Goal: Task Accomplishment & Management: Manage account settings

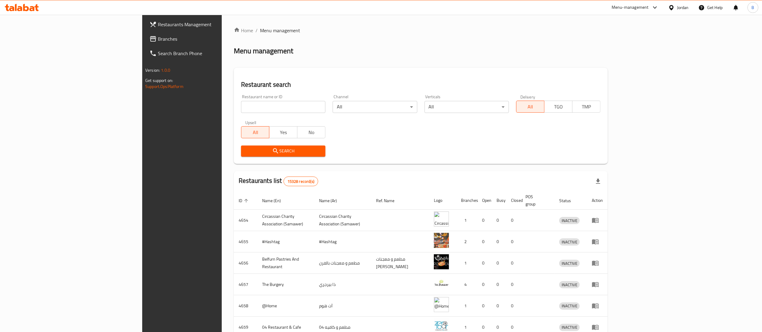
click at [241, 111] on input "search" at bounding box center [283, 107] width 84 height 12
paste input "744550"
type input "744550"
click button "Search" at bounding box center [283, 151] width 84 height 11
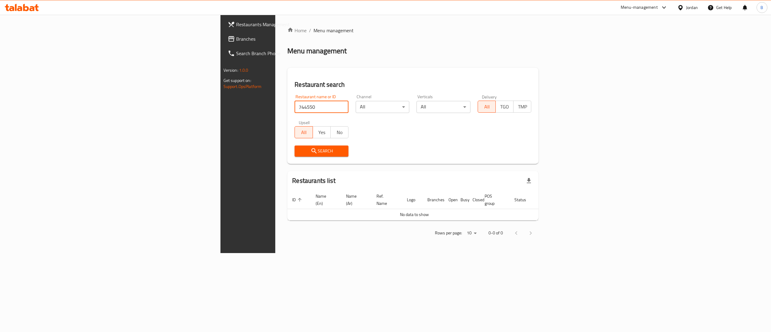
click at [236, 37] on span "Branches" at bounding box center [290, 38] width 108 height 7
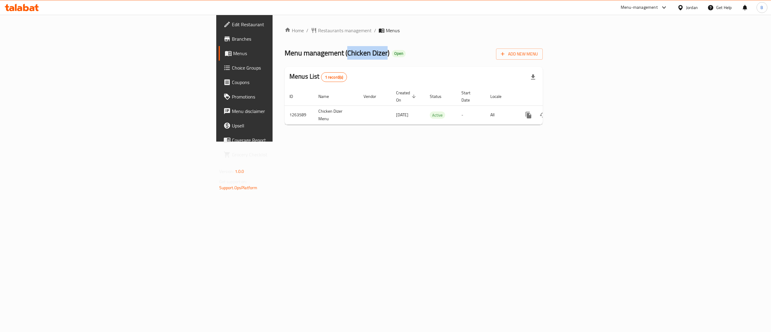
drag, startPoint x: 203, startPoint y: 48, endPoint x: 244, endPoint y: 52, distance: 41.1
click at [285, 52] on span "Menu management ( Chicken Dizer )" at bounding box center [337, 53] width 105 height 14
copy span "Chicken Dizer"
click at [538, 52] on span "Add New Menu" at bounding box center [519, 54] width 37 height 8
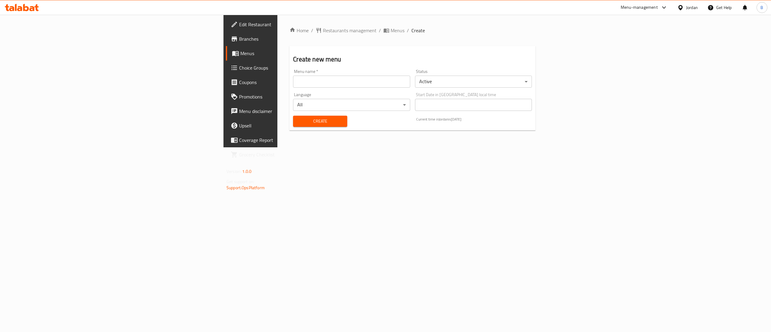
click at [293, 77] on input "text" at bounding box center [351, 82] width 117 height 12
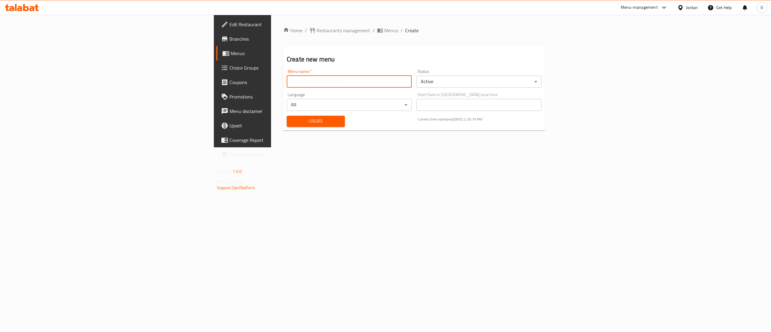
paste input "Chicken Dizer"
type input "Chicken Dizer"
click at [292, 121] on span "Create" at bounding box center [316, 122] width 49 height 8
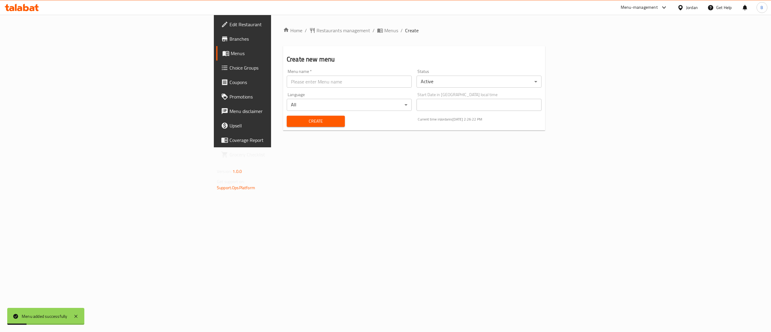
click at [231, 51] on span "Menus" at bounding box center [284, 53] width 107 height 7
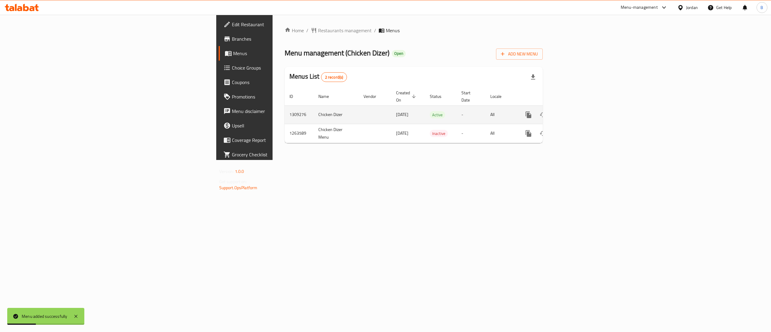
click at [576, 111] on icon "enhanced table" at bounding box center [572, 114] width 7 height 7
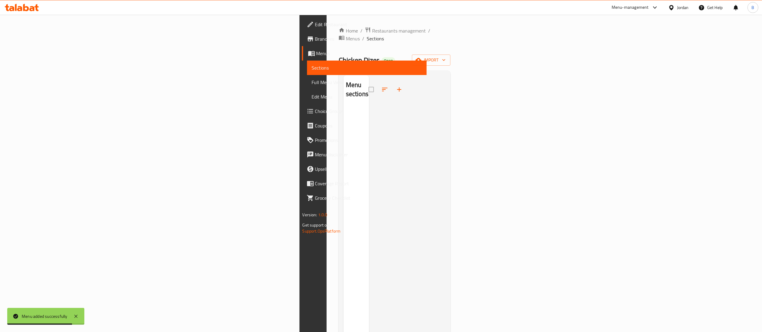
click at [396, 86] on icon "button" at bounding box center [399, 89] width 7 height 7
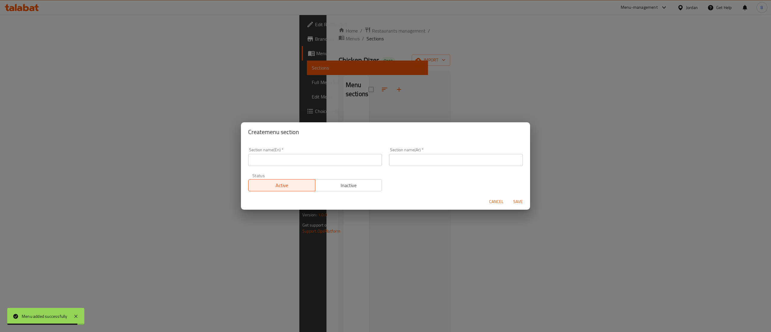
click at [425, 162] on input "text" at bounding box center [456, 160] width 134 height 12
paste input "الدجاج المشوي"
type input "الدجاج المشوي"
click at [360, 157] on input "text" at bounding box center [315, 160] width 134 height 12
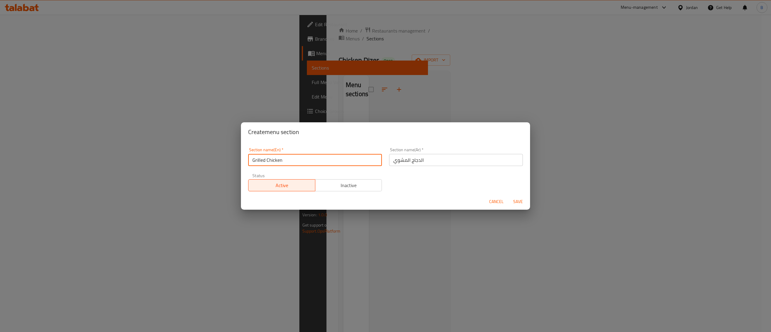
type input "Grilled Chicken"
drag, startPoint x: 515, startPoint y: 196, endPoint x: 513, endPoint y: 216, distance: 20.2
click at [515, 196] on div "Cancel Save" at bounding box center [385, 202] width 289 height 16
click at [517, 202] on span "Save" at bounding box center [518, 202] width 14 height 8
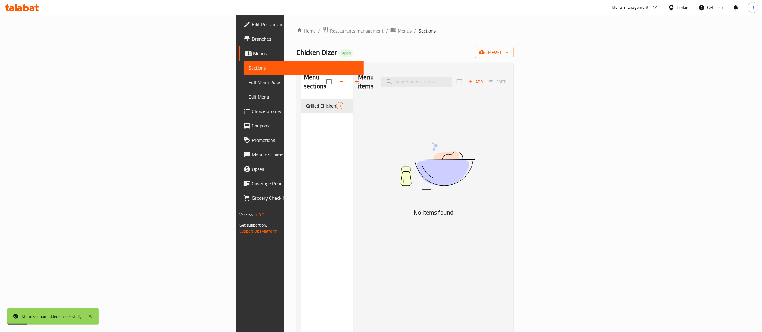
click at [484, 79] on span "Add" at bounding box center [475, 81] width 16 height 7
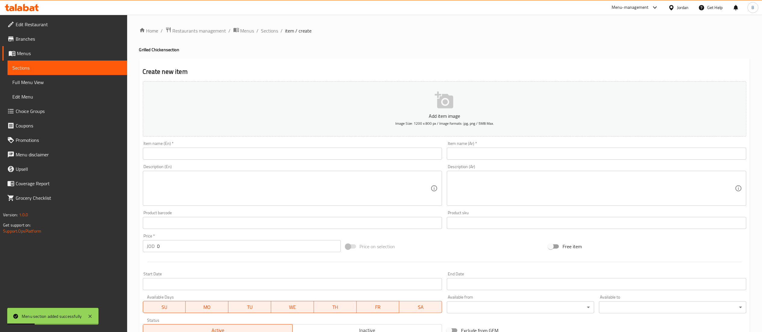
click at [560, 155] on input "text" at bounding box center [597, 154] width 300 height 12
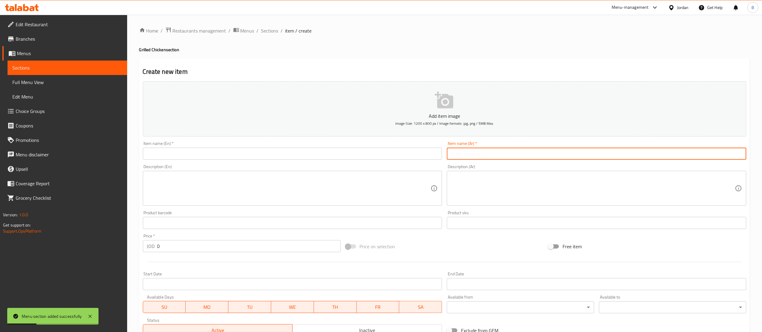
paste input "دجاجة مشوي بتتبيلة تشيكن دايزر"
type input "دجاجة مشوي بتتبيلة تشيكن دايزر"
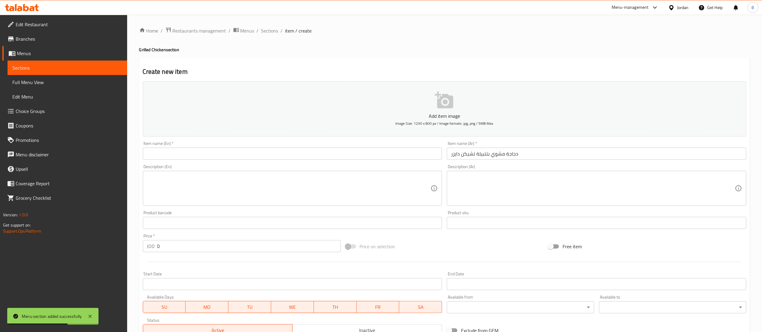
click at [302, 169] on div "Description (En) Description (En)" at bounding box center [293, 185] width 300 height 41
click at [306, 163] on div "Description (En) Description (En)" at bounding box center [292, 185] width 304 height 46
click at [311, 153] on input "text" at bounding box center [293, 154] width 300 height 12
paste input "Grilled chicken with Chicken Dazer marinade"
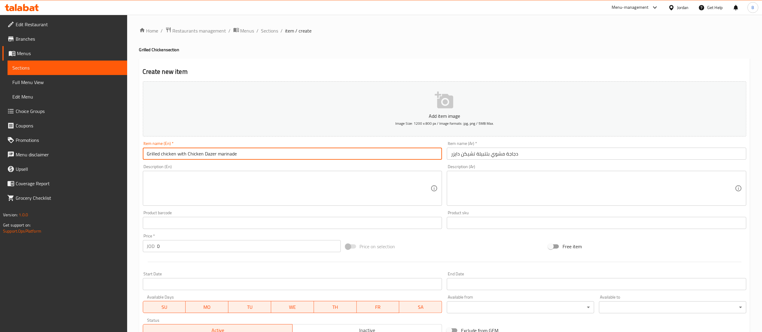
click at [208, 157] on input "Grilled chicken with Chicken Dazer marinade" at bounding box center [293, 154] width 300 height 12
type input "Grilled chicken with Chicken Dizer marinade"
click at [510, 188] on textarea at bounding box center [593, 188] width 284 height 29
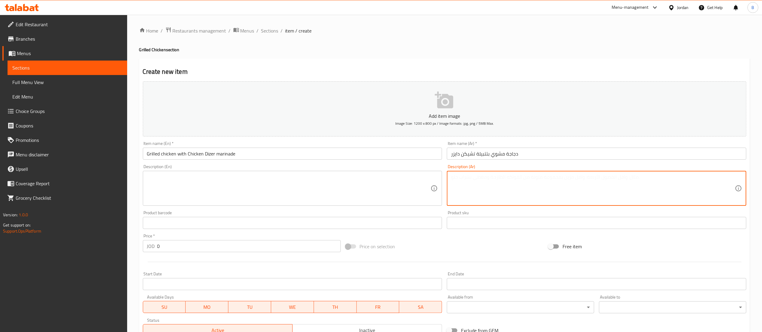
paste textarea "مثومة،مخلل،خبز تركي، بطاطا"
type textarea "مثومة،مخلل،خبز تركي، بطاطا"
click at [282, 201] on textarea at bounding box center [289, 188] width 284 height 29
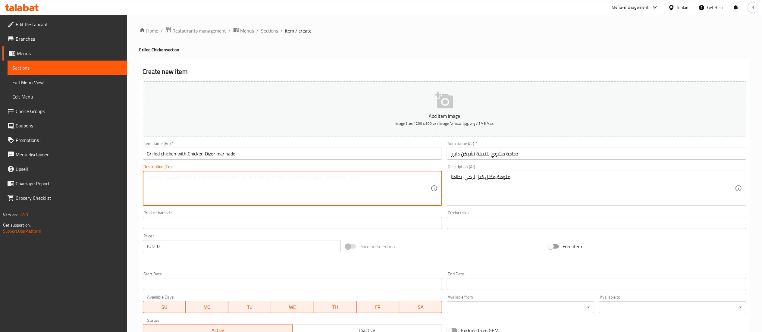
paste textarea "Garlic, pickles, Turkish bread, potatoes"
type textarea "Garlic, pickles, Turkish bread, potatoes"
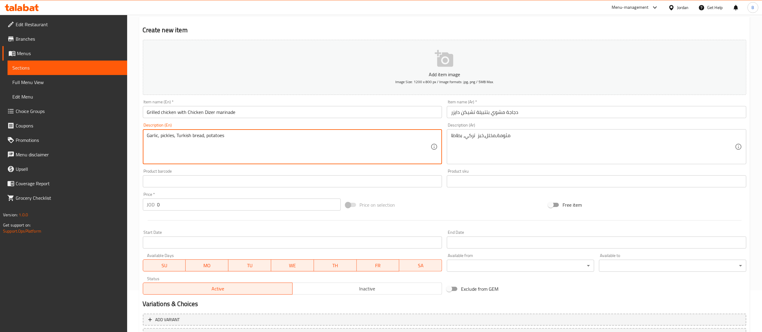
scroll to position [60, 0]
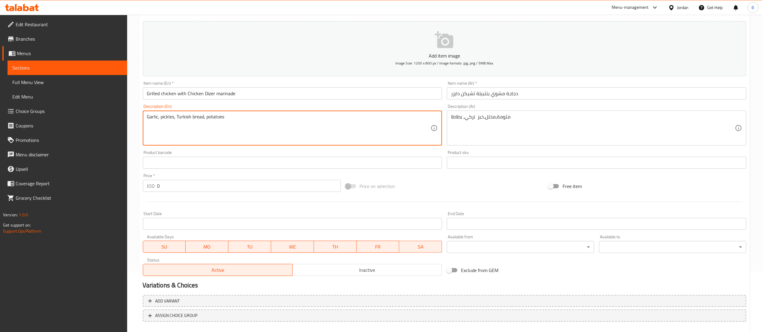
drag, startPoint x: 171, startPoint y: 190, endPoint x: 82, endPoint y: 189, distance: 88.3
click at [110, 184] on div "Edit Restaurant Branches Menus Sections Full Menu View Edit Menu Choice Groups …" at bounding box center [381, 160] width 762 height 411
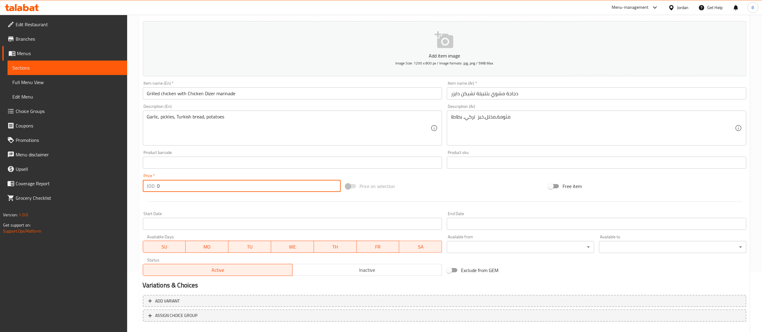
paste input "7.4"
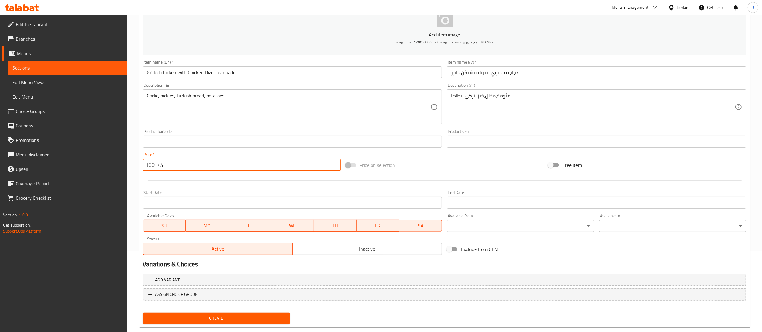
scroll to position [93, 0]
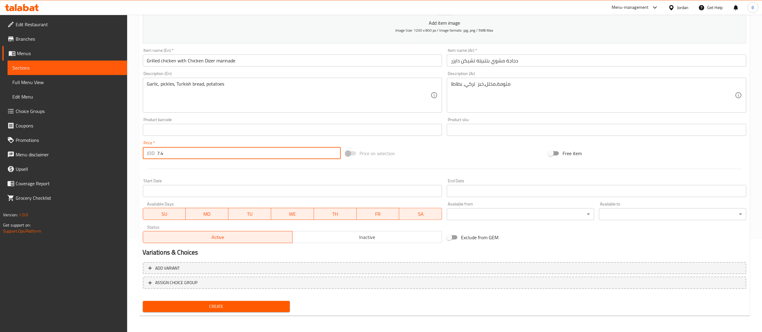
type input "7.4"
click at [246, 305] on span "Create" at bounding box center [217, 307] width 138 height 8
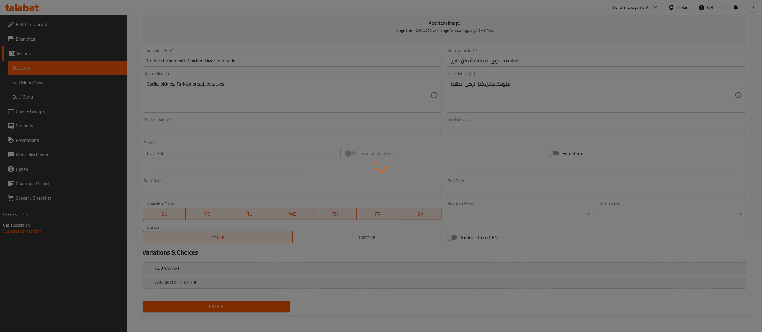
type input "0"
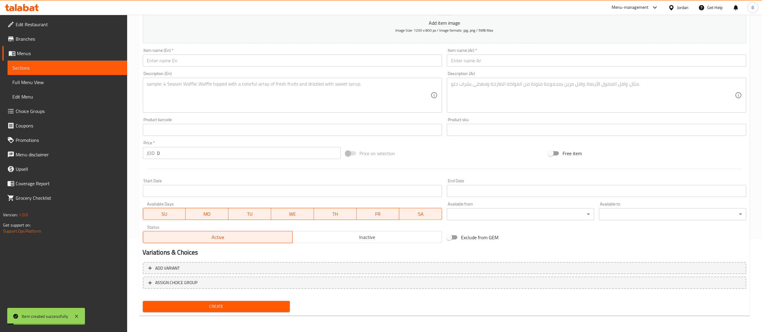
click at [34, 109] on span "Choice Groups" at bounding box center [69, 111] width 107 height 7
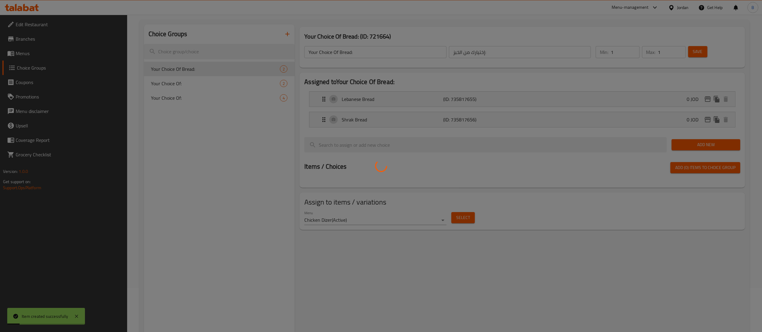
scroll to position [25, 0]
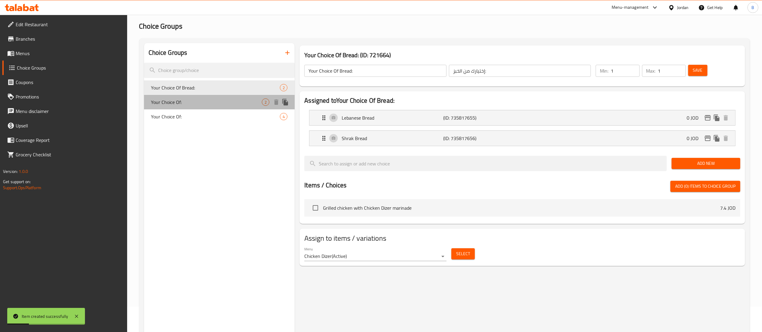
click at [205, 99] on span "Your Choice Of:" at bounding box center [206, 102] width 111 height 7
type input "Your Choice Of:"
type input "إختيارك من:"
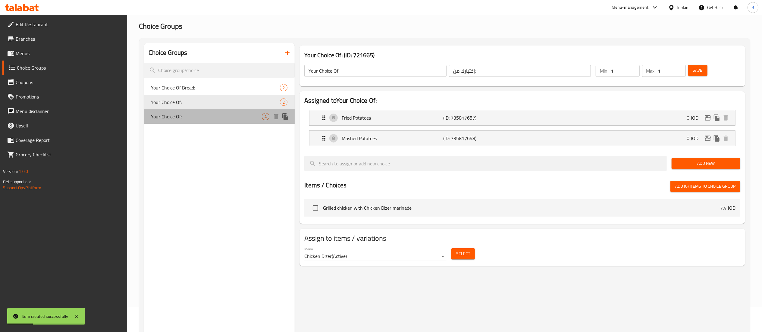
click at [195, 120] on span "Your Choice Of:" at bounding box center [206, 116] width 111 height 7
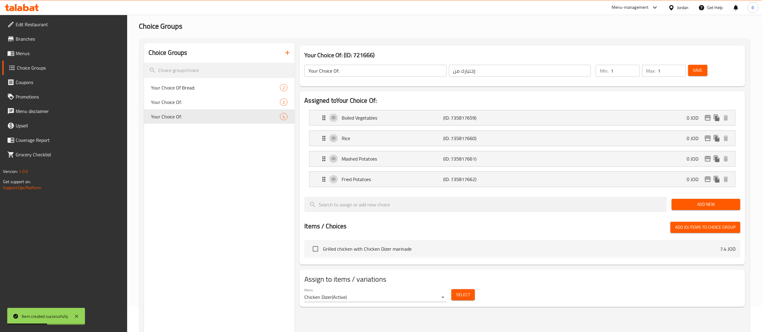
click at [290, 53] on icon "button" at bounding box center [287, 52] width 7 height 7
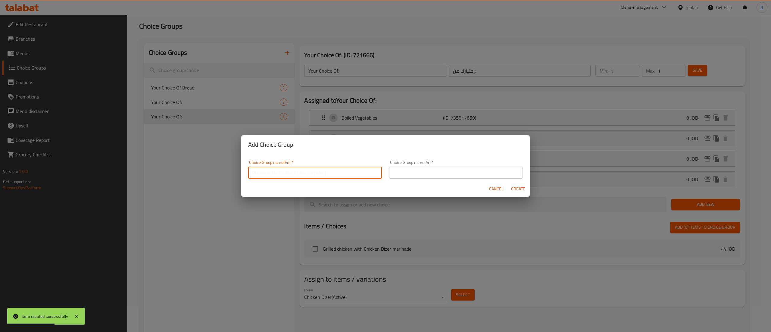
click at [328, 171] on input "text" at bounding box center [315, 173] width 134 height 12
type input "your choice of::"
click at [433, 169] on input "text" at bounding box center [456, 173] width 134 height 12
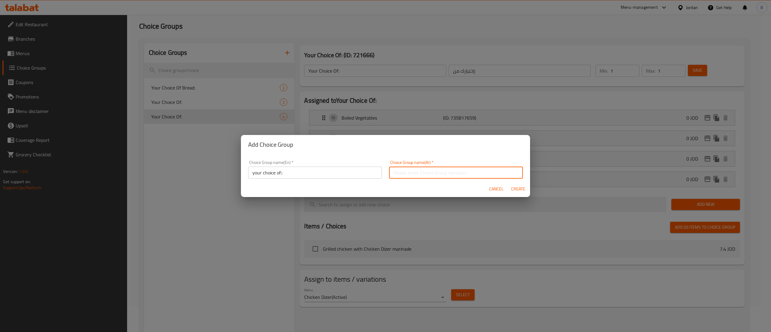
type input "اختيارك من"
click at [525, 188] on button "Create" at bounding box center [518, 188] width 19 height 11
type input "your choice of::"
type input "اختيارك من"
type input "0"
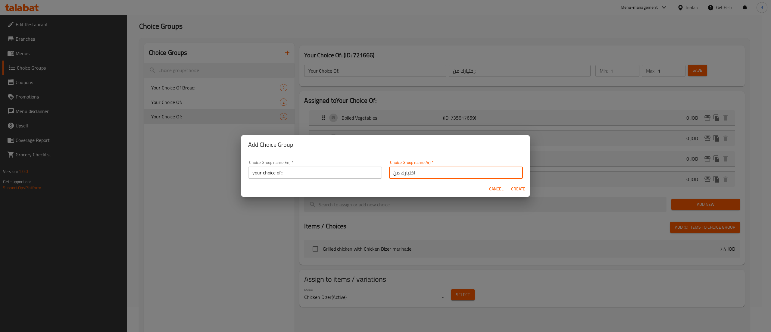
type input "0"
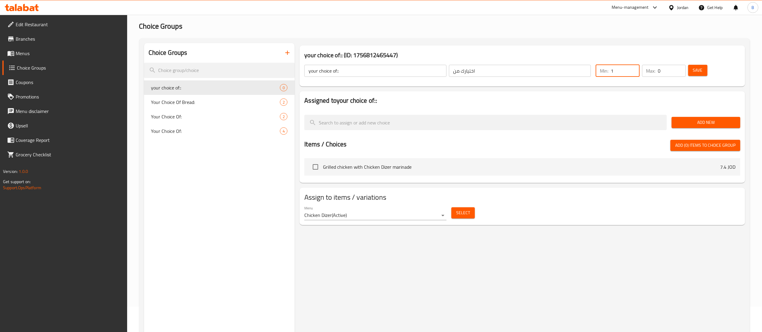
type input "1"
click at [632, 67] on input "1" at bounding box center [625, 71] width 29 height 12
type input "1"
click at [681, 69] on input "1" at bounding box center [672, 71] width 28 height 12
click at [699, 69] on span "Save" at bounding box center [698, 71] width 10 height 8
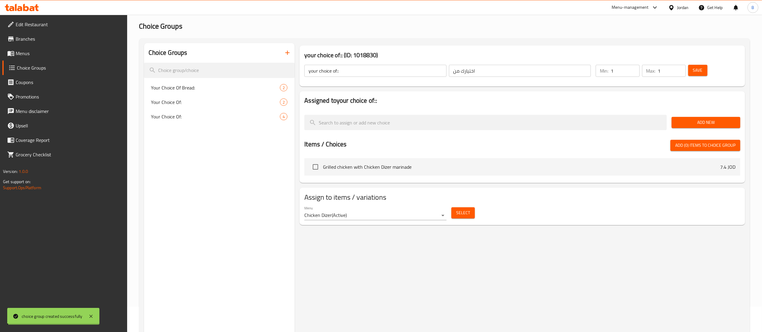
click at [713, 122] on span "Add New" at bounding box center [705, 123] width 59 height 8
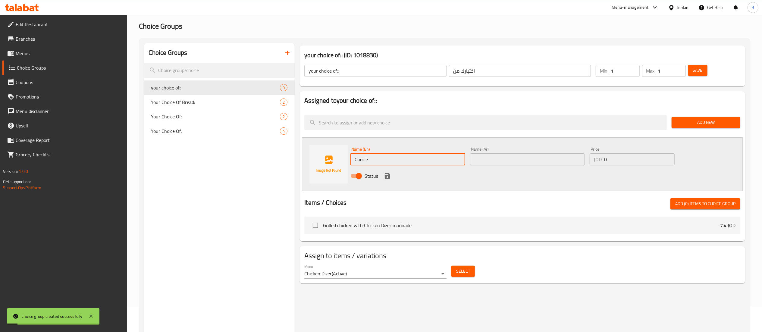
drag, startPoint x: 383, startPoint y: 159, endPoint x: 147, endPoint y: 154, distance: 236.0
click at [209, 153] on div "Choice Groups your choice of:: 0 Your Choice Of Bread: 2 Your Choice Of: 2 Your…" at bounding box center [446, 209] width 604 height 332
drag, startPoint x: 380, startPoint y: 160, endPoint x: 301, endPoint y: 152, distance: 79.9
click at [301, 152] on div "Assigned to your choice of:: Add New Name (En) mlld Name (En) Name (Ar) Name (A…" at bounding box center [523, 166] width 446 height 150
type input "mild"
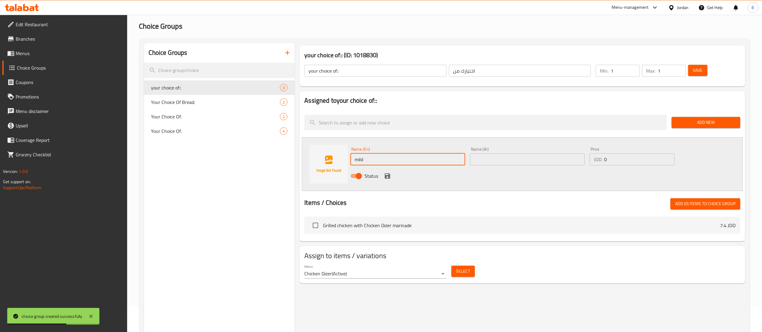
click at [529, 154] on input "text" at bounding box center [527, 159] width 115 height 12
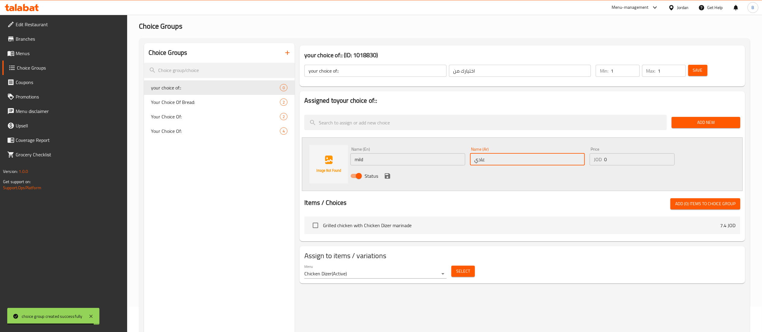
type input "عادي"
click at [390, 174] on icon "save" at bounding box center [387, 175] width 7 height 7
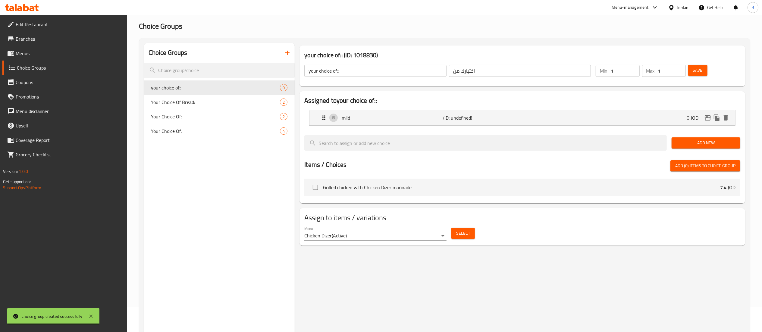
click at [719, 137] on div "Add New" at bounding box center [706, 143] width 74 height 20
click at [715, 144] on span "Add New" at bounding box center [705, 143] width 59 height 8
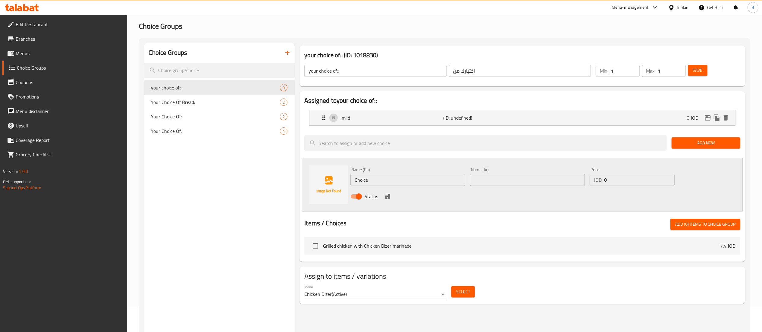
drag, startPoint x: 385, startPoint y: 179, endPoint x: 199, endPoint y: 148, distance: 188.8
click at [202, 148] on div "Choice Groups your choice of:: 0 Your Choice Of Bread: 2 Your Choice Of: 2 Your…" at bounding box center [446, 209] width 604 height 332
type input "spicy"
click at [522, 183] on input "text" at bounding box center [527, 180] width 115 height 12
type input "حار"
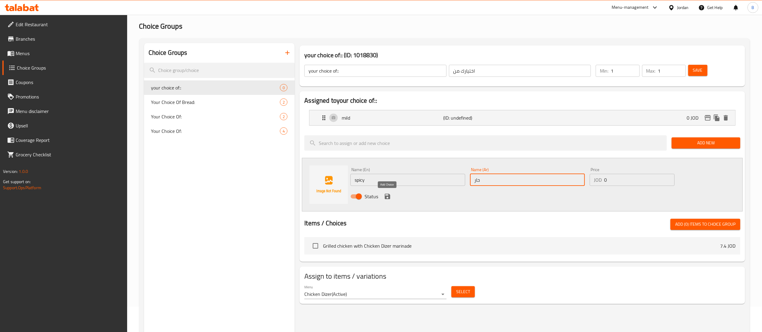
click at [384, 195] on icon "save" at bounding box center [387, 196] width 7 height 7
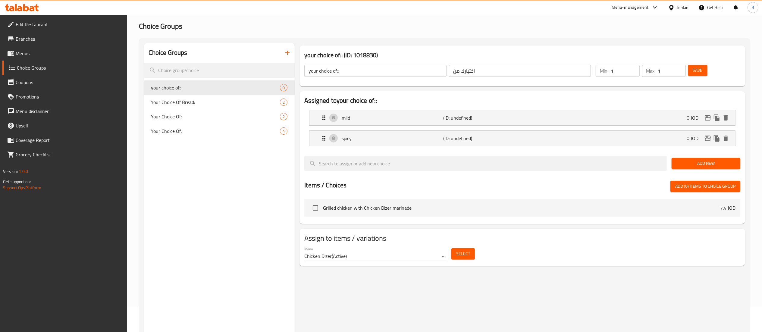
click at [695, 72] on span "Save" at bounding box center [698, 71] width 10 height 8
click at [32, 50] on span "Menus" at bounding box center [69, 53] width 107 height 7
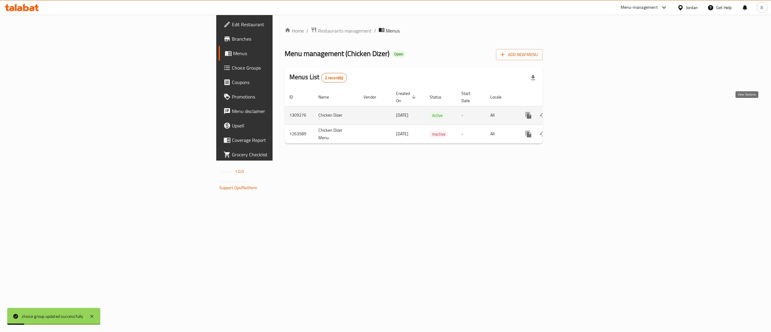
click at [579, 108] on link "enhanced table" at bounding box center [572, 115] width 14 height 14
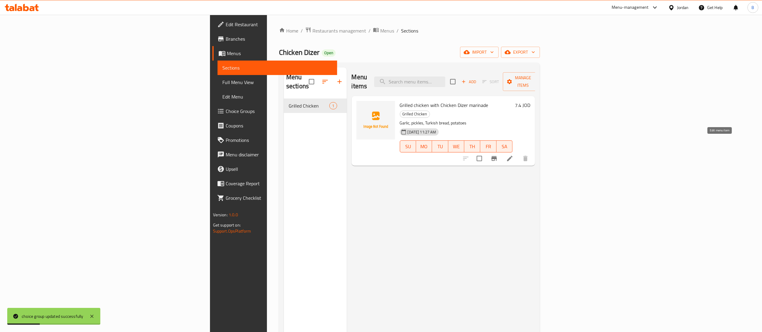
click at [513, 155] on icon at bounding box center [509, 158] width 7 height 7
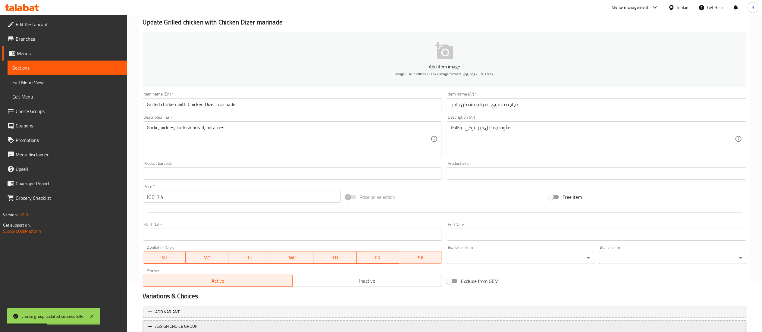
scroll to position [93, 0]
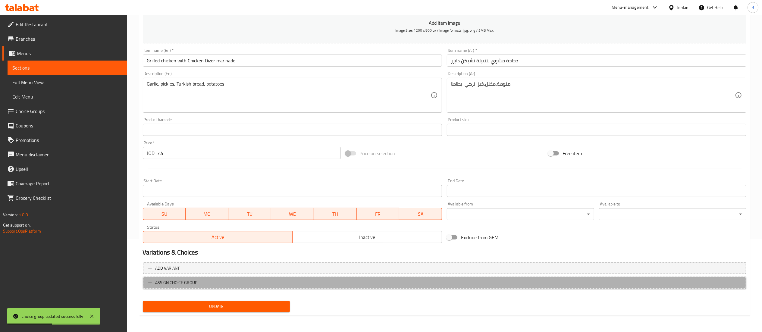
click at [196, 280] on span "ASSIGN CHOICE GROUP" at bounding box center [176, 283] width 42 height 8
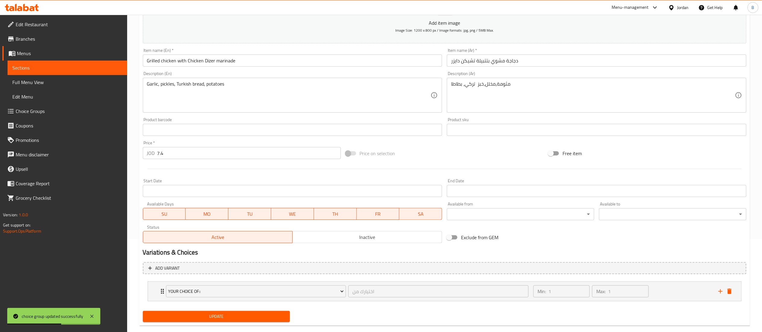
click at [223, 317] on span "Update" at bounding box center [217, 317] width 138 height 8
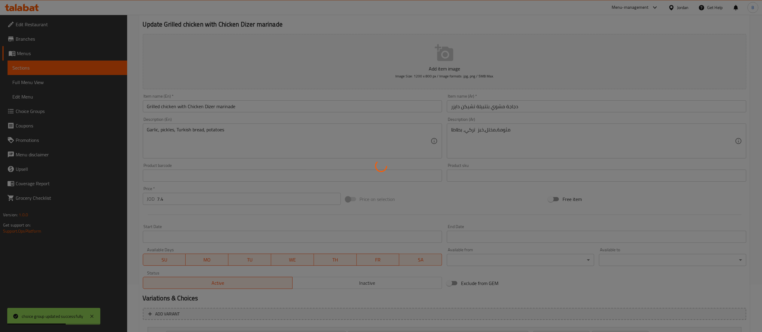
scroll to position [0, 0]
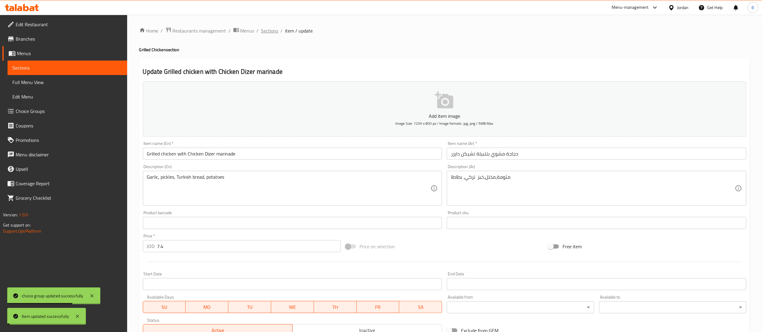
click at [269, 29] on span "Sections" at bounding box center [269, 30] width 17 height 7
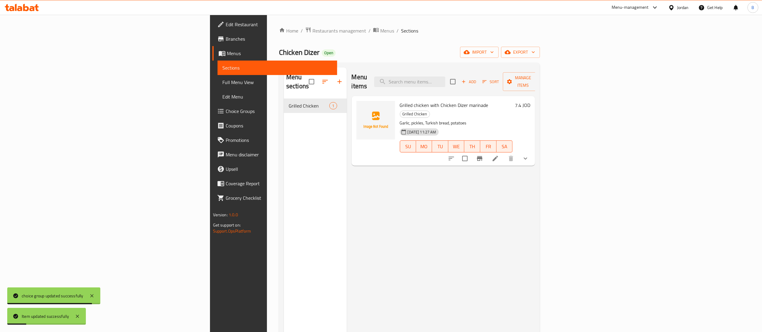
click at [477, 80] on span "Add" at bounding box center [469, 81] width 16 height 7
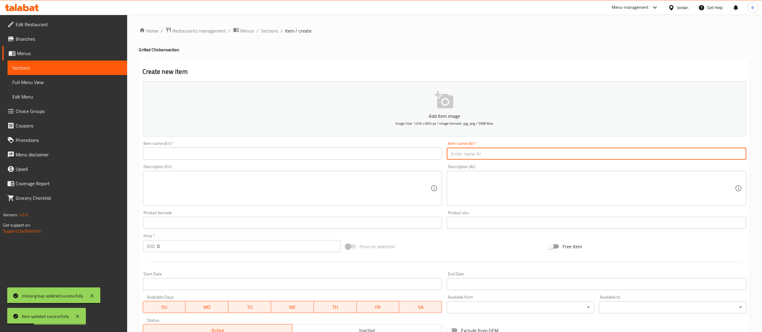
click at [553, 156] on input "text" at bounding box center [597, 154] width 300 height 12
paste input "نص دجاجة مشوي بتتبيلة تشيكن دايزر"
type input "نص دجاجة مشوي بتتبيلة تشيكن دايزر"
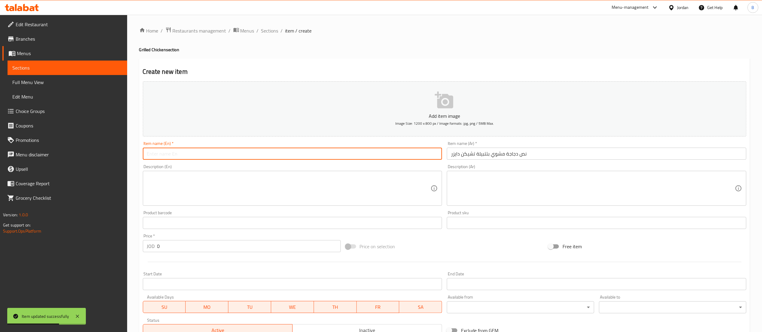
drag, startPoint x: 325, startPoint y: 155, endPoint x: 328, endPoint y: 163, distance: 8.8
click at [325, 155] on input "text" at bounding box center [293, 154] width 300 height 12
paste input "مثومة،مخلل،خبز تركي، بطاطا"
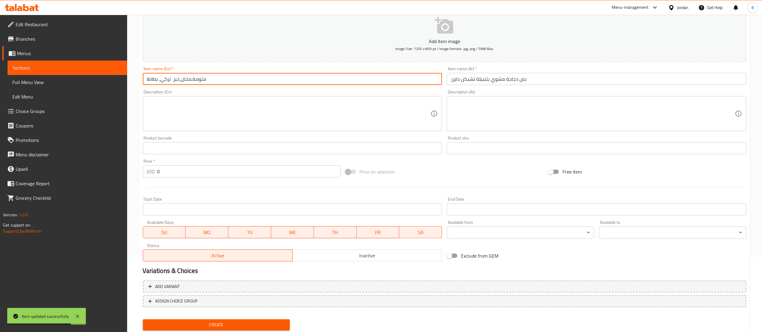
scroll to position [93, 0]
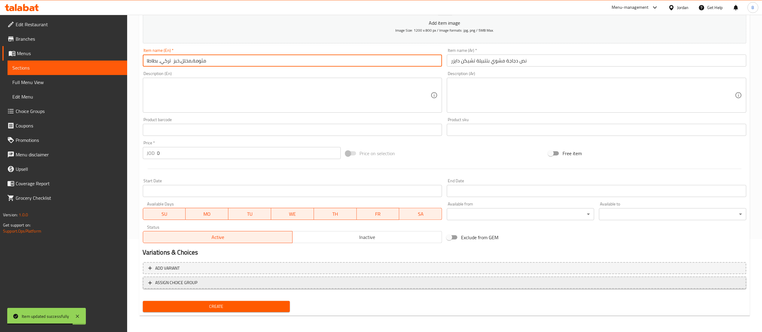
type input "مثومة،مخلل،خبز تركي، بطاطا"
click at [190, 285] on span "ASSIGN CHOICE GROUP" at bounding box center [176, 283] width 42 height 8
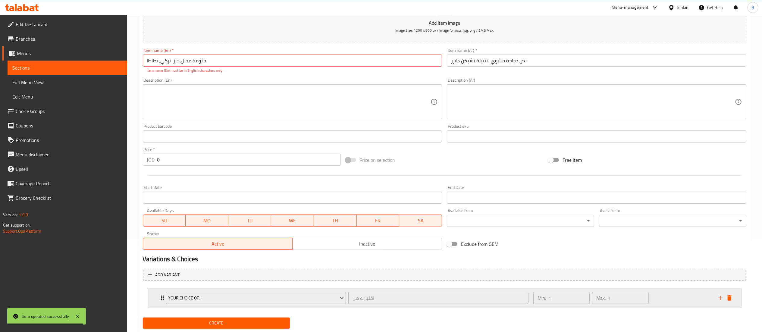
click at [663, 295] on div "Min: 1 ​ Max: 1 ​" at bounding box center [622, 297] width 185 height 19
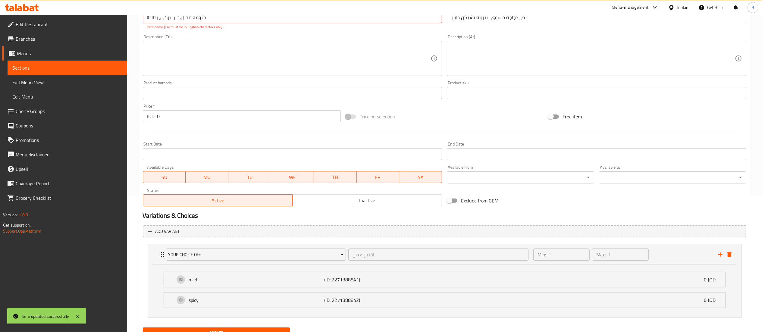
scroll to position [158, 0]
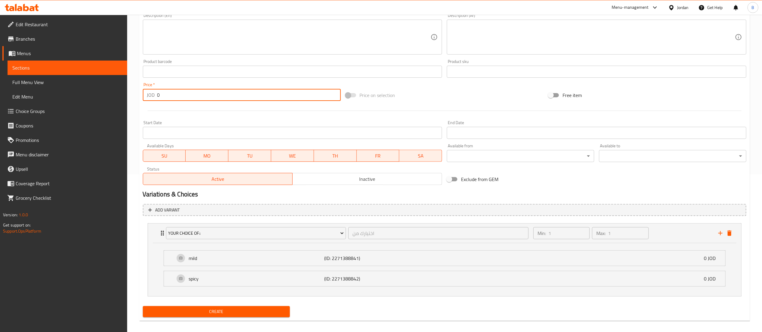
drag, startPoint x: 121, startPoint y: 85, endPoint x: 100, endPoint y: 84, distance: 20.8
click at [108, 84] on div "Edit Restaurant Branches Menus Sections Full Menu View Edit Menu Choice Groups …" at bounding box center [381, 97] width 762 height 481
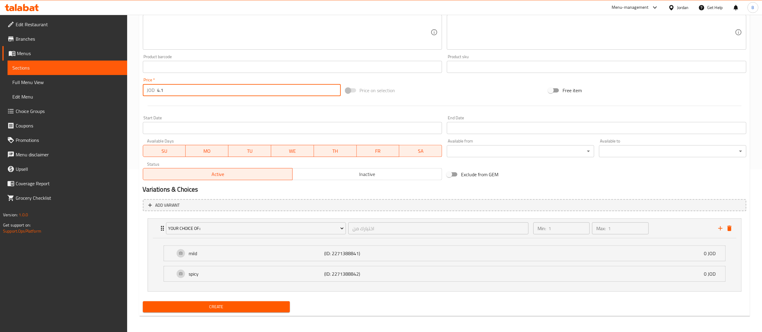
scroll to position [164, 0]
type input "4.1"
click at [238, 315] on div "Home / Restaurants management / Menus / Sections / item / create Grilled Chicke…" at bounding box center [444, 91] width 611 height 457
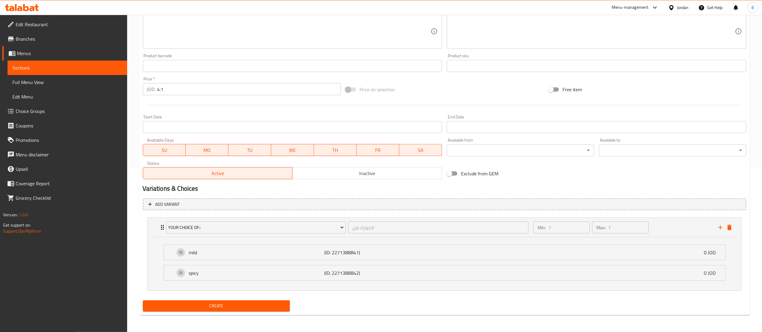
click at [252, 305] on span "Create" at bounding box center [217, 306] width 138 height 8
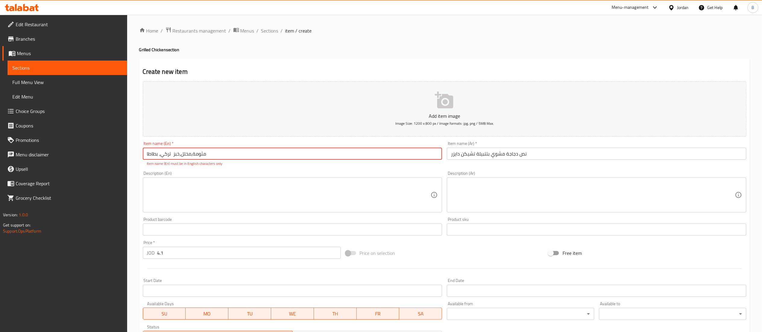
click at [515, 156] on input "نص دجاجة مشوي بتتبيلة تشيكن دايزر" at bounding box center [597, 154] width 300 height 12
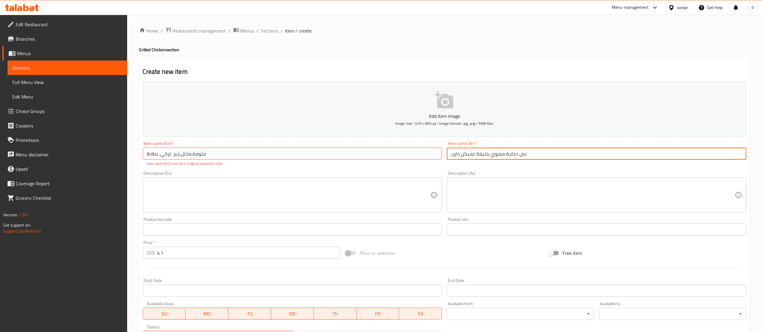
click at [515, 156] on input "نص دجاجة مشوي بتتبيلة تشيكن دايزر" at bounding box center [597, 154] width 300 height 12
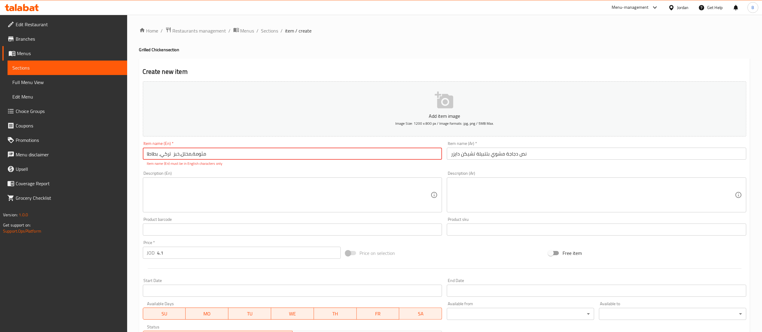
drag, startPoint x: 264, startPoint y: 153, endPoint x: 60, endPoint y: 145, distance: 204.5
click at [0, 126] on div "Edit Restaurant Branches Menus Sections Full Menu View Edit Menu Choice Groups …" at bounding box center [381, 255] width 762 height 481
paste input "Half a grilled chicken with Chicken Dazer marinade"
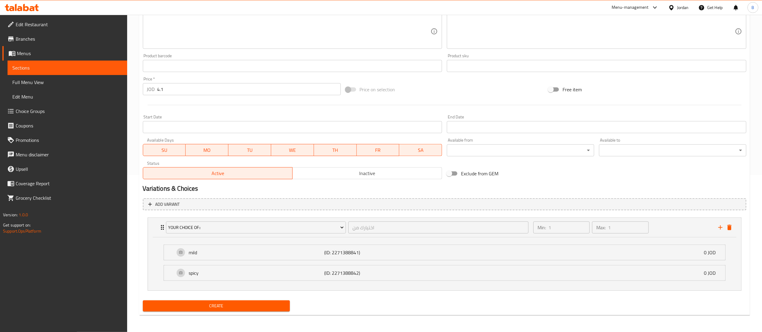
type input "Half a grilled chicken with Chicken Dazer marinade"
click at [244, 307] on span "Create" at bounding box center [217, 306] width 138 height 8
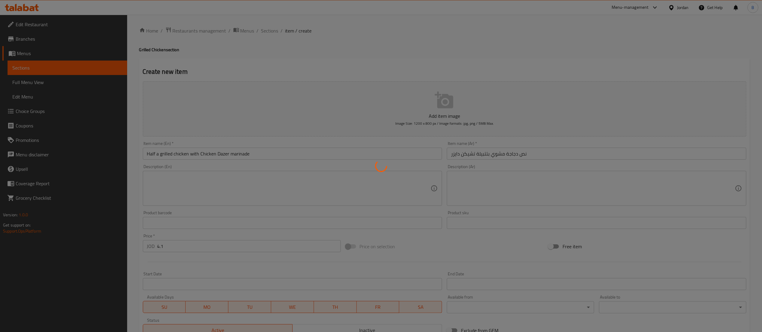
type input "0"
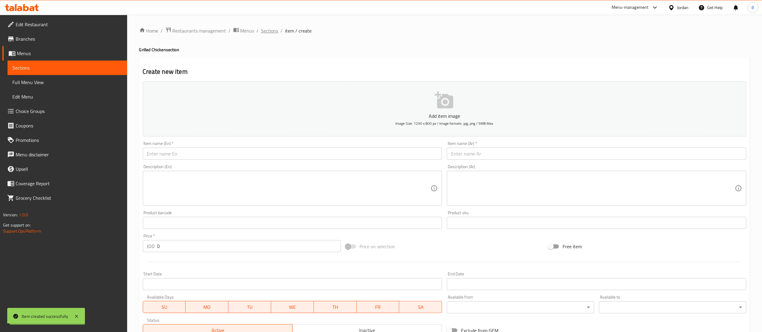
click at [272, 31] on span "Sections" at bounding box center [269, 30] width 17 height 7
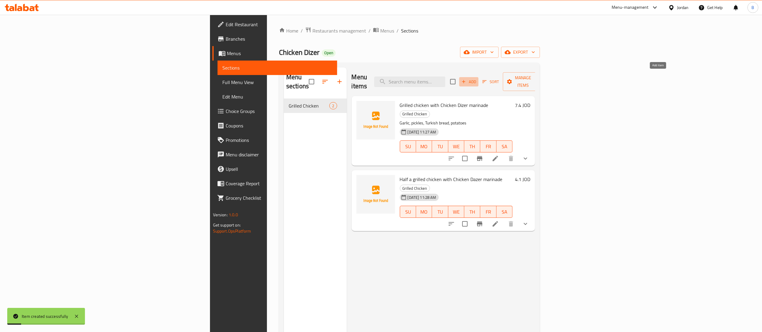
click at [477, 80] on span "Add" at bounding box center [469, 81] width 16 height 7
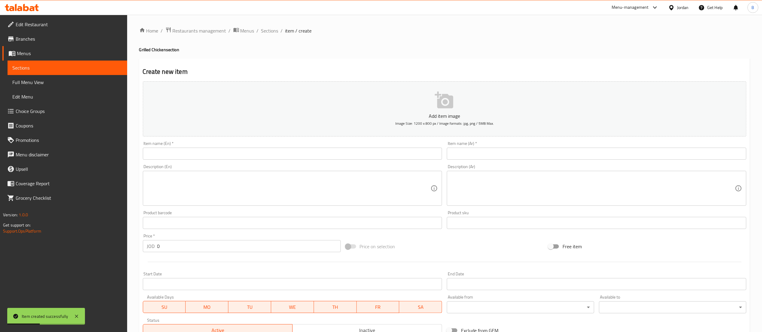
click at [557, 155] on input "text" at bounding box center [597, 154] width 300 height 12
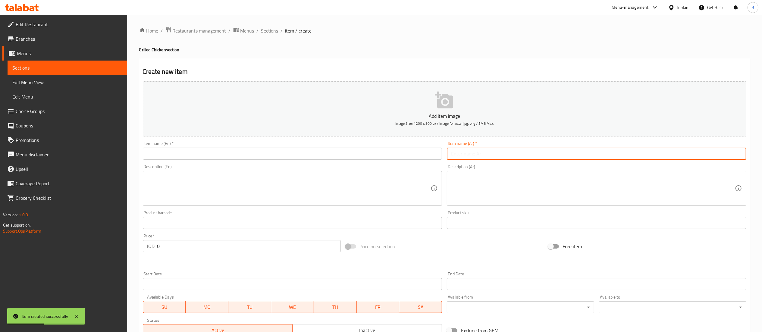
paste input "دجاج مشوي بالليمون و الزعتر و الثوم"
type input "دجاج مشوي بالليمون و الزعتر و الثوم"
click at [254, 147] on div "Item name (En)   * Item name (En) *" at bounding box center [293, 150] width 300 height 18
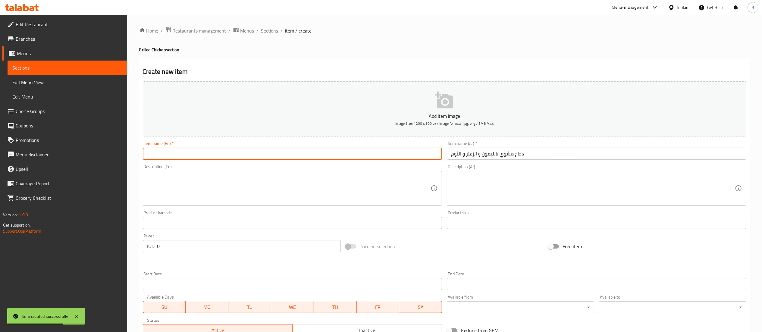
click at [255, 150] on input "text" at bounding box center [293, 154] width 300 height 12
paste input "Grilled chicken with lemon, thyme and garlic"
type input "Grilled chicken with lemon, thyme and garlic"
click at [532, 191] on textarea at bounding box center [593, 188] width 284 height 29
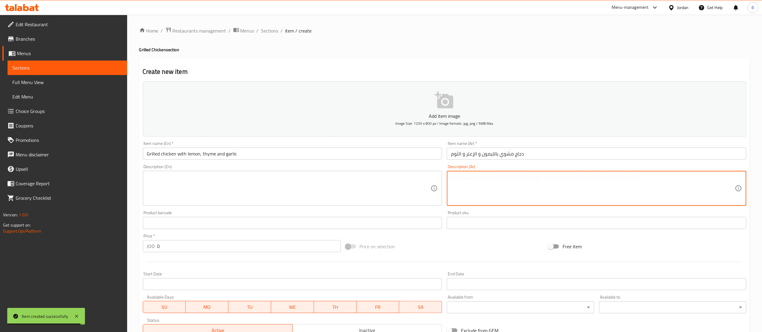
paste textarea "مثومة،مخلل،خبز تركي، بطاطا"
type textarea "مثومة،مخلل،خبز تركي، بطاطا"
click at [248, 199] on textarea at bounding box center [289, 188] width 284 height 29
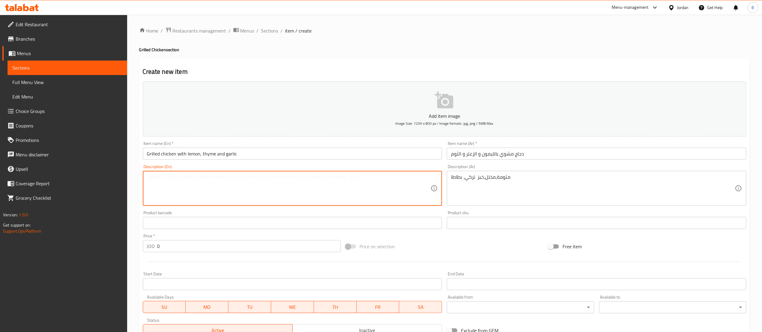
paste textarea "Garlic, pickles, Turkish bread, potatoes"
type textarea "Garlic, pickles, Turkish bread, potatoes"
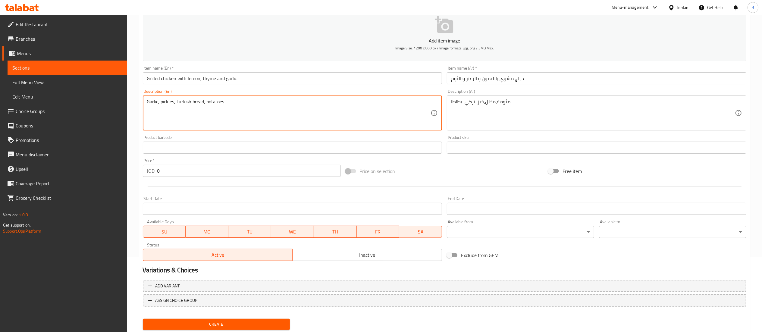
scroll to position [93, 0]
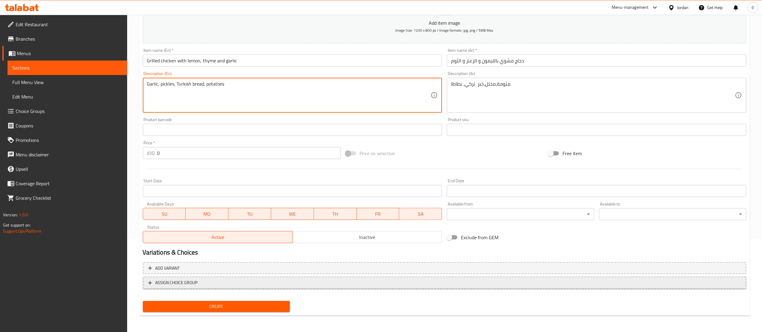
click at [201, 283] on span "ASSIGN CHOICE GROUP" at bounding box center [444, 283] width 593 height 8
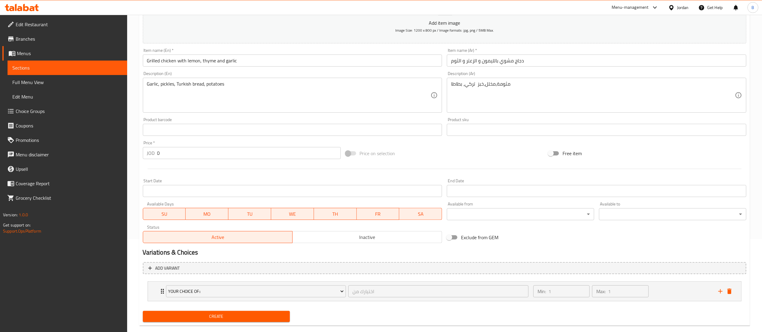
drag, startPoint x: 170, startPoint y: 150, endPoint x: 0, endPoint y: 148, distance: 170.3
click at [0, 148] on div "Edit Restaurant Branches Menus Sections Full Menu View Edit Menu Choice Groups …" at bounding box center [381, 132] width 762 height 421
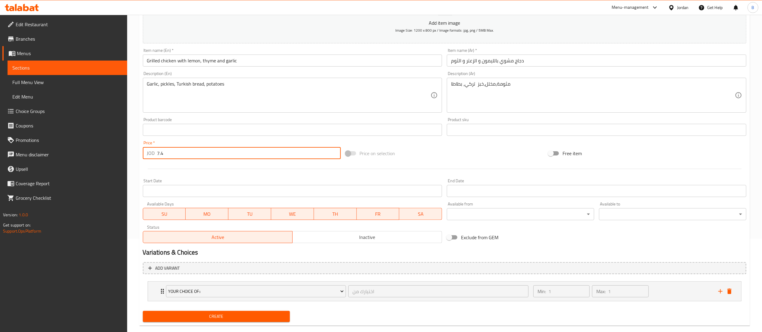
type input "7.4"
click at [246, 316] on span "Create" at bounding box center [217, 317] width 138 height 8
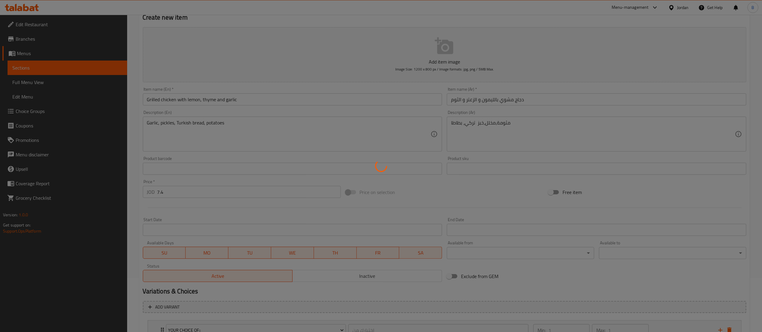
scroll to position [0, 0]
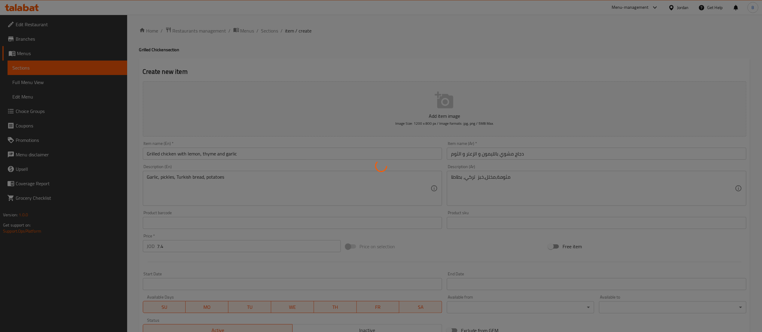
type input "0"
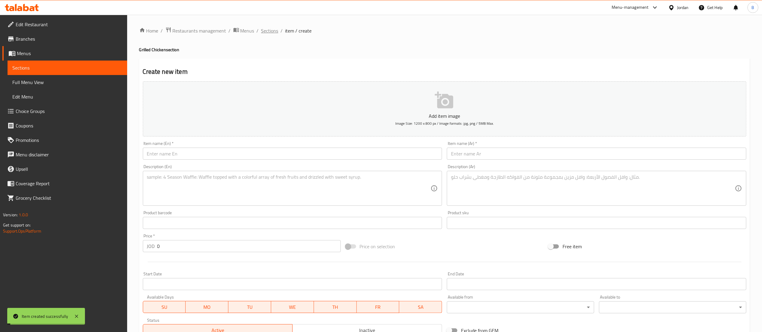
click at [268, 31] on span "Sections" at bounding box center [269, 30] width 17 height 7
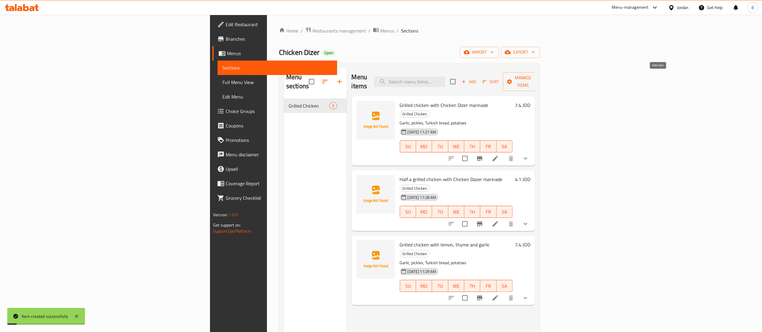
click at [477, 80] on span "Add" at bounding box center [469, 81] width 16 height 7
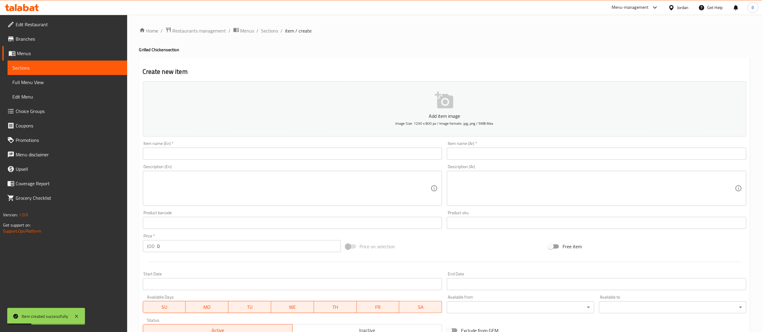
click at [586, 148] on div "Item name (Ar)   * Item name (Ar) *" at bounding box center [597, 150] width 300 height 18
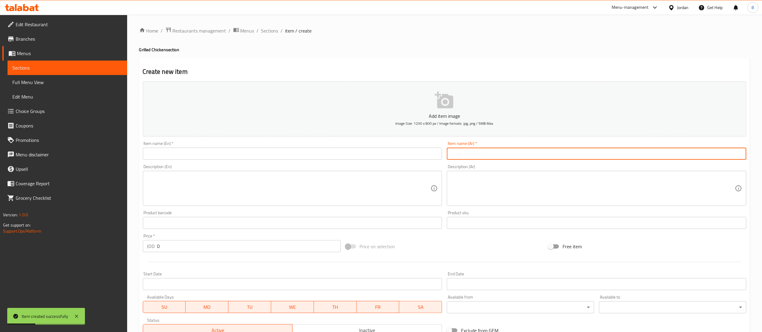
click at [584, 151] on input "text" at bounding box center [597, 154] width 300 height 12
paste input "نص دجاجة مشوي بالليمون و الزعتر و الثوم"
type input "نص دجاجة مشوي بالليمون و الزعتر و الثوم"
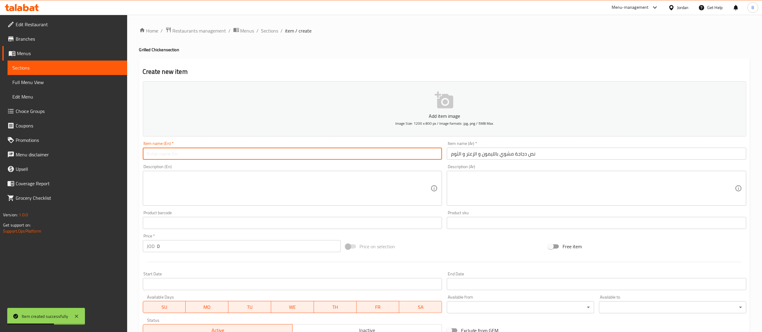
click at [312, 153] on input "text" at bounding box center [293, 154] width 300 height 12
paste input "Half a grilled chicken with lemon, thyme and garlic"
type input "Half a grilled chicken with lemon, thyme and garlic"
click at [515, 194] on textarea at bounding box center [593, 188] width 284 height 29
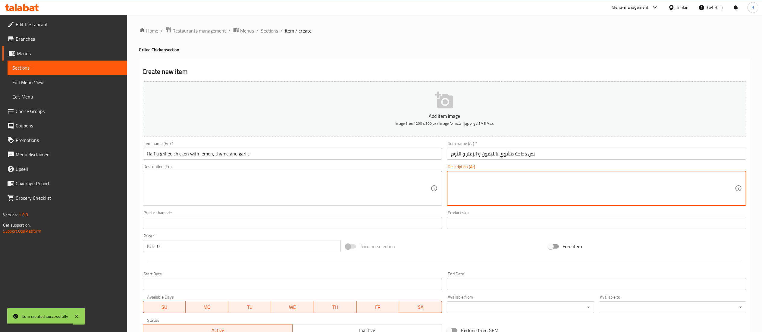
paste textarea "مثومة،مخلل،خبز تركي، بطاطا"
type textarea "مثومة،مخلل،خبز تركي، بطاطا"
click at [302, 184] on textarea at bounding box center [289, 188] width 284 height 29
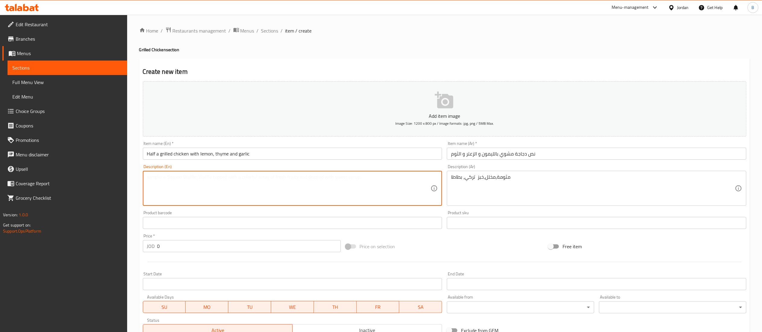
paste textarea "Garlic, pickles, Turkish bread, potatoes"
type textarea "Garlic, pickles, Turkish bread, potatoes"
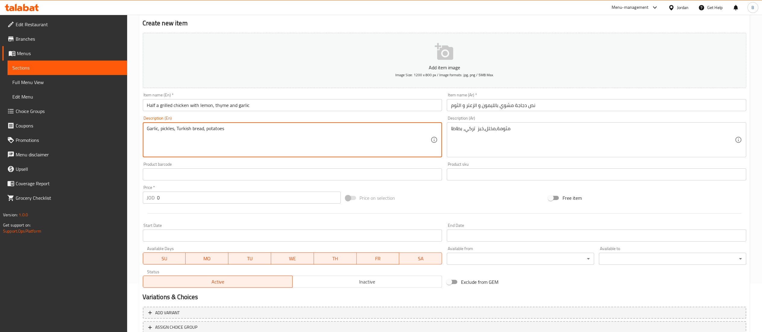
scroll to position [93, 0]
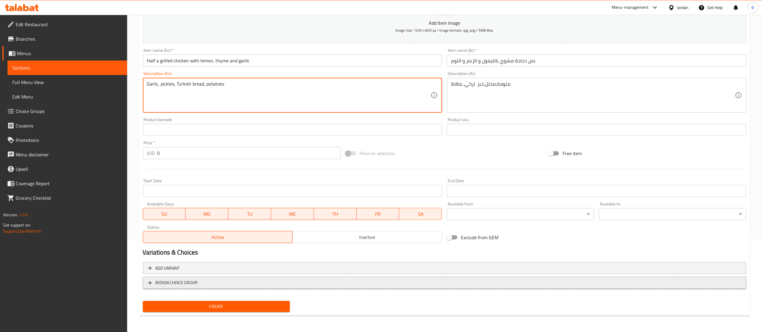
click at [186, 279] on span "ASSIGN CHOICE GROUP" at bounding box center [176, 283] width 42 height 8
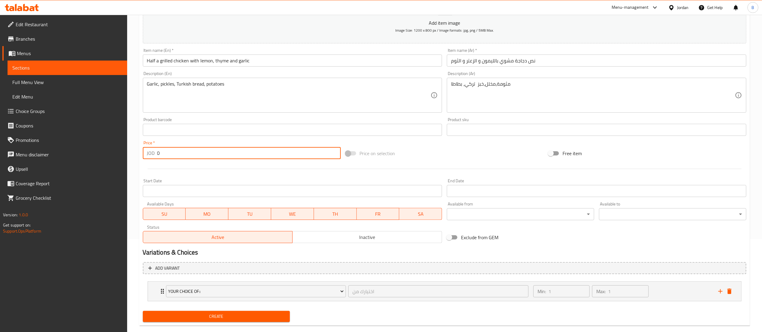
drag, startPoint x: 156, startPoint y: 154, endPoint x: 14, endPoint y: 154, distance: 142.5
click at [75, 154] on div "Edit Restaurant Branches Menus Sections Full Menu View Edit Menu Choice Groups …" at bounding box center [381, 132] width 762 height 421
type input "4.1"
drag, startPoint x: 234, startPoint y: 314, endPoint x: 243, endPoint y: 283, distance: 31.8
click at [234, 314] on span "Create" at bounding box center [217, 317] width 138 height 8
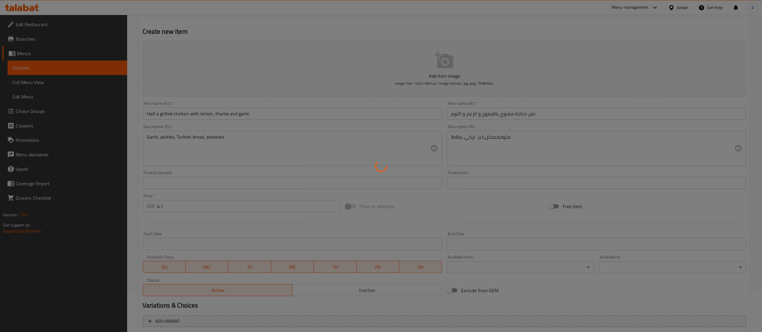
scroll to position [0, 0]
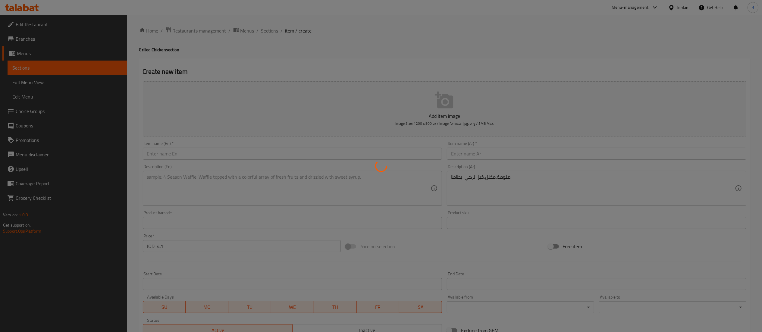
type input "0"
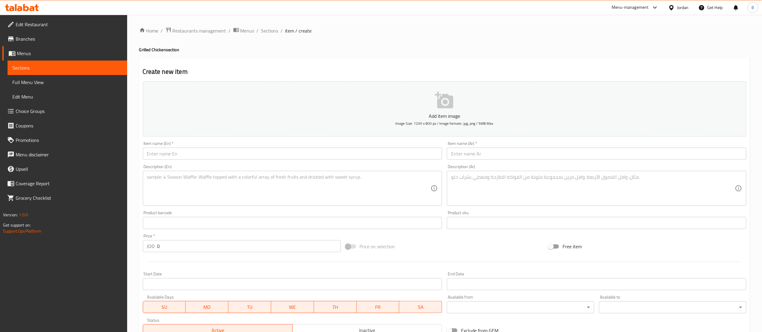
click at [488, 156] on input "text" at bounding box center [597, 154] width 300 height 12
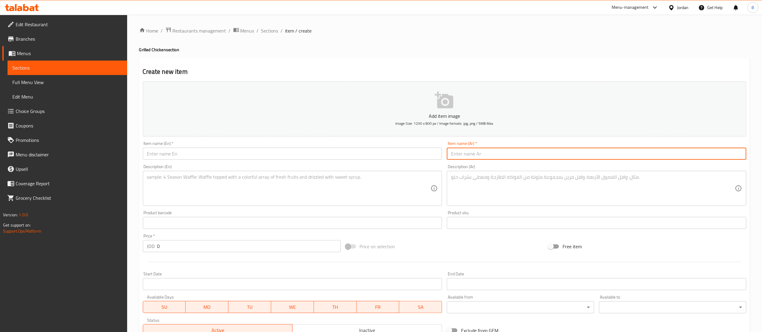
paste input "دجاجة تركي"
type input "دجاجة تركي"
click at [260, 155] on input "text" at bounding box center [293, 154] width 300 height 12
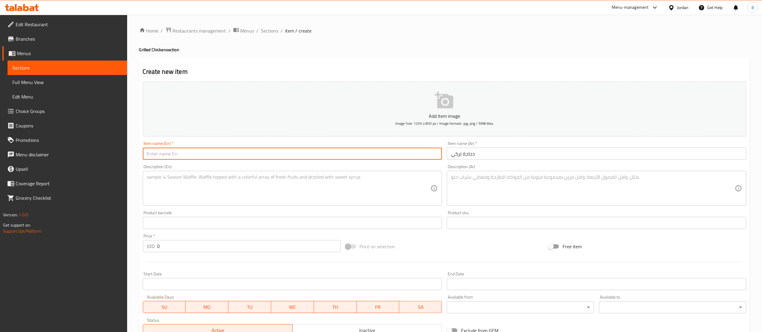
paste input "Turkish chicken"
type input "Turkish chicken"
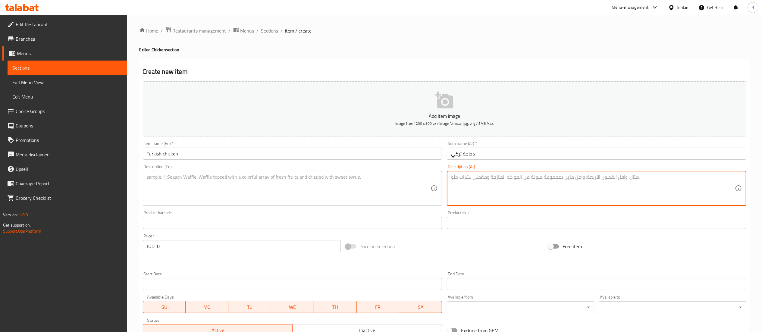
click at [516, 200] on textarea at bounding box center [593, 188] width 284 height 29
paste textarea "مثومة،مخلل،خبز تركي، بطاطا"
type textarea "مثومة،مخلل،خبز تركي، بطاطا"
click at [299, 196] on textarea at bounding box center [289, 188] width 284 height 29
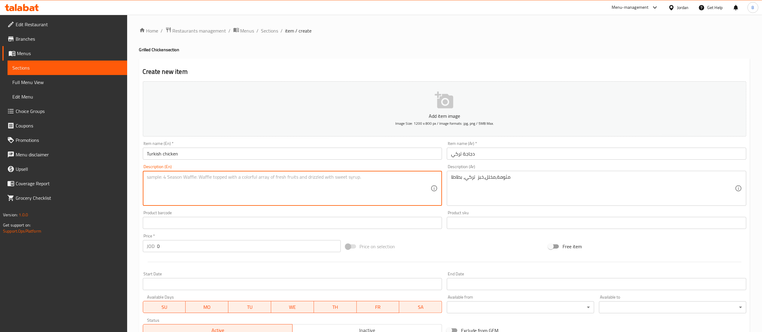
paste textarea "Garlic, pickles, Turkish bread, potatoes"
type textarea "Garlic, pickles, Turkish bread, potatoes"
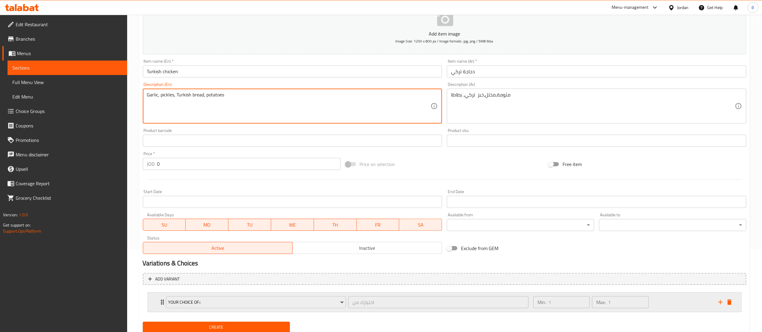
scroll to position [104, 0]
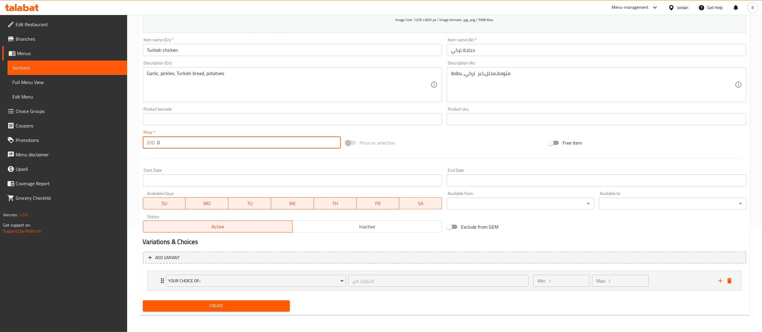
drag, startPoint x: 186, startPoint y: 146, endPoint x: 8, endPoint y: 119, distance: 180.3
click at [30, 121] on div "Edit Restaurant Branches Menus Sections Full Menu View Edit Menu Choice Groups …" at bounding box center [381, 121] width 762 height 421
type input "7.4"
click at [239, 309] on span "Create" at bounding box center [217, 306] width 138 height 8
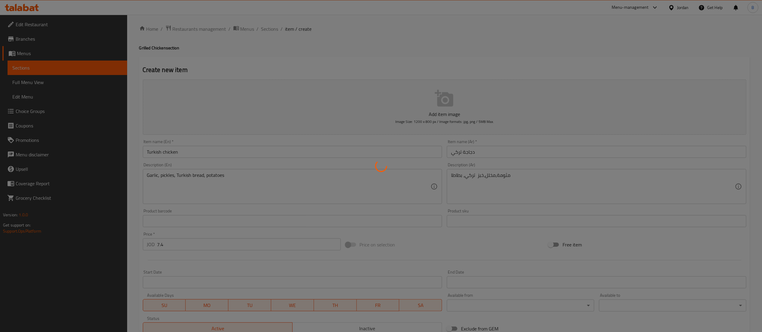
scroll to position [0, 0]
type input "0"
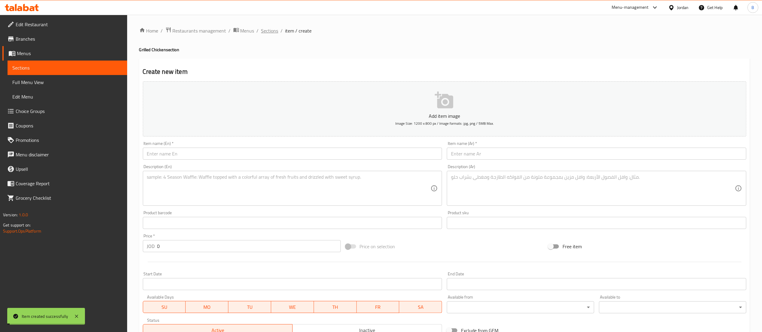
click at [274, 30] on span "Sections" at bounding box center [269, 30] width 17 height 7
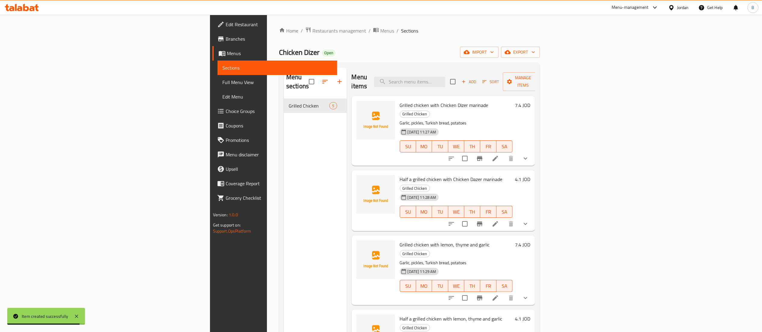
click at [478, 77] on button "Add" at bounding box center [468, 81] width 19 height 9
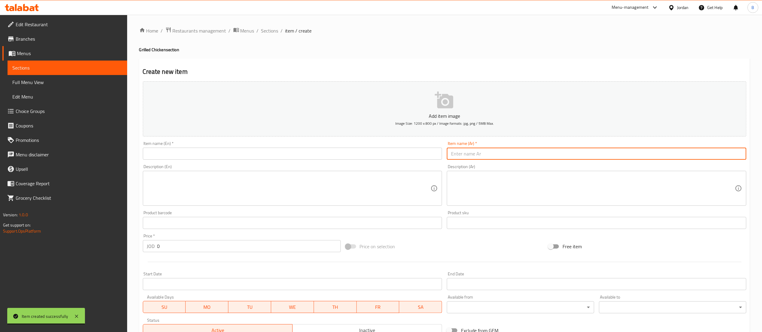
click at [528, 154] on input "text" at bounding box center [597, 154] width 300 height 12
paste input "نص دجاجة تركي"
type input "نص دجاجة تركي"
click at [309, 148] on div "Item name (En)   * Item name (En) *" at bounding box center [293, 150] width 300 height 18
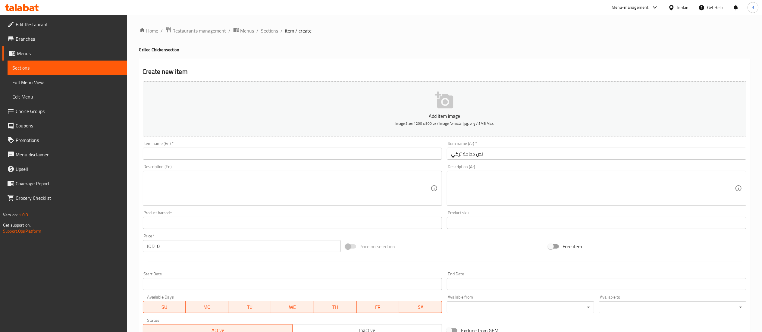
drag, startPoint x: 309, startPoint y: 152, endPoint x: 314, endPoint y: 157, distance: 7.0
click at [309, 152] on input "text" at bounding box center [293, 154] width 300 height 12
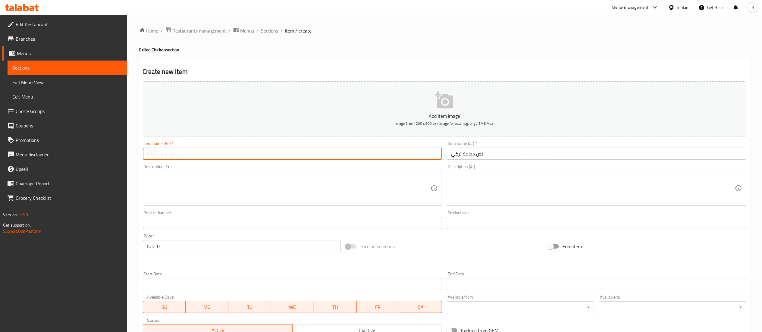
paste input "Half a Turkish chicken"
type input "Half a Turkish chicken"
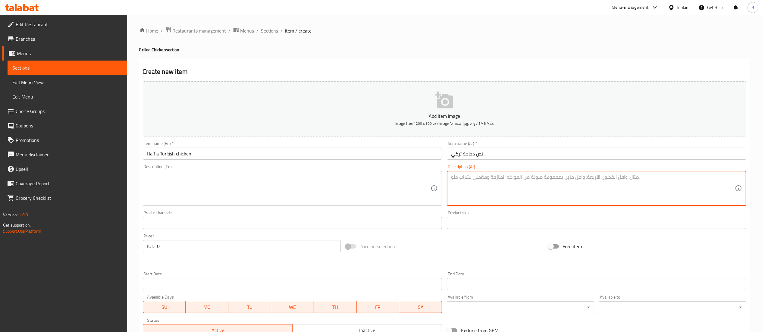
click at [543, 190] on textarea at bounding box center [593, 188] width 284 height 29
paste textarea "مثومة،مخلل،خبز تركي، بطاطا"
type textarea "مثومة،مخلل،خبز تركي، بطاطا"
click at [245, 205] on div "Description (En)" at bounding box center [293, 188] width 300 height 35
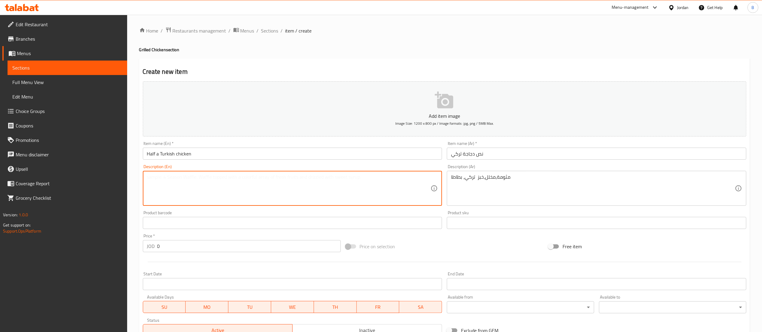
paste textarea "Garlic, pickles, Turkish bread, potatoes"
type textarea "Garlic, pickles, Turkish bread, potatoes"
drag, startPoint x: 169, startPoint y: 246, endPoint x: 14, endPoint y: 236, distance: 156.1
click at [35, 237] on div "Edit Restaurant Branches Menus Sections Full Menu View Edit Menu Choice Groups …" at bounding box center [381, 220] width 762 height 411
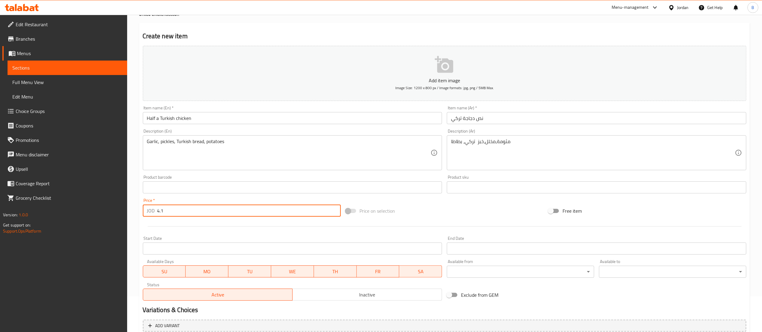
scroll to position [93, 0]
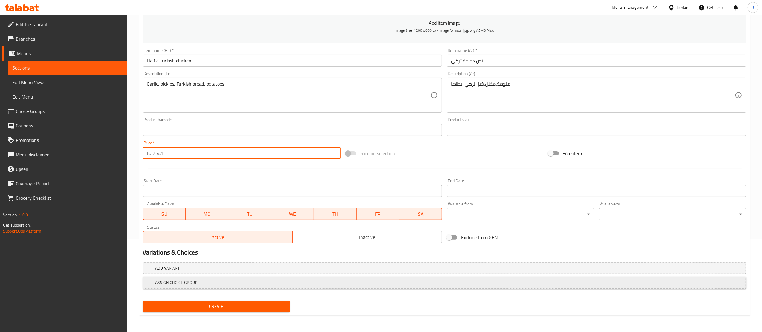
type input "4.1"
click at [191, 283] on span "ASSIGN CHOICE GROUP" at bounding box center [176, 283] width 42 height 8
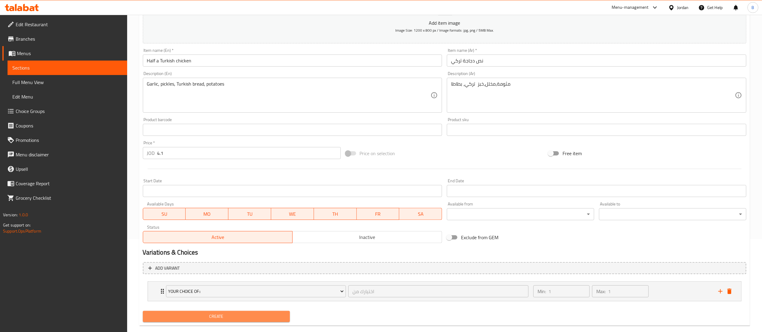
click at [201, 313] on button "Create" at bounding box center [216, 316] width 147 height 11
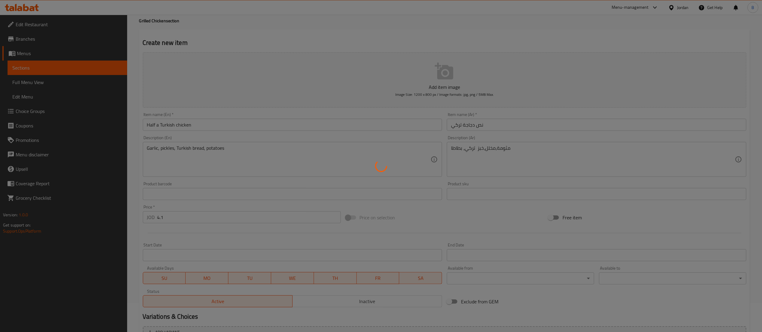
scroll to position [0, 0]
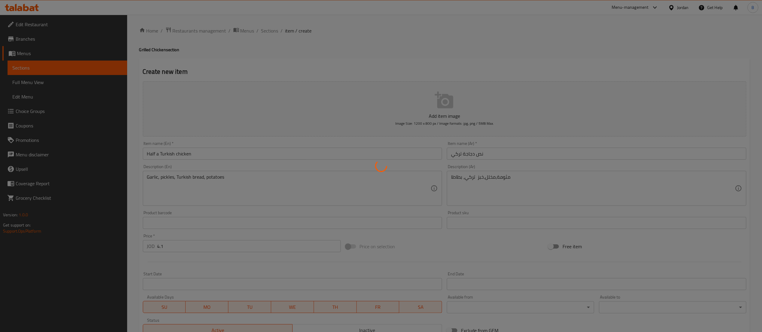
type input "0"
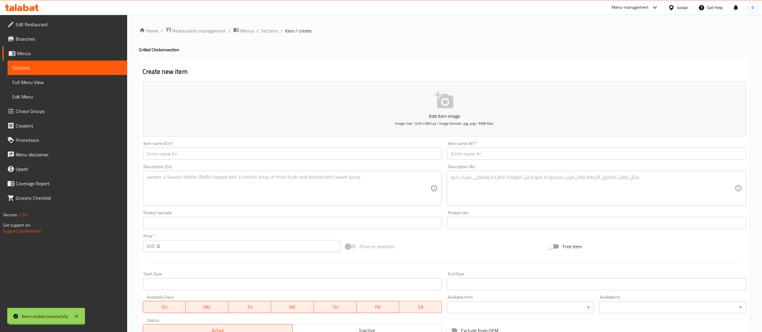
click at [269, 31] on span "Sections" at bounding box center [269, 30] width 17 height 7
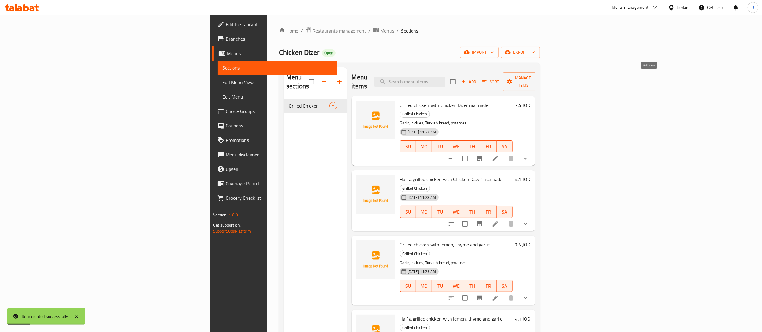
click at [466, 79] on icon "button" at bounding box center [463, 81] width 5 height 5
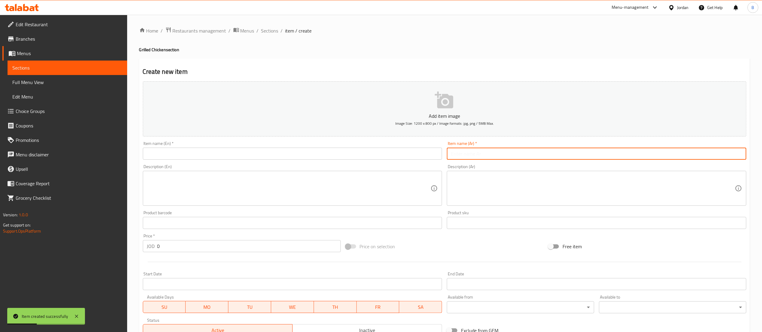
click at [545, 152] on input "text" at bounding box center [597, 154] width 300 height 12
paste input "دجاج مشوي مع رز"
type input "دجاج مشوي مع رز"
click at [510, 193] on textarea at bounding box center [593, 188] width 284 height 29
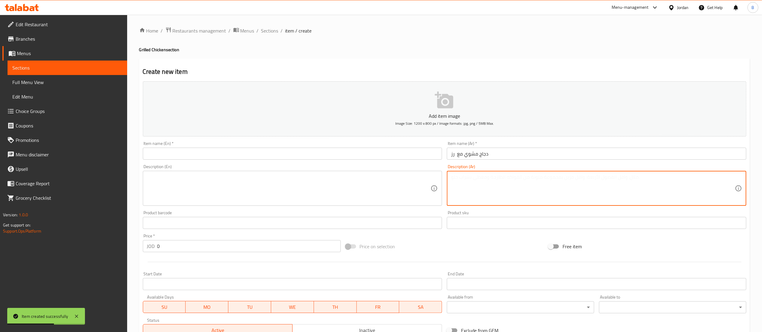
paste textarea "دقوس،مثومة،مخلل"
type textarea "دقوس،مثومة،مخلل"
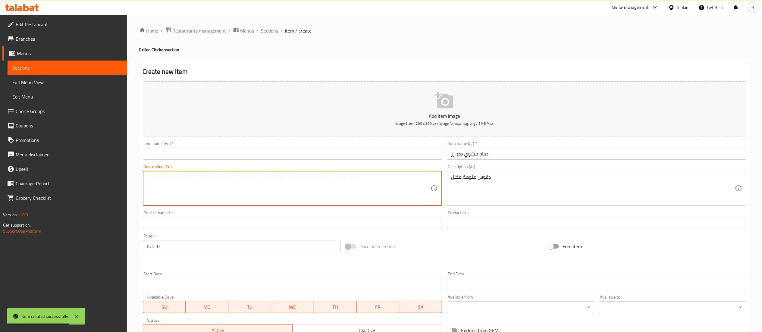
click at [288, 177] on textarea at bounding box center [289, 188] width 284 height 29
paste textarea "Daqoos, garlic, pickles"
type textarea "Daqoos, garlic, pickles"
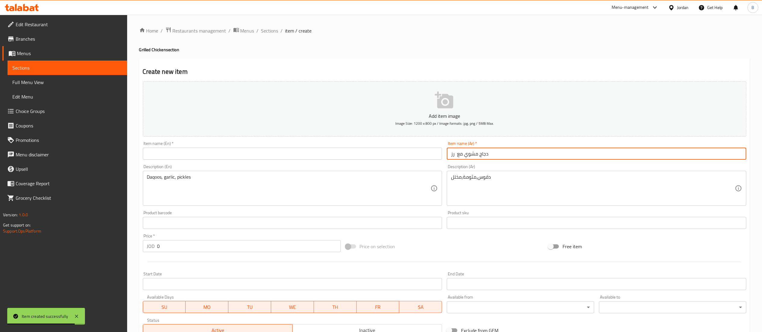
click at [475, 155] on input "دجاج مشوي مع رز" at bounding box center [597, 154] width 300 height 12
click at [327, 155] on input "text" at bounding box center [293, 154] width 300 height 12
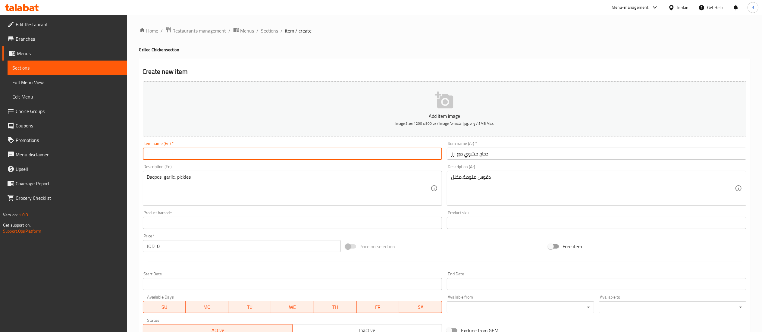
paste input "Grilled chicken with rice"
type input "Grilled chicken with rice"
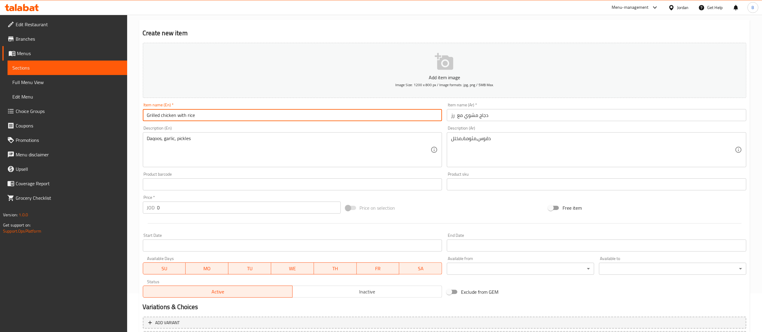
scroll to position [93, 0]
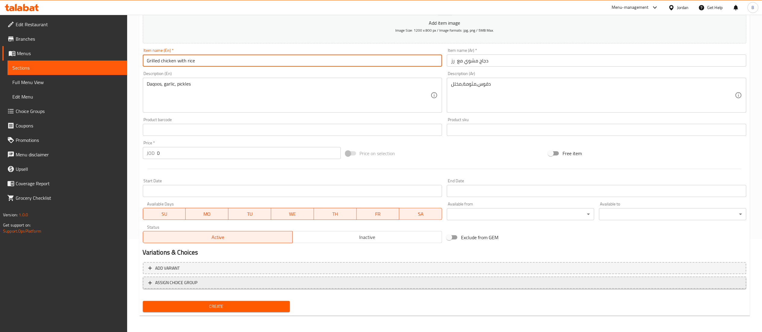
click at [173, 286] on span "ASSIGN CHOICE GROUP" at bounding box center [176, 283] width 42 height 8
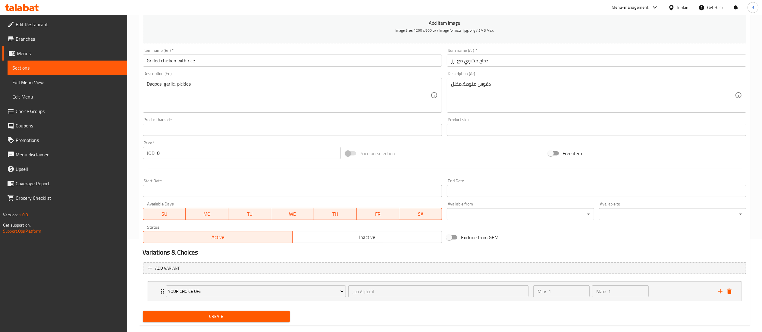
drag, startPoint x: 171, startPoint y: 152, endPoint x: 55, endPoint y: 153, distance: 116.6
click at [71, 153] on div "Edit Restaurant Branches Menus Sections Full Menu View Edit Menu Choice Groups …" at bounding box center [381, 132] width 762 height 421
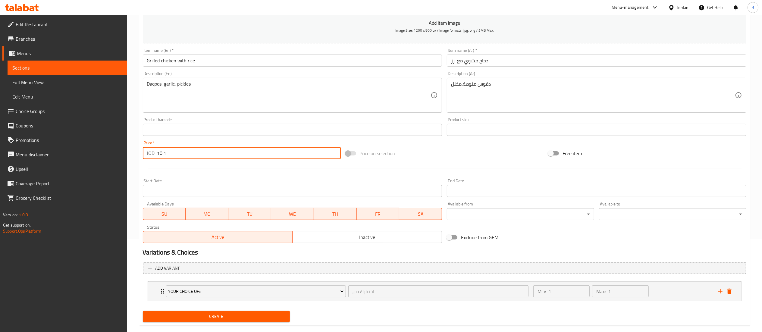
type input "10.1"
click at [235, 315] on span "Create" at bounding box center [217, 317] width 138 height 8
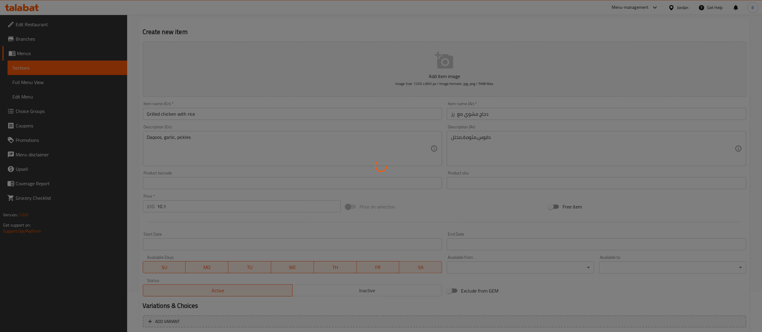
scroll to position [0, 0]
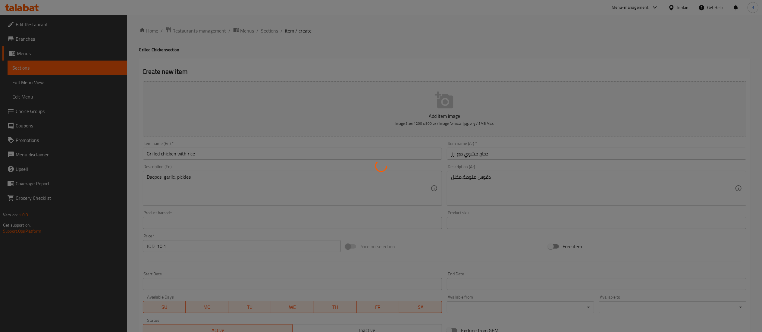
type input "0"
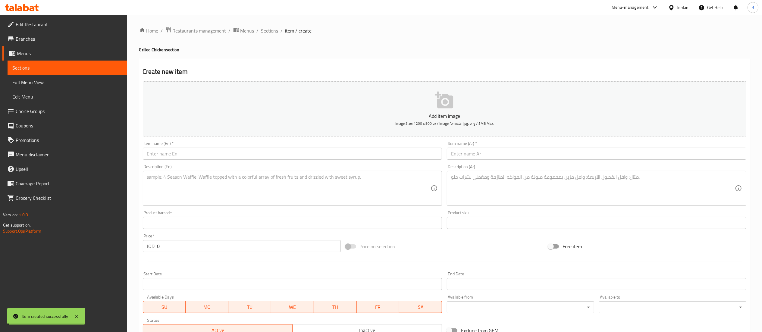
click at [269, 32] on span "Sections" at bounding box center [269, 30] width 17 height 7
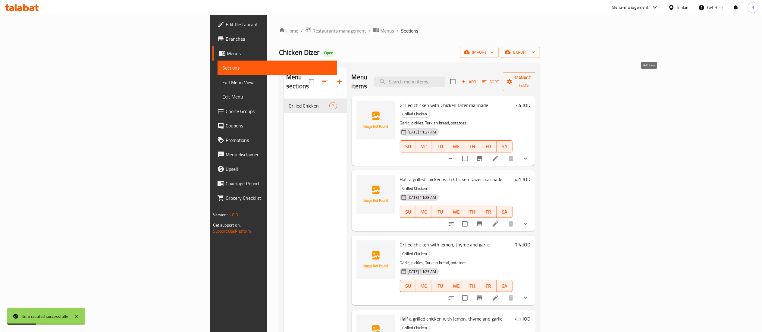
click at [466, 80] on icon "button" at bounding box center [463, 81] width 5 height 5
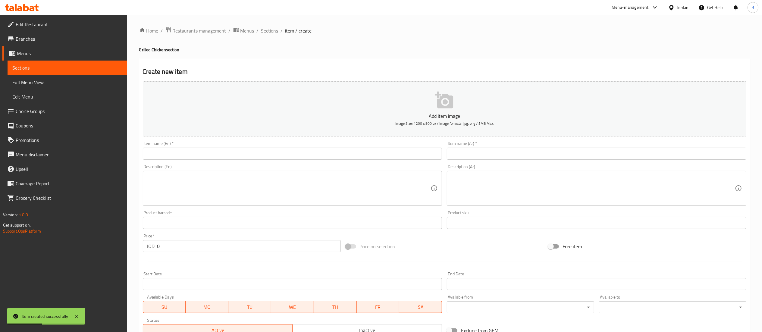
click at [520, 153] on input "text" at bounding box center [597, 154] width 300 height 12
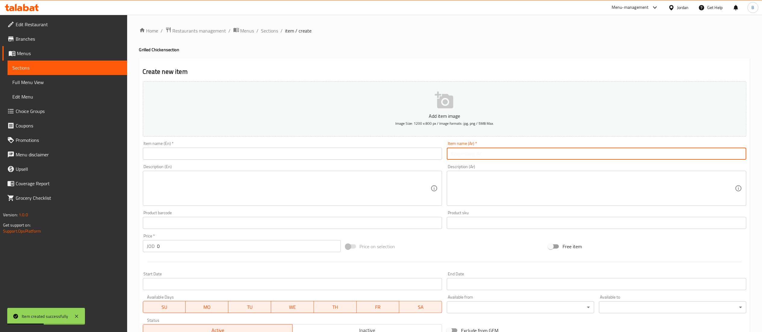
paste input "نص دجاج مشوي مع رز"
type input "نص دجاج مشوي مع رز"
click at [291, 153] on input "text" at bounding box center [293, 154] width 300 height 12
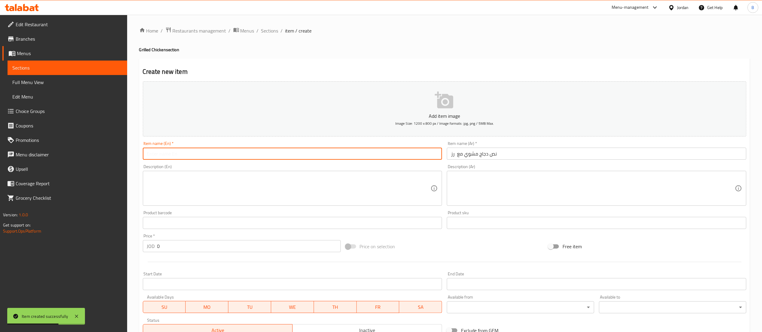
paste input "Grilled chicken with rice"
type input "Grilled chicken with rice"
click at [481, 168] on div "Description (Ar) Description (Ar)" at bounding box center [597, 185] width 300 height 41
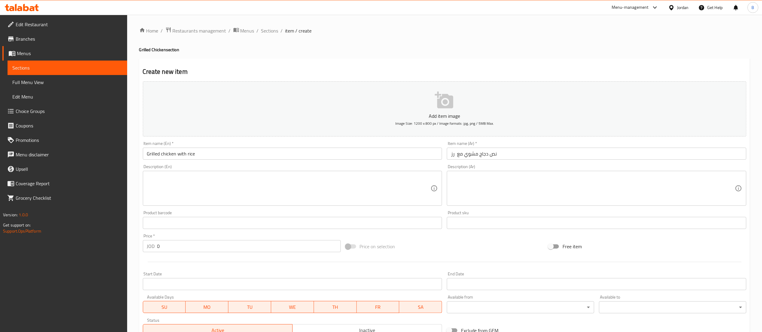
click at [461, 177] on textarea at bounding box center [593, 188] width 284 height 29
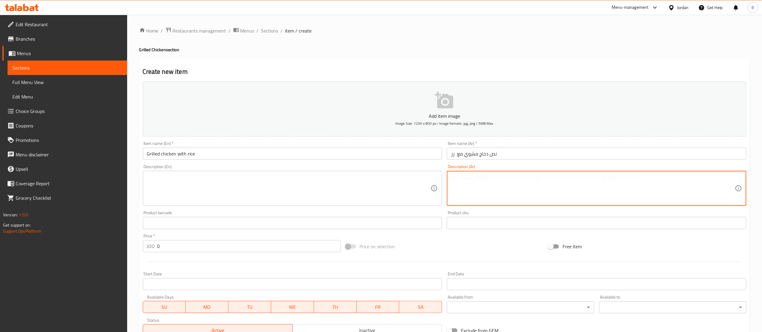
paste textarea "دقوس،مثومة،مخلل"
type textarea "دقوس،مثومة،مخلل"
click at [280, 197] on textarea at bounding box center [289, 188] width 284 height 29
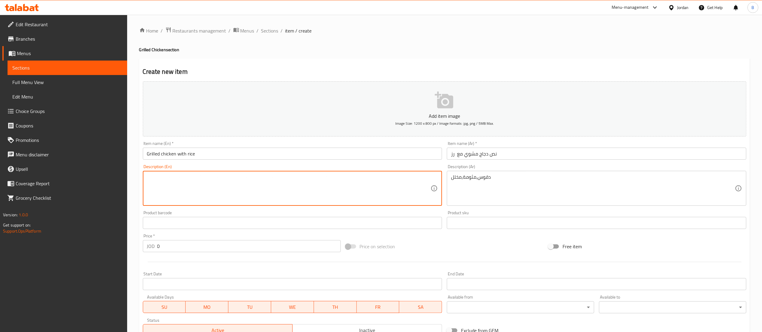
paste textarea "Daqoos, garlic, pickles"
type textarea "Daqoos, garlic, pickles"
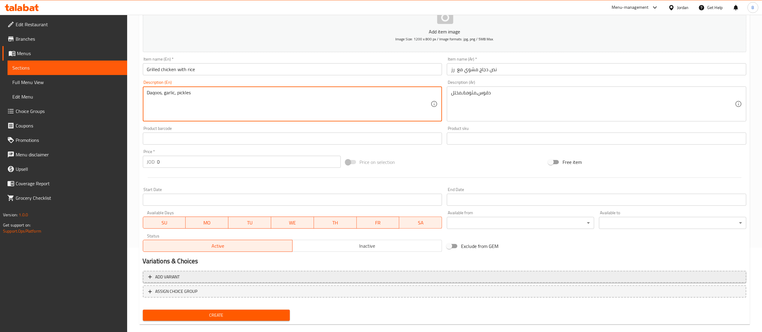
scroll to position [93, 0]
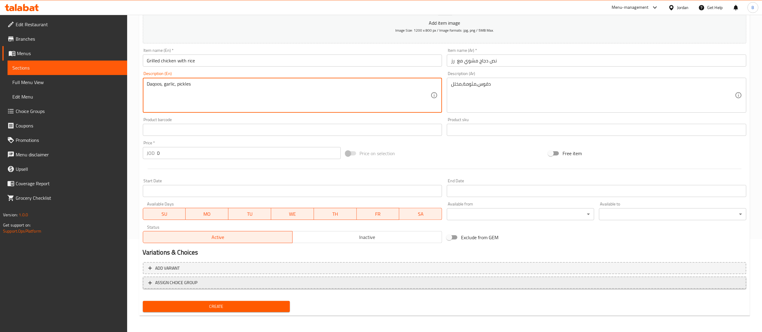
click at [195, 281] on span "ASSIGN CHOICE GROUP" at bounding box center [176, 283] width 42 height 8
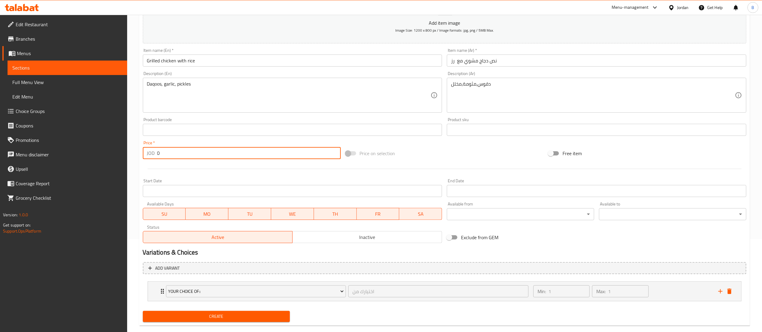
drag, startPoint x: 202, startPoint y: 158, endPoint x: 98, endPoint y: 160, distance: 103.7
click at [105, 158] on div "Edit Restaurant Branches Menus Sections Full Menu View Edit Menu Choice Groups …" at bounding box center [381, 132] width 762 height 421
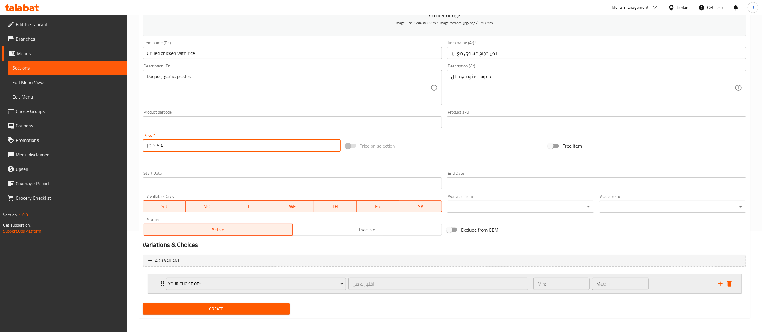
scroll to position [104, 0]
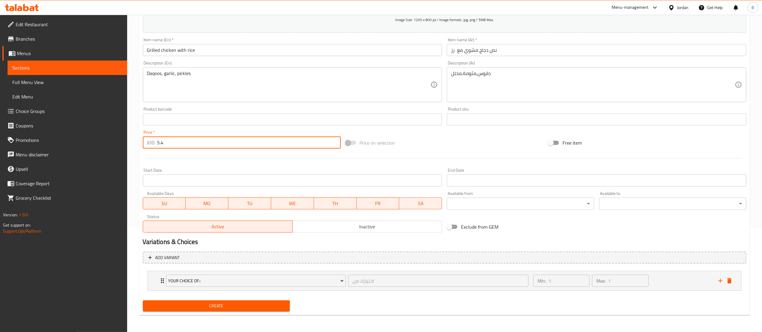
type input "5.4"
click at [229, 302] on span "Create" at bounding box center [217, 306] width 138 height 8
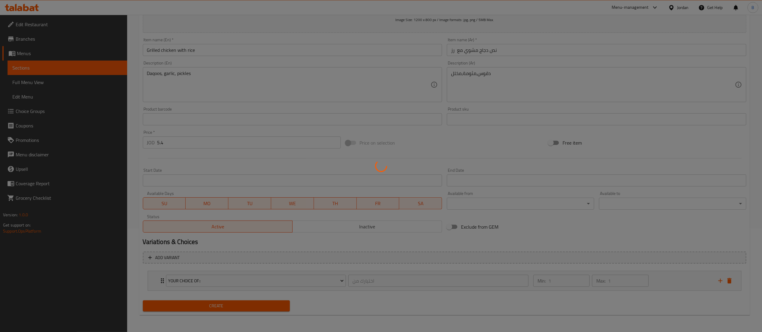
type input "0"
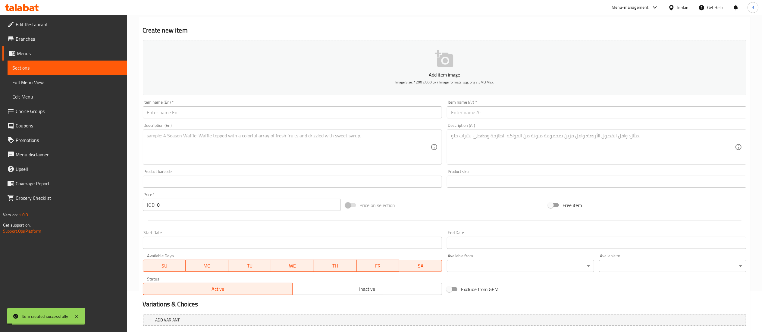
scroll to position [0, 0]
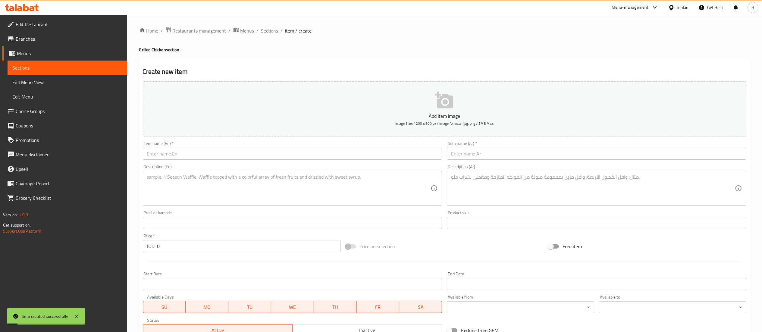
click at [266, 30] on span "Sections" at bounding box center [269, 30] width 17 height 7
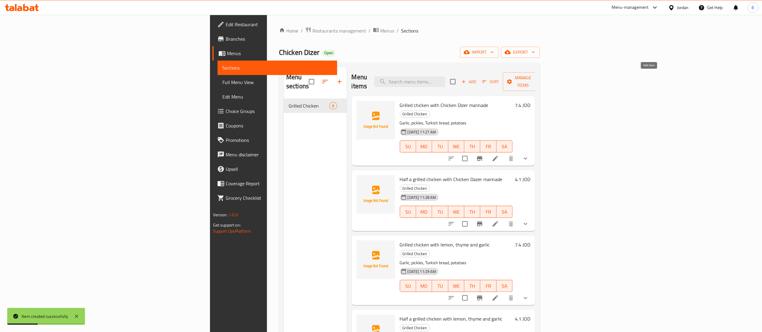
click at [466, 79] on icon "button" at bounding box center [463, 81] width 5 height 5
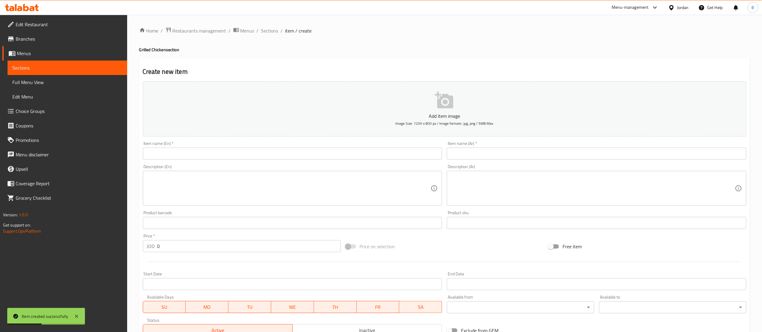
click at [566, 161] on div "Item name (Ar)   * Item name (Ar) *" at bounding box center [596, 150] width 304 height 23
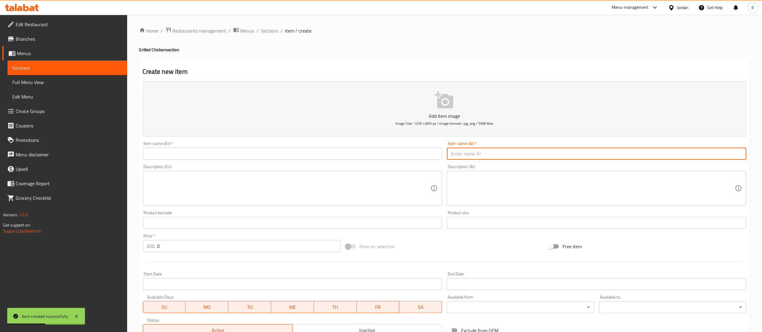
click at [566, 152] on input "text" at bounding box center [597, 154] width 300 height 12
paste input "دجاج مشوي بصوص الترياكي"
type input "دجاج مشوي بصوص الترياكي"
click at [292, 159] on input "text" at bounding box center [293, 154] width 300 height 12
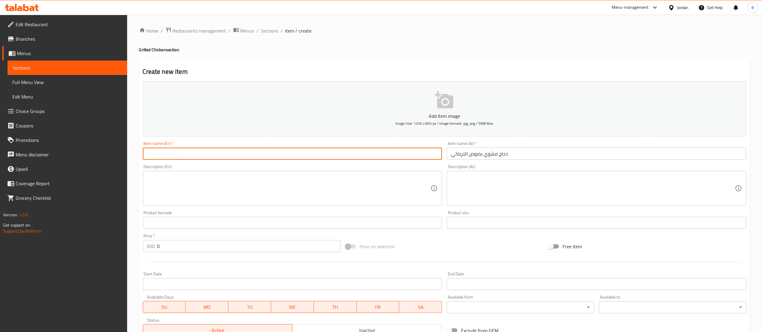
paste input "Grilled chicken with teriyaki sauce"
type input "Grilled chicken with teriyaki sauce"
click at [515, 193] on textarea at bounding box center [593, 188] width 284 height 29
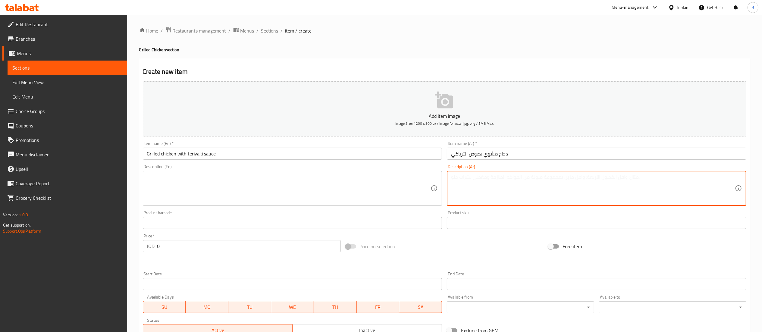
paste textarea "مثومة،مخلل،خبز تركي، بطاطا"
type textarea "مثومة،مخلل،خبز تركي، بطاطا"
click at [298, 175] on textarea at bounding box center [289, 188] width 284 height 29
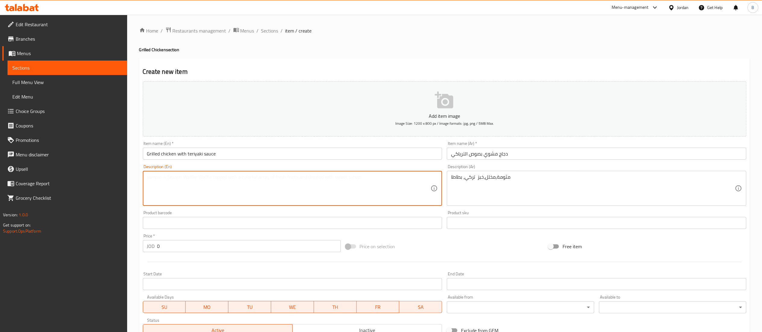
paste textarea "Garlic, pickles, Turkish bread, potatoes"
type textarea "Garlic, pickles, Turkish bread, potatoes"
drag, startPoint x: 180, startPoint y: 250, endPoint x: 0, endPoint y: 221, distance: 182.3
click at [27, 224] on div "Edit Restaurant Branches Menus Sections Full Menu View Edit Menu Choice Groups …" at bounding box center [381, 220] width 762 height 411
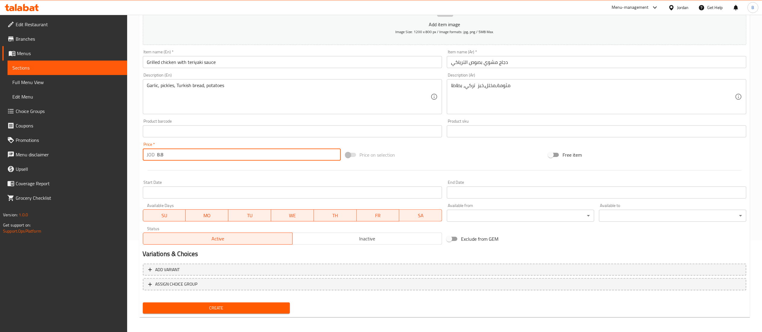
scroll to position [93, 0]
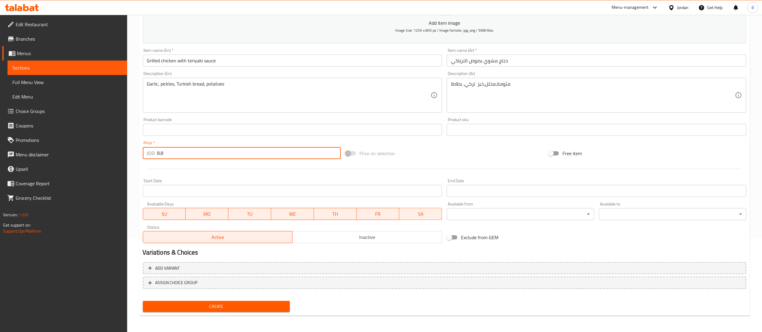
type input "8.8"
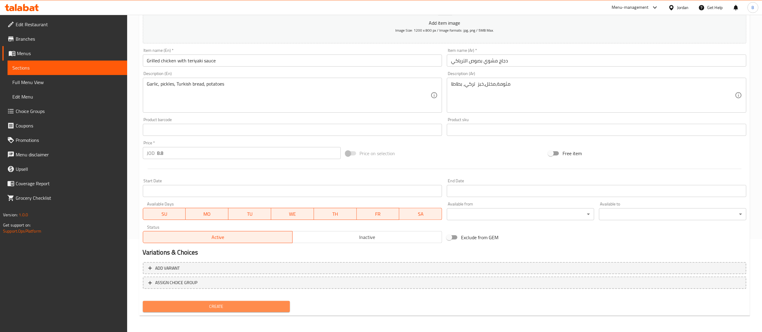
click at [201, 309] on span "Create" at bounding box center [217, 307] width 138 height 8
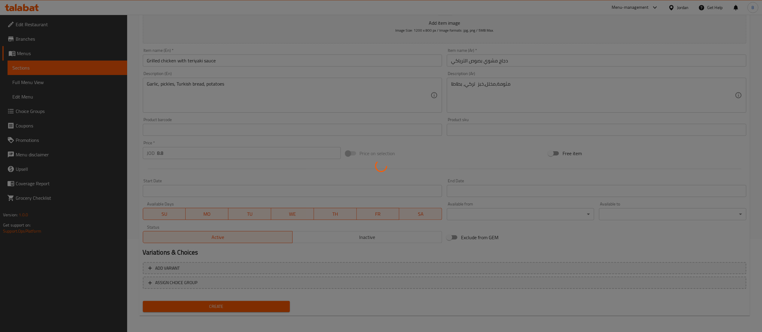
type input "0"
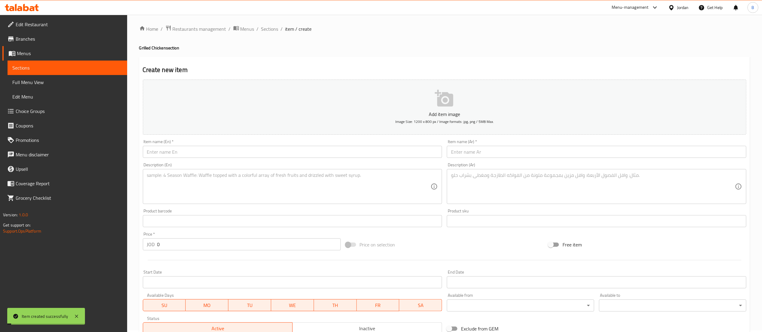
scroll to position [0, 0]
click at [278, 33] on ol "Home / Restaurants management / Menus / Sections / item / create" at bounding box center [444, 31] width 611 height 8
click at [263, 27] on span "Sections" at bounding box center [269, 30] width 17 height 7
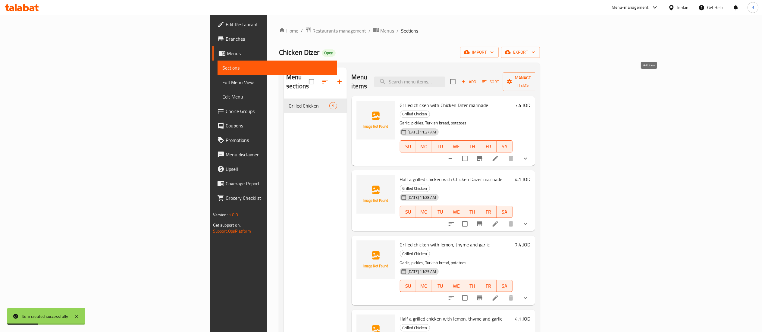
click at [477, 78] on span "Add" at bounding box center [469, 81] width 16 height 7
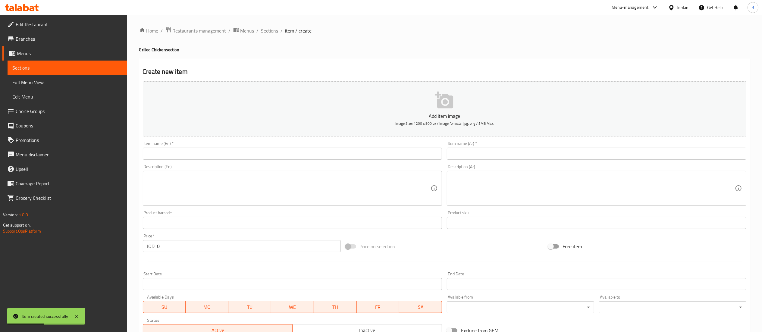
click at [529, 159] on input "text" at bounding box center [597, 154] width 300 height 12
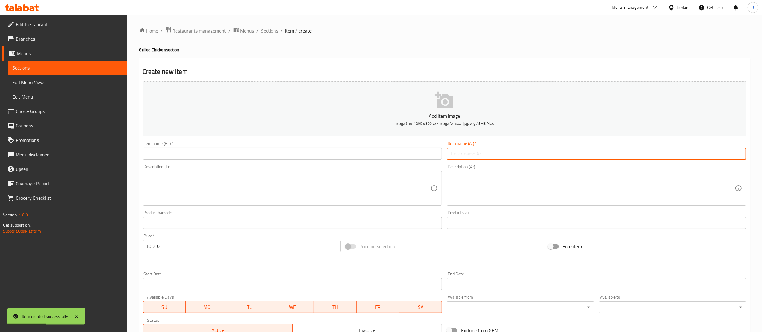
paste input "نص دجاجة مشوي بصوص الترياكي"
type input "نص دجاجة مشوي بصوص الترياكي"
drag, startPoint x: 289, startPoint y: 156, endPoint x: 304, endPoint y: 173, distance: 22.4
click at [289, 156] on input "text" at bounding box center [293, 154] width 300 height 12
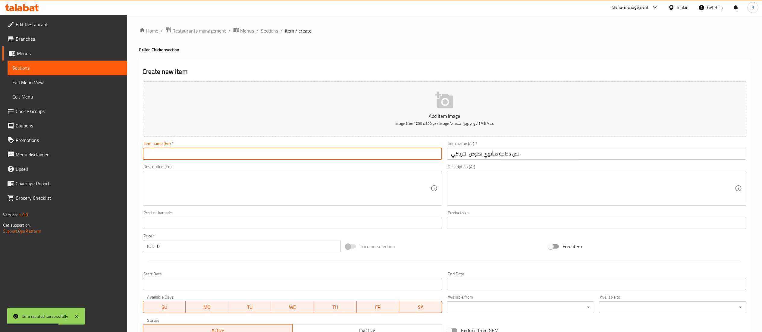
paste input "Grilled chicken with teriyaki sauce"
type input "Grilled chicken with teriyaki sauce"
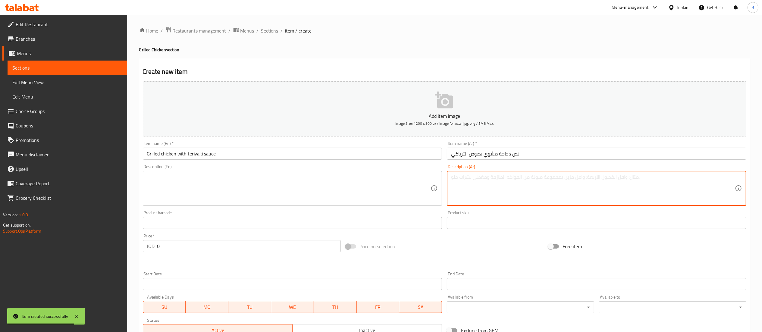
click at [508, 191] on textarea at bounding box center [593, 188] width 284 height 29
paste textarea "مثومة،مخلل،خبز تركي، بطاطا"
type textarea "مثومة،مخلل،خبز تركي، بطاطا"
click at [312, 199] on textarea at bounding box center [289, 188] width 284 height 29
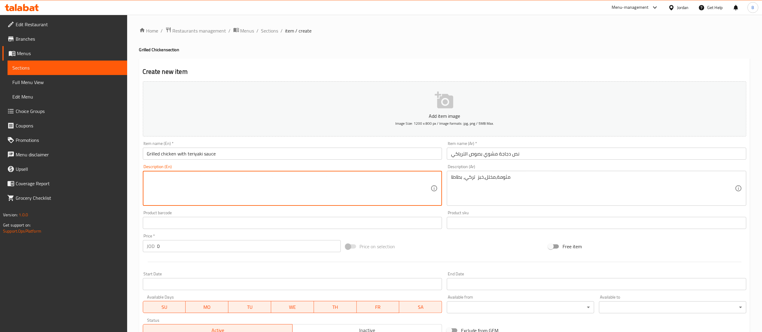
paste textarea "Garlic, pickles, Turkish bread, potatoes"
type textarea "Garlic, pickles, Turkish bread, potatoes"
drag, startPoint x: 183, startPoint y: 249, endPoint x: 30, endPoint y: 234, distance: 153.0
click at [37, 235] on div "Edit Restaurant Branches Menus Sections Full Menu View Edit Menu Choice Groups …" at bounding box center [381, 220] width 762 height 411
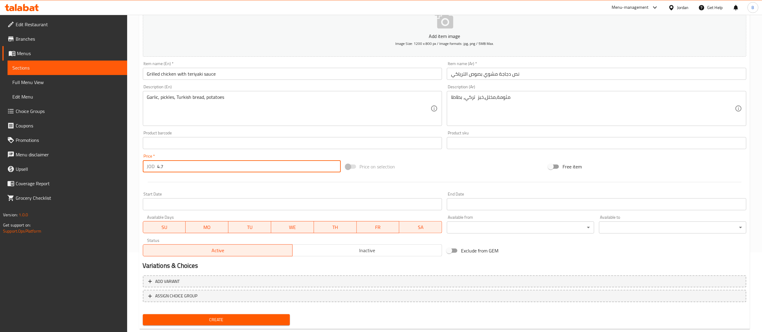
scroll to position [93, 0]
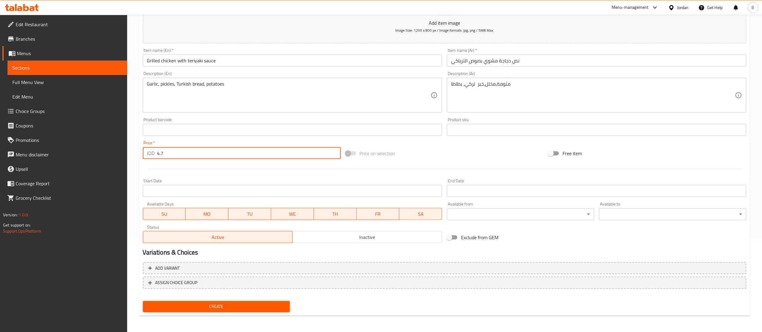
type input "4.7"
click at [195, 307] on span "Create" at bounding box center [217, 307] width 138 height 8
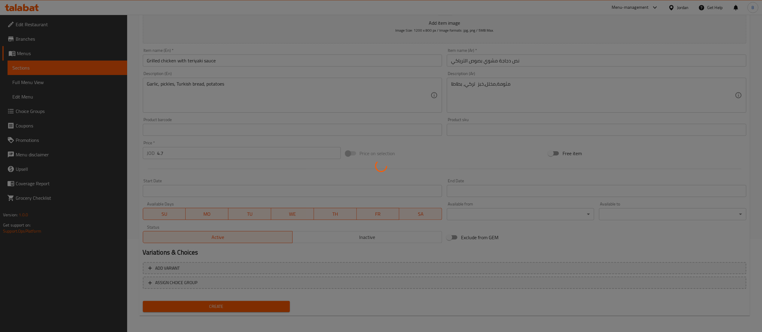
type input "0"
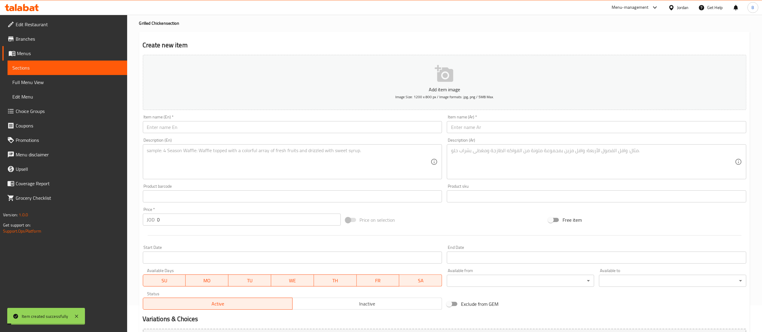
scroll to position [0, 0]
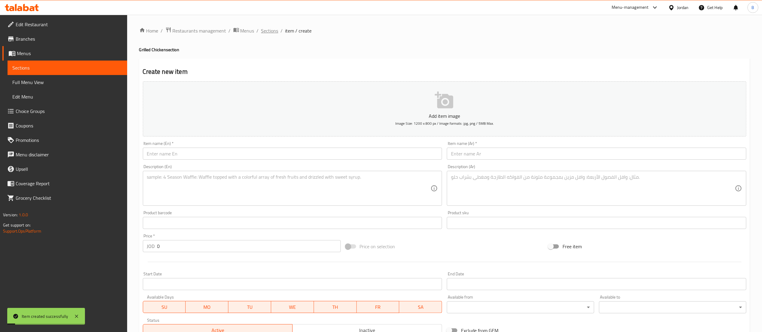
click at [273, 32] on span "Sections" at bounding box center [269, 30] width 17 height 7
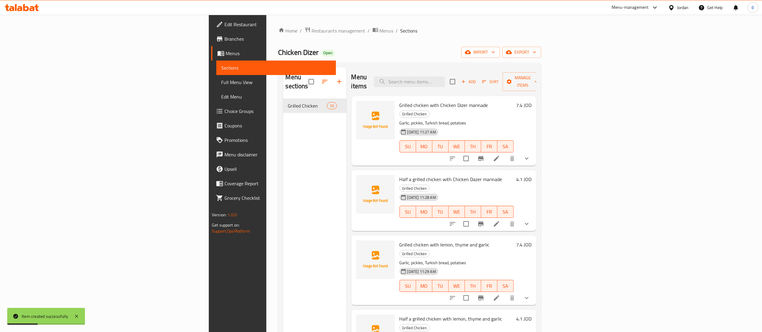
click at [477, 78] on span "Add" at bounding box center [468, 81] width 16 height 7
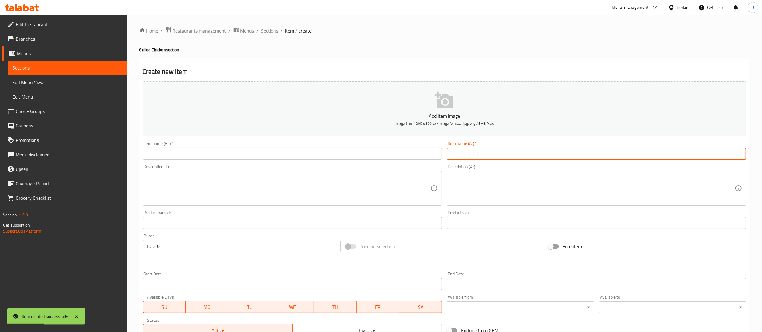
click at [563, 152] on input "text" at bounding box center [597, 154] width 300 height 12
paste input "دجاج مشوي بصوص حلو حار"
type input "دجاج مشوي بصوص حلو حار"
click at [266, 155] on input "text" at bounding box center [293, 154] width 300 height 12
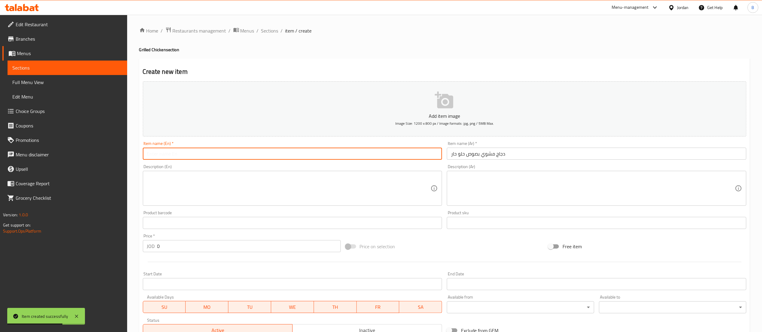
paste input "Grilled chicken with sweet and spicy sauce"
type input "Grilled chicken with sweet and spicy sauce"
click at [511, 190] on textarea at bounding box center [593, 188] width 284 height 29
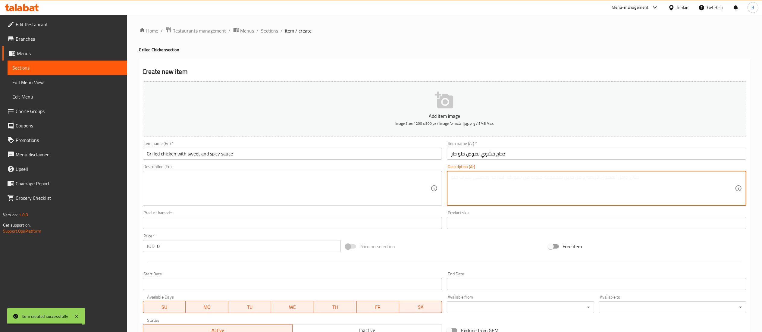
paste textarea "مثومة،مخلل،خبز تركي، بطاطا"
type textarea "مثومة،مخلل،خبز تركي، بطاطا"
click at [335, 174] on div "Description (En)" at bounding box center [293, 188] width 300 height 35
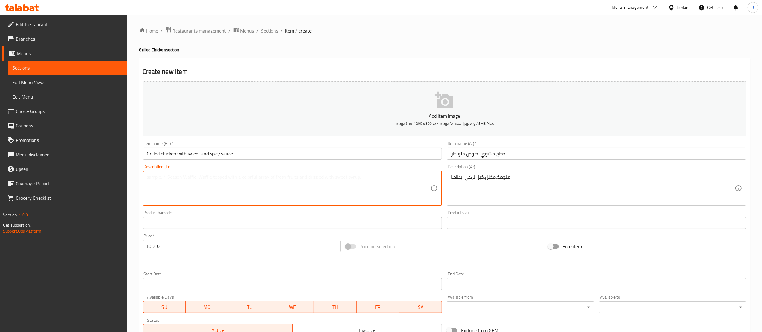
paste textarea "Garlic, pickles, Turkish bread, potatoes"
type textarea "Garlic, pickles, Turkish bread, potatoes"
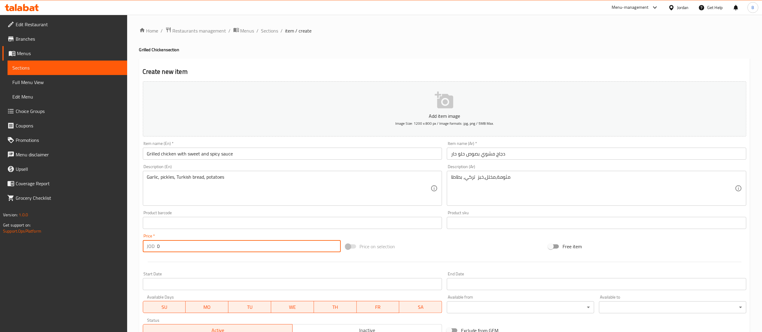
drag, startPoint x: 164, startPoint y: 252, endPoint x: 24, endPoint y: 238, distance: 140.5
click at [85, 241] on div "Edit Restaurant Branches Menus Sections Full Menu View Edit Menu Choice Groups …" at bounding box center [381, 220] width 762 height 411
paste input "8.8"
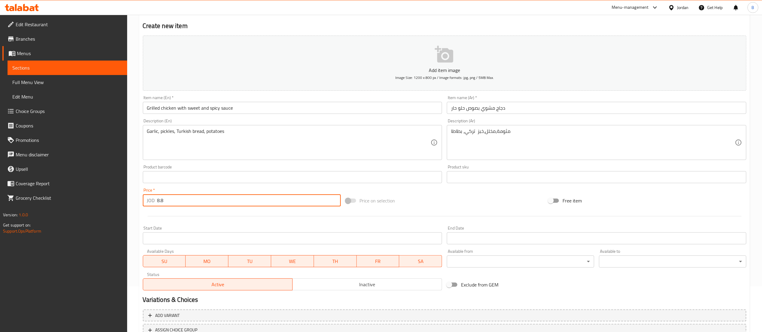
scroll to position [93, 0]
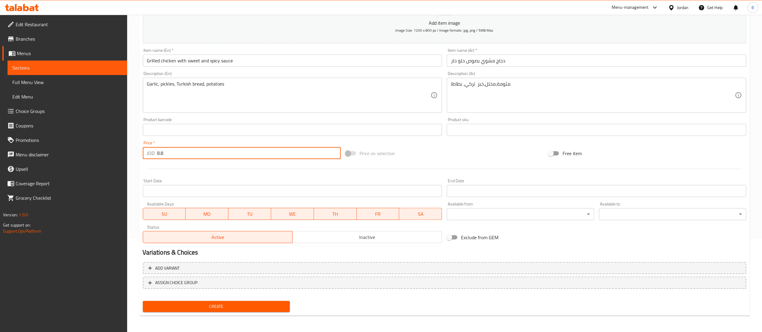
type input "8.8"
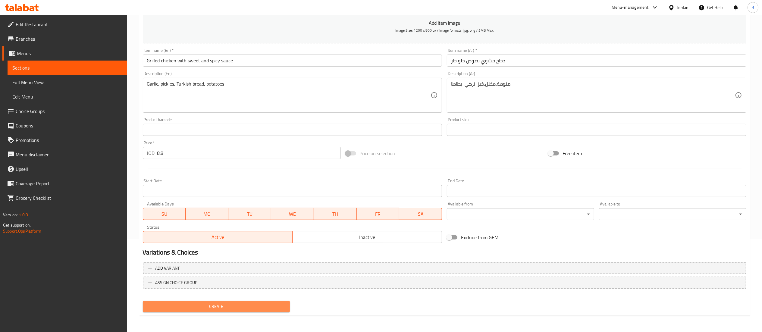
click at [208, 307] on span "Create" at bounding box center [217, 307] width 138 height 8
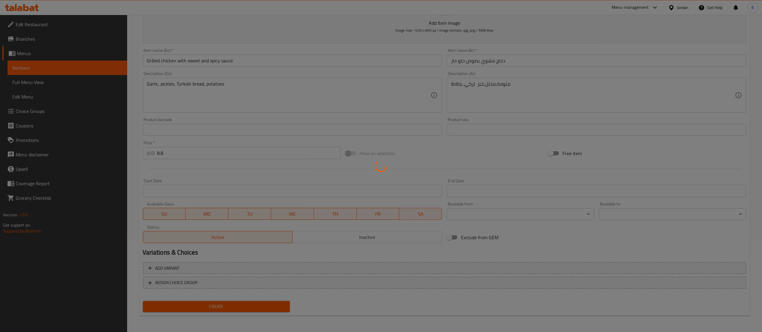
type input "0"
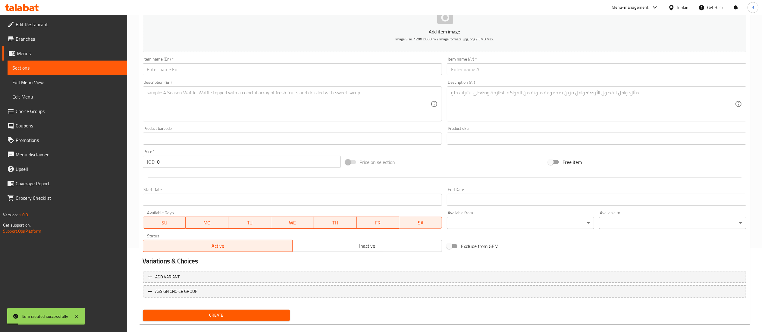
scroll to position [0, 0]
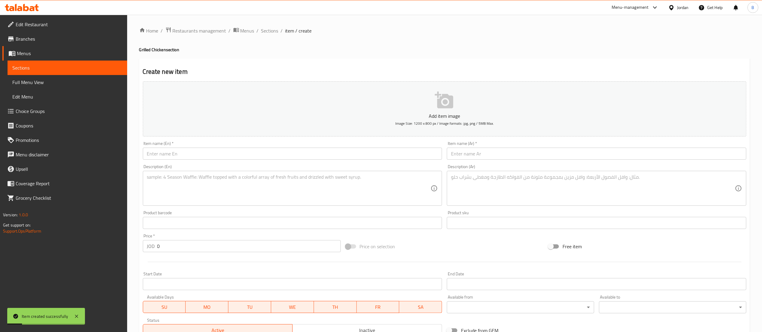
click at [519, 159] on input "text" at bounding box center [597, 154] width 300 height 12
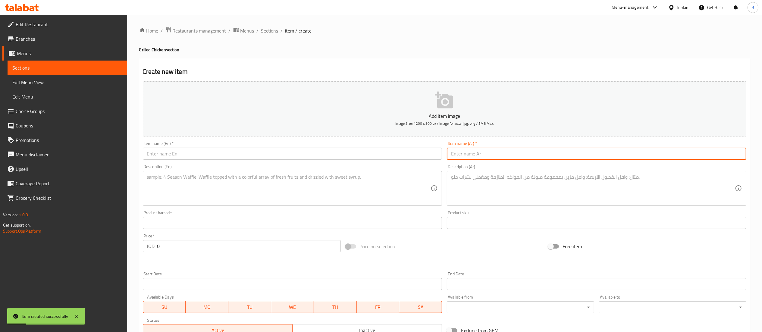
paste input "نص دجاجة مشوي بصوص حلو حار"
type input "نص دجاجة مشوي بصوص حلو حار"
click at [259, 156] on input "text" at bounding box center [293, 154] width 300 height 12
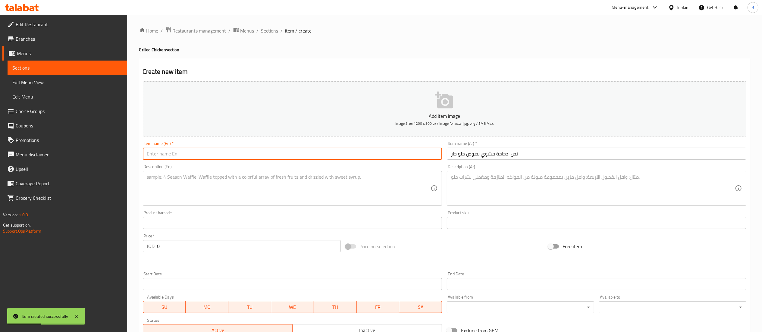
paste input "Half a grilled chicken with sweet and spicy sauce"
type input "Half a grilled chicken with sweet and spicy sauce"
click at [498, 193] on textarea at bounding box center [593, 188] width 284 height 29
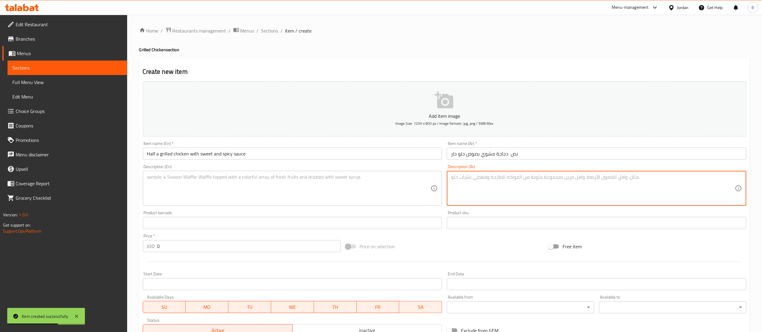
paste textarea "مثومة،مخلل،خبز تركي، بطاطا"
type textarea "مثومة،مخلل،خبز تركي، بطاطا"
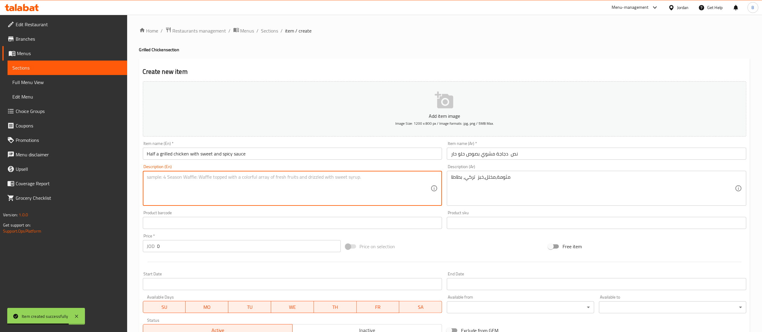
click at [267, 199] on textarea at bounding box center [289, 188] width 284 height 29
paste textarea "Garlic, pickles, Turkish bread, potatoes"
type textarea "Garlic, pickles, Turkish bread, potatoes"
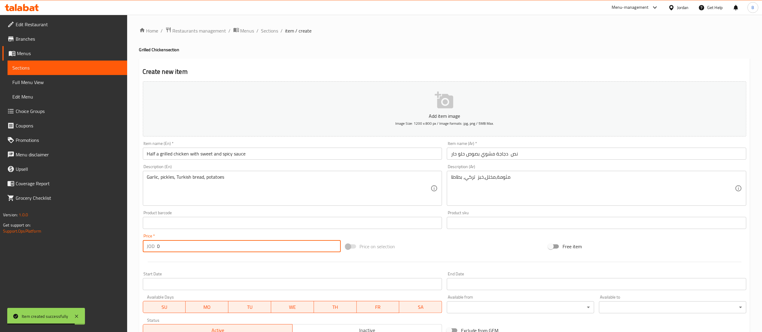
drag, startPoint x: 195, startPoint y: 250, endPoint x: 0, endPoint y: 246, distance: 195.3
click at [0, 246] on div "Edit Restaurant Branches Menus Sections Full Menu View Edit Menu Choice Groups …" at bounding box center [381, 220] width 762 height 411
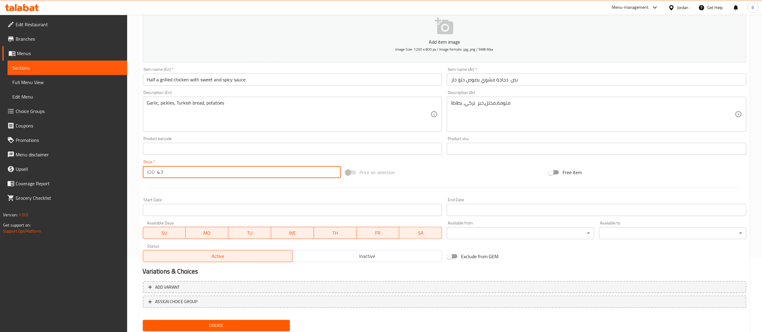
scroll to position [93, 0]
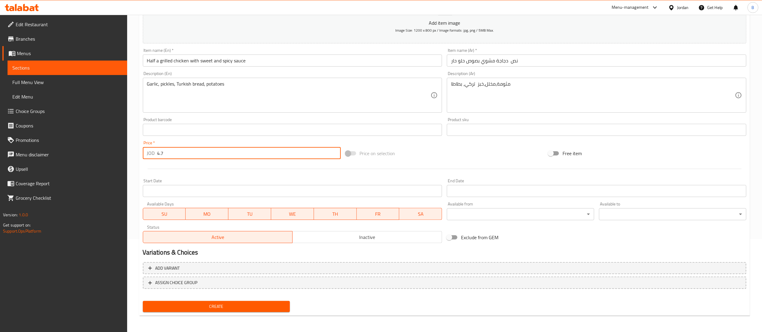
type input "4.7"
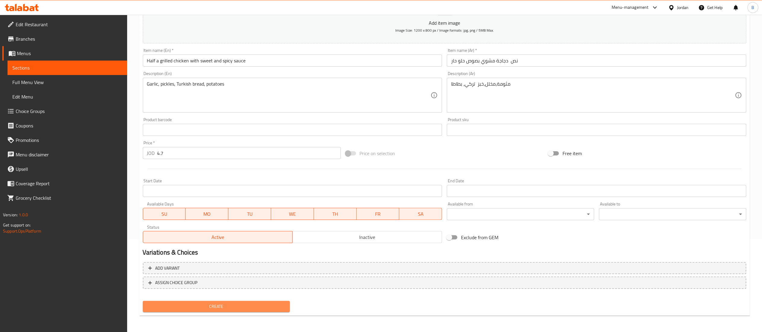
click at [185, 302] on button "Create" at bounding box center [216, 306] width 147 height 11
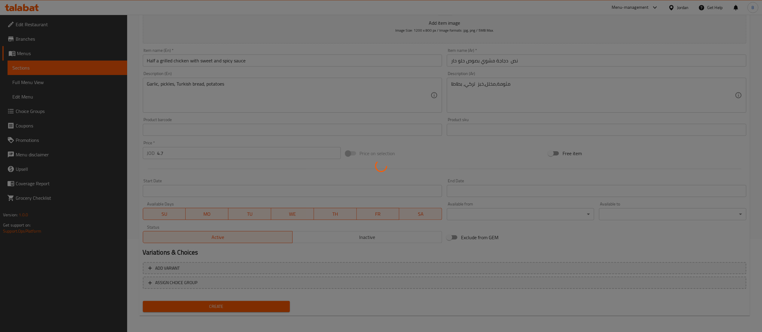
type input "0"
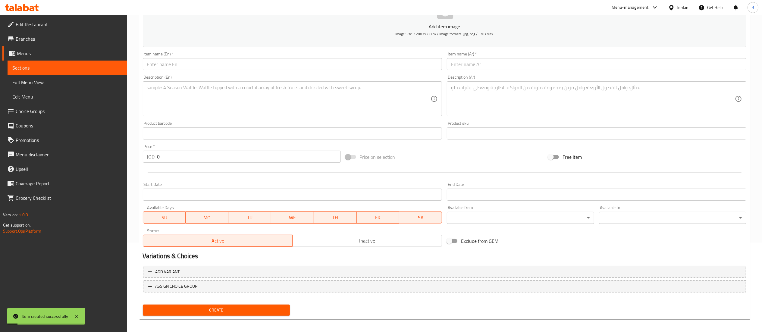
scroll to position [33, 0]
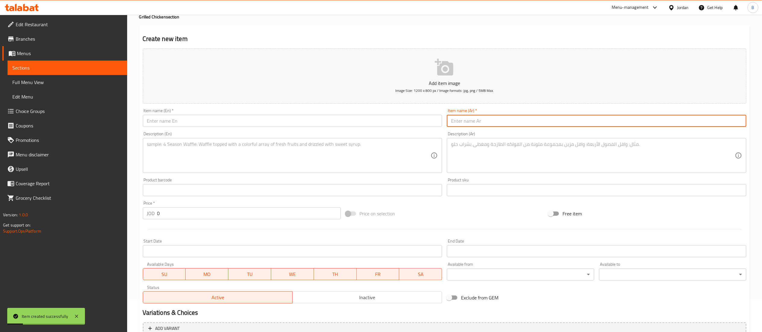
click at [494, 124] on input "text" at bounding box center [597, 121] width 300 height 12
paste input "دجاج مشوي بصوص بافلو"
type input "دجاج مشوي بصوص بافلو"
click at [298, 126] on input "text" at bounding box center [293, 121] width 300 height 12
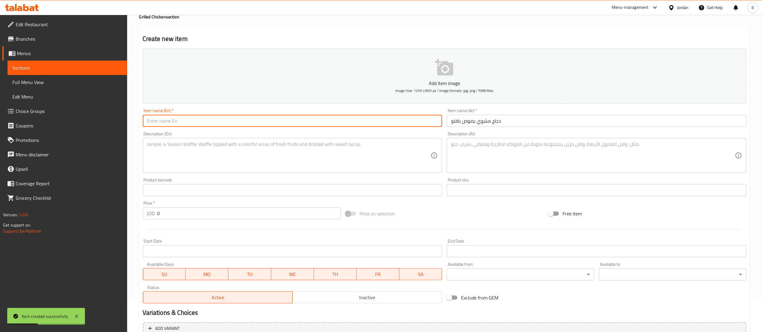
paste input "Grilled chicken with buffalo sauce"
type input "Grilled chicken with buffalo sauce"
click at [507, 140] on div "Description (Ar)" at bounding box center [597, 155] width 300 height 35
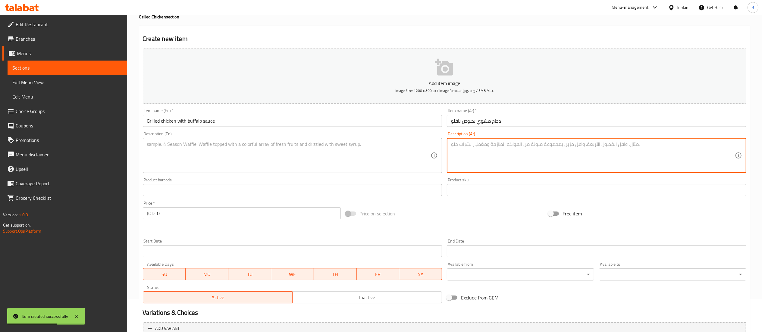
paste textarea "مثومة،مخلل،خبز تركي، بطاطا"
type textarea "مثومة،مخلل،خبز تركي، بطاطا"
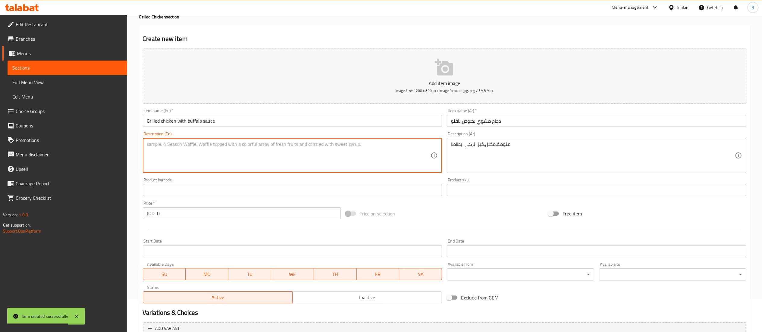
click at [290, 166] on textarea at bounding box center [289, 155] width 284 height 29
paste textarea "Garlic, pickles, Turkish bread, potatoes"
type textarea "Garlic, pickles, Turkish bread, potatoes"
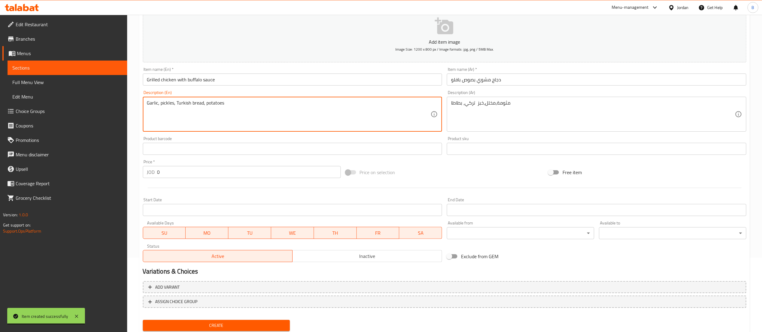
scroll to position [93, 0]
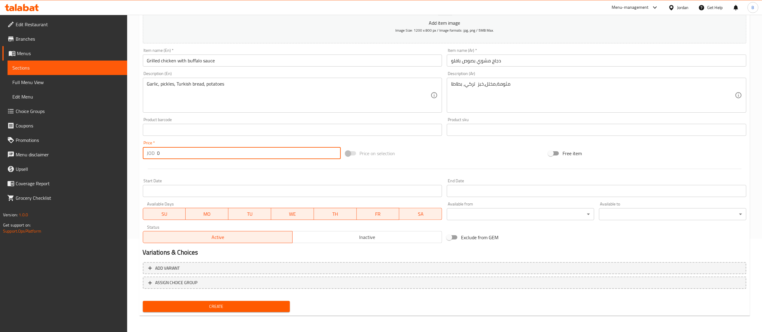
drag, startPoint x: 165, startPoint y: 150, endPoint x: 56, endPoint y: 154, distance: 109.5
click at [121, 148] on div "Edit Restaurant Branches Menus Sections Full Menu View Edit Menu Choice Groups …" at bounding box center [381, 127] width 762 height 411
paste input "8.8"
type input "8.8"
click at [225, 307] on span "Create" at bounding box center [217, 307] width 138 height 8
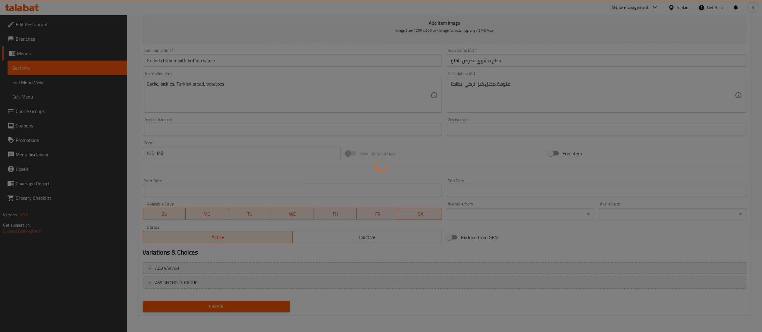
type input "0"
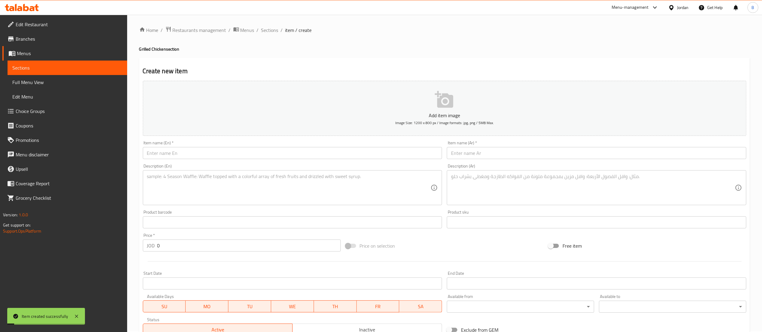
scroll to position [0, 0]
click at [523, 160] on input "text" at bounding box center [597, 154] width 300 height 12
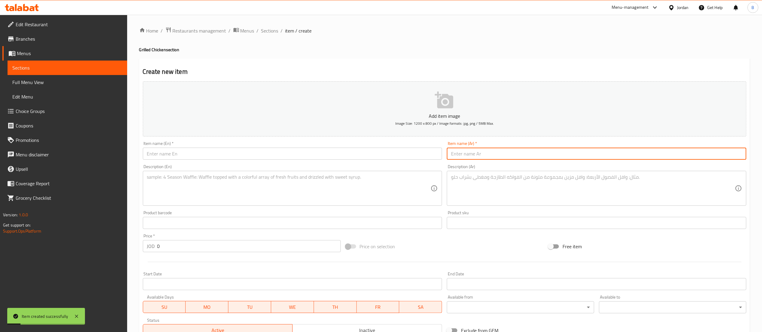
paste input "نص دجاجة مشوي بصوص بافلو"
type input "نص دجاجة مشوي بصوص بافلو"
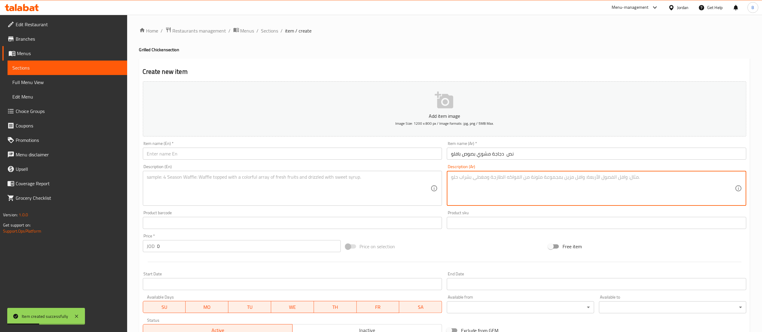
click at [504, 183] on textarea at bounding box center [593, 188] width 284 height 29
paste textarea "مثومة،مخلل،خبز تركي، بطاطا"
type textarea "مثومة،مخلل،خبز تركي، بطاطا"
drag, startPoint x: 521, startPoint y: 158, endPoint x: 234, endPoint y: 155, distance: 286.3
click at [241, 155] on div "Add item image Image Size: 1200 x 800 px / Image formats: jpg, png / 5MB Max. I…" at bounding box center [444, 209] width 608 height 260
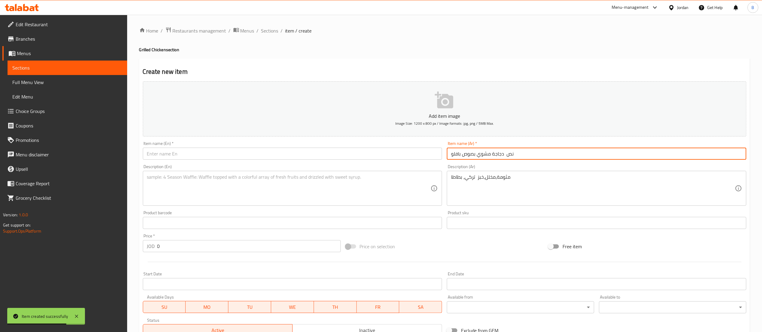
click at [293, 153] on input "text" at bounding box center [293, 154] width 300 height 12
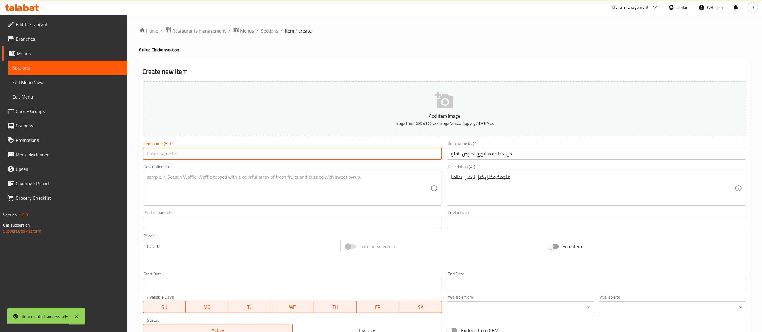
paste input "Half a grilled chicken with buffalo sauce"
type input "Half a grilled chicken with buffalo sauce"
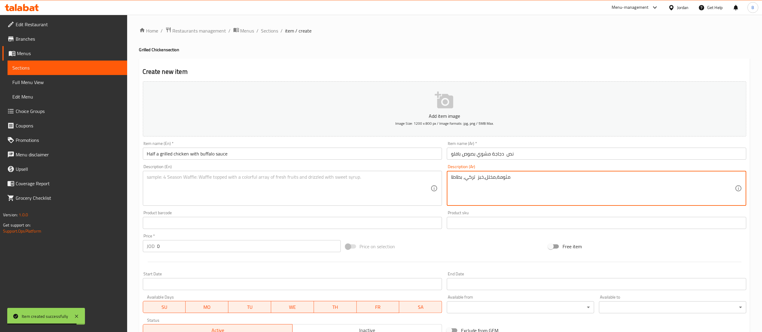
click at [496, 184] on textarea "مثومة،مخلل،خبز تركي، بطاطا" at bounding box center [593, 188] width 284 height 29
click at [266, 189] on textarea at bounding box center [289, 188] width 284 height 29
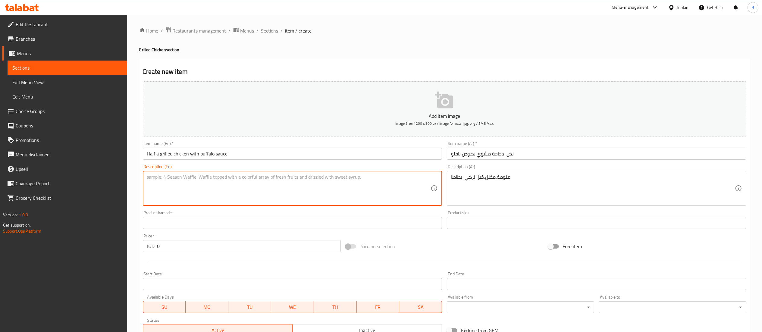
paste textarea "Garlic, pickles, Turkish bread, potatoes"
type textarea "Garlic, pickles, Turkish bread, potatoes"
drag, startPoint x: 180, startPoint y: 246, endPoint x: 113, endPoint y: 244, distance: 66.6
click at [126, 244] on div "Edit Restaurant Branches Menus Sections Full Menu View Edit Menu Choice Groups …" at bounding box center [381, 220] width 762 height 411
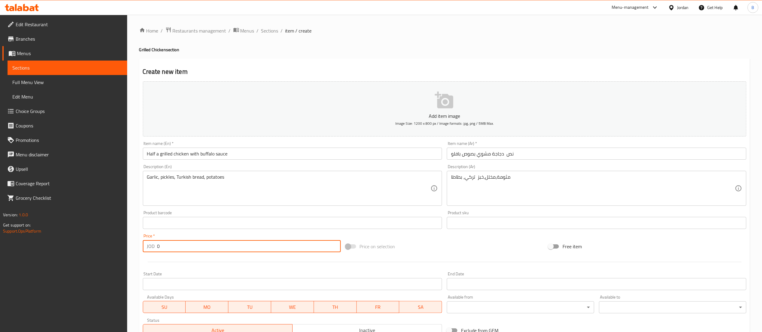
paste input "4.7"
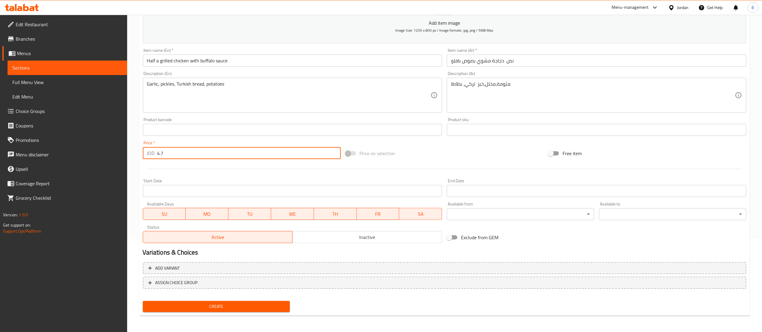
type input "4.7"
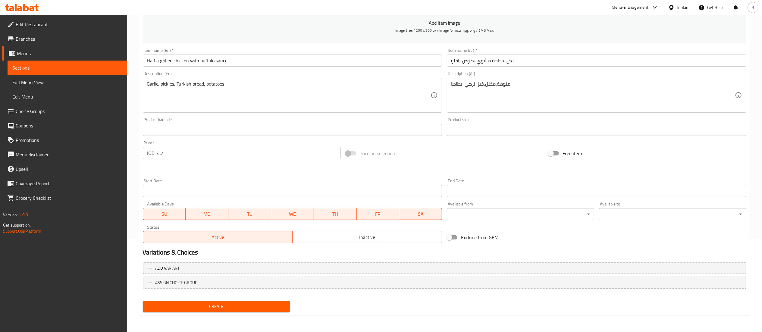
click at [221, 299] on div "Create" at bounding box center [216, 307] width 152 height 16
click at [221, 306] on span "Create" at bounding box center [217, 307] width 138 height 8
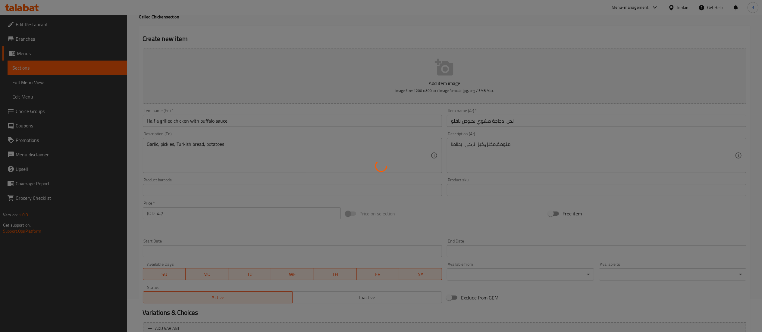
type input "0"
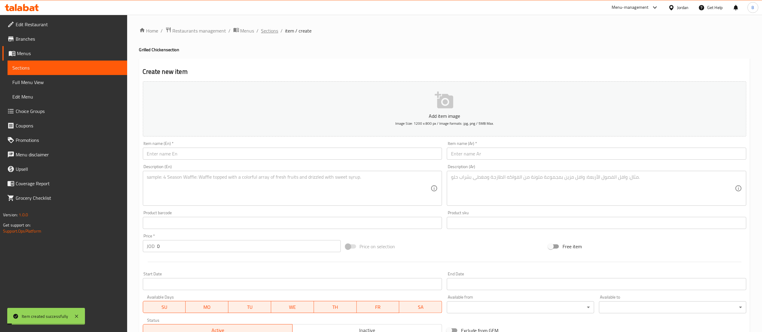
click at [267, 29] on span "Sections" at bounding box center [269, 30] width 17 height 7
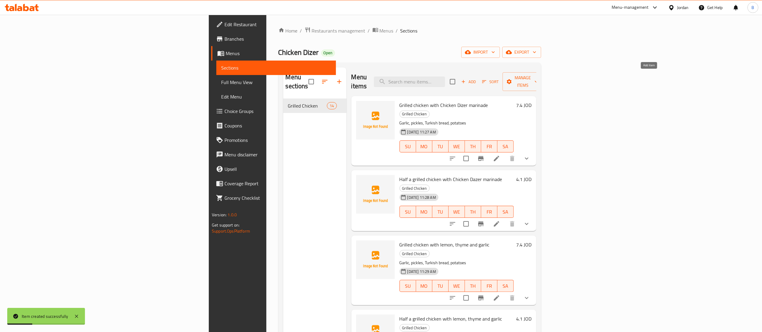
click at [477, 78] on span "Add" at bounding box center [468, 81] width 16 height 7
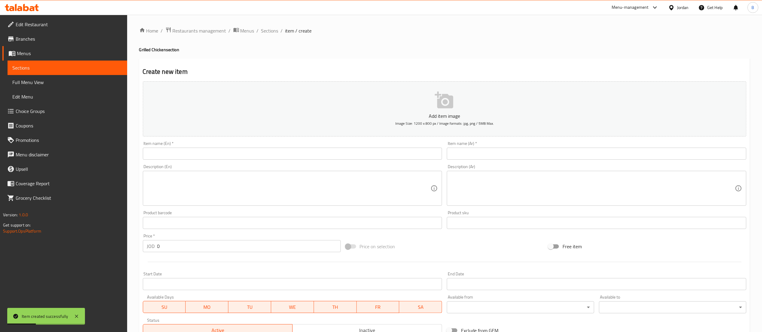
click at [545, 158] on input "text" at bounding box center [597, 154] width 300 height 12
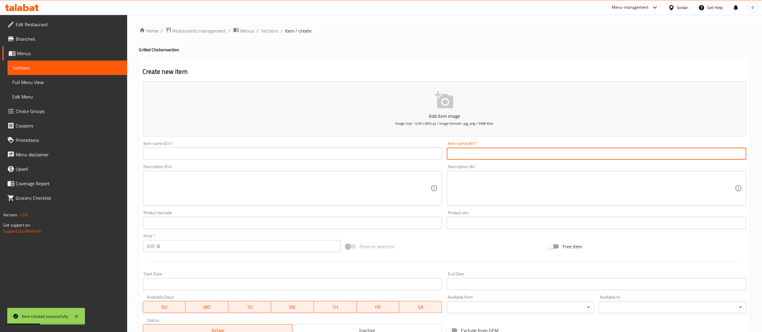
paste input "دجاج مشوي بصوص بيربيري"
type input "دجاج مشوي بصوص بيربيري"
drag, startPoint x: 261, startPoint y: 153, endPoint x: 267, endPoint y: 160, distance: 9.2
click at [261, 153] on input "text" at bounding box center [293, 154] width 300 height 12
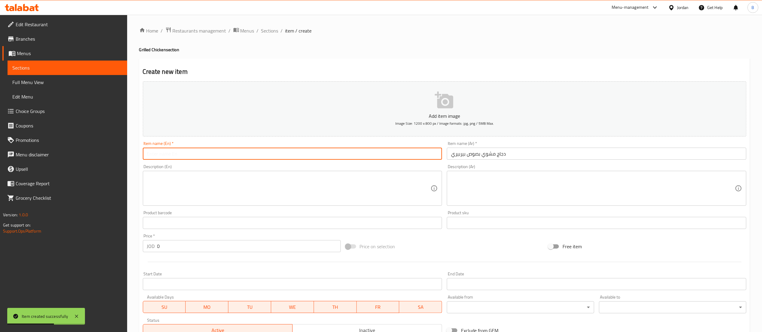
paste input "Grilled chicken with peri-peri sauce"
type input "Grilled chicken with peri-peri sauce"
click at [530, 190] on textarea at bounding box center [593, 188] width 284 height 29
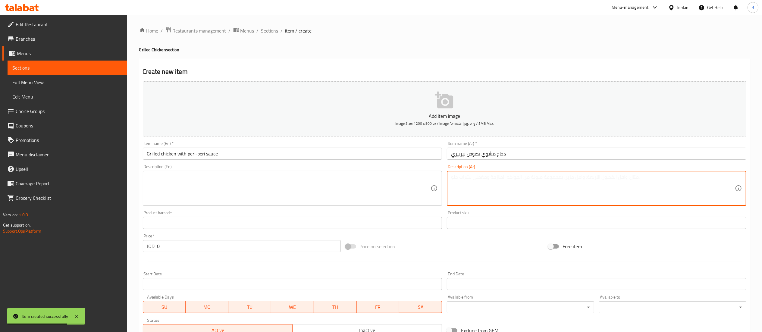
paste textarea "مثومة،مخلل،خبز تركي، بطاطا"
type textarea "مثومة،مخلل،خبز تركي، بطاطا"
click at [252, 193] on textarea at bounding box center [289, 188] width 284 height 29
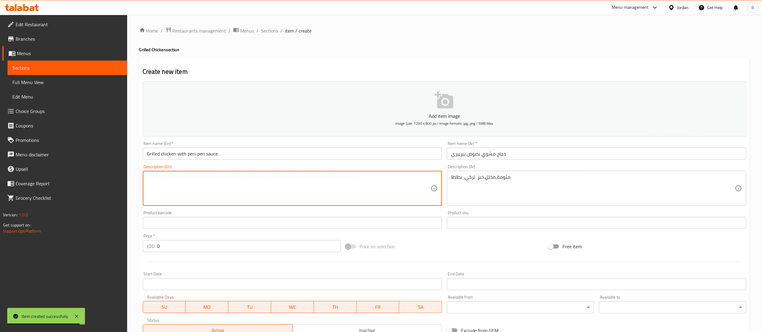
paste textarea "Garlic, pickles, Turkish bread, potatoes"
type textarea "Garlic, pickles, Turkish bread, potatoes"
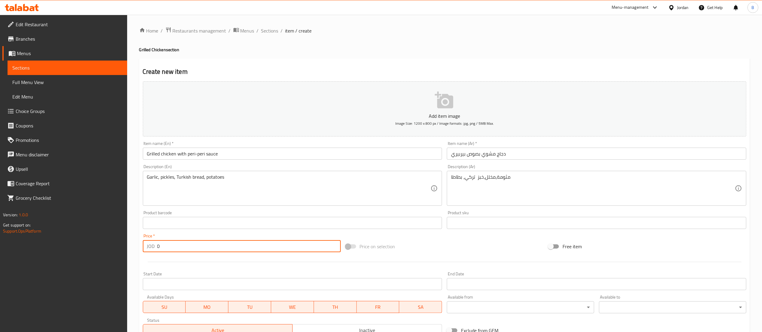
drag, startPoint x: 199, startPoint y: 247, endPoint x: 52, endPoint y: 239, distance: 147.6
click at [57, 239] on div "Edit Restaurant Branches Menus Sections Full Menu View Edit Menu Choice Groups …" at bounding box center [381, 220] width 762 height 411
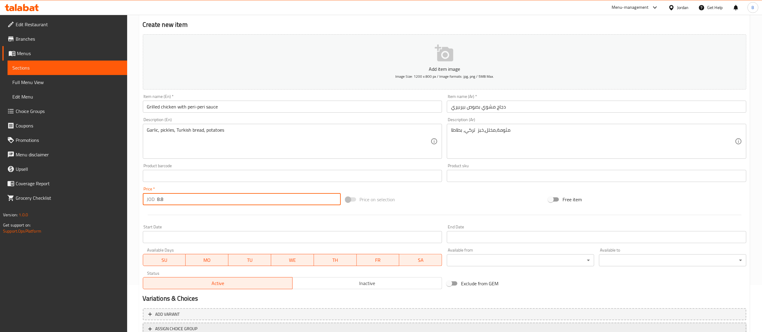
scroll to position [93, 0]
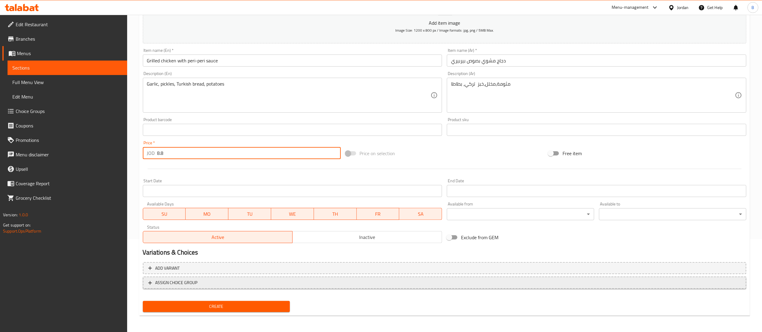
type input "8.8"
click at [199, 284] on span "ASSIGN CHOICE GROUP" at bounding box center [444, 283] width 593 height 8
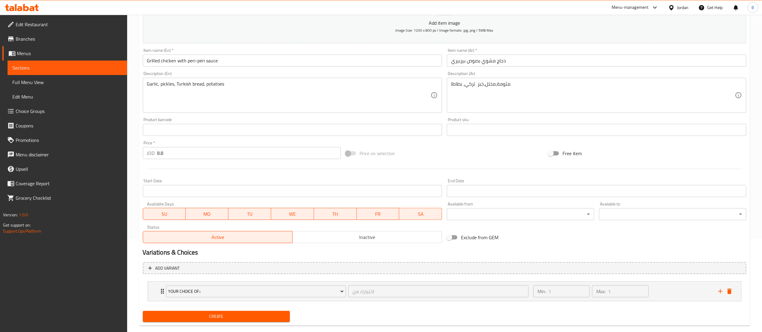
click at [209, 314] on span "Create" at bounding box center [217, 317] width 138 height 8
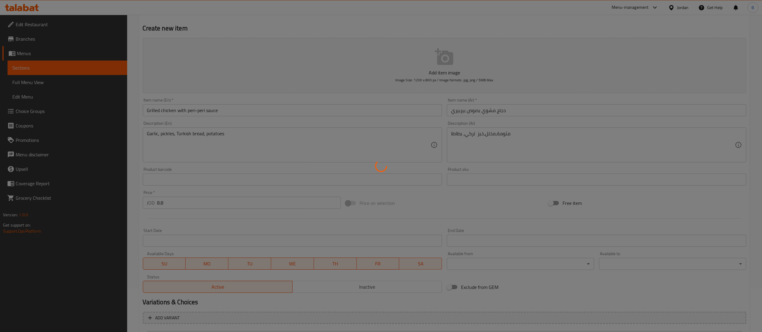
scroll to position [0, 0]
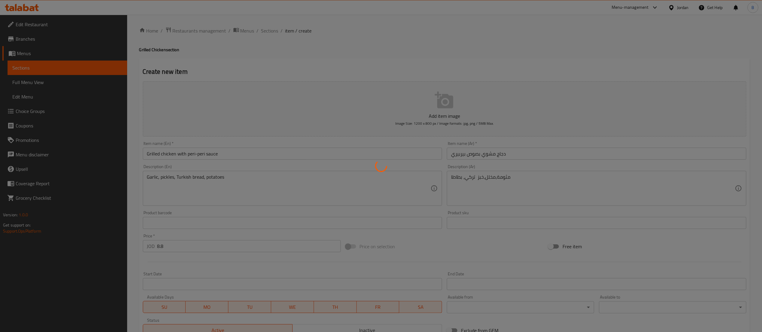
type input "0"
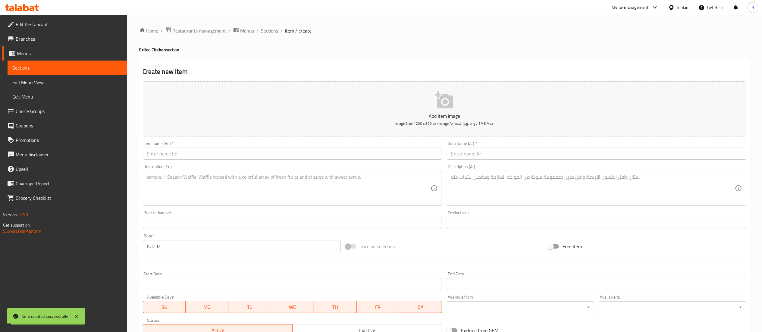
click at [269, 36] on div "Home / Restaurants management / Menus / Sections / item / create Grilled Chicke…" at bounding box center [444, 225] width 611 height 397
click at [271, 31] on span "Sections" at bounding box center [269, 30] width 17 height 7
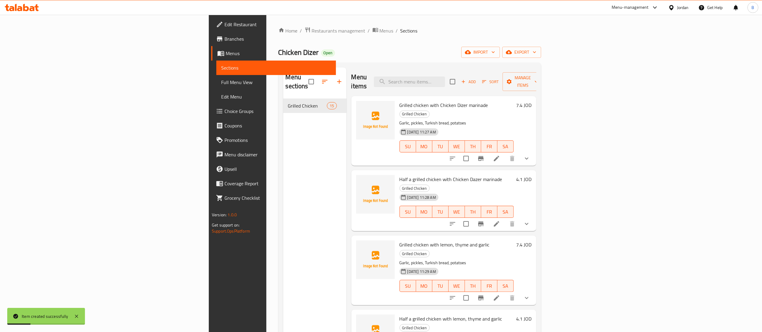
click at [477, 78] on span "Add" at bounding box center [468, 81] width 16 height 7
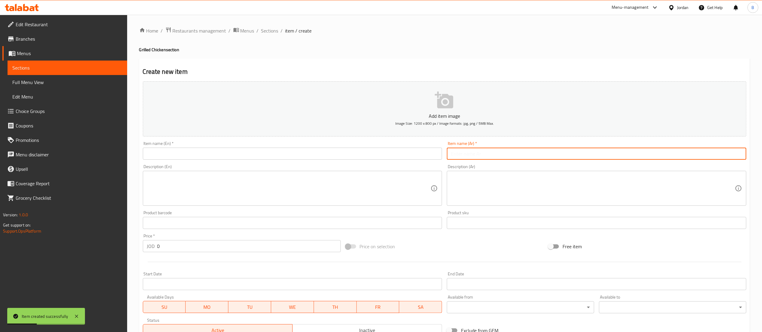
click at [541, 160] on input "text" at bounding box center [597, 154] width 300 height 12
paste input "نص دجاجة مشوي بصوص بيري بيري"
type input "نص دجاجة مشوي بصوص بيري بيري"
click at [535, 199] on textarea at bounding box center [593, 188] width 284 height 29
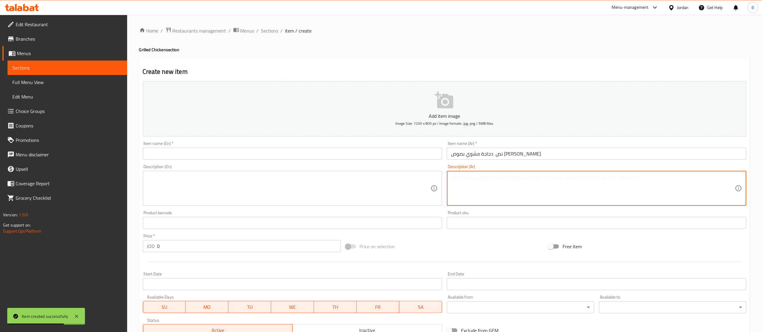
paste textarea "مثومة،مخلل،خبز تركي، بطاطا"
type textarea "مثومة،مخلل،خبز تركي، بطاطا"
click at [251, 195] on textarea at bounding box center [289, 188] width 284 height 29
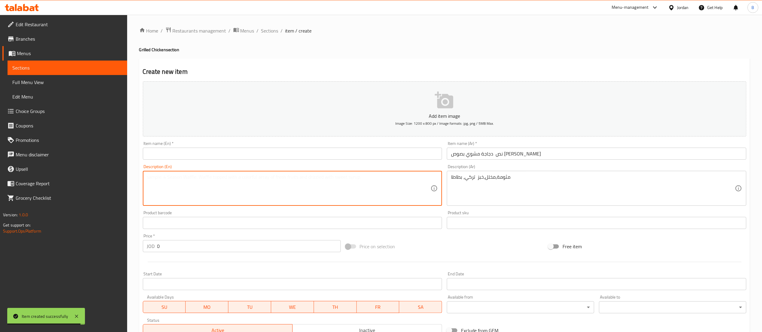
paste textarea "Garlic, pickles, Turkish bread, potatoes"
type textarea "Garlic, pickles, Turkish bread, potatoes"
drag, startPoint x: 388, startPoint y: 137, endPoint x: 299, endPoint y: 131, distance: 89.1
click at [355, 133] on div "Add item image Image Size: 1200 x 800 px / Image formats: jpg, png / 5MB Max. I…" at bounding box center [444, 209] width 608 height 260
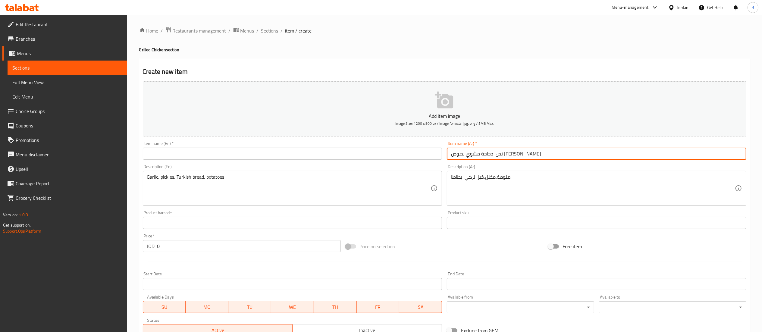
click at [244, 157] on input "text" at bounding box center [293, 154] width 300 height 12
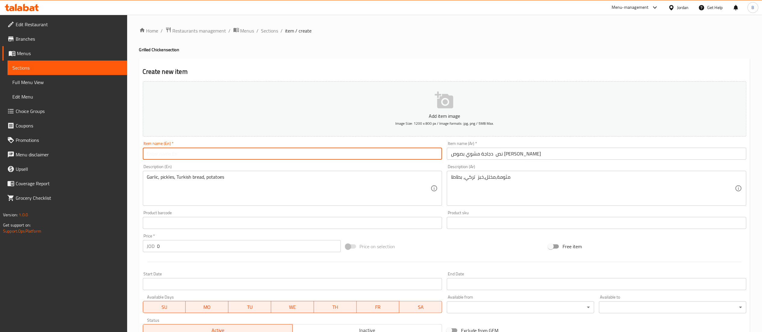
paste input "Half a grilled chicken with peri-peri sauce"
type input "Half a grilled chicken with peri-peri sauce"
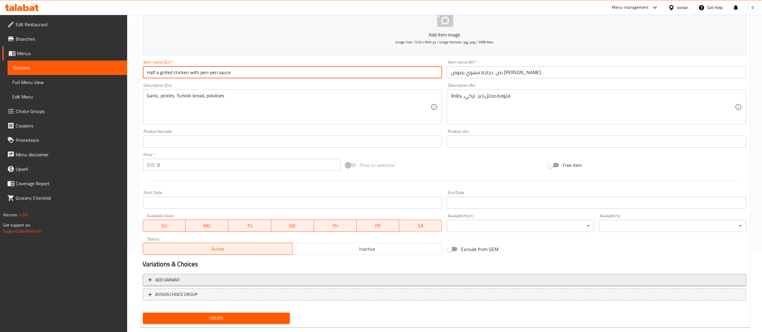
scroll to position [93, 0]
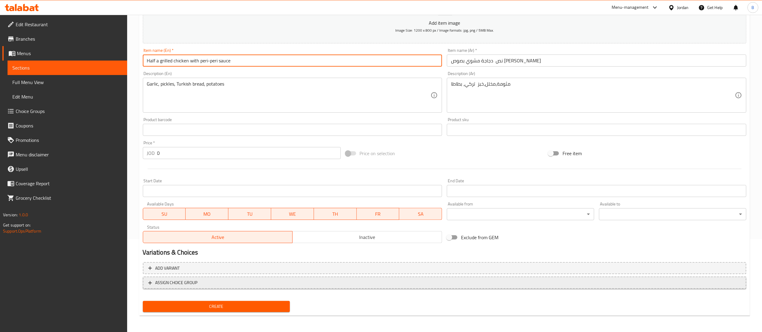
click at [174, 282] on span "ASSIGN CHOICE GROUP" at bounding box center [176, 283] width 42 height 8
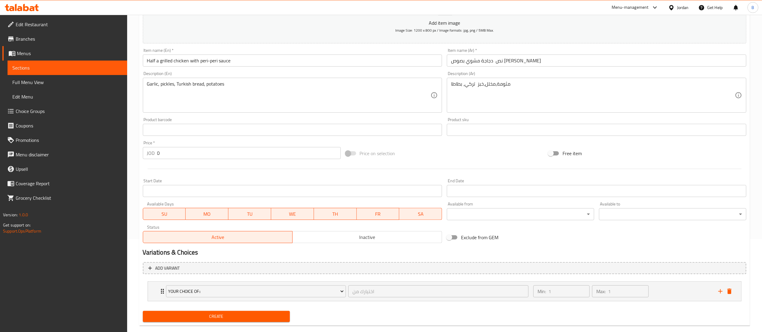
drag, startPoint x: 163, startPoint y: 153, endPoint x: 46, endPoint y: 143, distance: 117.3
click at [63, 145] on div "Edit Restaurant Branches Menus Sections Full Menu View Edit Menu Choice Groups …" at bounding box center [381, 132] width 762 height 421
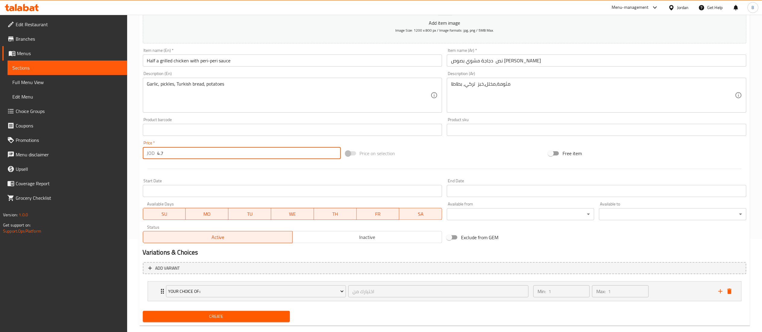
type input "4.7"
click at [233, 314] on span "Create" at bounding box center [217, 317] width 138 height 8
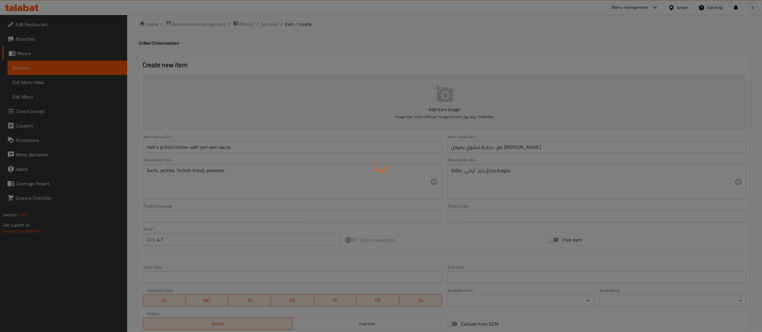
scroll to position [0, 0]
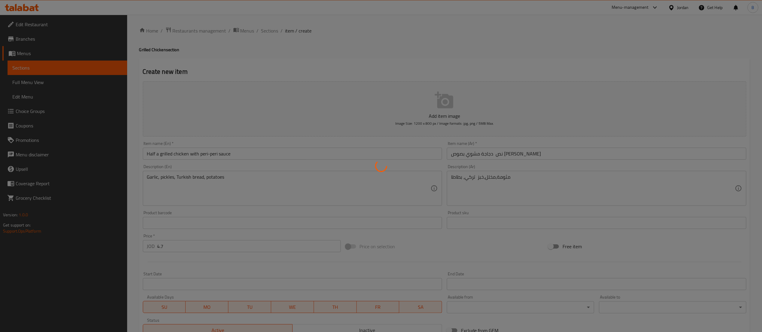
type input "0"
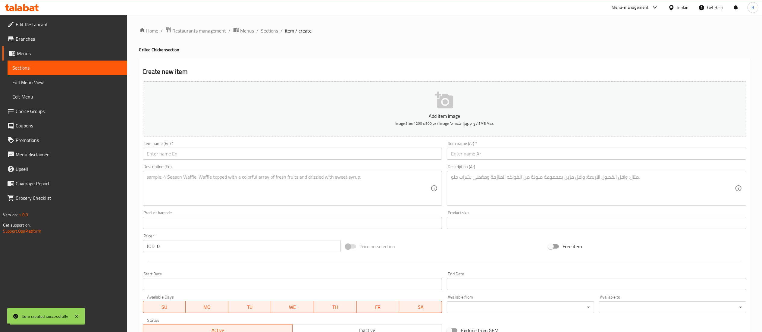
click at [272, 34] on span "Sections" at bounding box center [269, 30] width 17 height 7
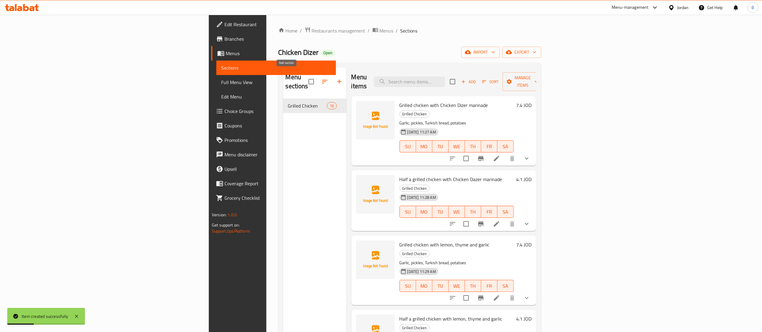
click at [336, 80] on icon "button" at bounding box center [339, 81] width 7 height 7
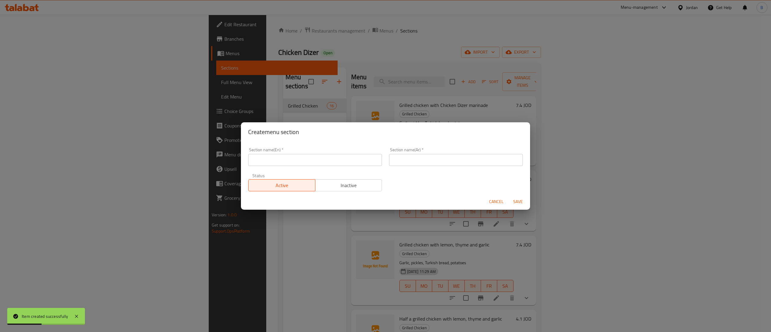
click at [302, 165] on input "text" at bounding box center [315, 160] width 134 height 12
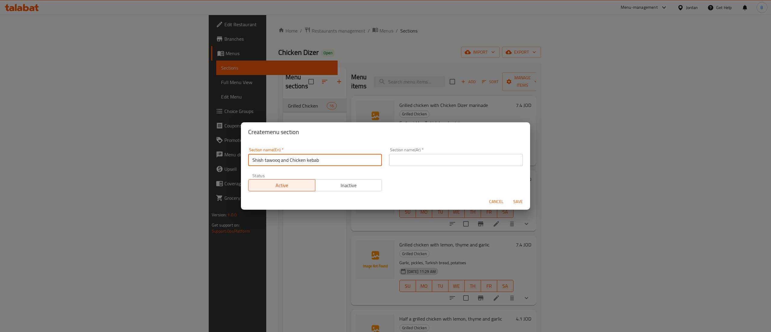
type input "Shish tawooq and Chicken kebab"
drag, startPoint x: 468, startPoint y: 160, endPoint x: 465, endPoint y: 158, distance: 3.9
click at [468, 160] on input "text" at bounding box center [456, 160] width 134 height 12
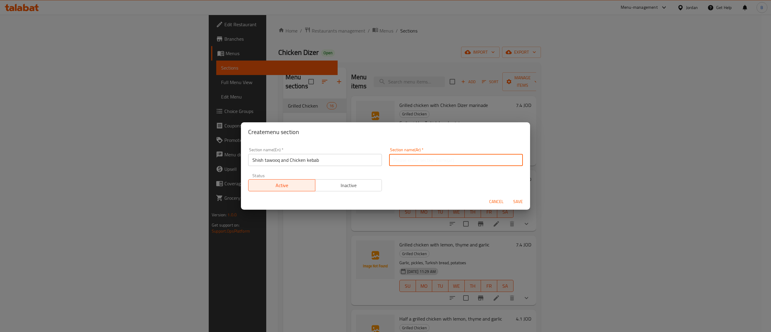
paste input "قائمة الشيش طاووق و كباب الدجاج"
drag, startPoint x: 464, startPoint y: 160, endPoint x: 444, endPoint y: 159, distance: 20.8
click at [443, 159] on input "قائمة الشيش طاووق و كباب الدجاج" at bounding box center [456, 160] width 134 height 12
click at [444, 159] on input "قائمة الشيش طاووق و كباب الدجاج" at bounding box center [456, 160] width 134 height 12
drag, startPoint x: 447, startPoint y: 161, endPoint x: 459, endPoint y: 158, distance: 13.1
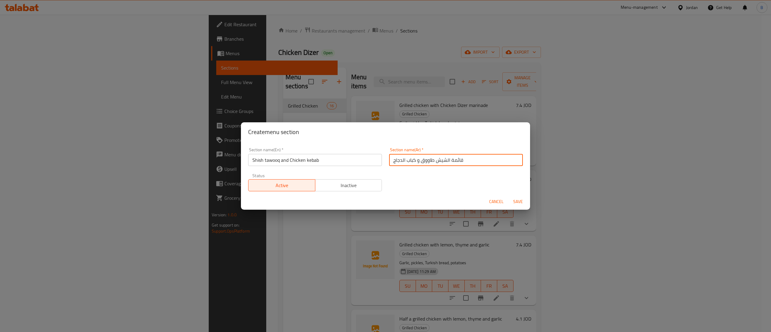
click at [459, 158] on input "قائمة الشيش طاووق و كباب الدجاج" at bounding box center [456, 160] width 134 height 12
type input "الشيش طاووق و كباب الدجاج"
click at [515, 197] on button "Save" at bounding box center [518, 201] width 19 height 11
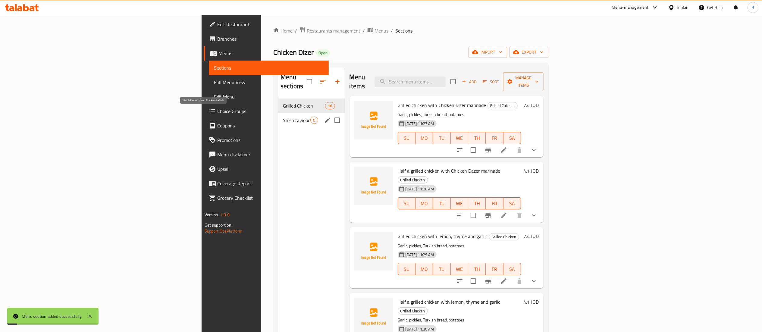
click at [283, 117] on span "Shish tawooq and Chicken kebab" at bounding box center [296, 120] width 27 height 7
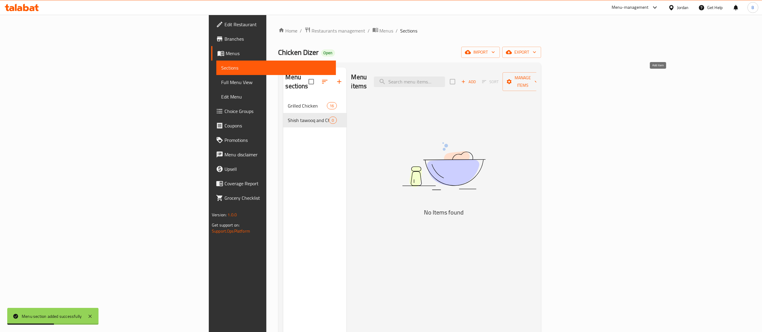
click at [477, 78] on span "Add" at bounding box center [468, 81] width 16 height 7
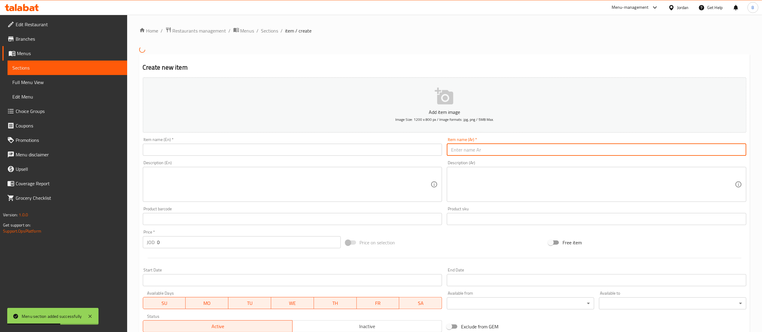
click at [506, 153] on input "text" at bounding box center [597, 150] width 300 height 12
paste input "شيش طاووق بتتبيلة تشيكن دايزر (300غم )"
type input "شيش طاووق بتتبيلة تشيكن دايزر (300غم )"
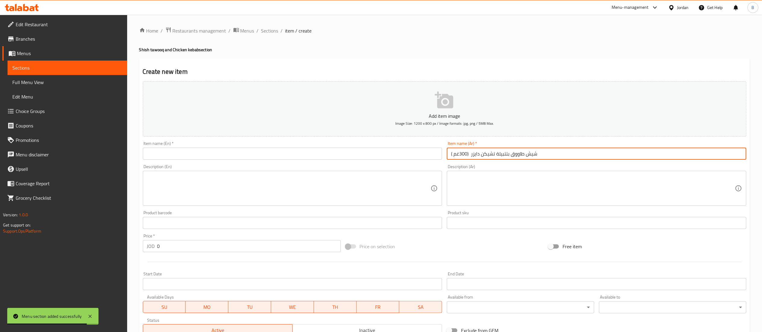
click at [314, 154] on input "text" at bounding box center [293, 154] width 300 height 12
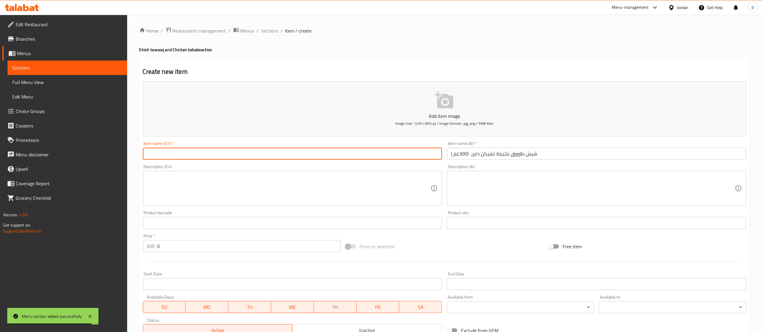
paste input "Chicken Daiser Marinated Chicken Shish (300g)"
type input "Chicken Daiser Marinated Chicken Shish (300g)"
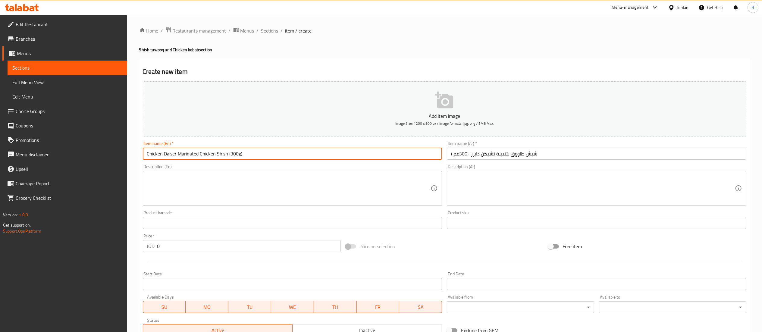
click at [526, 221] on input "text" at bounding box center [597, 223] width 300 height 12
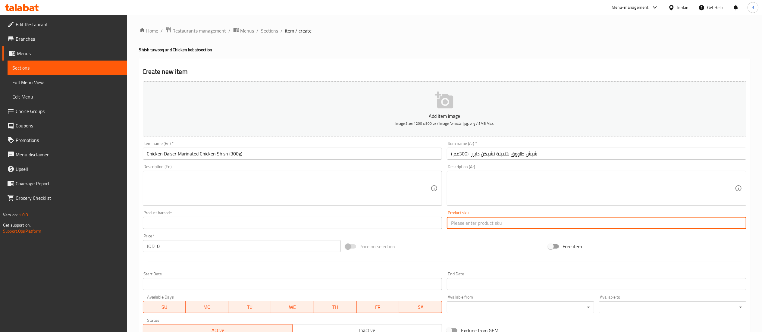
click at [522, 203] on textarea at bounding box center [593, 188] width 284 height 29
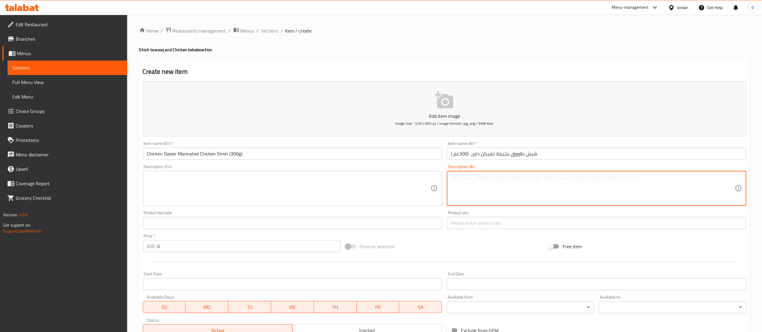
paste textarea "مثومة،مخلل،خبز تركي، بطاطا"
type textarea "مثومة،مخلل،خبز تركي، بطاطا"
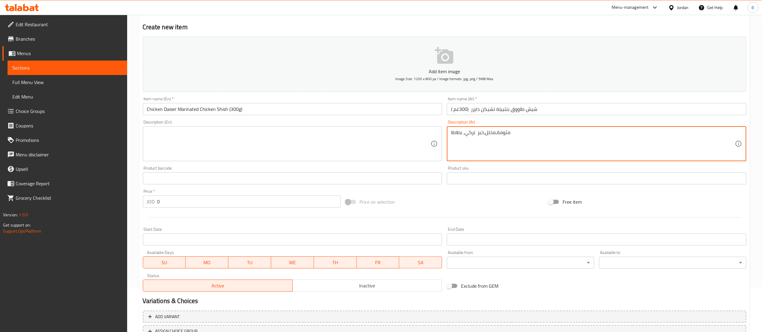
scroll to position [60, 0]
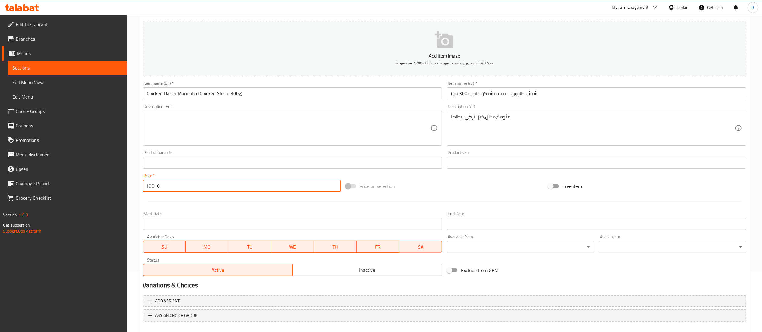
drag, startPoint x: 173, startPoint y: 187, endPoint x: 40, endPoint y: 171, distance: 133.5
click at [87, 178] on div "Edit Restaurant Branches Menus Sections Full Menu View Edit Menu Choice Groups …" at bounding box center [381, 160] width 762 height 411
paste input "6.1"
type input "6.1"
drag, startPoint x: 506, startPoint y: 115, endPoint x: 318, endPoint y: 103, distance: 188.7
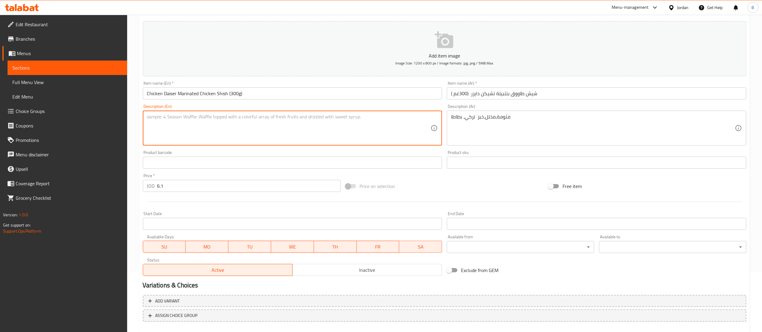
click at [252, 133] on textarea at bounding box center [289, 128] width 284 height 29
paste textarea "Garlic, pickles, Turkish bread, potatoes"
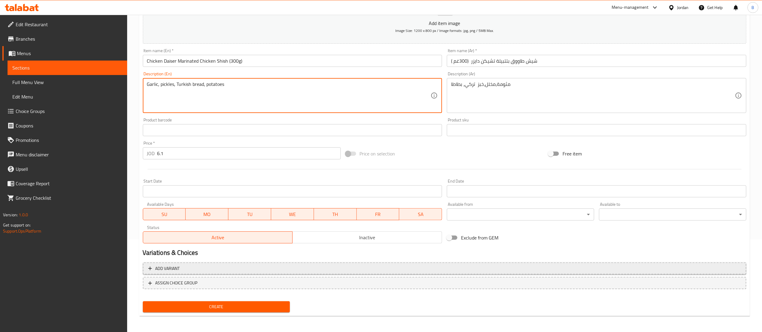
scroll to position [93, 0]
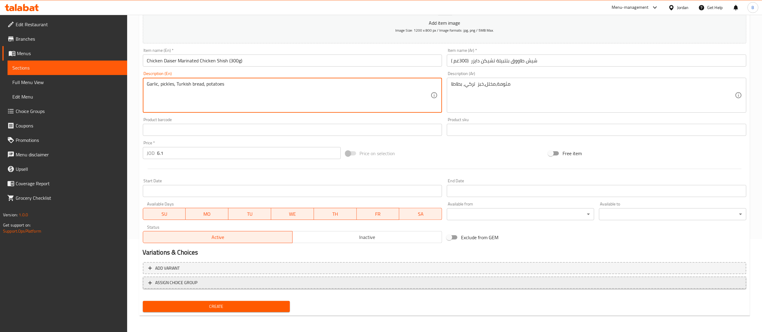
type textarea "Garlic, pickles, Turkish bread, potatoes"
click at [192, 283] on span "ASSIGN CHOICE GROUP" at bounding box center [176, 283] width 42 height 8
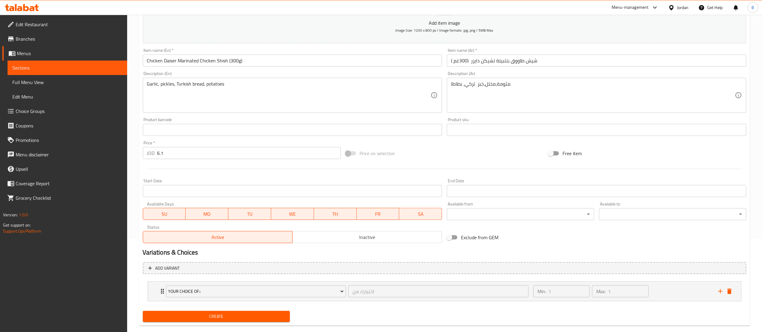
click at [198, 317] on span "Create" at bounding box center [217, 317] width 138 height 8
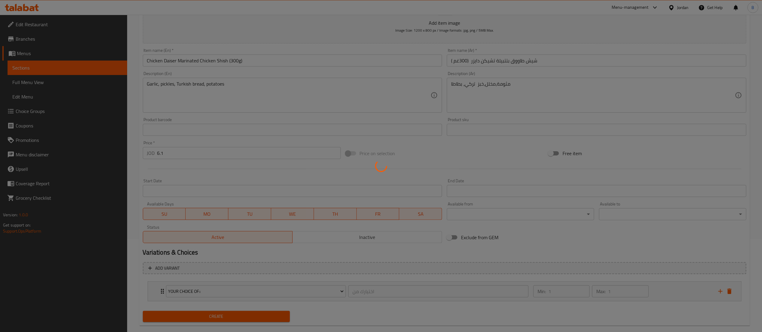
type input "0"
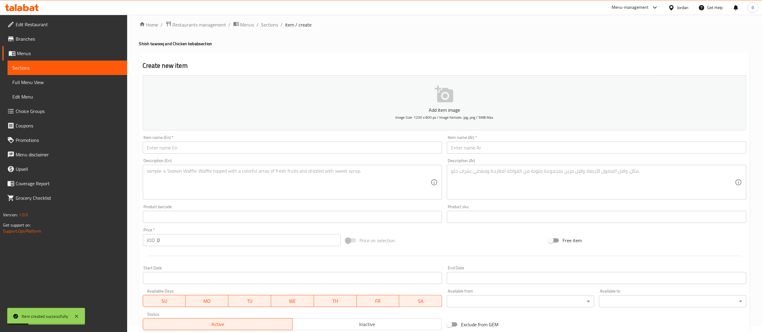
scroll to position [0, 0]
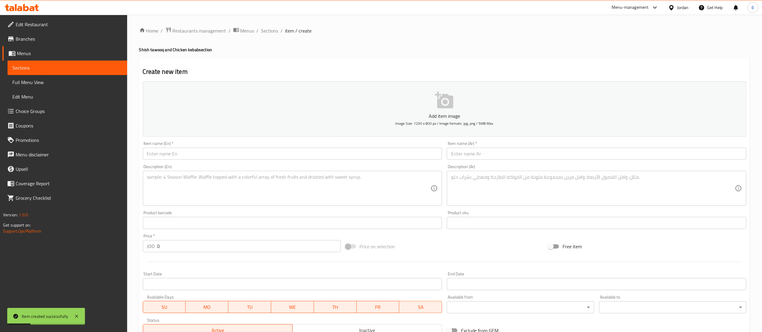
click at [484, 147] on div "Item name (Ar)   * Item name (Ar) *" at bounding box center [597, 150] width 300 height 18
click at [482, 160] on div "Item name (Ar)   * Item name (Ar) *" at bounding box center [596, 150] width 304 height 23
click at [486, 158] on input "text" at bounding box center [597, 154] width 300 height 12
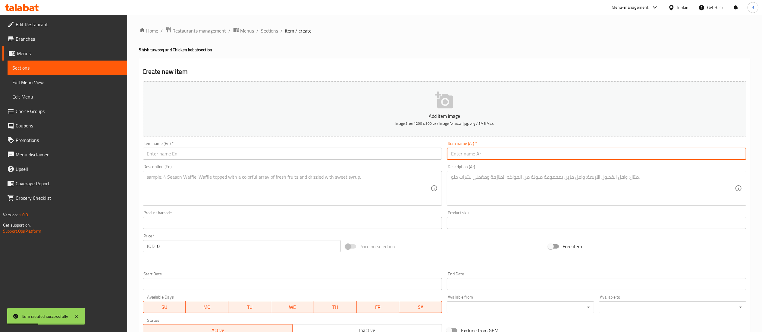
paste input "شيش طاووق مطفى بالثوم والليمون والكزبرة (300غم )"
type input "شيش طاووق مطفى بالثوم والليمون والكزبرة (300غم )"
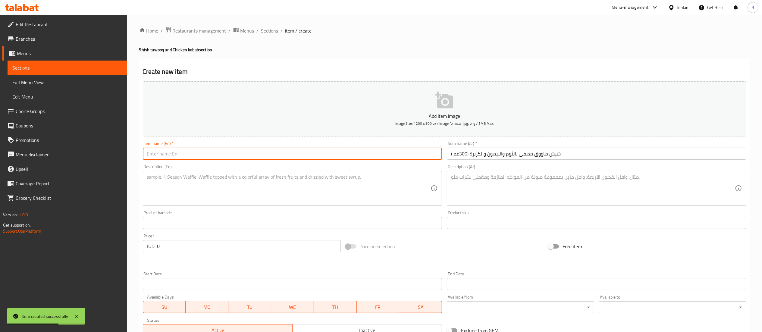
click at [320, 155] on input "text" at bounding box center [293, 154] width 300 height 12
paste input "Grilled chicken shish with garlic, lemon and coriander (300g)"
type input "Grilled chicken shish with garlic, lemon and coriander (300g)"
click at [503, 189] on textarea at bounding box center [593, 188] width 284 height 29
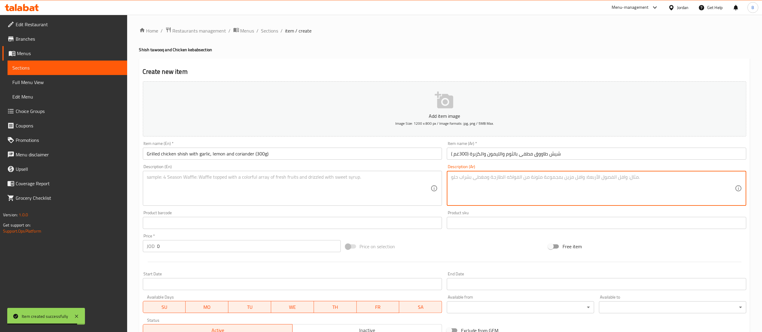
paste textarea "مثومة،مخلل،خبز تركي، بطاطا"
type textarea "مثومة،مخلل،خبز تركي، بطاطا"
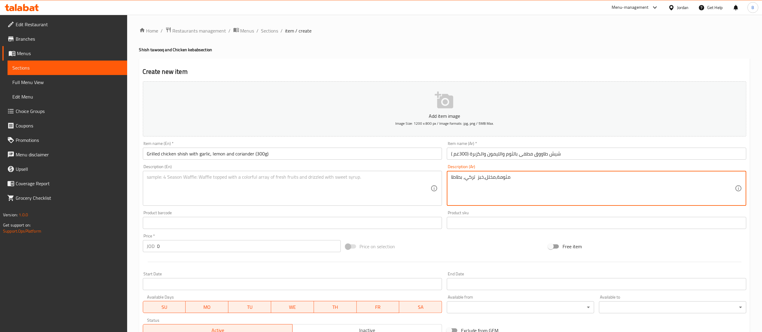
click at [316, 203] on div "Description (En)" at bounding box center [293, 188] width 300 height 35
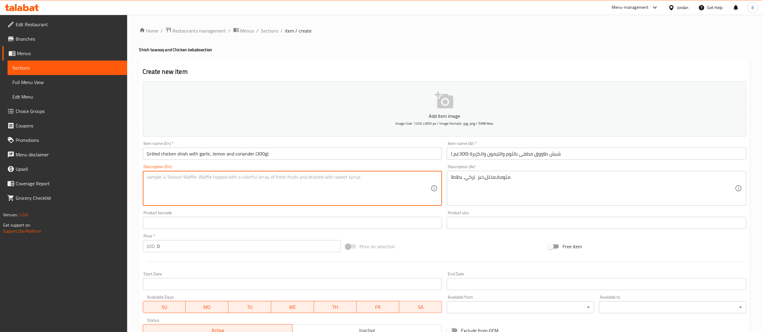
paste textarea "Garlic, pickles, Turkish bread, potatoes"
type textarea "Garlic, pickles, Turkish bread, potatoes"
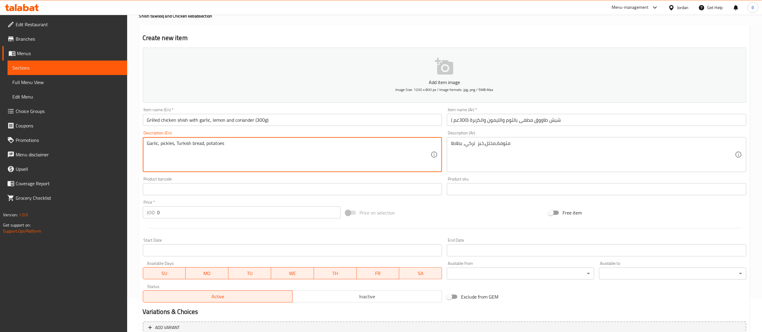
scroll to position [60, 0]
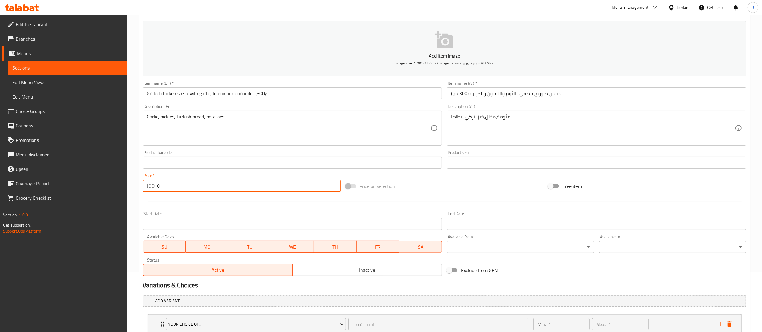
drag, startPoint x: 162, startPoint y: 189, endPoint x: 34, endPoint y: 185, distance: 127.5
click at [152, 187] on div "JOD 0 Price *" at bounding box center [242, 186] width 198 height 12
paste input "6.1"
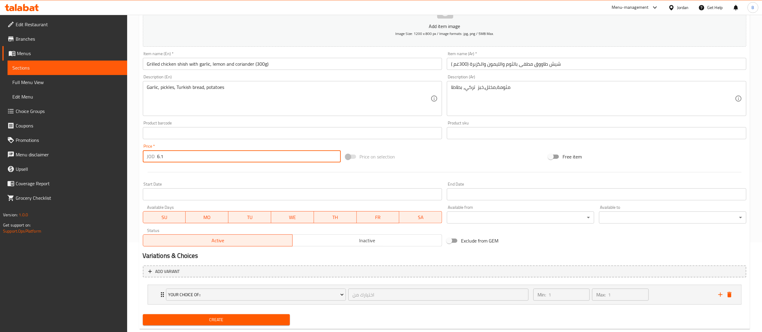
scroll to position [104, 0]
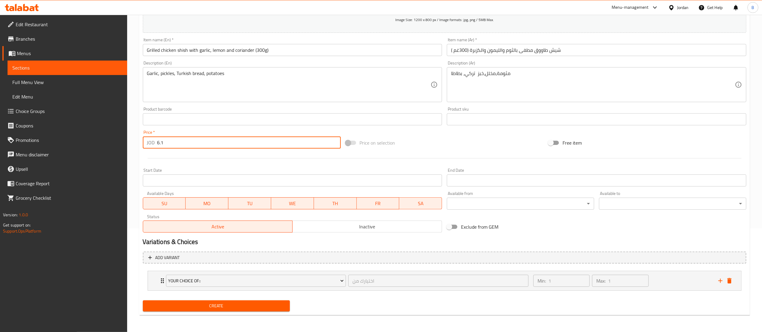
type input "6.1"
click at [217, 298] on div "Create" at bounding box center [216, 306] width 152 height 16
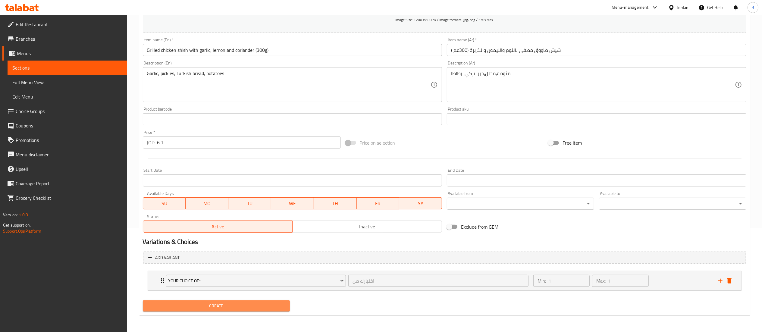
click at [217, 304] on span "Create" at bounding box center [217, 306] width 138 height 8
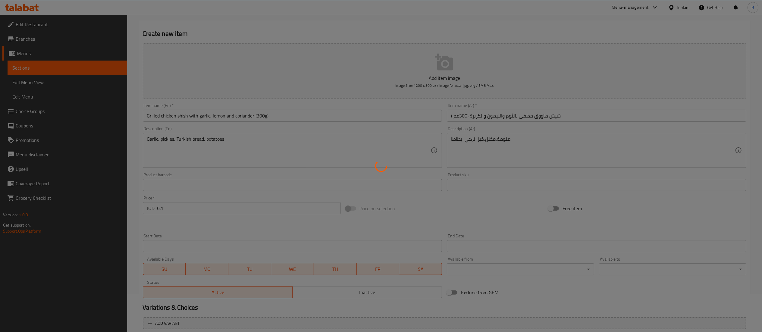
scroll to position [0, 0]
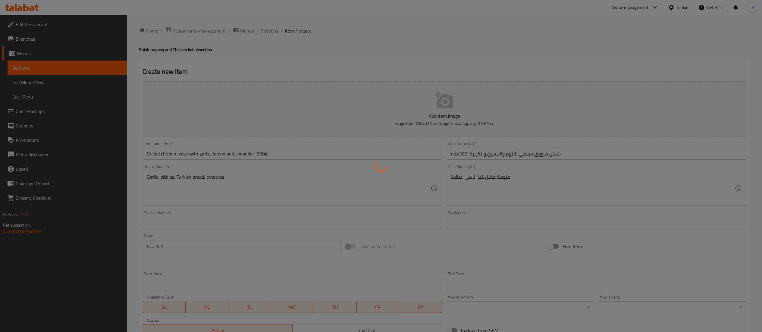
type input "0"
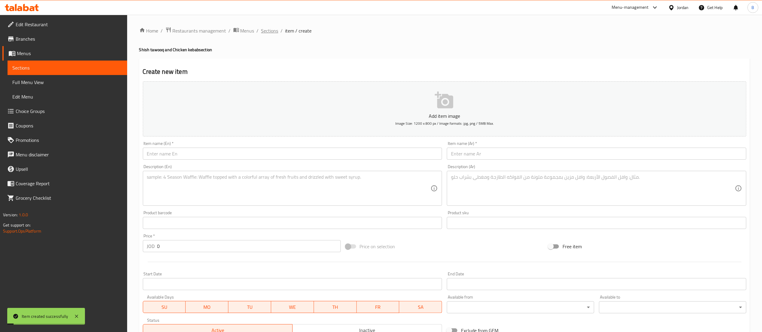
click at [266, 29] on span "Sections" at bounding box center [269, 30] width 17 height 7
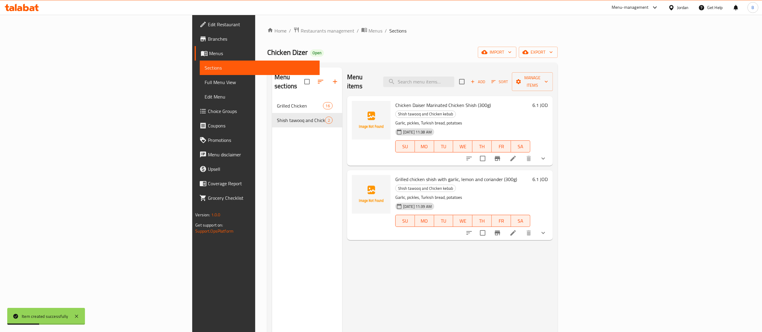
click at [486, 78] on span "Add" at bounding box center [478, 81] width 16 height 7
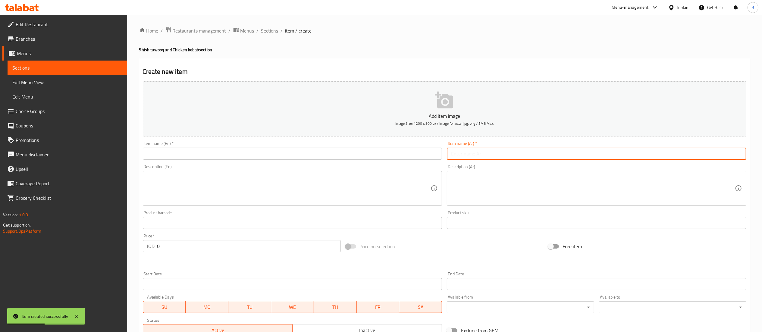
click at [598, 152] on input "text" at bounding box center [597, 154] width 300 height 12
paste input "شيش طاووق مع رز ( 300 غم )"
type input "شيش طاووق مع رز ( 300 غم )"
click at [343, 154] on input "text" at bounding box center [293, 154] width 300 height 12
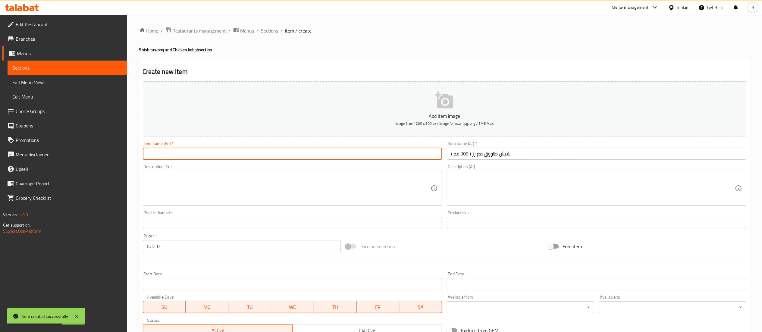
paste input "Chicken shish with rice (300 g)"
type input "Chicken shish with rice (300 g)"
click at [538, 180] on textarea at bounding box center [593, 188] width 284 height 29
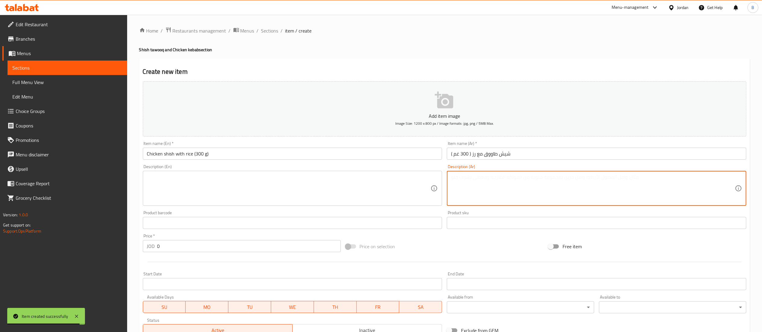
paste textarea "سلطة دقوس،مثومة،مخلل،خبز تركي، بطاطا"
type textarea "سلطة دقوس،مثومة،مخلل،خبز تركي، بطاطا"
click at [268, 192] on textarea at bounding box center [289, 188] width 284 height 29
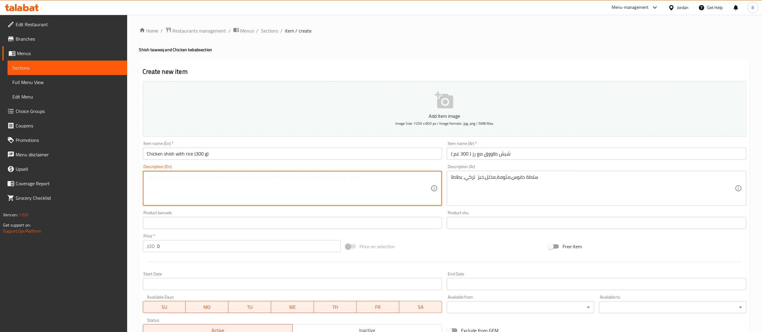
paste textarea "Daqoos salad, garlic sauce, pickles, Turkish bread, potatoes"
drag, startPoint x: 76, startPoint y: 234, endPoint x: 0, endPoint y: 232, distance: 76.2
click at [38, 232] on div "Edit Restaurant Branches Menus Sections Full Menu View Edit Menu Choice Groups …" at bounding box center [381, 220] width 762 height 411
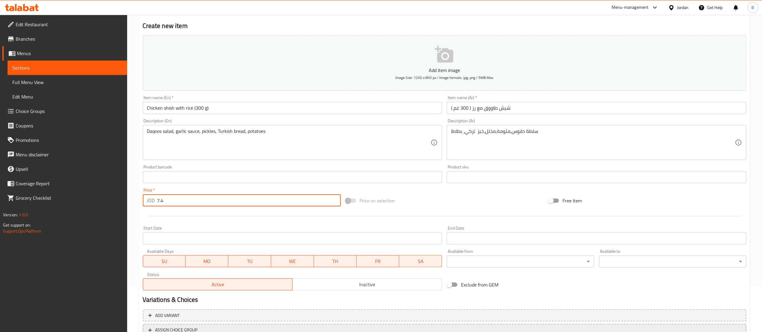
scroll to position [93, 0]
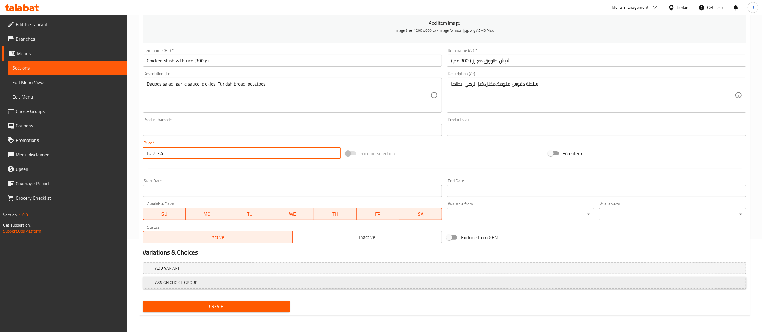
click at [201, 286] on span "ASSIGN CHOICE GROUP" at bounding box center [444, 283] width 593 height 8
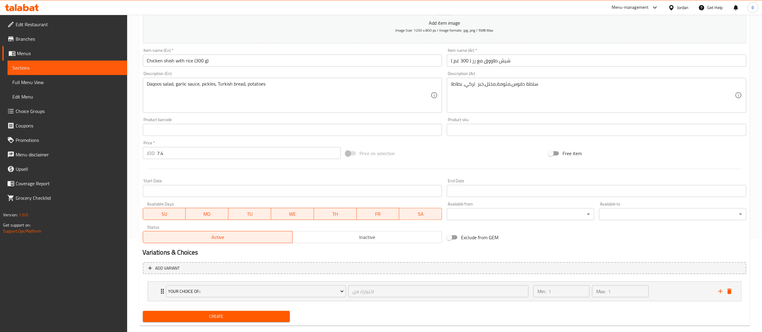
click at [209, 313] on span "Create" at bounding box center [217, 317] width 138 height 8
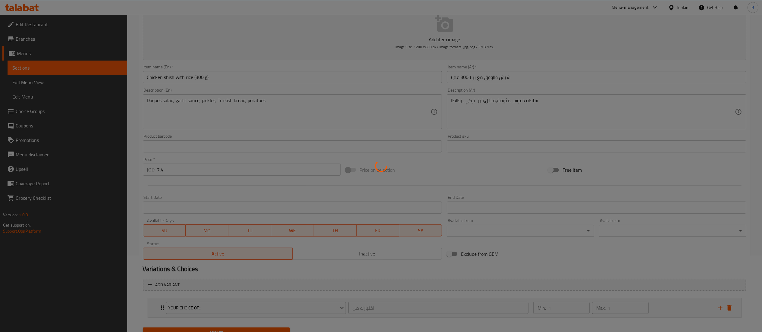
scroll to position [0, 0]
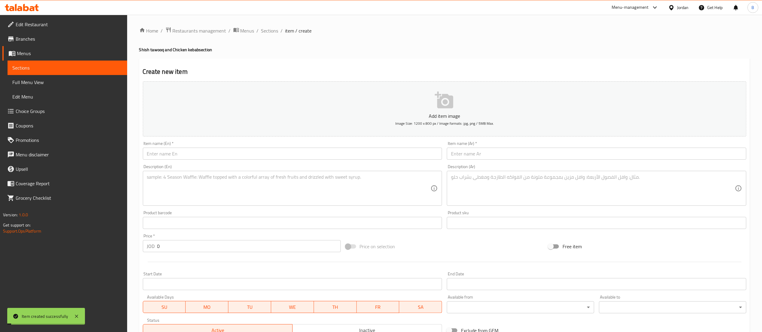
click at [272, 31] on span "Sections" at bounding box center [269, 30] width 17 height 7
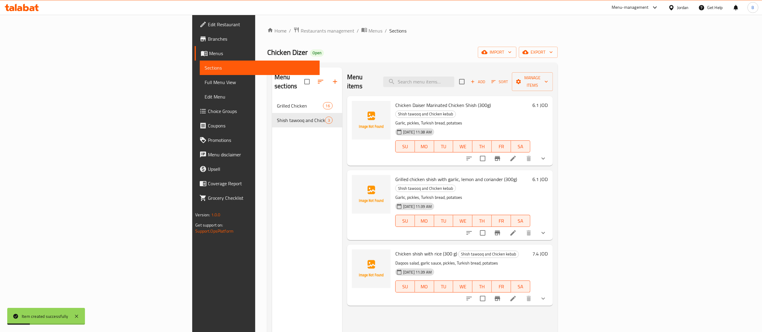
click at [488, 82] on button "Add" at bounding box center [477, 81] width 19 height 9
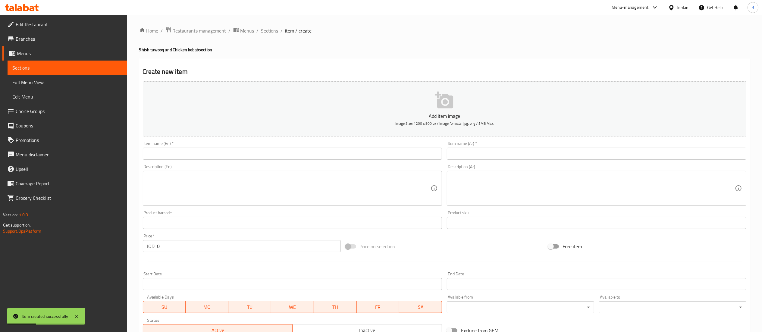
click at [559, 156] on input "text" at bounding box center [597, 154] width 300 height 12
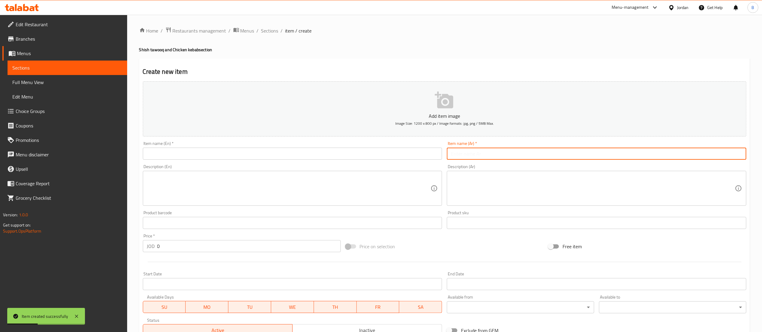
paste input "شيش طاووق بصوص الترياكي"
drag, startPoint x: 269, startPoint y: 158, endPoint x: 273, endPoint y: 160, distance: 4.9
click at [269, 158] on input "text" at bounding box center [293, 154] width 300 height 12
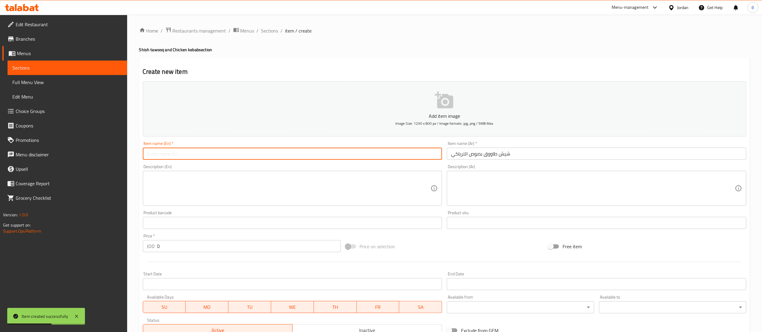
paste input "Chicken shawarma with teriyaki sauce"
click at [489, 199] on textarea at bounding box center [593, 188] width 284 height 29
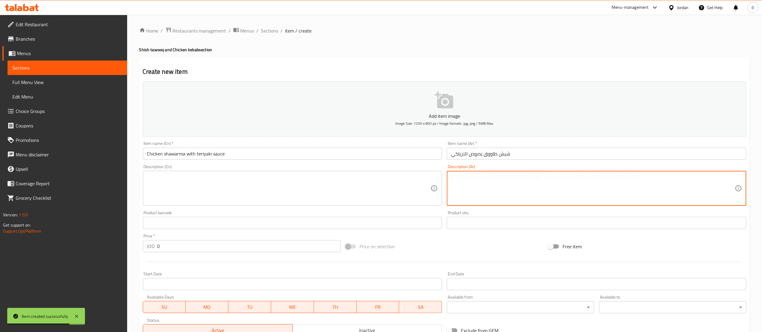
paste textarea "مثومة،مخلل،خبز تركي، بطاطا"
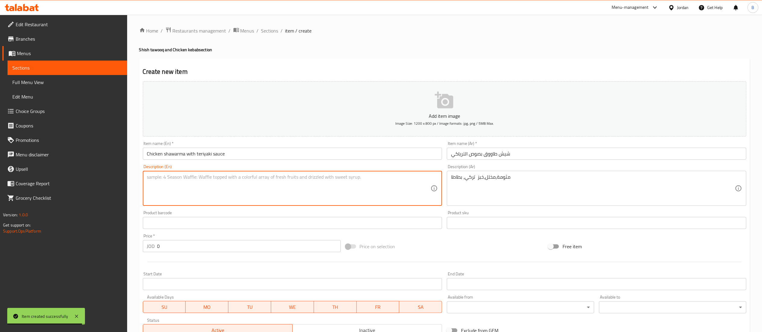
click at [257, 180] on textarea at bounding box center [289, 188] width 284 height 29
paste textarea "Garlic, pickles, Turkish bread, potatoes"
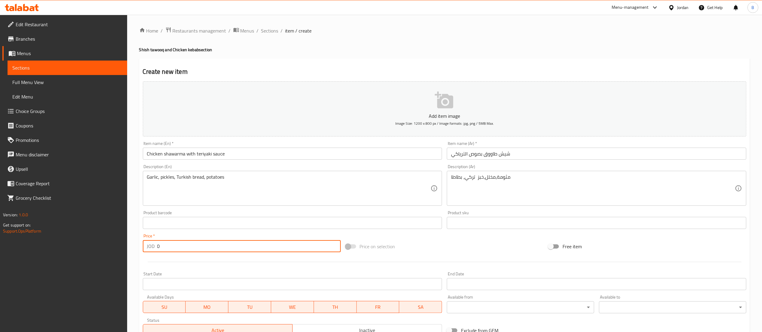
drag, startPoint x: 167, startPoint y: 252, endPoint x: 95, endPoint y: 248, distance: 72.4
click at [126, 248] on div "Edit Restaurant Branches Menus Sections Full Menu View Edit Menu Choice Groups …" at bounding box center [381, 220] width 762 height 411
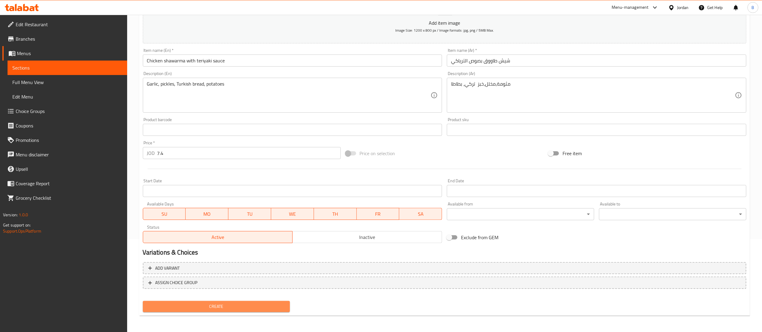
click at [218, 303] on span "Create" at bounding box center [217, 307] width 138 height 8
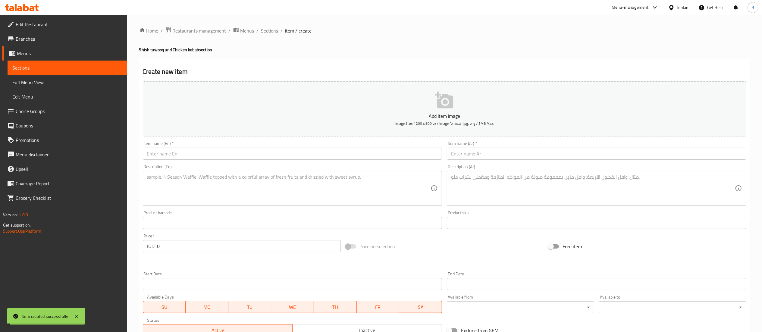
click at [270, 30] on span "Sections" at bounding box center [269, 30] width 17 height 7
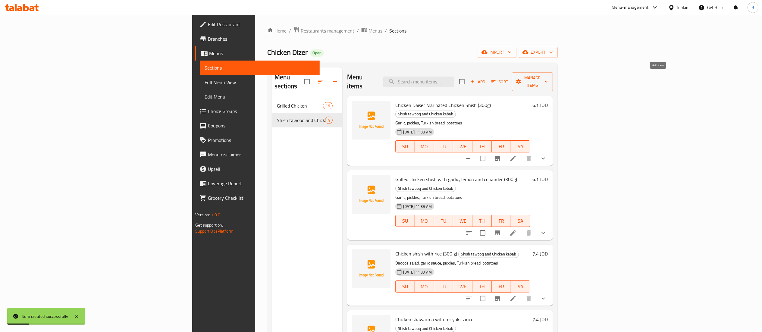
click at [475, 80] on icon "button" at bounding box center [472, 81] width 5 height 5
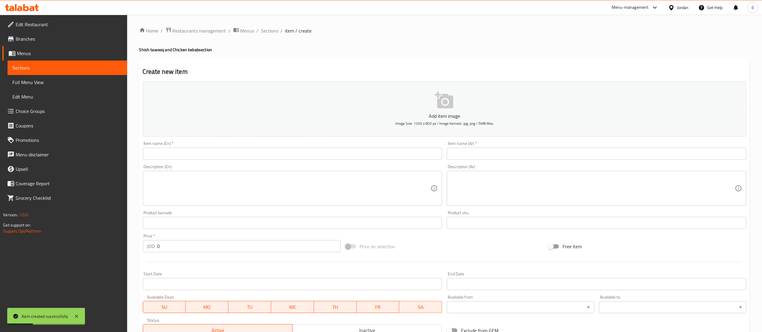
click at [545, 157] on input "text" at bounding box center [597, 154] width 300 height 12
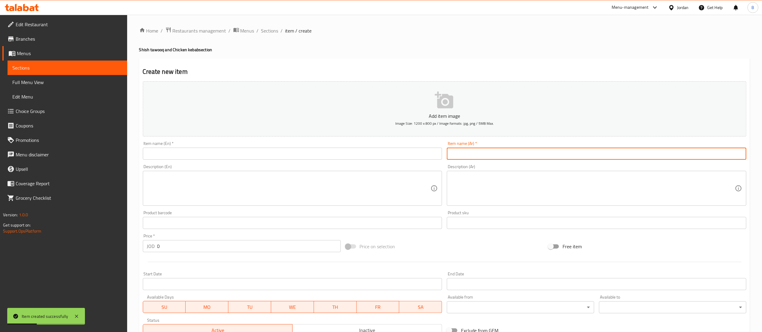
paste input "شيش طاووق بصوص حلو حار"
click at [231, 146] on div "Item name (En)   * Item name (En) *" at bounding box center [293, 150] width 300 height 18
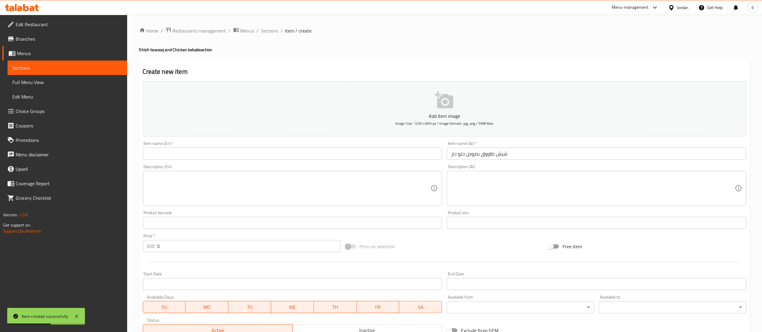
click at [233, 158] on input "text" at bounding box center [293, 154] width 300 height 12
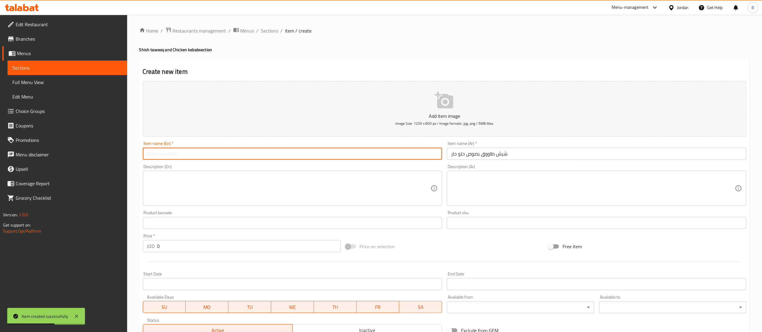
paste input "Chicken shish with sweet and spicy sauce"
click at [521, 192] on textarea at bounding box center [593, 188] width 284 height 29
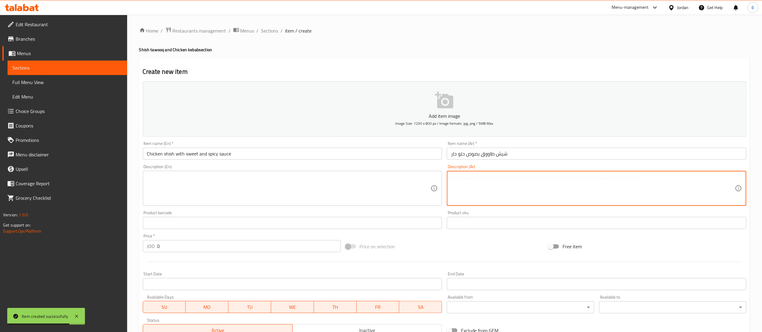
paste textarea "مثومة،مخلل،خبز تركي، بطاطا"
click at [281, 190] on textarea at bounding box center [289, 188] width 284 height 29
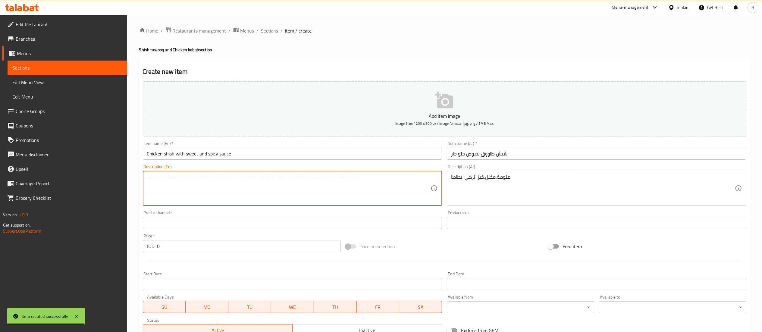
paste textarea "Garlic, pickles, Turkish bread, potatoes"
drag, startPoint x: 184, startPoint y: 248, endPoint x: 0, endPoint y: 225, distance: 185.8
click at [5, 238] on div "Edit Restaurant Branches Menus Sections Full Menu View Edit Menu Choice Groups …" at bounding box center [381, 220] width 762 height 411
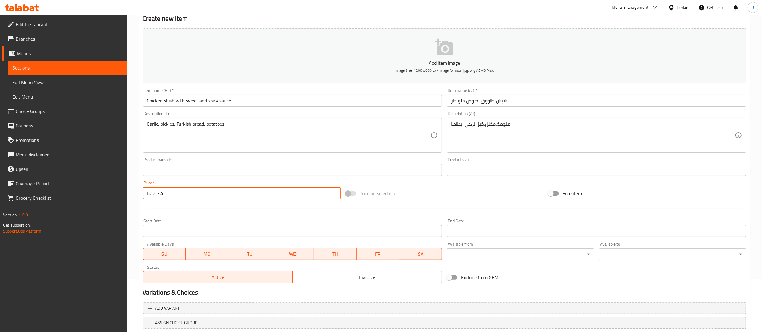
scroll to position [93, 0]
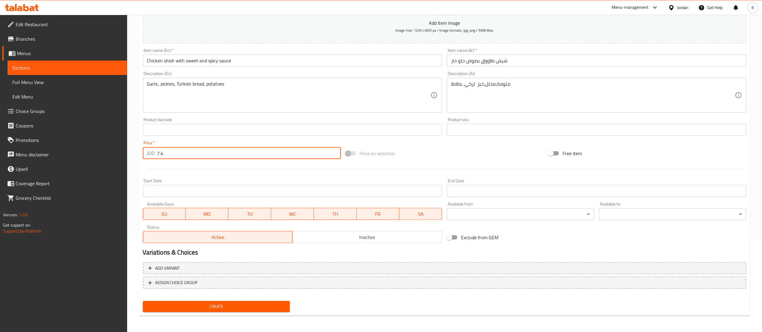
drag, startPoint x: 217, startPoint y: 304, endPoint x: 225, endPoint y: 304, distance: 7.6
click at [217, 304] on span "Create" at bounding box center [217, 307] width 138 height 8
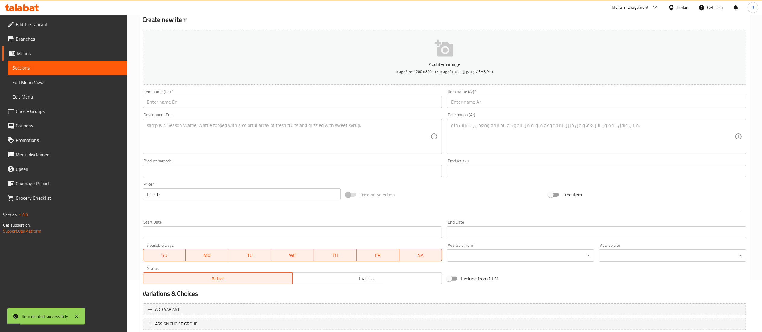
scroll to position [33, 0]
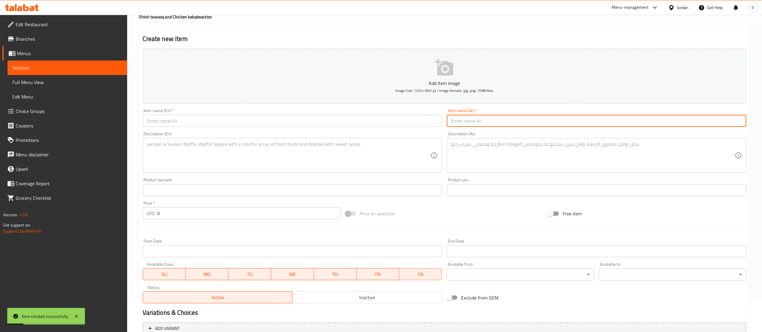
click at [510, 117] on input "text" at bounding box center [597, 121] width 300 height 12
paste input "شيش طاووق بصوص الدينمايت"
click at [321, 128] on div "Item name (En)   * Item name (En) *" at bounding box center [292, 117] width 304 height 23
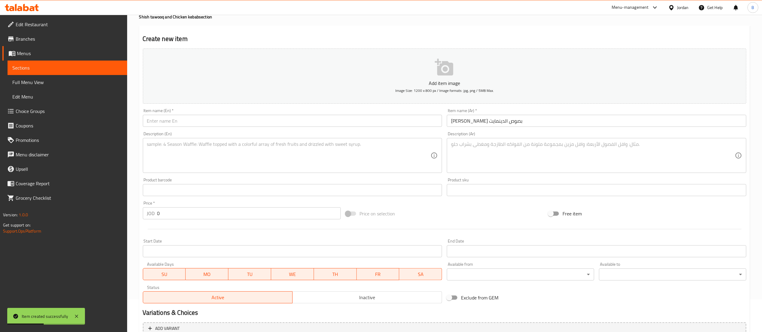
drag, startPoint x: 328, startPoint y: 136, endPoint x: 329, endPoint y: 118, distance: 18.1
click at [329, 133] on div "Description (En) Description (En)" at bounding box center [293, 152] width 300 height 41
drag, startPoint x: 329, startPoint y: 118, endPoint x: 332, endPoint y: 136, distance: 18.0
click at [329, 118] on input "text" at bounding box center [293, 121] width 300 height 12
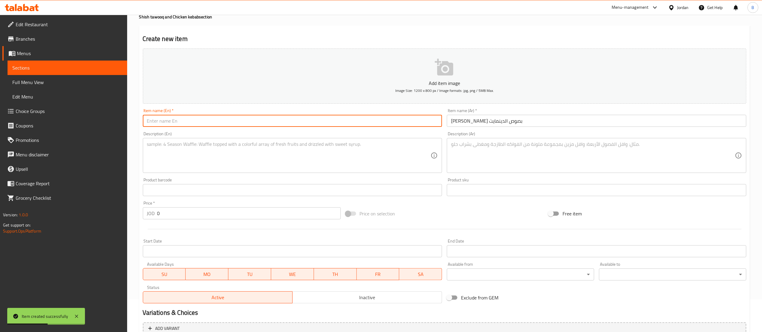
paste input "Chicken shawarma with dynamite sauce"
click at [492, 155] on textarea at bounding box center [593, 155] width 284 height 29
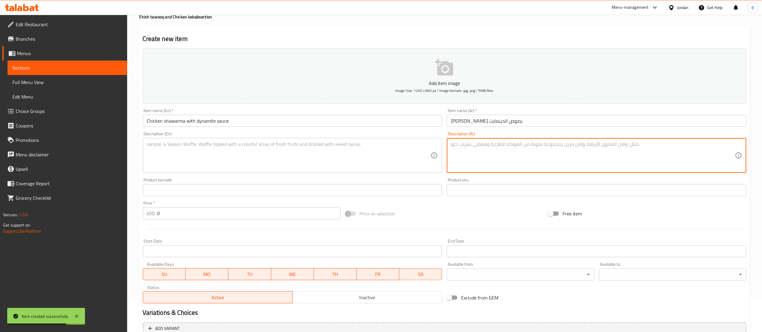
paste textarea "مثومة،مخلل،خبز تركي، بطاطا"
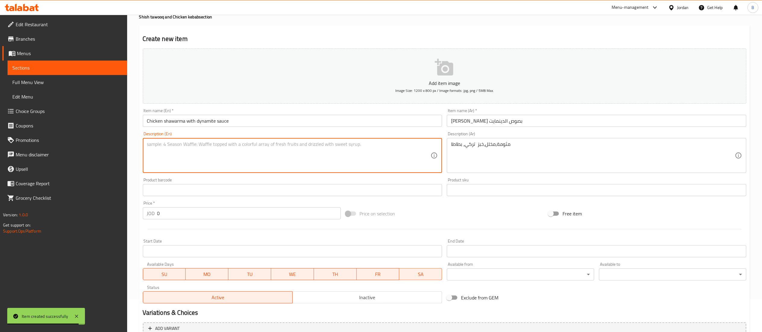
click at [253, 157] on textarea at bounding box center [289, 155] width 284 height 29
paste textarea "Garlic, pickles, Turkish bread, potatoes"
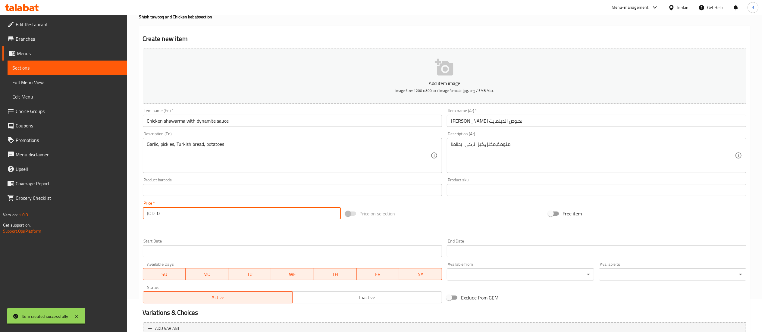
drag, startPoint x: 179, startPoint y: 219, endPoint x: 0, endPoint y: 213, distance: 178.8
click at [0, 213] on div "Edit Restaurant Branches Menus Sections Full Menu View Edit Menu Choice Groups …" at bounding box center [381, 187] width 762 height 411
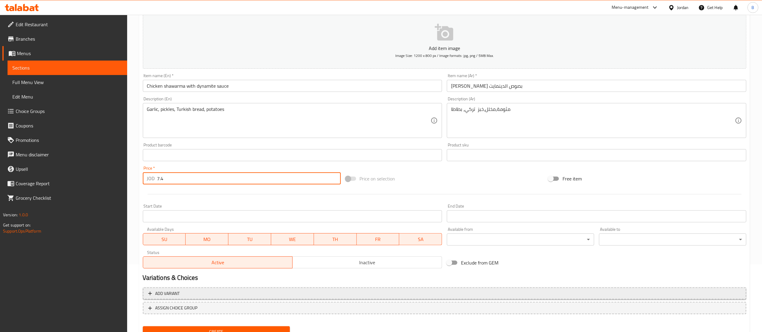
scroll to position [93, 0]
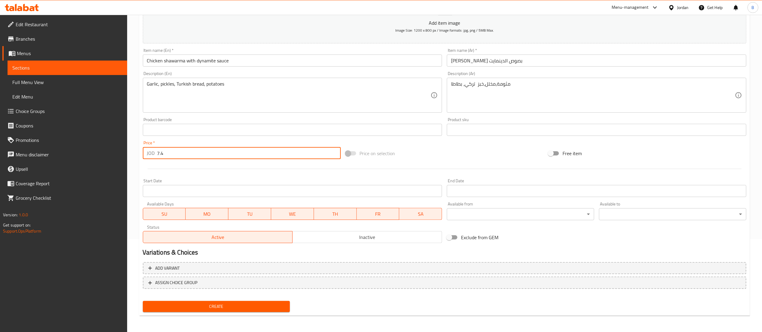
click at [192, 301] on button "Create" at bounding box center [216, 306] width 147 height 11
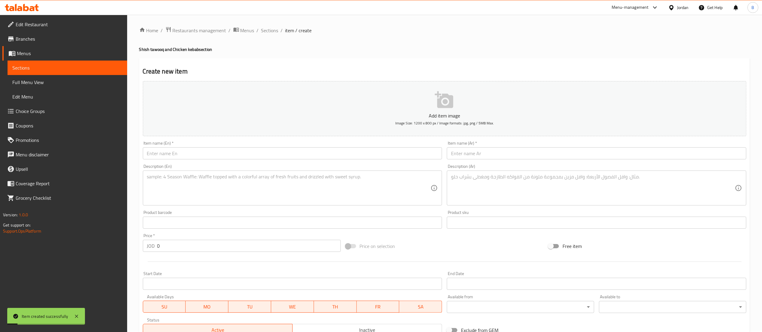
scroll to position [0, 0]
click at [503, 153] on input "text" at bounding box center [597, 154] width 300 height 12
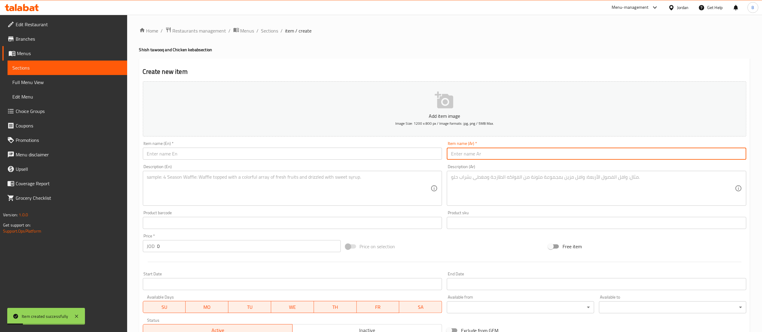
paste input "شيش طاووق بصوص البيربيري"
click at [289, 162] on div "Item name (En)   * Item name (En) *" at bounding box center [292, 150] width 304 height 23
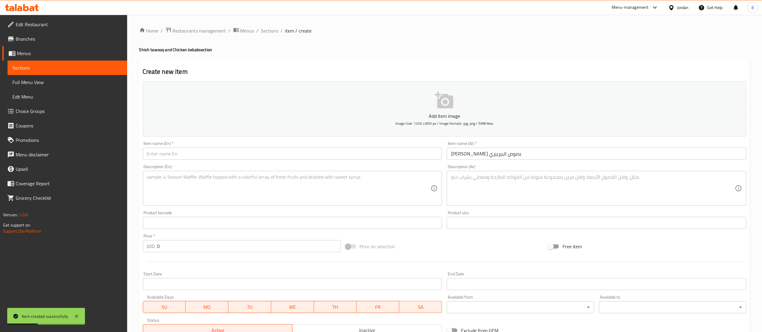
click at [297, 155] on input "text" at bounding box center [293, 154] width 300 height 12
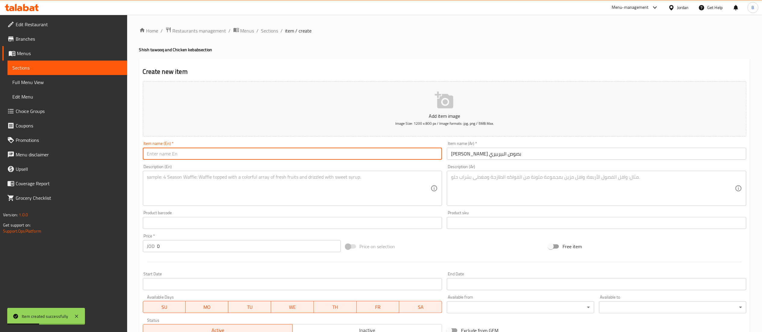
paste input "Chicken shish with peri peri sauce"
click at [484, 195] on textarea at bounding box center [593, 188] width 284 height 29
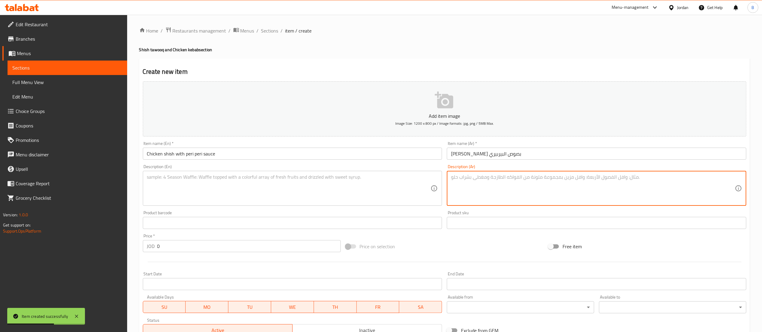
paste textarea "مثومة،مخلل،خبز تركي، بطاطا"
click at [237, 184] on textarea at bounding box center [289, 188] width 284 height 29
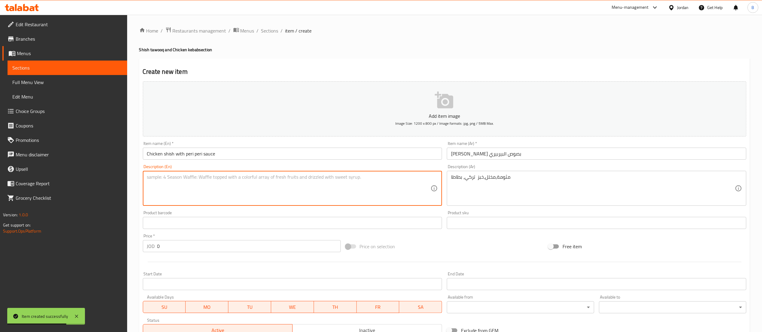
paste textarea "Garlic, pickles, Turkish bread, potatoes"
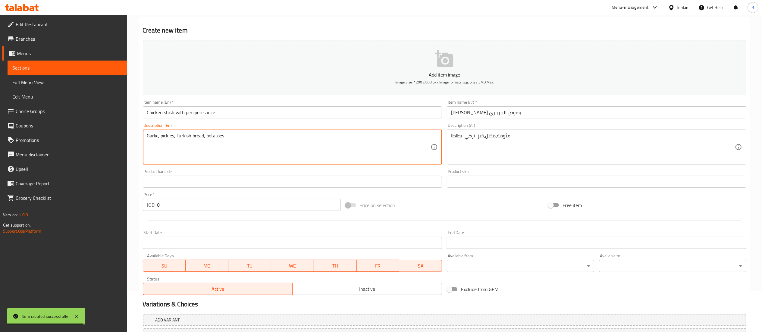
scroll to position [60, 0]
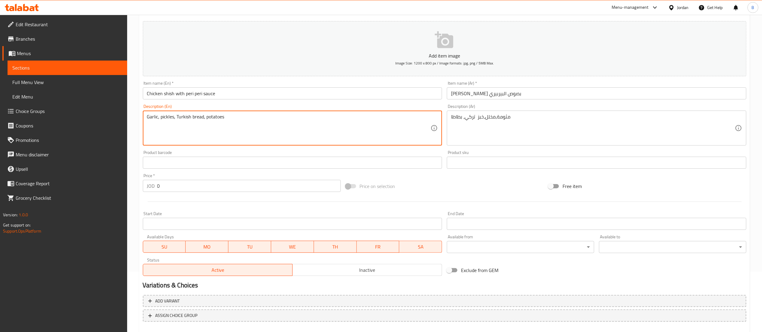
drag, startPoint x: 168, startPoint y: 188, endPoint x: 11, endPoint y: 184, distance: 156.1
click at [67, 182] on div "Edit Restaurant Branches Menus Sections Full Menu View Edit Menu Choice Groups …" at bounding box center [381, 160] width 762 height 411
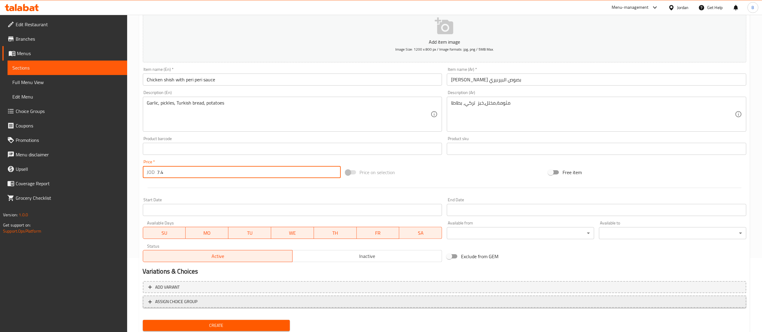
scroll to position [93, 0]
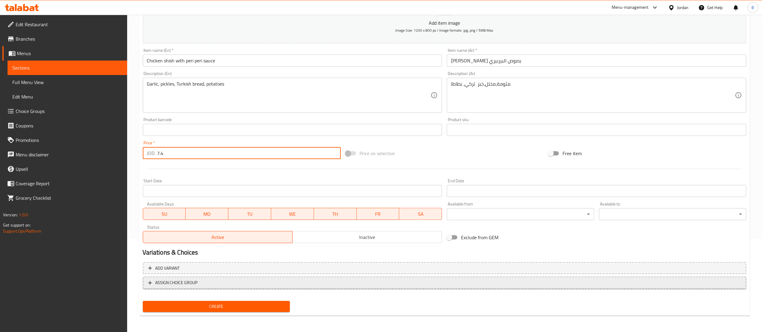
click at [184, 283] on span "ASSIGN CHOICE GROUP" at bounding box center [176, 283] width 42 height 8
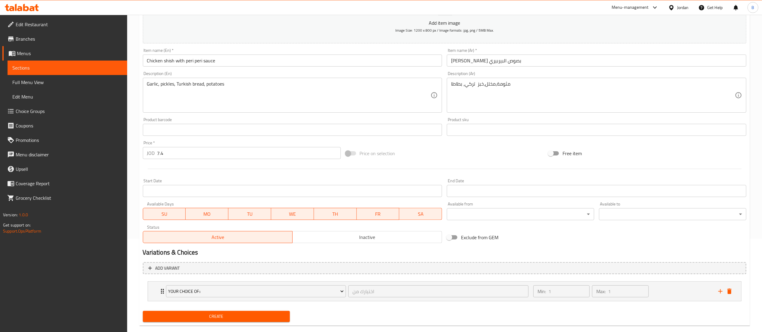
click at [220, 316] on span "Create" at bounding box center [217, 317] width 138 height 8
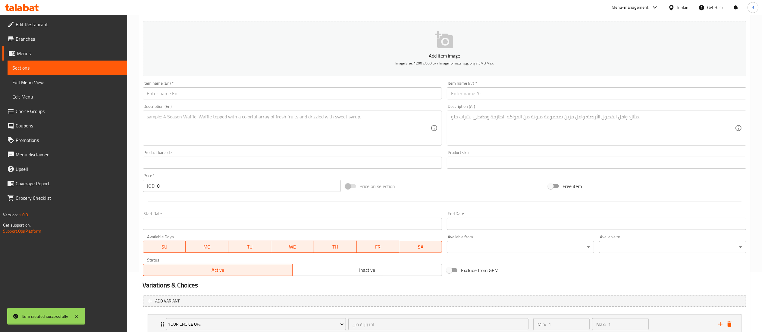
scroll to position [0, 0]
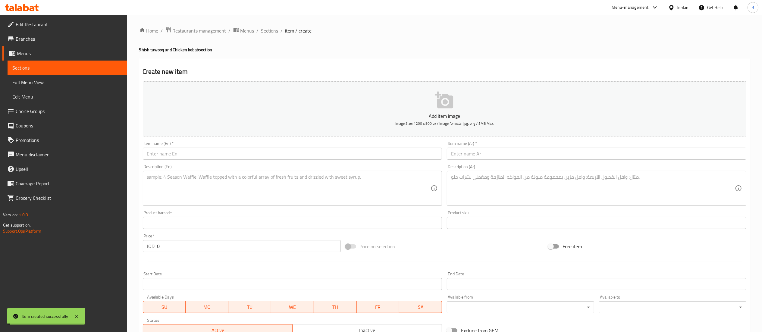
click at [271, 33] on span "Sections" at bounding box center [269, 30] width 17 height 7
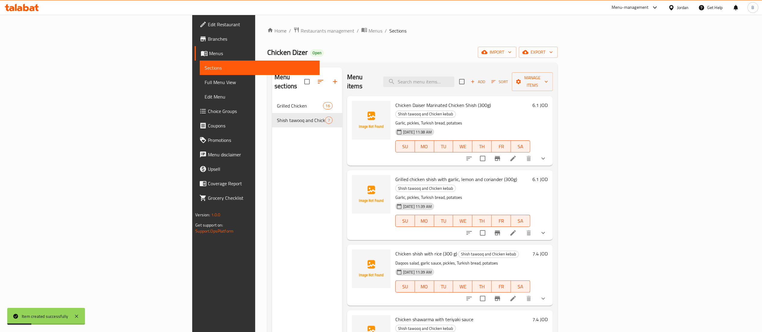
click at [488, 82] on button "Add" at bounding box center [477, 81] width 19 height 9
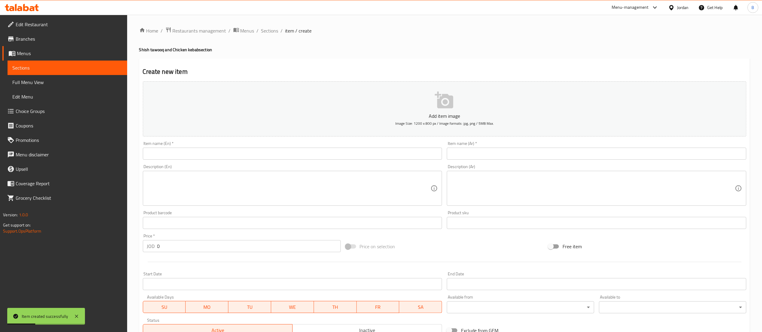
click at [550, 156] on input "text" at bounding box center [597, 154] width 300 height 12
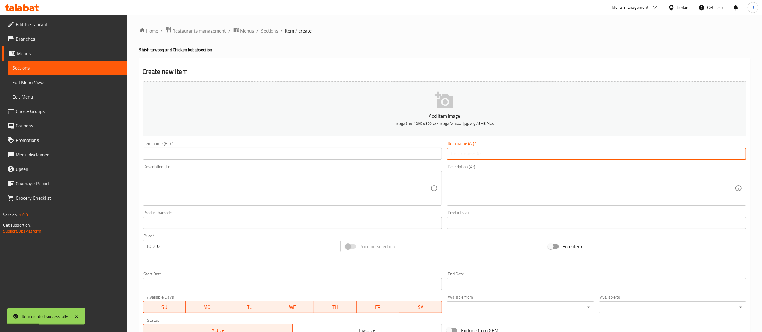
paste
click at [359, 149] on input "text" at bounding box center [293, 154] width 300 height 12
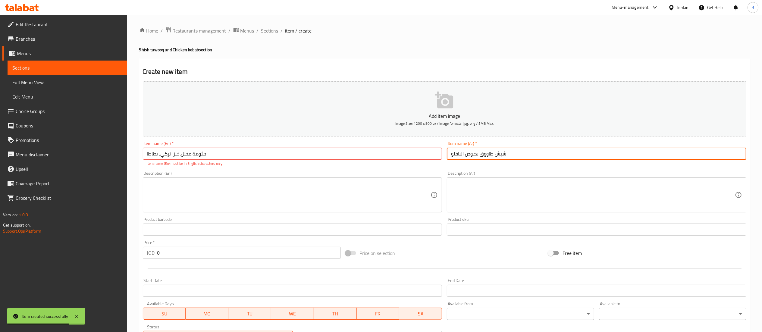
drag, startPoint x: 523, startPoint y: 155, endPoint x: 380, endPoint y: 149, distance: 142.9
click at [401, 149] on div "Add item image Image Size: 1200 x 800 px / Image formats: jpg, png / 5MB Max. I…" at bounding box center [444, 212] width 608 height 266
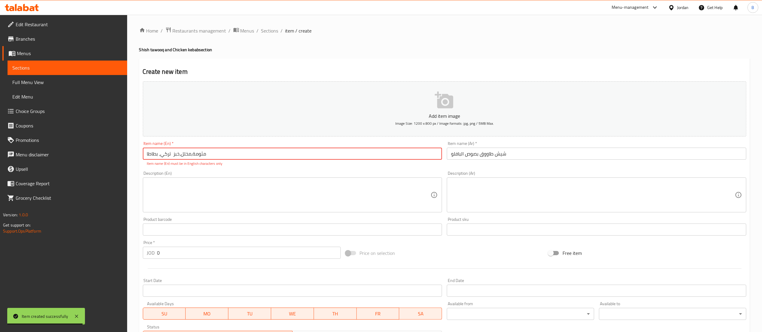
drag, startPoint x: 292, startPoint y: 157, endPoint x: 13, endPoint y: 158, distance: 279.3
click at [52, 158] on div "Edit Restaurant Branches Menus Sections Full Menu View Edit Menu Choice Groups …" at bounding box center [381, 224] width 762 height 418
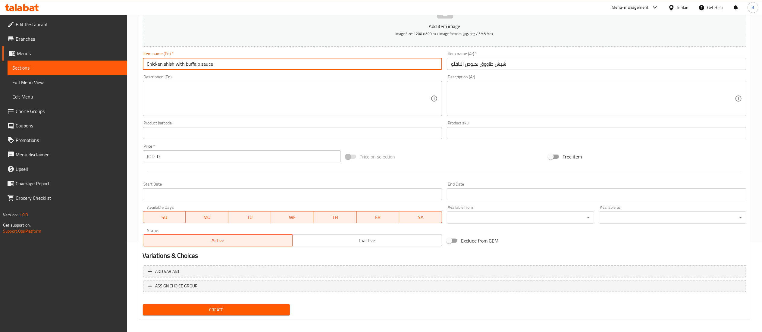
scroll to position [93, 0]
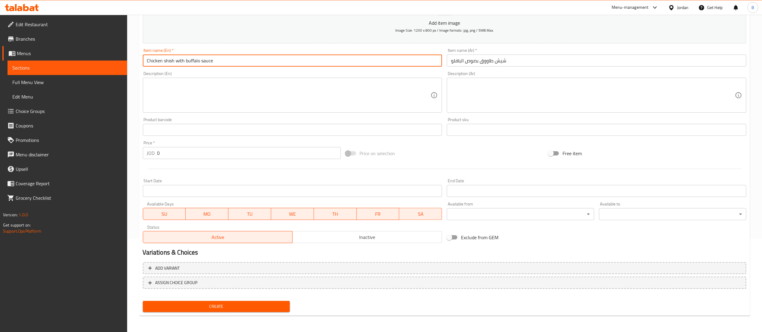
drag, startPoint x: 173, startPoint y: 157, endPoint x: 99, endPoint y: 150, distance: 74.4
click at [107, 150] on div "Edit Restaurant Branches Menus Sections Full Menu View Edit Menu Choice Groups …" at bounding box center [381, 127] width 762 height 411
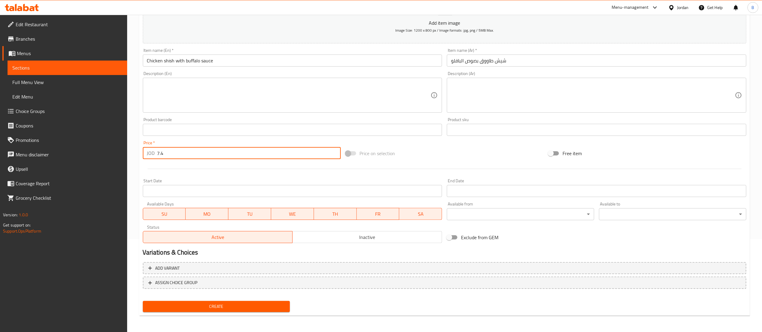
click at [233, 307] on span "Create" at bounding box center [217, 307] width 138 height 8
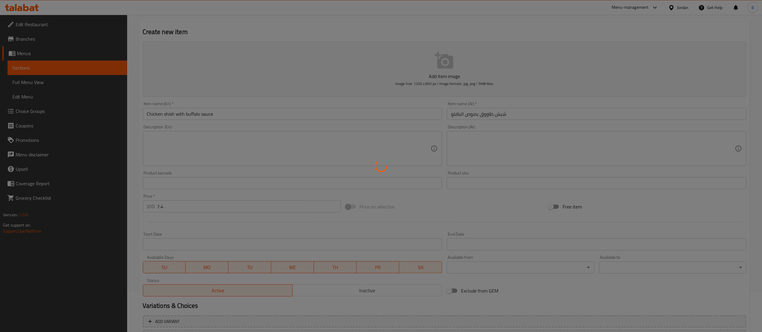
scroll to position [0, 0]
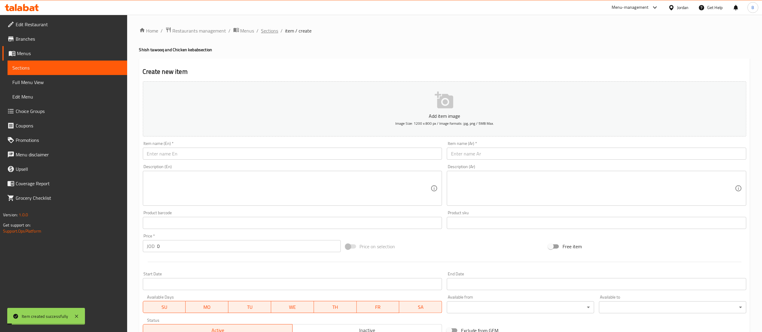
click at [275, 33] on span "Sections" at bounding box center [269, 30] width 17 height 7
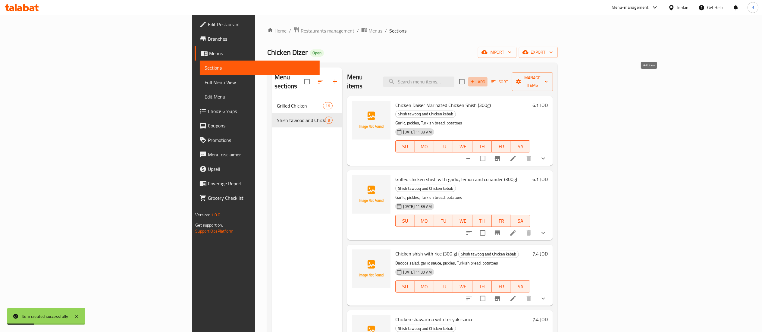
click at [486, 78] on span "Add" at bounding box center [478, 81] width 16 height 7
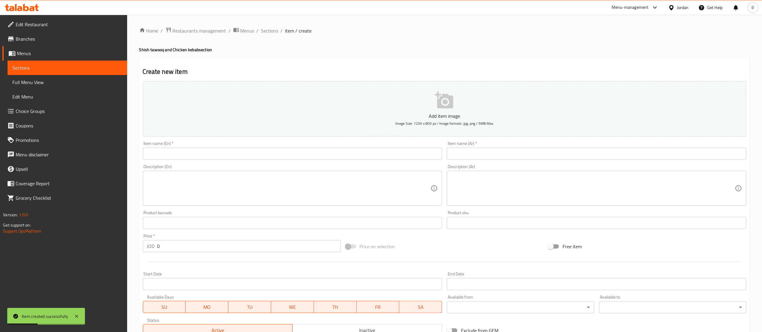
click at [544, 157] on input "text" at bounding box center [597, 154] width 300 height 12
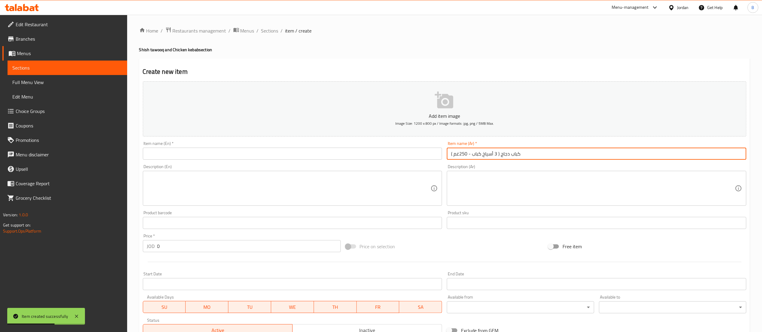
click at [529, 185] on textarea at bounding box center [593, 188] width 284 height 29
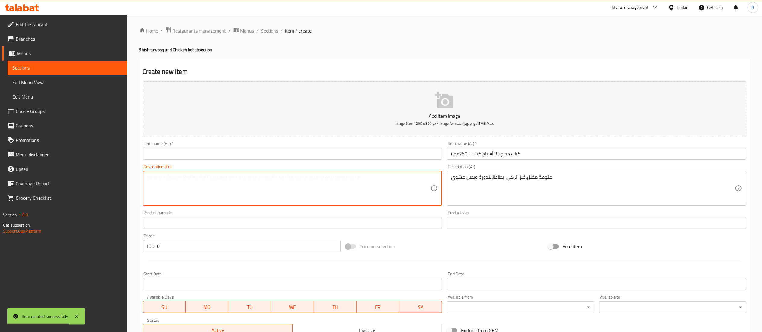
click at [252, 182] on textarea at bounding box center [289, 188] width 284 height 29
click at [489, 155] on input "كباب دجاج ( 3 أسياخ كباب - 250غم )" at bounding box center [597, 154] width 300 height 12
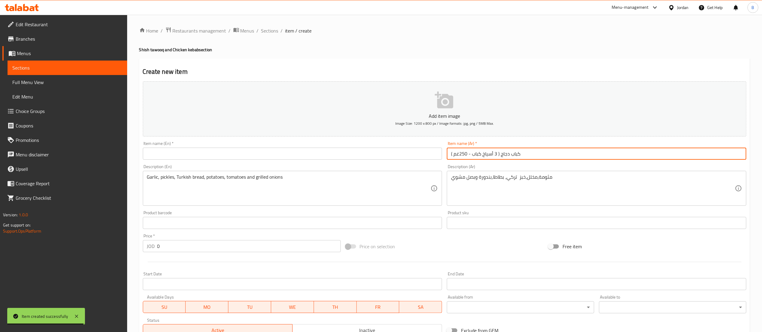
click at [489, 155] on input "كباب دجاج ( 3 أسياخ كباب - 250غم )" at bounding box center [597, 154] width 300 height 12
click at [226, 160] on input "text" at bounding box center [293, 154] width 300 height 12
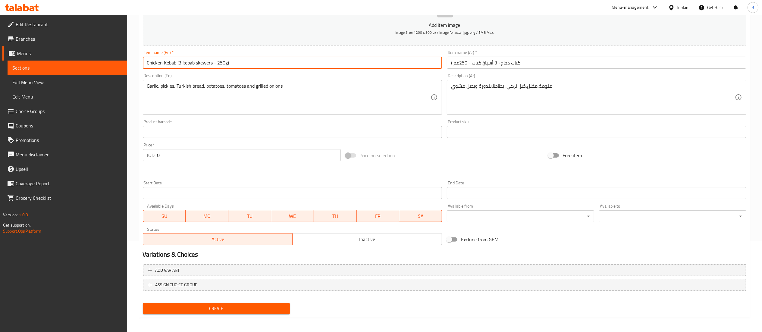
scroll to position [93, 0]
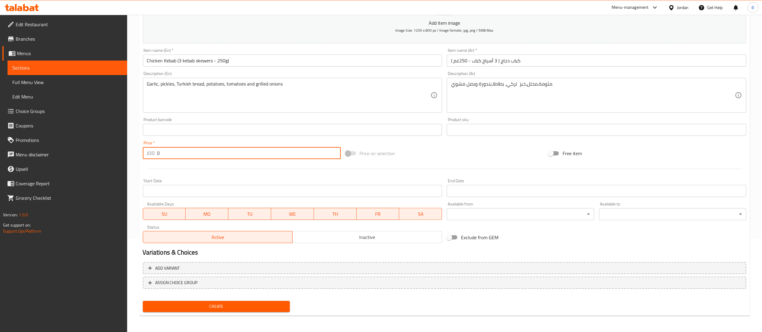
drag, startPoint x: 179, startPoint y: 155, endPoint x: 0, endPoint y: 152, distance: 179.0
click at [8, 152] on div "Edit Restaurant Branches Menus Sections Full Menu View Edit Menu Choice Groups …" at bounding box center [381, 127] width 762 height 411
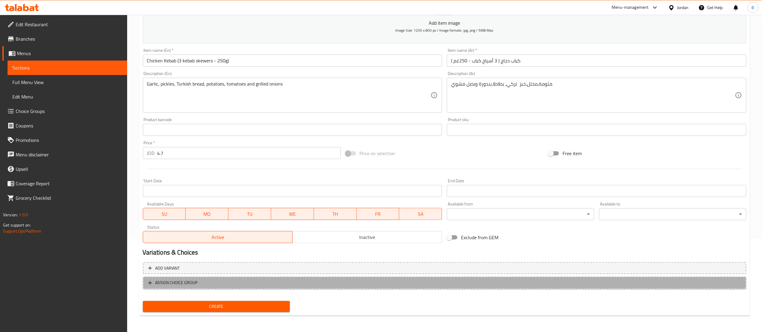
click at [204, 286] on span "ASSIGN CHOICE GROUP" at bounding box center [444, 283] width 593 height 8
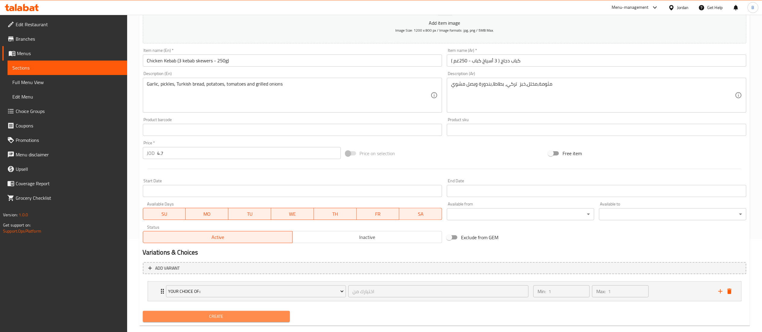
click at [216, 317] on span "Create" at bounding box center [217, 317] width 138 height 8
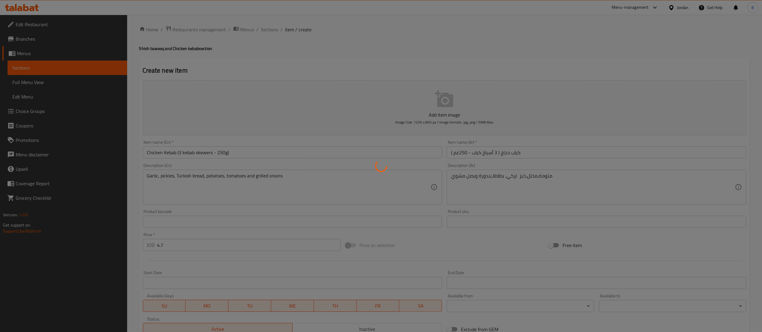
scroll to position [0, 0]
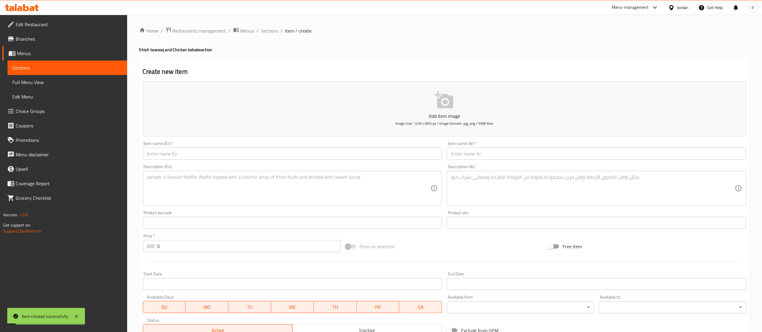
click at [265, 32] on span "Sections" at bounding box center [269, 30] width 17 height 7
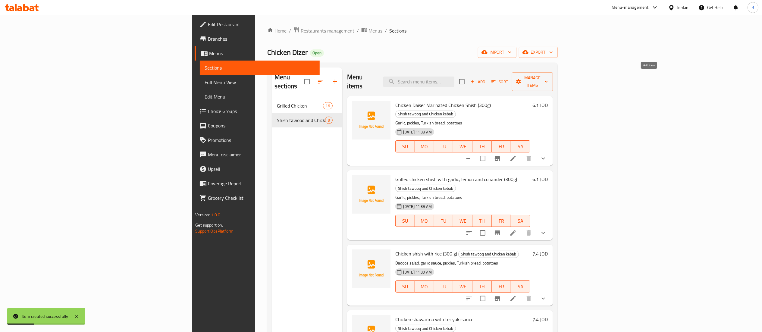
click at [486, 78] on span "Add" at bounding box center [478, 81] width 16 height 7
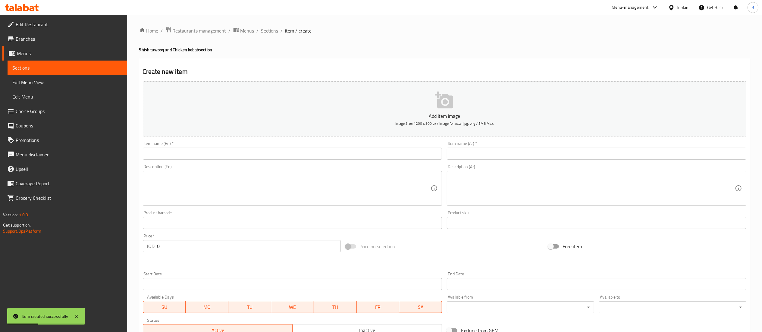
click at [535, 157] on input "text" at bounding box center [597, 154] width 300 height 12
drag, startPoint x: 265, startPoint y: 146, endPoint x: 264, endPoint y: 150, distance: 4.5
click at [264, 146] on div "Item name (En)   * Item name (En) *" at bounding box center [293, 150] width 300 height 18
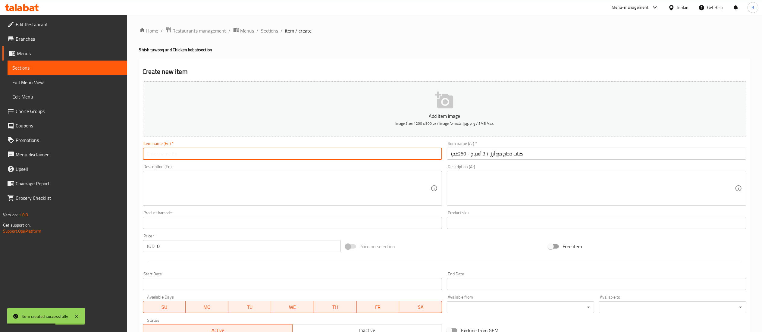
click at [264, 151] on input "text" at bounding box center [293, 154] width 300 height 12
click at [538, 187] on textarea at bounding box center [593, 188] width 284 height 29
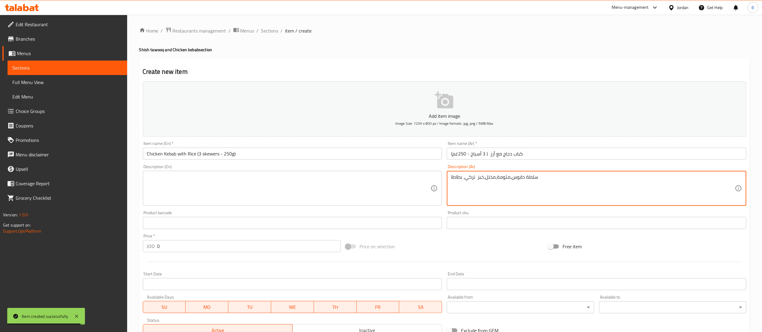
click at [256, 196] on textarea at bounding box center [289, 188] width 284 height 29
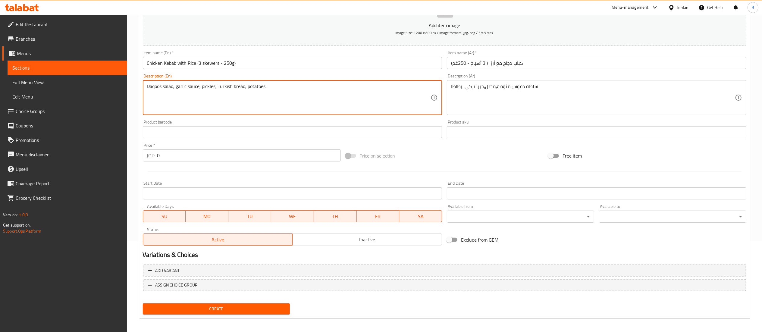
scroll to position [93, 0]
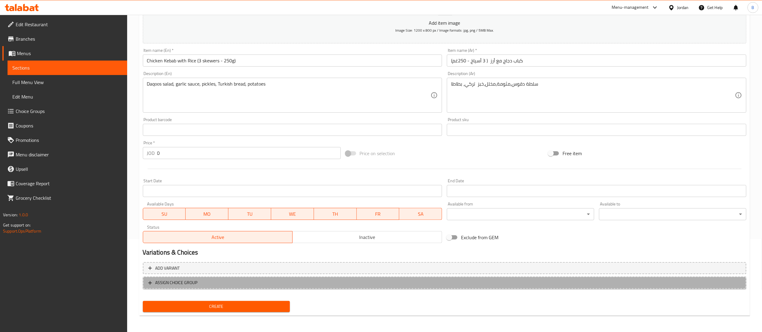
click at [196, 285] on span "ASSIGN CHOICE GROUP" at bounding box center [176, 283] width 42 height 8
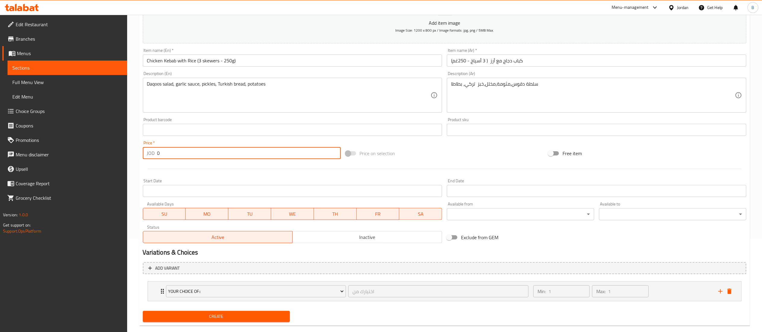
drag, startPoint x: 187, startPoint y: 152, endPoint x: 19, endPoint y: 153, distance: 168.1
click at [25, 153] on div "Edit Restaurant Branches Menus Sections Full Menu View Edit Menu Choice Groups …" at bounding box center [381, 132] width 762 height 421
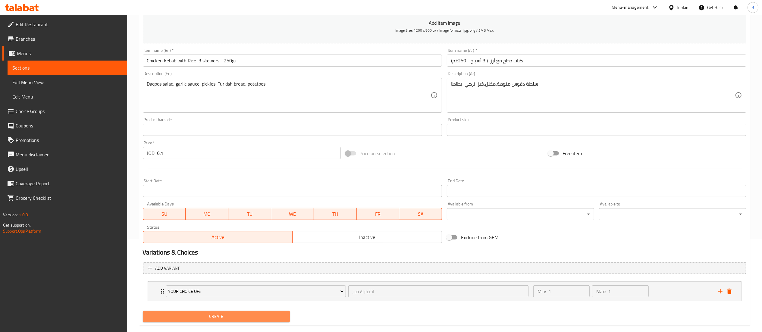
click at [244, 318] on span "Create" at bounding box center [217, 317] width 138 height 8
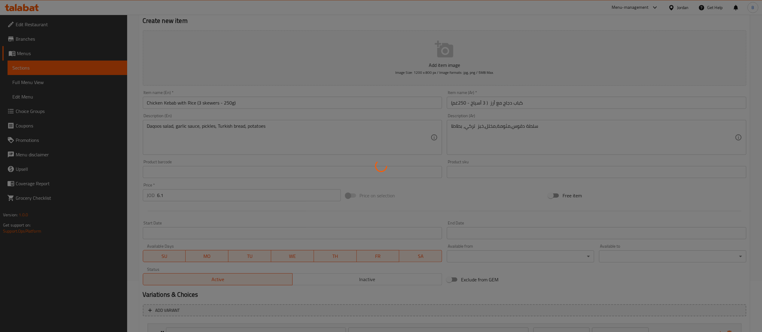
scroll to position [0, 0]
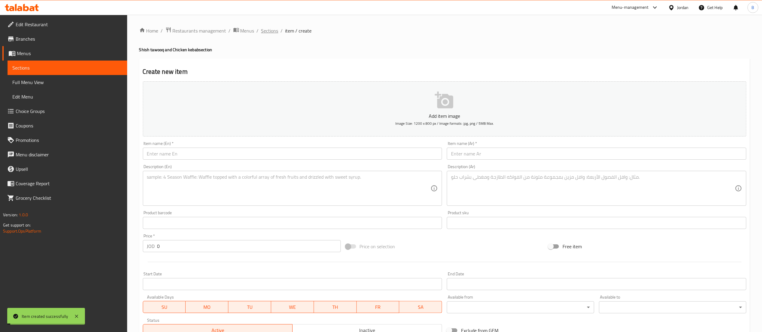
click at [261, 30] on span "Sections" at bounding box center [269, 30] width 17 height 7
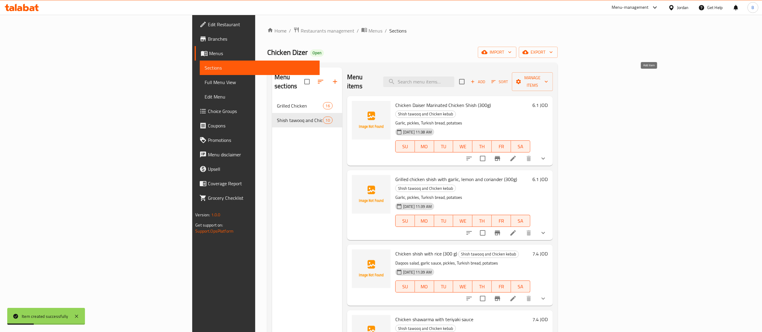
click at [486, 80] on span "Add" at bounding box center [478, 81] width 16 height 7
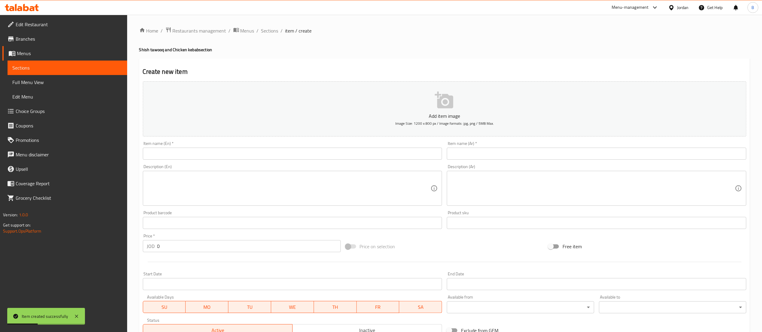
drag, startPoint x: 562, startPoint y: 150, endPoint x: 550, endPoint y: 155, distance: 12.9
click at [561, 150] on input "text" at bounding box center [597, 154] width 300 height 12
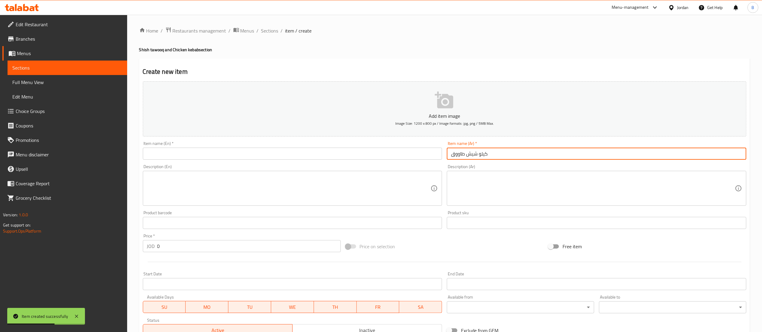
drag, startPoint x: 260, startPoint y: 153, endPoint x: 261, endPoint y: 160, distance: 6.7
click at [260, 153] on input "text" at bounding box center [293, 154] width 300 height 12
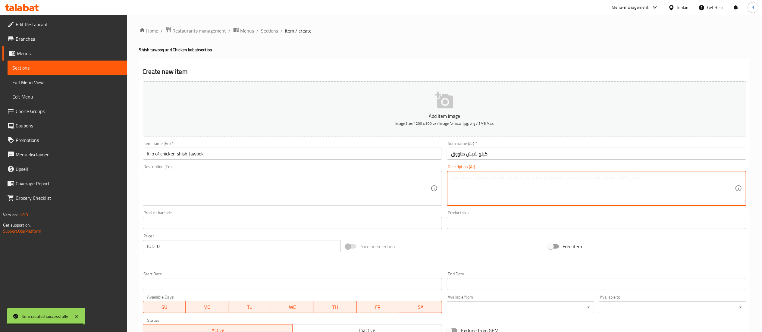
drag, startPoint x: 541, startPoint y: 180, endPoint x: 536, endPoint y: 179, distance: 5.8
click at [541, 180] on textarea at bounding box center [593, 188] width 284 height 29
click at [302, 192] on textarea at bounding box center [289, 188] width 284 height 29
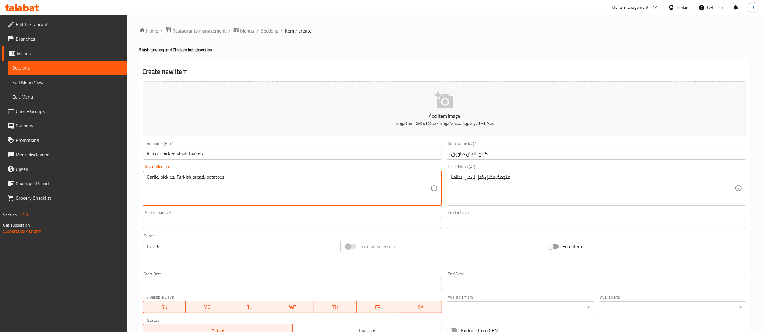
drag, startPoint x: 193, startPoint y: 248, endPoint x: 0, endPoint y: 243, distance: 193.2
click at [45, 243] on div "Edit Restaurant Branches Menus Sections Full Menu View Edit Menu Choice Groups …" at bounding box center [381, 220] width 762 height 411
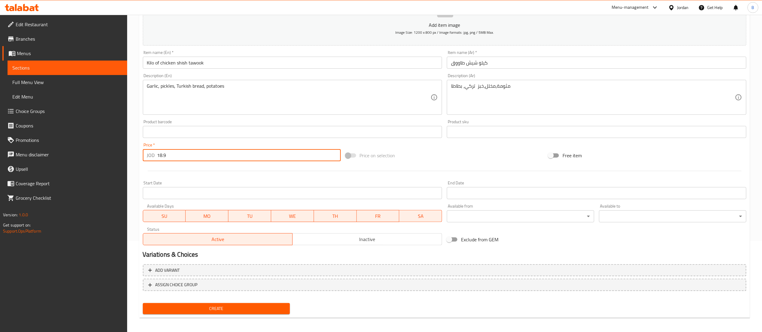
scroll to position [93, 0]
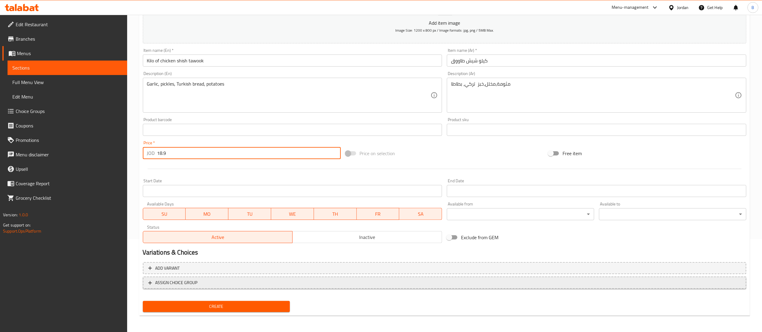
click at [218, 287] on button "ASSIGN CHOICE GROUP" at bounding box center [445, 283] width 604 height 12
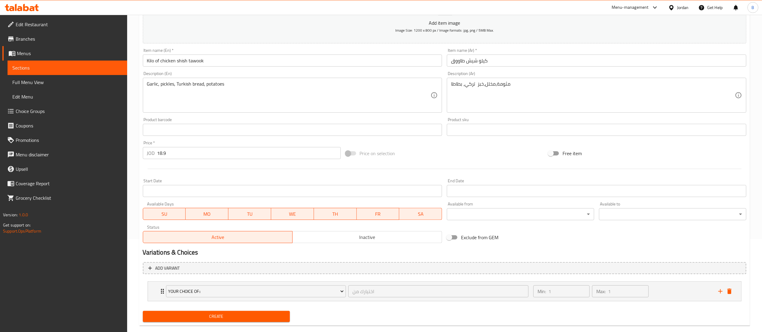
click at [213, 313] on span "Create" at bounding box center [217, 317] width 138 height 8
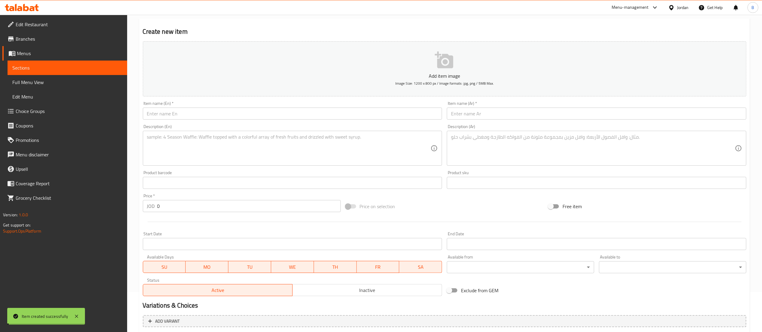
scroll to position [0, 0]
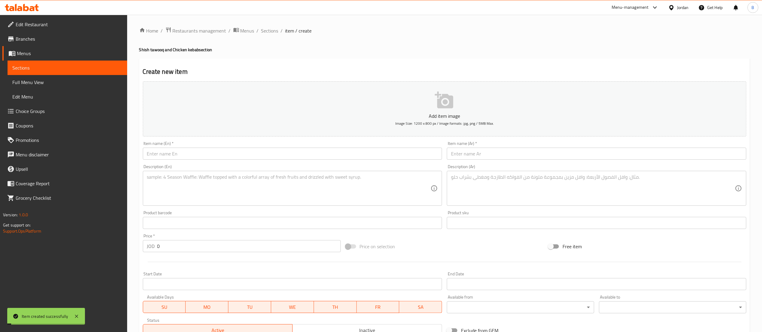
click at [267, 34] on span "Sections" at bounding box center [269, 30] width 17 height 7
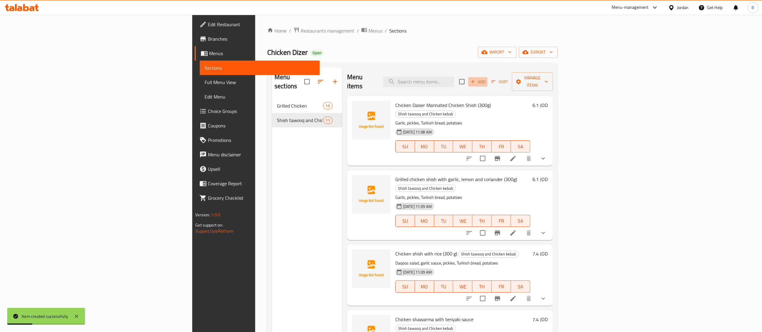
click at [475, 79] on icon "button" at bounding box center [472, 81] width 5 height 5
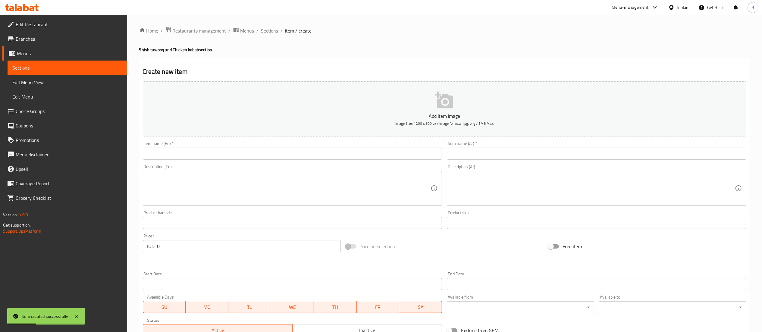
click at [522, 147] on div "Item name (Ar)   * Item name (Ar) *" at bounding box center [597, 150] width 300 height 18
click at [513, 147] on div "Item name (Ar)   * Item name (Ar) *" at bounding box center [597, 150] width 300 height 18
drag, startPoint x: 507, startPoint y: 154, endPoint x: 504, endPoint y: 155, distance: 3.5
click at [507, 154] on input "text" at bounding box center [597, 154] width 300 height 12
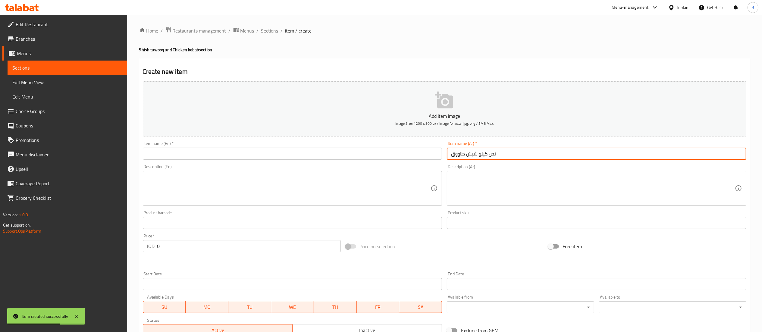
click at [266, 147] on div "Item name (En)   * Item name (En) *" at bounding box center [293, 150] width 300 height 18
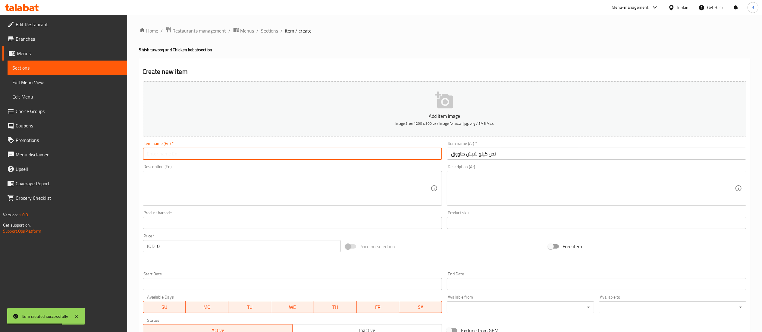
drag, startPoint x: 265, startPoint y: 155, endPoint x: 268, endPoint y: 159, distance: 4.5
click at [265, 155] on input "text" at bounding box center [293, 154] width 300 height 12
click at [497, 199] on textarea at bounding box center [593, 188] width 284 height 29
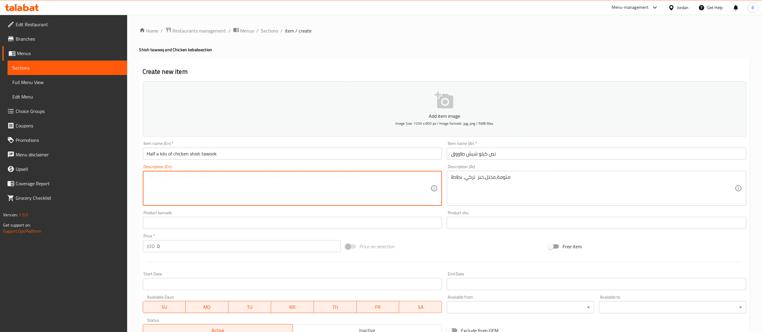
click at [304, 176] on textarea at bounding box center [289, 188] width 284 height 29
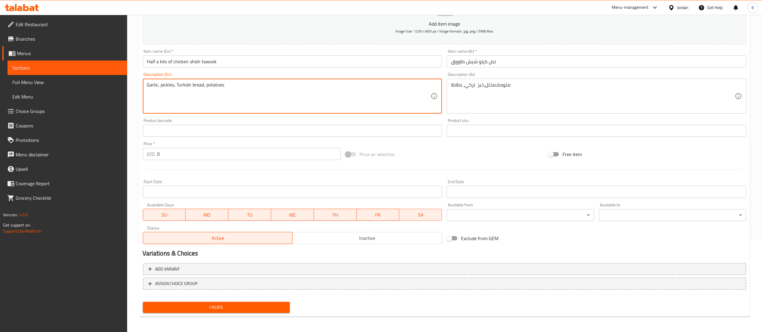
scroll to position [93, 0]
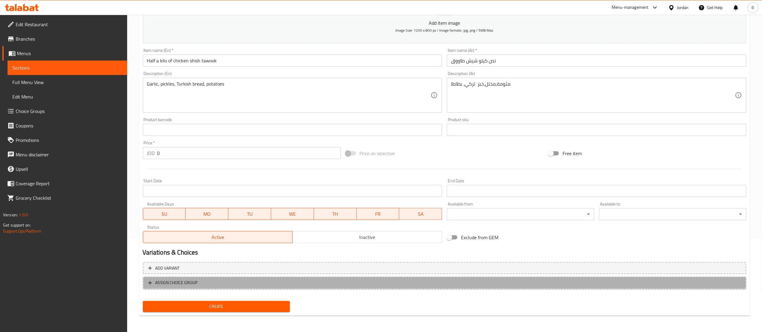
click at [182, 283] on span "ASSIGN CHOICE GROUP" at bounding box center [176, 283] width 42 height 8
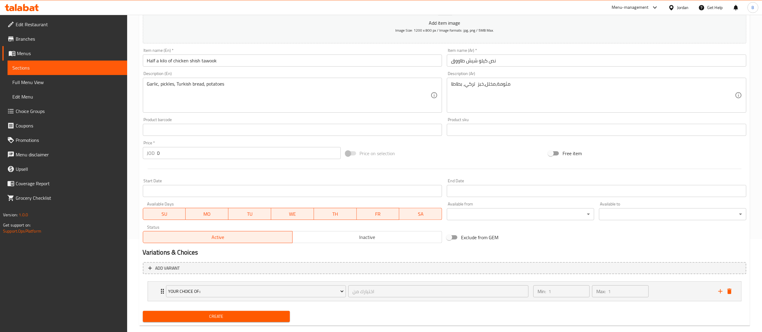
drag, startPoint x: 165, startPoint y: 153, endPoint x: 113, endPoint y: 150, distance: 51.9
click at [115, 150] on div "Edit Restaurant Branches Menus Sections Full Menu View Edit Menu Choice Groups …" at bounding box center [381, 132] width 762 height 421
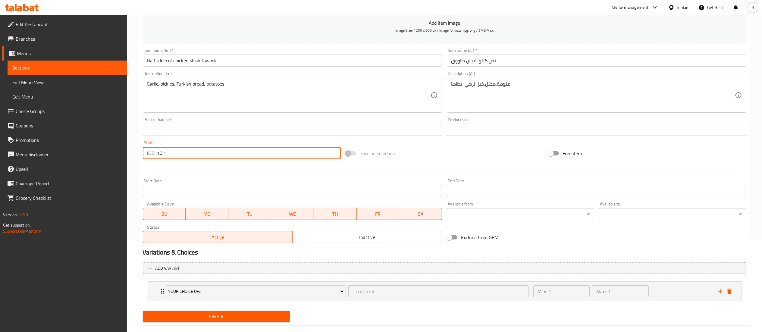
click at [242, 317] on span "Create" at bounding box center [217, 317] width 138 height 8
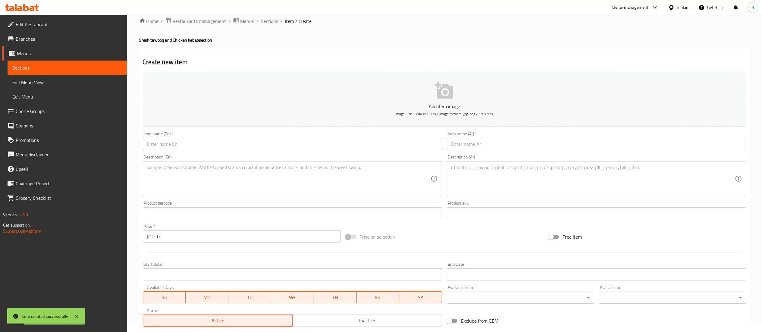
scroll to position [0, 0]
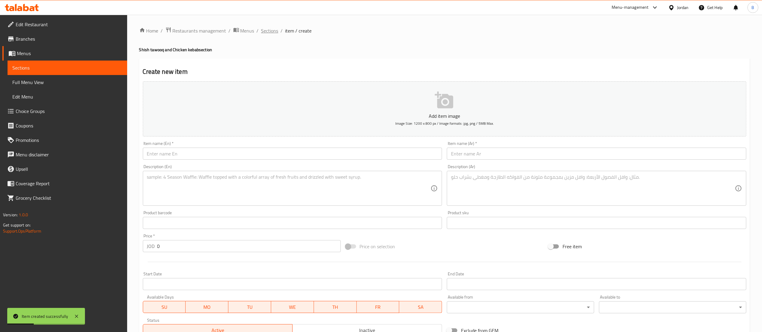
click at [270, 29] on span "Sections" at bounding box center [269, 30] width 17 height 7
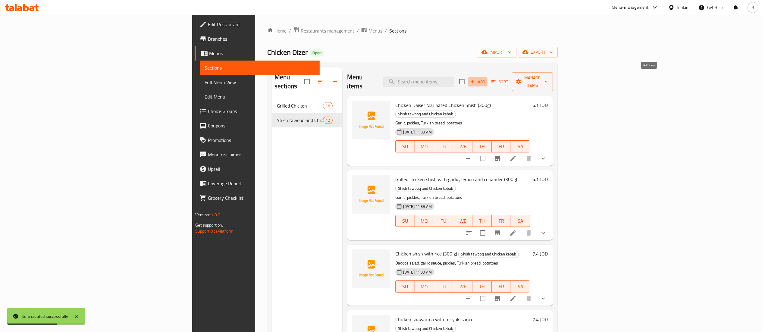
click at [488, 77] on button "Add" at bounding box center [477, 81] width 19 height 9
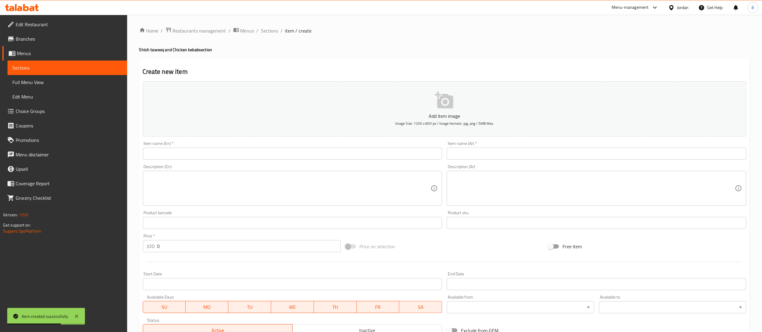
click at [504, 155] on input "text" at bounding box center [597, 154] width 300 height 12
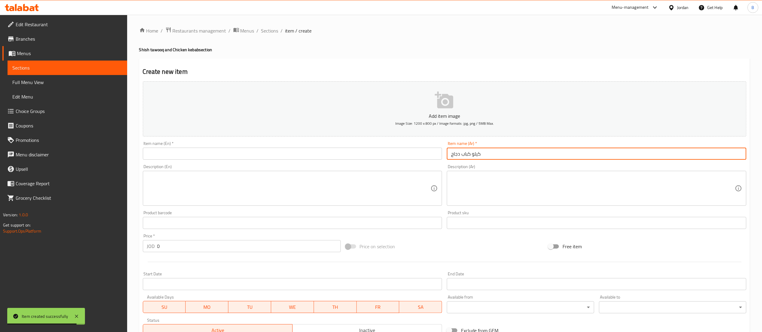
click at [260, 160] on input "text" at bounding box center [293, 154] width 300 height 12
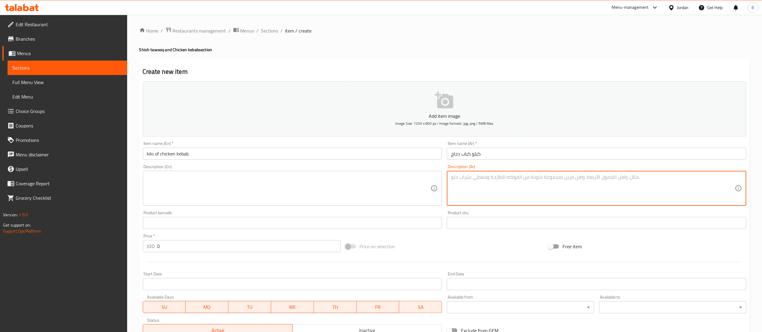
click at [521, 194] on textarea at bounding box center [593, 188] width 284 height 29
click at [284, 191] on textarea at bounding box center [289, 188] width 284 height 29
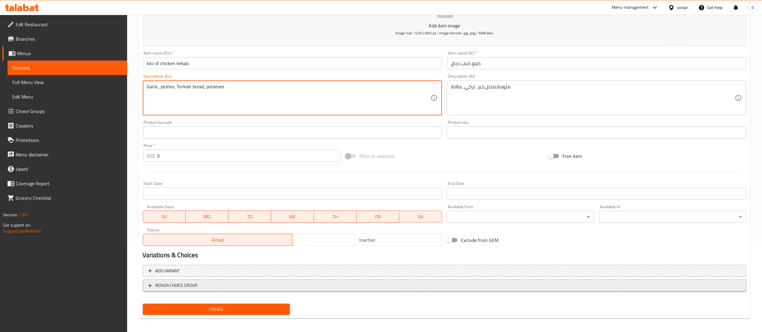
scroll to position [93, 0]
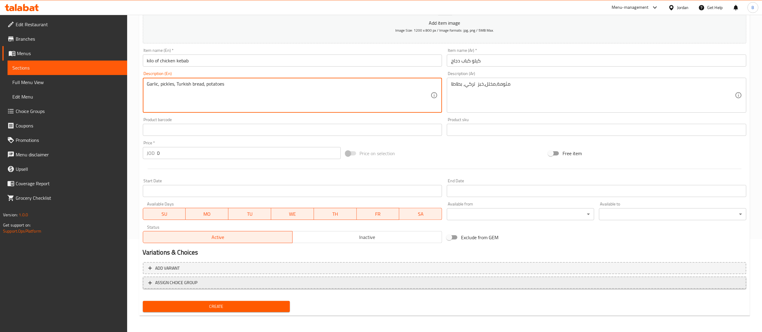
click at [205, 282] on span "ASSIGN CHOICE GROUP" at bounding box center [444, 283] width 593 height 8
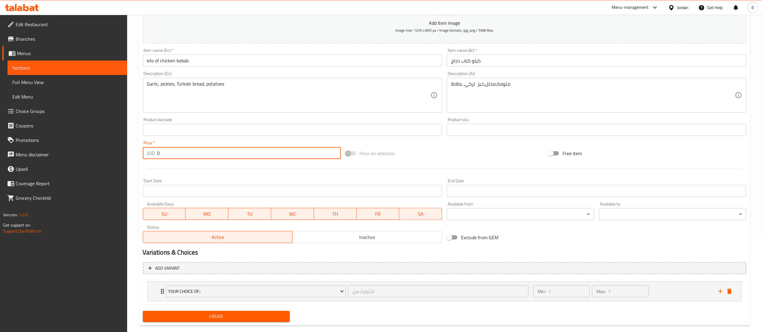
drag, startPoint x: 181, startPoint y: 156, endPoint x: 64, endPoint y: 150, distance: 117.4
click at [73, 150] on div "Edit Restaurant Branches Menus Sections Full Menu View Edit Menu Choice Groups …" at bounding box center [381, 132] width 762 height 421
click at [256, 319] on span "Create" at bounding box center [217, 317] width 138 height 8
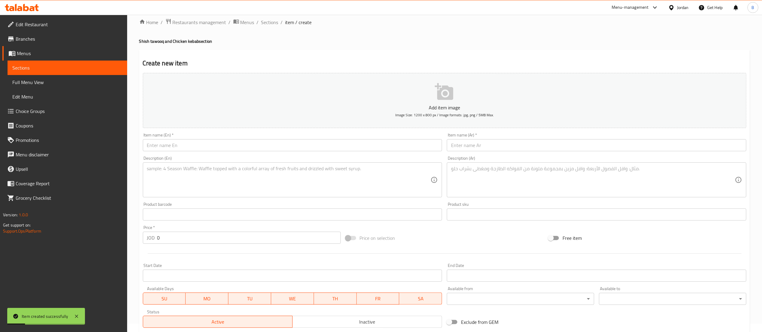
scroll to position [0, 0]
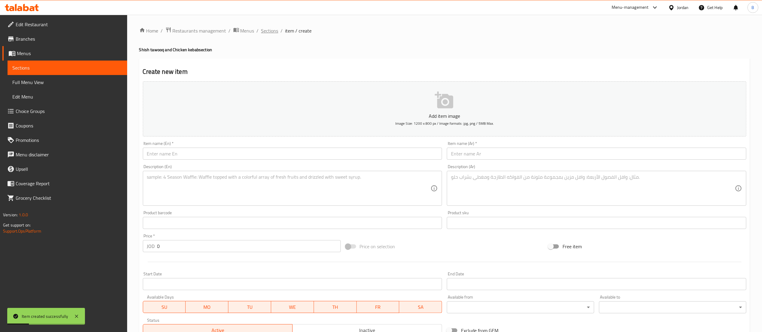
click at [269, 28] on span "Sections" at bounding box center [269, 30] width 17 height 7
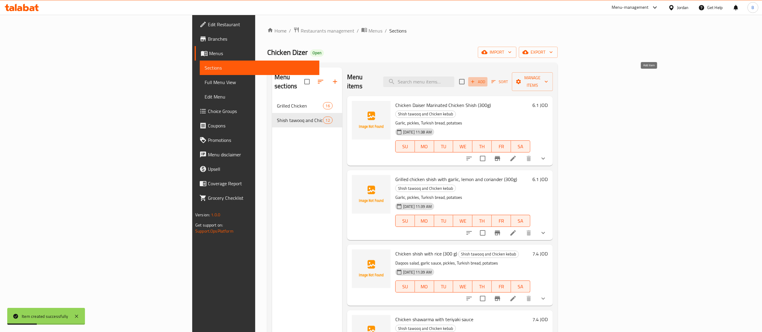
click at [475, 79] on icon "button" at bounding box center [472, 81] width 5 height 5
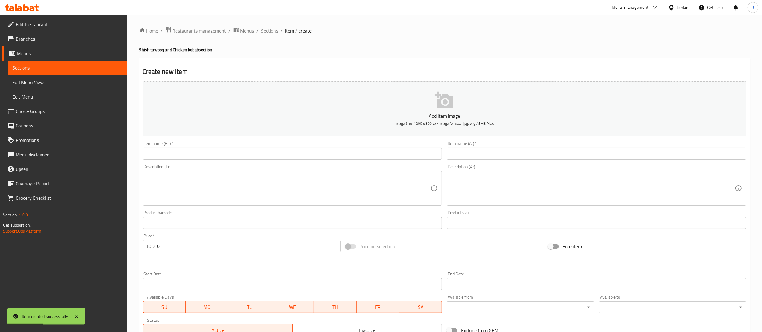
click at [525, 152] on input "text" at bounding box center [597, 154] width 300 height 12
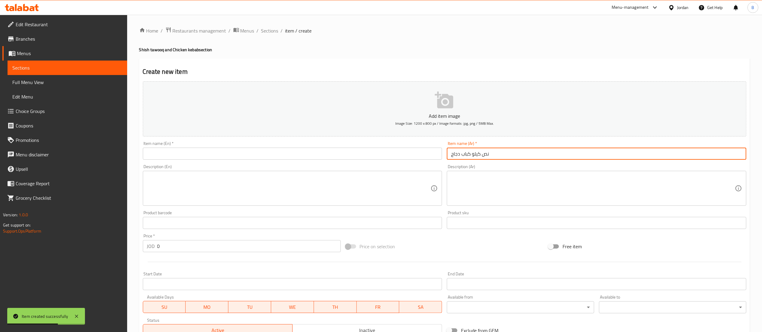
click at [255, 155] on input "text" at bounding box center [293, 154] width 300 height 12
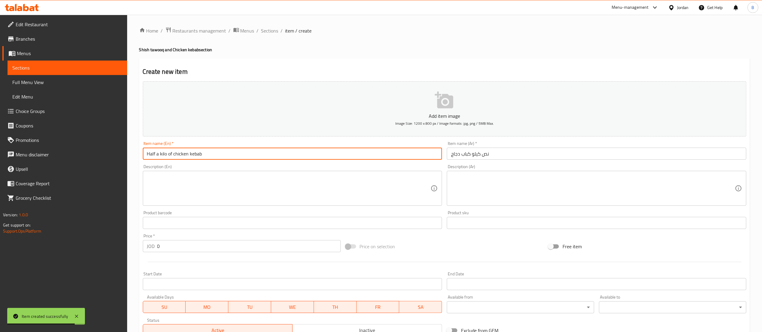
click at [510, 187] on textarea at bounding box center [593, 188] width 284 height 29
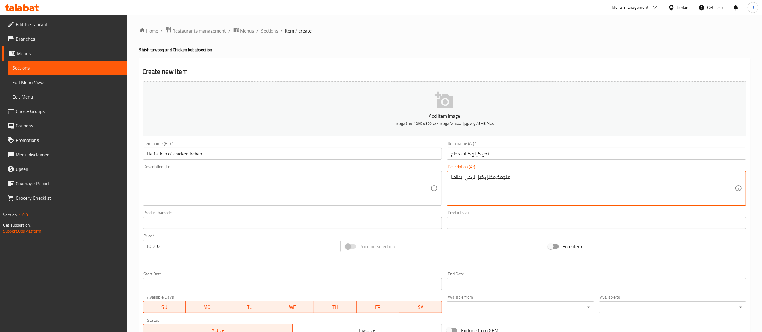
click at [219, 197] on textarea at bounding box center [289, 188] width 284 height 29
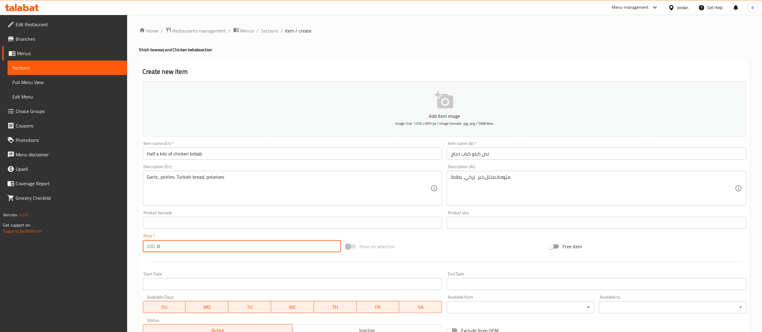
drag, startPoint x: 188, startPoint y: 249, endPoint x: 70, endPoint y: 234, distance: 118.8
click at [86, 235] on div "Edit Restaurant Branches Menus Sections Full Menu View Edit Menu Choice Groups …" at bounding box center [381, 220] width 762 height 411
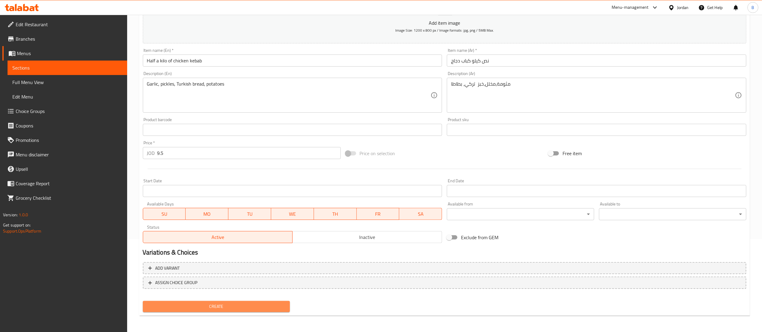
click at [257, 303] on span "Create" at bounding box center [217, 307] width 138 height 8
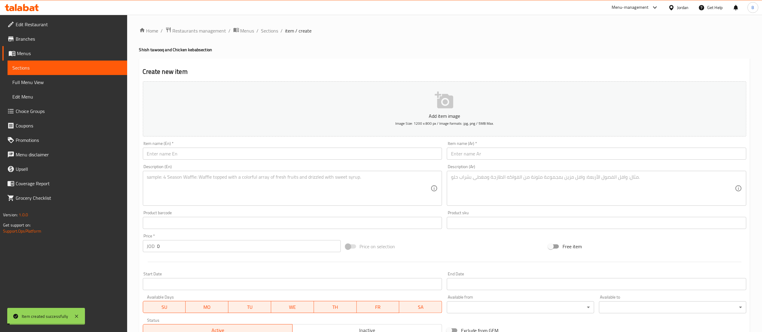
drag, startPoint x: 271, startPoint y: 32, endPoint x: 287, endPoint y: 60, distance: 31.7
click at [271, 32] on span "Sections" at bounding box center [269, 30] width 17 height 7
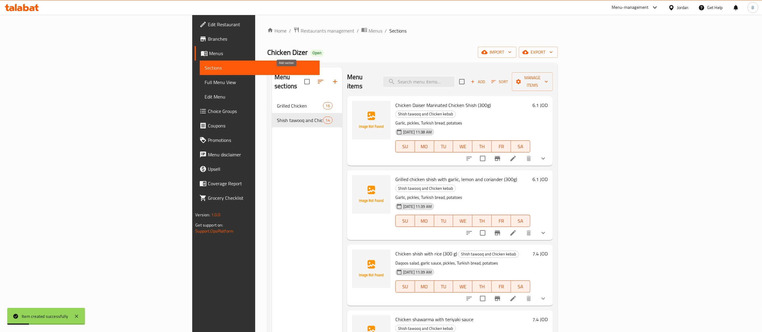
click at [331, 80] on icon "button" at bounding box center [334, 81] width 7 height 7
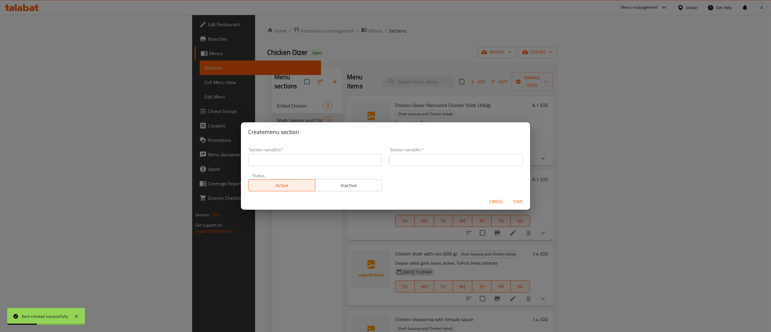
click at [445, 162] on input "text" at bounding box center [456, 160] width 134 height 12
drag, startPoint x: 459, startPoint y: 159, endPoint x: 445, endPoint y: 161, distance: 14.6
click at [445, 161] on input "قائمة صدر الدجاج والوجبات الصحية" at bounding box center [456, 160] width 134 height 12
click at [445, 160] on input "قائمة صدر الدجاج والوجبات الصحية" at bounding box center [456, 160] width 134 height 12
drag, startPoint x: 445, startPoint y: 160, endPoint x: 451, endPoint y: 160, distance: 5.4
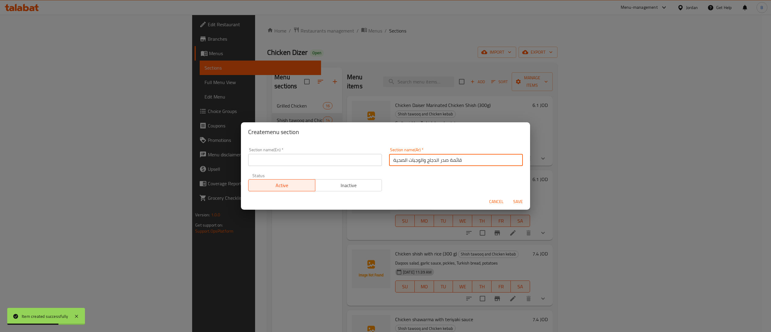
click at [451, 160] on input "قائمة صدر الدجاج والوجبات الصحية" at bounding box center [456, 160] width 134 height 12
drag, startPoint x: 445, startPoint y: 160, endPoint x: 456, endPoint y: 159, distance: 10.6
click at [456, 159] on input "قائمة صدر الدجاج والوجبات الصحية" at bounding box center [456, 160] width 134 height 12
click at [365, 167] on div "Section name(En)   * Section name(En) *" at bounding box center [315, 157] width 141 height 26
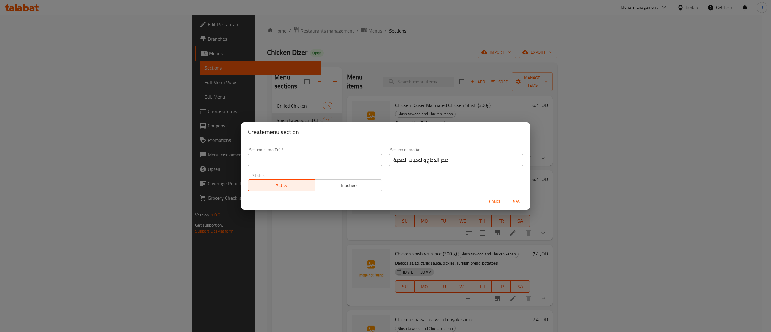
click at [362, 160] on input "text" at bounding box center [315, 160] width 134 height 12
click at [512, 199] on span "Save" at bounding box center [518, 202] width 14 height 8
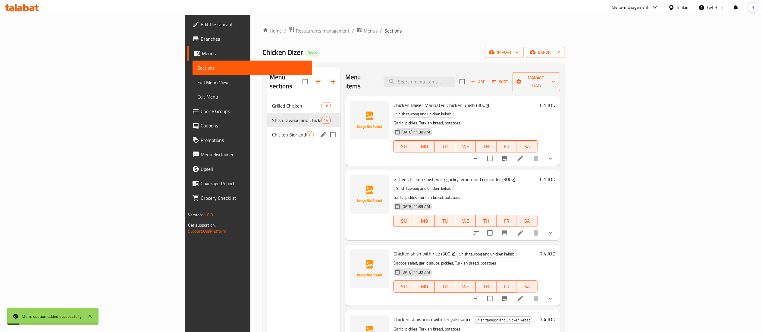
click at [267, 132] on div "Chicken Sidr and Healthy Meals 0" at bounding box center [303, 134] width 73 height 14
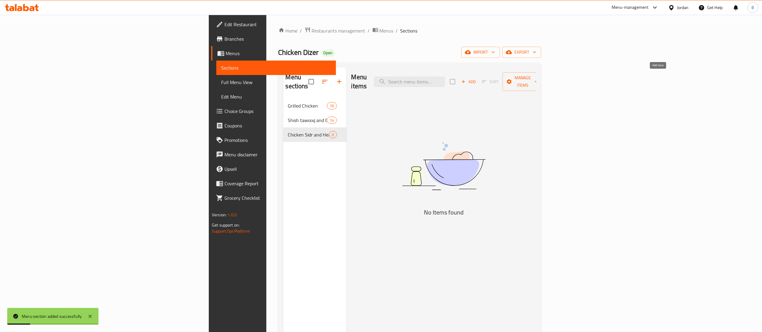
click at [477, 79] on span "Add" at bounding box center [468, 81] width 16 height 7
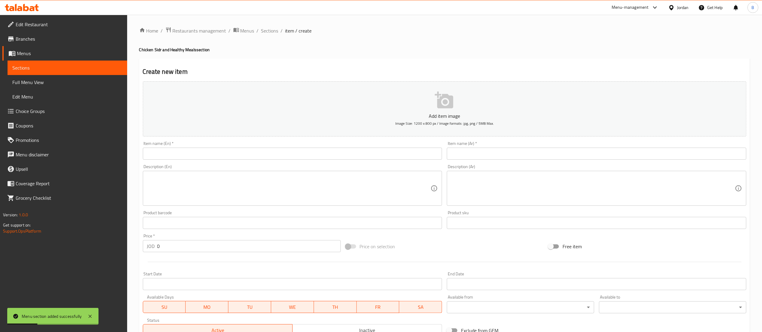
click at [560, 150] on input "text" at bounding box center [597, 154] width 300 height 12
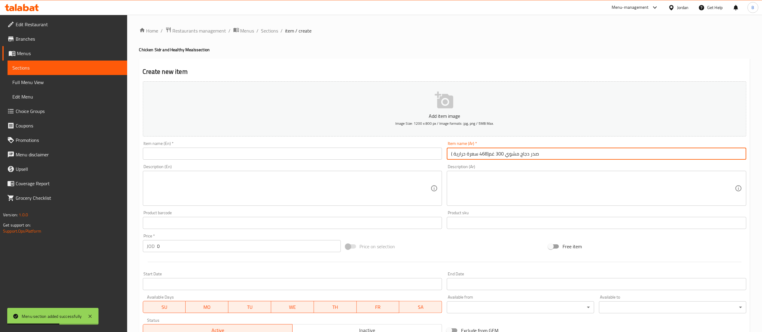
click at [344, 159] on input "text" at bounding box center [293, 154] width 300 height 12
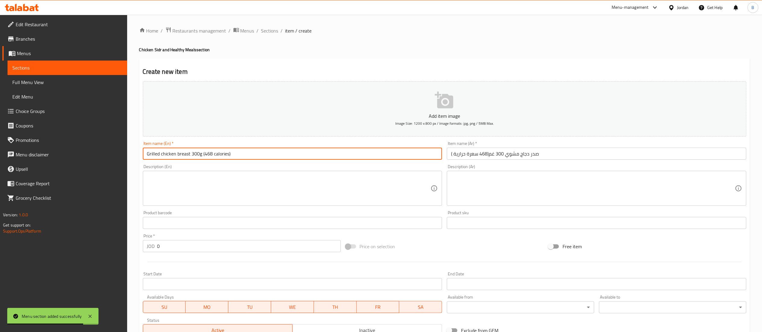
click at [473, 195] on textarea at bounding box center [593, 188] width 284 height 29
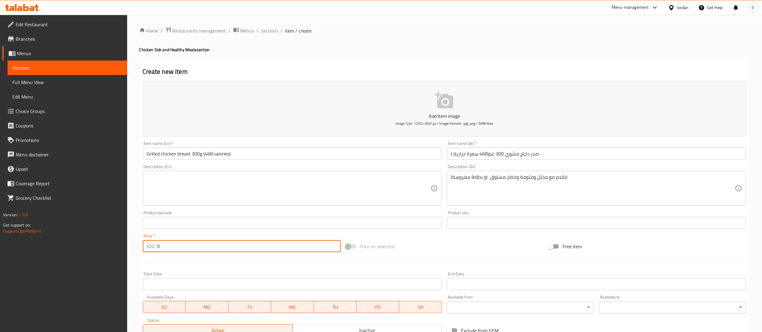
drag, startPoint x: 185, startPoint y: 243, endPoint x: 4, endPoint y: 243, distance: 181.4
click at [38, 243] on div "Edit Restaurant Branches Menus Sections Full Menu View Edit Menu Choice Groups …" at bounding box center [381, 220] width 762 height 411
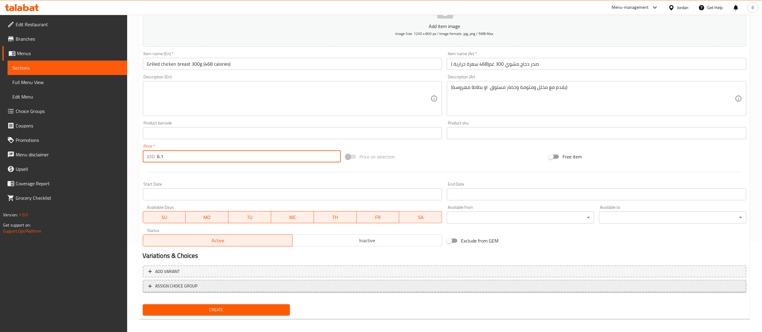
scroll to position [93, 0]
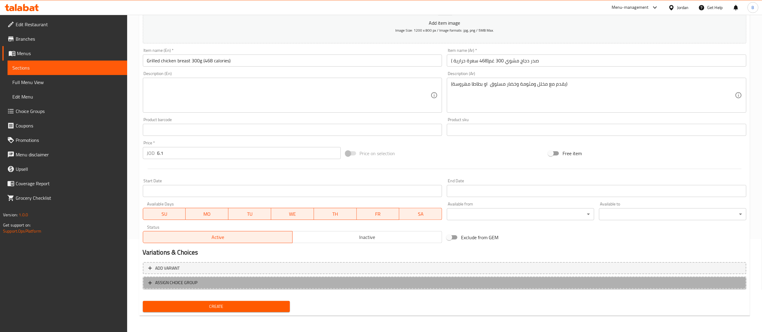
click at [187, 280] on span "ASSIGN CHOICE GROUP" at bounding box center [176, 283] width 42 height 8
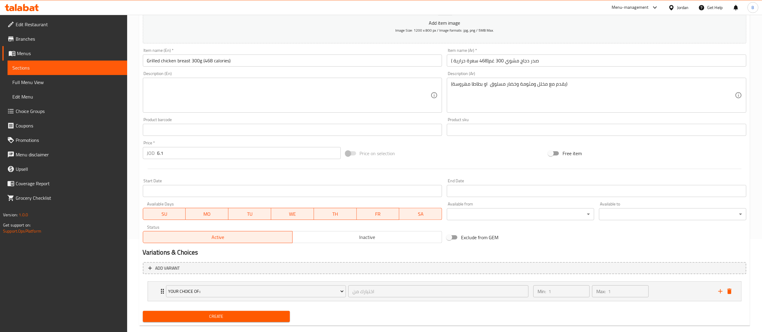
click at [238, 318] on span "Create" at bounding box center [217, 317] width 138 height 8
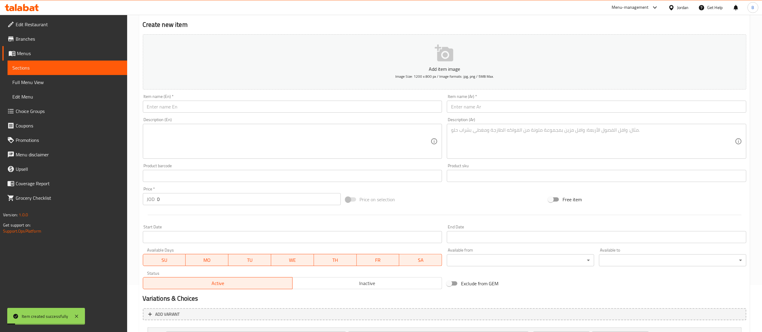
scroll to position [0, 0]
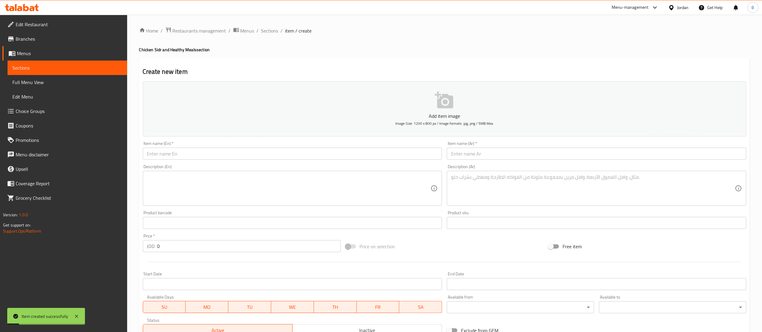
click at [504, 156] on input "text" at bounding box center [597, 154] width 300 height 12
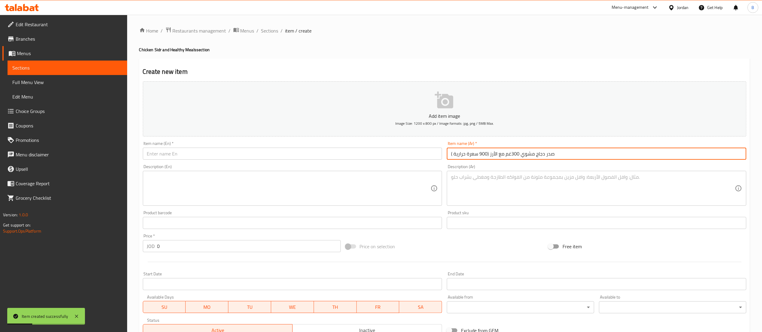
drag, startPoint x: 275, startPoint y: 150, endPoint x: 274, endPoint y: 155, distance: 4.6
click at [275, 150] on input "text" at bounding box center [293, 154] width 300 height 12
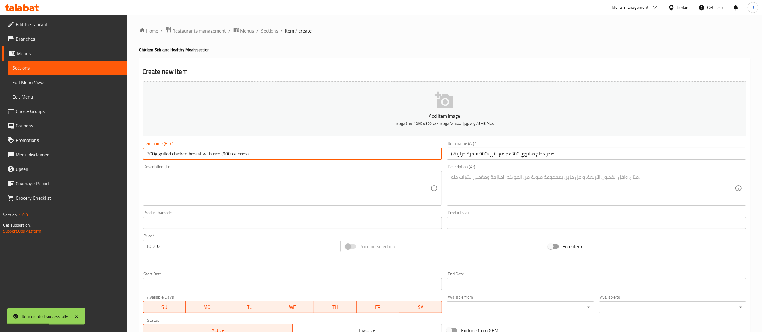
click at [536, 196] on textarea at bounding box center [593, 188] width 284 height 29
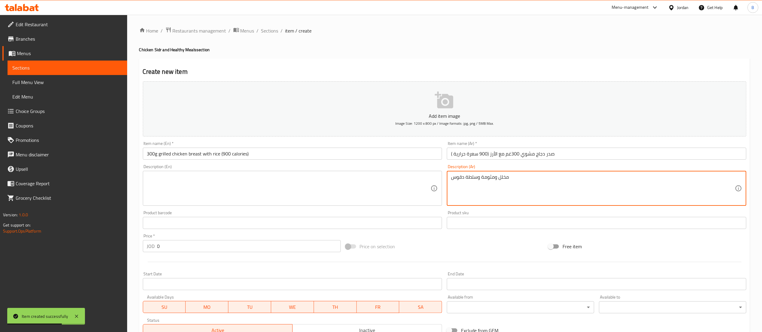
click at [265, 184] on textarea at bounding box center [289, 188] width 284 height 29
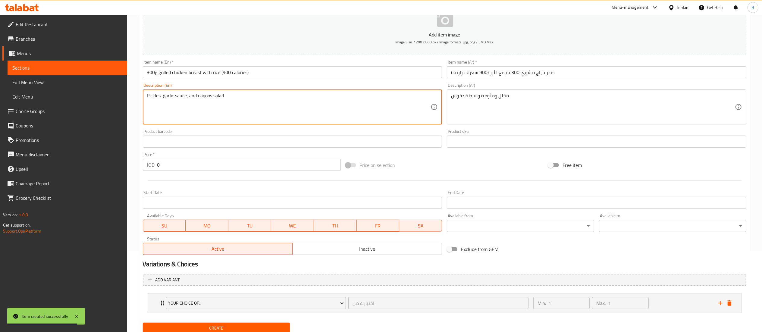
scroll to position [104, 0]
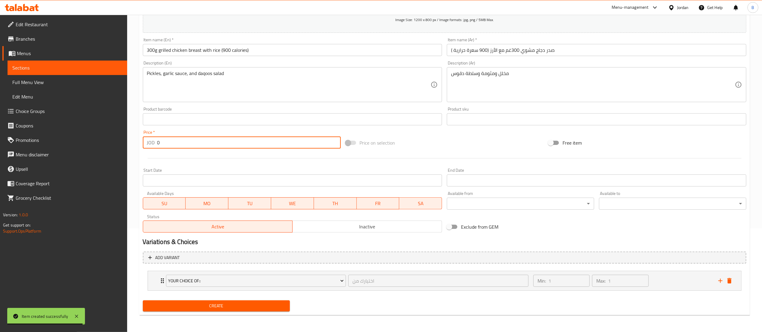
drag, startPoint x: 166, startPoint y: 143, endPoint x: 10, endPoint y: 144, distance: 156.1
click at [43, 143] on div "Edit Restaurant Branches Menus Sections Full Menu View Edit Menu Choice Groups …" at bounding box center [381, 121] width 762 height 421
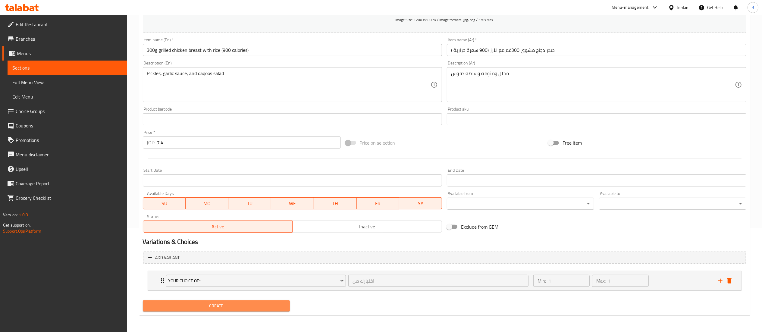
click at [228, 302] on span "Create" at bounding box center [217, 306] width 138 height 8
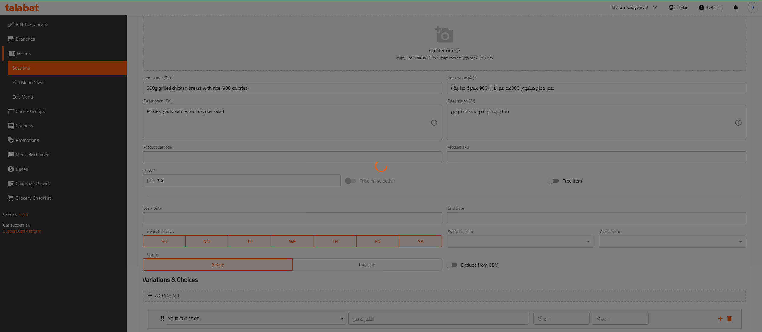
scroll to position [0, 0]
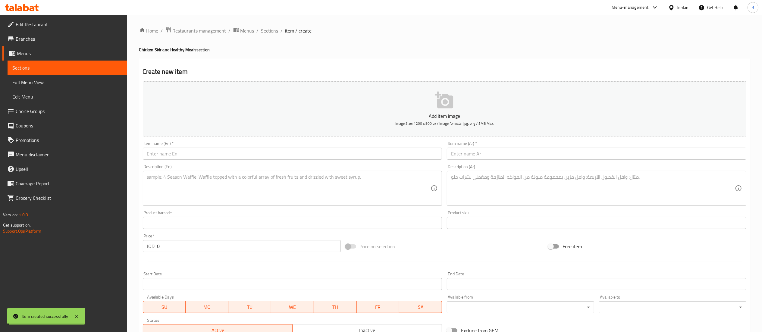
click at [269, 30] on span "Sections" at bounding box center [269, 30] width 17 height 7
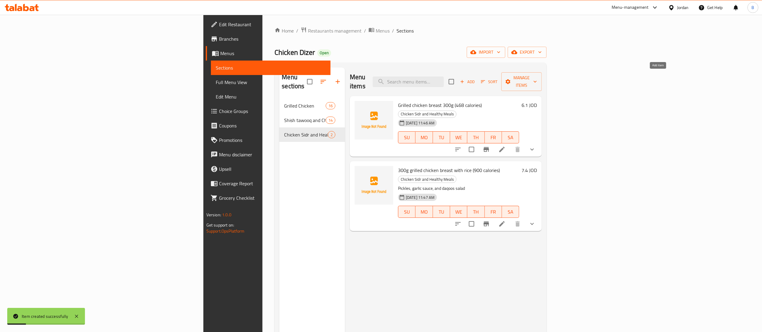
click at [475, 78] on span "Add" at bounding box center [467, 81] width 16 height 7
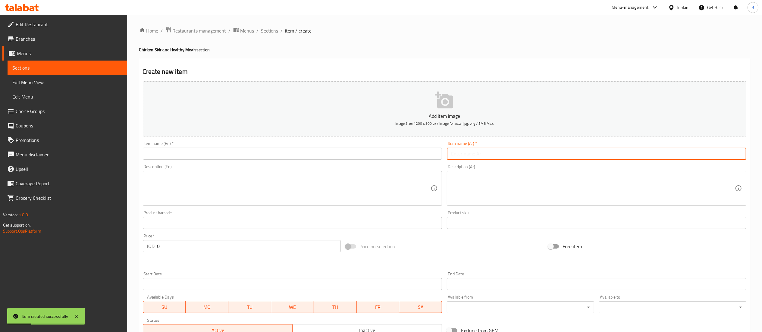
click at [564, 157] on input "text" at bounding box center [597, 154] width 300 height 12
click at [328, 161] on div "Item name (En)   * Item name (En) *" at bounding box center [292, 150] width 304 height 23
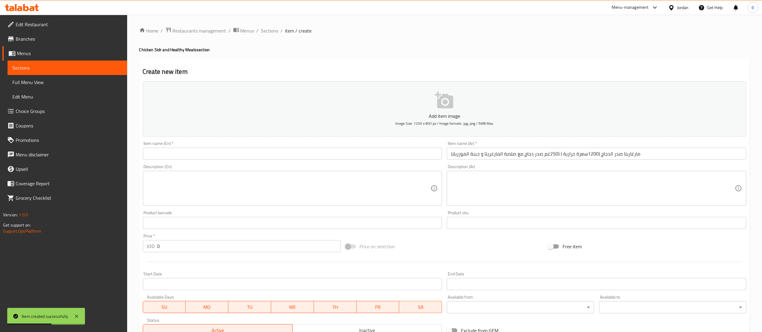
click at [331, 155] on input "text" at bounding box center [293, 154] width 300 height 12
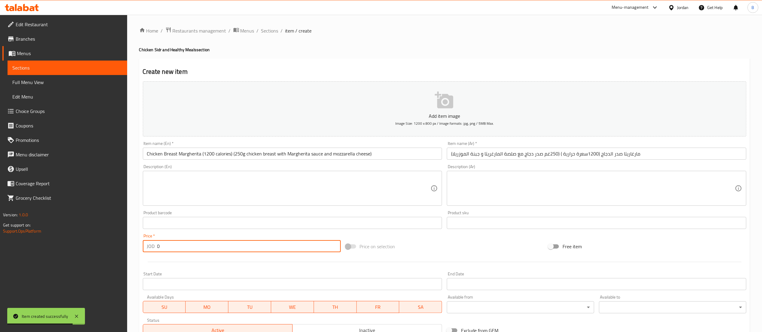
drag, startPoint x: 167, startPoint y: 245, endPoint x: 0, endPoint y: 242, distance: 166.7
click at [36, 242] on div "Edit Restaurant Branches Menus Sections Full Menu View Edit Menu Choice Groups …" at bounding box center [381, 220] width 762 height 411
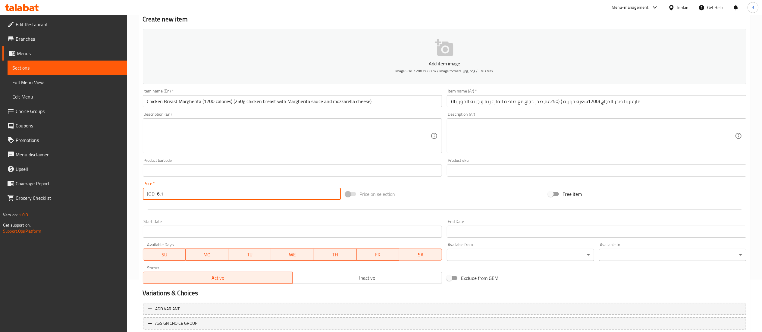
scroll to position [93, 0]
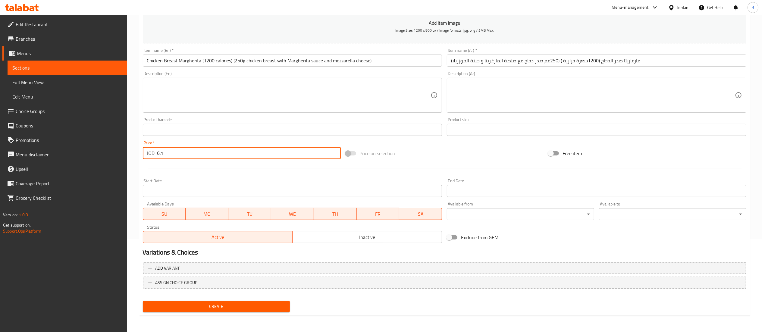
click at [211, 303] on span "Create" at bounding box center [217, 307] width 138 height 8
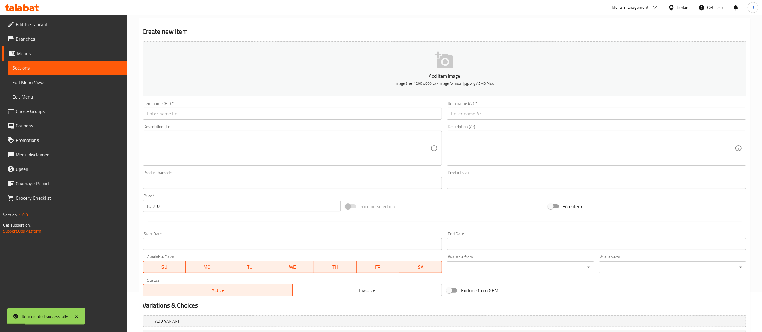
scroll to position [0, 0]
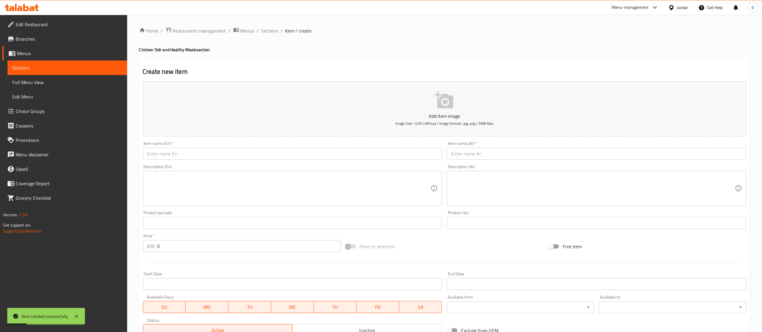
click at [493, 154] on input "text" at bounding box center [597, 154] width 300 height 12
click at [310, 143] on div "Item name (En)   * Item name (En) *" at bounding box center [293, 150] width 300 height 18
drag, startPoint x: 301, startPoint y: 156, endPoint x: 304, endPoint y: 174, distance: 17.8
click at [301, 156] on input "text" at bounding box center [293, 154] width 300 height 12
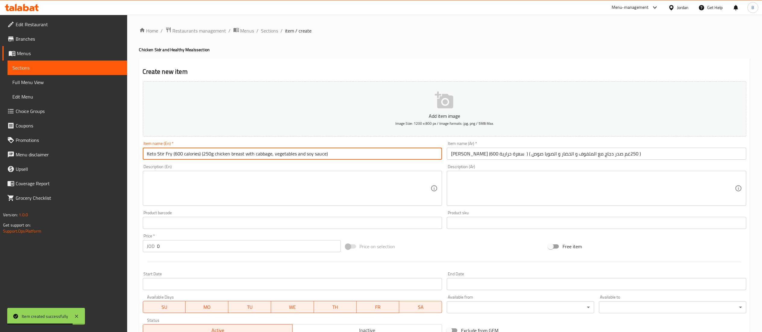
drag, startPoint x: 175, startPoint y: 251, endPoint x: 16, endPoint y: 243, distance: 159.0
click at [67, 243] on div "Edit Restaurant Branches Menus Sections Full Menu View Edit Menu Choice Groups …" at bounding box center [381, 220] width 762 height 411
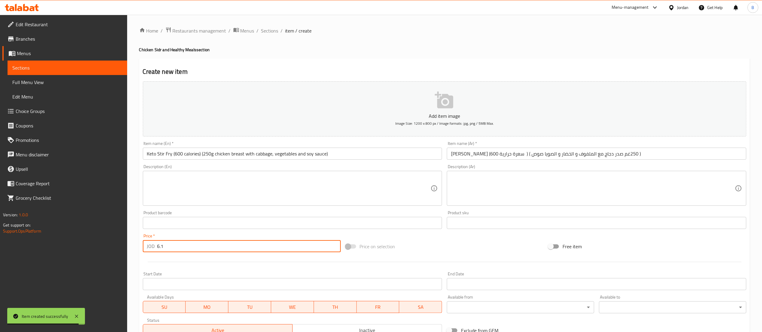
scroll to position [93, 0]
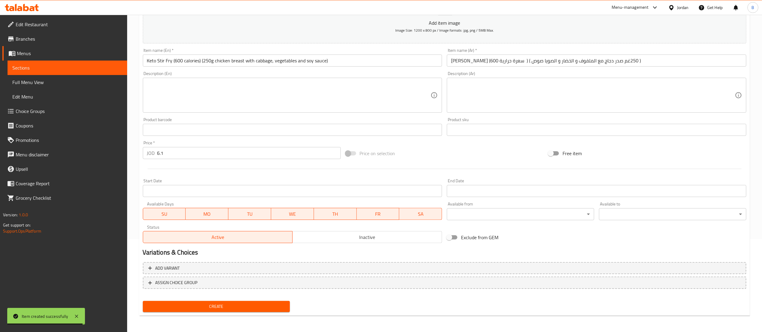
click at [232, 300] on div "Create" at bounding box center [216, 307] width 152 height 16
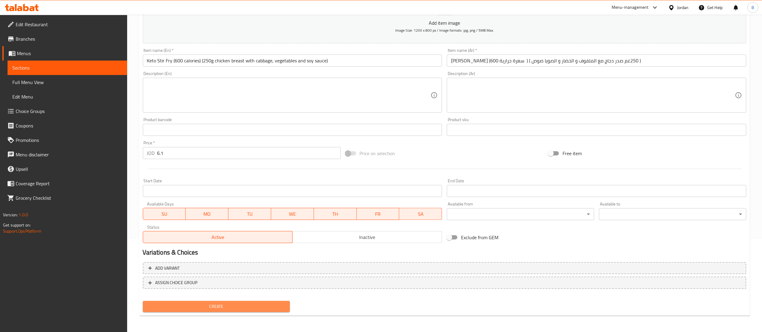
click at [268, 307] on span "Create" at bounding box center [217, 307] width 138 height 8
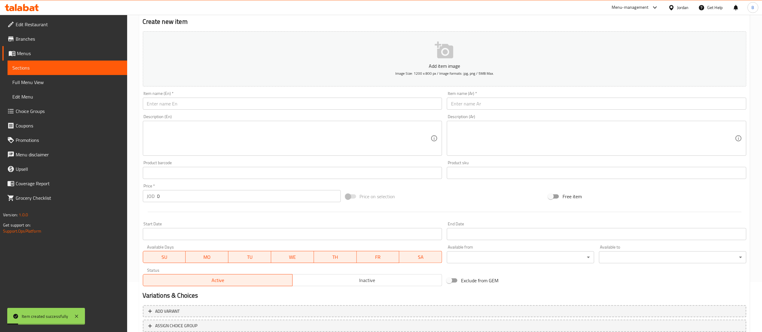
scroll to position [0, 0]
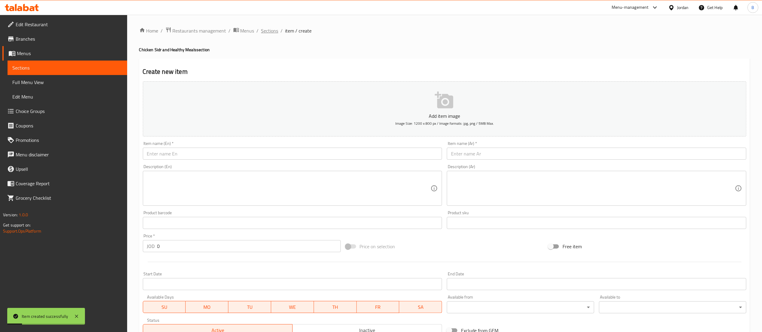
click at [262, 31] on span "Sections" at bounding box center [269, 30] width 17 height 7
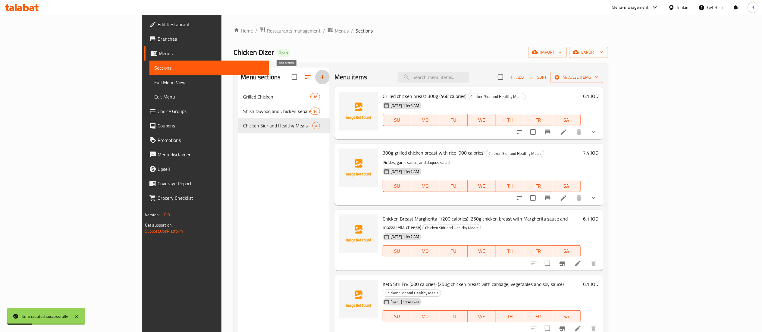
click at [319, 77] on icon "button" at bounding box center [322, 77] width 7 height 7
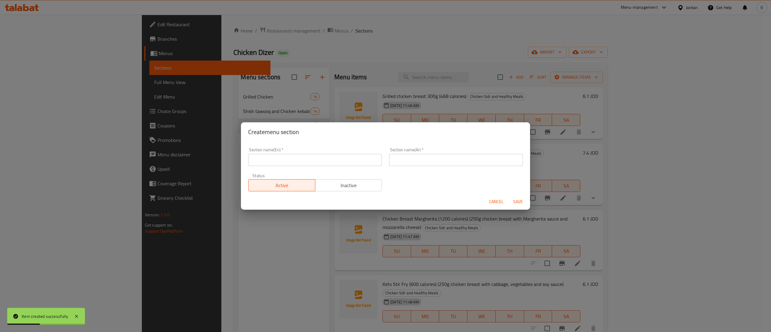
drag, startPoint x: 441, startPoint y: 161, endPoint x: 434, endPoint y: 162, distance: 6.4
click at [441, 161] on input "text" at bounding box center [456, 160] width 134 height 12
click at [353, 164] on input "text" at bounding box center [315, 160] width 134 height 12
click at [518, 200] on span "Save" at bounding box center [518, 202] width 14 height 8
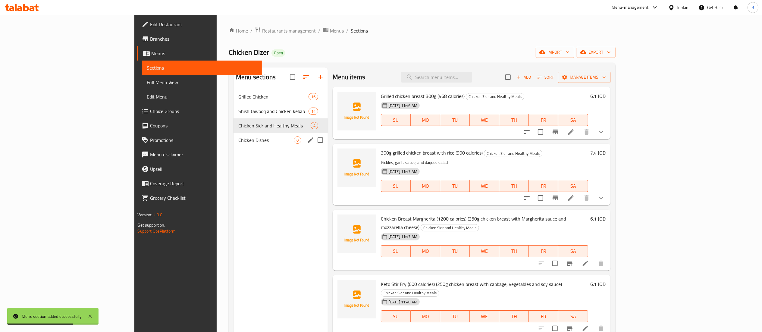
click at [238, 140] on span "Chicken Dishes" at bounding box center [265, 139] width 55 height 7
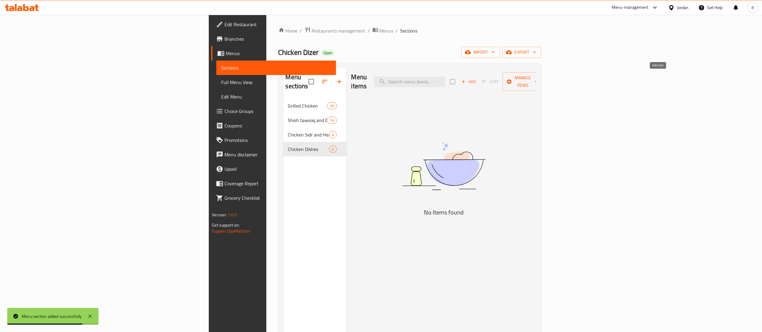
click at [477, 78] on span "Add" at bounding box center [468, 81] width 16 height 7
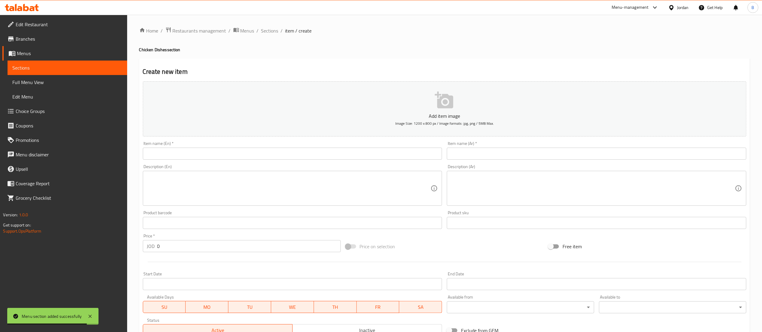
click at [543, 148] on input "text" at bounding box center [597, 154] width 300 height 12
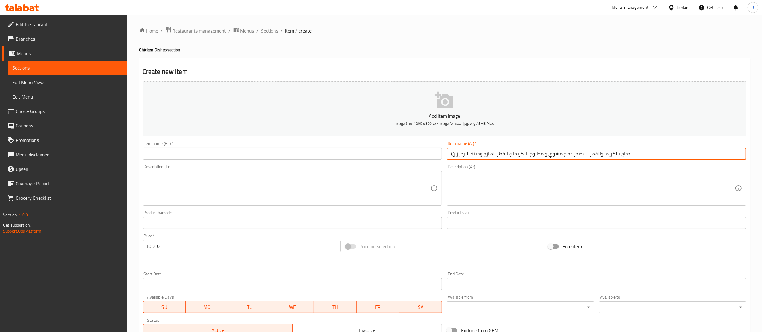
click at [271, 155] on input "text" at bounding box center [293, 154] width 300 height 12
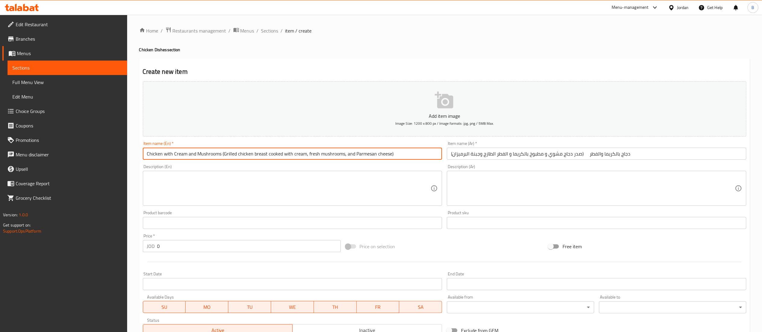
drag, startPoint x: 202, startPoint y: 252, endPoint x: 76, endPoint y: 241, distance: 126.7
click at [97, 241] on div "Edit Restaurant Branches Menus Sections Full Menu View Edit Menu Choice Groups …" at bounding box center [381, 220] width 762 height 411
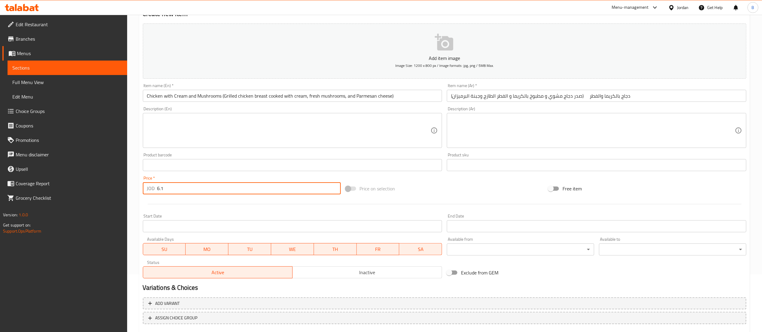
scroll to position [93, 0]
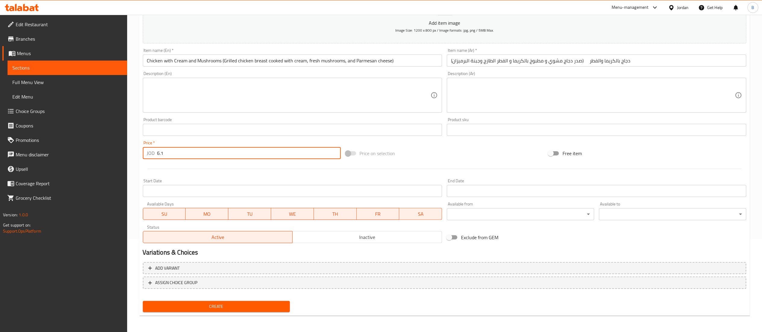
click at [239, 310] on span "Create" at bounding box center [217, 307] width 138 height 8
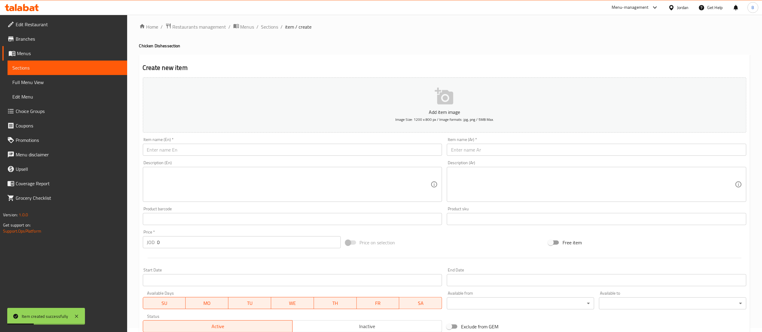
scroll to position [0, 0]
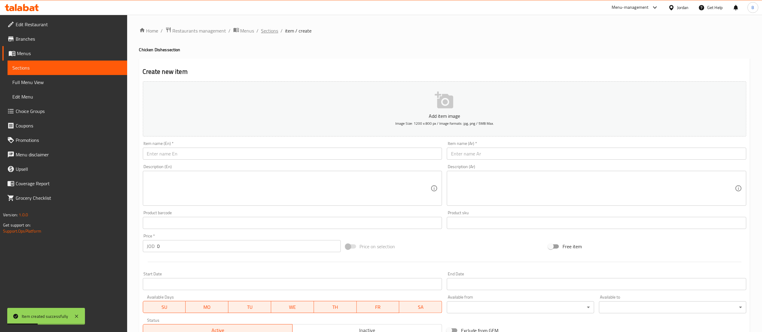
click at [262, 27] on span "Sections" at bounding box center [269, 30] width 17 height 7
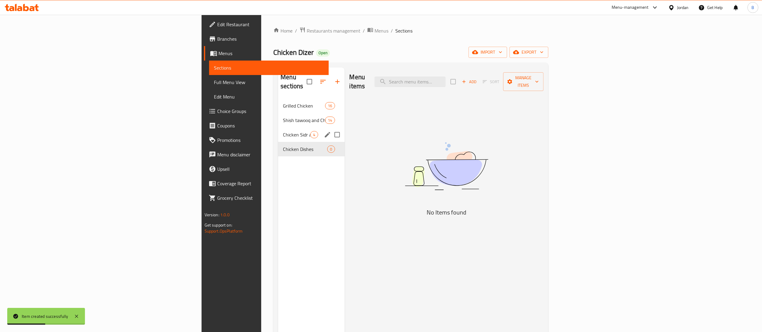
click at [283, 131] on span "Chicken Sidr and Healthy Meals" at bounding box center [296, 134] width 27 height 7
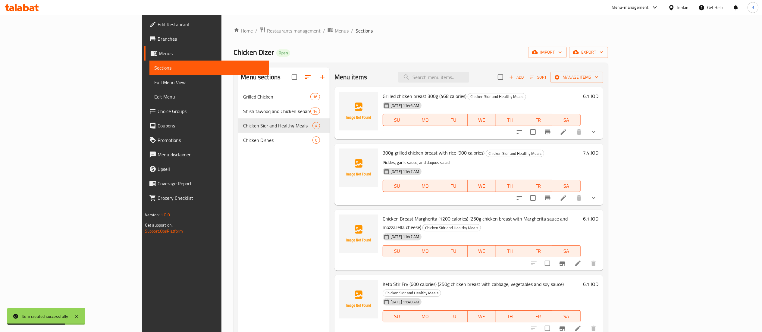
scroll to position [60, 0]
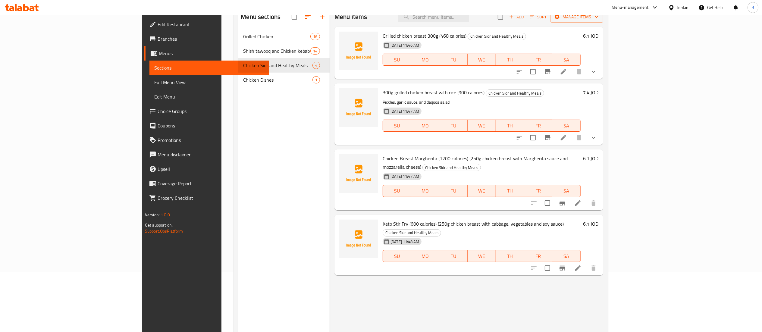
click at [567, 73] on icon at bounding box center [563, 71] width 7 height 7
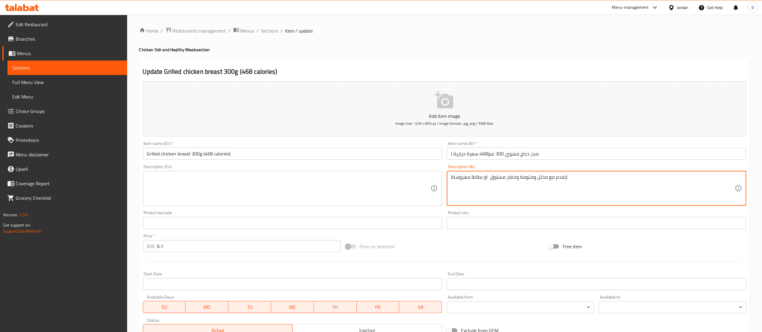
drag, startPoint x: 596, startPoint y: 180, endPoint x: 378, endPoint y: 171, distance: 218.7
click at [278, 195] on textarea at bounding box center [289, 188] width 284 height 29
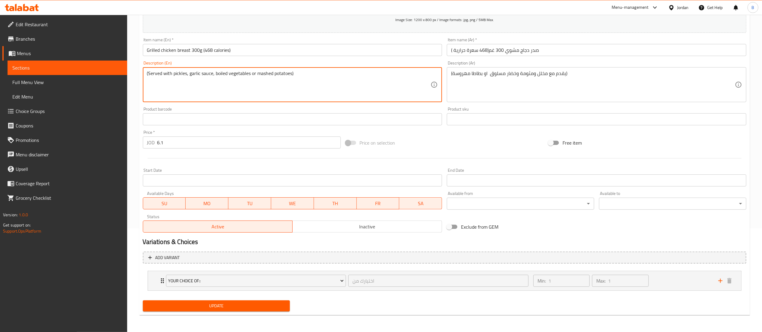
click at [248, 304] on span "Update" at bounding box center [217, 306] width 138 height 8
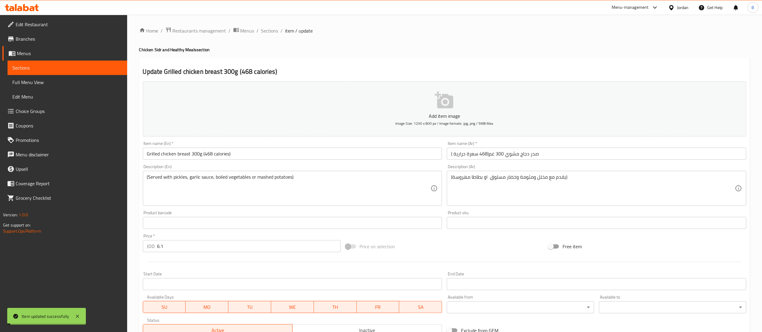
drag, startPoint x: 267, startPoint y: 29, endPoint x: 267, endPoint y: 39, distance: 10.8
click at [267, 29] on span "Sections" at bounding box center [269, 30] width 17 height 7
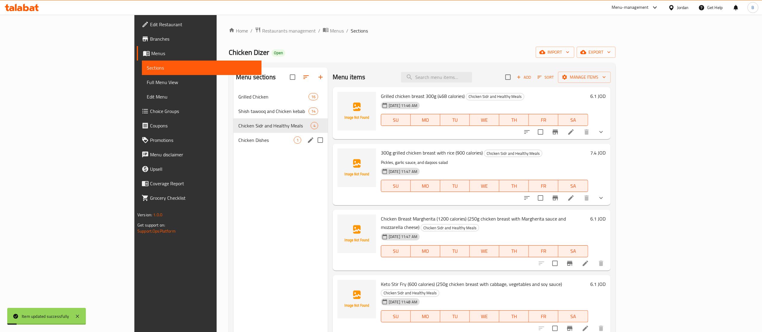
click at [238, 143] on span "Chicken Dishes" at bounding box center [265, 139] width 55 height 7
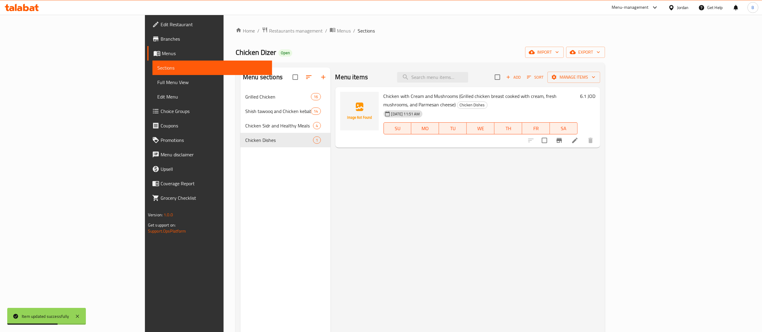
click at [511, 80] on icon "button" at bounding box center [508, 76] width 5 height 5
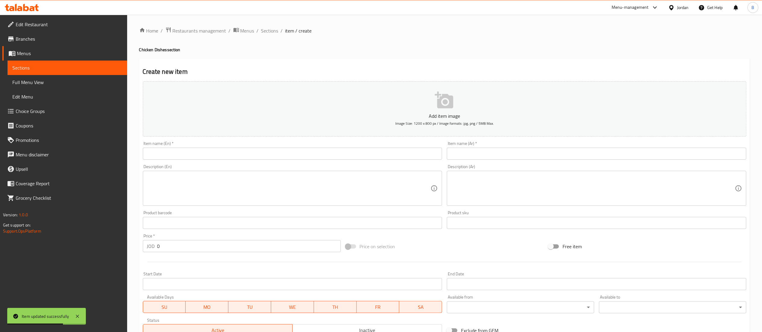
click at [569, 162] on div "Item name (Ar)   * Item name (Ar) *" at bounding box center [596, 150] width 304 height 23
click at [568, 152] on input "text" at bounding box center [597, 154] width 300 height 12
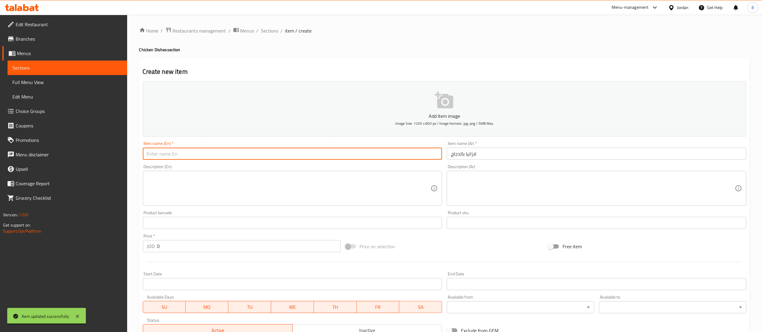
click at [240, 156] on input "text" at bounding box center [293, 154] width 300 height 12
drag, startPoint x: 180, startPoint y: 250, endPoint x: 67, endPoint y: 249, distance: 113.3
click at [78, 248] on div "Edit Restaurant Branches Menus Sections Full Menu View Edit Menu Choice Groups …" at bounding box center [381, 220] width 762 height 411
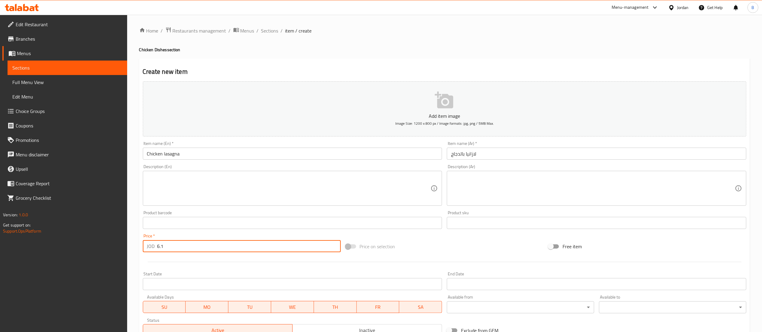
scroll to position [93, 0]
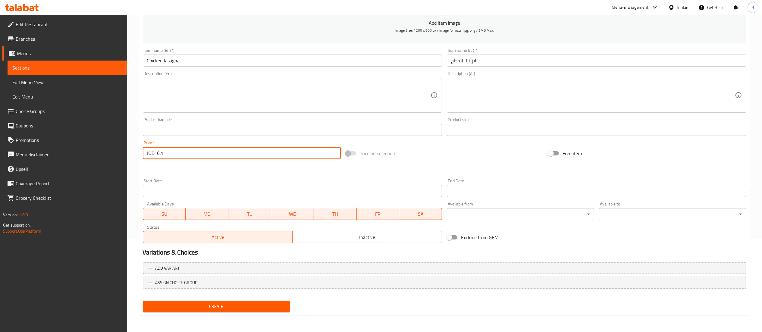
click at [214, 312] on button "Create" at bounding box center [216, 306] width 147 height 11
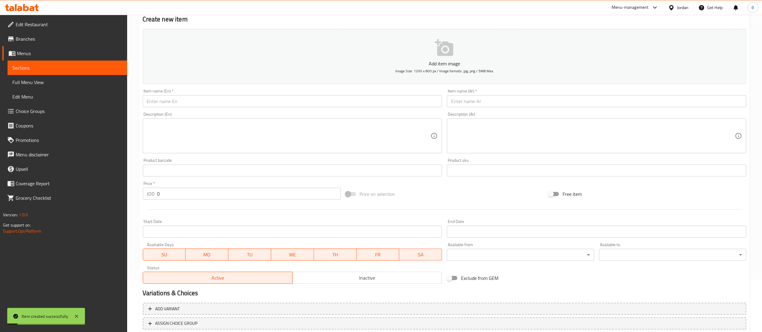
scroll to position [0, 0]
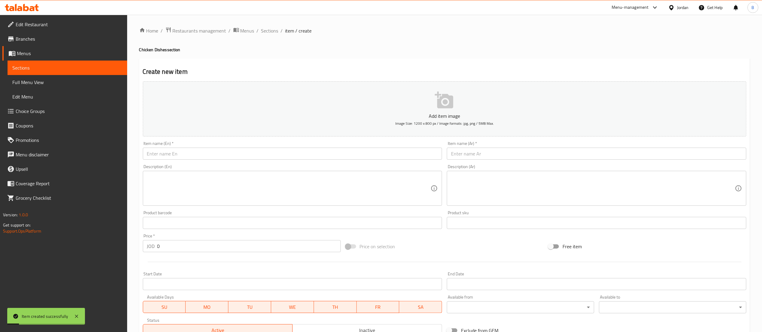
click at [491, 153] on input "text" at bounding box center [597, 154] width 300 height 12
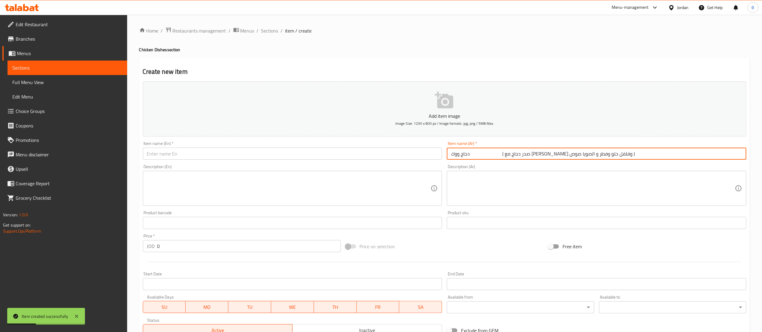
click at [272, 153] on input "text" at bounding box center [293, 154] width 300 height 12
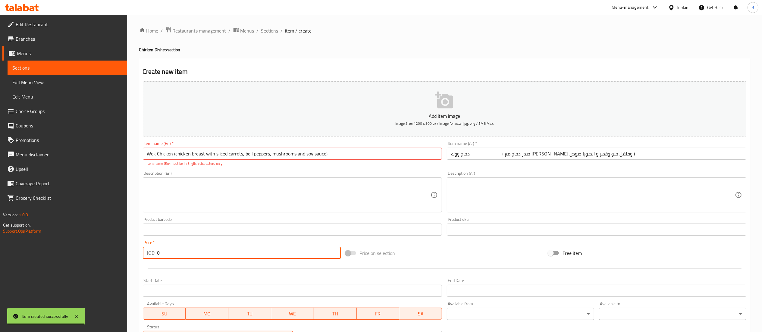
drag, startPoint x: 194, startPoint y: 255, endPoint x: 90, endPoint y: 252, distance: 104.3
click at [102, 252] on div "Edit Restaurant Branches Menus Sections Full Menu View Edit Menu Choice Groups …" at bounding box center [381, 224] width 762 height 418
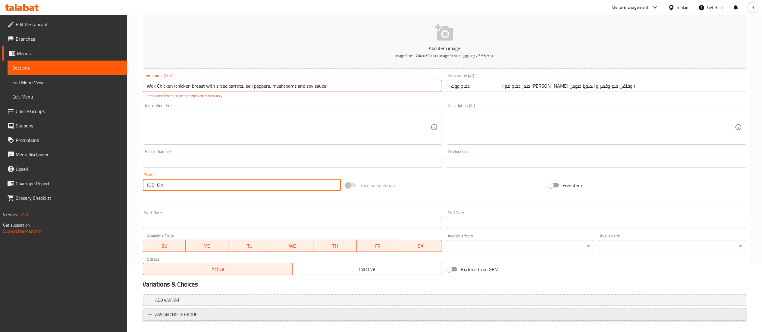
scroll to position [100, 0]
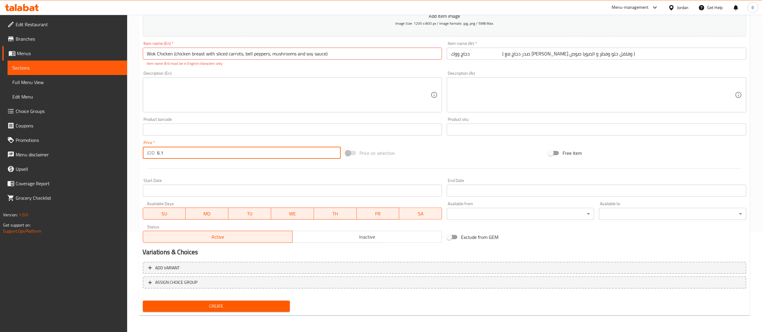
click at [210, 301] on button "Create" at bounding box center [216, 306] width 147 height 11
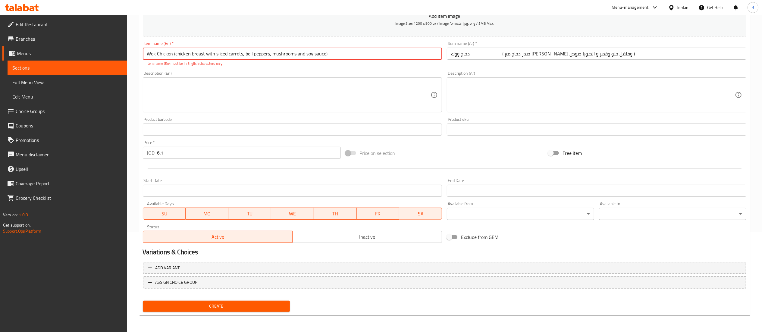
click at [210, 301] on button "Create" at bounding box center [216, 306] width 147 height 11
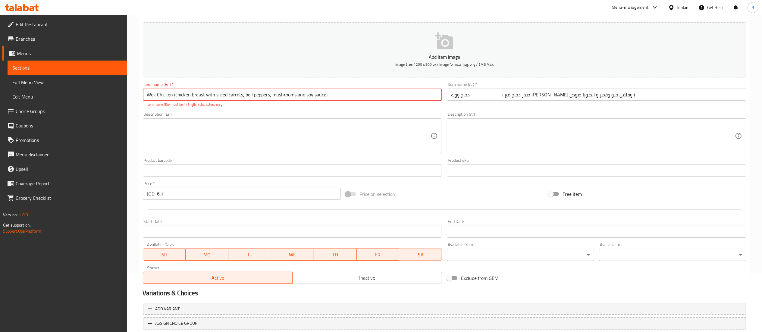
scroll to position [40, 0]
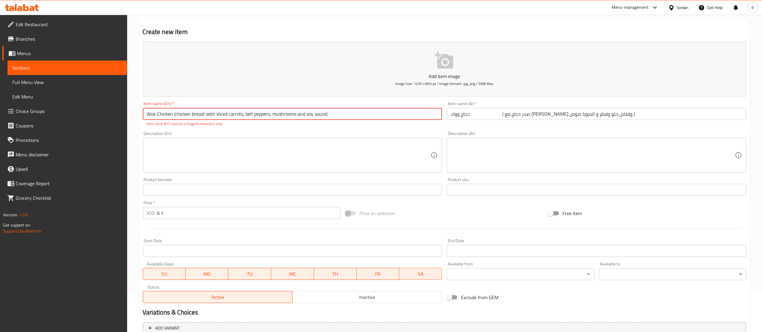
drag, startPoint x: 331, startPoint y: 114, endPoint x: 173, endPoint y: 108, distance: 158.6
click at [173, 108] on input "Wok Chicken (chicken breast with sliced ​​carrots, bell peppers, mushrooms and …" at bounding box center [293, 114] width 300 height 12
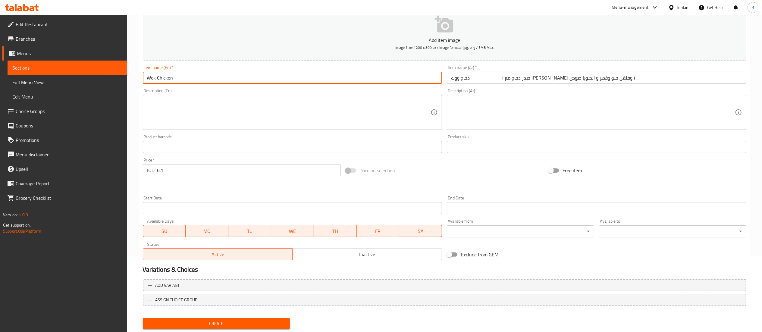
scroll to position [93, 0]
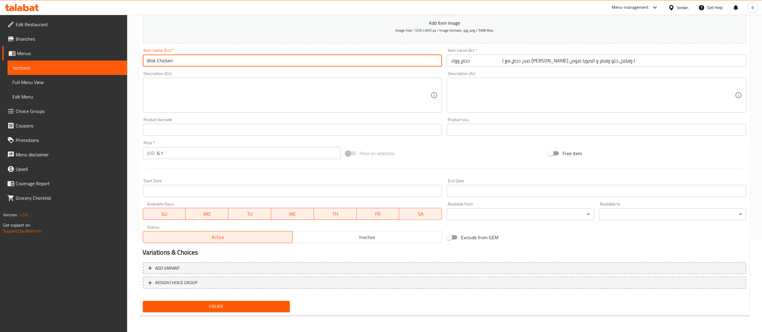
click at [211, 309] on span "Create" at bounding box center [217, 307] width 138 height 8
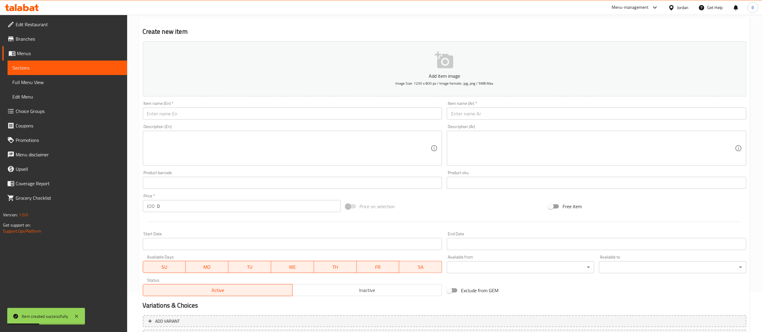
scroll to position [0, 0]
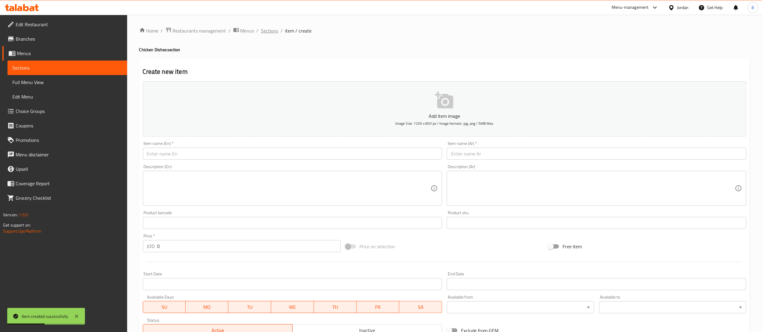
click at [268, 33] on span "Sections" at bounding box center [269, 30] width 17 height 7
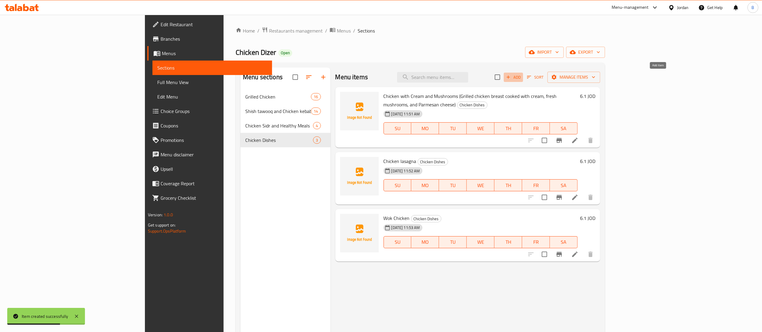
click at [511, 79] on icon "button" at bounding box center [508, 76] width 5 height 5
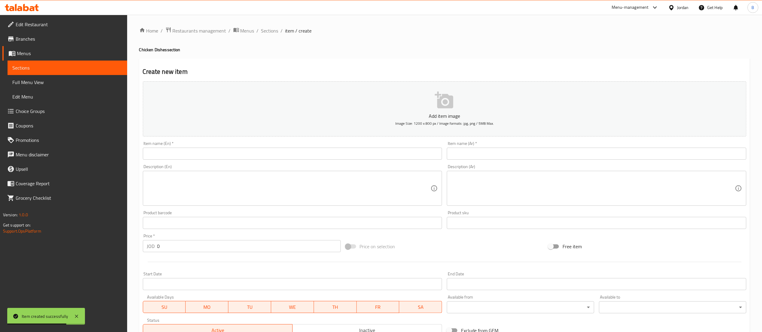
drag, startPoint x: 566, startPoint y: 154, endPoint x: 563, endPoint y: 159, distance: 5.7
click at [566, 154] on input "text" at bounding box center [597, 154] width 300 height 12
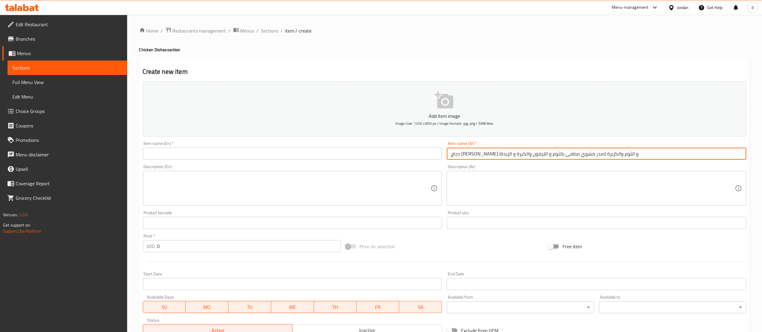
click at [293, 155] on input "text" at bounding box center [293, 154] width 300 height 12
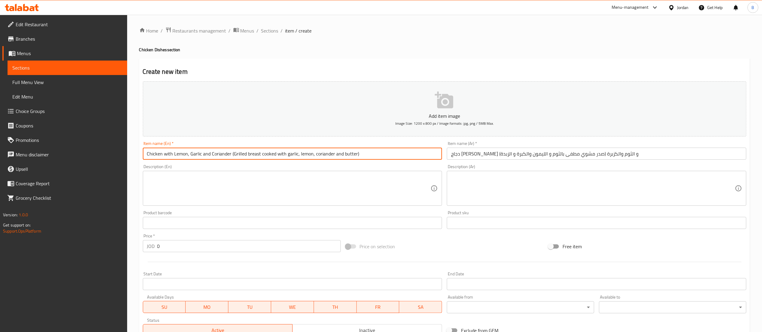
click at [98, 249] on div "Edit Restaurant Branches Menus Sections Full Menu View Edit Menu Choice Groups …" at bounding box center [381, 220] width 762 height 411
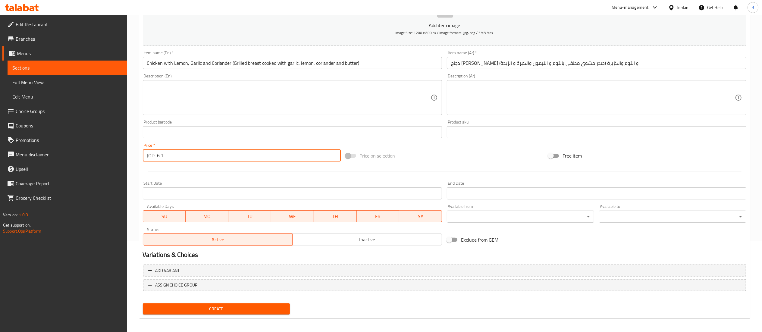
scroll to position [93, 0]
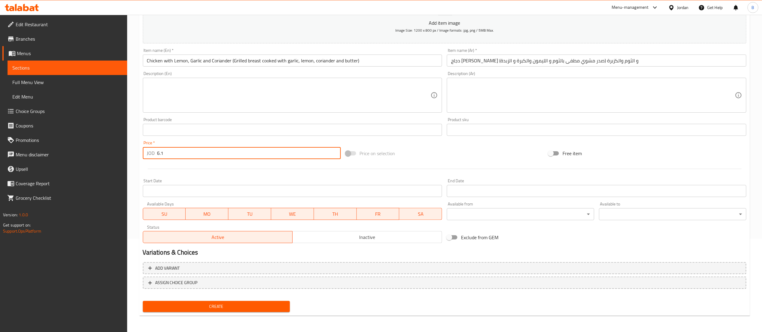
click at [227, 310] on span "Create" at bounding box center [217, 307] width 138 height 8
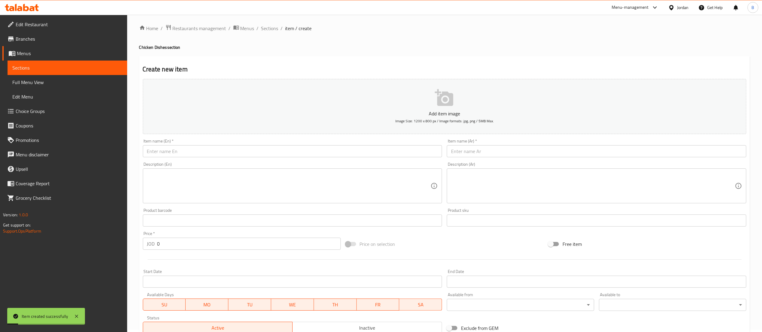
scroll to position [0, 0]
click at [525, 152] on input "text" at bounding box center [597, 154] width 300 height 12
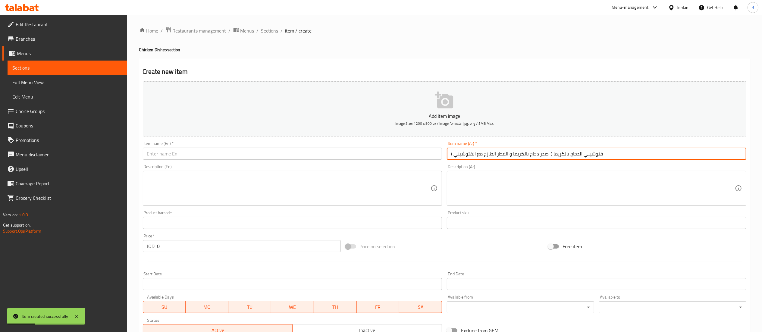
drag, startPoint x: 218, startPoint y: 156, endPoint x: 215, endPoint y: 160, distance: 4.7
click at [218, 156] on input "text" at bounding box center [293, 154] width 300 height 12
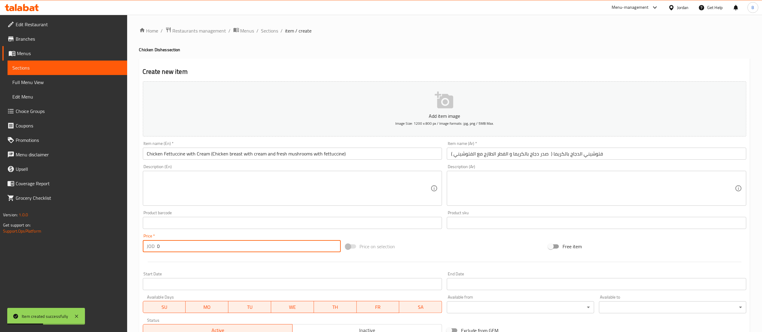
drag, startPoint x: 171, startPoint y: 249, endPoint x: 86, endPoint y: 247, distance: 84.7
click at [117, 247] on div "Edit Restaurant Branches Menus Sections Full Menu View Edit Menu Choice Groups …" at bounding box center [381, 220] width 762 height 411
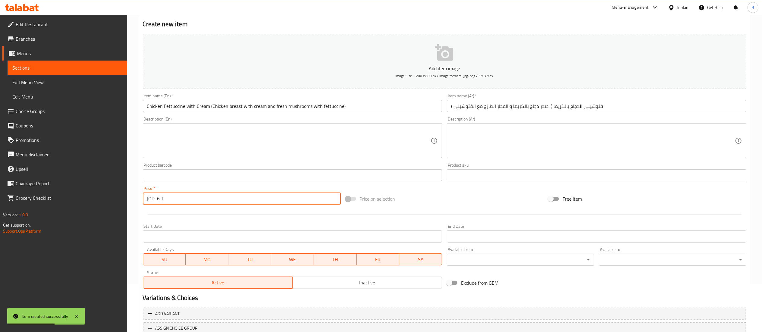
scroll to position [93, 0]
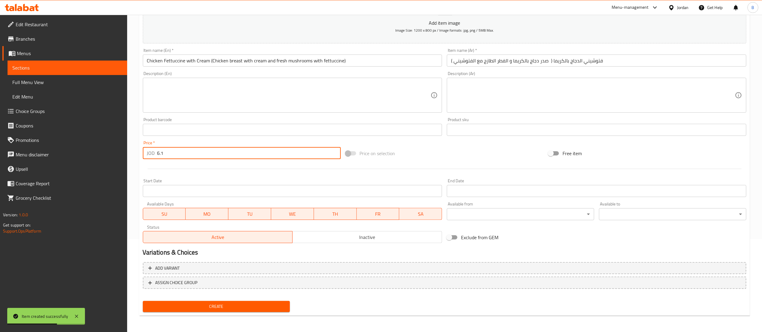
click at [238, 306] on span "Create" at bounding box center [217, 307] width 138 height 8
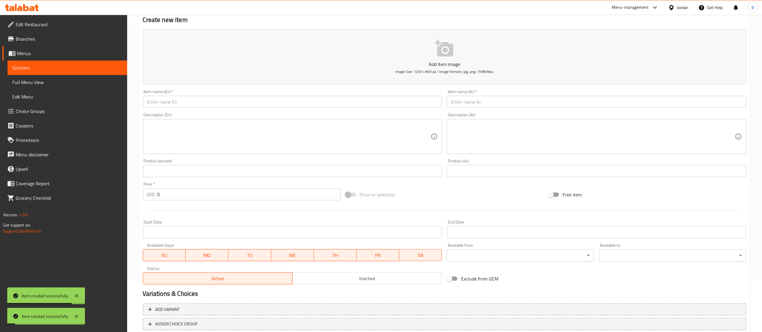
scroll to position [33, 0]
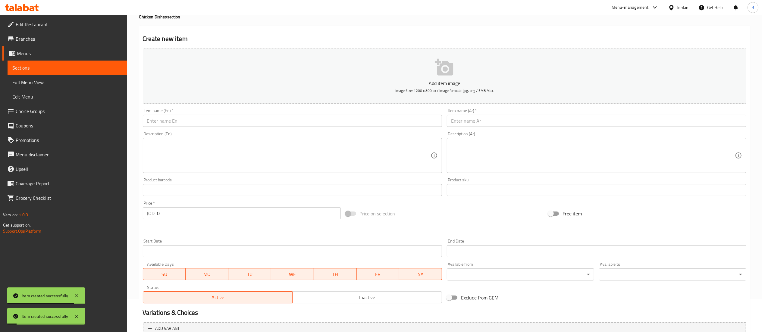
click at [496, 135] on div "Description (Ar) Description (Ar)" at bounding box center [597, 152] width 300 height 41
click at [500, 126] on input "text" at bounding box center [597, 121] width 300 height 12
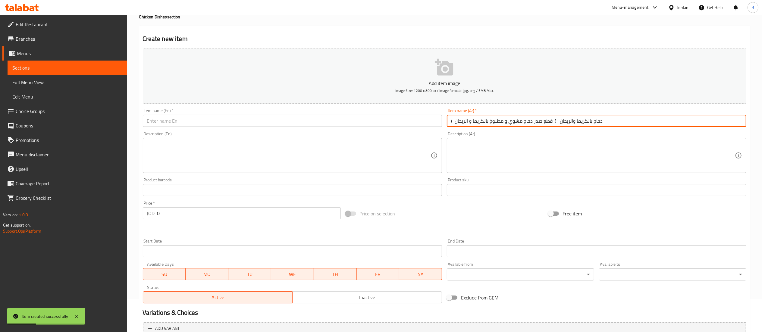
drag, startPoint x: 266, startPoint y: 118, endPoint x: 265, endPoint y: 126, distance: 8.5
click at [266, 118] on input "text" at bounding box center [293, 121] width 300 height 12
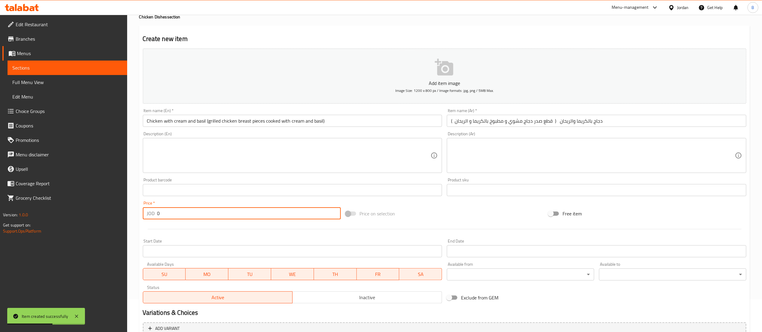
drag, startPoint x: 183, startPoint y: 209, endPoint x: 85, endPoint y: 209, distance: 98.5
click at [151, 209] on div "JOD 0 Price *" at bounding box center [242, 213] width 198 height 12
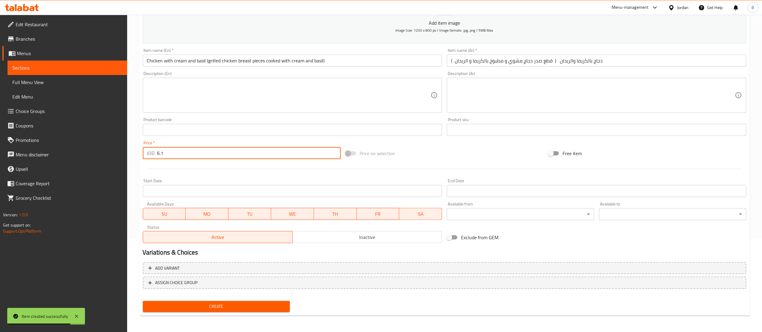
click at [237, 302] on button "Create" at bounding box center [216, 306] width 147 height 11
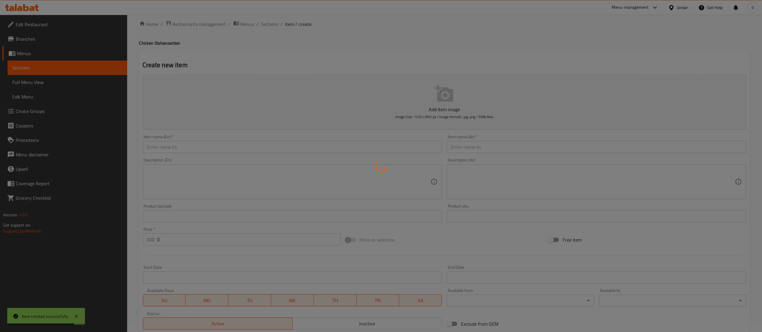
scroll to position [0, 0]
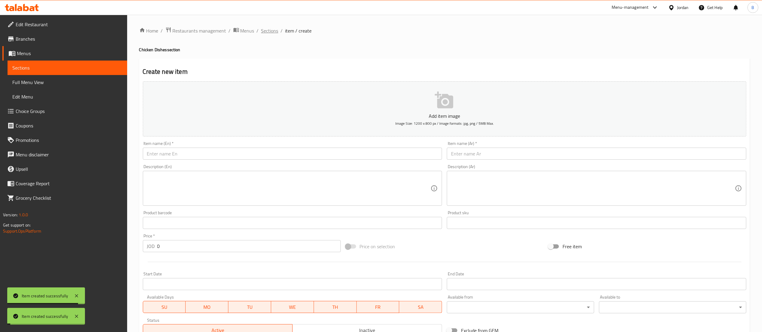
click at [269, 33] on span "Sections" at bounding box center [269, 30] width 17 height 7
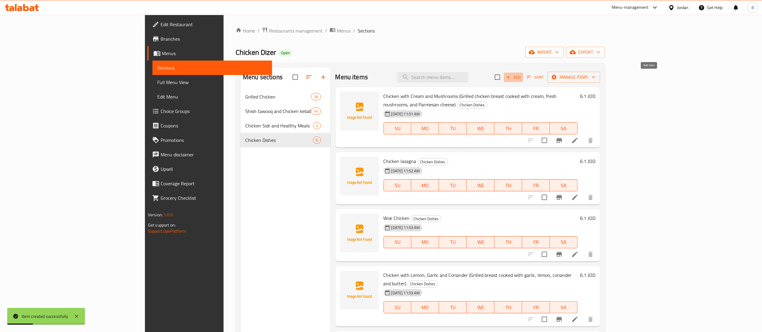
click at [511, 80] on icon "button" at bounding box center [508, 76] width 5 height 5
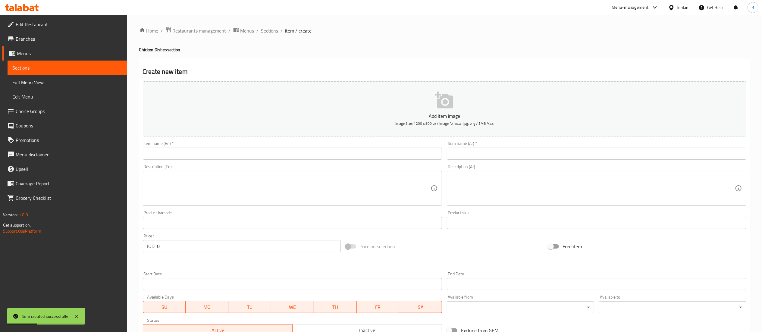
click at [588, 156] on input "text" at bounding box center [597, 154] width 300 height 12
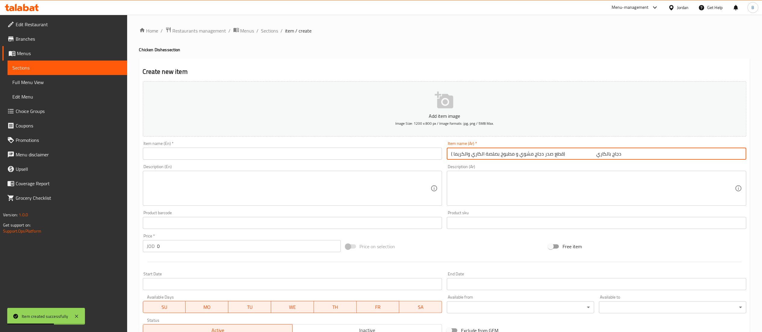
click at [246, 147] on div "Item name (En)   * Item name (En) *" at bounding box center [293, 150] width 300 height 18
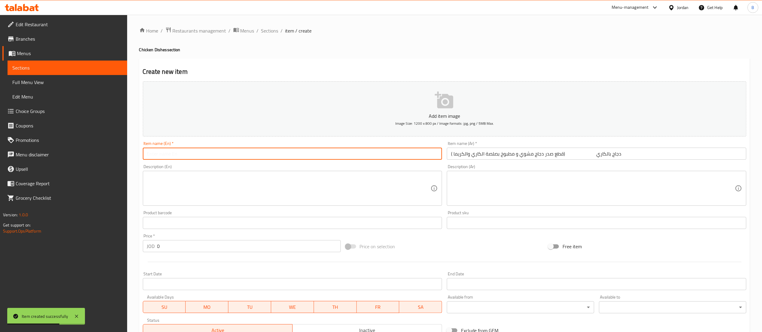
drag, startPoint x: 253, startPoint y: 152, endPoint x: 255, endPoint y: 156, distance: 5.0
click at [253, 152] on input "text" at bounding box center [293, 154] width 300 height 12
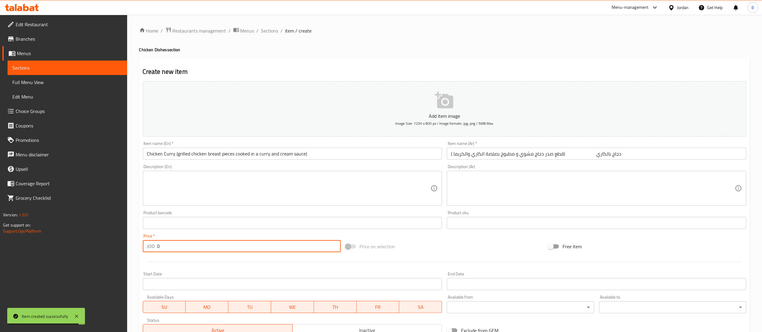
drag, startPoint x: 177, startPoint y: 251, endPoint x: 34, endPoint y: 240, distance: 143.2
click at [41, 241] on div "Edit Restaurant Branches Menus Sections Full Menu View Edit Menu Choice Groups …" at bounding box center [381, 220] width 762 height 411
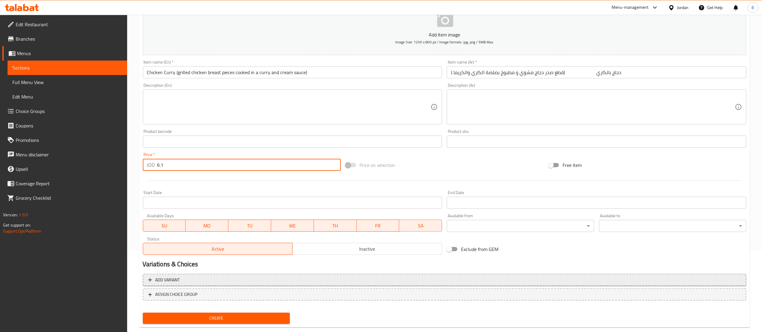
scroll to position [93, 0]
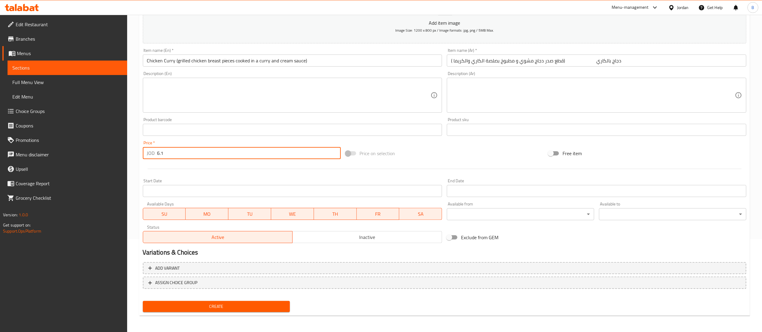
click at [219, 299] on div "Create" at bounding box center [216, 307] width 152 height 16
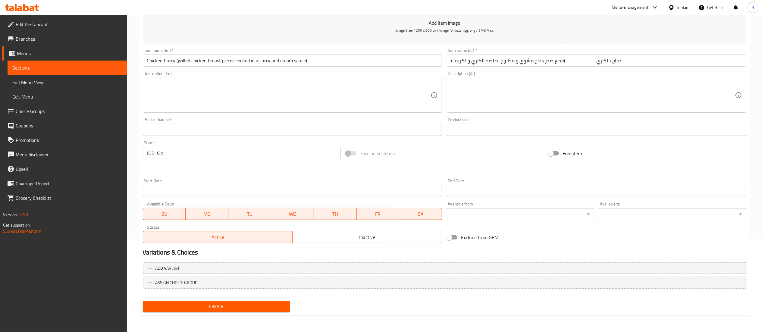
drag, startPoint x: 222, startPoint y: 303, endPoint x: 228, endPoint y: 307, distance: 7.8
click at [222, 303] on span "Create" at bounding box center [217, 307] width 138 height 8
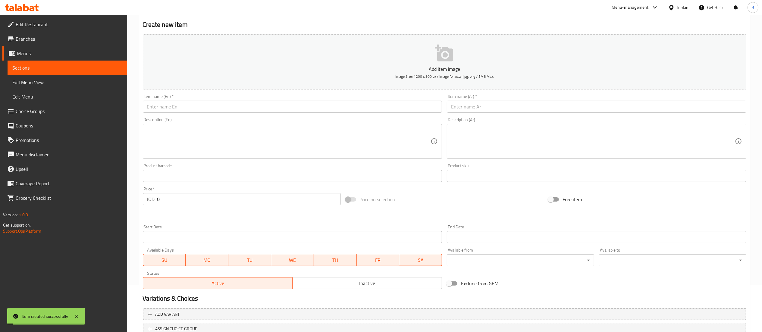
scroll to position [0, 0]
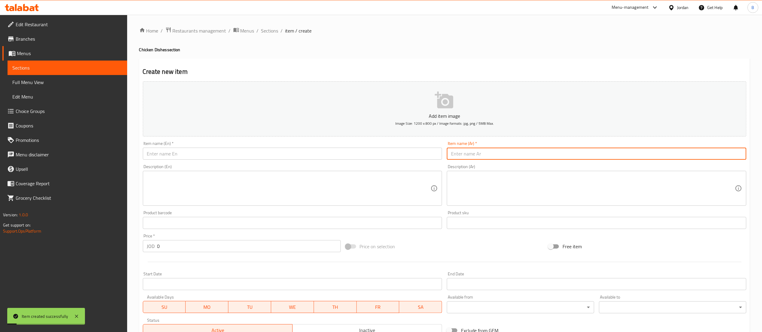
click at [480, 154] on input "text" at bounding box center [597, 154] width 300 height 12
click at [293, 157] on input "text" at bounding box center [293, 154] width 300 height 12
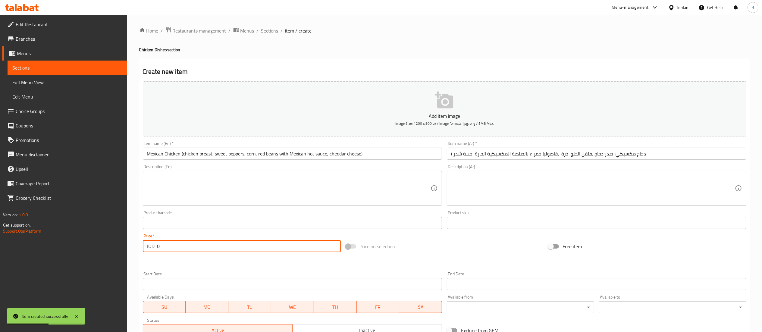
drag, startPoint x: 180, startPoint y: 247, endPoint x: 20, endPoint y: 247, distance: 159.7
click at [29, 247] on div "Edit Restaurant Branches Menus Sections Full Menu View Edit Menu Choice Groups …" at bounding box center [381, 220] width 762 height 411
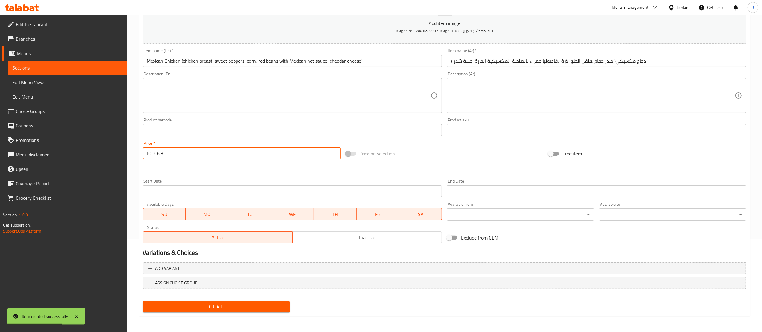
scroll to position [93, 0]
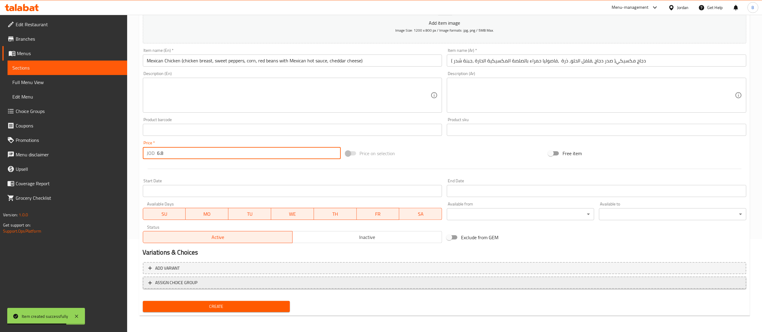
click at [204, 279] on span "ASSIGN CHOICE GROUP" at bounding box center [444, 283] width 593 height 8
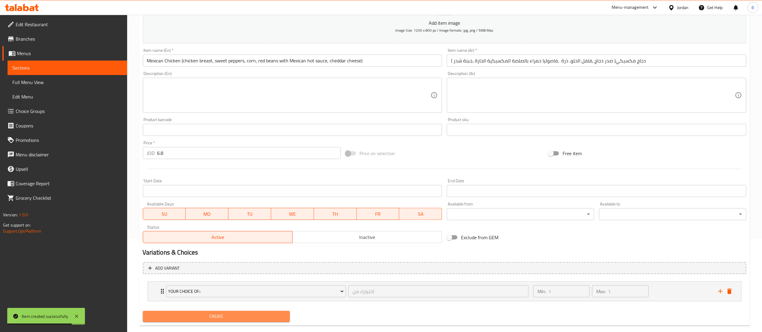
click at [221, 313] on span "Create" at bounding box center [217, 317] width 138 height 8
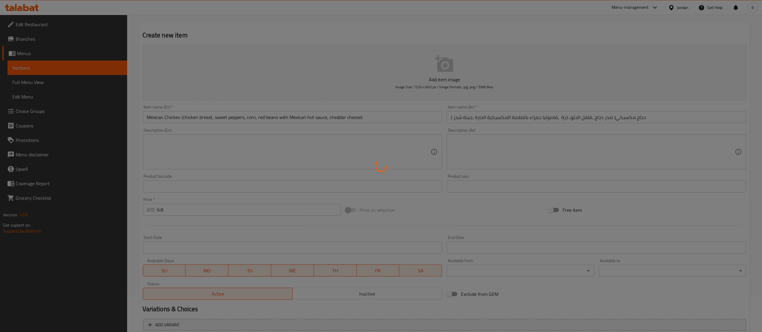
scroll to position [0, 0]
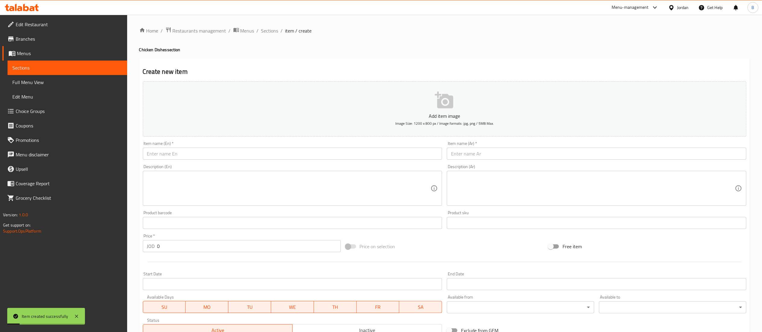
click at [517, 150] on input "text" at bounding box center [597, 154] width 300 height 12
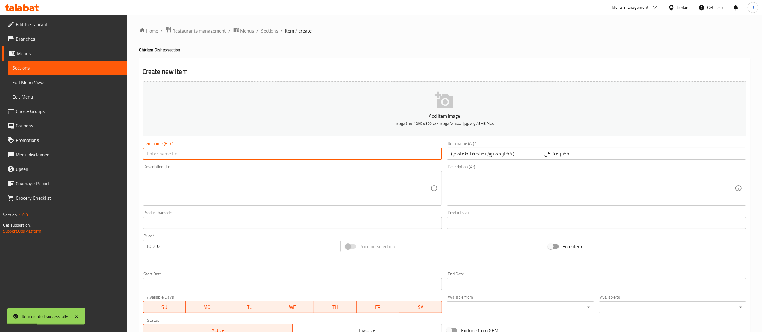
drag, startPoint x: 337, startPoint y: 150, endPoint x: 364, endPoint y: 187, distance: 45.2
click at [337, 150] on input "text" at bounding box center [293, 154] width 300 height 12
drag, startPoint x: 181, startPoint y: 249, endPoint x: 54, endPoint y: 234, distance: 128.4
click at [112, 241] on div "Edit Restaurant Branches Menus Sections Full Menu View Edit Menu Choice Groups …" at bounding box center [381, 225] width 762 height 421
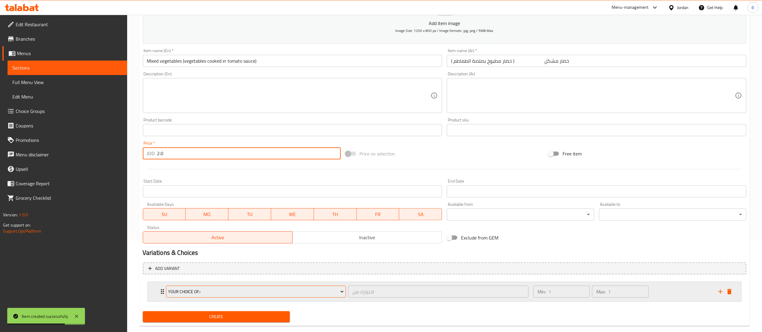
scroll to position [104, 0]
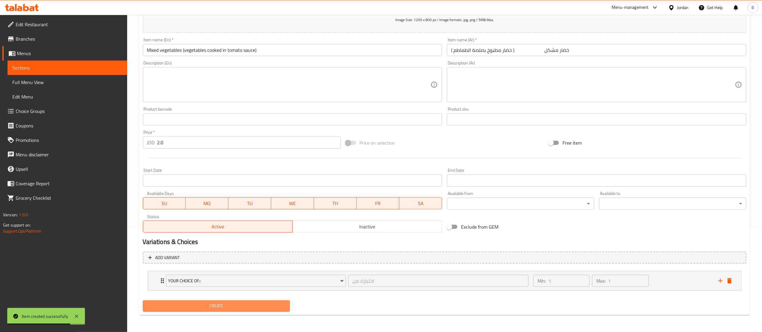
click at [210, 301] on button "Create" at bounding box center [216, 305] width 147 height 11
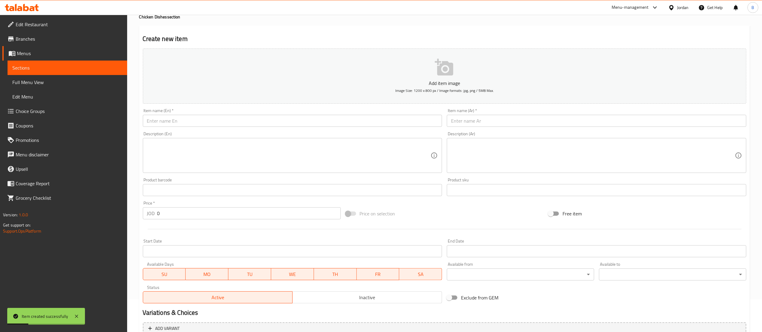
scroll to position [0, 0]
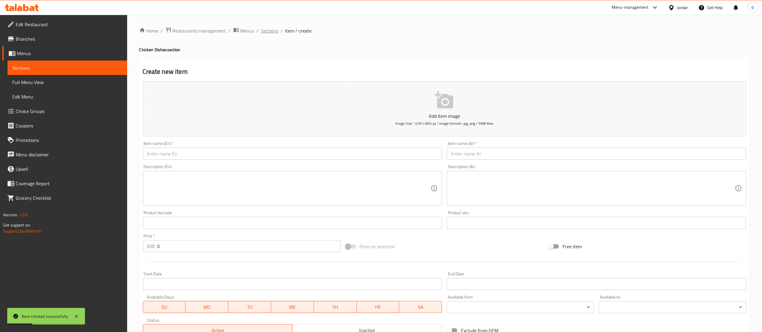
click at [274, 31] on span "Sections" at bounding box center [269, 30] width 17 height 7
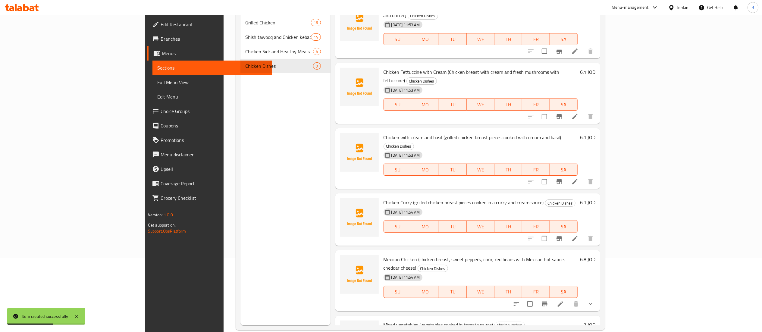
scroll to position [85, 0]
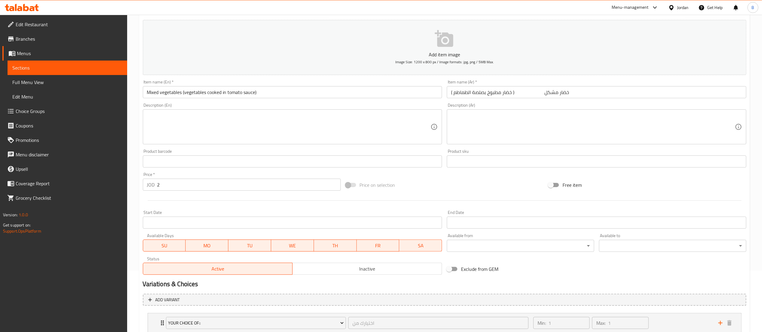
scroll to position [104, 0]
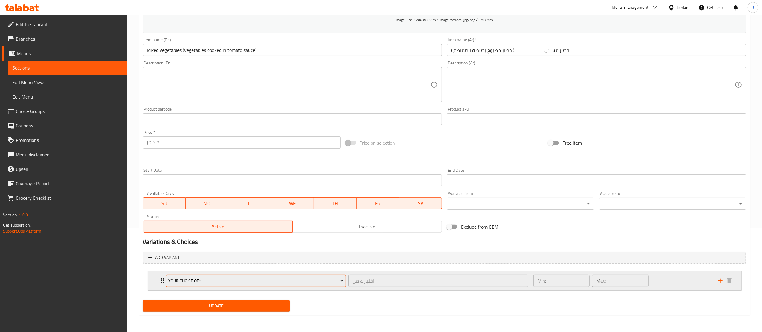
click at [237, 278] on span "your choice of::" at bounding box center [256, 281] width 176 height 8
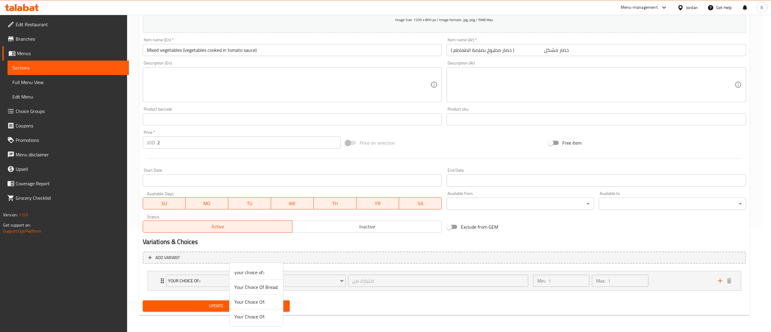
click at [249, 288] on span "Your Choice Of Bread:" at bounding box center [256, 287] width 44 height 7
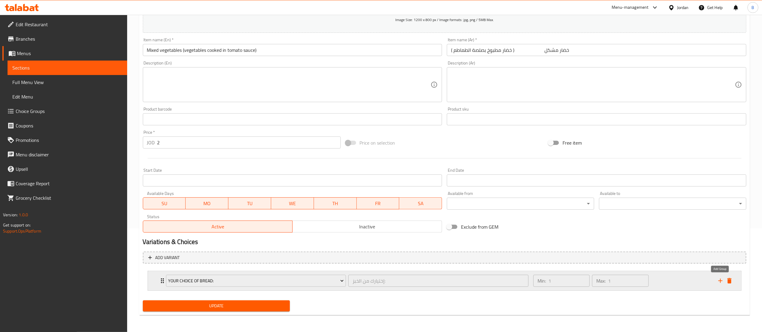
click at [732, 279] on icon "delete" at bounding box center [729, 280] width 7 height 7
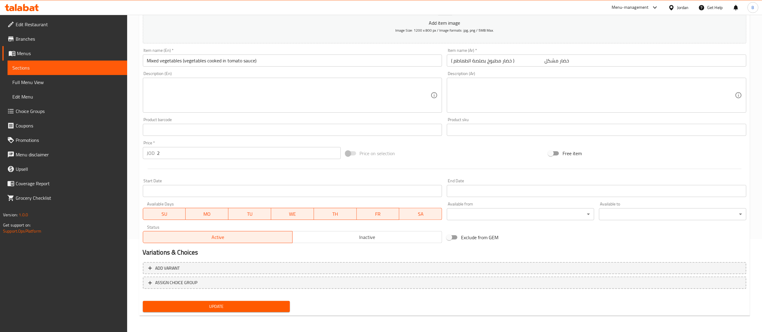
click at [245, 305] on span "Update" at bounding box center [217, 307] width 138 height 8
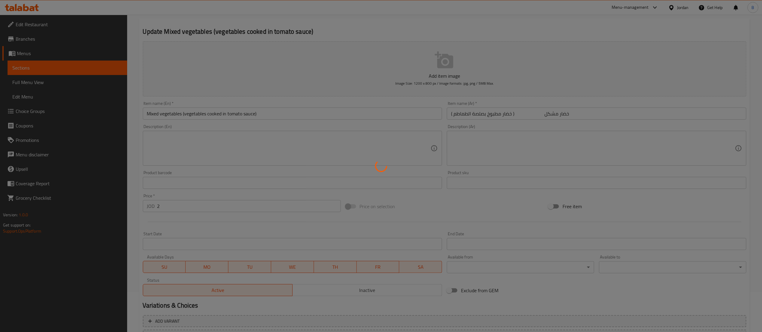
scroll to position [0, 0]
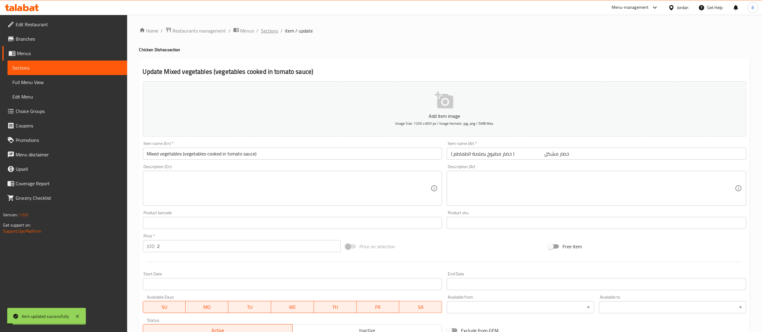
click at [268, 30] on span "Sections" at bounding box center [269, 30] width 17 height 7
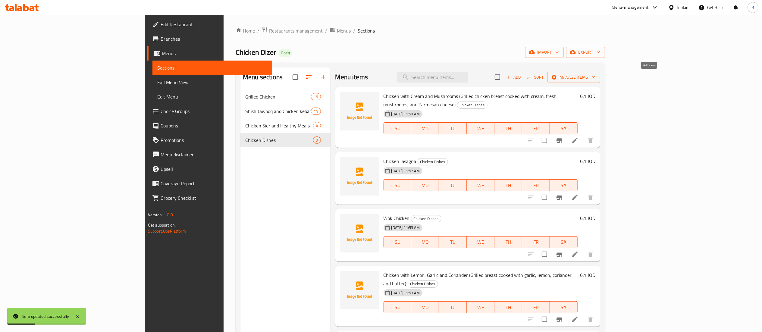
click at [511, 80] on icon "button" at bounding box center [508, 76] width 5 height 5
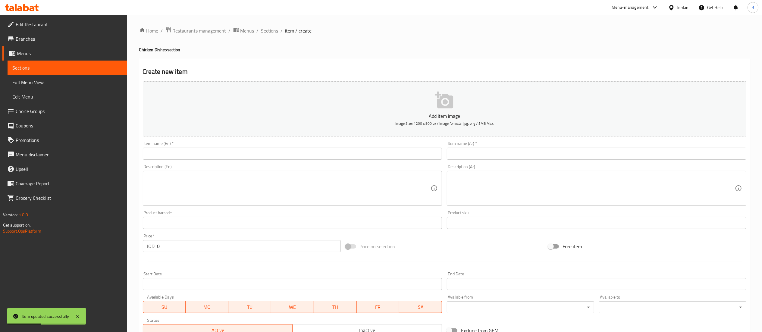
click at [552, 155] on input "text" at bounding box center [597, 154] width 300 height 12
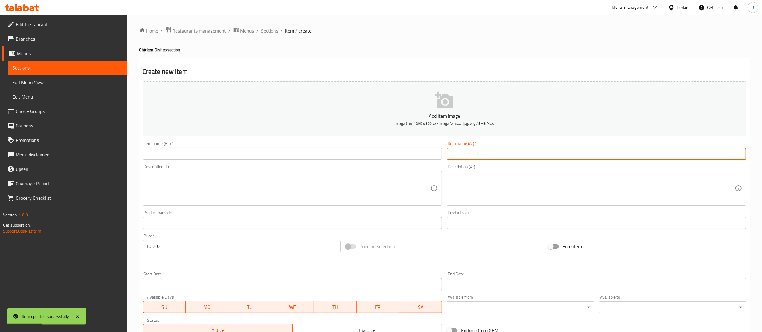
paste input "صاجية دجاج ( 300 غم ) (قطع صدر الدجاج مطهي على الفحم مع البصل والفلفل الحلو )"
type input "صاجية دجاج ( 300 غم ) (قطع صدر الدجاج مطهي على الفحم مع البصل والفلفل الحلو )"
click at [275, 153] on input "text" at bounding box center [293, 154] width 300 height 12
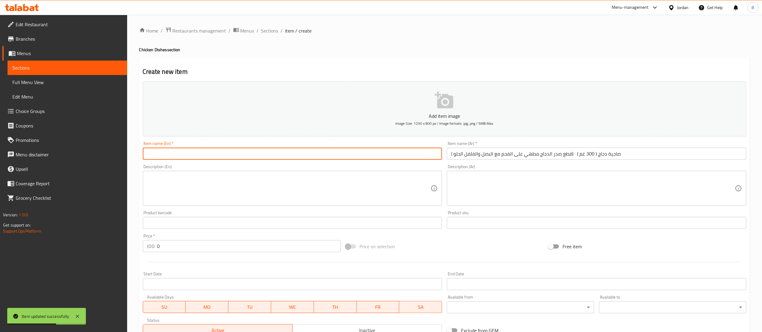
paste input "Chicken Sajia (300g) (chicken breast pieces cooked on charcoal with onions and …"
type input "Chicken Sajia (300g) (chicken breast pieces cooked on charcoal with onions and …"
drag, startPoint x: 186, startPoint y: 249, endPoint x: 58, endPoint y: 228, distance: 129.5
click at [58, 228] on div "Edit Restaurant Branches Menus Sections Full Menu View Edit Menu Choice Groups …" at bounding box center [381, 220] width 762 height 411
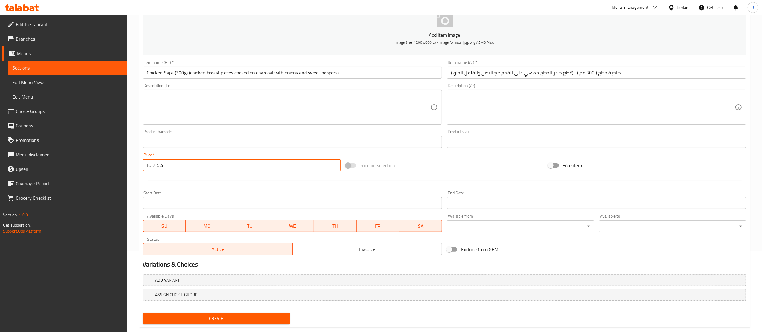
scroll to position [93, 0]
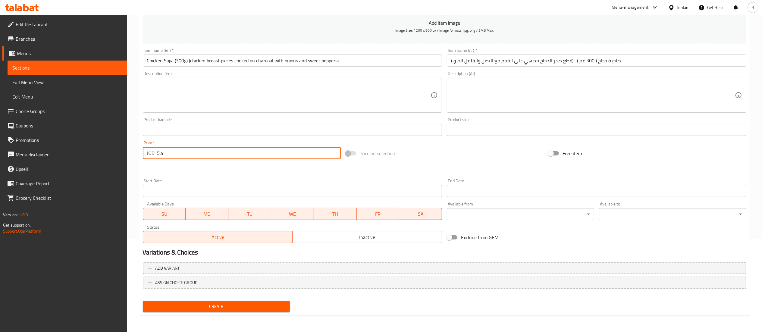
type input "5.4"
click at [225, 308] on span "Create" at bounding box center [217, 307] width 138 height 8
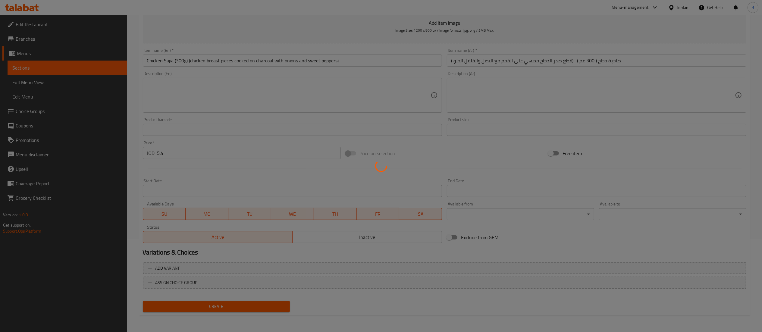
type input "0"
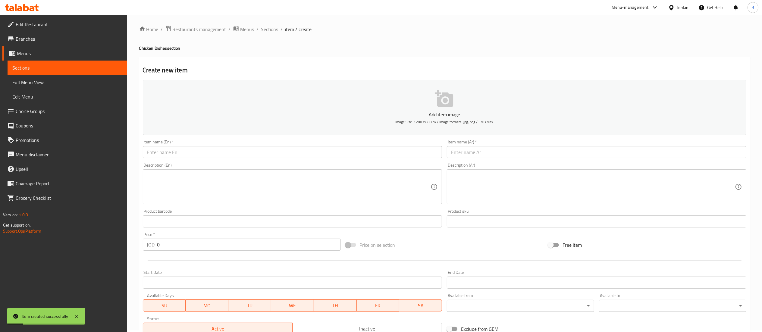
scroll to position [0, 0]
drag, startPoint x: 272, startPoint y: 31, endPoint x: 270, endPoint y: 37, distance: 6.5
click at [272, 31] on span "Sections" at bounding box center [269, 30] width 17 height 7
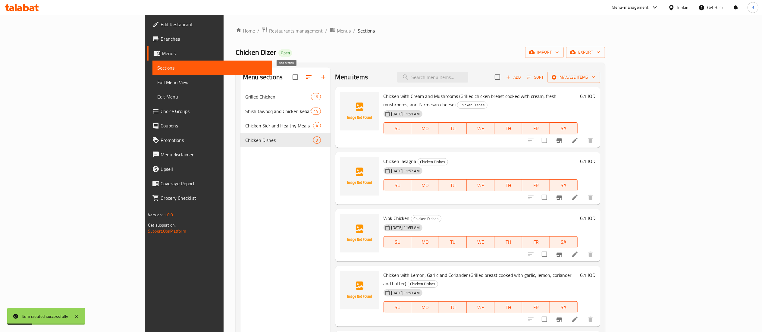
click at [320, 74] on icon "button" at bounding box center [323, 77] width 7 height 7
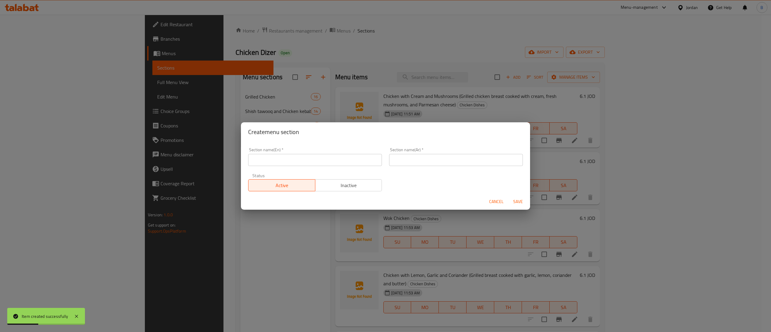
click at [423, 169] on div "Section name(Ar)   * Section name(Ar) *" at bounding box center [456, 157] width 141 height 26
click at [432, 160] on input "text" at bounding box center [456, 160] width 134 height 12
paste input "الساندويشات والسناكات"
type input "الساندويشات والسناكات"
click at [297, 166] on input "text" at bounding box center [315, 160] width 134 height 12
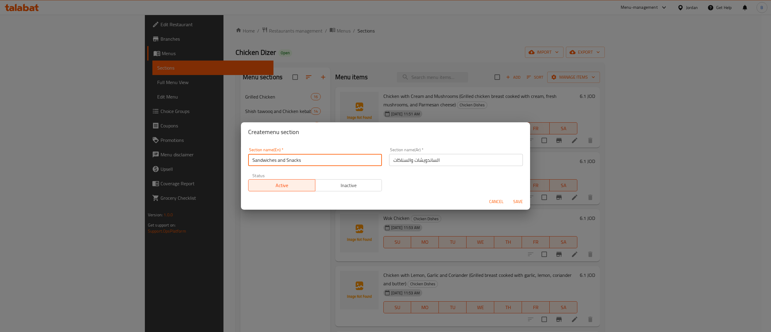
type input "Sandwiches and Snacks"
click at [520, 204] on span "Save" at bounding box center [518, 202] width 14 height 8
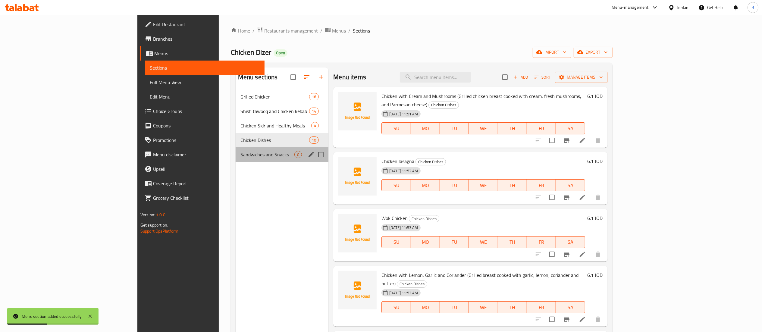
click at [236, 148] on div "Sandwiches and Snacks 0" at bounding box center [282, 154] width 93 height 14
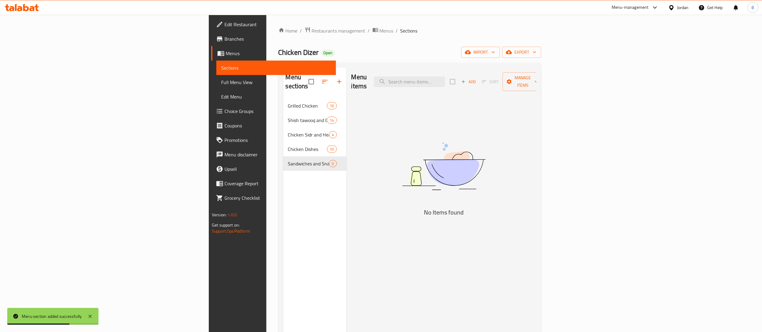
click at [466, 79] on icon "button" at bounding box center [463, 81] width 5 height 5
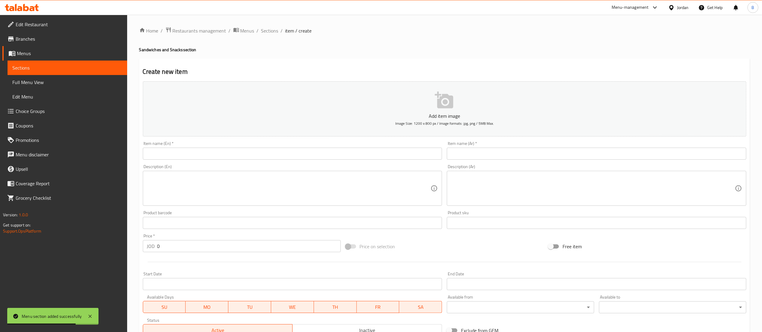
click at [592, 149] on input "text" at bounding box center [597, 154] width 300 height 12
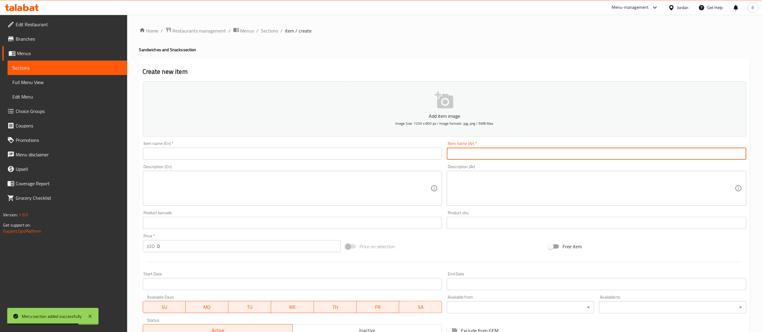
paste input "ساندويش دجاج مسحب"
type input "ساندويش دجاج مسحب"
click at [314, 151] on input "text" at bounding box center [293, 154] width 300 height 12
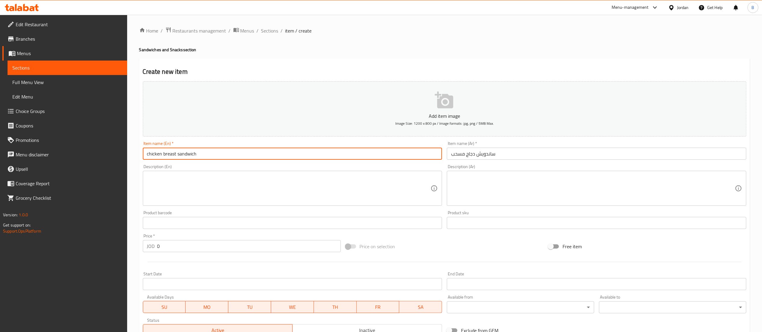
type input "chicken breast sandwich"
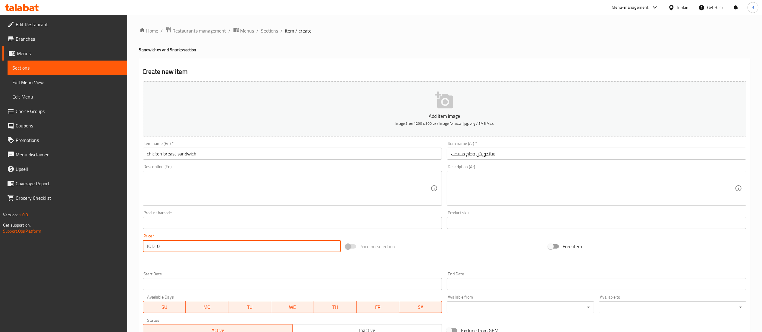
drag, startPoint x: 158, startPoint y: 245, endPoint x: 51, endPoint y: 242, distance: 107.0
click at [102, 242] on div "Edit Restaurant Branches Menus Sections Full Menu View Edit Menu Choice Groups …" at bounding box center [381, 220] width 762 height 411
paste input "1.4"
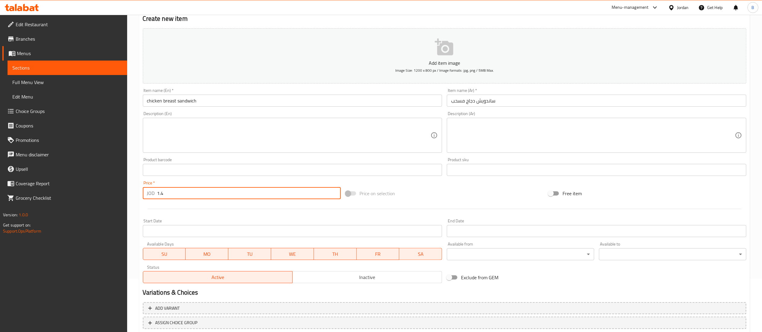
scroll to position [93, 0]
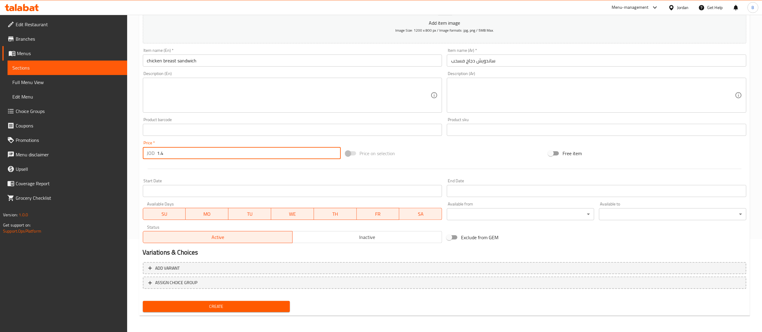
type input "1.4"
click at [222, 300] on div "Create" at bounding box center [216, 307] width 152 height 16
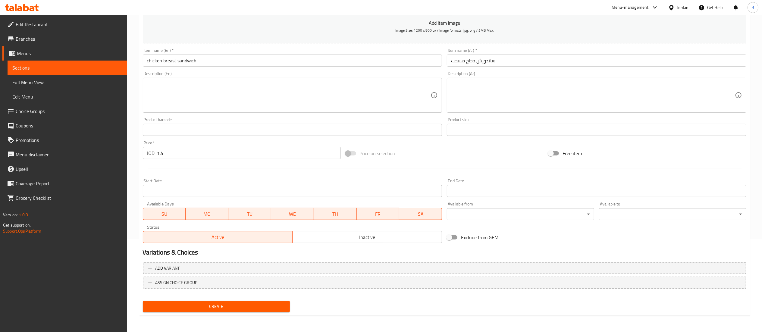
click at [222, 303] on span "Create" at bounding box center [217, 307] width 138 height 8
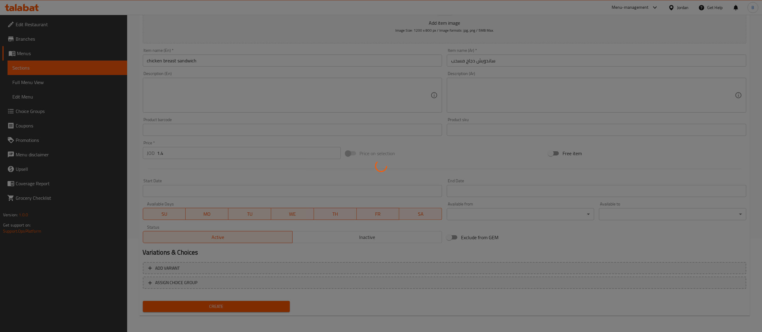
type input "0"
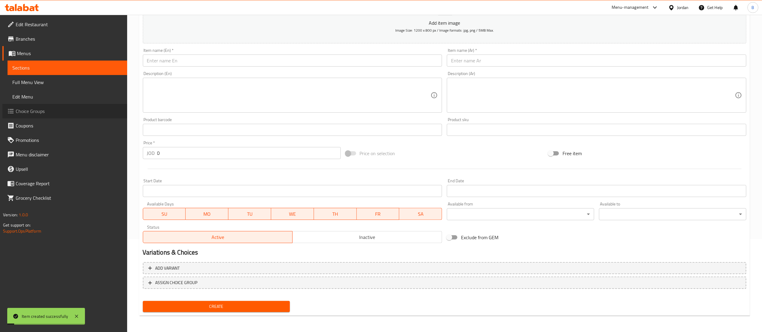
click at [42, 113] on span "Choice Groups" at bounding box center [69, 111] width 107 height 7
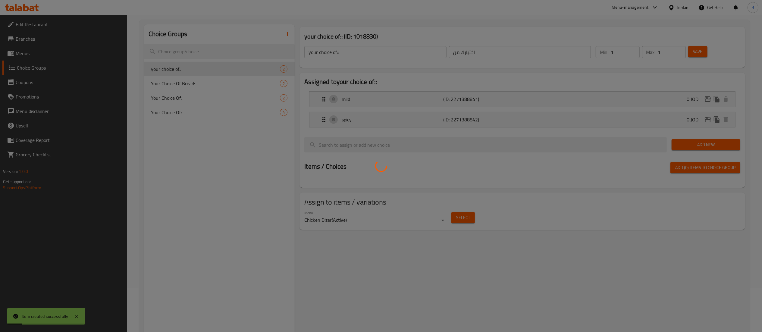
scroll to position [25, 0]
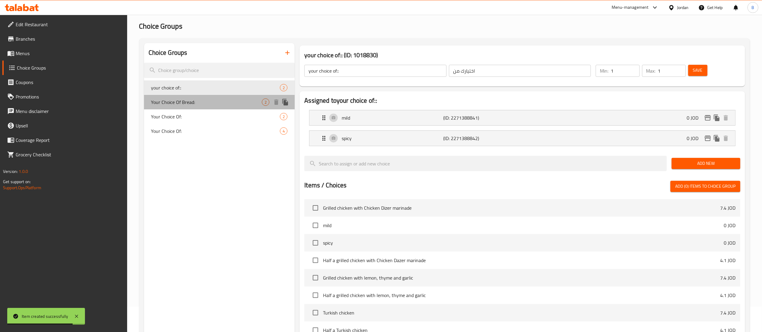
click at [231, 101] on span "Your Choice Of Bread:" at bounding box center [206, 102] width 111 height 7
type input "Your Choice Of Bread:"
type input "إختيارك من الخبز:"
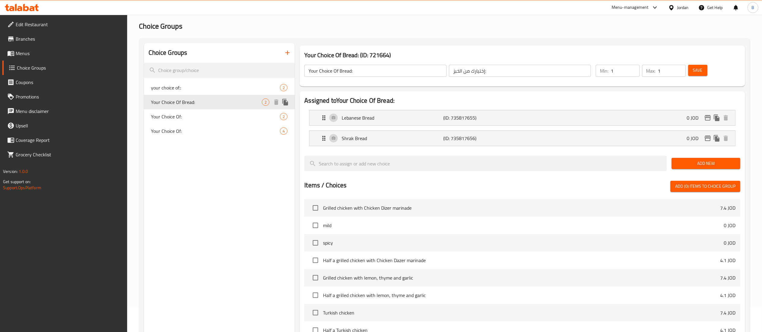
click at [285, 101] on icon "duplicate" at bounding box center [285, 102] width 6 height 7
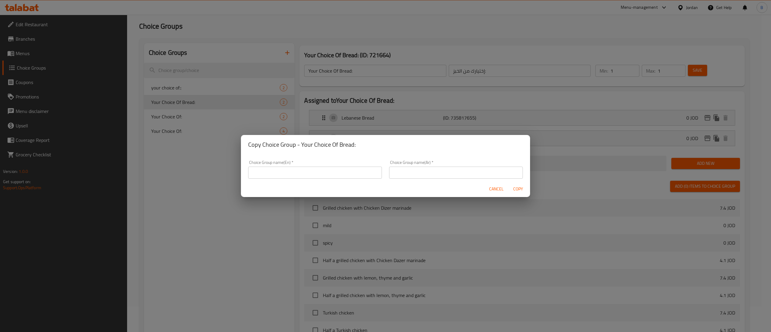
click at [310, 171] on input "text" at bounding box center [315, 173] width 134 height 12
type input "YOUR CHOICE OF BREAD:"
click at [410, 171] on input "text" at bounding box center [456, 173] width 134 height 12
type input "اختيارك للخبز"
click at [519, 187] on span "Copy" at bounding box center [518, 189] width 14 height 8
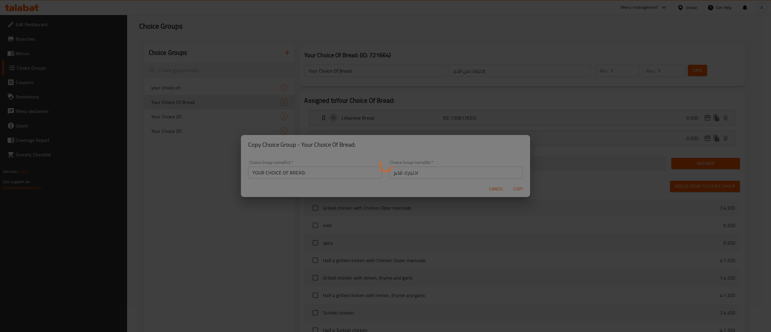
type input "YOUR CHOICE OF BREAD:"
type input "اختيارك للخبز"
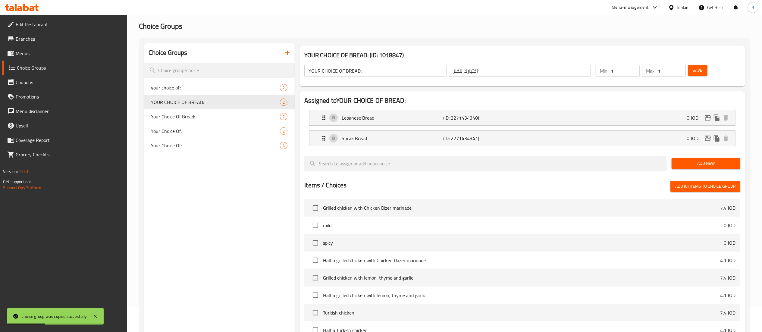
click at [703, 163] on span "Add New" at bounding box center [705, 164] width 59 height 8
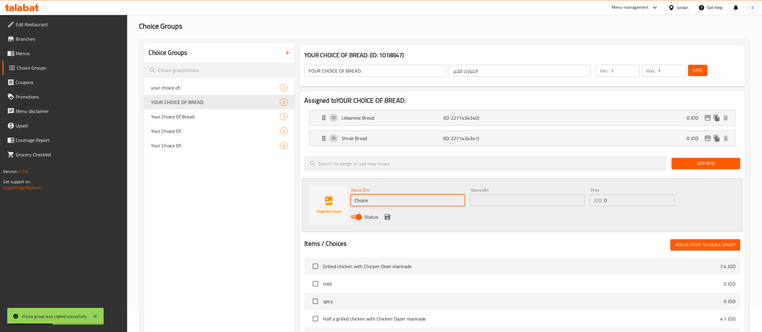
drag, startPoint x: 410, startPoint y: 200, endPoint x: 174, endPoint y: 183, distance: 236.8
click at [240, 189] on div "Choice Groups your choice of:: 2 YOUR CHOICE OF BREAD: 2 Your Choice Of Bread: …" at bounding box center [446, 273] width 604 height 461
type input "Hammam bread"
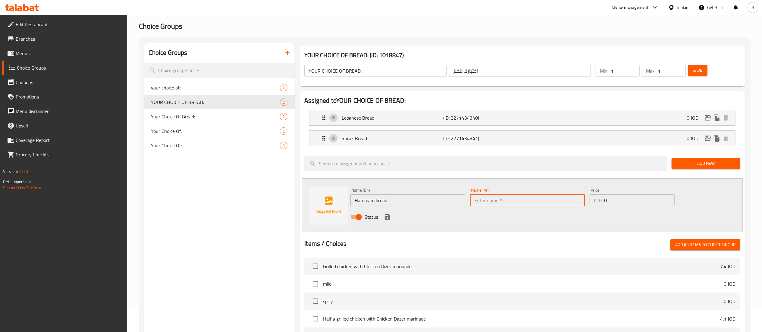
click at [497, 201] on input "text" at bounding box center [527, 200] width 115 height 12
type input "خبز حمام"
click at [387, 219] on icon "save" at bounding box center [387, 216] width 7 height 7
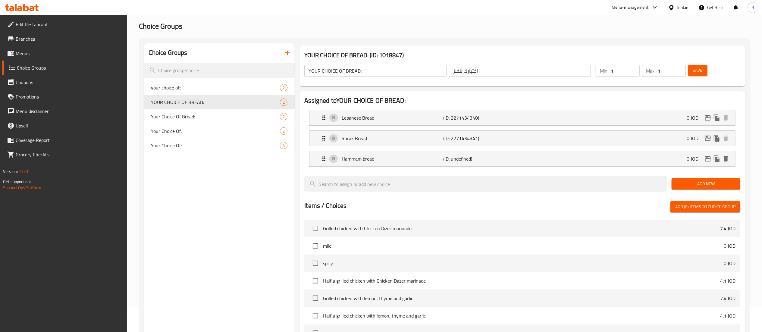
drag, startPoint x: 688, startPoint y: 66, endPoint x: 644, endPoint y: 89, distance: 49.9
click at [689, 66] on button "Save" at bounding box center [697, 70] width 19 height 11
click at [29, 57] on link "Menus" at bounding box center [64, 53] width 125 height 14
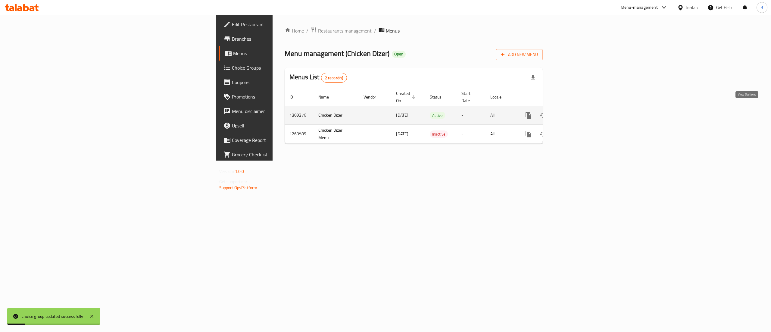
click at [576, 112] on icon "enhanced table" at bounding box center [572, 115] width 7 height 7
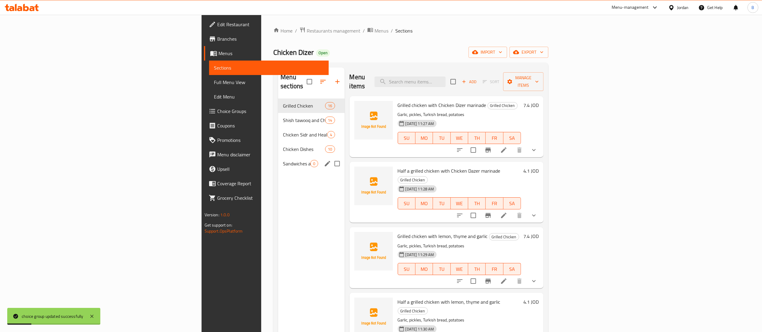
click at [278, 156] on div "Sandwiches and Snacks 0" at bounding box center [311, 163] width 66 height 14
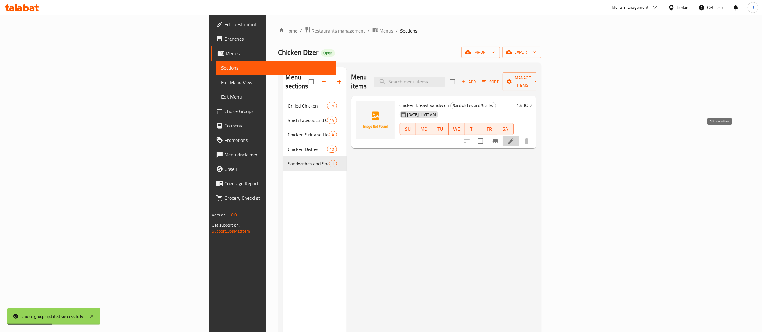
click at [515, 137] on icon at bounding box center [510, 140] width 7 height 7
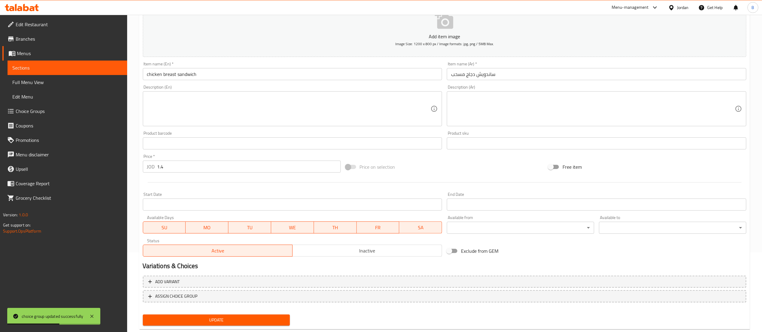
scroll to position [93, 0]
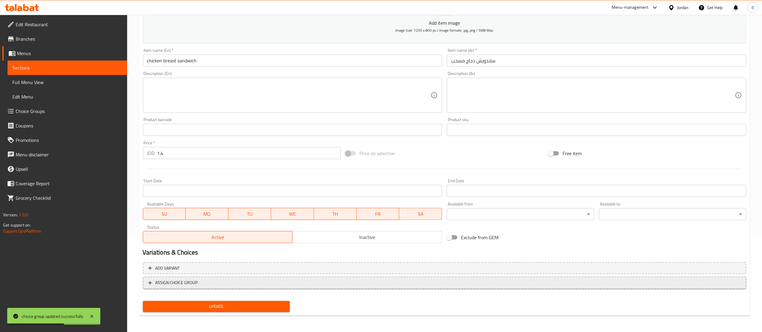
click at [187, 286] on span "ASSIGN CHOICE GROUP" at bounding box center [176, 283] width 42 height 8
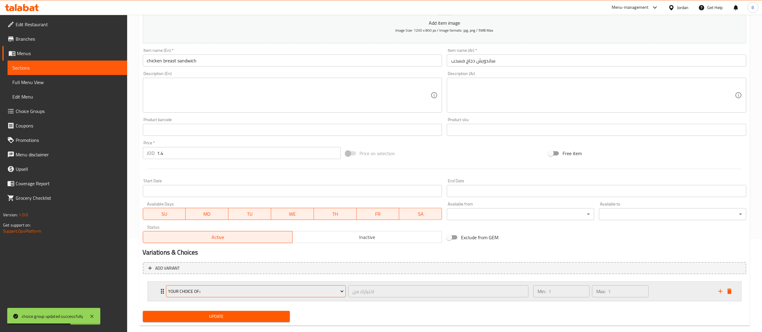
click at [205, 292] on span "your choice of::" at bounding box center [256, 292] width 176 height 8
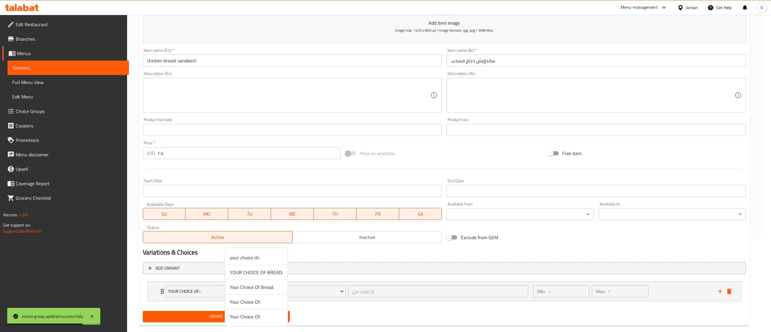
click at [269, 275] on span "YOUR CHOICE OF BREAD:" at bounding box center [256, 272] width 53 height 7
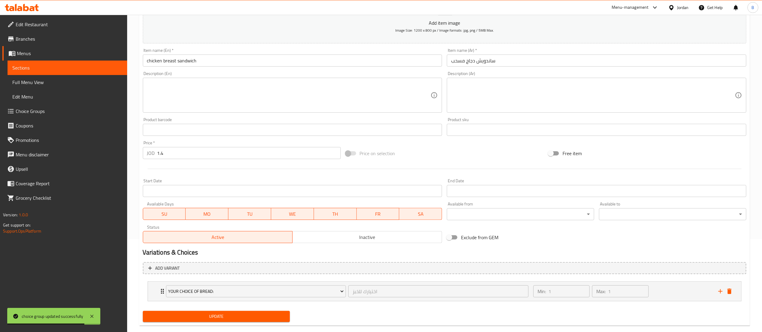
click at [235, 321] on button "Update" at bounding box center [216, 316] width 147 height 11
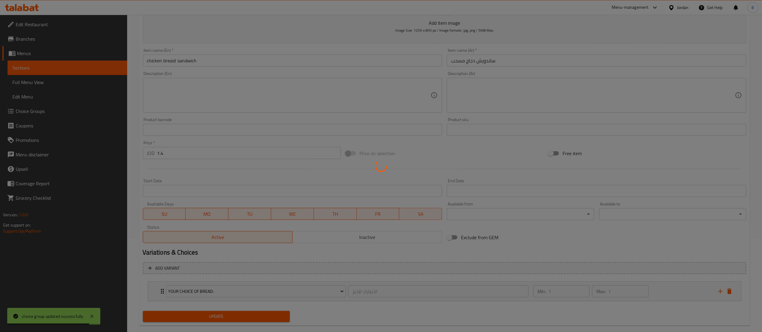
scroll to position [0, 0]
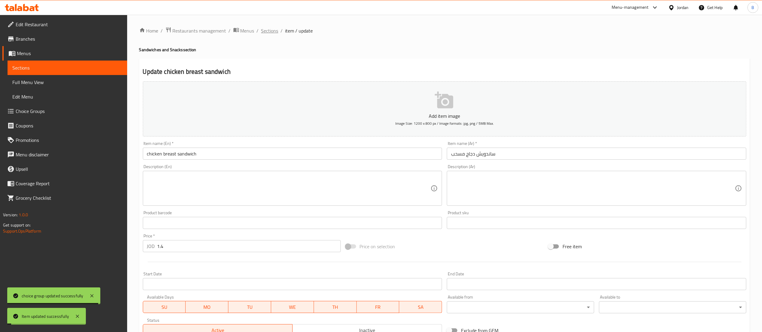
click at [271, 30] on span "Sections" at bounding box center [269, 30] width 17 height 7
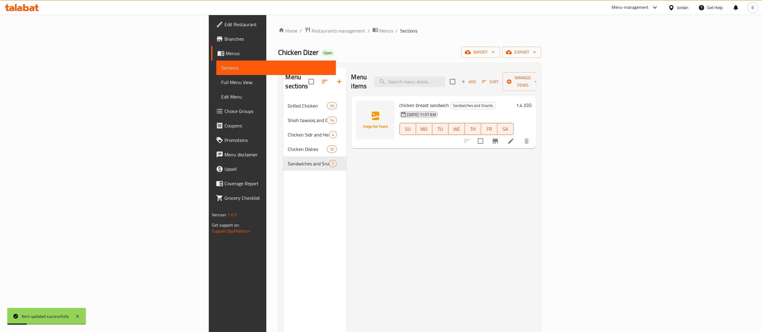
click at [477, 80] on span "Add" at bounding box center [468, 81] width 16 height 7
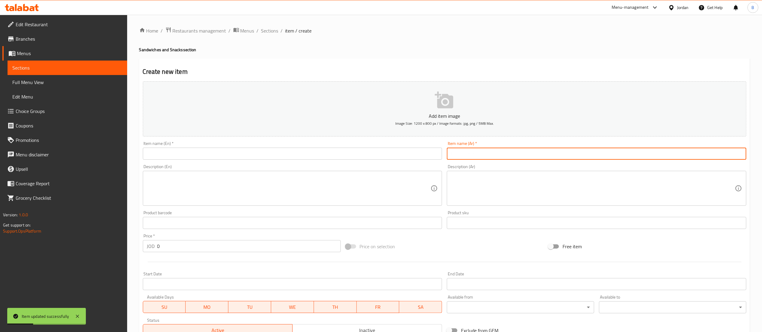
click at [558, 151] on input "text" at bounding box center [597, 154] width 300 height 12
paste input "ساندويش كباب دجاج"
type input "ساندويش كباب دجاج"
drag, startPoint x: 240, startPoint y: 152, endPoint x: 245, endPoint y: 159, distance: 8.6
click at [240, 152] on input "text" at bounding box center [293, 154] width 300 height 12
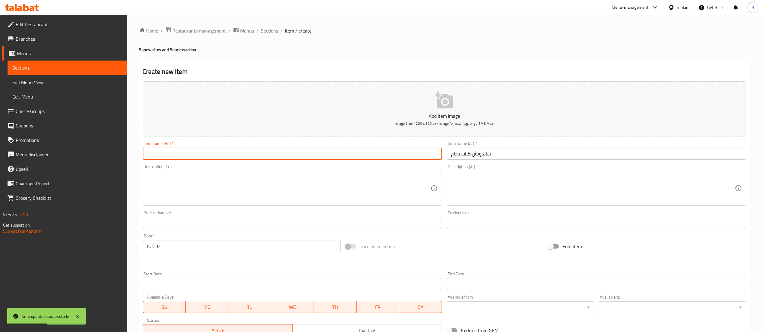
paste input "Chicken Kebab Sandwich"
type input "Chicken Kebab Sandwich"
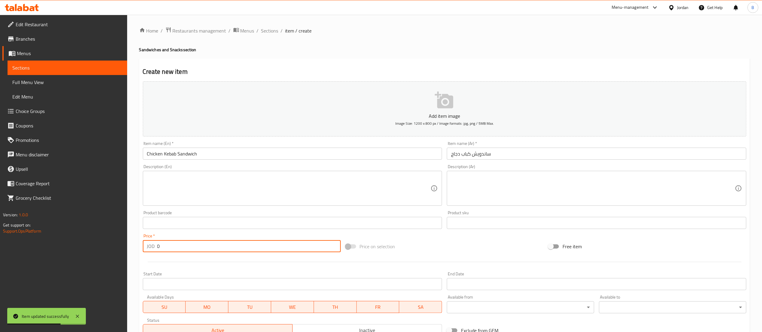
drag, startPoint x: 192, startPoint y: 251, endPoint x: 22, endPoint y: 243, distance: 170.1
click at [60, 243] on div "Edit Restaurant Branches Menus Sections Full Menu View Edit Menu Choice Groups …" at bounding box center [381, 220] width 762 height 411
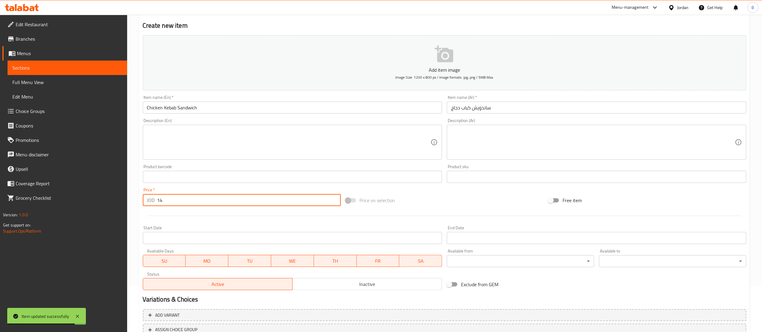
scroll to position [93, 0]
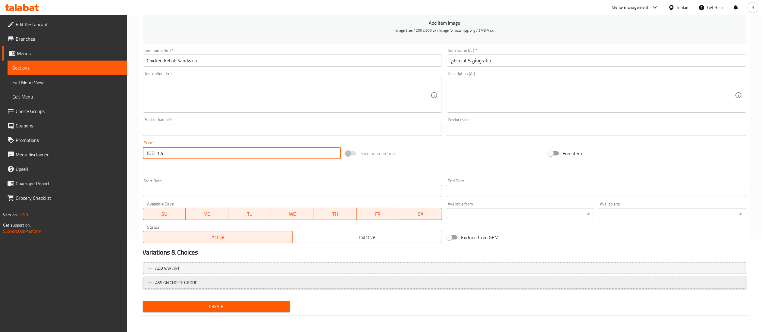
type input "1.4"
click at [172, 278] on button "ASSIGN CHOICE GROUP" at bounding box center [445, 283] width 604 height 12
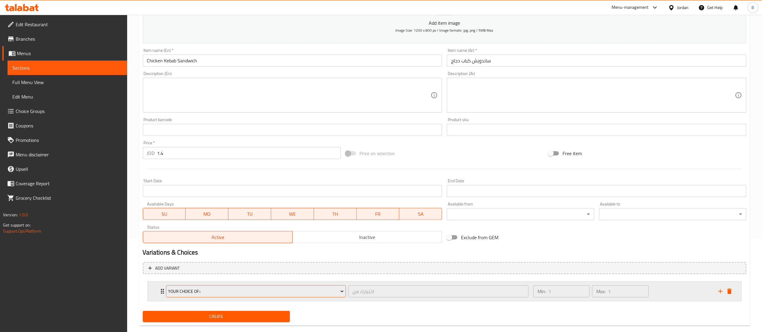
click at [213, 293] on span "your choice of::" at bounding box center [256, 292] width 176 height 8
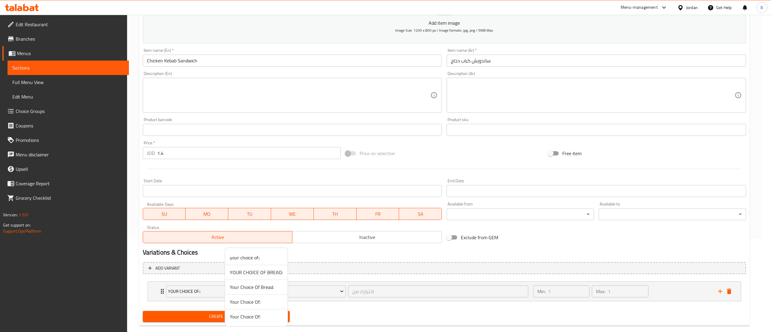
click at [245, 274] on span "YOUR CHOICE OF BREAD:" at bounding box center [256, 272] width 53 height 7
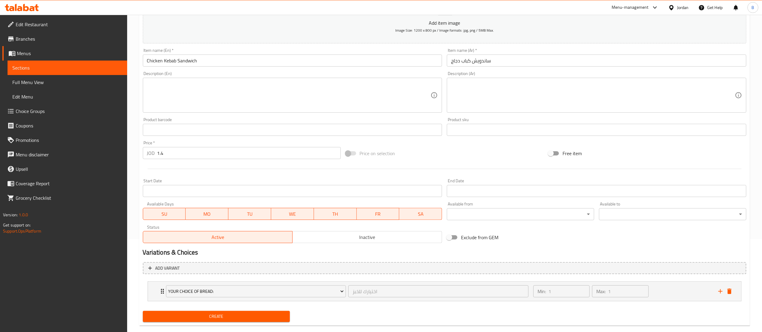
click at [225, 312] on button "Create" at bounding box center [216, 316] width 147 height 11
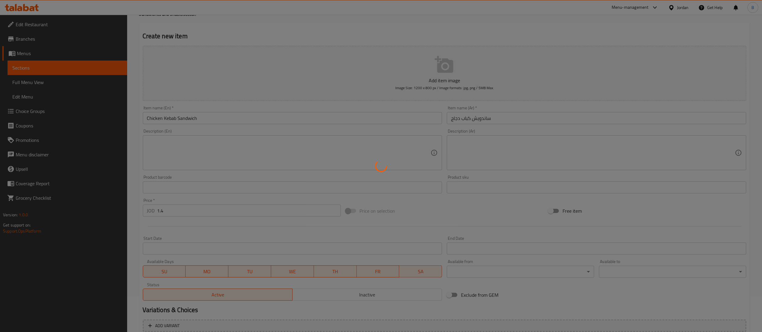
scroll to position [0, 0]
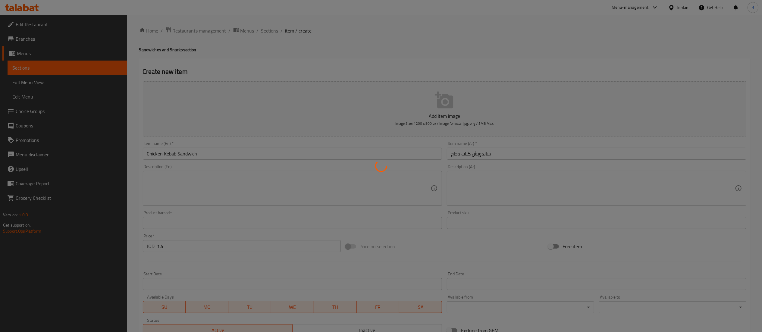
type input "0"
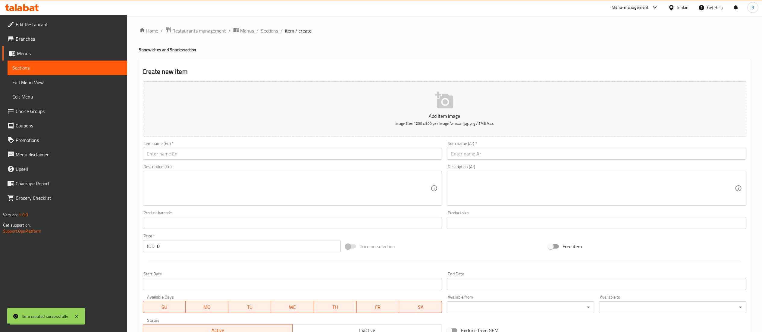
drag, startPoint x: 272, startPoint y: 30, endPoint x: 276, endPoint y: 37, distance: 7.7
click at [272, 30] on span "Sections" at bounding box center [269, 30] width 17 height 7
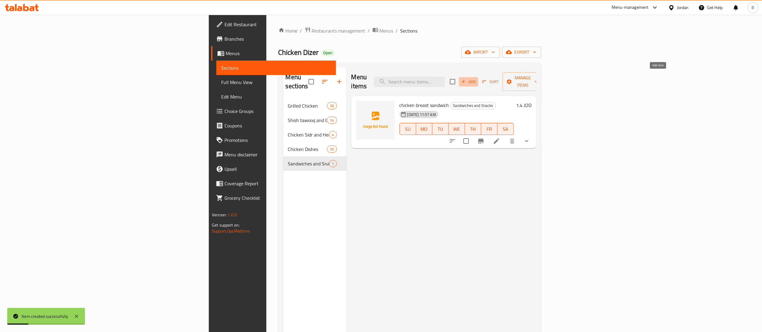
click at [477, 79] on span "Add" at bounding box center [468, 81] width 16 height 7
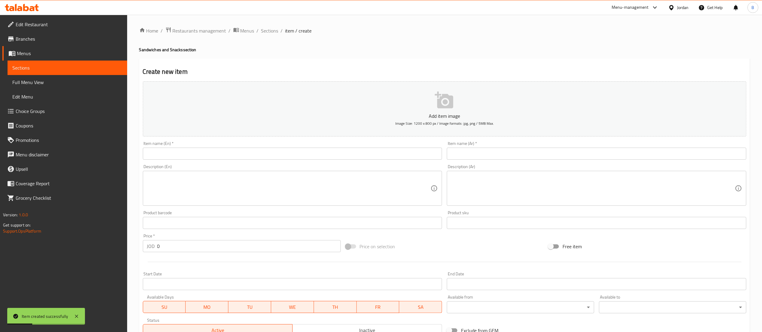
drag, startPoint x: 532, startPoint y: 156, endPoint x: 524, endPoint y: 154, distance: 8.4
click at [532, 156] on input "text" at bounding box center [597, 154] width 300 height 12
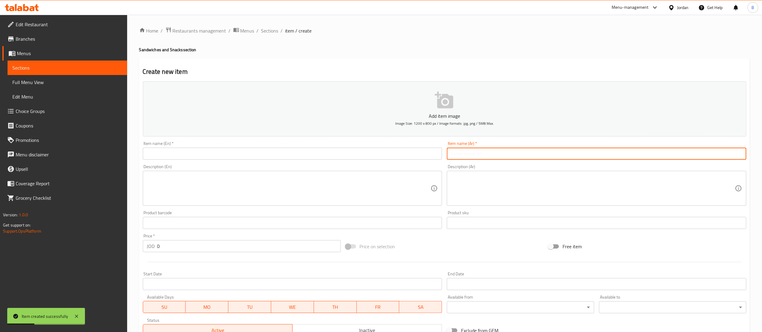
paste input "ساندويش شيش طاووق عادي"
type input "ساندويش شيش طاووق عادي"
drag, startPoint x: 273, startPoint y: 155, endPoint x: 275, endPoint y: 159, distance: 3.9
click at [273, 155] on input "text" at bounding box center [293, 154] width 300 height 12
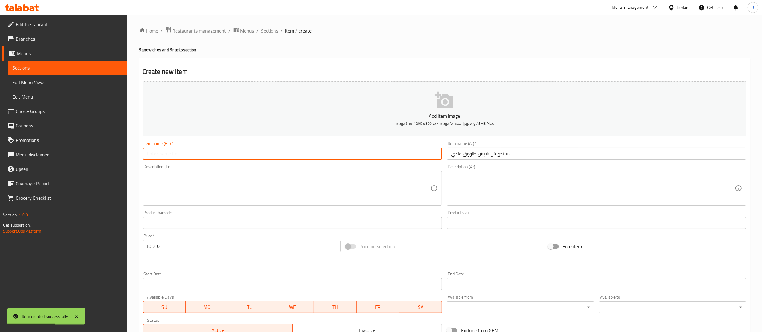
paste input "Regular shish tawook sandwich"
type input "Regular shish tawook sandwich"
drag, startPoint x: 216, startPoint y: 247, endPoint x: 48, endPoint y: 242, distance: 167.9
click at [100, 242] on div "Edit Restaurant Branches Menus Sections Full Menu View Edit Menu Choice Groups …" at bounding box center [381, 220] width 762 height 411
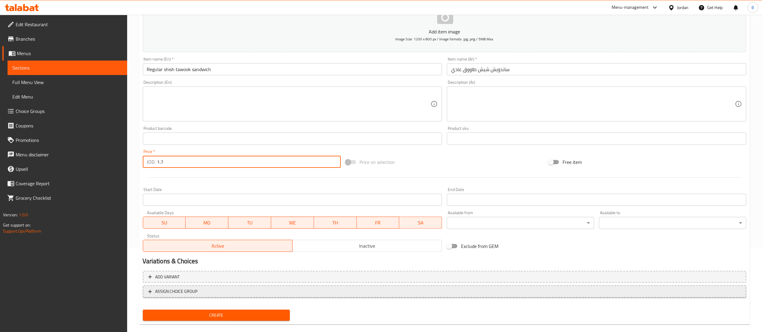
scroll to position [93, 0]
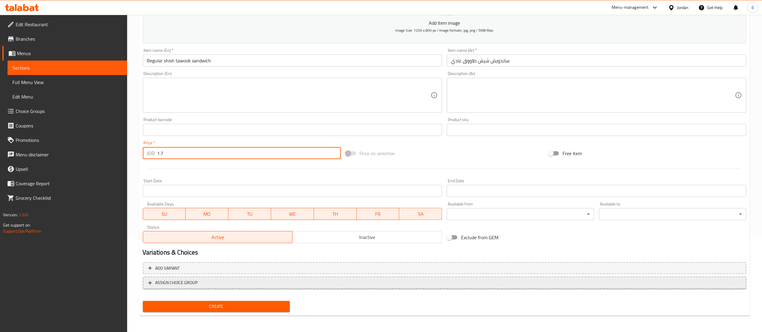
type input "1.7"
click at [211, 283] on span "ASSIGN CHOICE GROUP" at bounding box center [444, 283] width 593 height 8
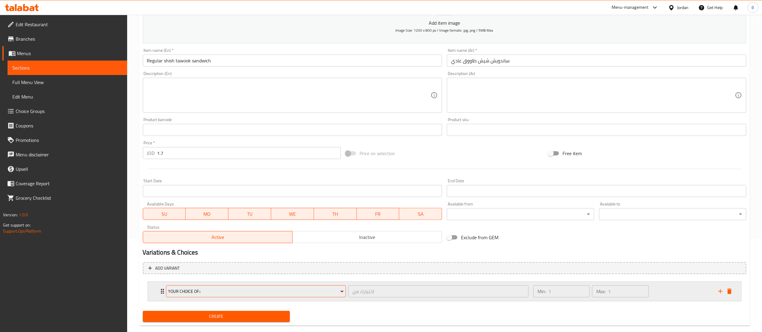
click at [237, 297] on button "your choice of::" at bounding box center [256, 291] width 180 height 12
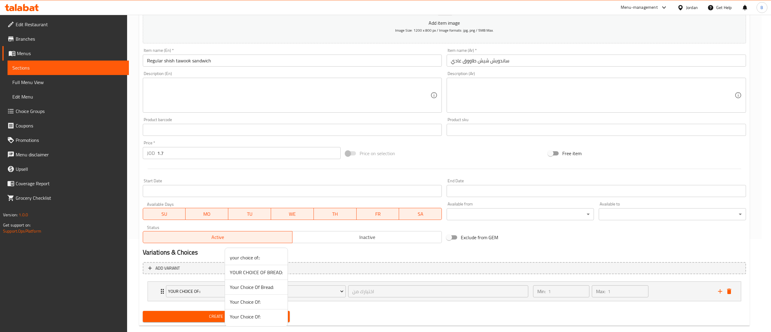
click at [268, 271] on span "YOUR CHOICE OF BREAD:" at bounding box center [256, 272] width 53 height 7
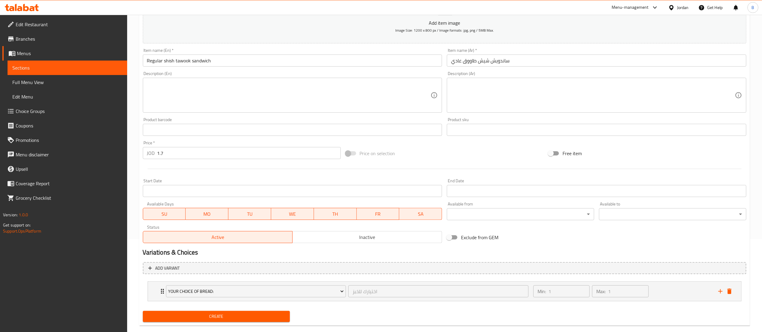
click at [199, 323] on div "Create" at bounding box center [216, 317] width 152 height 16
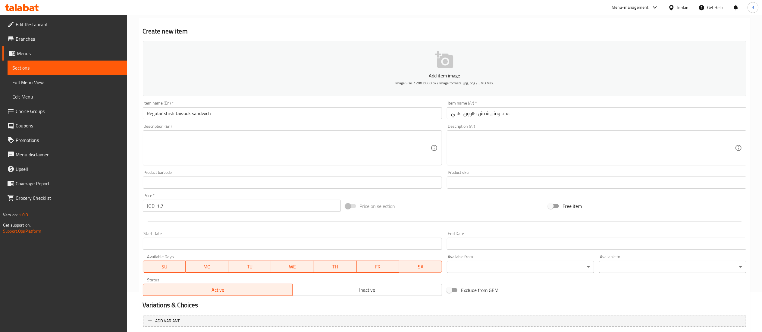
scroll to position [0, 0]
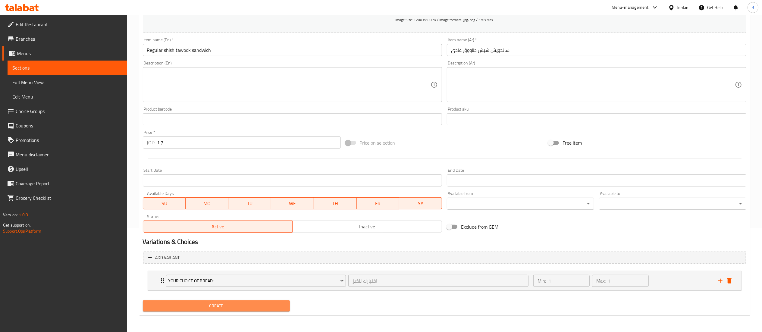
drag, startPoint x: 202, startPoint y: 301, endPoint x: 205, endPoint y: 308, distance: 7.1
click at [202, 302] on button "Create" at bounding box center [216, 305] width 147 height 11
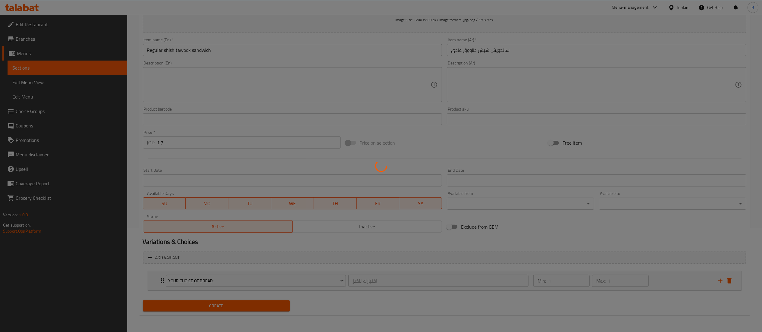
click at [205, 309] on div at bounding box center [381, 166] width 762 height 332
type input "0"
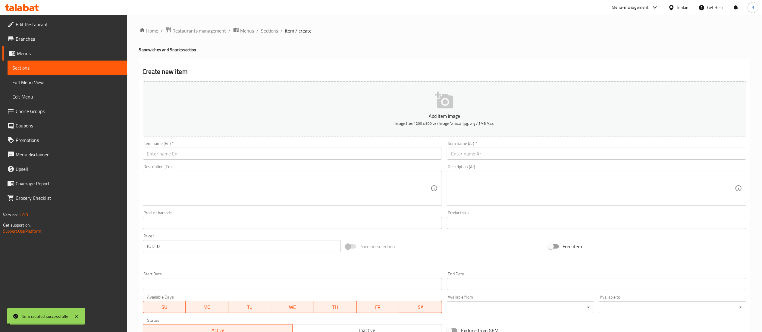
click at [268, 31] on span "Sections" at bounding box center [269, 30] width 17 height 7
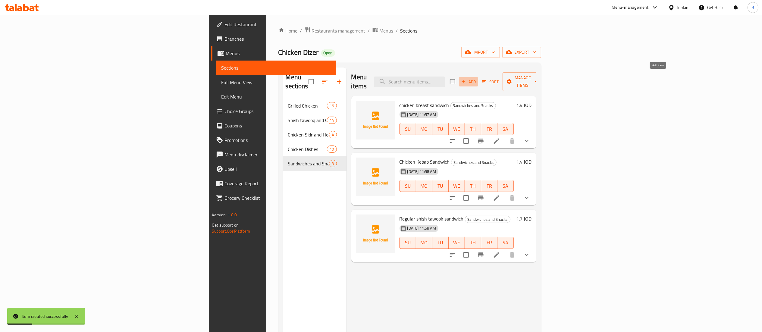
click at [477, 78] on span "Add" at bounding box center [468, 81] width 16 height 7
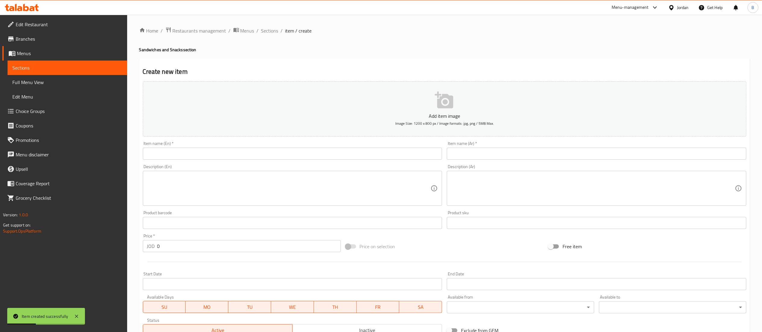
click at [523, 156] on input "text" at bounding box center [597, 154] width 300 height 12
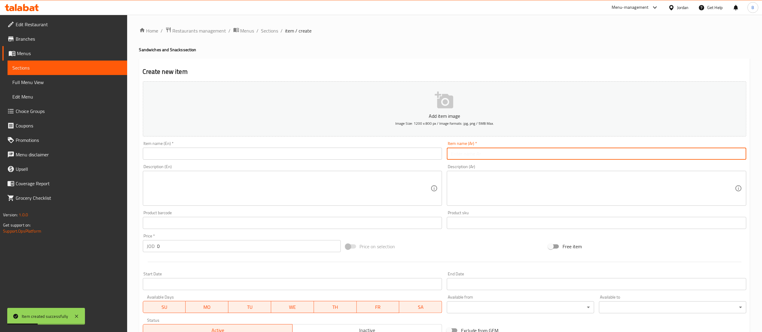
paste input "ساندويش شيش طاووق سوبر"
type input "ساندويش شيش طاووق سوبر"
click at [248, 146] on div "Item name (En)   * Item name (En) *" at bounding box center [293, 150] width 300 height 18
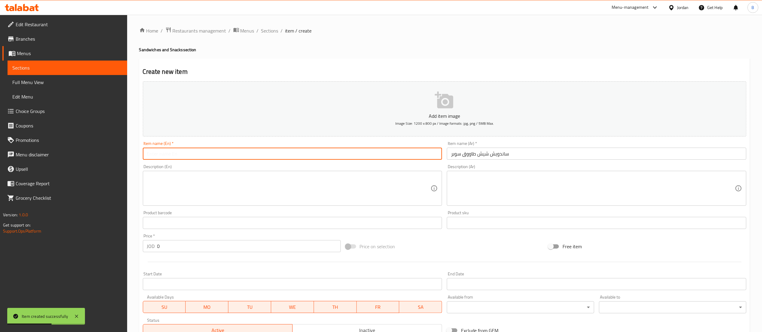
click at [248, 153] on input "text" at bounding box center [293, 154] width 300 height 12
paste input "Super Chicken Shish Sandwich"
type input "Super Chicken Shish Sandwich"
drag, startPoint x: 179, startPoint y: 246, endPoint x: 65, endPoint y: 242, distance: 113.4
click at [75, 242] on div "Edit Restaurant Branches Menus Sections Full Menu View Edit Menu Choice Groups …" at bounding box center [381, 220] width 762 height 411
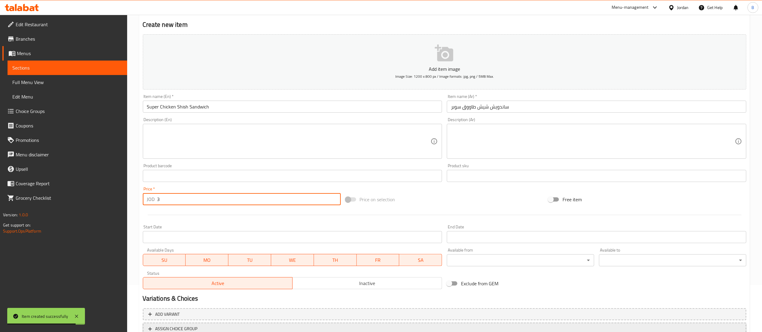
scroll to position [93, 0]
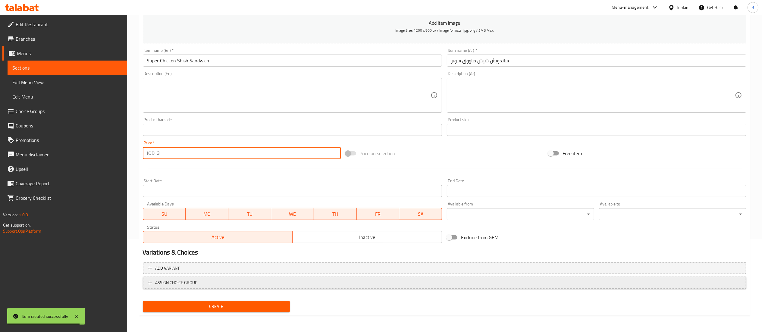
type input "3"
click at [194, 283] on span "ASSIGN CHOICE GROUP" at bounding box center [176, 283] width 42 height 8
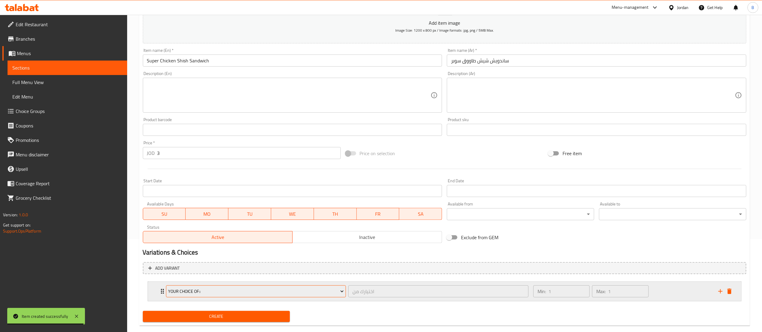
click at [242, 295] on button "your choice of::" at bounding box center [256, 291] width 180 height 12
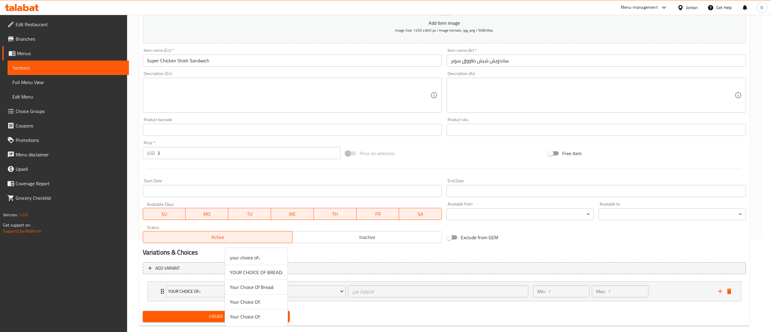
click at [273, 272] on span "YOUR CHOICE OF BREAD:" at bounding box center [256, 272] width 53 height 7
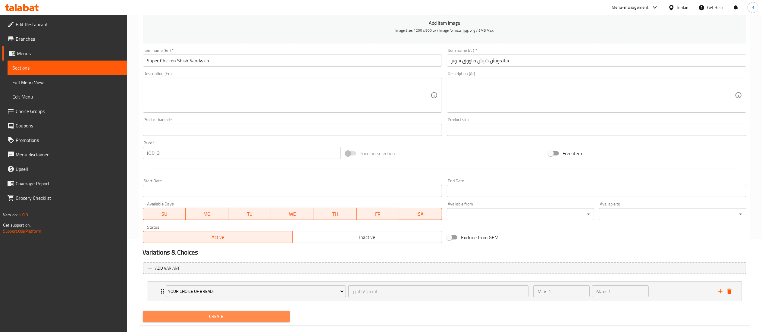
click at [228, 322] on button "Create" at bounding box center [216, 316] width 147 height 11
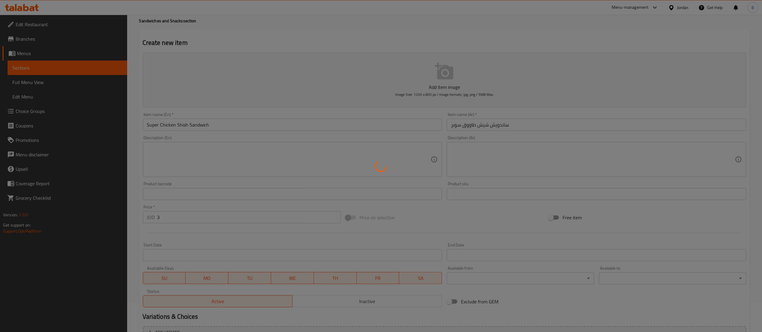
scroll to position [0, 0]
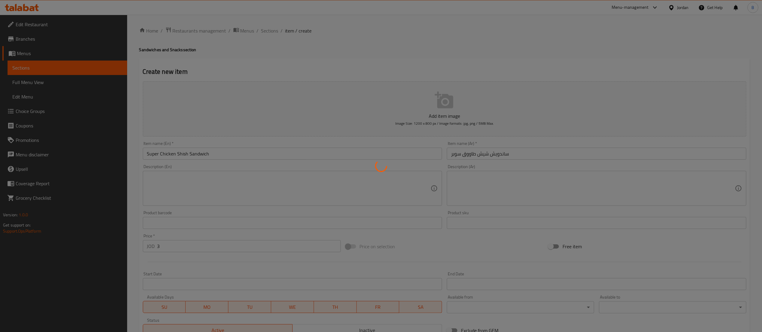
type input "0"
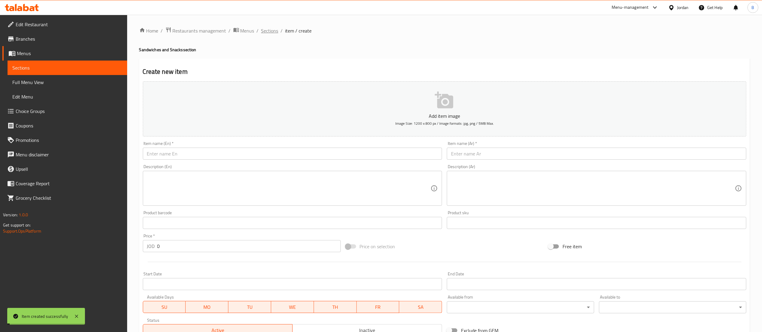
click at [269, 30] on span "Sections" at bounding box center [269, 30] width 17 height 7
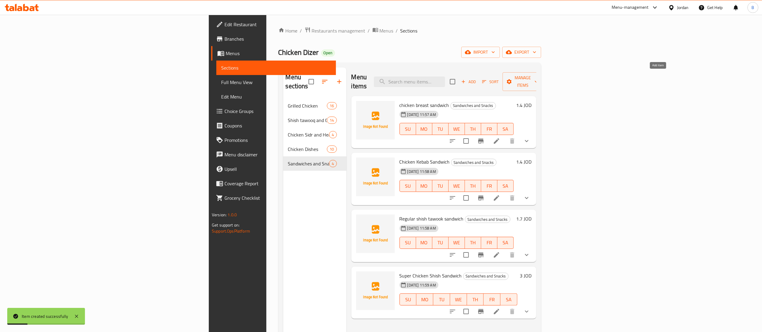
click at [466, 79] on icon "button" at bounding box center [463, 81] width 5 height 5
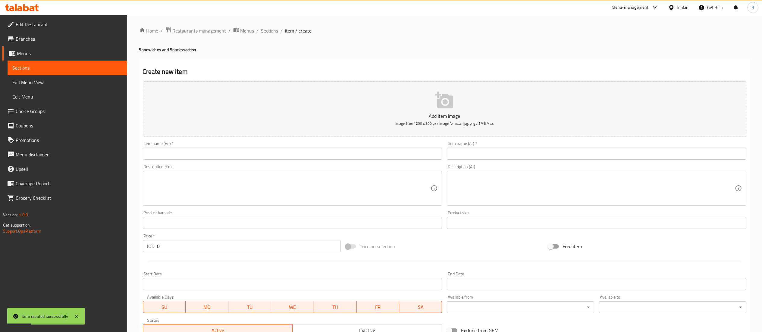
click at [557, 150] on input "text" at bounding box center [597, 154] width 300 height 12
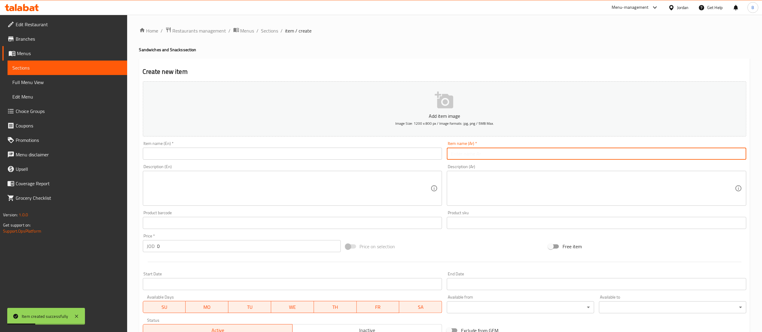
paste input "ساندويش دايزر ( صدر دجاج مع الفلفل الحلو . والفطر الطازج و البصل والجبنة )"
type input "ساندويش دايزر ( صدر دجاج مع الفلفل الحلو . والفطر الطازج و البصل والجبنة )"
click at [289, 159] on input "text" at bounding box center [293, 154] width 300 height 12
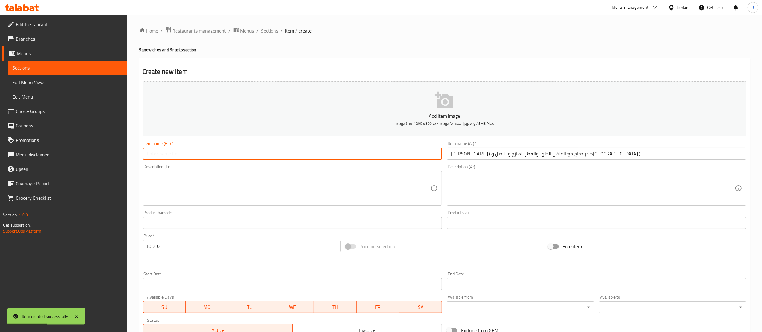
paste input "Daiser Sandwich (chicken breast with sweet peppers, fresh mushrooms, onions and…"
type input "Daiser Sandwich (chicken breast with sweet peppers, fresh mushrooms, onions and…"
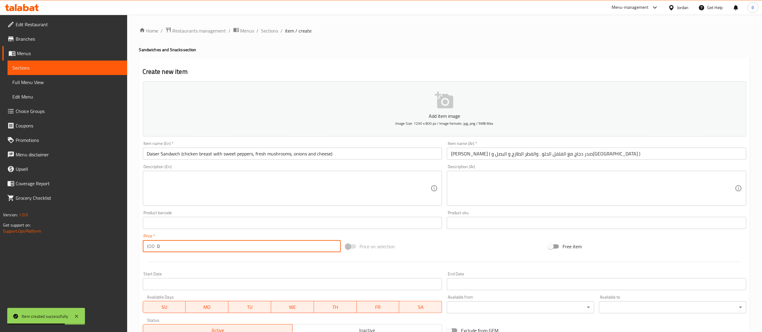
drag, startPoint x: 189, startPoint y: 247, endPoint x: 115, endPoint y: 245, distance: 73.6
click at [118, 245] on div "Edit Restaurant Branches Menus Sections Full Menu View Edit Menu Choice Groups …" at bounding box center [381, 220] width 762 height 411
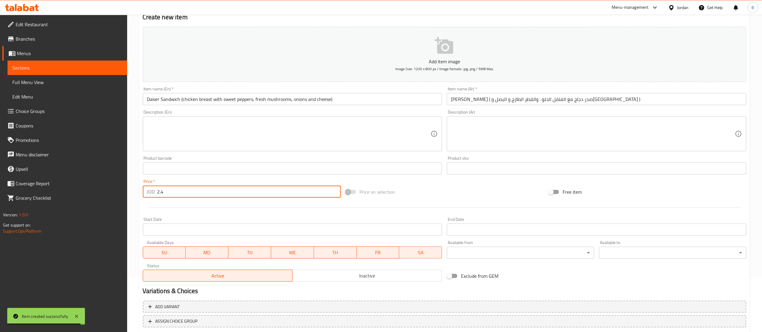
scroll to position [93, 0]
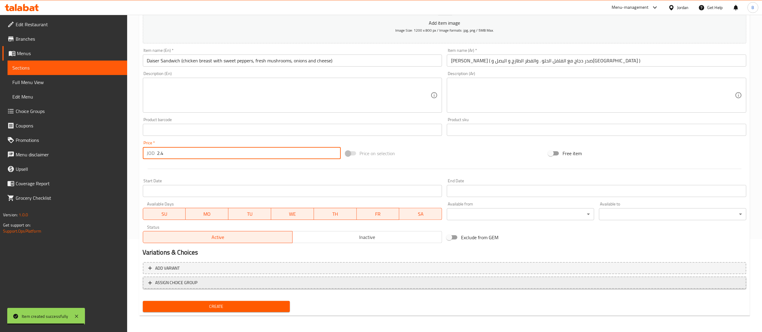
type input "2.4"
click at [213, 284] on span "ASSIGN CHOICE GROUP" at bounding box center [444, 283] width 593 height 8
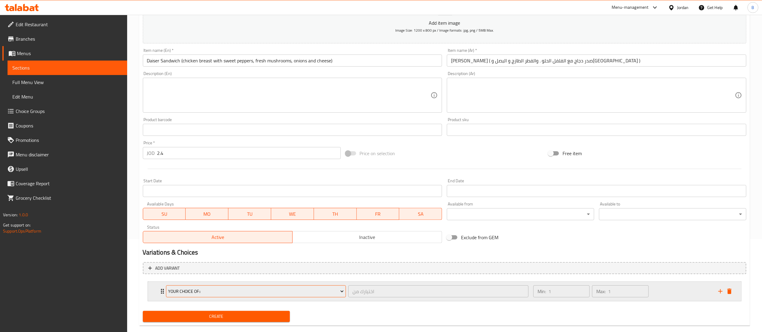
click at [237, 295] on button "your choice of::" at bounding box center [256, 291] width 180 height 12
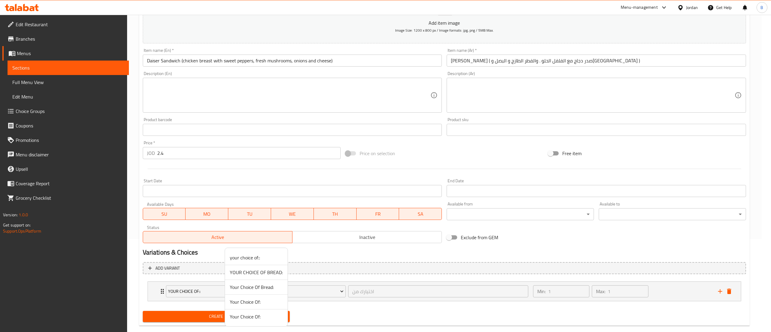
click at [270, 274] on span "YOUR CHOICE OF BREAD:" at bounding box center [256, 272] width 53 height 7
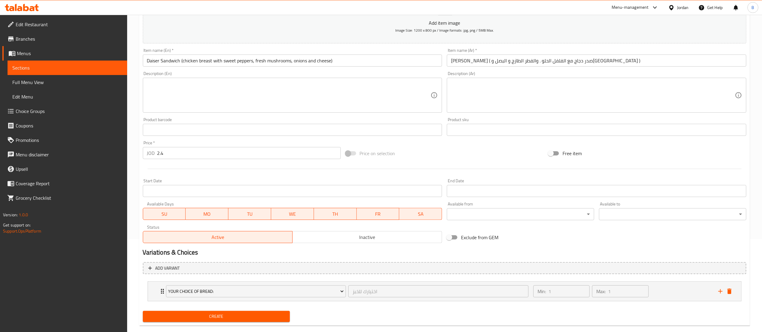
click at [226, 323] on div "Create" at bounding box center [216, 317] width 152 height 16
click at [222, 318] on span "Create" at bounding box center [217, 317] width 138 height 8
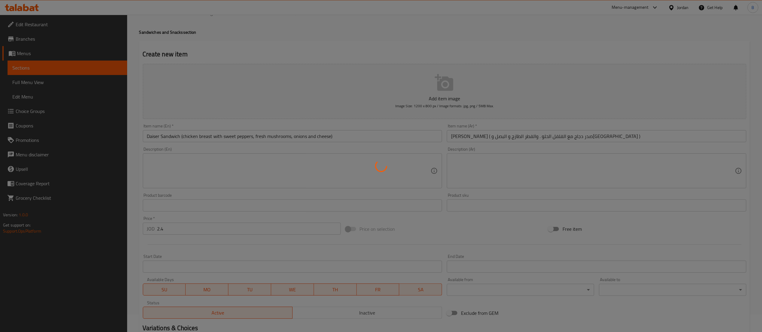
scroll to position [0, 0]
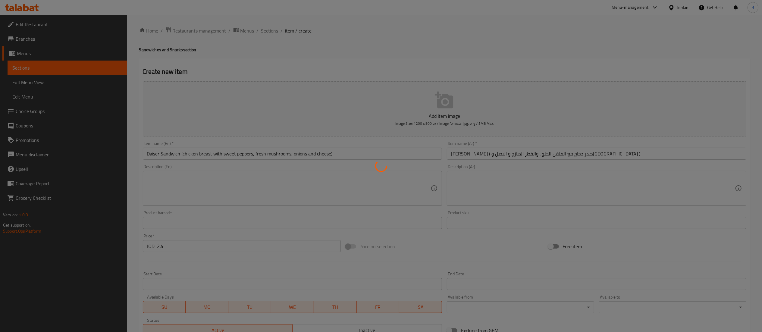
type input "0"
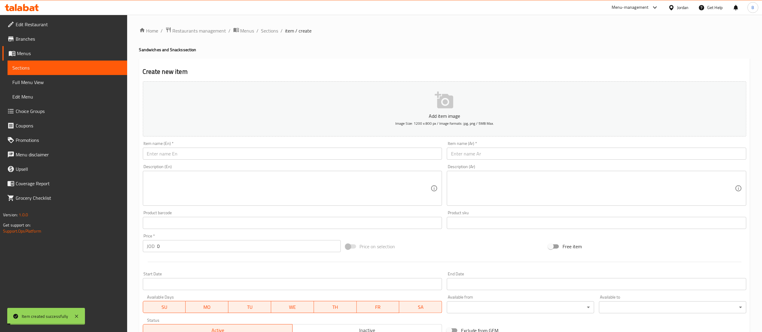
drag, startPoint x: 268, startPoint y: 31, endPoint x: 268, endPoint y: 36, distance: 4.5
click at [268, 31] on span "Sections" at bounding box center [269, 30] width 17 height 7
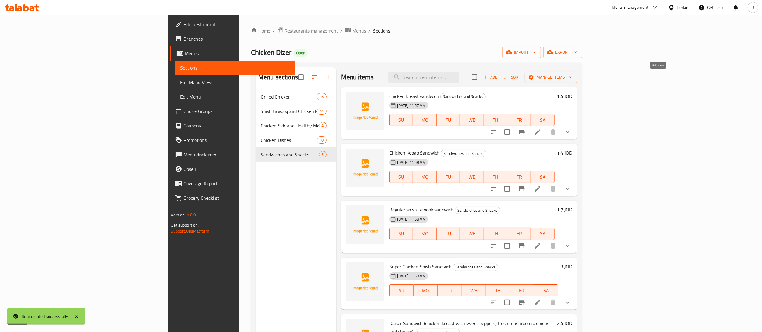
click at [488, 79] on icon "button" at bounding box center [485, 76] width 5 height 5
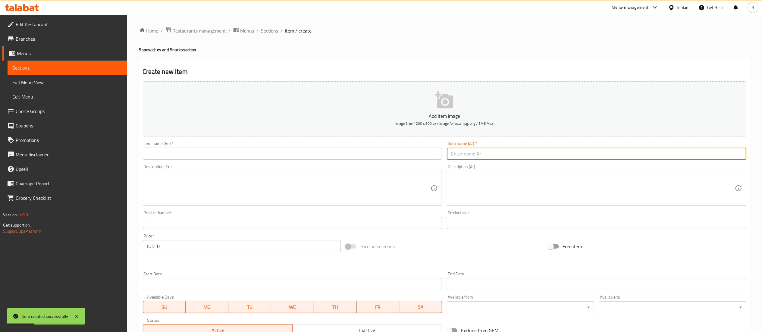
drag, startPoint x: 545, startPoint y: 158, endPoint x: 540, endPoint y: 156, distance: 5.3
click at [545, 158] on input "text" at bounding box center [597, 154] width 300 height 12
paste input "ساندويش دايزر ماكس( صدر دجاج مع كريما وفطر وفلفل حلو وذرة )"
type input "ساندويش دايزر ماكس( صدر دجاج مع كريما وفطر وفلفل حلو وذرة )"
click at [236, 150] on input "text" at bounding box center [293, 154] width 300 height 12
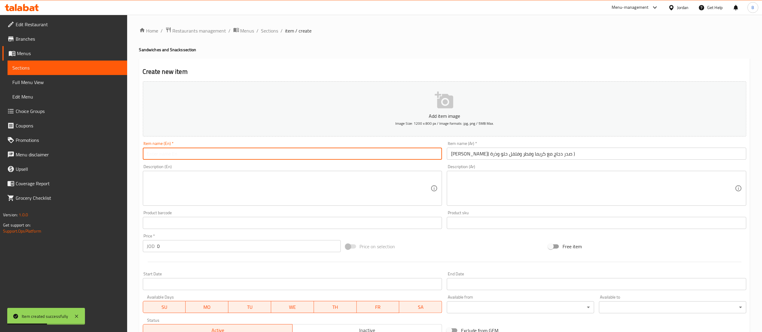
paste input "Daiser Max Sandwich (chicken breast with cream, mushrooms, sweet peppers and co…"
type input "Daiser Max Sandwich (chicken breast with cream, mushrooms, sweet peppers and co…"
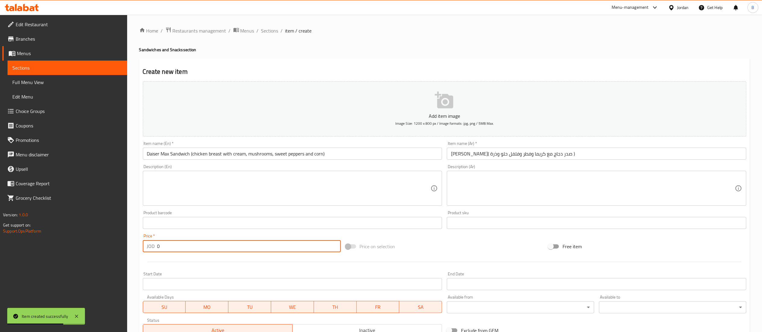
drag, startPoint x: 178, startPoint y: 249, endPoint x: 75, endPoint y: 254, distance: 103.2
click at [110, 249] on div "Edit Restaurant Branches Menus Sections Full Menu View Edit Menu Choice Groups …" at bounding box center [381, 220] width 762 height 411
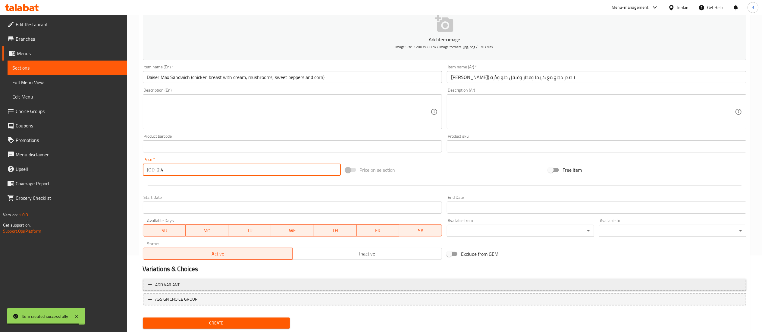
scroll to position [93, 0]
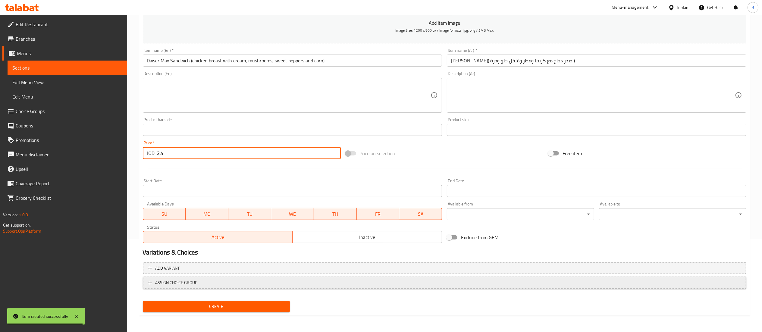
type input "2.4"
click at [192, 283] on span "ASSIGN CHOICE GROUP" at bounding box center [176, 283] width 42 height 8
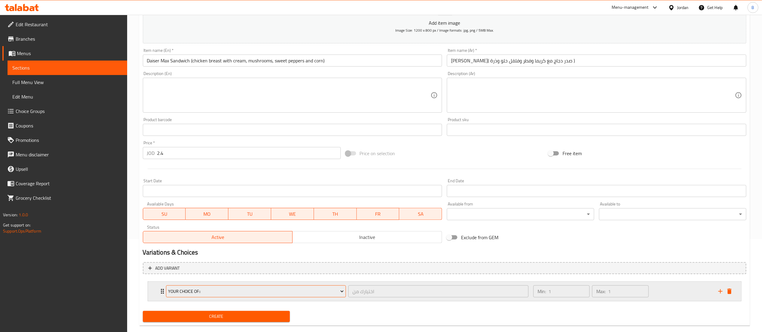
click at [246, 296] on button "your choice of::" at bounding box center [256, 291] width 180 height 12
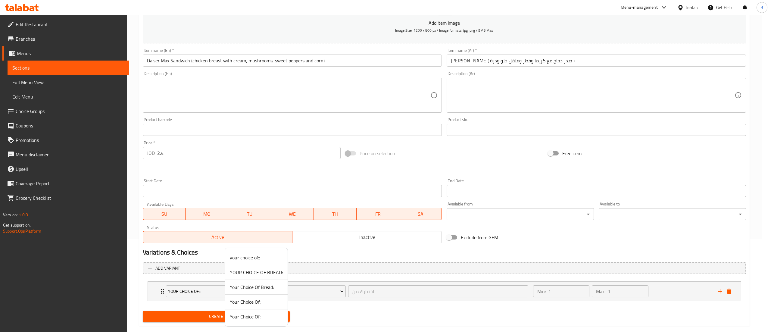
click at [264, 272] on span "YOUR CHOICE OF BREAD:" at bounding box center [256, 272] width 53 height 7
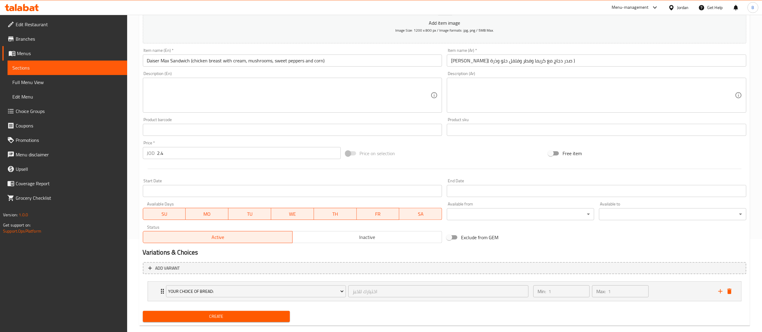
drag, startPoint x: 218, startPoint y: 316, endPoint x: 217, endPoint y: 306, distance: 10.0
click at [218, 316] on span "Create" at bounding box center [217, 317] width 138 height 8
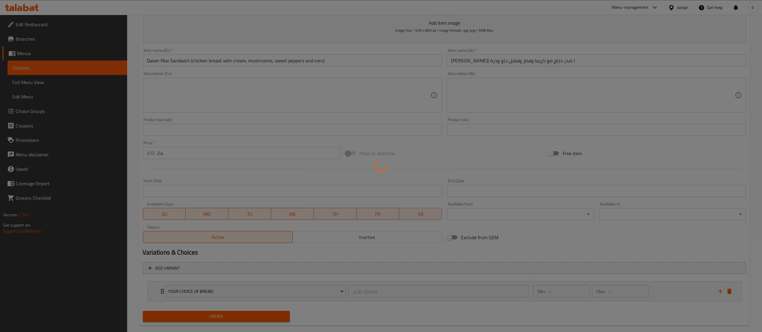
type input "0"
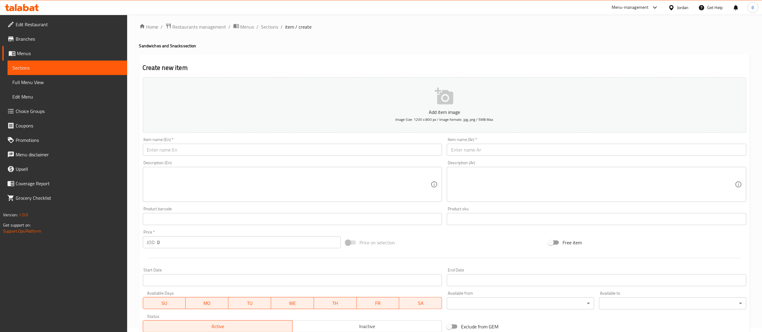
scroll to position [0, 0]
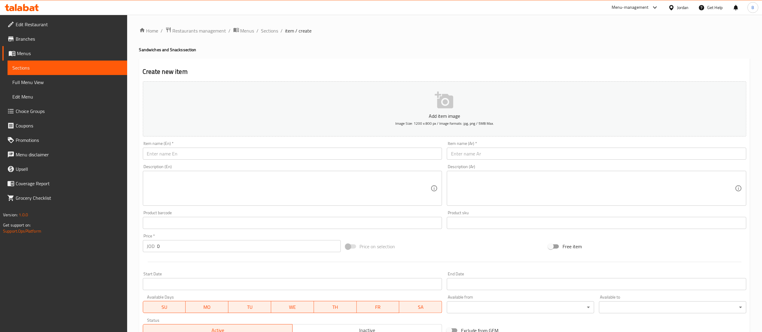
drag, startPoint x: 270, startPoint y: 29, endPoint x: 270, endPoint y: 14, distance: 14.5
click at [270, 29] on span "Sections" at bounding box center [269, 30] width 17 height 7
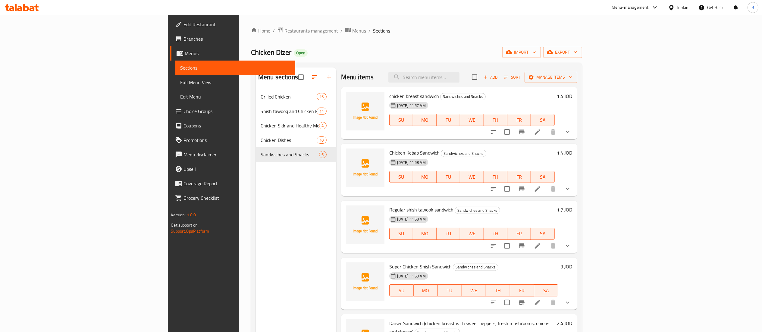
click at [488, 78] on icon "button" at bounding box center [485, 76] width 5 height 5
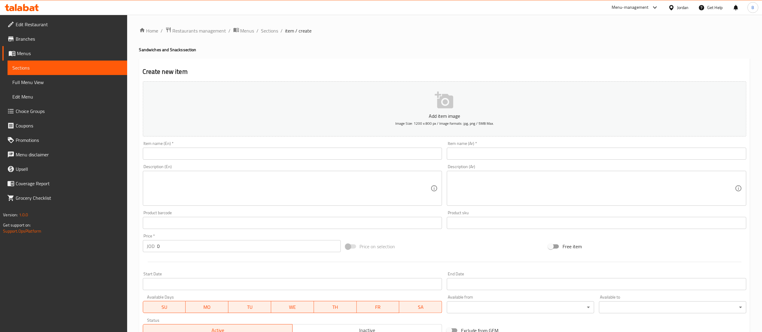
click at [559, 157] on input "text" at bounding box center [597, 154] width 300 height 12
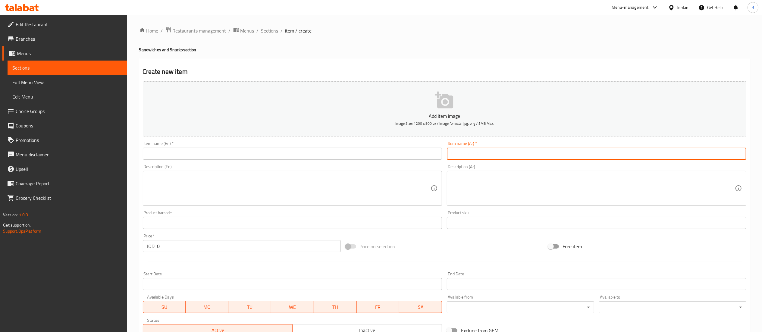
paste input "ساندويش صاجية دجاج عالفحم"
type input "ساندويش صاجية دجاج عالفحم"
click at [266, 160] on input "text" at bounding box center [293, 154] width 300 height 12
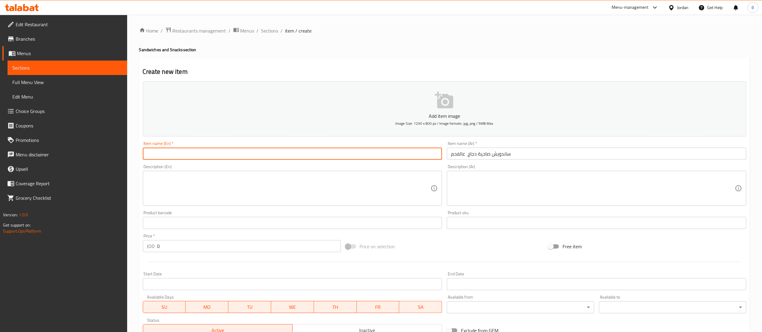
paste input "Charcoal chicken sajiya sandwich"
type input "Charcoal chicken sajiya sandwich"
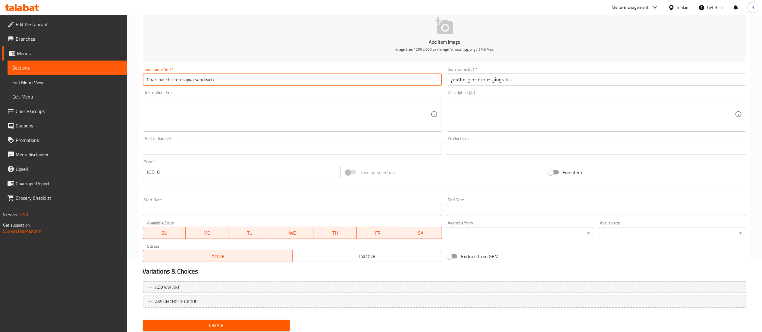
scroll to position [93, 0]
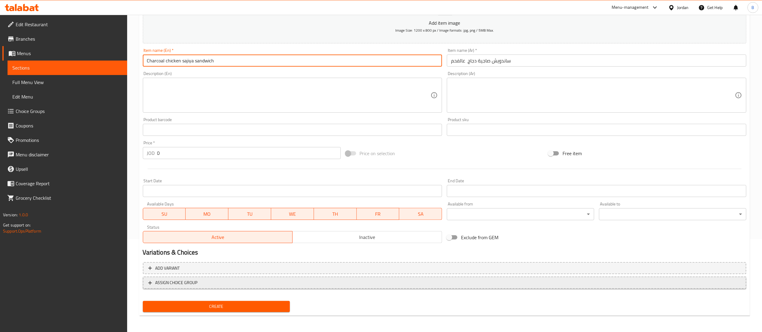
click at [198, 287] on button "ASSIGN CHOICE GROUP" at bounding box center [445, 283] width 604 height 12
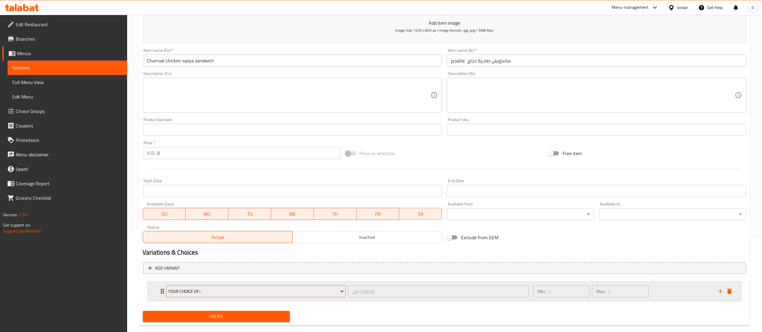
click at [222, 293] on span "your choice of::" at bounding box center [256, 292] width 176 height 8
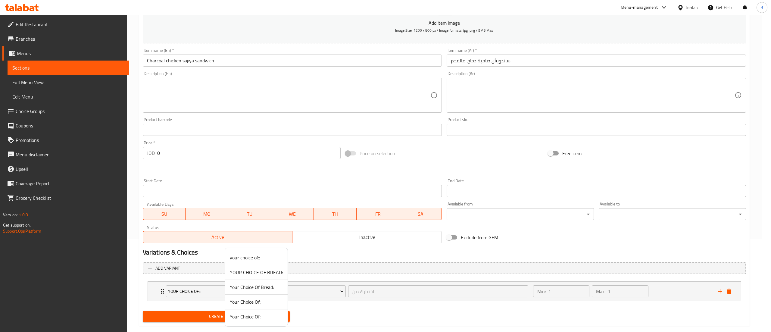
click at [255, 287] on span "Your Choice Of Bread:" at bounding box center [256, 287] width 53 height 7
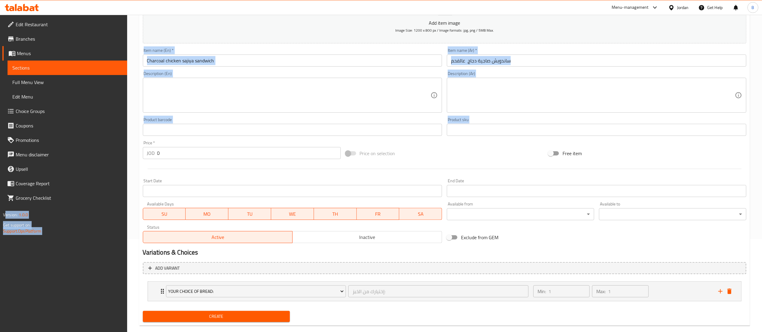
drag, startPoint x: 156, startPoint y: 151, endPoint x: 115, endPoint y: 156, distance: 41.7
click at [115, 156] on div "Edit Restaurant Branches Menus Sections Full Menu View Edit Menu Choice Groups …" at bounding box center [381, 132] width 762 height 421
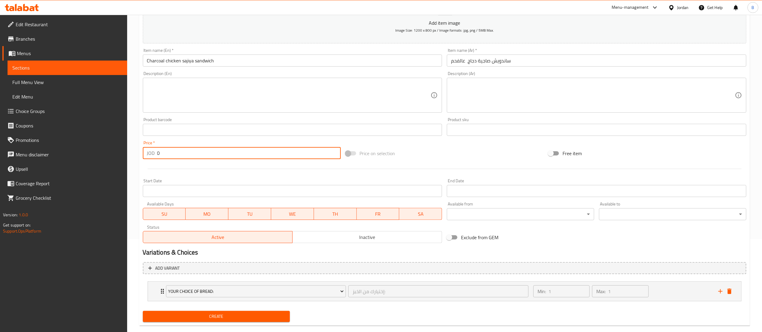
drag, startPoint x: 178, startPoint y: 156, endPoint x: 85, endPoint y: 153, distance: 93.2
click at [85, 153] on div "Edit Restaurant Branches Menus Sections Full Menu View Edit Menu Choice Groups …" at bounding box center [381, 132] width 762 height 421
type input "2.4"
click at [224, 318] on span "Create" at bounding box center [217, 317] width 138 height 8
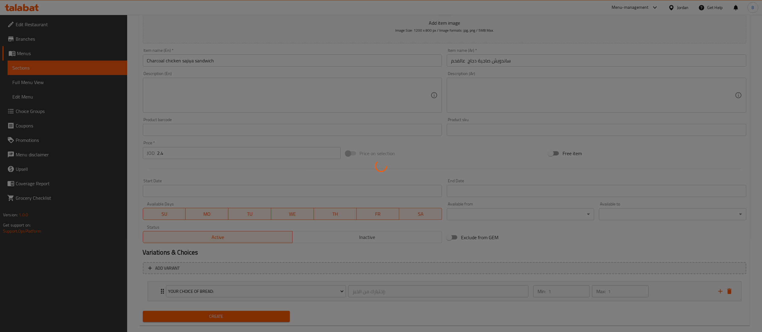
type input "0"
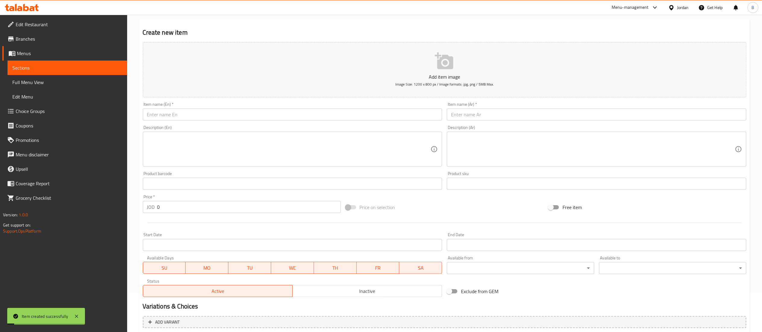
scroll to position [0, 0]
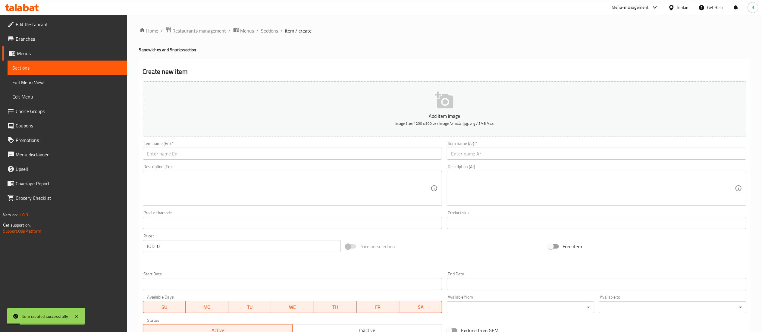
click at [503, 155] on input "text" at bounding box center [597, 154] width 300 height 12
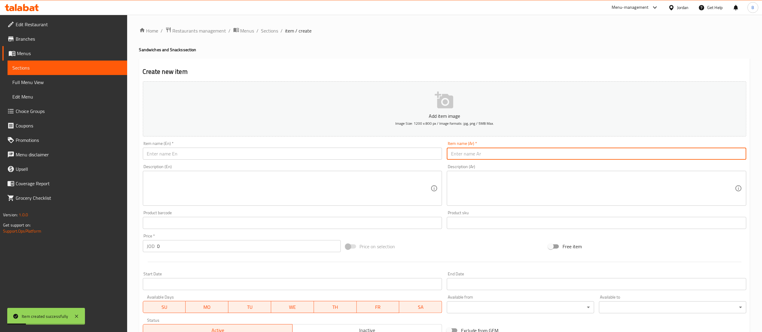
paste input "ساندويش فهيتا الدجاج عالفحم"
type input "ساندويش فهيتا الدجاج عالفحم"
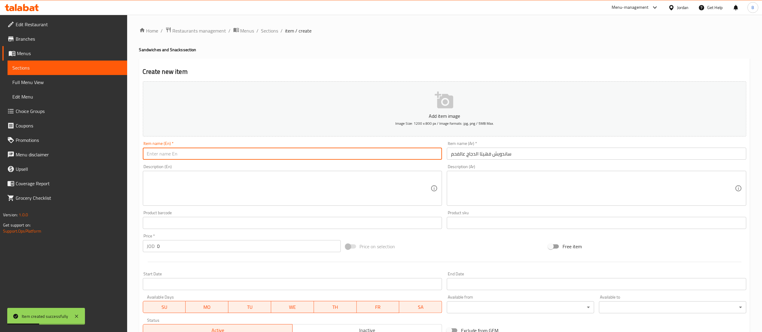
drag, startPoint x: 306, startPoint y: 155, endPoint x: 318, endPoint y: 183, distance: 30.5
click at [306, 155] on input "text" at bounding box center [293, 154] width 300 height 12
paste input "Chicken Fajita Sandwich on Charcoal"
type input "Chicken Fajita Sandwich on Charcoal"
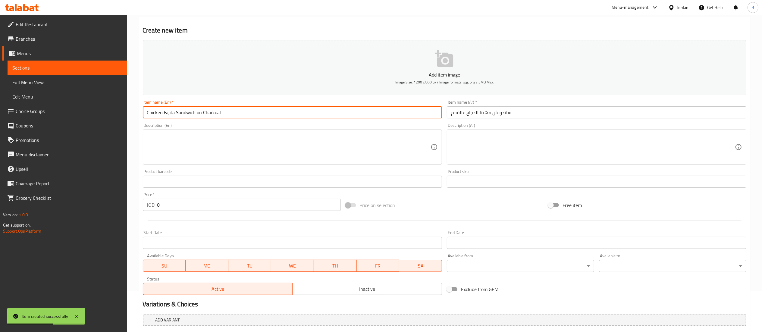
scroll to position [60, 0]
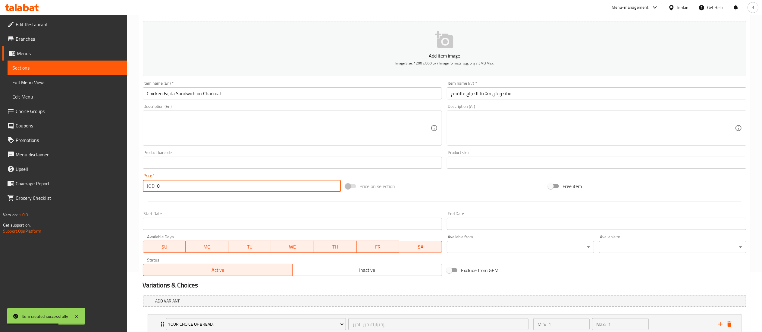
drag, startPoint x: 159, startPoint y: 184, endPoint x: 94, endPoint y: 184, distance: 65.1
click at [104, 183] on div "Edit Restaurant Branches Menus Sections Full Menu View Edit Menu Choice Groups …" at bounding box center [381, 165] width 762 height 421
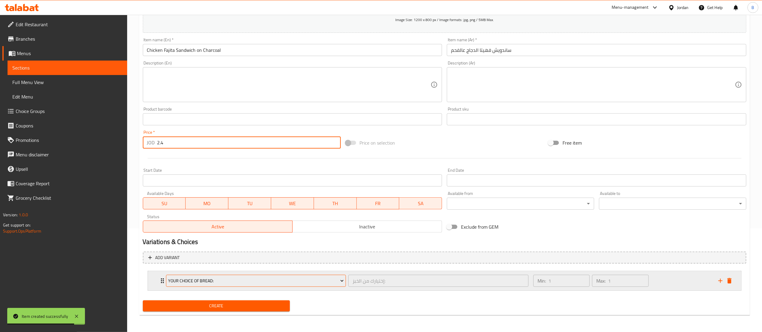
scroll to position [104, 0]
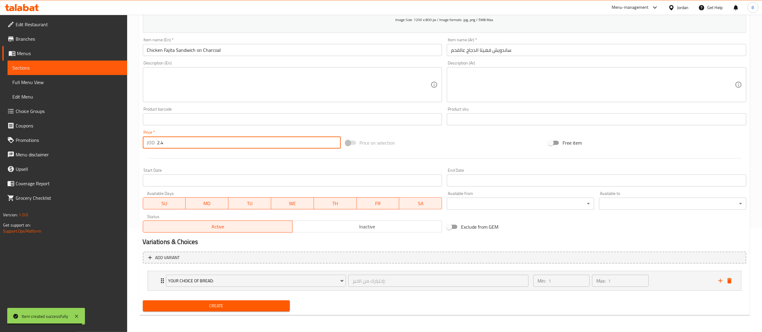
type input "2.4"
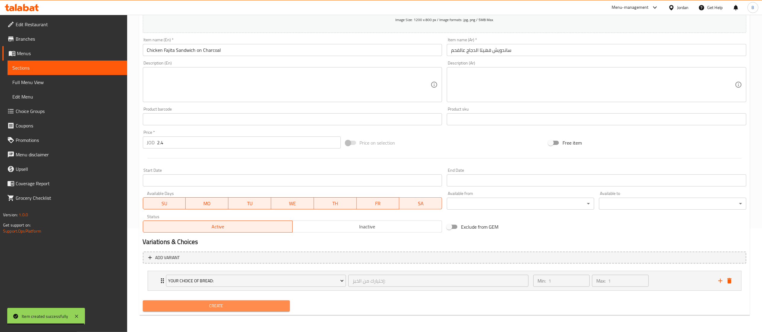
click at [252, 304] on span "Create" at bounding box center [217, 306] width 138 height 8
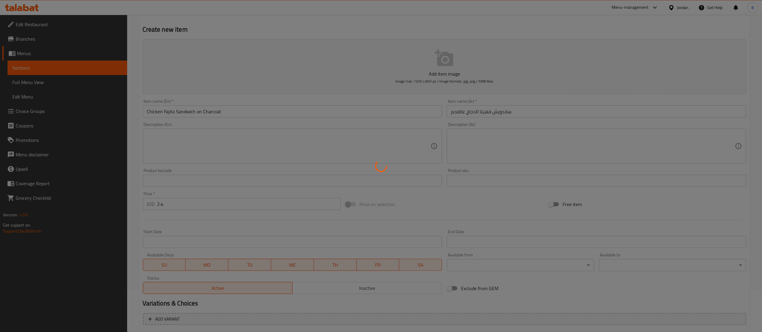
scroll to position [0, 0]
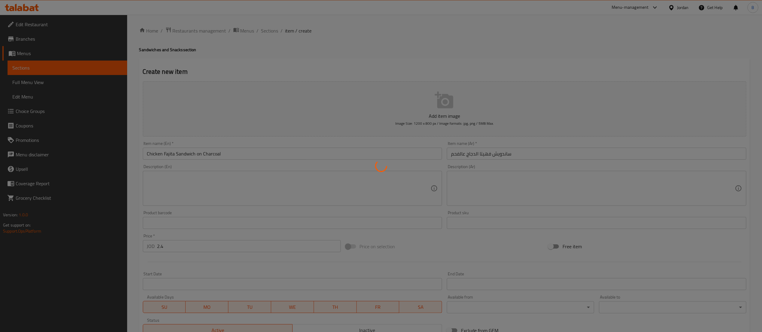
type input "0"
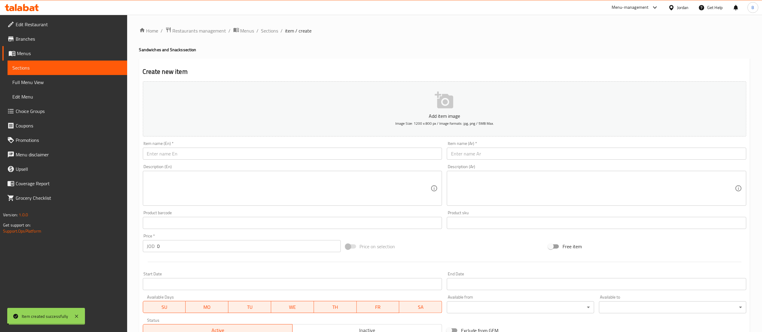
click at [267, 31] on span "Sections" at bounding box center [269, 30] width 17 height 7
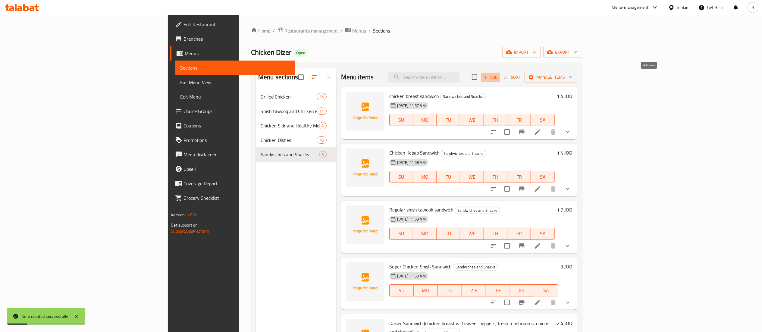
click at [500, 78] on button "Add" at bounding box center [490, 77] width 19 height 9
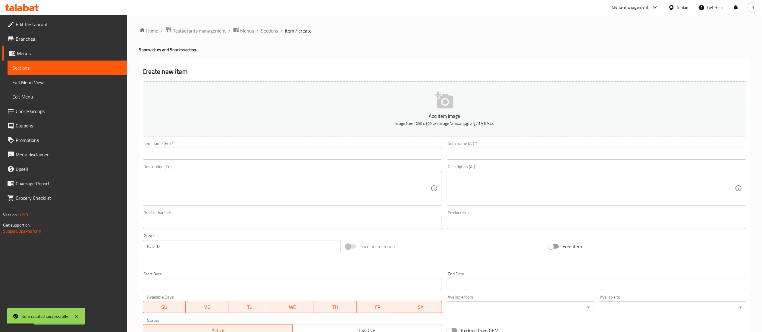
click at [477, 160] on input "text" at bounding box center [597, 154] width 300 height 12
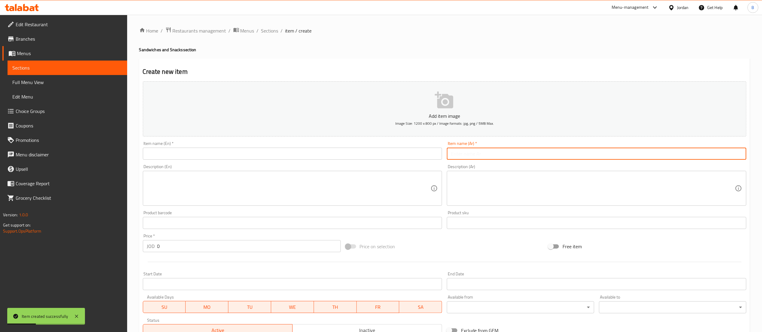
paste input "ساندويش زنجر ( يقدم مع بطاطا مقلية )"
type input "ساندويش زنجر ( يقدم مع بطاطا مقلية )"
click at [303, 147] on div "Item name (En)   * Item name (En) *" at bounding box center [293, 150] width 300 height 18
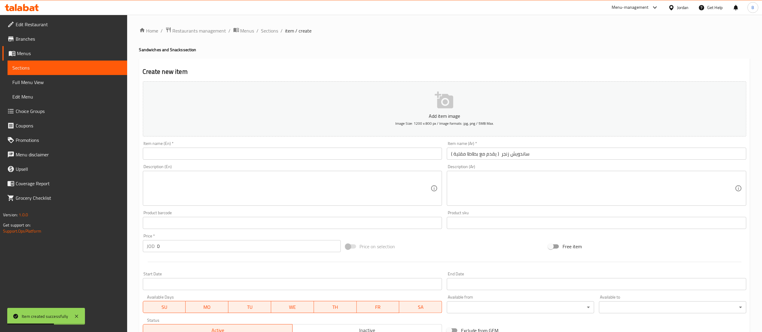
click at [313, 159] on input "text" at bounding box center [293, 154] width 300 height 12
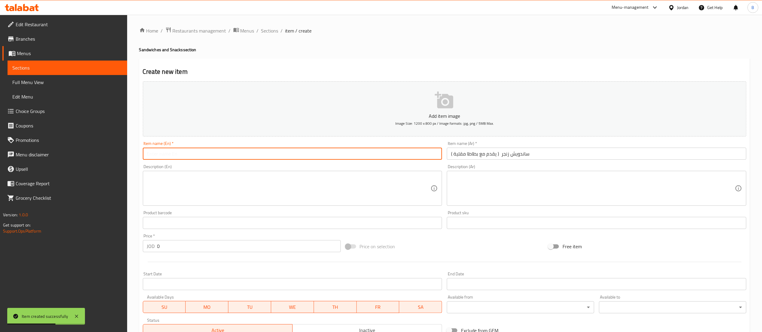
paste input "Zinger Sandwich (served with French fries)"
type input "Zinger Sandwich (served with French fries)"
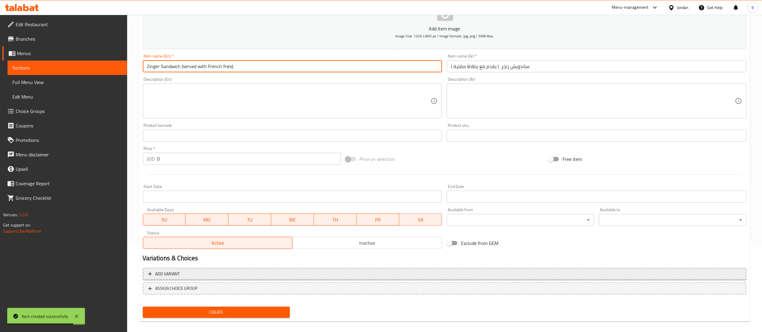
scroll to position [93, 0]
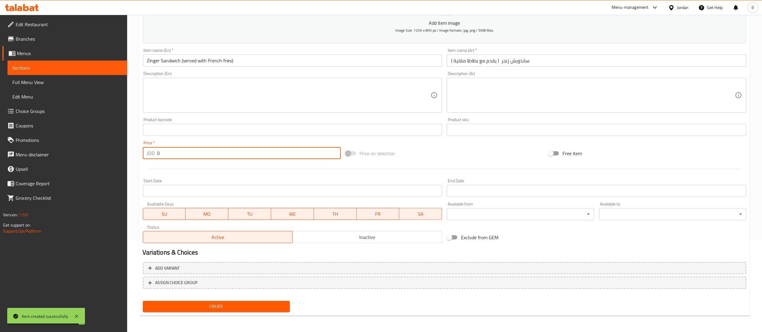
drag, startPoint x: 163, startPoint y: 149, endPoint x: 84, endPoint y: 151, distance: 79.0
click at [102, 149] on div "Edit Restaurant Branches Menus Sections Full Menu View Edit Menu Choice Groups …" at bounding box center [381, 127] width 762 height 411
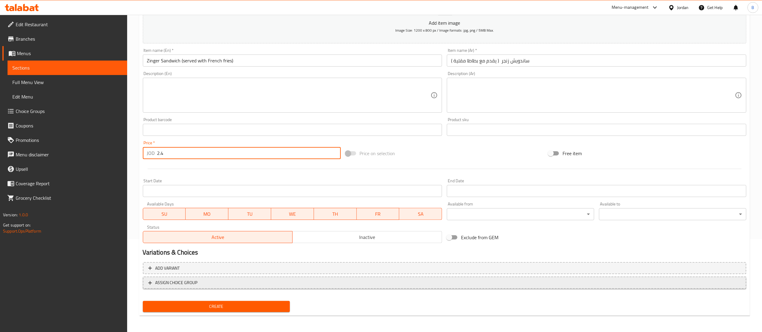
type input "2.4"
click at [202, 282] on span "ASSIGN CHOICE GROUP" at bounding box center [444, 283] width 593 height 8
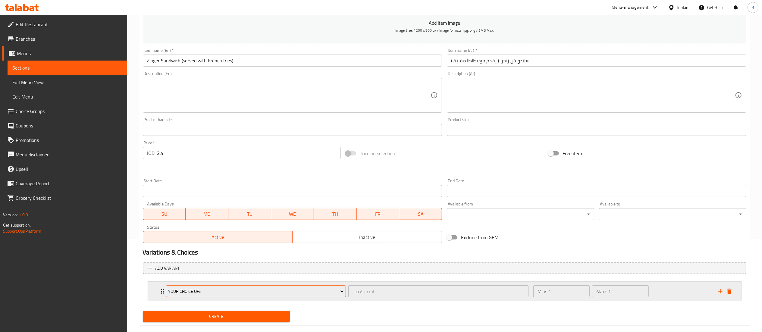
click at [225, 293] on span "your choice of::" at bounding box center [256, 292] width 176 height 8
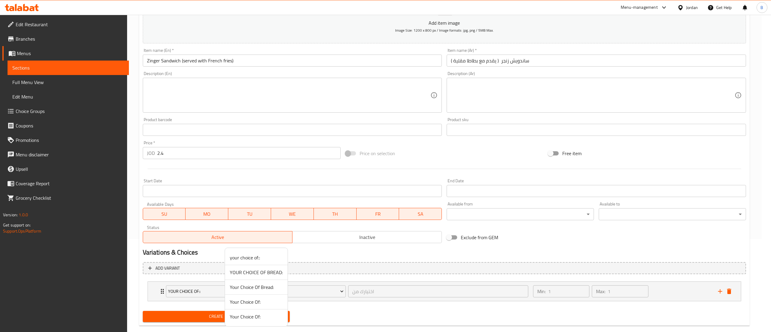
click at [249, 275] on span "YOUR CHOICE OF BREAD:" at bounding box center [256, 272] width 53 height 7
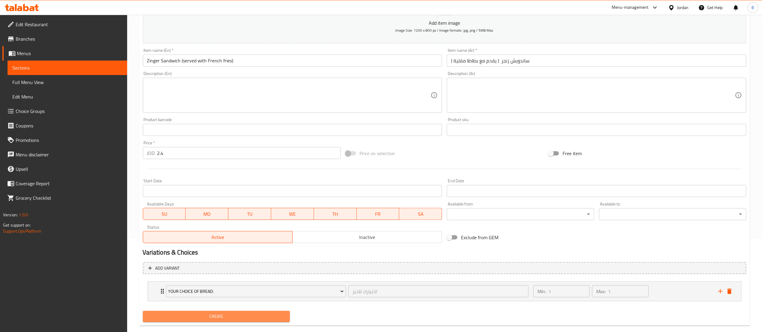
click at [229, 315] on span "Create" at bounding box center [217, 317] width 138 height 8
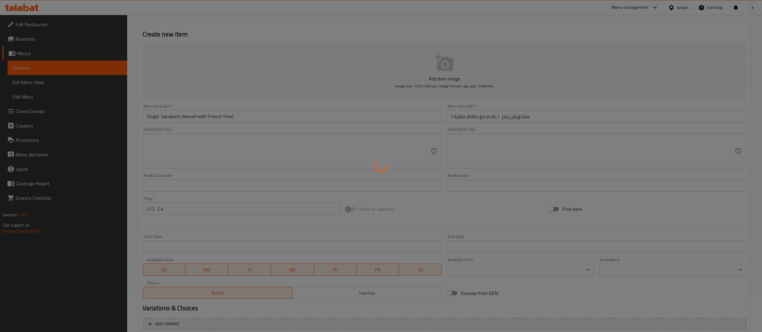
scroll to position [0, 0]
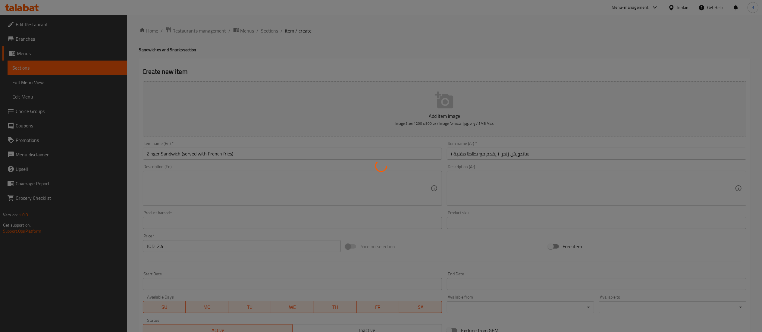
type input "0"
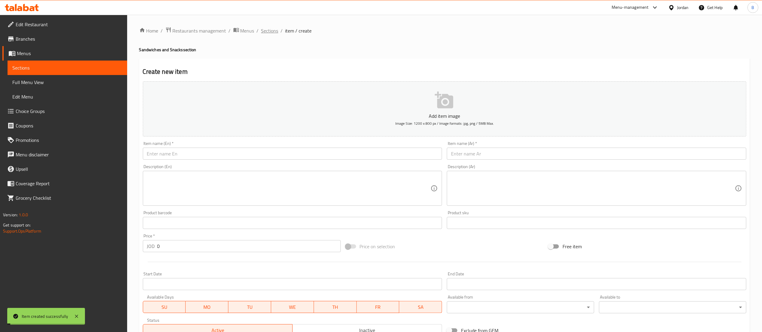
click at [269, 33] on span "Sections" at bounding box center [269, 30] width 17 height 7
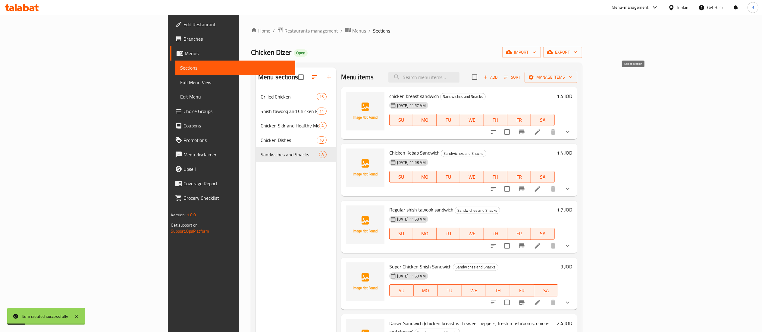
click at [488, 75] on icon "button" at bounding box center [485, 76] width 5 height 5
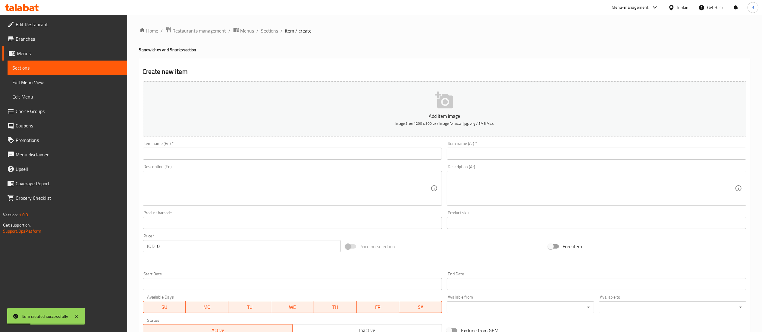
click at [552, 152] on input "text" at bounding box center [597, 154] width 300 height 12
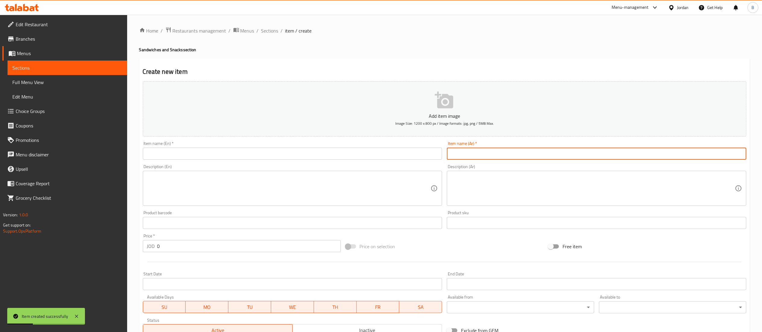
paste input "ساندويش سكالوب ( يقدم مع بطاطا مقلية )"
type input "ساندويش سكالوب ( يقدم مع بطاطا مقلية )"
click at [280, 152] on input "text" at bounding box center [293, 154] width 300 height 12
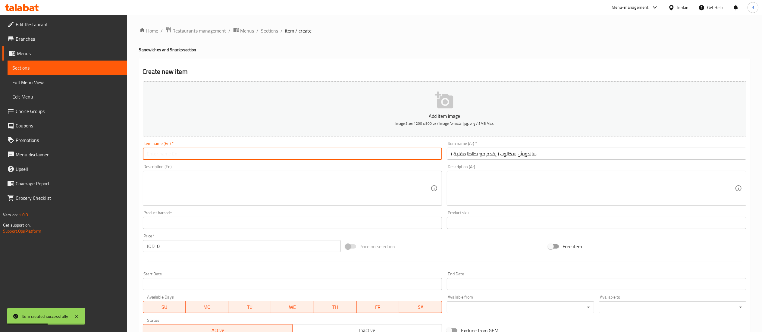
paste input "Scallop Sandwich (served with French fries)"
type input "Scallop Sandwich (served with French fries)"
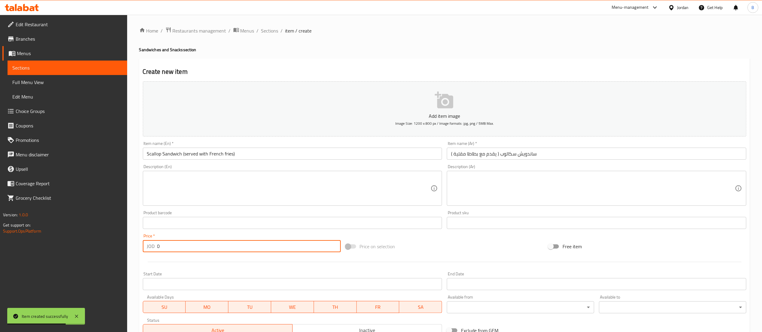
drag, startPoint x: 160, startPoint y: 246, endPoint x: 102, endPoint y: 246, distance: 58.5
click at [126, 246] on div "Edit Restaurant Branches Menus Sections Full Menu View Edit Menu Choice Groups …" at bounding box center [381, 220] width 762 height 411
paste input "2."
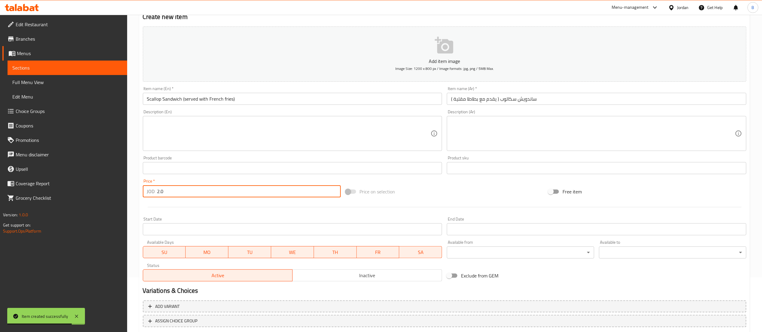
scroll to position [93, 0]
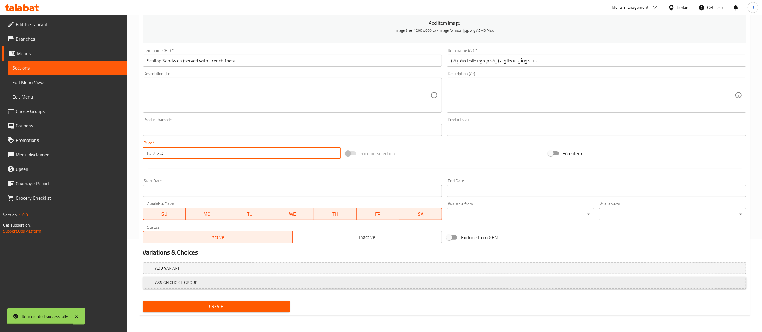
type input "2.0"
click at [195, 283] on span "ASSIGN CHOICE GROUP" at bounding box center [176, 283] width 42 height 8
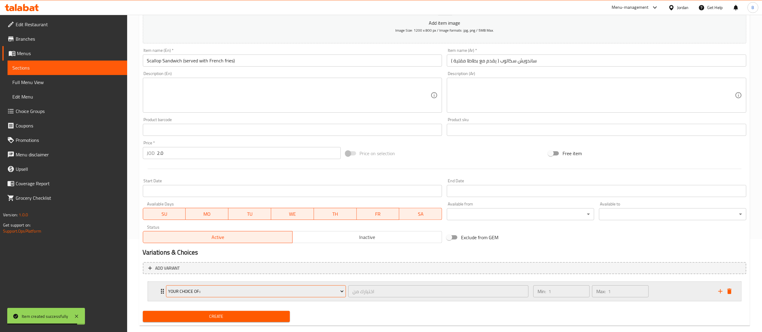
click at [204, 293] on span "your choice of::" at bounding box center [256, 292] width 176 height 8
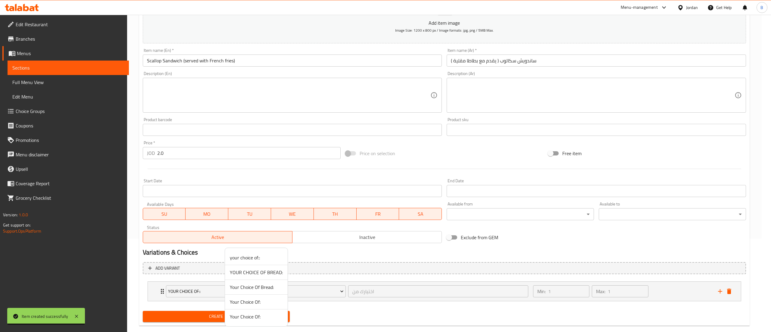
click at [254, 273] on span "YOUR CHOICE OF BREAD:" at bounding box center [256, 272] width 53 height 7
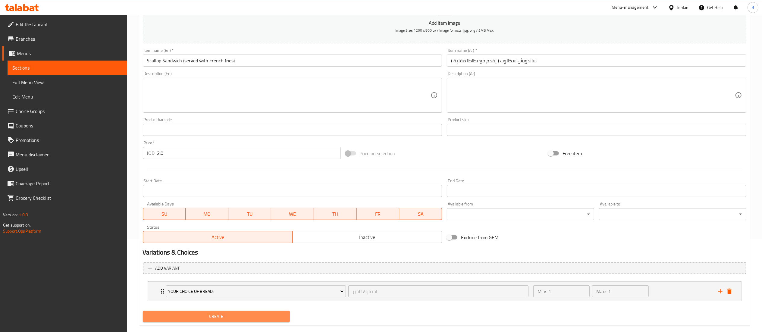
click at [224, 319] on span "Create" at bounding box center [217, 317] width 138 height 8
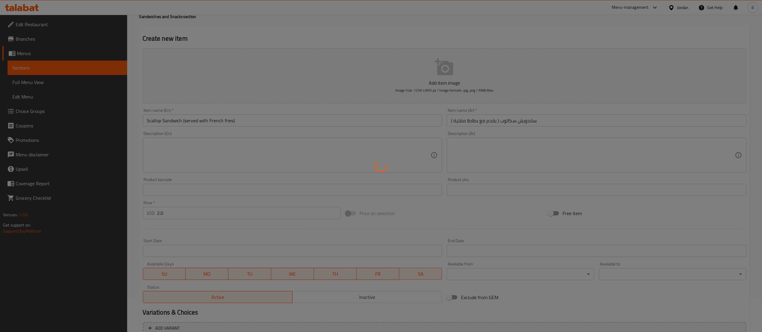
type input "0"
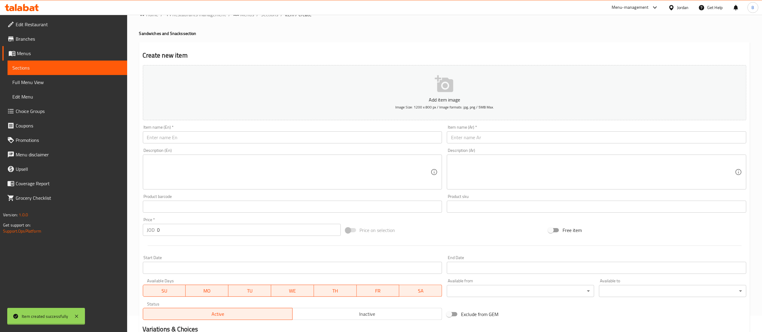
scroll to position [0, 0]
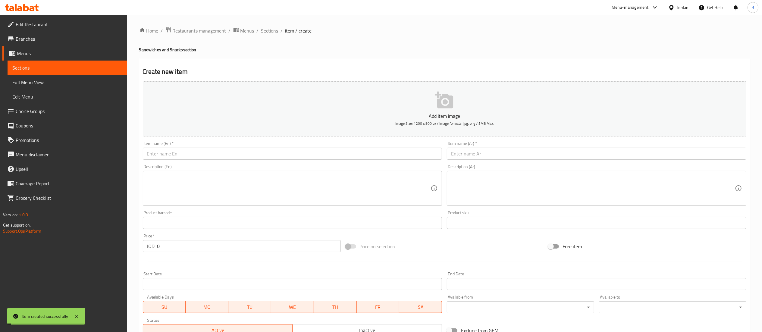
click at [270, 27] on span "Sections" at bounding box center [269, 30] width 17 height 7
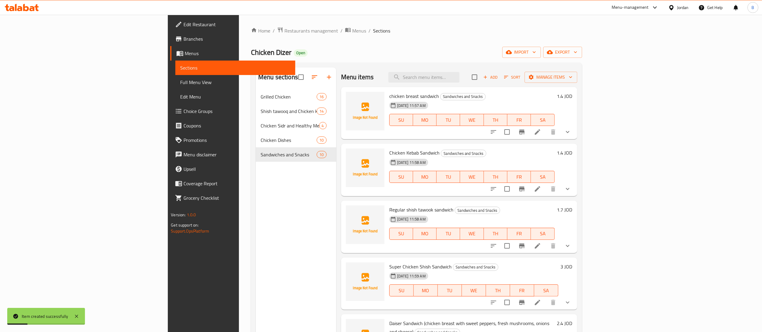
click at [499, 74] on span "Add" at bounding box center [490, 77] width 16 height 7
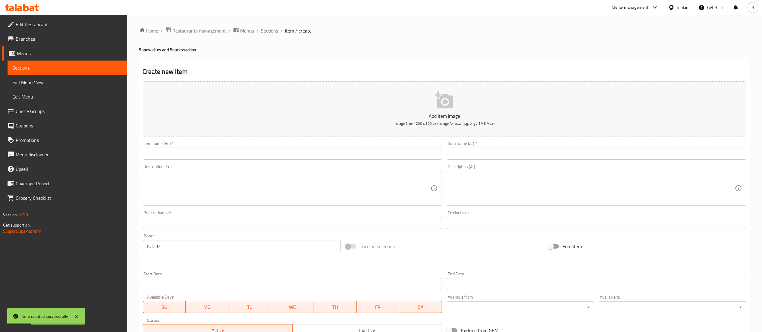
drag, startPoint x: 561, startPoint y: 153, endPoint x: 525, endPoint y: 152, distance: 35.3
click at [561, 153] on input "text" at bounding box center [597, 154] width 300 height 12
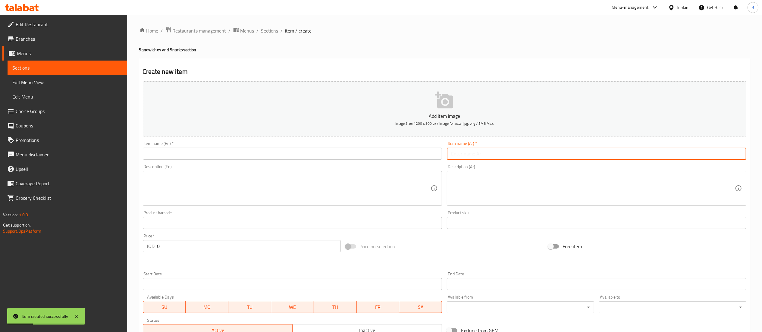
paste input "ساندويش مكسيكي ( صدر دجاج مع فلفل حار وذرة وفطر بالصلصة المكسيكية الحارة"
type input "ساندويش مكسيكي ( صدر دجاج مع فلفل حار وذرة وفطر بالصلصة المكسيكية الحارة"
click at [271, 146] on div "Item name (En)   * Item name (En) *" at bounding box center [293, 150] width 300 height 18
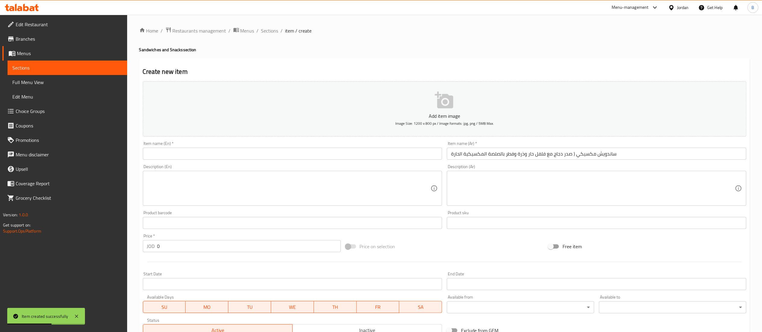
click at [270, 147] on div "Item name (En)   * Item name (En) *" at bounding box center [293, 150] width 300 height 18
click at [275, 162] on div "Item name (En)   * Item name (En) *" at bounding box center [292, 150] width 304 height 23
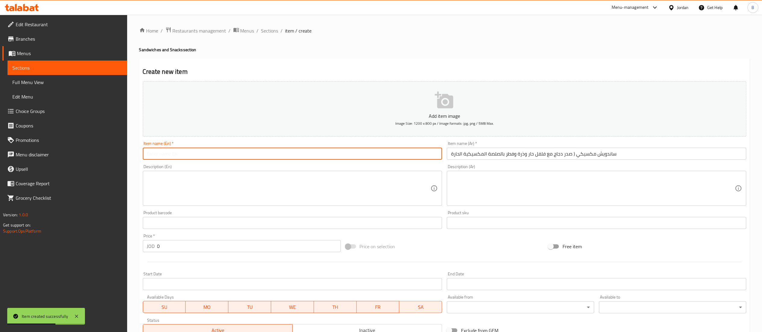
click at [278, 152] on input "text" at bounding box center [293, 154] width 300 height 12
paste input "Mexican sandwich (chicken breast with hot pepper, corn and mushrooms with hot M…"
type input "Mexican sandwich (chicken breast with hot pepper, corn and mushrooms with hot M…"
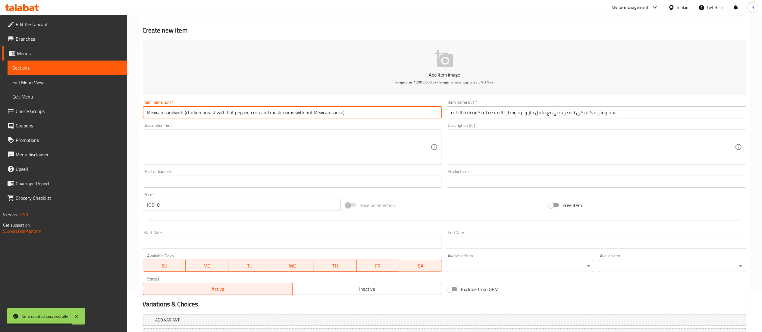
scroll to position [60, 0]
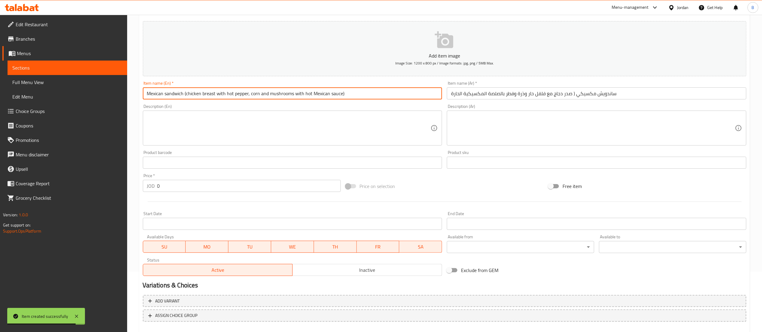
drag, startPoint x: 179, startPoint y: 191, endPoint x: 28, endPoint y: 181, distance: 151.3
click at [76, 181] on div "Edit Restaurant Branches Menus Sections Full Menu View Edit Menu Choice Groups …" at bounding box center [381, 160] width 762 height 411
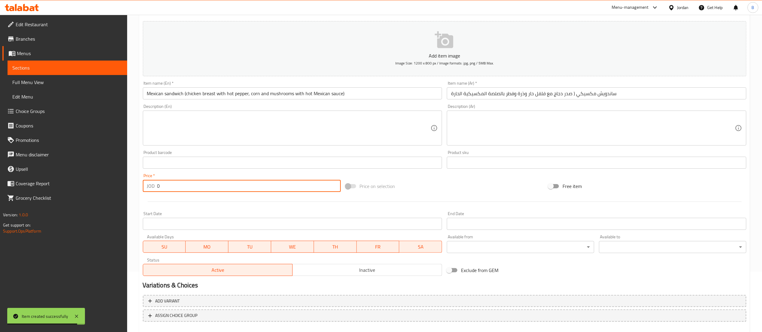
paste input "2.2"
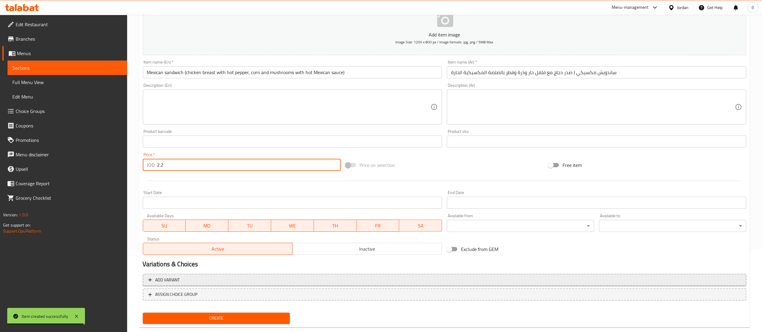
scroll to position [93, 0]
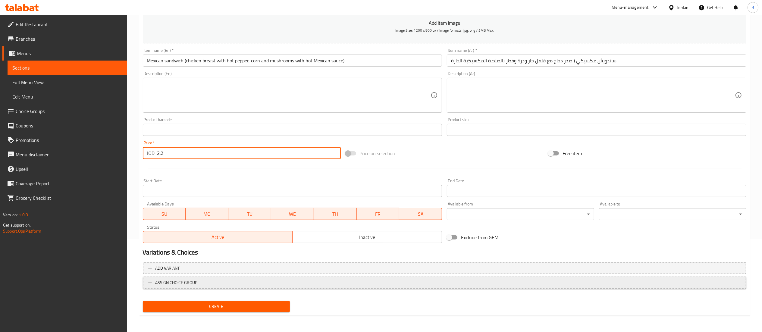
type input "2.2"
click at [182, 284] on span "ASSIGN CHOICE GROUP" at bounding box center [176, 283] width 42 height 8
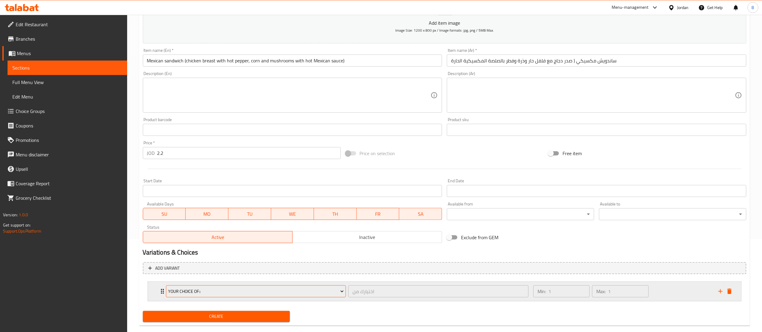
click at [211, 290] on span "your choice of::" at bounding box center [256, 292] width 176 height 8
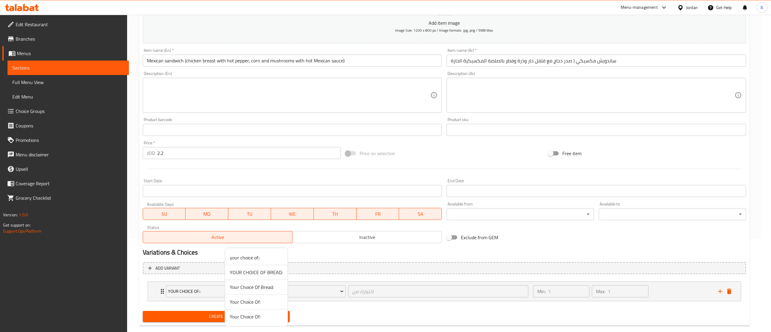
click at [245, 269] on span "YOUR CHOICE OF BREAD:" at bounding box center [256, 272] width 53 height 7
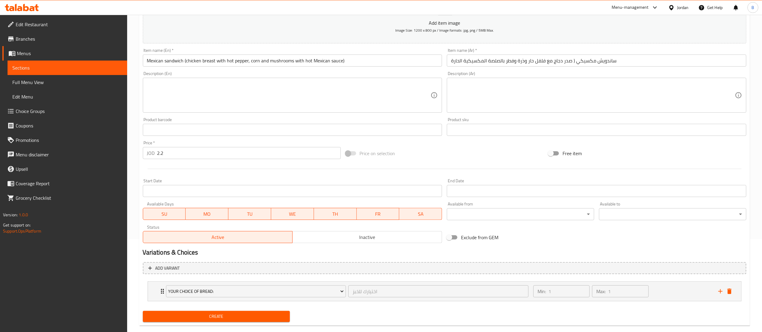
click at [217, 317] on span "Create" at bounding box center [217, 317] width 138 height 8
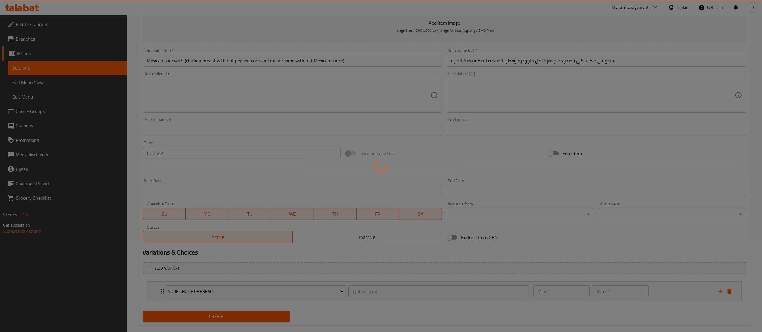
type input "0"
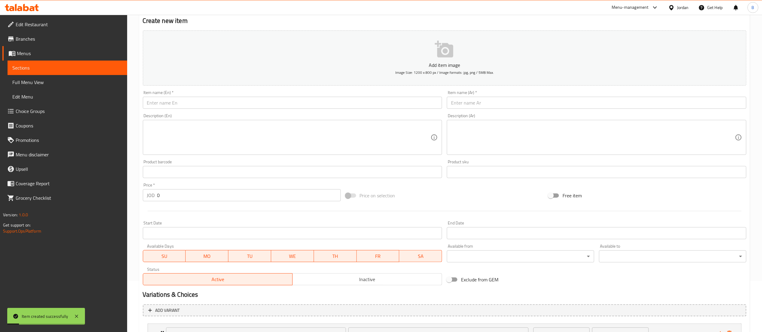
scroll to position [33, 0]
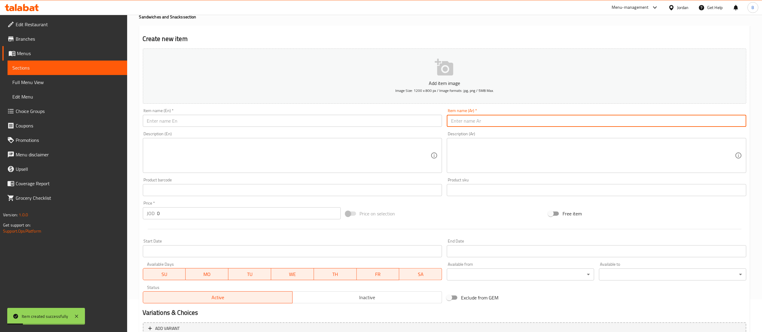
click at [502, 125] on input "text" at bounding box center [597, 121] width 300 height 12
paste input "ساندويش فعفوط ( بيض و هوت دوغ )"
type input "ساندويش فعفوط ( بيض و هوت دوغ )"
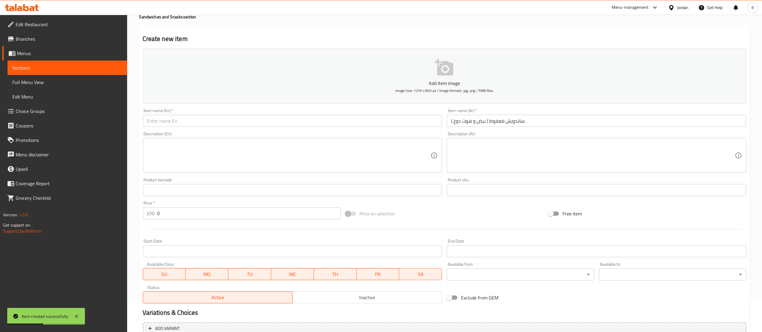
click at [284, 114] on div "Item name (En)   * Item name (En) *" at bounding box center [293, 117] width 300 height 18
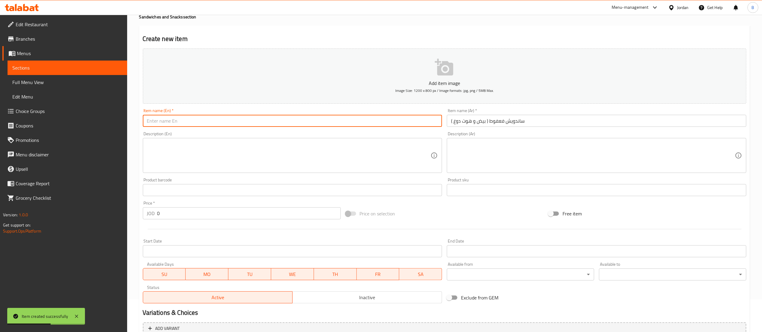
click at [254, 125] on input "text" at bounding box center [293, 121] width 300 height 12
paste input "Faffout sandwich (eggs and hot dog)"
type input "Faffout sandwich (eggs and hot dog)"
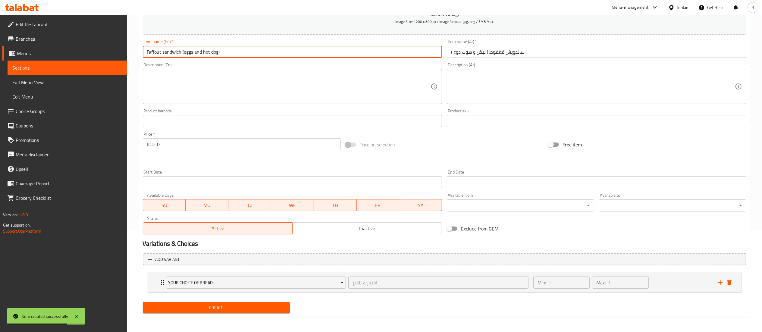
scroll to position [104, 0]
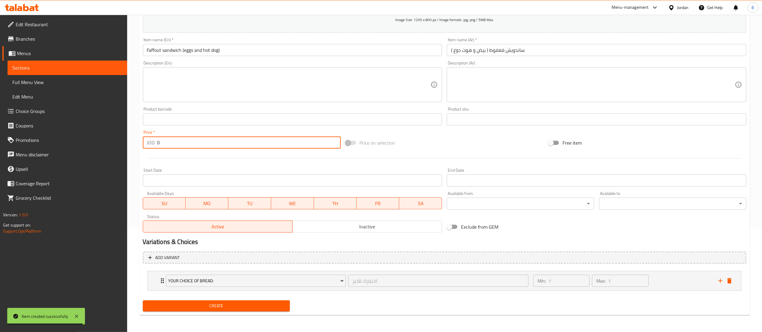
drag, startPoint x: 186, startPoint y: 148, endPoint x: 110, endPoint y: 143, distance: 76.4
click at [111, 142] on div "Edit Restaurant Branches Menus Sections Full Menu View Edit Menu Choice Groups …" at bounding box center [381, 121] width 762 height 421
type input "1.1"
drag, startPoint x: 244, startPoint y: 305, endPoint x: 244, endPoint y: 298, distance: 7.2
click at [244, 305] on span "Create" at bounding box center [217, 306] width 138 height 8
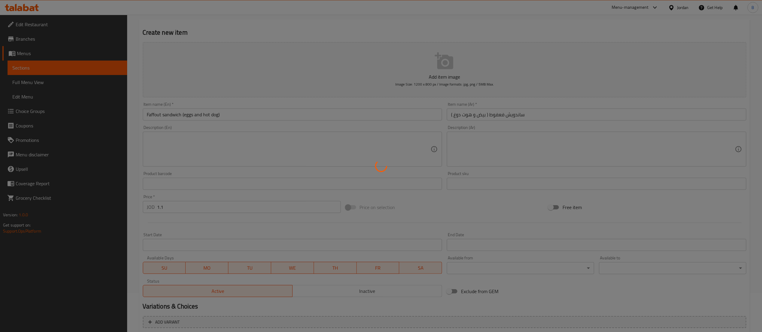
scroll to position [0, 0]
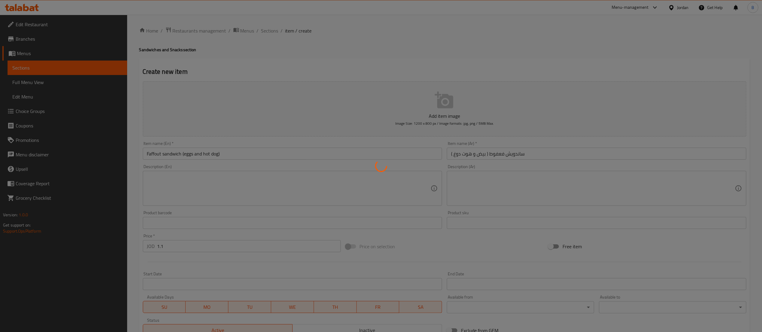
type input "0"
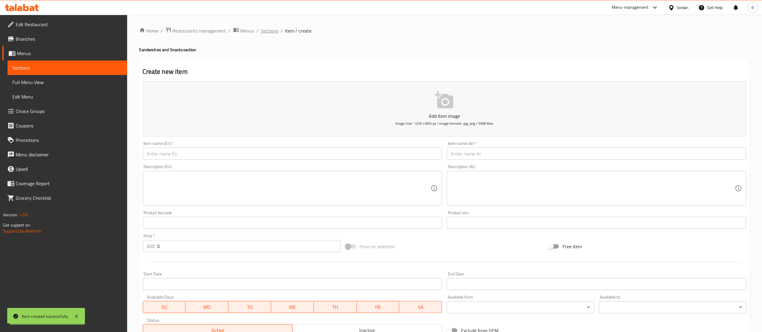
click at [272, 29] on span "Sections" at bounding box center [269, 30] width 17 height 7
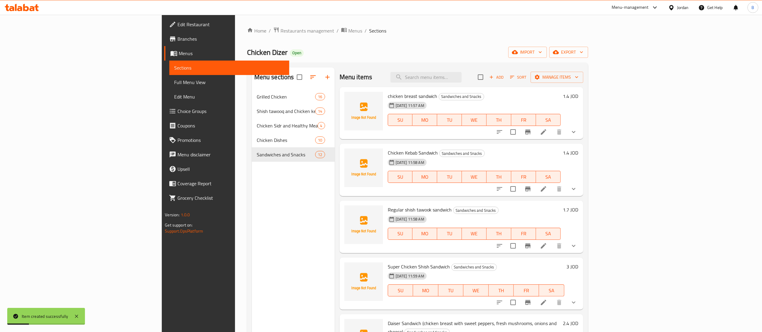
click at [505, 81] on span "Add" at bounding box center [496, 77] width 16 height 7
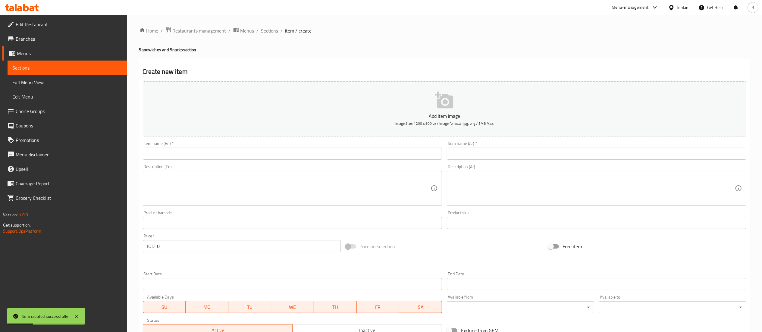
click at [578, 155] on input "text" at bounding box center [597, 154] width 300 height 12
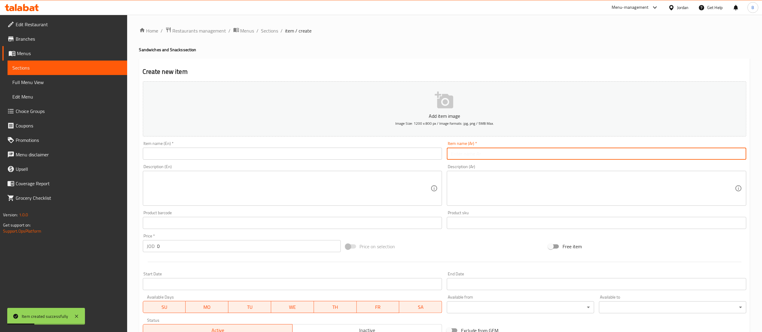
paste input "ساندويش بطاطا"
type input "ساندويش بطاطا"
click at [273, 156] on input "text" at bounding box center [293, 154] width 300 height 12
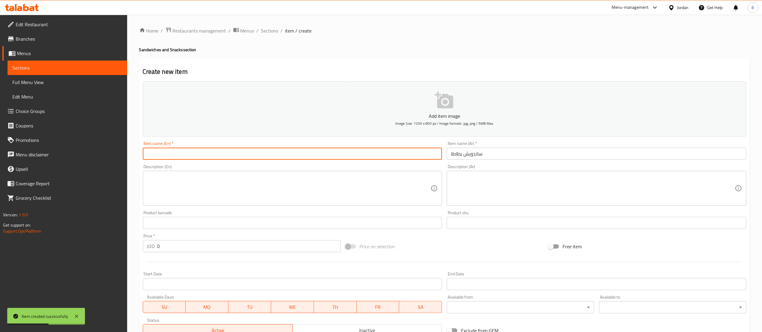
paste input "potato sandwich"
type input "potato sandwich"
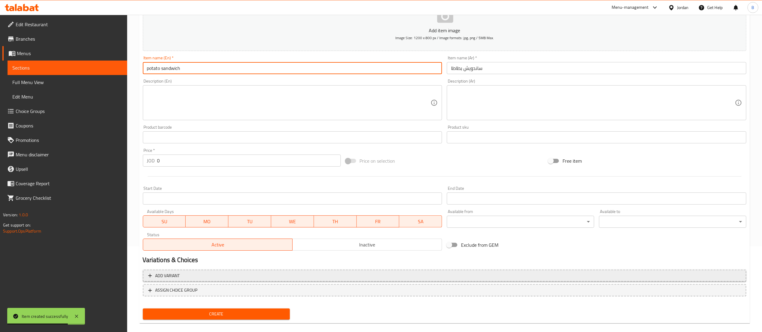
scroll to position [93, 0]
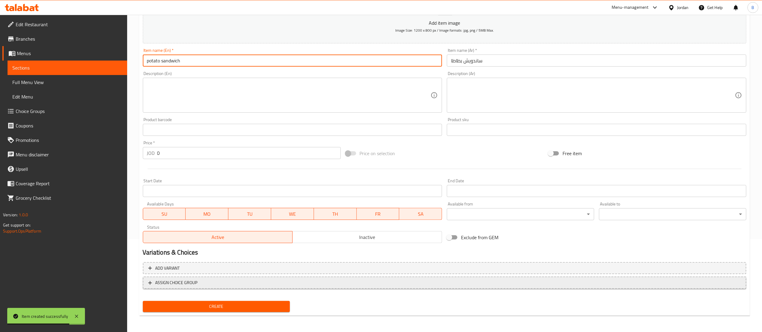
click at [188, 284] on span "ASSIGN CHOICE GROUP" at bounding box center [176, 283] width 42 height 8
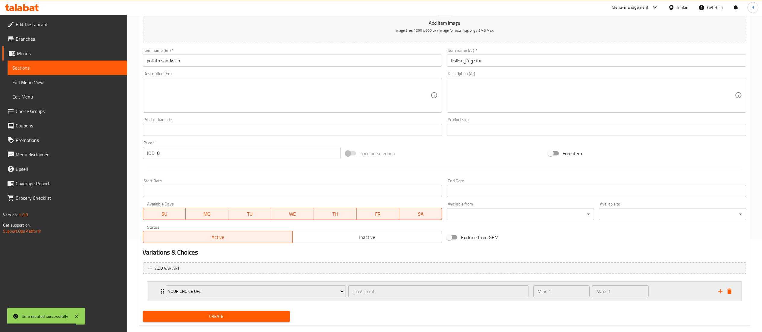
click at [233, 298] on div "your choice of::" at bounding box center [256, 291] width 183 height 14
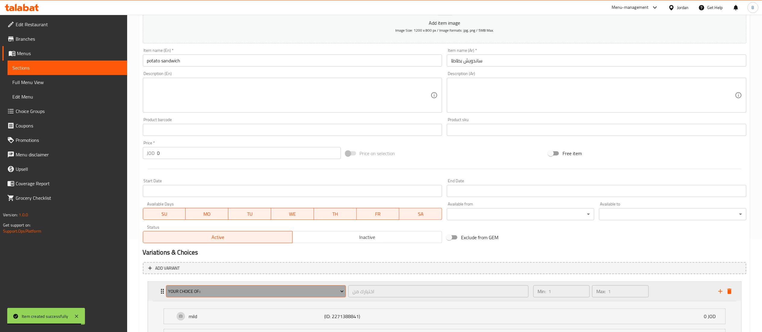
click at [235, 291] on span "your choice of::" at bounding box center [256, 292] width 176 height 8
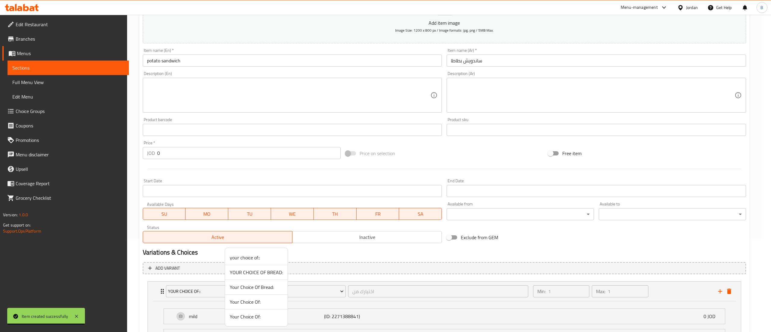
click at [240, 272] on span "YOUR CHOICE OF BREAD:" at bounding box center [256, 272] width 53 height 7
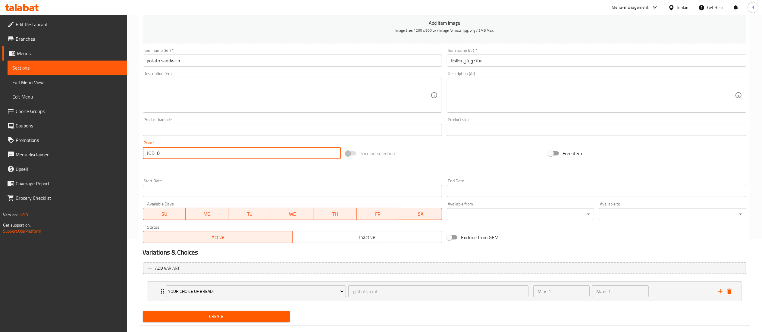
drag, startPoint x: 176, startPoint y: 150, endPoint x: 130, endPoint y: 156, distance: 46.8
click at [133, 156] on div "Home / Restaurants management / Menus / Sections / item / create Sandwiches and…" at bounding box center [444, 132] width 635 height 421
type input "1"
click at [273, 318] on span "Create" at bounding box center [217, 317] width 138 height 8
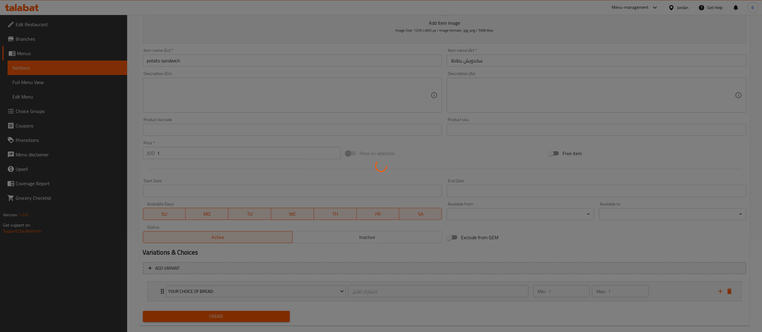
type input "0"
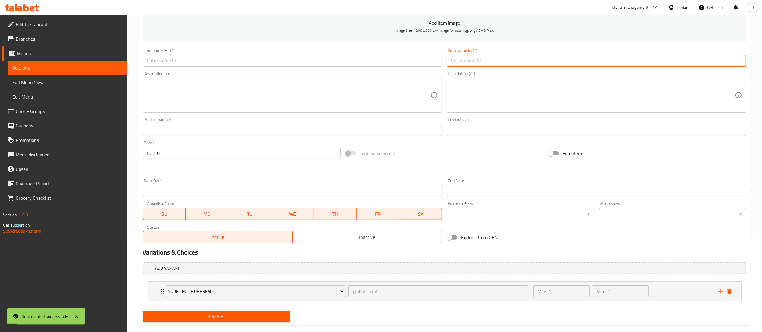
click at [549, 66] on input "text" at bounding box center [597, 61] width 300 height 12
paste input "ساندويش هوت دوغ"
type input "ساندويش هوت دوغ"
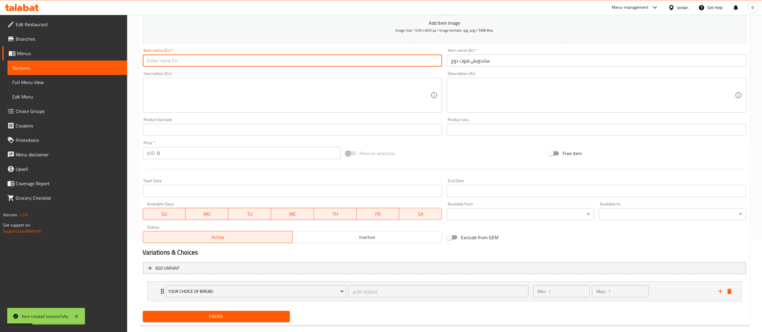
click at [239, 59] on input "text" at bounding box center [293, 61] width 300 height 12
paste input "hot dog sandwich"
type input "hot dog sandwich"
drag, startPoint x: 178, startPoint y: 156, endPoint x: 45, endPoint y: 163, distance: 132.8
click at [91, 155] on div "Edit Restaurant Branches Menus Sections Full Menu View Edit Menu Choice Groups …" at bounding box center [381, 132] width 762 height 421
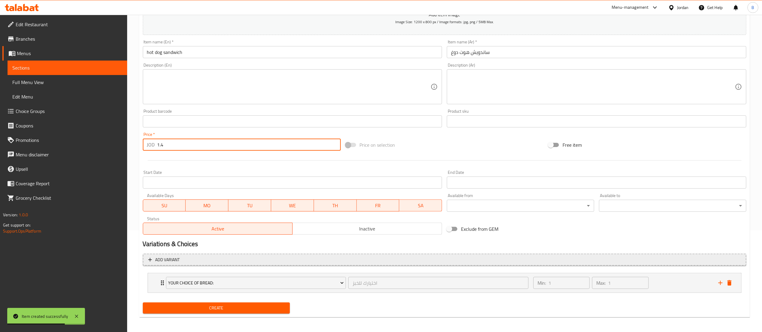
scroll to position [104, 0]
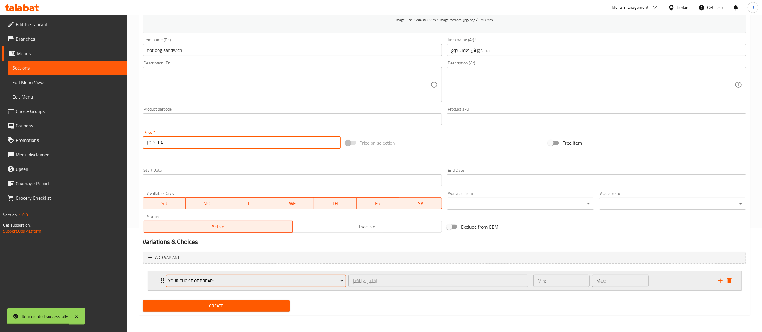
type input "1.4"
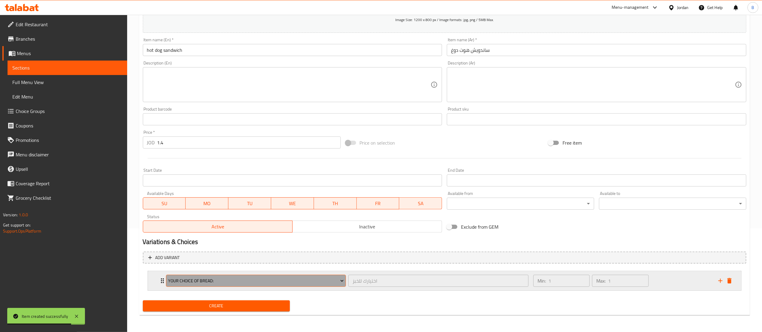
click at [220, 280] on span "YOUR CHOICE OF BREAD:" at bounding box center [256, 281] width 176 height 8
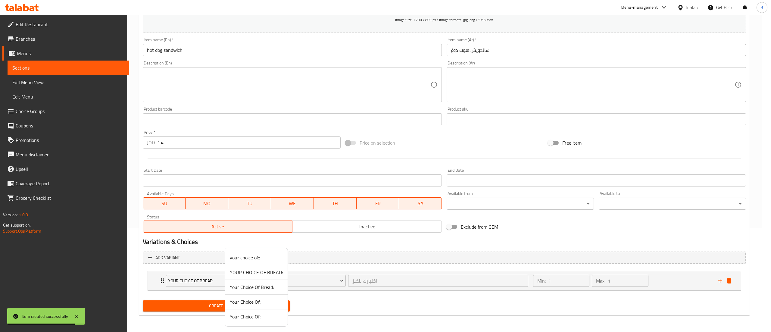
click at [370, 306] on div at bounding box center [385, 166] width 771 height 332
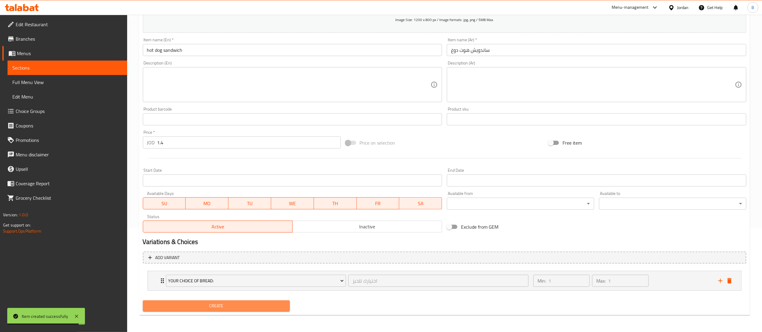
click at [264, 309] on span "Create" at bounding box center [217, 306] width 138 height 8
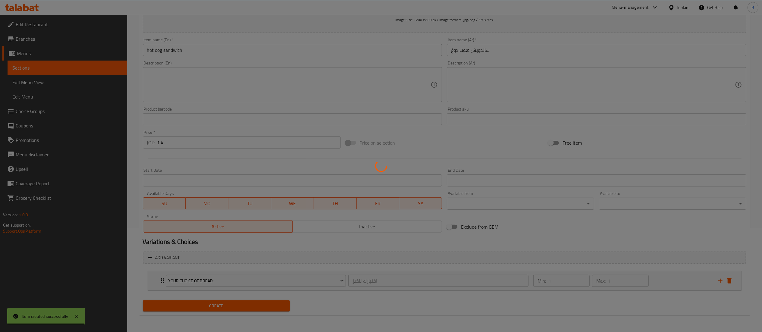
type input "0"
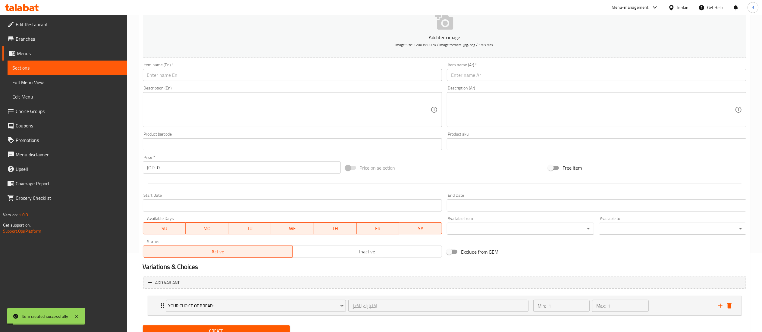
scroll to position [0, 0]
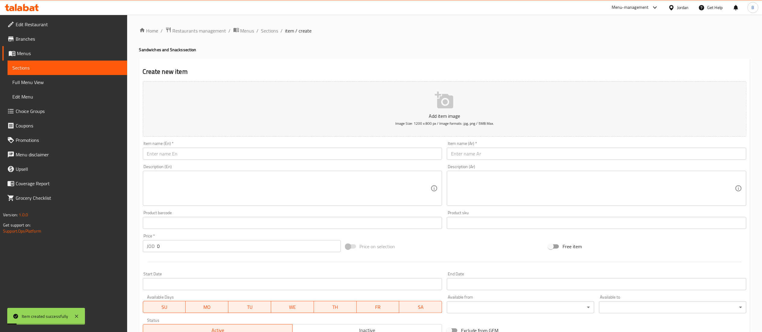
click at [491, 156] on input "text" at bounding box center [597, 154] width 300 height 12
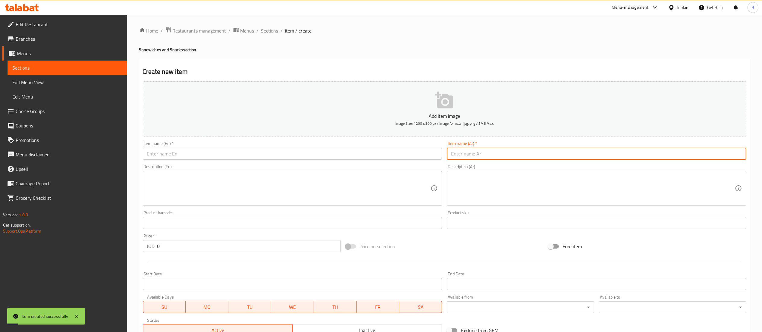
paste input "ساندويش بيض مقلي"
type input "ساندويش بيض مقلي"
drag, startPoint x: 240, startPoint y: 155, endPoint x: 240, endPoint y: 160, distance: 4.2
click at [240, 155] on input "text" at bounding box center [293, 154] width 300 height 12
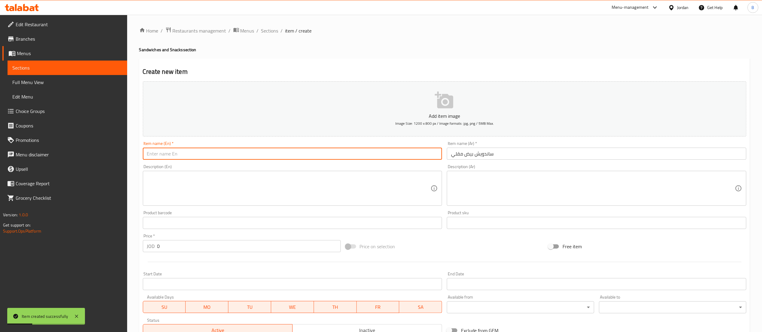
paste input "fried egg sandwich"
type input "fried egg sandwich"
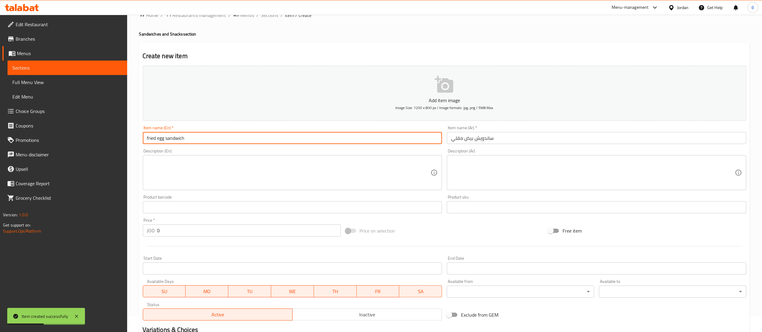
scroll to position [60, 0]
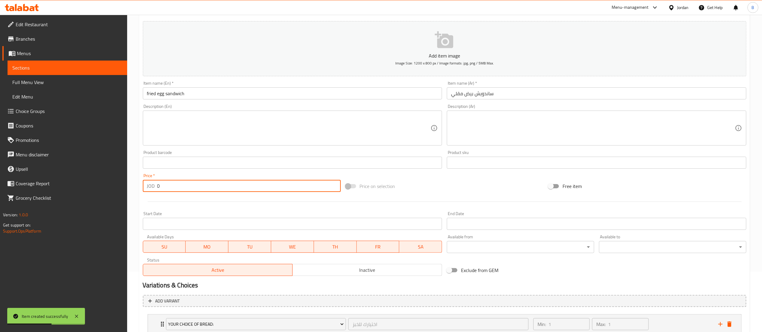
drag, startPoint x: 144, startPoint y: 185, endPoint x: 24, endPoint y: 184, distance: 119.6
click at [72, 184] on div "Edit Restaurant Branches Menus Sections Full Menu View Edit Menu Choice Groups …" at bounding box center [381, 165] width 762 height 421
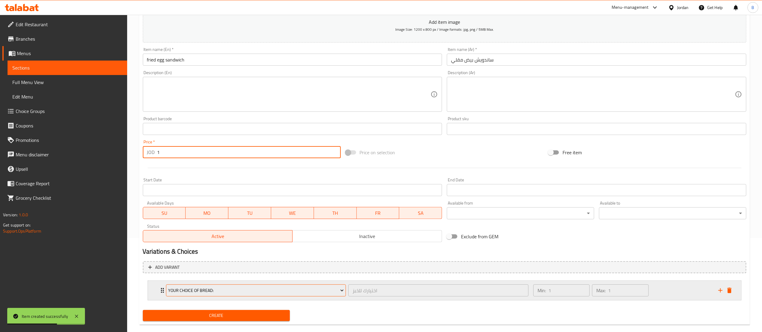
scroll to position [104, 0]
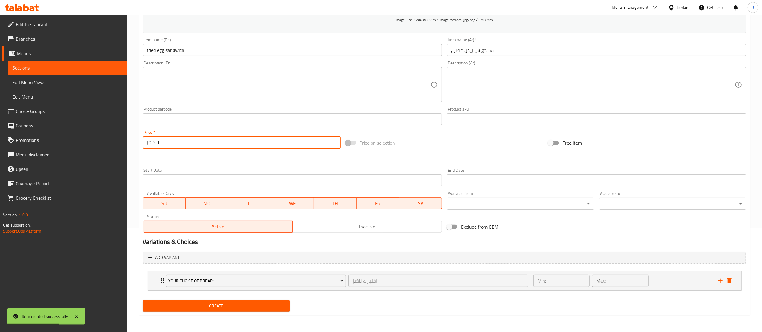
type input "1"
click at [232, 313] on div "Create" at bounding box center [216, 306] width 152 height 16
click at [238, 307] on span "Create" at bounding box center [217, 306] width 138 height 8
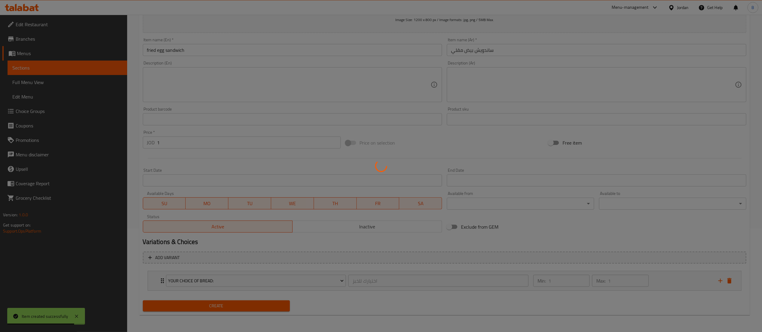
type input "0"
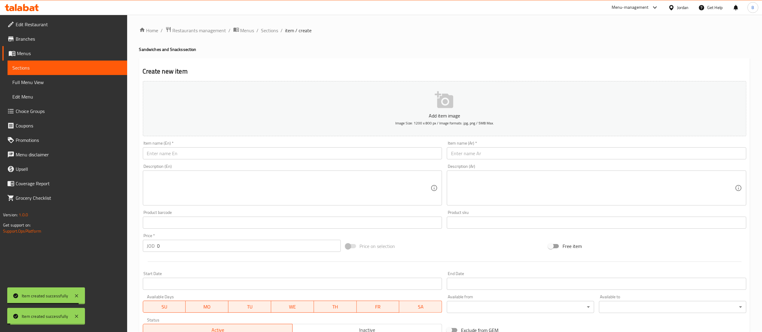
scroll to position [0, 0]
click at [272, 27] on span "Sections" at bounding box center [269, 30] width 17 height 7
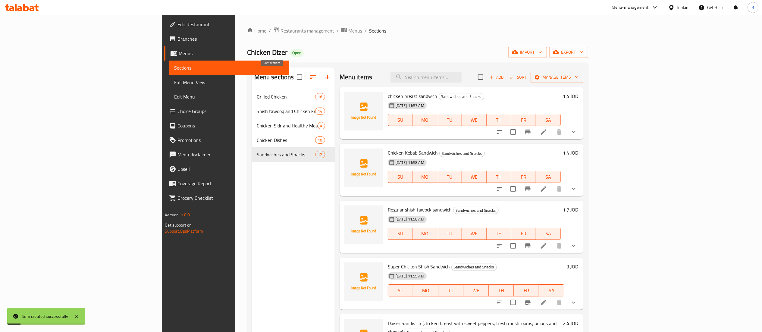
click at [320, 78] on button "button" at bounding box center [327, 77] width 14 height 14
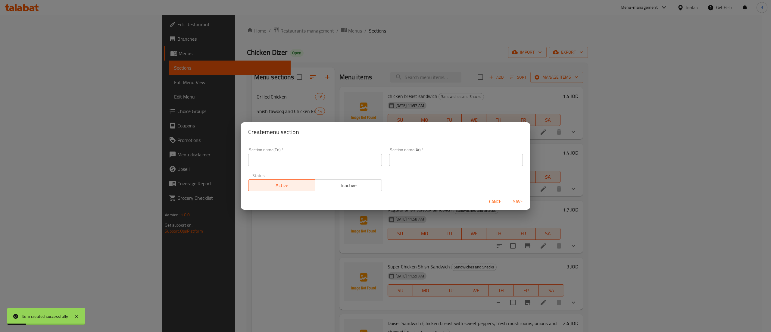
click at [426, 163] on input "text" at bounding box center [456, 160] width 134 height 12
paste input "قائمة الشاورما"
drag, startPoint x: 451, startPoint y: 163, endPoint x: 405, endPoint y: 161, distance: 45.8
click at [405, 161] on input "قائمة الشاورما" at bounding box center [456, 160] width 134 height 12
click at [406, 159] on input "قائمة الشاورما" at bounding box center [456, 160] width 134 height 12
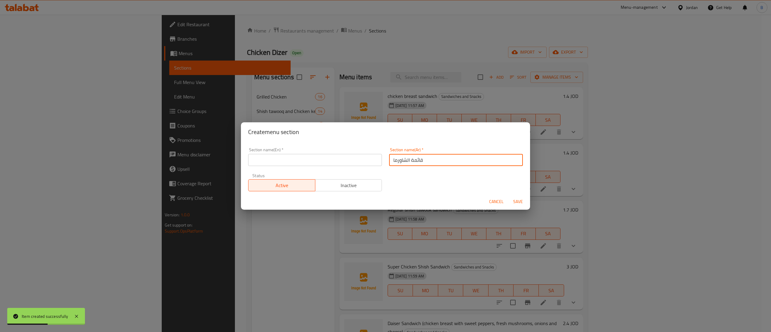
drag, startPoint x: 406, startPoint y: 160, endPoint x: 424, endPoint y: 160, distance: 17.5
click at [424, 160] on input "قائمة الشاورما" at bounding box center [456, 160] width 134 height 12
click at [412, 160] on input "قائمة الشاورما" at bounding box center [456, 160] width 134 height 12
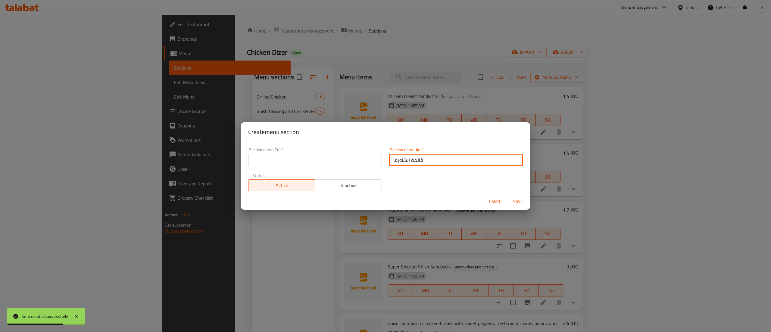
drag, startPoint x: 407, startPoint y: 160, endPoint x: 421, endPoint y: 159, distance: 13.9
click at [421, 159] on input "قائمة الشاورما" at bounding box center [456, 160] width 134 height 12
drag, startPoint x: 420, startPoint y: 159, endPoint x: 412, endPoint y: 159, distance: 7.5
click at [412, 159] on input "قائمة الشاورما" at bounding box center [456, 160] width 134 height 12
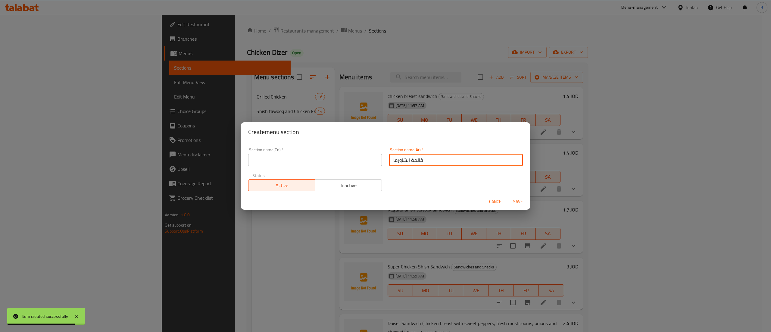
click at [411, 159] on input "قائمة الشاورما" at bounding box center [456, 160] width 134 height 12
drag, startPoint x: 408, startPoint y: 161, endPoint x: 413, endPoint y: 162, distance: 4.9
click at [413, 162] on input "قائمة الشاورما" at bounding box center [456, 160] width 134 height 12
drag, startPoint x: 407, startPoint y: 162, endPoint x: 419, endPoint y: 162, distance: 12.1
click at [419, 162] on input "قائمة الشاورما" at bounding box center [456, 160] width 134 height 12
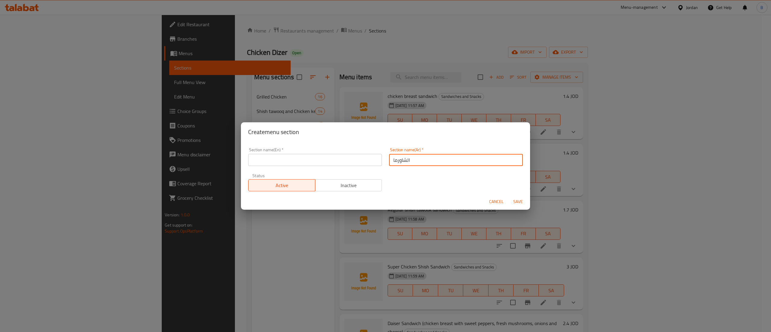
type input "الشاورما"
click at [361, 158] on input "text" at bounding box center [315, 160] width 134 height 12
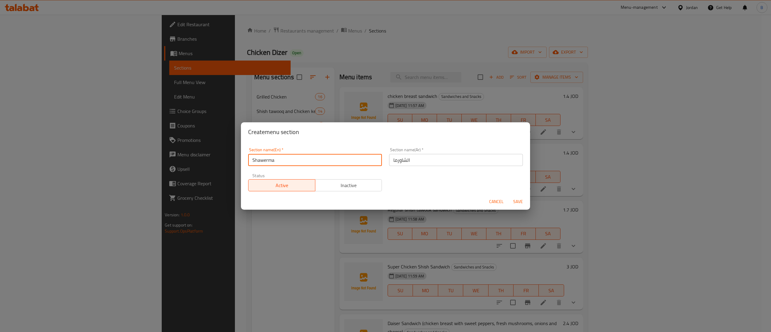
type input "Shawerma"
click at [514, 201] on span "Save" at bounding box center [518, 202] width 14 height 8
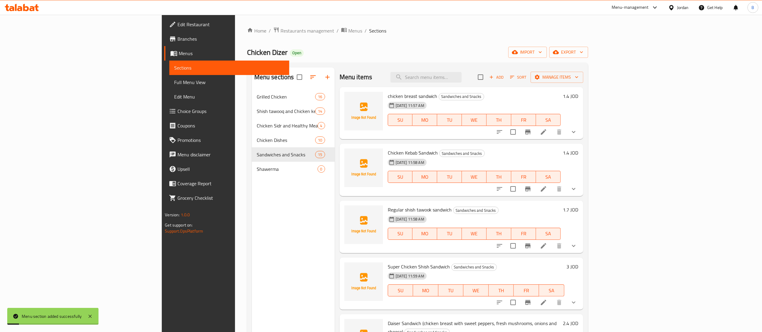
click at [252, 179] on nav "Grilled Chicken 16 Shish tawooq and Chicken kebab 14 Chicken Sidr and Healthy M…" at bounding box center [293, 133] width 83 height 92
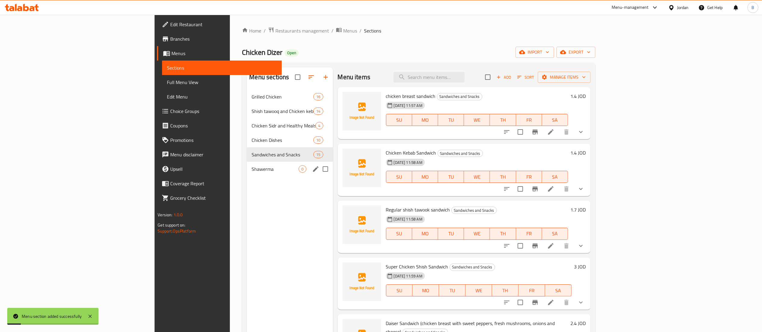
click at [252, 171] on span "Shawerma" at bounding box center [275, 168] width 47 height 7
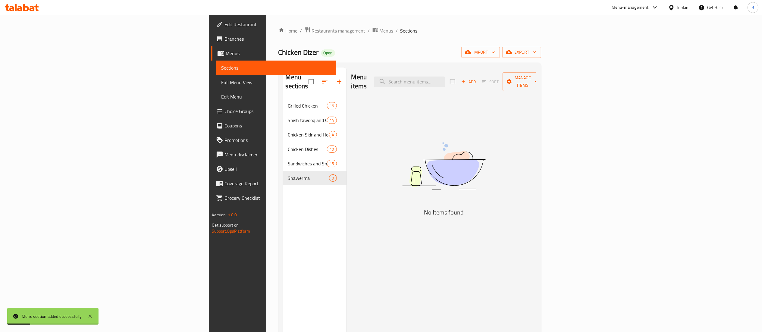
click at [477, 78] on span "Add" at bounding box center [468, 81] width 16 height 7
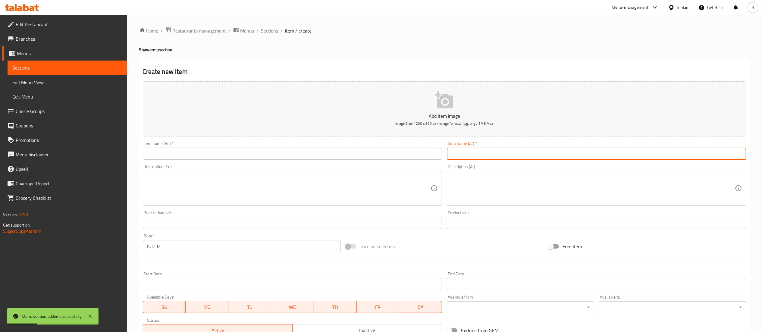
click at [491, 149] on input "text" at bounding box center [597, 154] width 300 height 12
paste input "ساندويش شاورما عادي"
type input "ساندويش شاورما عادي"
click at [253, 155] on input "text" at bounding box center [293, 154] width 300 height 12
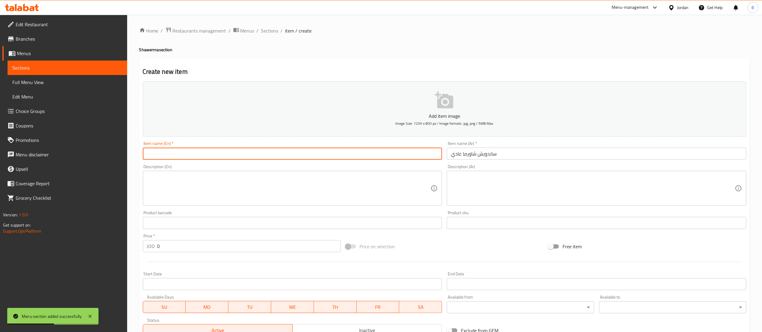
paste input "Regular shawarma sandwich"
type input "Regular shawarma sandwich"
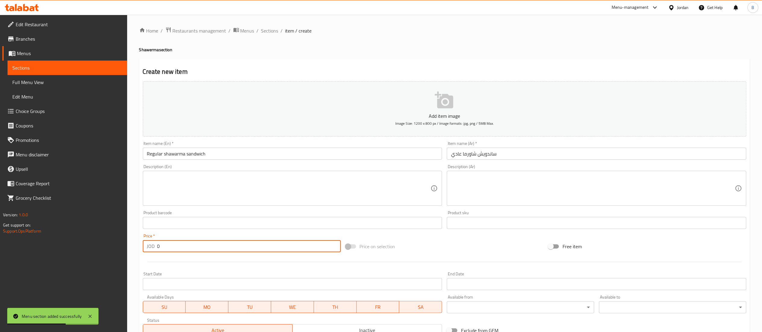
drag, startPoint x: 177, startPoint y: 252, endPoint x: 96, endPoint y: 252, distance: 81.1
click at [114, 252] on div "Edit Restaurant Branches Menus Sections Full Menu View Edit Menu Choice Groups …" at bounding box center [381, 220] width 762 height 411
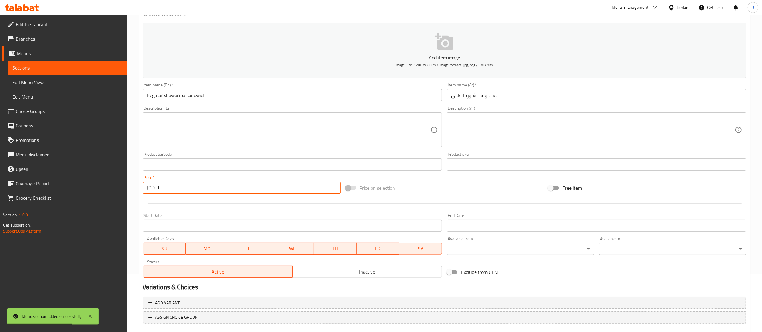
scroll to position [93, 0]
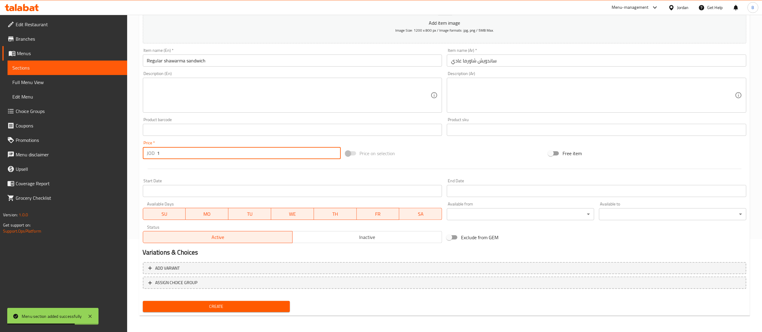
type input "1"
click at [219, 309] on span "Create" at bounding box center [217, 307] width 138 height 8
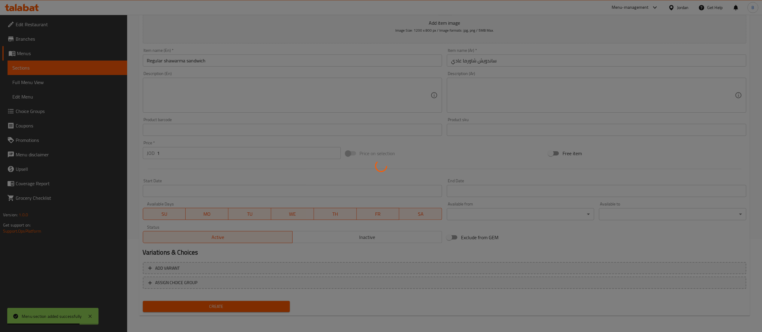
type input "0"
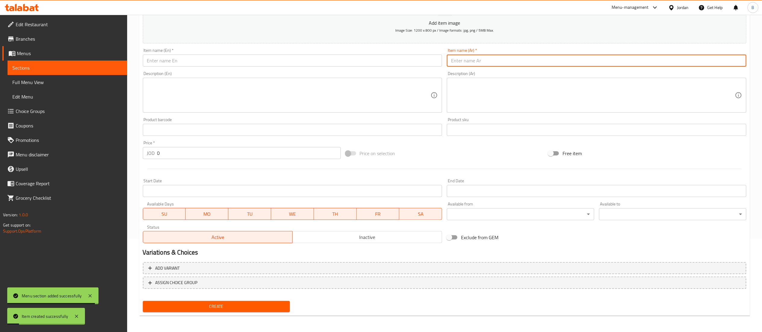
drag, startPoint x: 516, startPoint y: 64, endPoint x: 511, endPoint y: 64, distance: 4.8
click at [516, 64] on input "text" at bounding box center [597, 61] width 300 height 12
paste input "ساندويش شاورما سوبر"
type input "ساندويش شاورما سوبر"
drag, startPoint x: 239, startPoint y: 59, endPoint x: 239, endPoint y: 66, distance: 7.5
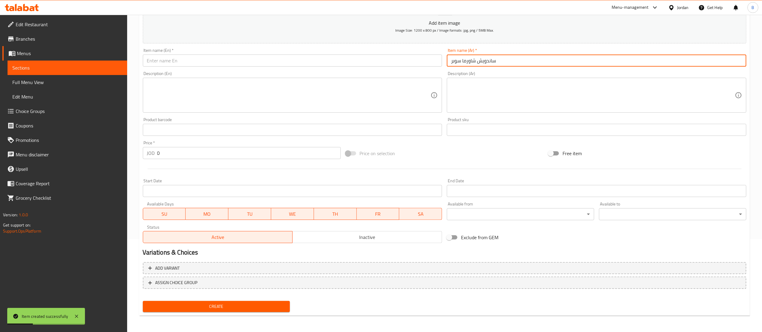
click at [239, 58] on input "text" at bounding box center [293, 61] width 300 height 12
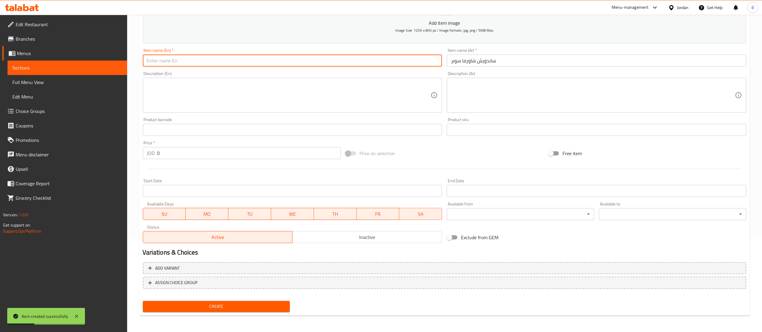
paste input "Super Shawarma Sandwich"
type input "Super Shawarma Sandwich"
drag, startPoint x: 175, startPoint y: 155, endPoint x: 37, endPoint y: 152, distance: 137.7
click at [90, 152] on div "Edit Restaurant Branches Menus Sections Full Menu View Edit Menu Choice Groups …" at bounding box center [381, 127] width 762 height 411
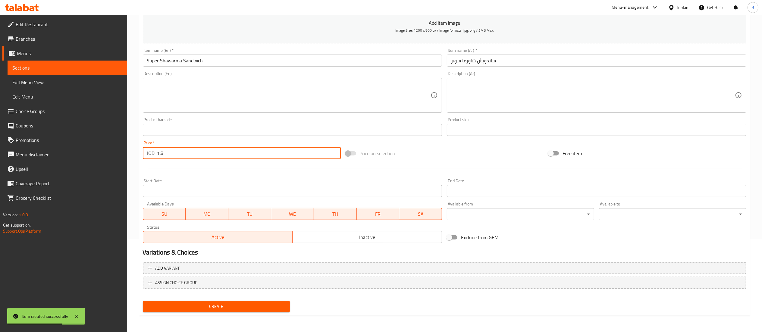
type input "1.8"
drag, startPoint x: 240, startPoint y: 309, endPoint x: 251, endPoint y: 310, distance: 10.9
click at [240, 309] on span "Create" at bounding box center [217, 307] width 138 height 8
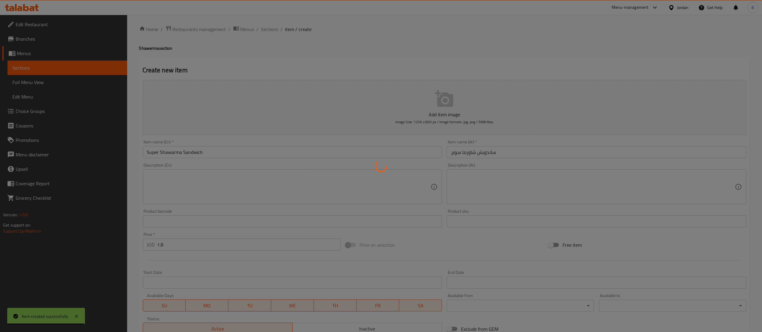
scroll to position [0, 0]
type input "0"
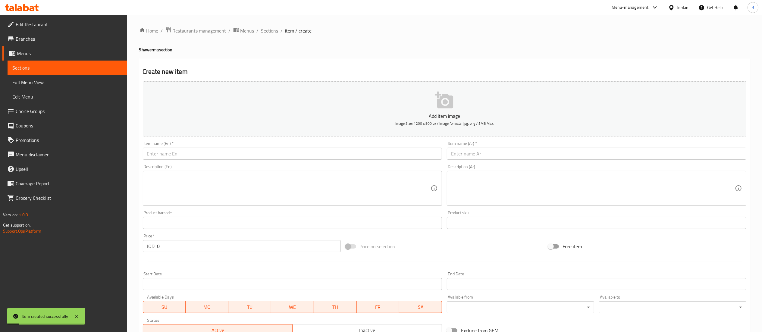
click at [534, 154] on input "text" at bounding box center [597, 154] width 300 height 12
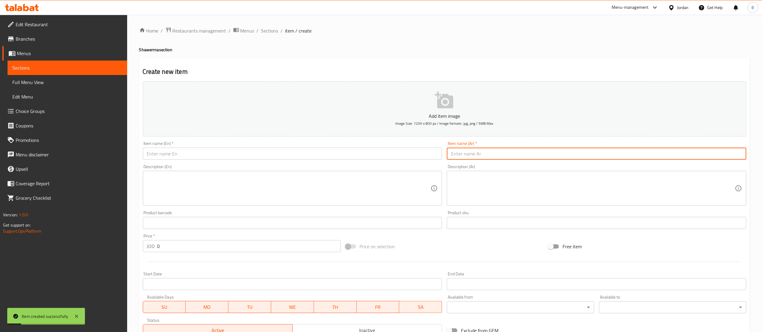
paste input "وجبة شاورما عادي"
type input "وجبة شاورما عادي"
click at [327, 151] on input "text" at bounding box center [293, 154] width 300 height 12
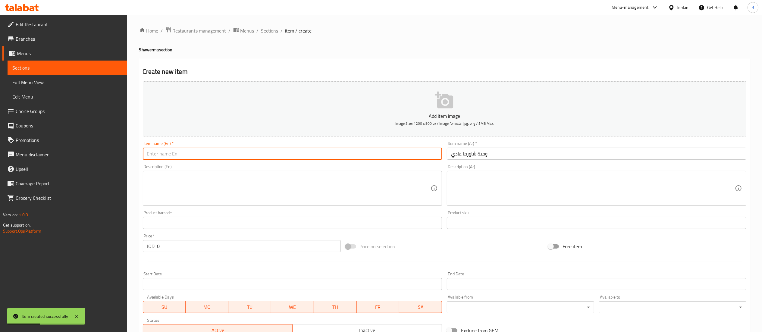
paste input "وجبة شاورما عادي"
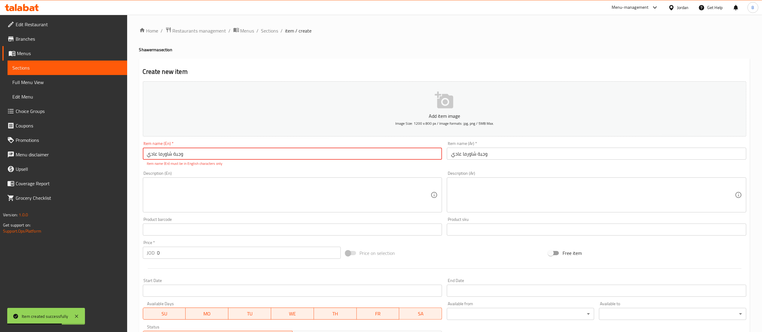
drag, startPoint x: 216, startPoint y: 154, endPoint x: 0, endPoint y: 144, distance: 216.6
click at [98, 158] on div "Edit Restaurant Branches Menus Sections Full Menu View Edit Menu Choice Groups …" at bounding box center [381, 224] width 762 height 418
paste input "Regular shawarma meal"
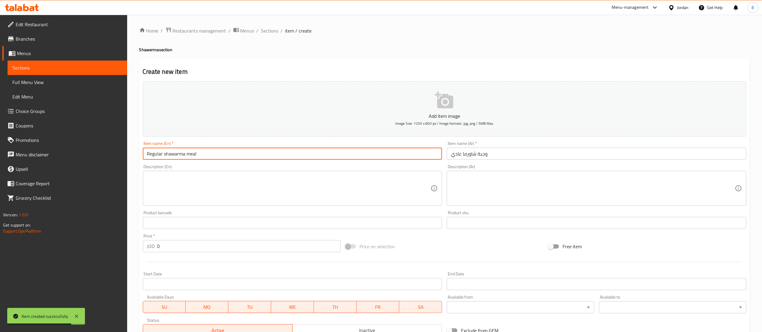
type input "Regular shawarma meal"
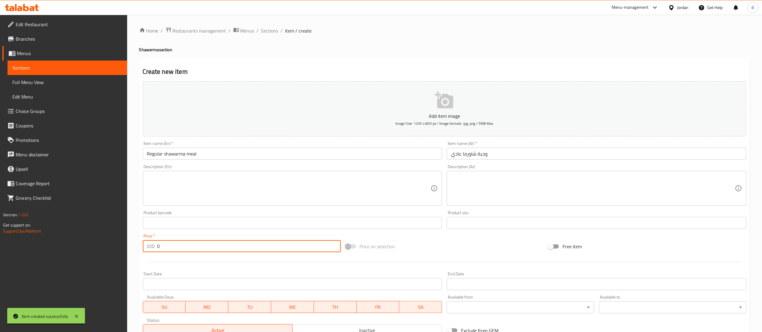
drag, startPoint x: 198, startPoint y: 248, endPoint x: 35, endPoint y: 224, distance: 164.5
click at [54, 227] on div "Edit Restaurant Branches Menus Sections Full Menu View Edit Menu Choice Groups …" at bounding box center [381, 220] width 762 height 411
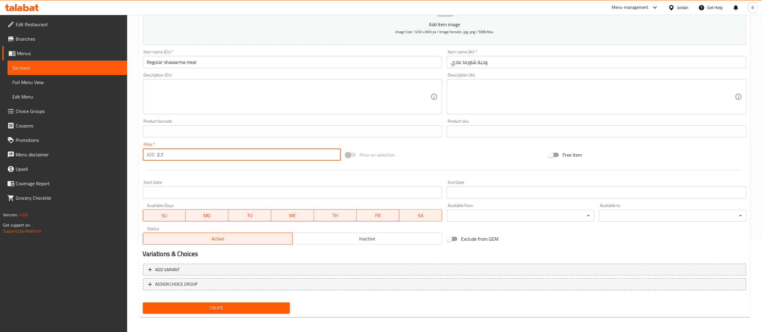
scroll to position [93, 0]
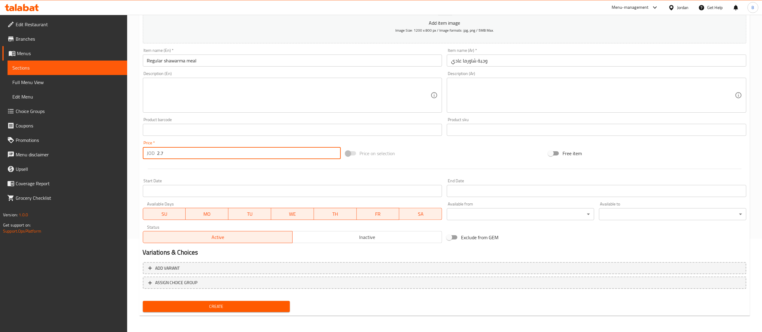
type input "2.7"
click at [210, 310] on span "Create" at bounding box center [217, 307] width 138 height 8
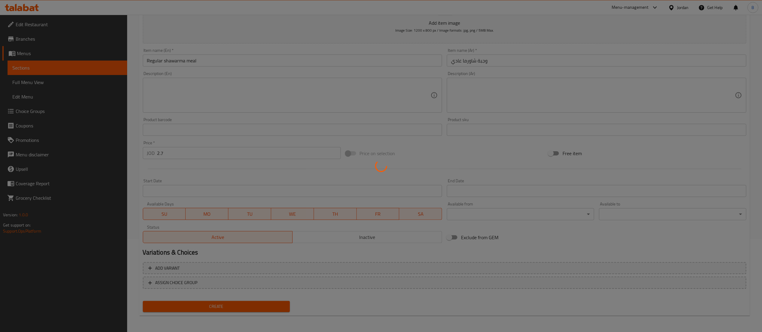
type input "0"
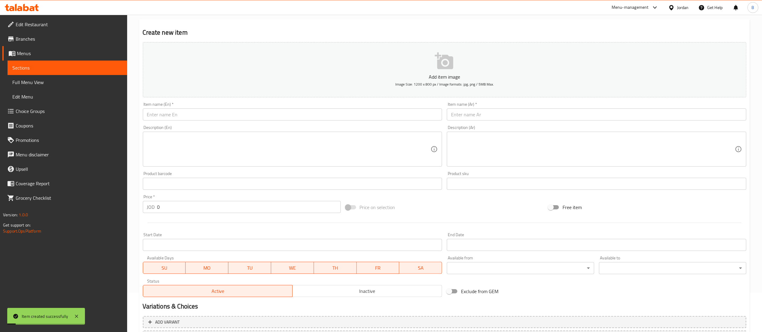
scroll to position [0, 0]
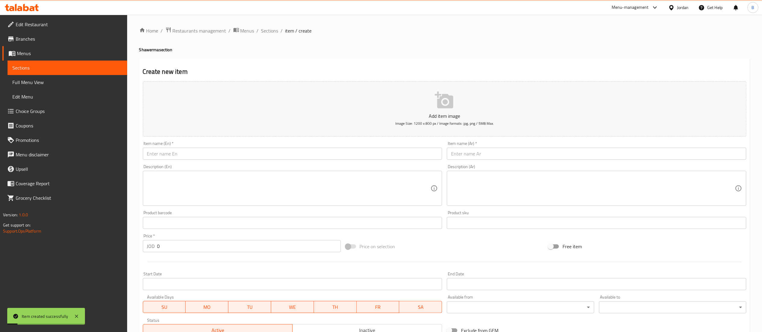
click at [478, 153] on input "text" at bounding box center [597, 154] width 300 height 12
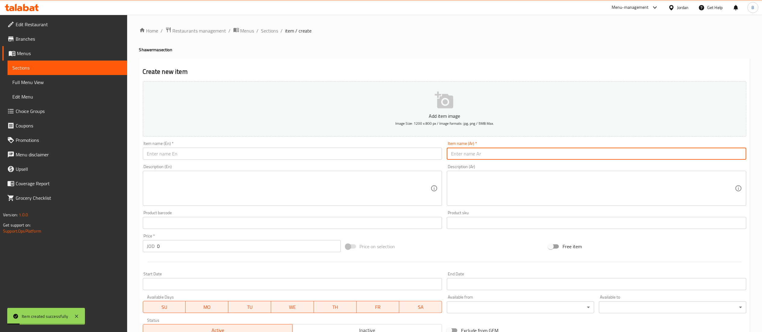
paste input "وجبة شاورما سوبر"
type input "وجبة شاورما سوبر"
click at [261, 162] on div "Add item image Image Size: 1200 x 800 px / Image formats: jpg, png / 5MB Max. I…" at bounding box center [444, 209] width 608 height 260
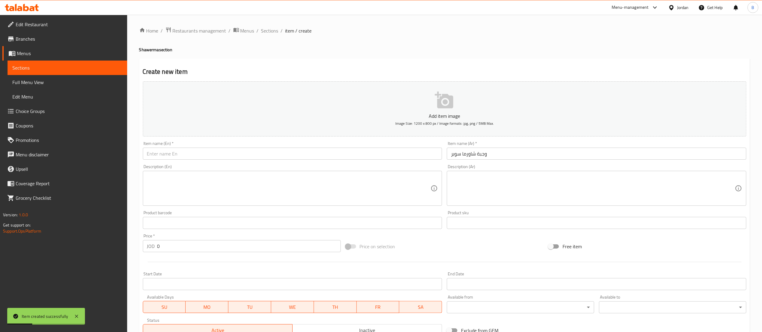
click at [266, 157] on input "text" at bounding box center [293, 154] width 300 height 12
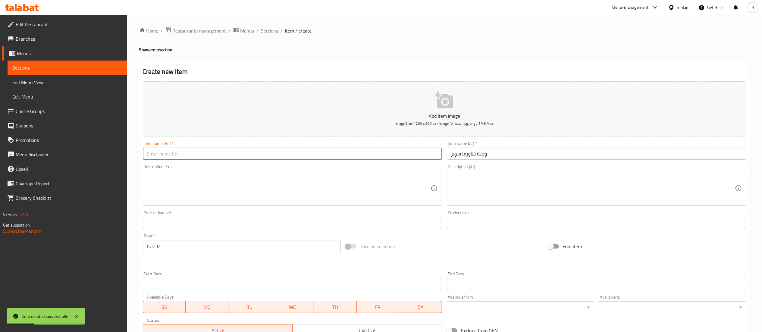
paste input "Super Shawarma Meal"
type input "Super Shawarma Meal"
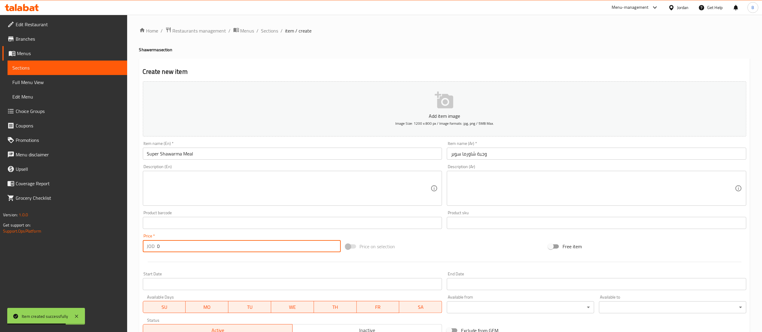
drag, startPoint x: 166, startPoint y: 250, endPoint x: 110, endPoint y: 246, distance: 56.2
click at [110, 246] on div "Edit Restaurant Branches Menus Sections Full Menu View Edit Menu Choice Groups …" at bounding box center [381, 220] width 762 height 411
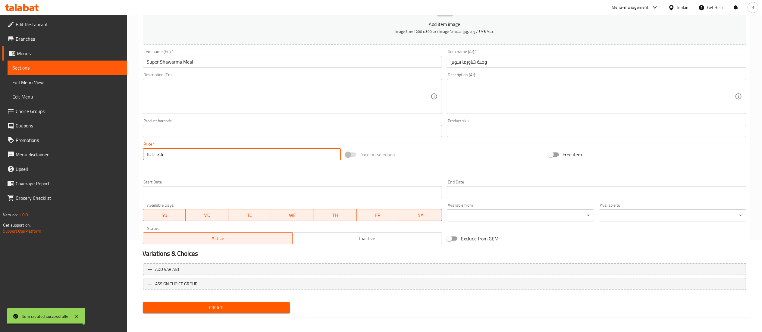
scroll to position [93, 0]
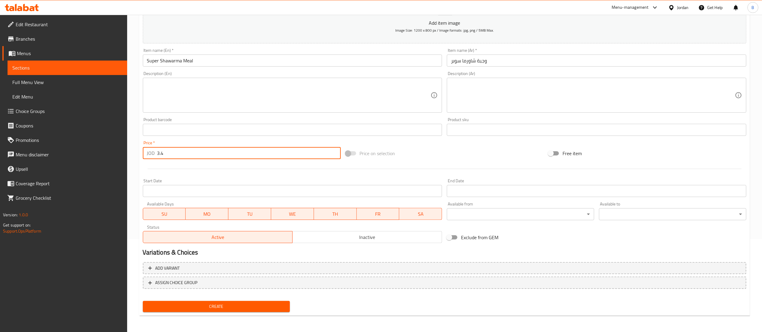
type input "3.4"
click at [224, 303] on span "Create" at bounding box center [217, 307] width 138 height 8
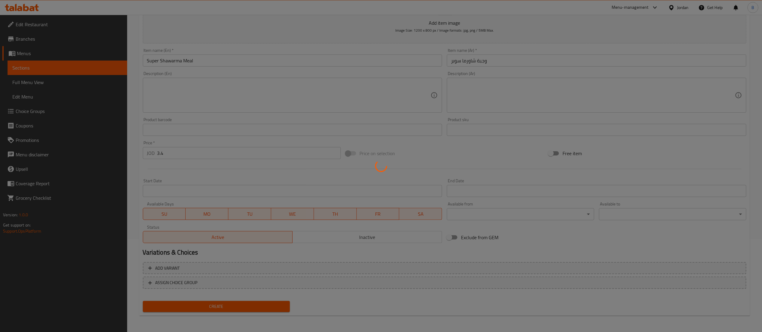
type input "0"
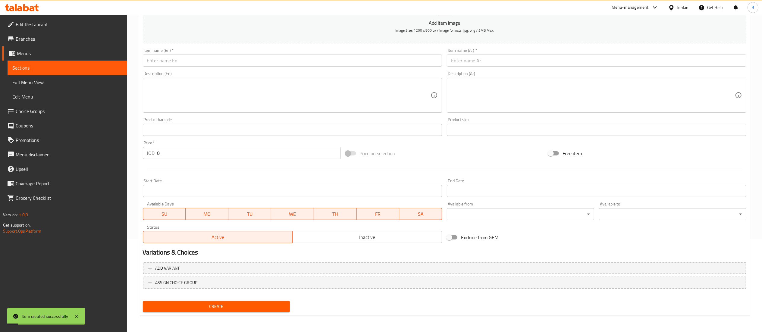
click at [575, 61] on input "text" at bounding box center [597, 61] width 300 height 12
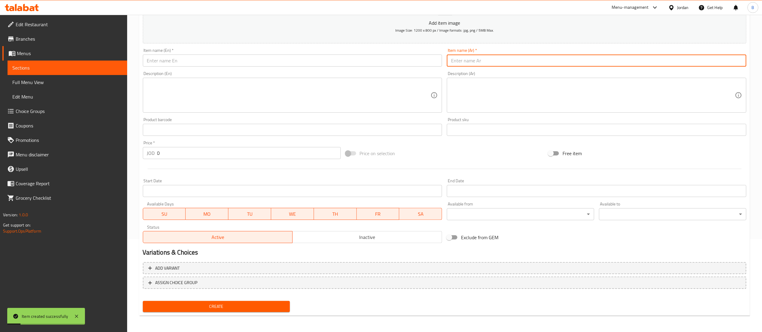
paste input "وجبة شاورما دبل"
type input "وجبة شاورما دبل"
click at [268, 61] on input "text" at bounding box center [293, 61] width 300 height 12
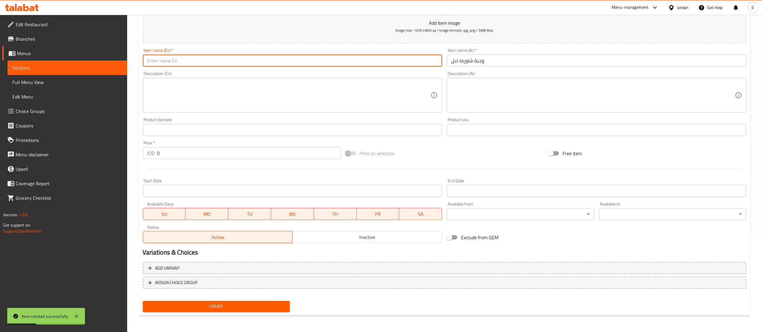
paste input "Double shawarma meal"
type input "Double shawarma meal"
drag, startPoint x: 157, startPoint y: 153, endPoint x: 22, endPoint y: 155, distance: 134.7
click at [80, 153] on div "Edit Restaurant Branches Menus Sections Full Menu View Edit Menu Choice Groups …" at bounding box center [381, 127] width 762 height 411
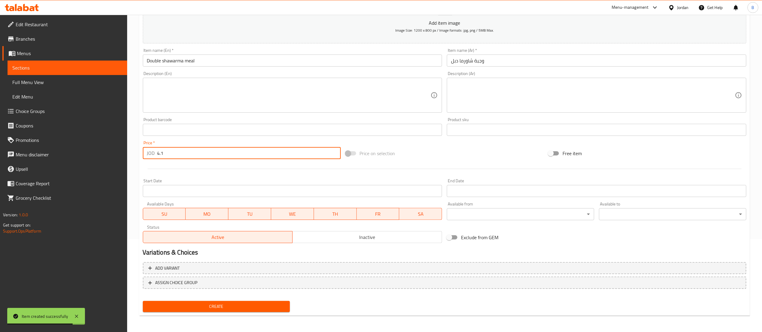
type input "4.1"
click at [221, 303] on span "Create" at bounding box center [217, 307] width 138 height 8
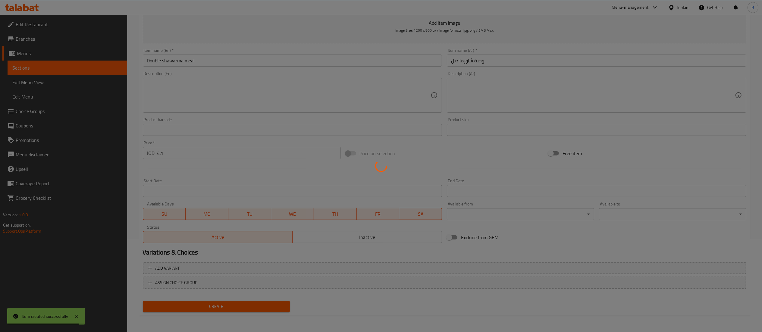
type input "0"
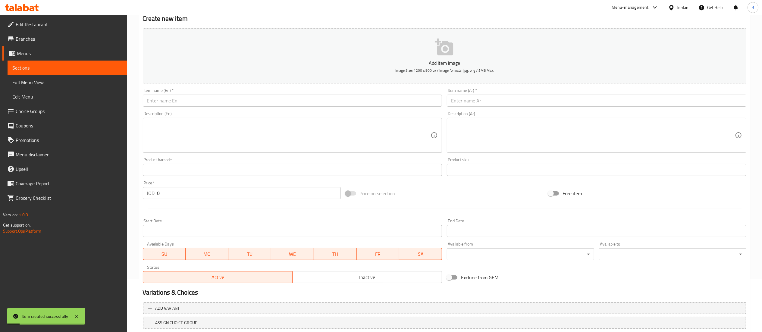
scroll to position [0, 0]
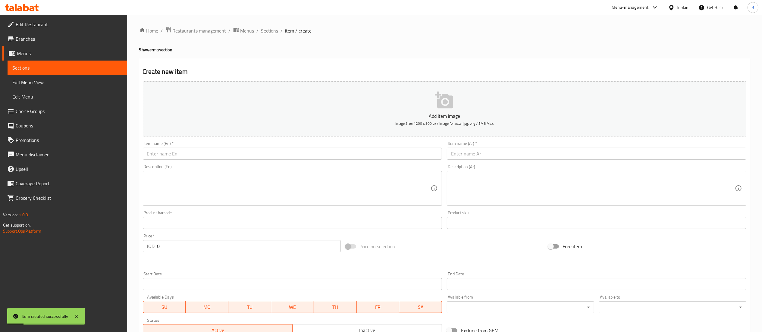
click at [270, 31] on span "Sections" at bounding box center [269, 30] width 17 height 7
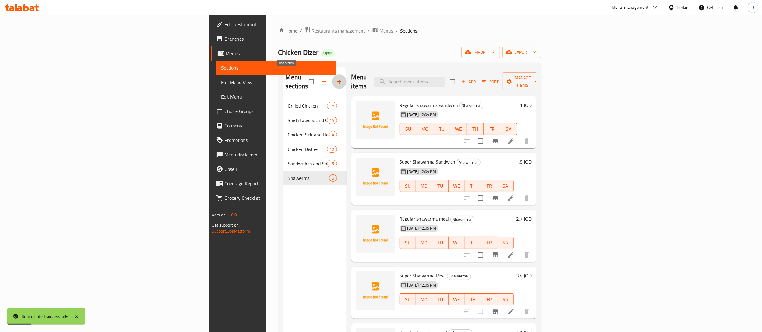
click at [336, 78] on icon "button" at bounding box center [339, 81] width 7 height 7
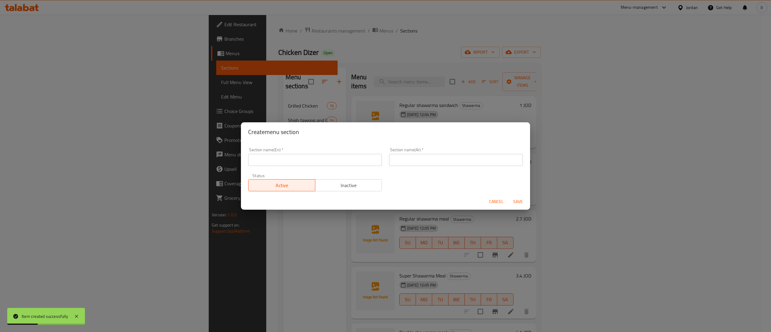
click at [400, 164] on input "text" at bounding box center [456, 160] width 134 height 12
type input "البرجر"
click at [323, 160] on input "text" at bounding box center [315, 160] width 134 height 12
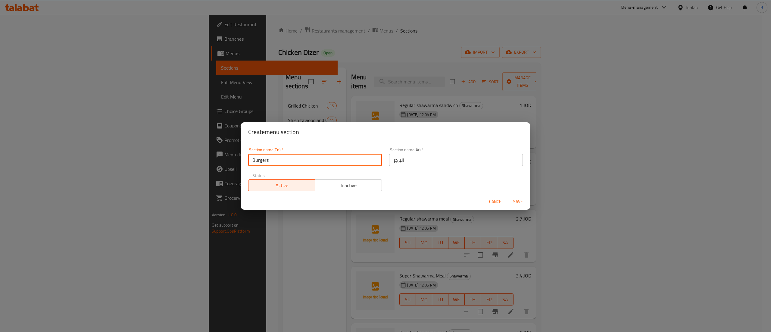
type input "Burgers"
click at [512, 197] on button "Save" at bounding box center [518, 201] width 19 height 11
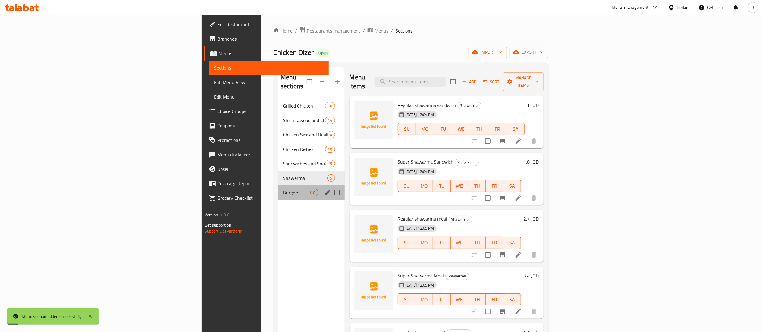
click at [283, 189] on span "Burgers" at bounding box center [296, 192] width 27 height 7
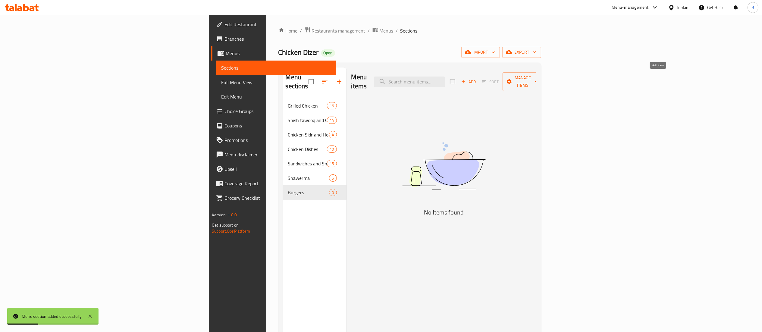
click at [478, 82] on button "Add" at bounding box center [468, 81] width 19 height 9
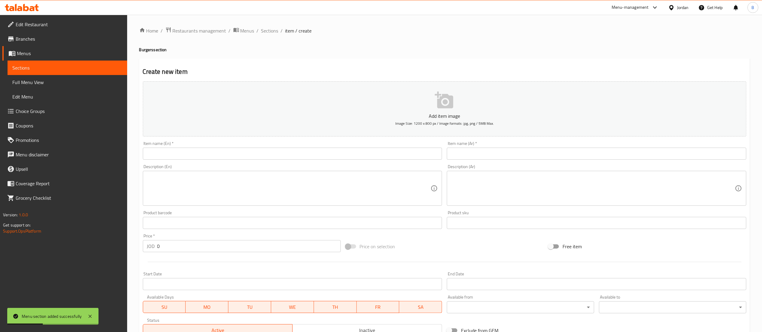
click at [563, 153] on input "text" at bounding box center [597, 154] width 300 height 12
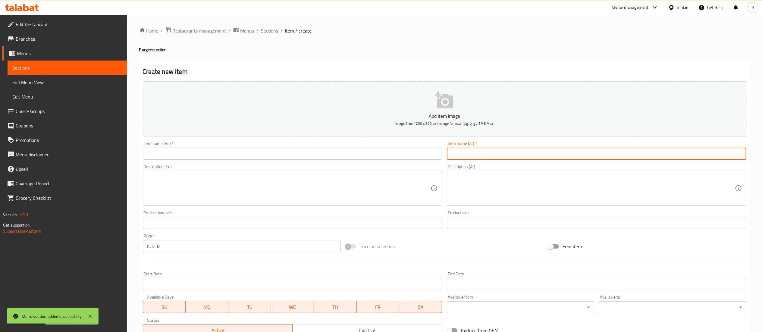
paste input "برغر تشكن دايزر (صدر دجاج 300 غم مع صوص البرجر و البندورة ومخلل وخس وجبنة الشدر)"
type input "برغر تشكن دايزر (صدر دجاج 300 غم مع صوص البرجر و البندورة ومخلل وخس وجبنة الشدر)"
click at [246, 147] on div "Item name (En)   * Item name (En) *" at bounding box center [293, 150] width 300 height 18
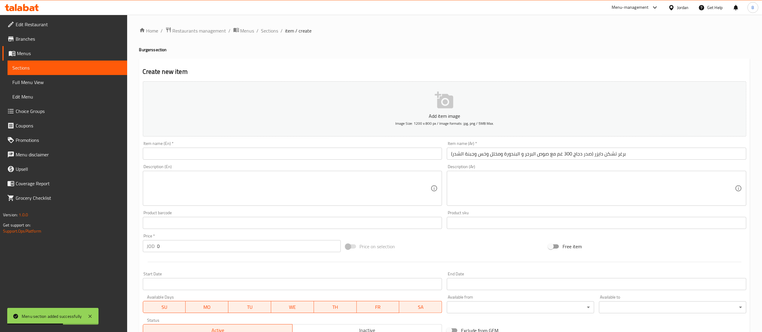
click at [243, 151] on input "text" at bounding box center [293, 154] width 300 height 12
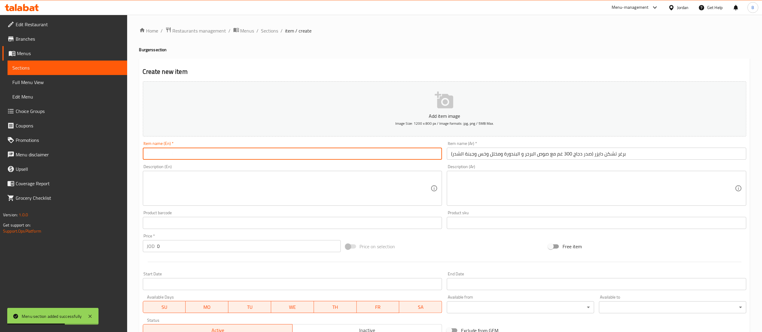
paste input "Chicken Dazer Burger (300g chicken breast with burger sauce, tomatoes, pickles,…"
type input "Chicken Dazer Burger (300g chicken breast with burger sauce, tomatoes, pickles,…"
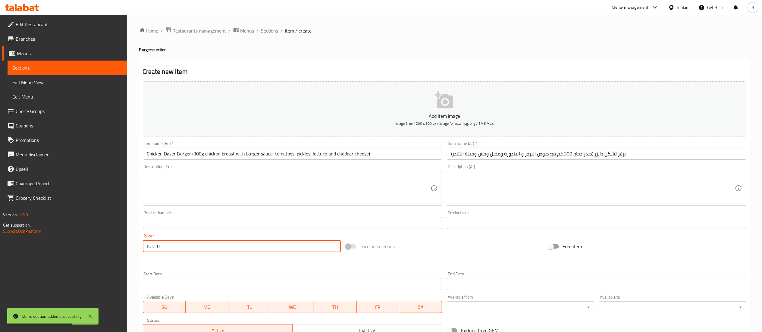
drag, startPoint x: 180, startPoint y: 248, endPoint x: 80, endPoint y: 247, distance: 100.6
click at [81, 248] on div "Edit Restaurant Branches Menus Sections Full Menu View Edit Menu Choice Groups …" at bounding box center [381, 220] width 762 height 411
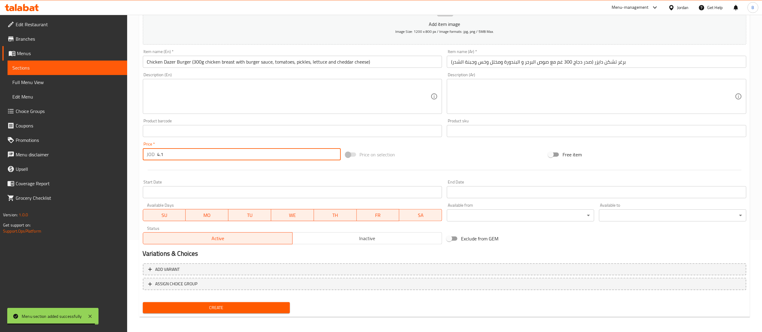
scroll to position [93, 0]
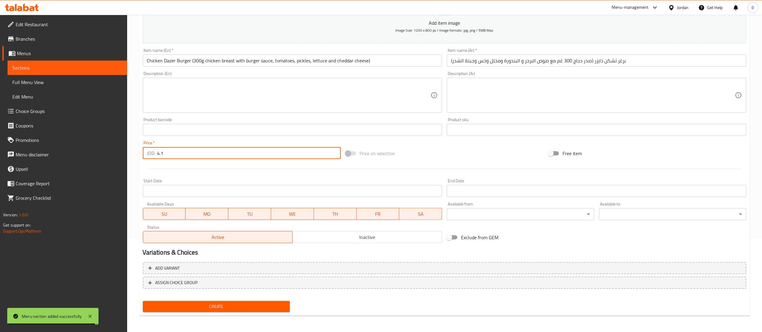
type input "4.1"
click at [228, 306] on span "Create" at bounding box center [217, 307] width 138 height 8
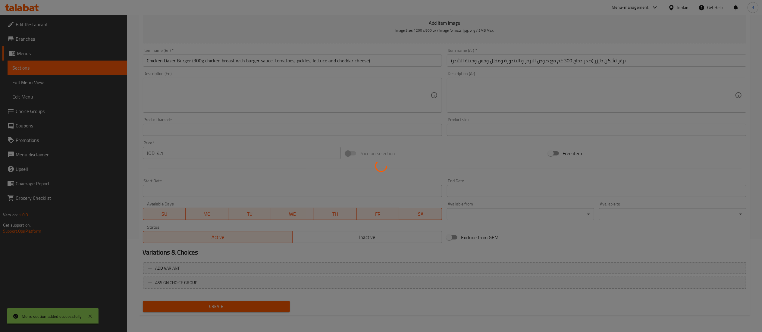
type input "0"
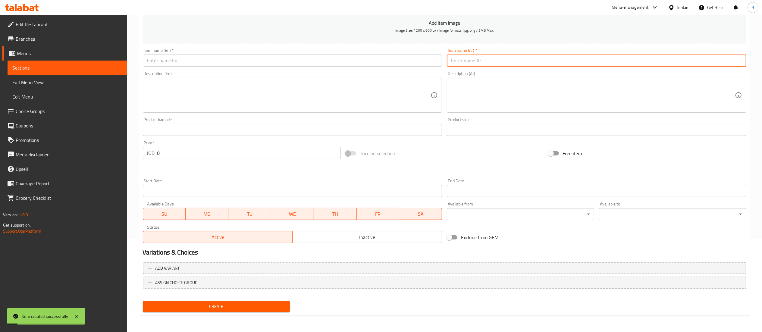
click at [520, 62] on input "text" at bounding box center [597, 61] width 300 height 12
paste input "برغر تشكن بيكون دايزر (صدر دجاج 300 غم مع الصوص و البندورة ومخلل وخس وجبنة شدر …"
type input "برغر تشكن بيكون دايزر (صدر دجاج 300 غم مع الصوص و البندورة ومخلل وخس وجبنة شدر …"
click at [204, 76] on div "Description (En) Description (En)" at bounding box center [293, 91] width 300 height 41
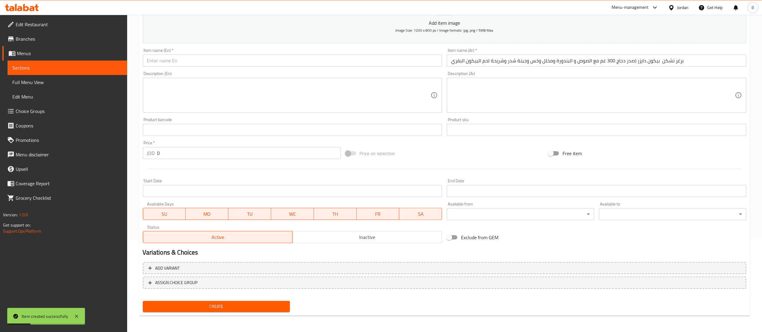
click at [209, 54] on div "Item name (En)   * Item name (En) *" at bounding box center [293, 57] width 300 height 18
drag, startPoint x: 217, startPoint y: 59, endPoint x: 217, endPoint y: 66, distance: 6.9
click at [217, 59] on input "text" at bounding box center [293, 61] width 300 height 12
paste input "Chicken Bacon Daiser Burger (300g chicken breast with sauce, tomatoes, pickles,…"
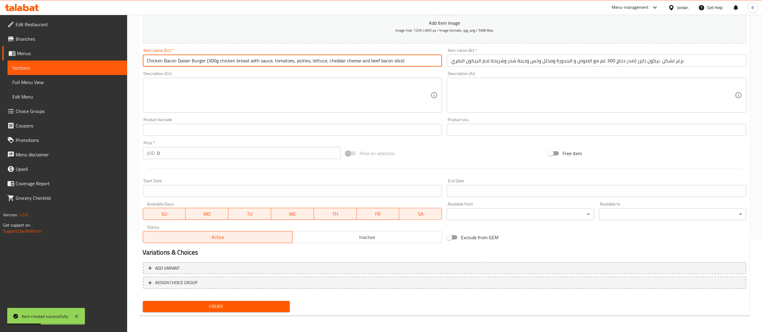
type input "Chicken Bacon Daiser Burger (300g chicken breast with sauce, tomatoes, pickles,…"
drag, startPoint x: 172, startPoint y: 153, endPoint x: 87, endPoint y: 163, distance: 85.9
click at [103, 157] on div "Edit Restaurant Branches Menus Sections Full Menu View Edit Menu Choice Groups …" at bounding box center [381, 127] width 762 height 411
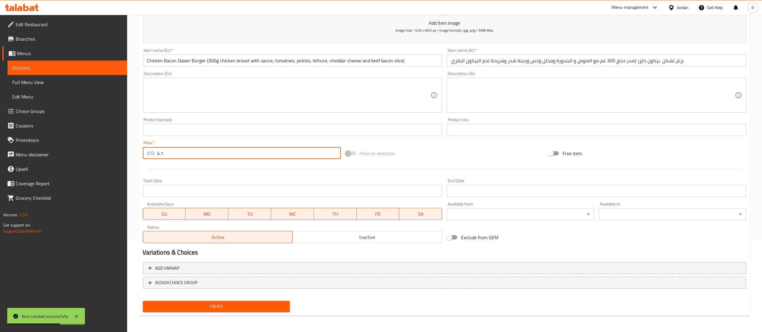
type input "4.1"
click at [262, 305] on span "Create" at bounding box center [217, 307] width 138 height 8
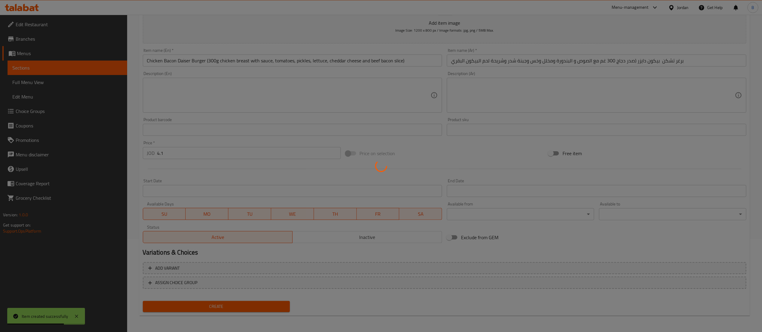
type input "0"
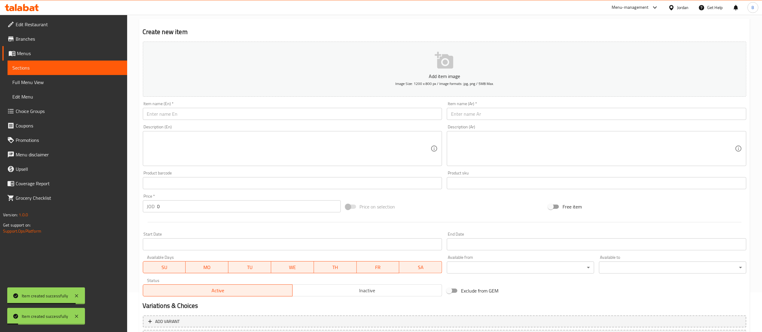
scroll to position [0, 0]
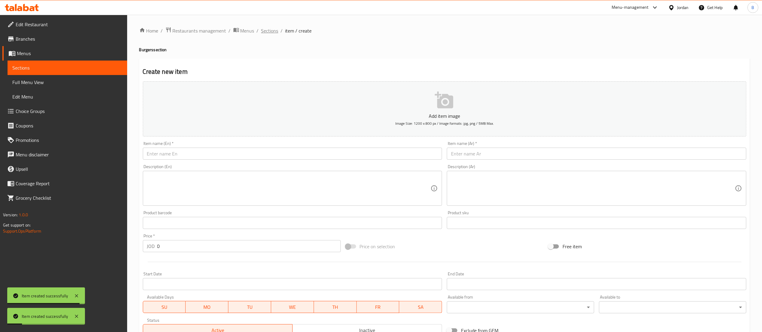
click at [275, 31] on span "Sections" at bounding box center [269, 30] width 17 height 7
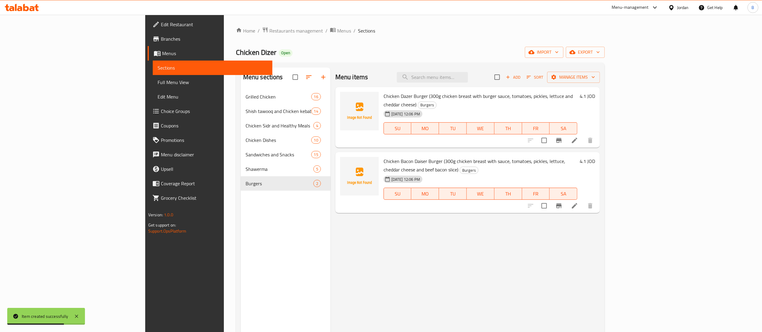
click at [595, 157] on h6 "4.1 JOD" at bounding box center [587, 161] width 15 height 8
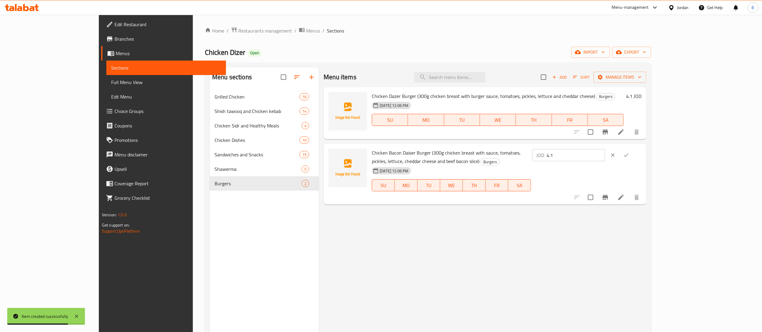
click at [605, 157] on input "4.1" at bounding box center [576, 155] width 58 height 12
type input "4.7"
click at [633, 158] on button "ok" at bounding box center [625, 155] width 13 height 13
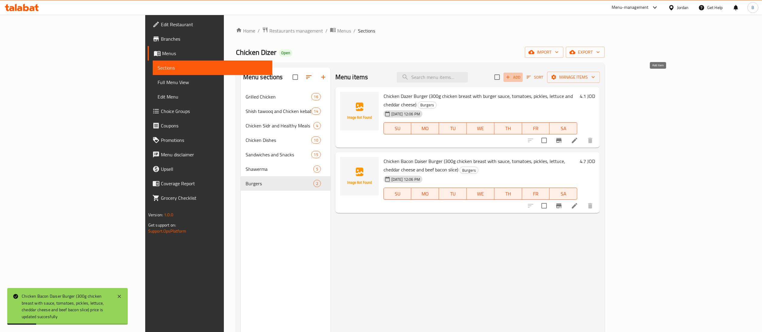
click at [521, 79] on span "Add" at bounding box center [513, 77] width 16 height 7
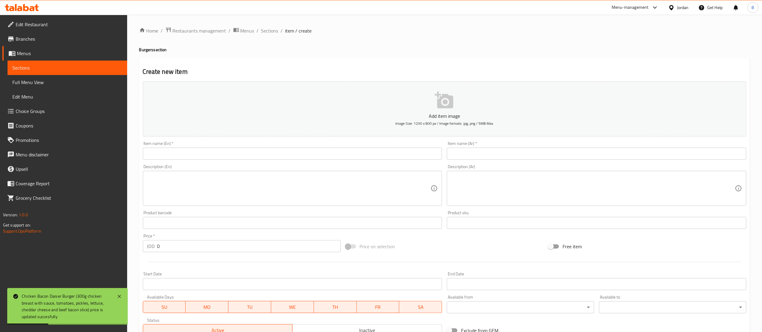
click at [550, 153] on input "text" at bounding box center [597, 154] width 300 height 12
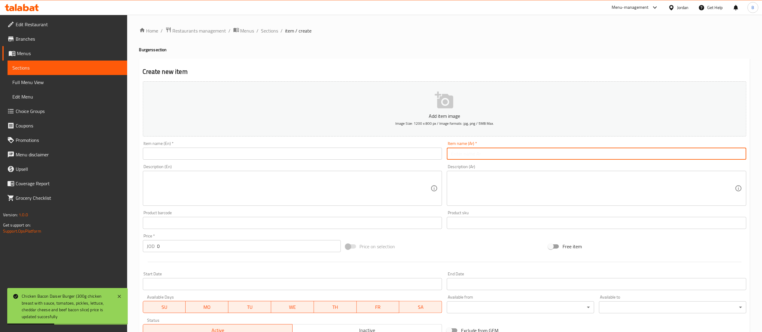
paste input "برغر تشكن جورميت دايزر (صدر دجاج 300 غم مع صوص البرجر و البندورة ومخلل وخس وجبن…"
type input "برغر تشكن جورميت دايزر (صدر دجاج 300 غم مع صوص البرجر و البندورة ومخلل وخس وجبن…"
click at [253, 151] on input "text" at bounding box center [293, 154] width 300 height 12
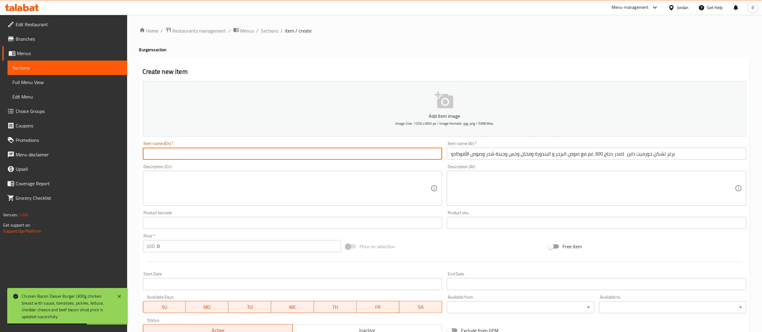
paste input "Gourmet Daiser Chicken Burger (300g chicken breast with burger sauce, tomatoes,…"
type input "Gourmet Daiser Chicken Burger (300g chicken breast with burger sauce, tomatoes,…"
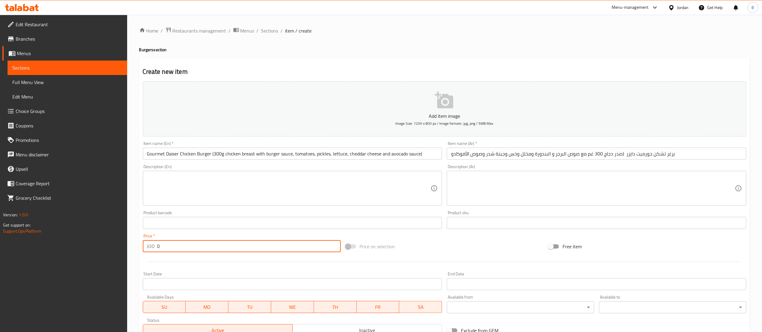
drag, startPoint x: 200, startPoint y: 242, endPoint x: 54, endPoint y: 236, distance: 146.6
click at [93, 236] on div "Edit Restaurant Branches Menus Sections Full Menu View Edit Menu Choice Groups …" at bounding box center [381, 220] width 762 height 411
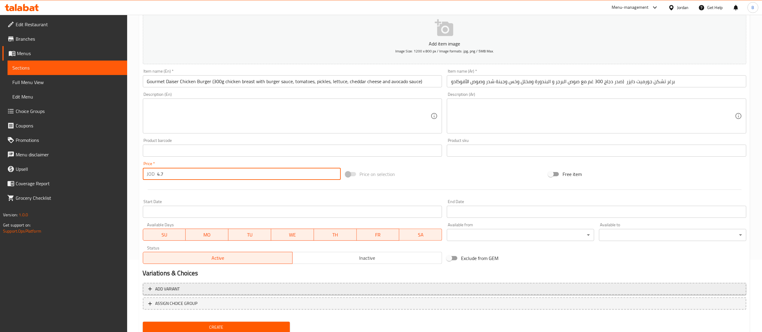
scroll to position [93, 0]
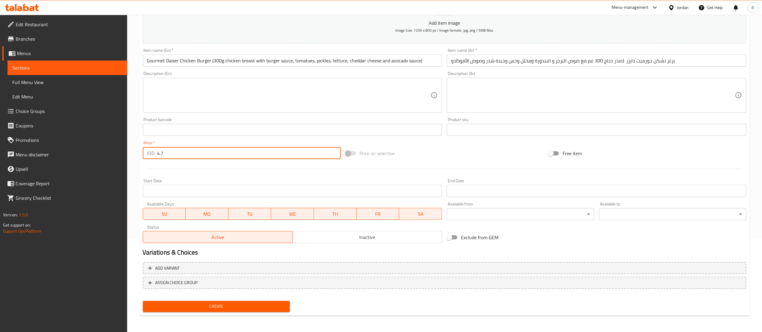
type input "4.7"
click at [241, 300] on div "Create" at bounding box center [216, 307] width 152 height 16
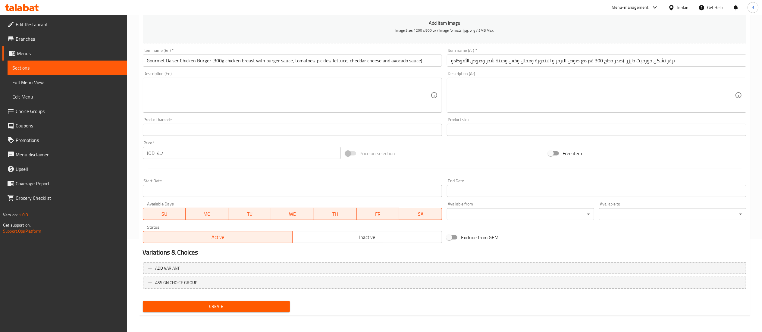
click at [249, 293] on nav at bounding box center [445, 293] width 604 height 5
click at [251, 307] on span "Create" at bounding box center [217, 307] width 138 height 8
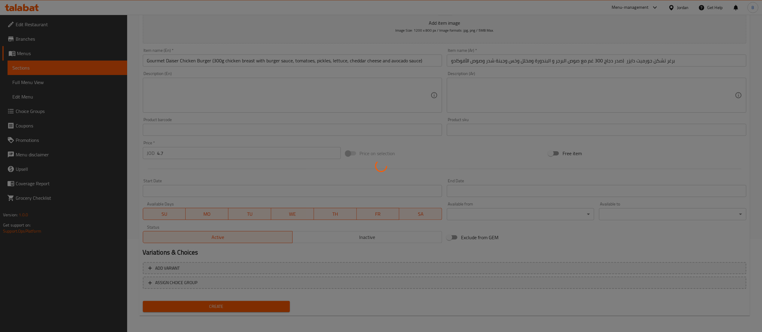
type input "0"
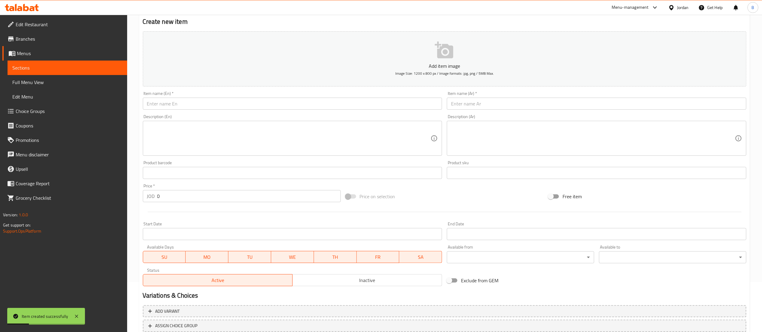
scroll to position [0, 0]
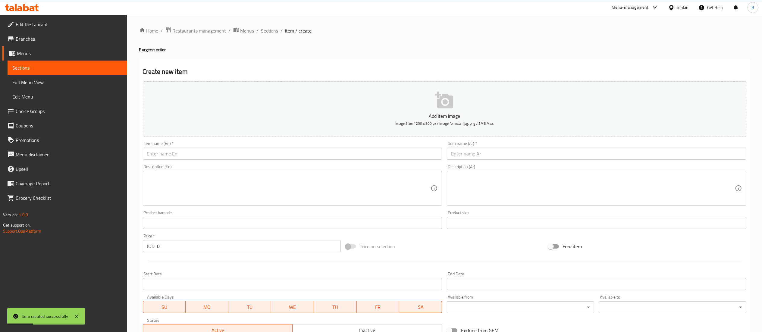
click at [503, 155] on input "text" at bounding box center [597, 154] width 300 height 12
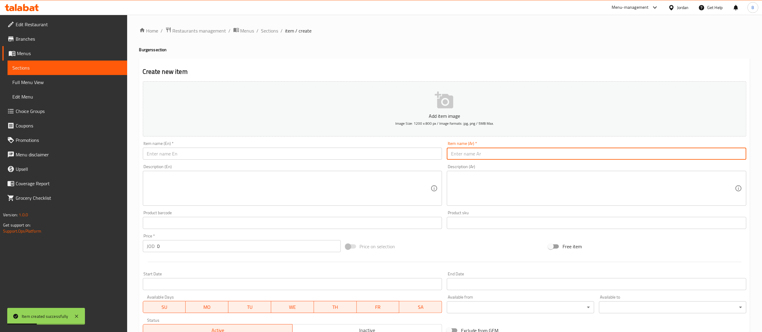
paste input "برغر تشكن فلاي (صدر دجاج 300 غم مع البصل المكرمل والفطر وجبنة شدر والصوص وخس وم…"
type input "برغر تشكن فلاي (صدر دجاج 300 غم مع البصل المكرمل والفطر وجبنة شدر والصوص وخس وم…"
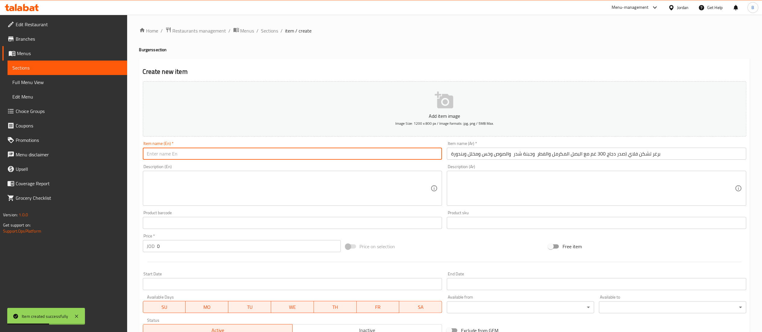
click at [257, 154] on input "text" at bounding box center [293, 154] width 300 height 12
paste input "Chicken Fly Burger (300g chicken breast with caramelized onions, mushrooms, che…"
type input "Chicken Fly Burger (300g chicken breast with caramelized onions, mushrooms, che…"
drag, startPoint x: 188, startPoint y: 245, endPoint x: 43, endPoint y: 226, distance: 145.9
click at [67, 229] on div "Edit Restaurant Branches Menus Sections Full Menu View Edit Menu Choice Groups …" at bounding box center [381, 220] width 762 height 411
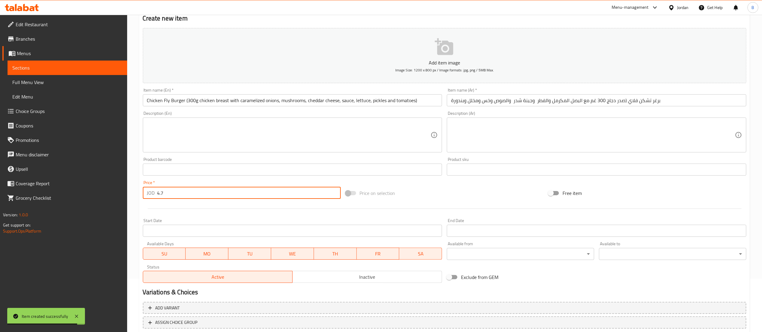
scroll to position [93, 0]
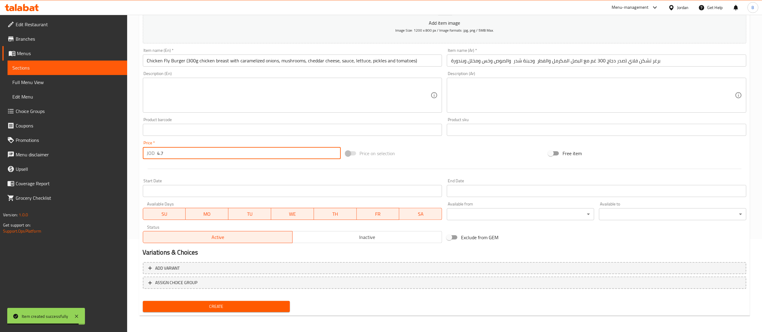
type input "4.7"
click at [264, 307] on span "Create" at bounding box center [217, 307] width 138 height 8
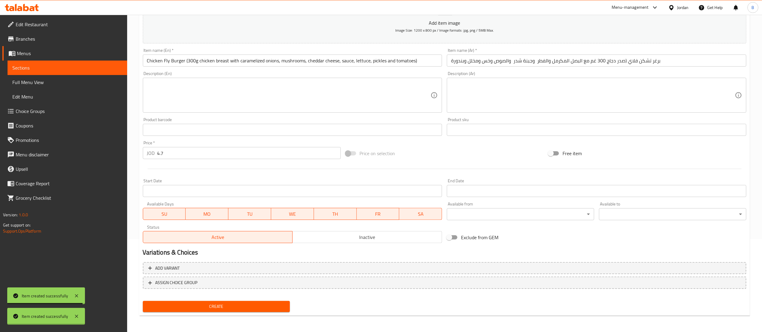
type input "0"
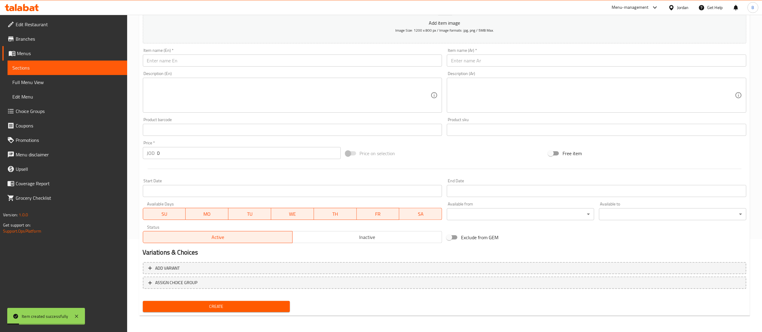
click at [574, 64] on input "text" at bounding box center [597, 61] width 300 height 12
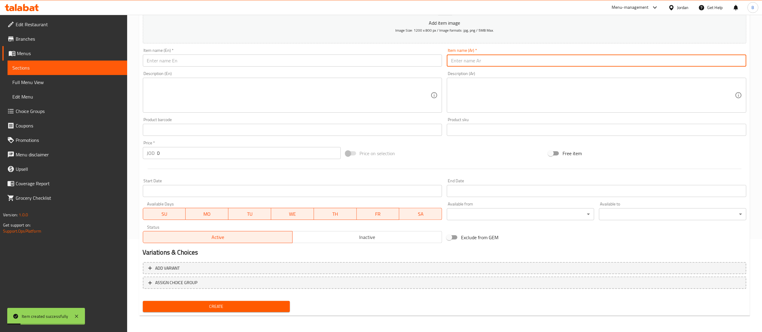
paste input "برغر لحم مشوي عالفحم 250 غم (برغر لحم - صوص - خس - بصل - بندورة - مخلل - جبنة ا…"
type input "برغر لحم مشوي عالفحم 250 غم (برغر لحم - صوص - خس - بصل - بندورة - مخلل - جبنة ا…"
click at [274, 68] on div "Item name (En)   * Item name (En) *" at bounding box center [292, 57] width 304 height 23
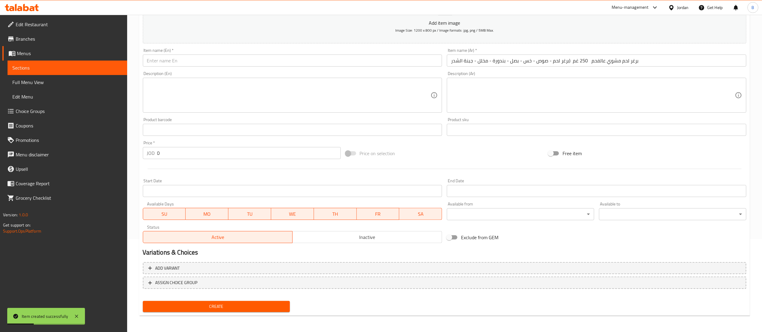
click at [277, 64] on input "text" at bounding box center [293, 61] width 300 height 12
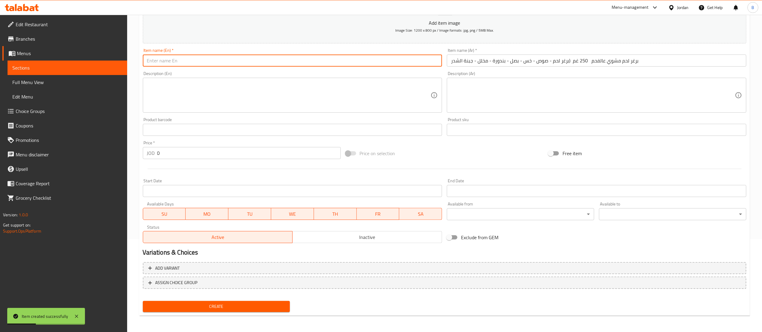
paste input "Charcoal grilled beef burger 250g (beef burger - sauce - lettuce - onions - tom…"
type input "Charcoal grilled beef burger 250g (beef burger - sauce - lettuce - onions - tom…"
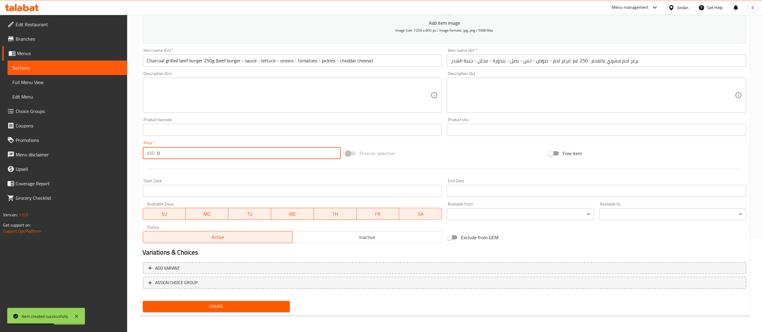
drag, startPoint x: 179, startPoint y: 155, endPoint x: 42, endPoint y: 137, distance: 137.7
click at [42, 137] on div "Edit Restaurant Branches Menus Sections Full Menu View Edit Menu Choice Groups …" at bounding box center [381, 127] width 762 height 411
type input "6.1"
click at [251, 304] on span "Create" at bounding box center [217, 307] width 138 height 8
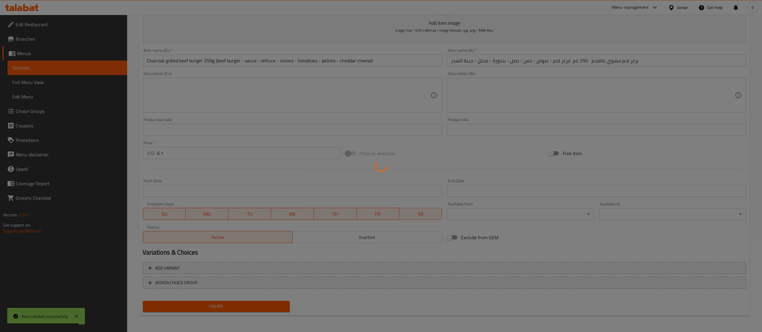
type input "0"
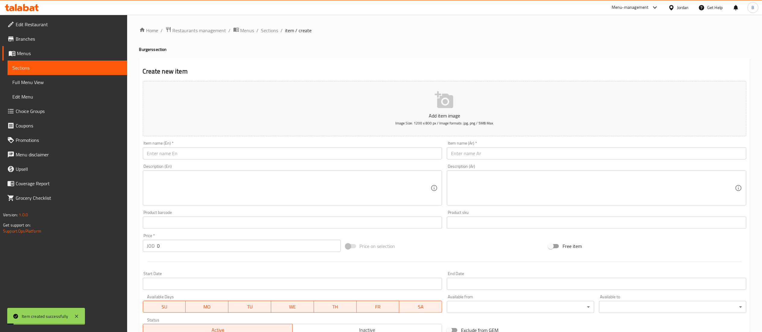
scroll to position [0, 0]
click at [487, 158] on input "text" at bounding box center [597, 154] width 300 height 12
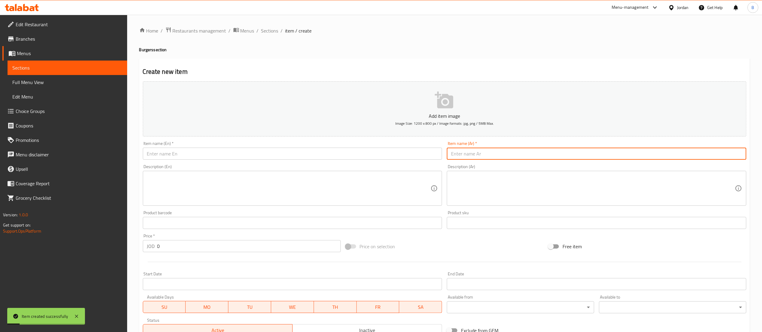
paste input "برغر لحم مشوي عالفحم 150غم برغر لحم - صوص - خس - بصل - بندورة - مخلل - جبنة الش…"
type input "برغر لحم مشوي عالفحم 150غم برغر لحم - صوص - خس - بصل - بندورة - مخلل - جبنة الش…"
click at [270, 152] on input "text" at bounding box center [293, 154] width 300 height 12
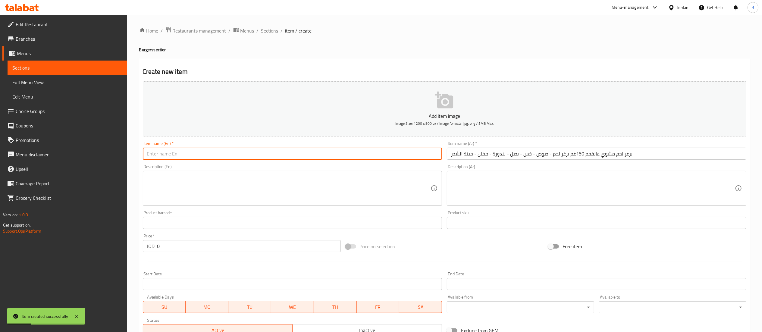
paste input "Charcoal grilled beef burger 150g beef burger - sauce - lettuce - onions - toma…"
type input "Charcoal grilled beef burger 150g beef burger - sauce - lettuce - onions - toma…"
drag, startPoint x: 157, startPoint y: 252, endPoint x: 110, endPoint y: 247, distance: 47.6
click at [118, 247] on div "Edit Restaurant Branches Menus Sections Full Menu View Edit Menu Choice Groups …" at bounding box center [381, 220] width 762 height 411
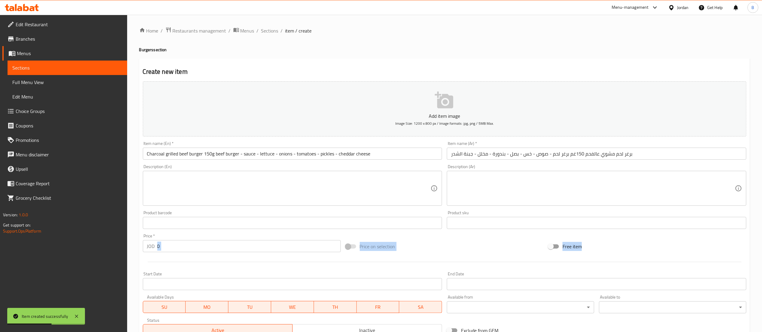
drag, startPoint x: 215, startPoint y: 256, endPoint x: 116, endPoint y: 248, distance: 99.2
click at [124, 248] on div "Edit Restaurant Branches Menus Sections Full Menu View Edit Menu Choice Groups …" at bounding box center [381, 220] width 762 height 411
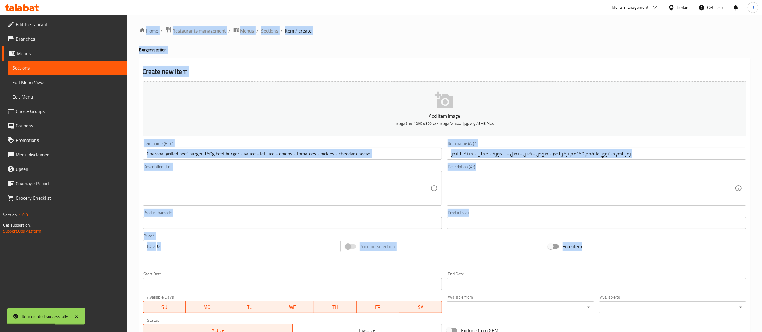
click at [187, 253] on div "Price   * JOD 0 Price *" at bounding box center [241, 242] width 203 height 23
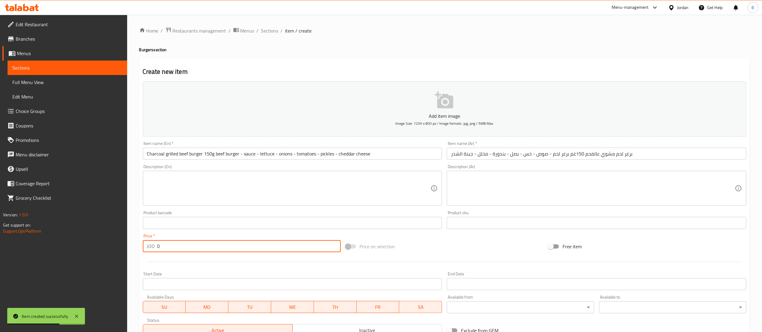
click at [187, 247] on input "0" at bounding box center [248, 246] width 183 height 12
drag, startPoint x: 187, startPoint y: 247, endPoint x: 123, endPoint y: 235, distance: 65.6
click at [124, 235] on div "Edit Restaurant Branches Menus Sections Full Menu View Edit Menu Choice Groups …" at bounding box center [381, 220] width 762 height 411
paste input "4.7"
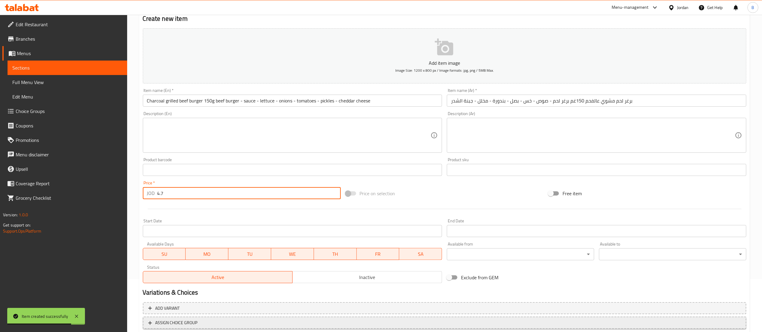
scroll to position [93, 0]
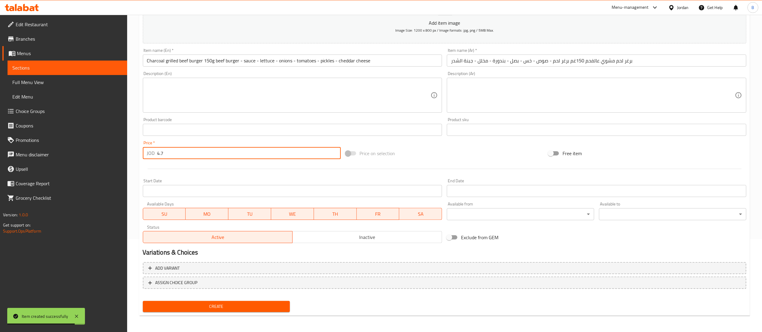
type input "4.7"
click at [228, 303] on span "Create" at bounding box center [217, 307] width 138 height 8
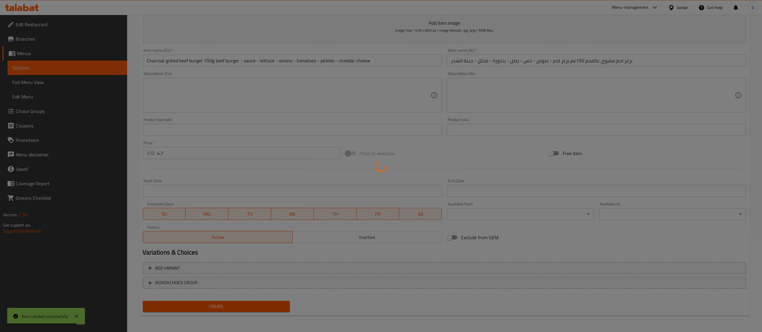
type input "0"
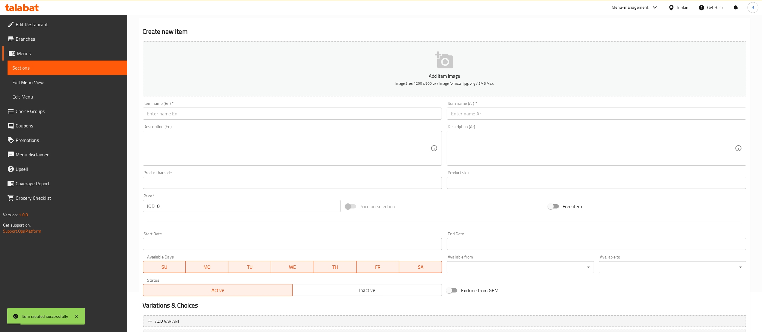
scroll to position [0, 0]
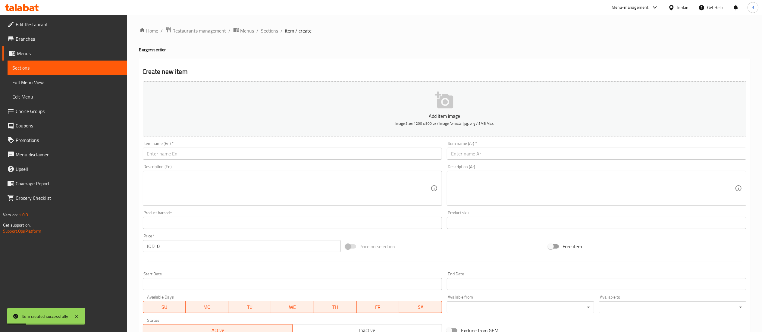
click at [534, 154] on input "text" at bounding box center [597, 154] width 300 height 12
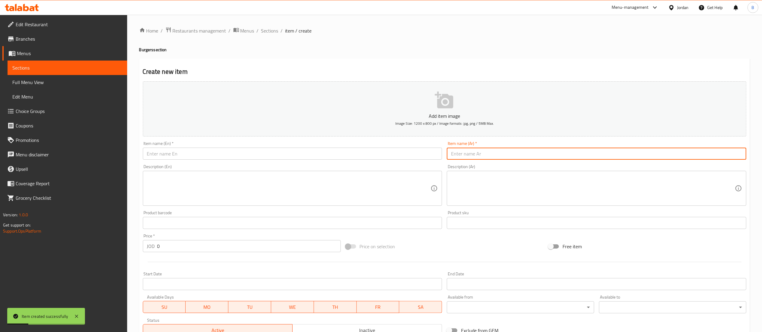
paste input "برغر بيف فلاي (برغر لحم 250 غم مع البصل المكرمل والفطر وجبنة شدر والصوص وخس ومخ…"
type input "برغر بيف فلاي (برغر لحم 250 غم مع البصل المكرمل والفطر وجبنة شدر والصوص وخس ومخ…"
click at [257, 147] on div "Item name (En)   * Item name (En) *" at bounding box center [293, 150] width 300 height 18
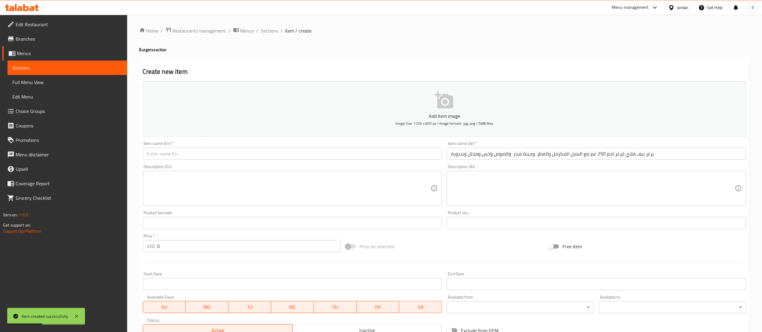
drag, startPoint x: 257, startPoint y: 153, endPoint x: 258, endPoint y: 157, distance: 4.0
click at [257, 153] on input "text" at bounding box center [293, 154] width 300 height 12
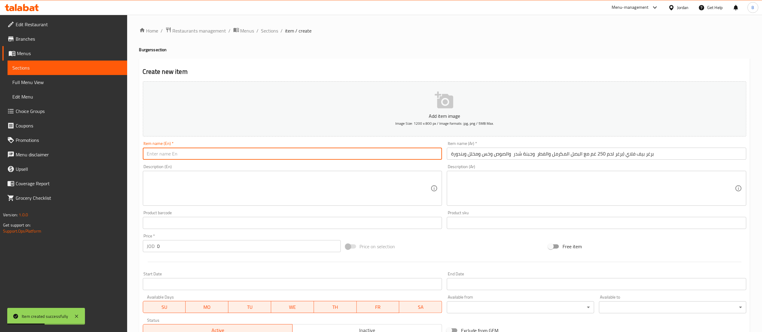
paste input "Beef Fly Burger (250g beef burger with caramelized onions, mushrooms, cheddar c…"
type input "Beef Fly Burger (250g beef burger with caramelized onions, mushrooms, cheddar c…"
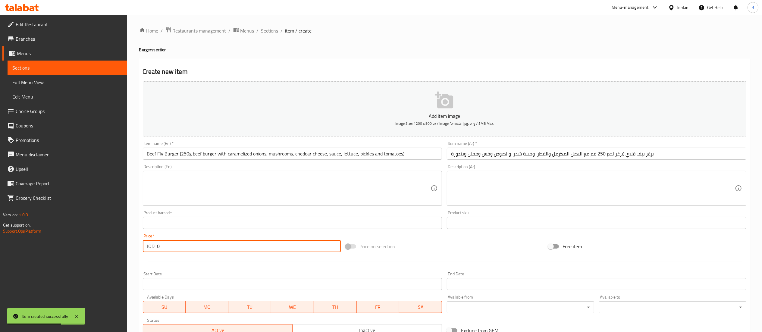
drag, startPoint x: 205, startPoint y: 240, endPoint x: 65, endPoint y: 225, distance: 140.9
click at [137, 232] on div "Home / Restaurants management / Menus / Sections / item / create Burgers sectio…" at bounding box center [444, 220] width 635 height 411
paste input "6.8"
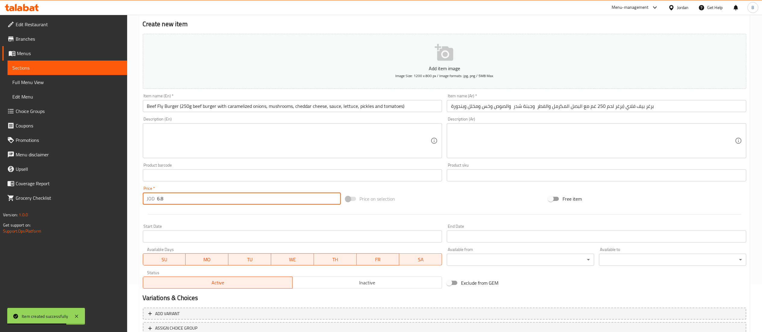
scroll to position [93, 0]
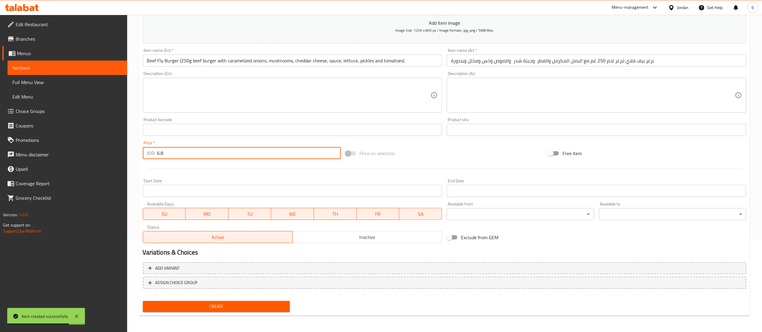
type input "6.8"
click at [259, 306] on span "Create" at bounding box center [217, 307] width 138 height 8
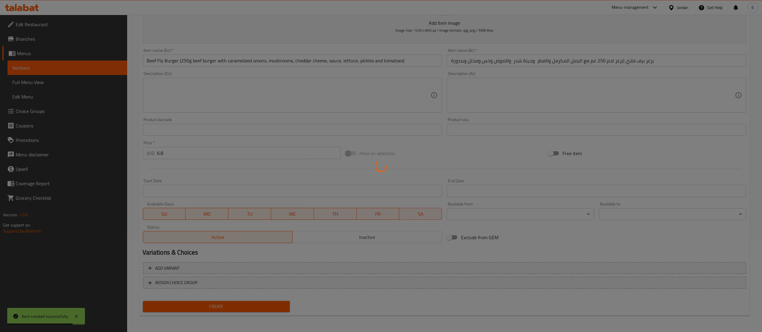
type input "0"
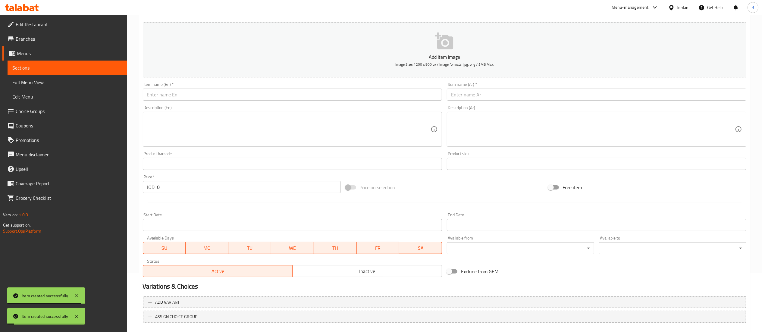
scroll to position [0, 0]
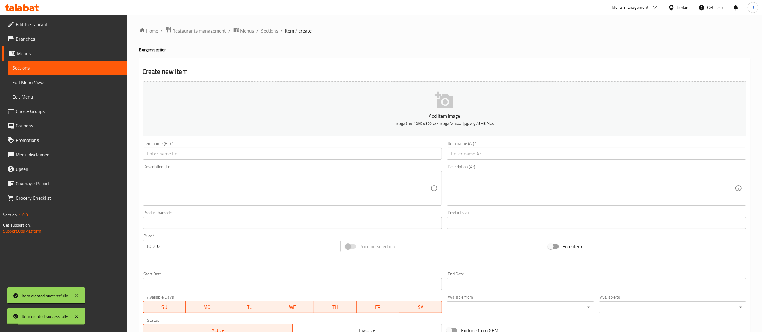
click at [497, 155] on input "text" at bounding box center [597, 154] width 300 height 12
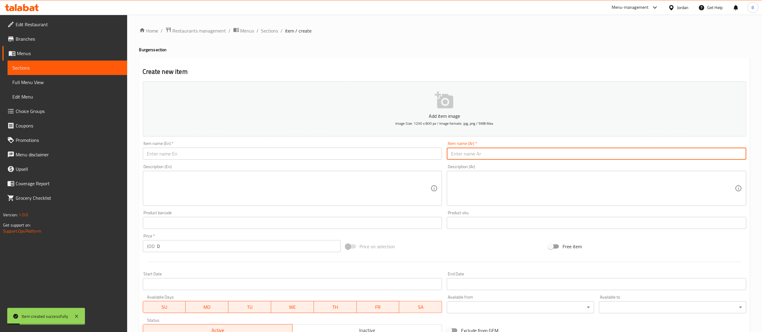
paste input "برغر سوبر برو (قطعتين برغر لحم 400غم- شريحة بيكون - بصل مكرمل مع الفطر -جبنة شد…"
type input "برغر سوبر برو (قطعتين برغر لحم 400غم- شريحة بيكون - بصل مكرمل مع الفطر -جبنة شد…"
click at [260, 154] on input "text" at bounding box center [293, 154] width 300 height 12
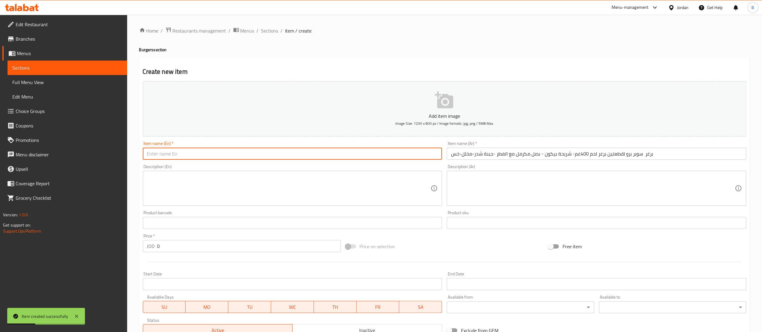
paste input "Super Pro Burger (2 400g beef burgers - bacon slice - caramelized onions with m…"
type input "Super Pro Burger (2 400g beef burgers - bacon slice - caramelized onions with m…"
drag, startPoint x: 231, startPoint y: 249, endPoint x: 0, endPoint y: 210, distance: 233.8
click at [10, 213] on div "Edit Restaurant Branches Menus Sections Full Menu View Edit Menu Choice Groups …" at bounding box center [381, 220] width 762 height 411
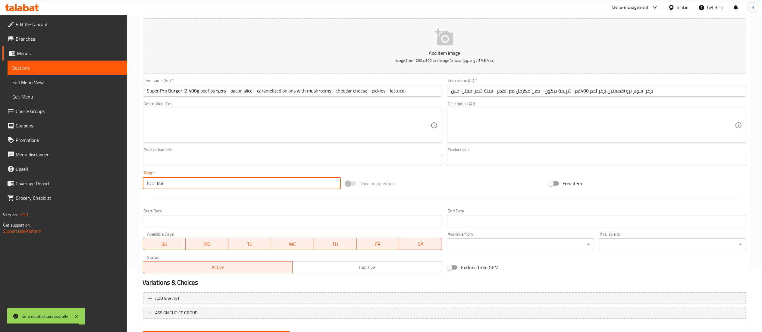
scroll to position [93, 0]
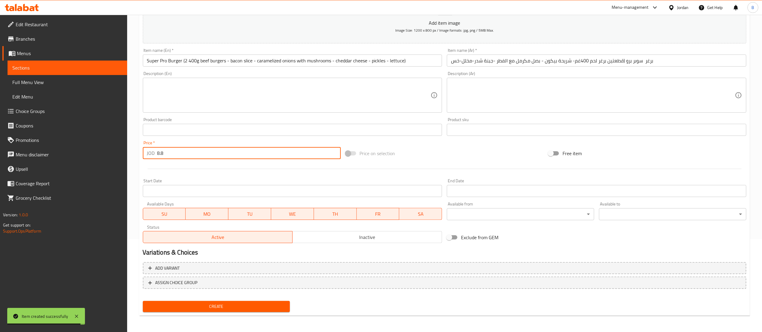
type input "8.8"
drag, startPoint x: 222, startPoint y: 306, endPoint x: 299, endPoint y: 324, distance: 79.3
click at [222, 306] on span "Create" at bounding box center [217, 307] width 138 height 8
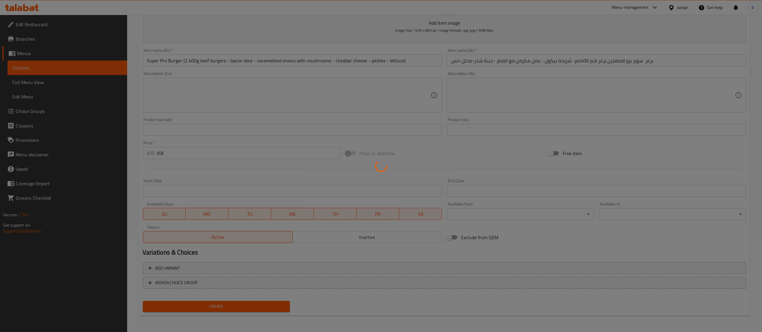
type input "0"
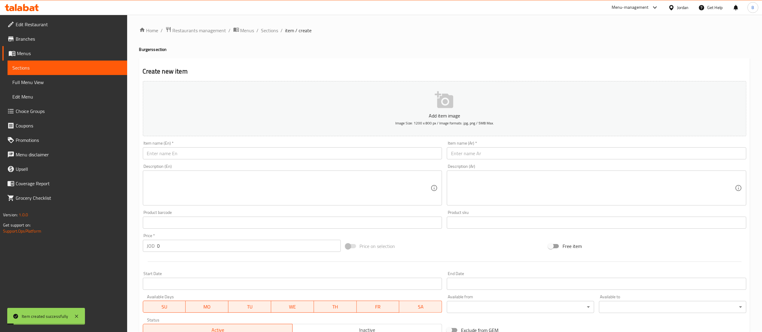
scroll to position [0, 0]
click at [275, 30] on span "Sections" at bounding box center [269, 30] width 17 height 7
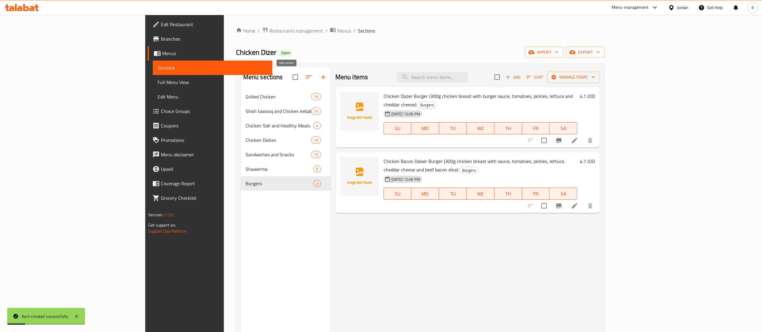
click at [320, 80] on icon "button" at bounding box center [323, 77] width 7 height 7
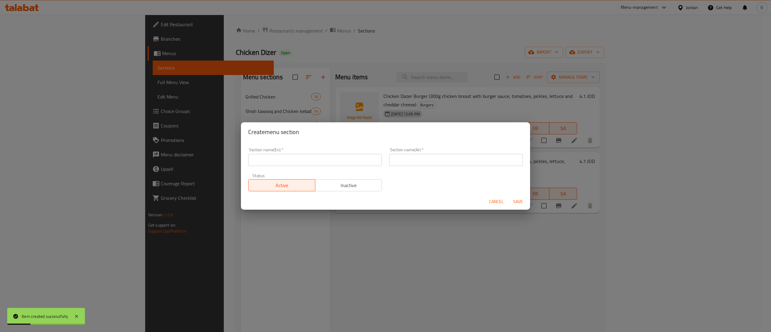
click at [284, 166] on div "Section name(En)   * Section name(En) *" at bounding box center [315, 157] width 141 height 26
click at [292, 164] on input "text" at bounding box center [315, 160] width 134 height 12
click at [490, 161] on input "text" at bounding box center [456, 160] width 134 height 12
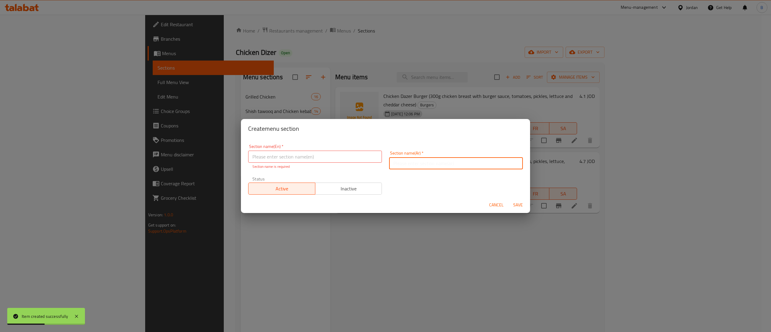
paste input "وجبات الأطفال"
type input "وجبات الأطفال"
click at [346, 153] on input "text" at bounding box center [315, 157] width 134 height 12
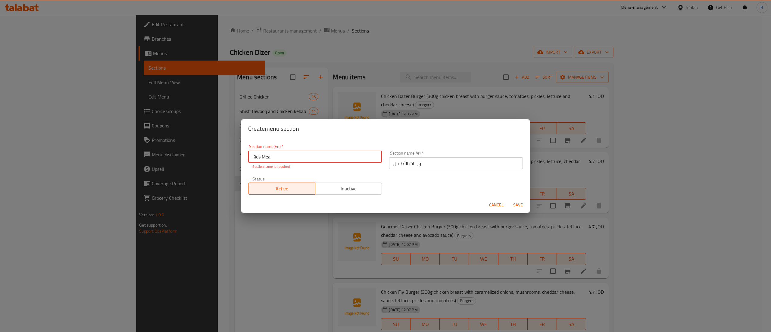
type input "Kids Meal"
click at [517, 207] on button "Save" at bounding box center [518, 204] width 19 height 11
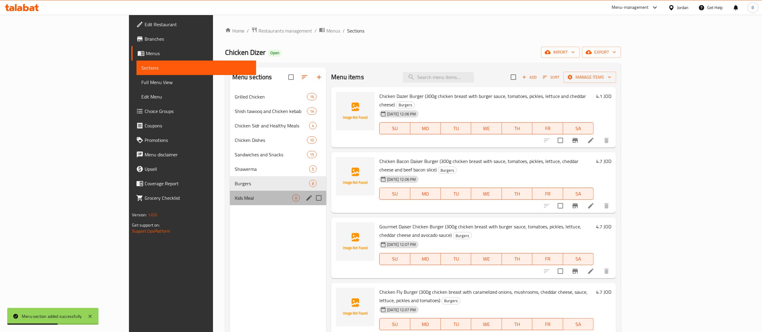
drag, startPoint x: 215, startPoint y: 194, endPoint x: 233, endPoint y: 205, distance: 21.7
click at [230, 194] on div "Kids Meal 0" at bounding box center [278, 198] width 97 height 14
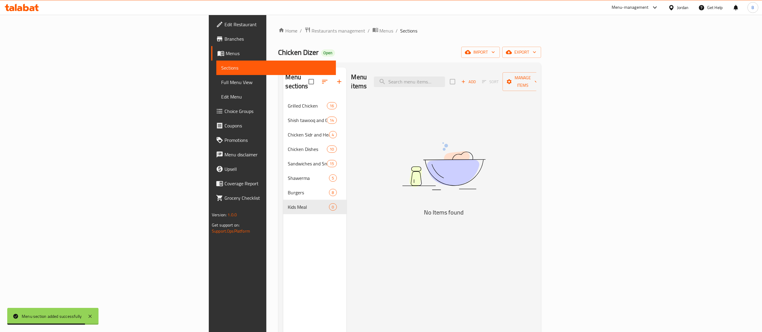
click at [477, 79] on span "Add" at bounding box center [468, 81] width 16 height 7
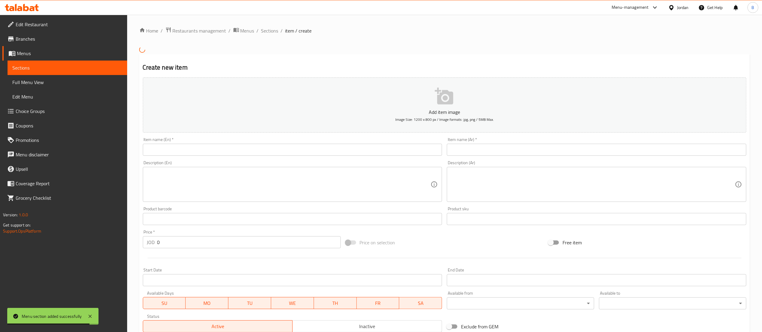
click at [547, 154] on input "text" at bounding box center [597, 150] width 300 height 12
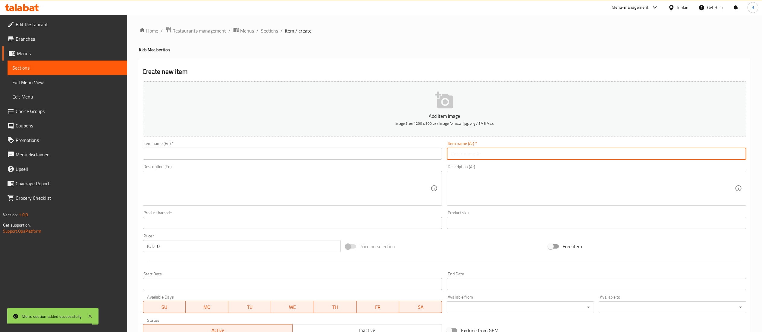
paste input "وجبة برغر دجاج ( 150 غم + بطاطا + ماتركس )"
type input "وجبة برغر دجاج ( 150 غم + بطاطا + ماتركس )"
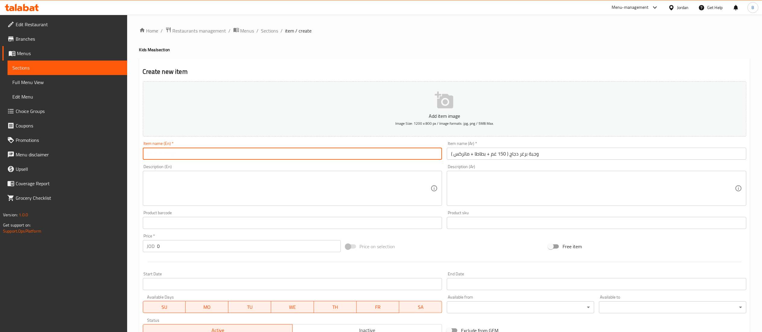
click at [250, 153] on input "text" at bounding box center [293, 154] width 300 height 12
paste input "Chicken Burger Meal (150g + Fries + Matrix)"
type input "Chicken Burger Meal (150g + Fries + Matrix)"
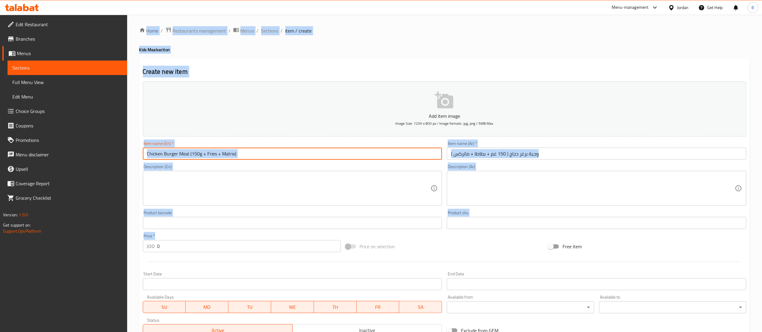
drag, startPoint x: 168, startPoint y: 239, endPoint x: 103, endPoint y: 239, distance: 64.8
click at [104, 239] on div "Edit Restaurant Branches Menus Sections Full Menu View Edit Menu Choice Groups …" at bounding box center [381, 220] width 762 height 411
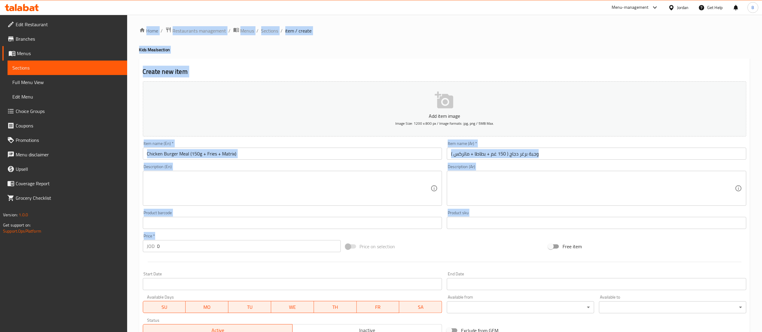
click at [186, 248] on input "0" at bounding box center [248, 246] width 183 height 12
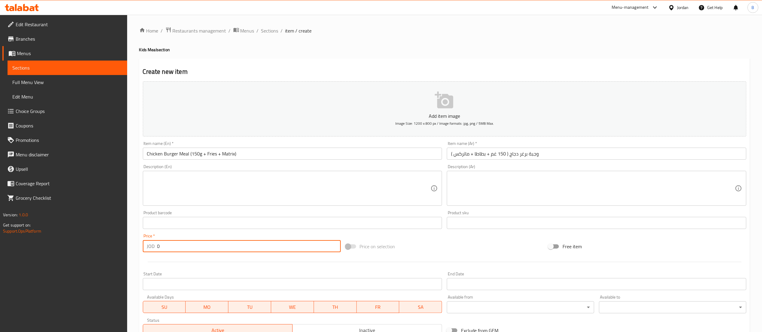
drag, startPoint x: 186, startPoint y: 248, endPoint x: 92, endPoint y: 240, distance: 93.7
click at [96, 240] on div "Edit Restaurant Branches Menus Sections Full Menu View Edit Menu Choice Groups …" at bounding box center [381, 220] width 762 height 411
paste input "4.1"
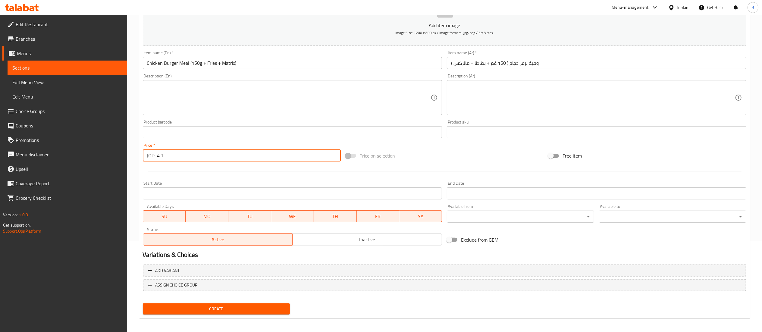
scroll to position [93, 0]
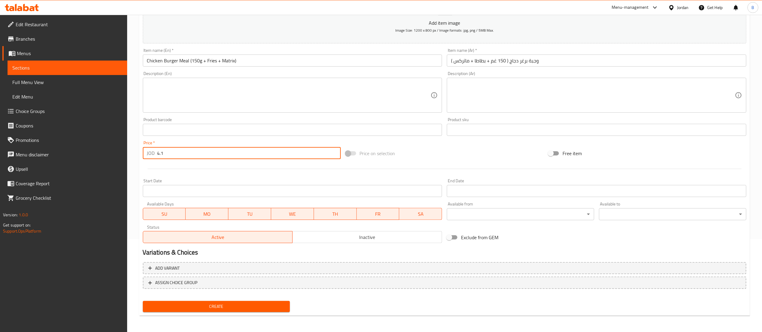
type input "4.1"
drag, startPoint x: 231, startPoint y: 302, endPoint x: 268, endPoint y: 311, distance: 38.1
click at [229, 303] on span "Create" at bounding box center [217, 307] width 138 height 8
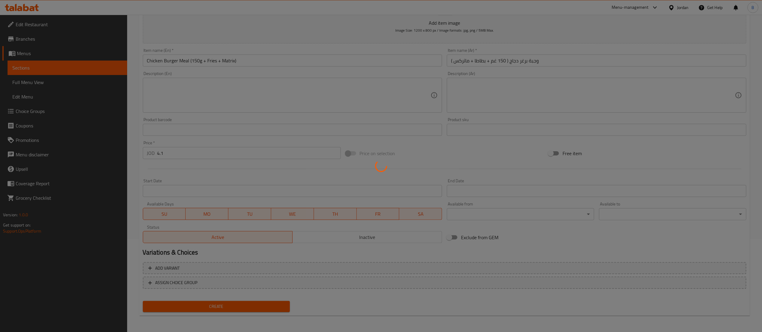
type input "0"
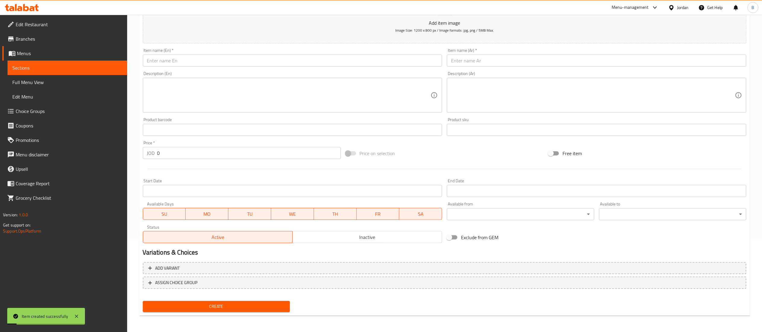
click at [528, 61] on input "text" at bounding box center [597, 61] width 300 height 12
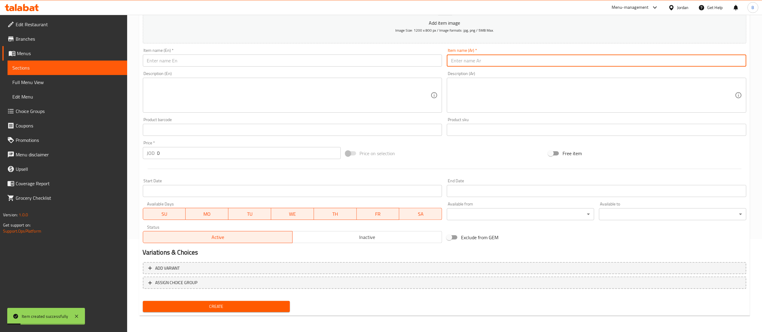
paste input "وجبة برغر لحم ( 100 غم + بطاطا+ماتركس )"
type input "وجبة برغر لحم ( 100 غم + بطاطا+ماتركس )"
click at [247, 52] on div "Item name (En)   * Item name (En) *" at bounding box center [293, 57] width 300 height 18
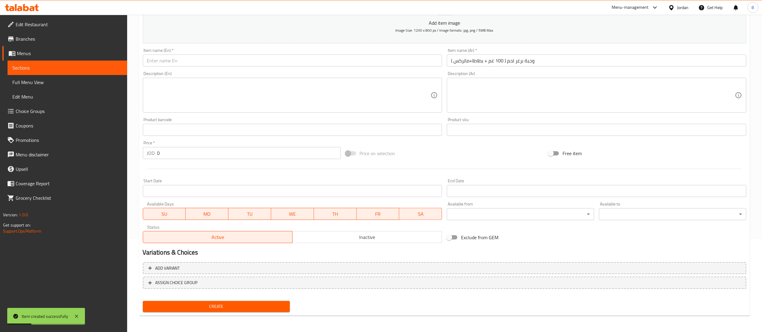
click at [243, 63] on input "text" at bounding box center [293, 61] width 300 height 12
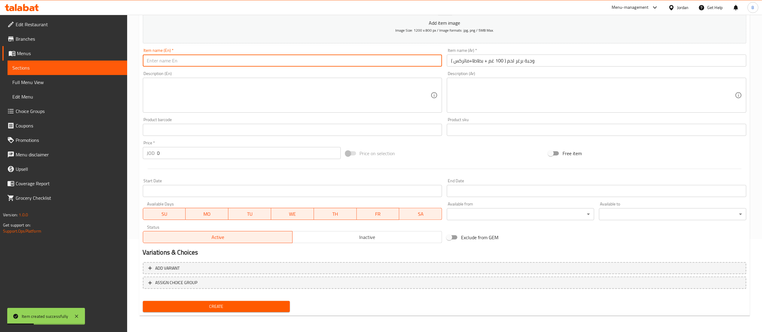
paste input "Beef burger meal (100g + fries + matrix)"
type input "Beef burger meal (100g + fries + matrix)"
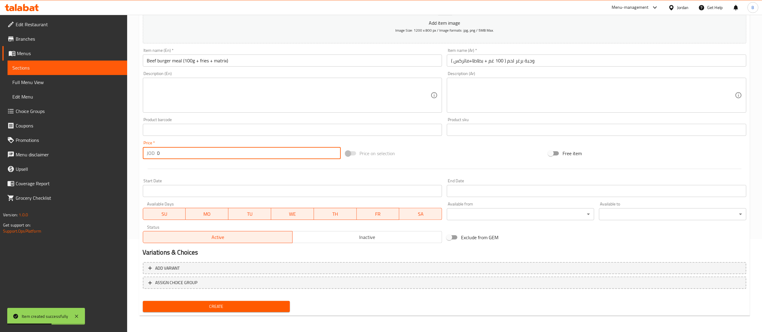
drag, startPoint x: 172, startPoint y: 155, endPoint x: 53, endPoint y: 152, distance: 119.0
click at [92, 152] on div "Edit Restaurant Branches Menus Sections Full Menu View Edit Menu Choice Groups …" at bounding box center [381, 127] width 762 height 411
type input "4.7"
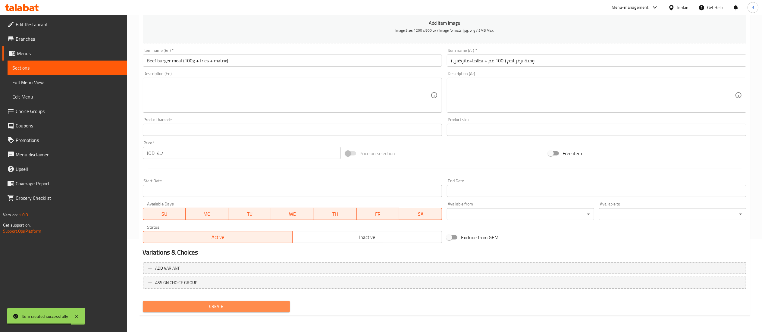
click at [270, 304] on span "Create" at bounding box center [217, 307] width 138 height 8
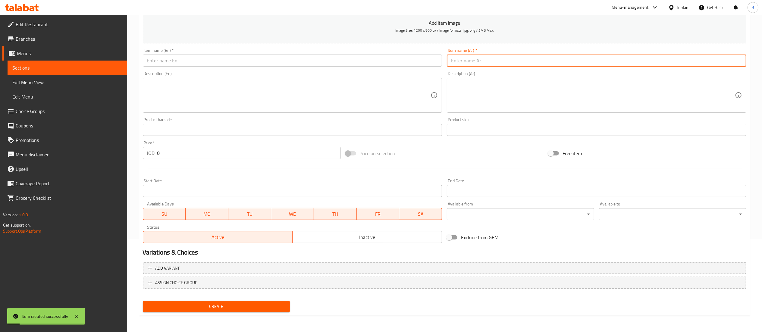
click at [512, 65] on input "text" at bounding box center [597, 61] width 300 height 12
paste input "وجبة شيش كيدز ( 150 غم شيش طاووق + بطاطا + صوص )"
click at [259, 69] on div "Description (En) Description (En)" at bounding box center [292, 92] width 304 height 46
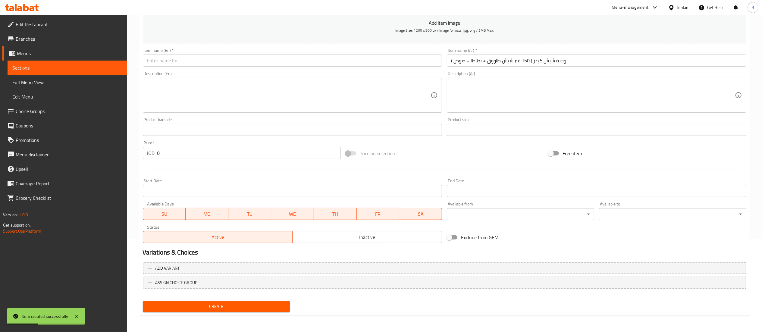
click at [260, 63] on input "text" at bounding box center [293, 61] width 300 height 12
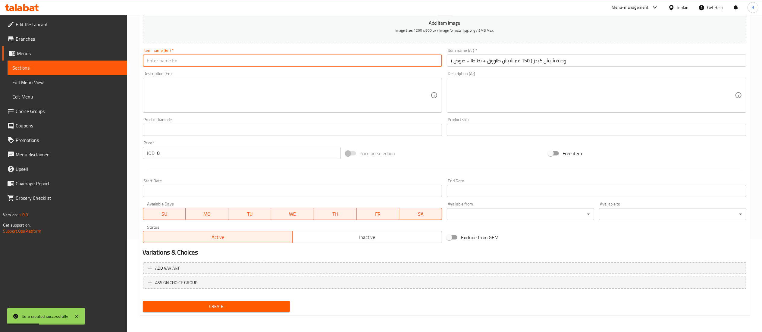
paste input "Shish Kids Meal (150g Chicken Shish + Potatoes + Sauce)"
drag, startPoint x: 165, startPoint y: 154, endPoint x: 92, endPoint y: 154, distance: 72.9
click at [100, 152] on div "Edit Restaurant Branches Menus Sections Full Menu View Edit Menu Choice Groups …" at bounding box center [381, 127] width 762 height 411
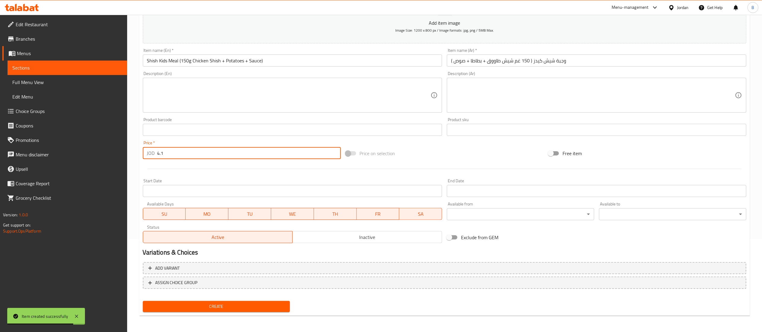
click at [270, 300] on div "Create" at bounding box center [216, 307] width 152 height 16
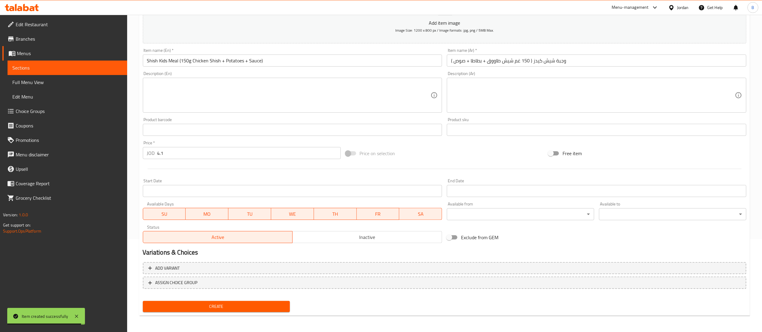
click at [257, 300] on div "Create" at bounding box center [216, 307] width 152 height 16
click at [254, 301] on button "Create" at bounding box center [216, 306] width 147 height 11
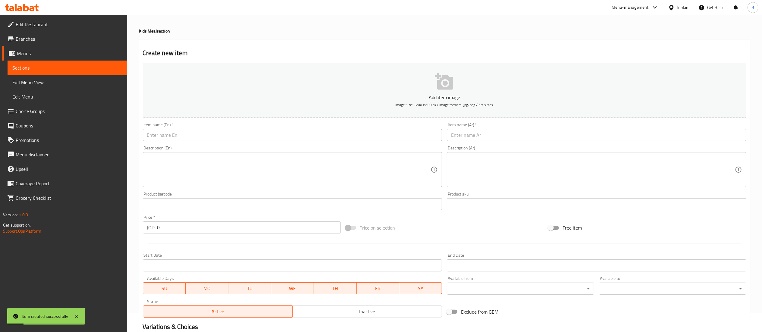
scroll to position [0, 0]
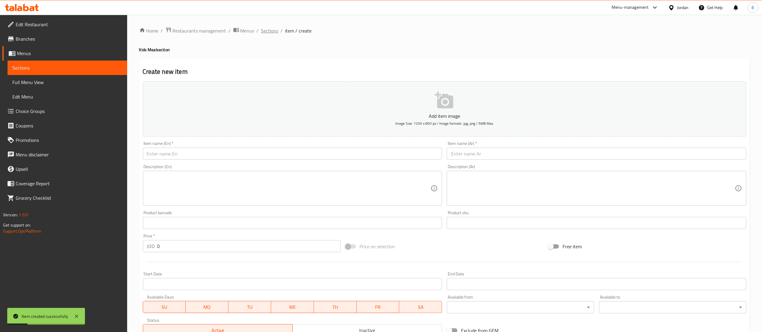
click at [270, 33] on span "Sections" at bounding box center [269, 30] width 17 height 7
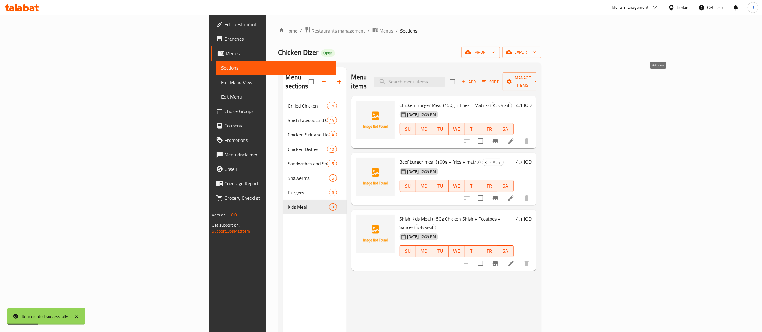
click at [478, 82] on button "Add" at bounding box center [468, 81] width 19 height 9
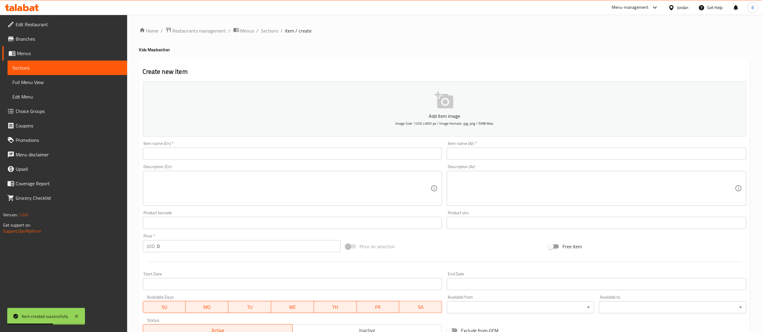
click at [540, 154] on input "text" at bounding box center [597, 154] width 300 height 12
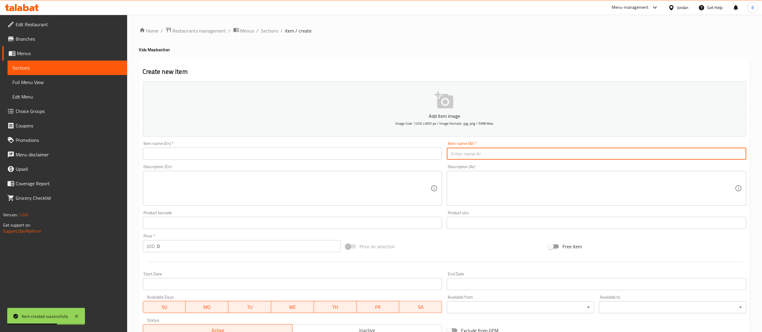
paste input "وجبة تشكن ناجيت ( 6 قطع ناجيت + بطاطا + صوص )"
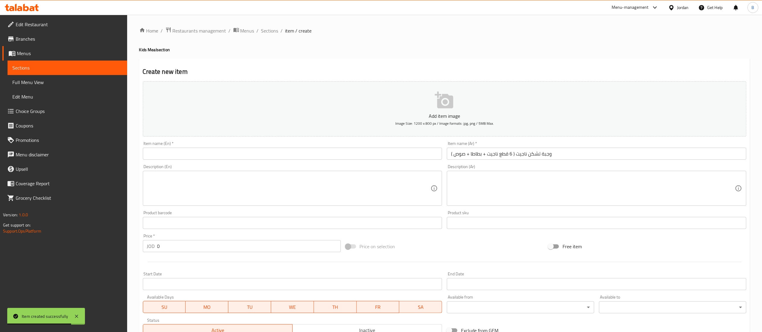
click at [235, 146] on div "Item name (En)   * Item name (En) *" at bounding box center [293, 150] width 300 height 18
click at [235, 150] on input "text" at bounding box center [293, 154] width 300 height 12
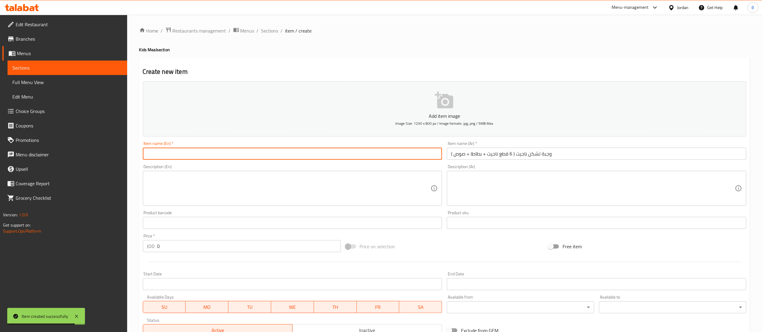
paste input "Chicken Nuggets Meal (6 pieces of nuggets + fries + sauce)"
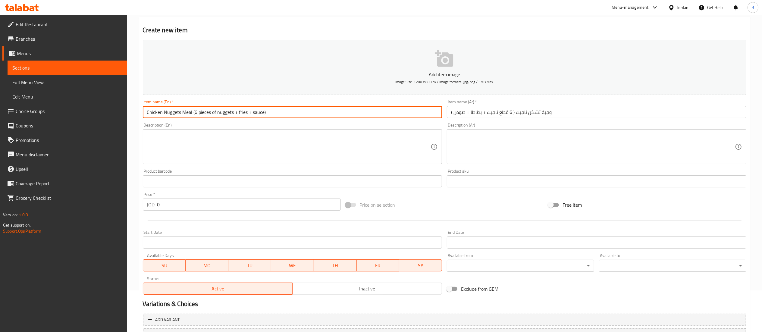
scroll to position [60, 0]
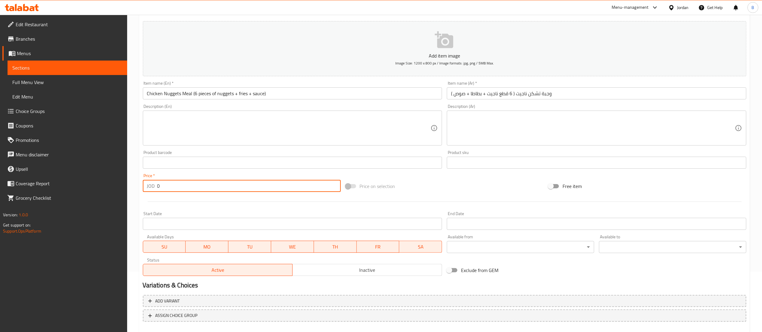
drag, startPoint x: 145, startPoint y: 184, endPoint x: 88, endPoint y: 183, distance: 56.6
click at [126, 183] on div "Edit Restaurant Branches Menus Sections Full Menu View Edit Menu Choice Groups …" at bounding box center [381, 160] width 762 height 411
paste input "3.4"
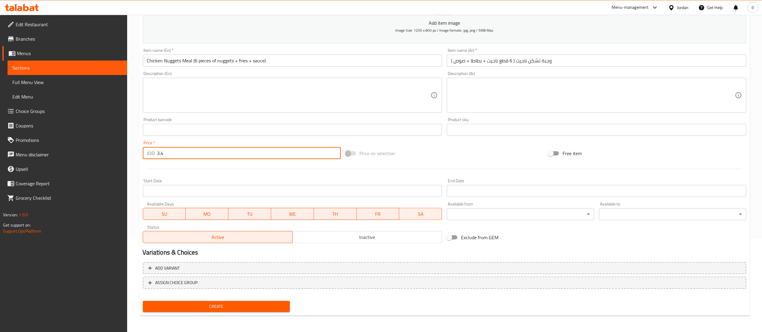
click at [233, 305] on span "Create" at bounding box center [217, 307] width 138 height 8
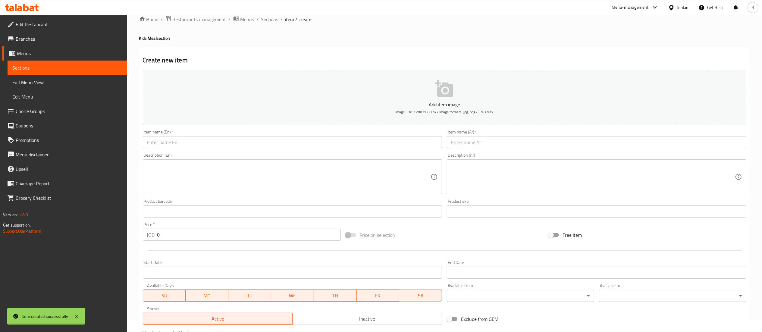
scroll to position [0, 0]
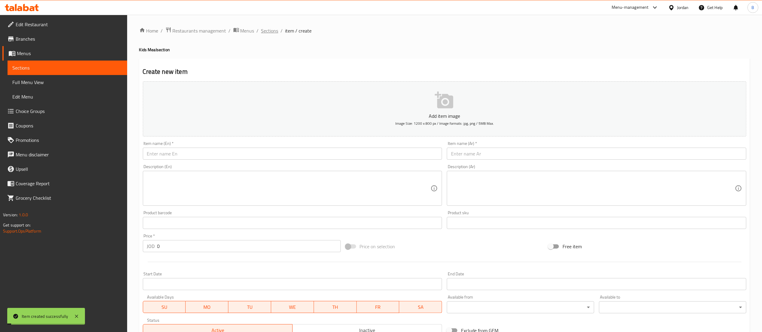
click at [269, 29] on span "Sections" at bounding box center [269, 30] width 17 height 7
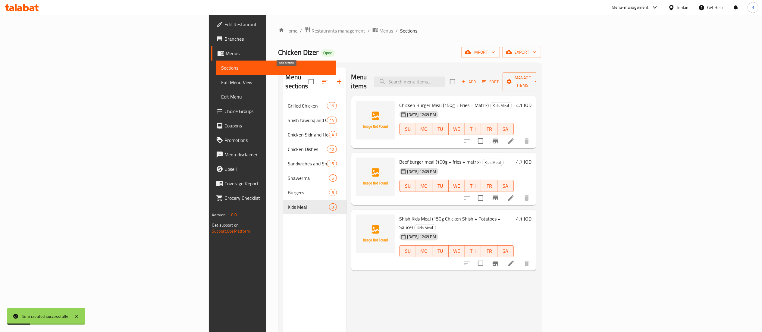
click at [336, 79] on icon "button" at bounding box center [339, 81] width 7 height 7
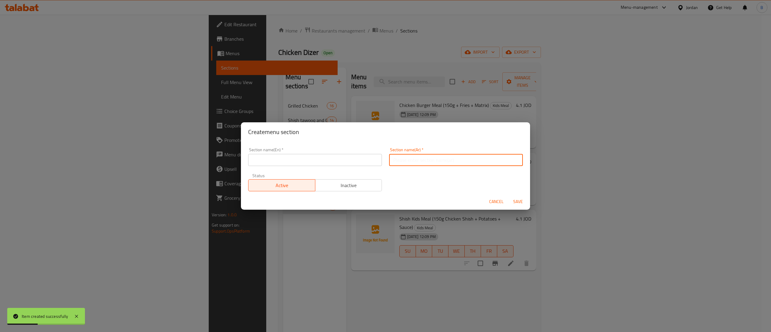
drag, startPoint x: 431, startPoint y: 164, endPoint x: 365, endPoint y: 161, distance: 66.0
click at [431, 163] on input "text" at bounding box center [456, 160] width 134 height 12
paste input "السلطات و المقبلات"
click at [337, 156] on input "text" at bounding box center [315, 160] width 134 height 12
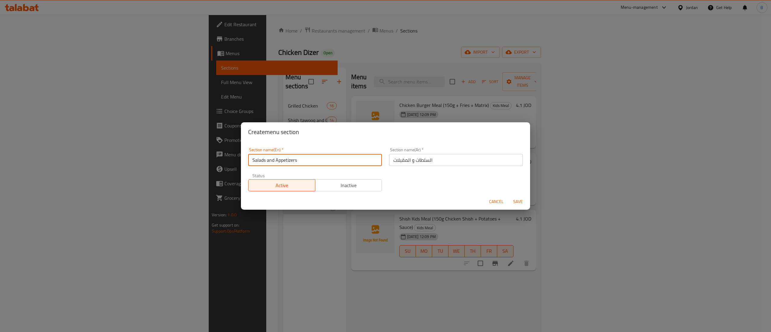
click at [533, 201] on div "Create menu section Section name(En)   * Salads and Appetizers Section name(En)…" at bounding box center [385, 166] width 771 height 332
click at [525, 201] on span "Save" at bounding box center [518, 202] width 14 height 8
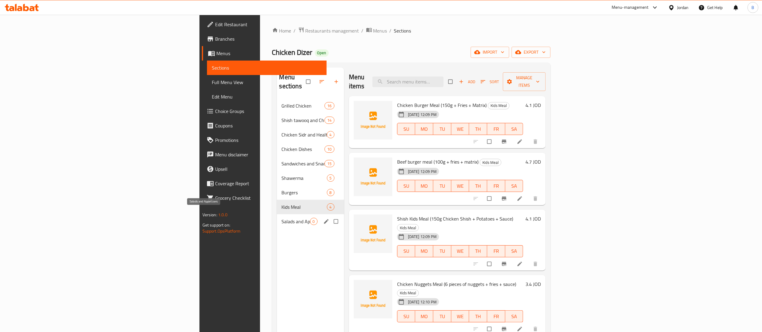
click at [282, 218] on span "Salads and Appetizers" at bounding box center [296, 221] width 28 height 7
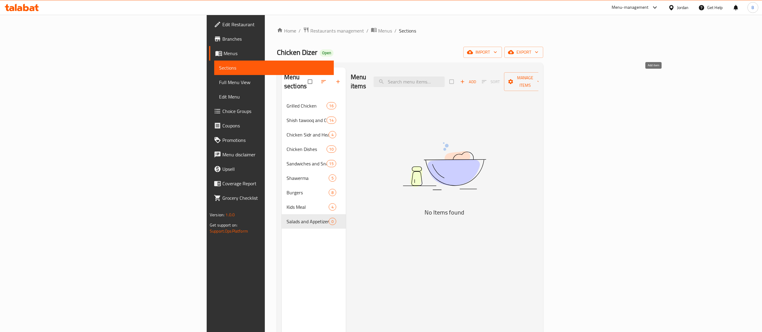
click at [476, 78] on span "Add" at bounding box center [468, 81] width 16 height 7
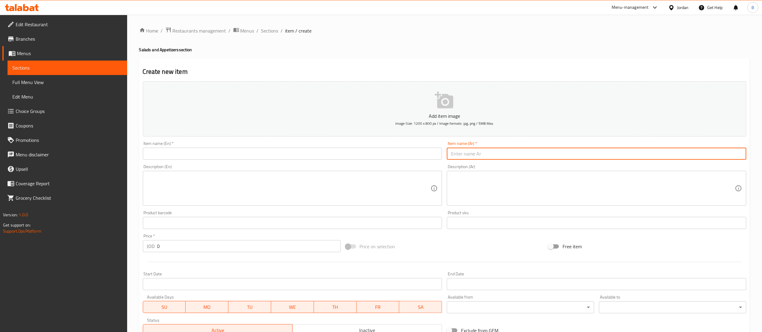
click at [489, 154] on input "text" at bounding box center [597, 154] width 300 height 12
paste input "سلطة سيزر مع صدر الدجاج ( صدر دجاج 150 غم )"
type input "سلطة سيزر مع صدر الدجاج ( صدر دجاج 150 غم )"
click at [271, 161] on div "Item name (En)   * Item name (En) *" at bounding box center [292, 150] width 304 height 23
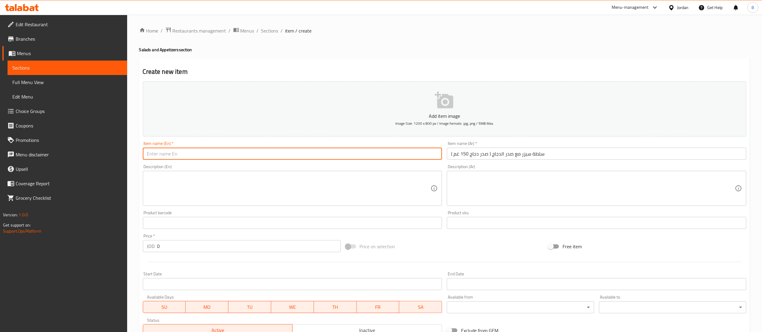
click at [277, 153] on input "text" at bounding box center [293, 154] width 300 height 12
paste input "Caesar salad with chicken breast (150g chicken breast)"
type input "Caesar salad with chicken breast (150g chicken breast)"
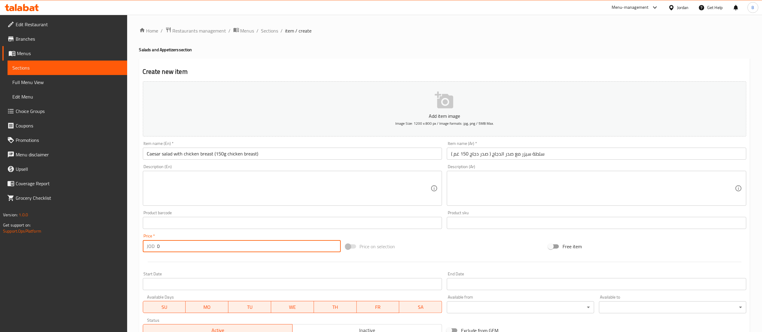
drag, startPoint x: 178, startPoint y: 249, endPoint x: 61, endPoint y: 246, distance: 116.4
click at [87, 246] on div "Edit Restaurant Branches Menus Sections Full Menu View Edit Menu Choice Groups …" at bounding box center [381, 220] width 762 height 411
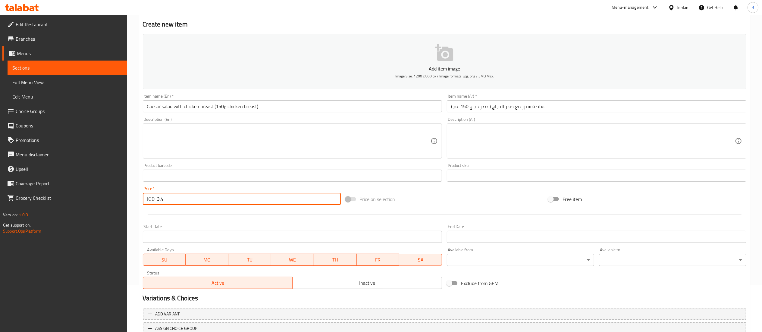
scroll to position [93, 0]
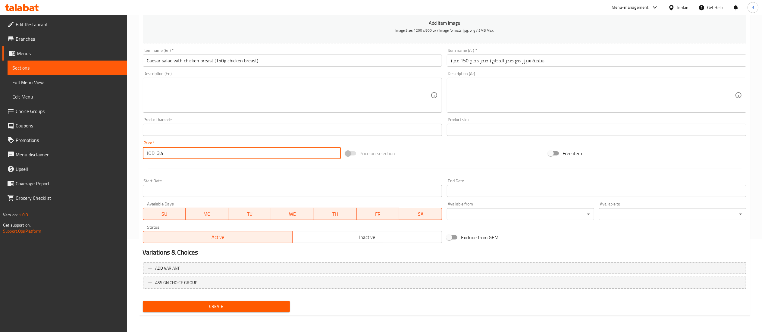
type input "3.4"
click at [257, 303] on span "Create" at bounding box center [217, 307] width 138 height 8
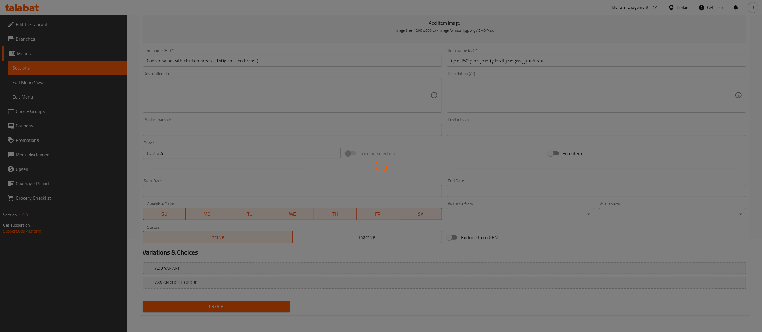
type input "0"
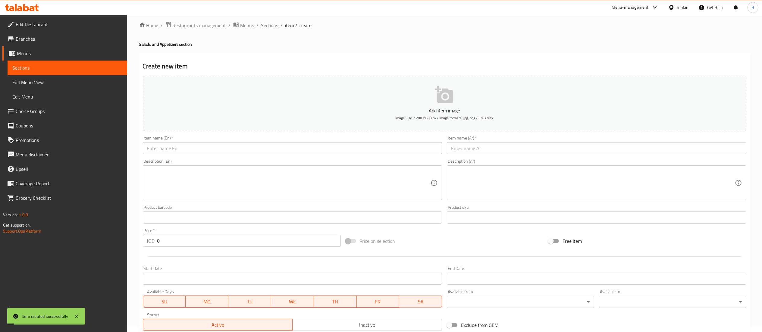
scroll to position [0, 0]
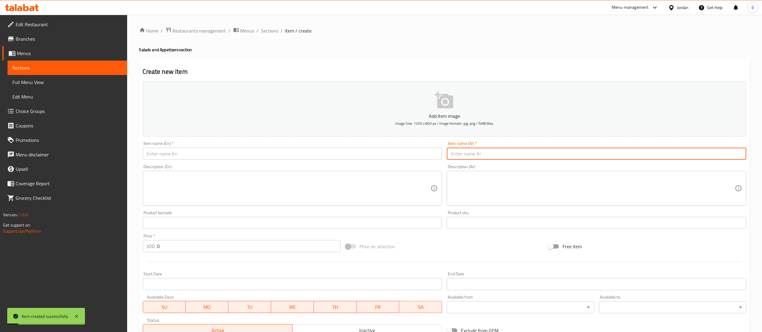
click at [479, 151] on input "text" at bounding box center [597, 154] width 300 height 12
paste input "سلطة سيزر"
type input "سلطة سيزر"
click at [255, 155] on input "text" at bounding box center [293, 154] width 300 height 12
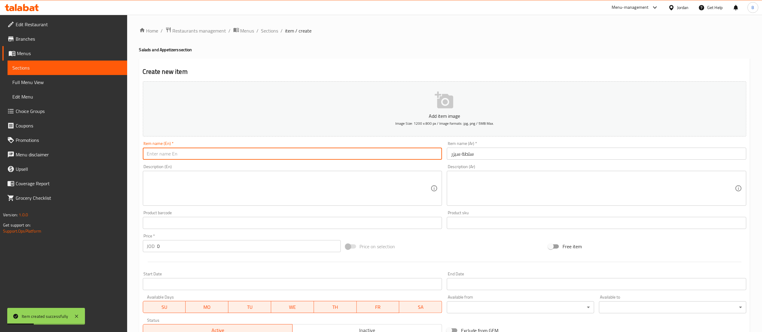
paste input "Caesar salad"
type input "Caesar salad"
drag, startPoint x: 180, startPoint y: 248, endPoint x: 88, endPoint y: 231, distance: 93.0
click at [123, 237] on div "Edit Restaurant Branches Menus Sections Full Menu View Edit Menu Choice Groups …" at bounding box center [381, 220] width 762 height 411
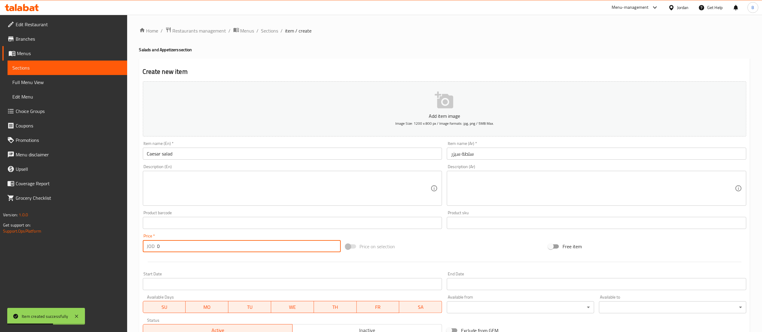
paste input "2."
paste input "20"
drag, startPoint x: 186, startPoint y: 248, endPoint x: 19, endPoint y: 244, distance: 166.4
click at [43, 244] on div "Edit Restaurant Branches Menus Sections Full Menu View Edit Menu Choice Groups …" at bounding box center [381, 220] width 762 height 411
paste input "number"
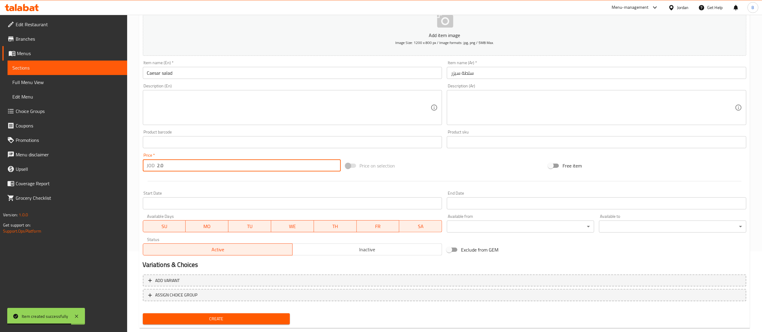
scroll to position [93, 0]
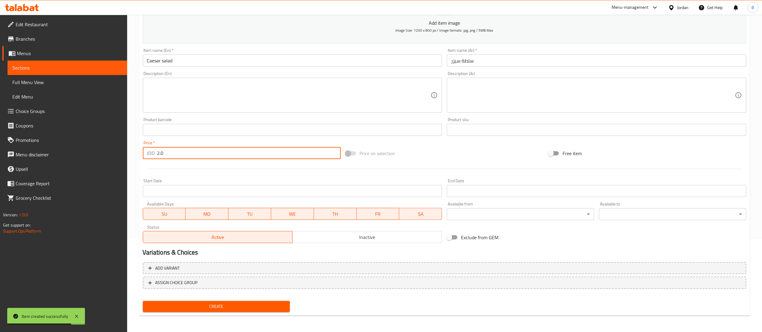
type input "2.0"
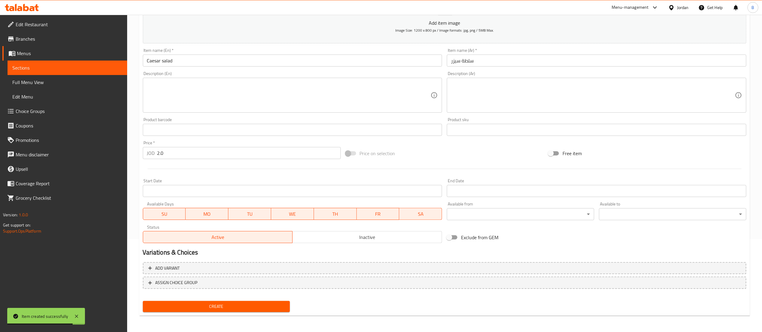
click at [207, 300] on div "Create" at bounding box center [216, 307] width 152 height 16
click at [227, 308] on span "Create" at bounding box center [217, 307] width 138 height 8
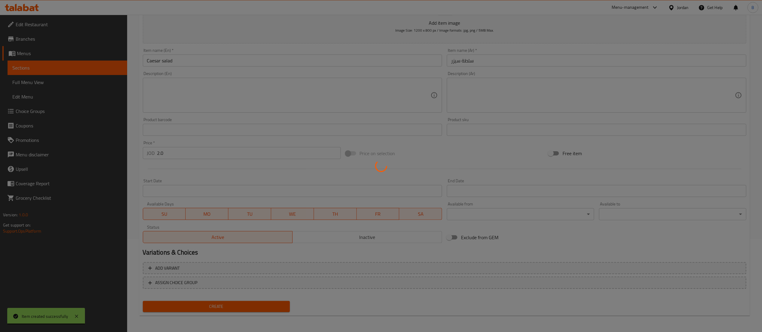
type input "0"
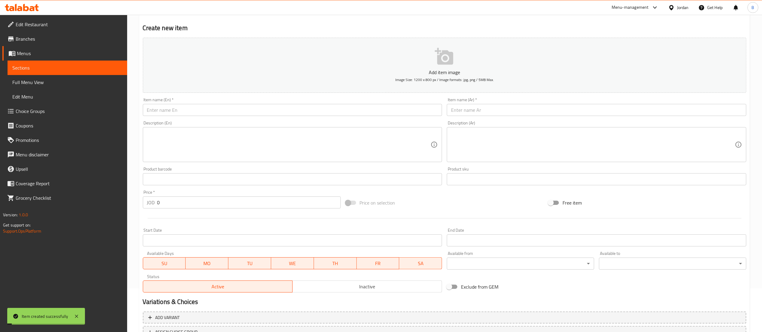
scroll to position [0, 0]
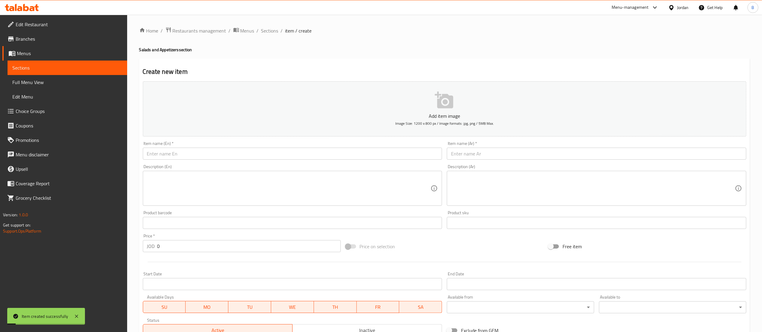
click at [506, 157] on input "text" at bounding box center [597, 154] width 300 height 12
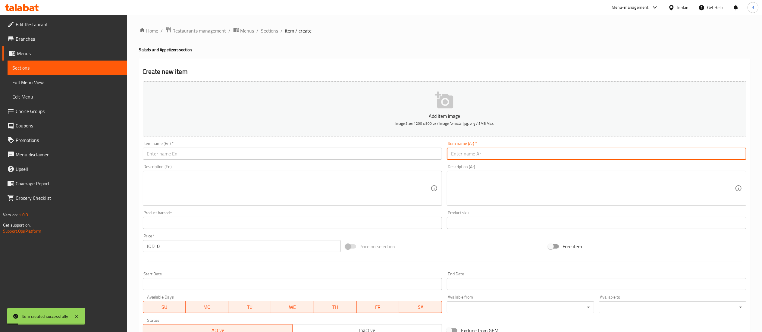
paste input "سلطة دجاج( معرونة -قطع صدر دجاج -فلفل حلو - فاصوليا حمراء - مايونيز- زيتون-ذرة )"
type input "سلطة دجاج( معرونة -قطع صدر دجاج -فلفل حلو - فاصوليا حمراء - مايونيز- زيتون-ذرة )"
click at [251, 150] on input "text" at bounding box center [293, 154] width 300 height 12
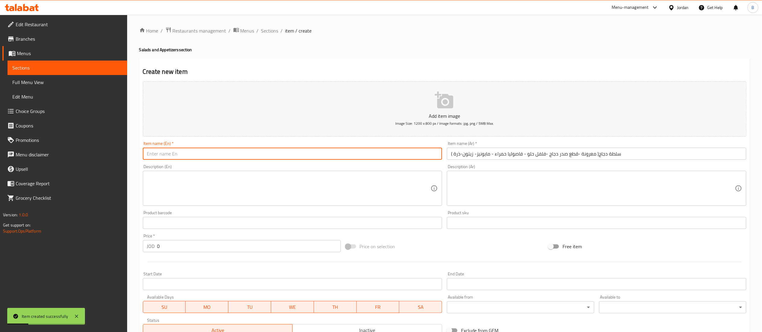
paste input "Chicken salad (pasta - chicken breast pieces - sweet pepper - red beans - mayon…"
type input "Chicken salad (pasta - chicken breast pieces - sweet pepper - red beans - mayon…"
drag, startPoint x: 142, startPoint y: 242, endPoint x: 110, endPoint y: 242, distance: 31.9
click at [117, 242] on div "Edit Restaurant Branches Menus Sections Full Menu View Edit Menu Choice Groups …" at bounding box center [381, 220] width 762 height 411
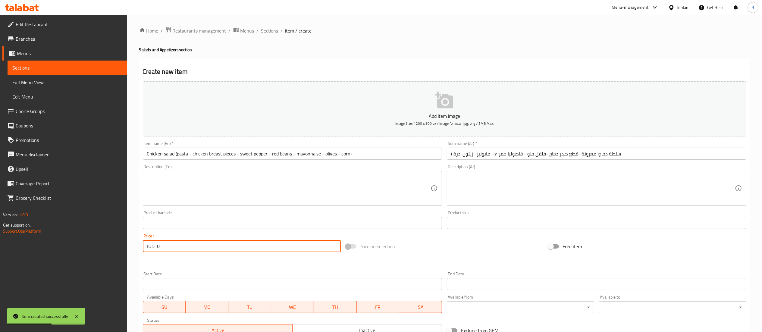
paste input "3.4"
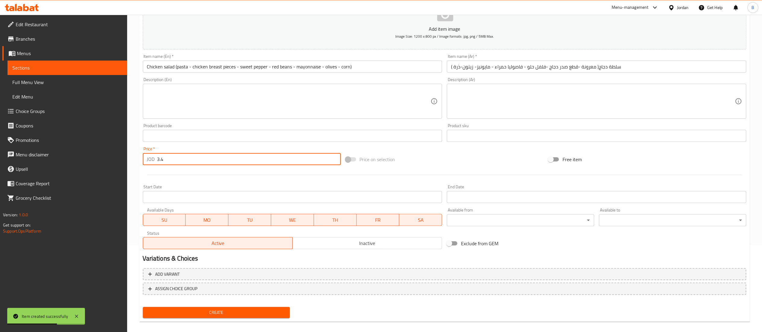
scroll to position [93, 0]
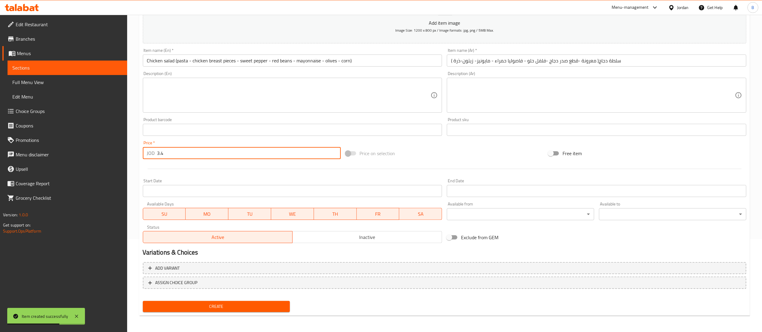
type input "3.4"
click at [215, 306] on span "Create" at bounding box center [217, 307] width 138 height 8
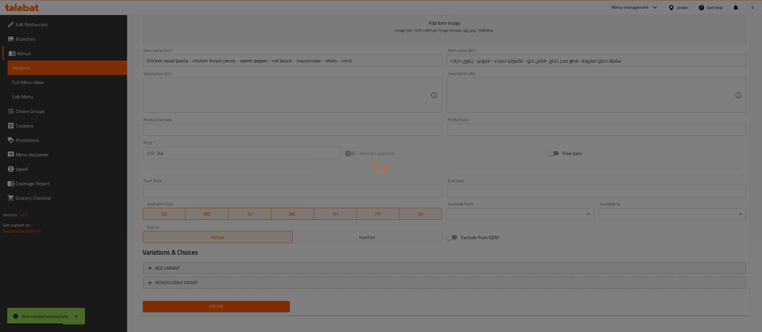
type input "0"
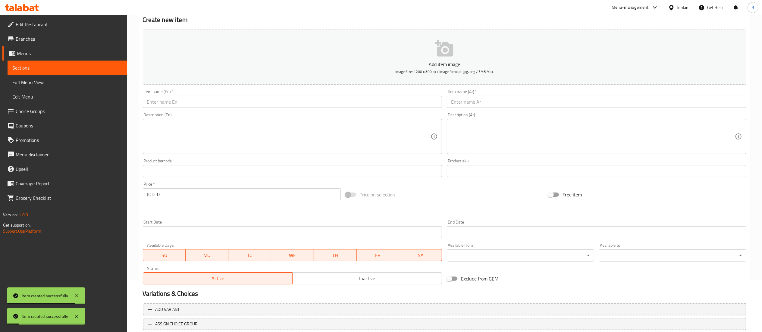
scroll to position [33, 0]
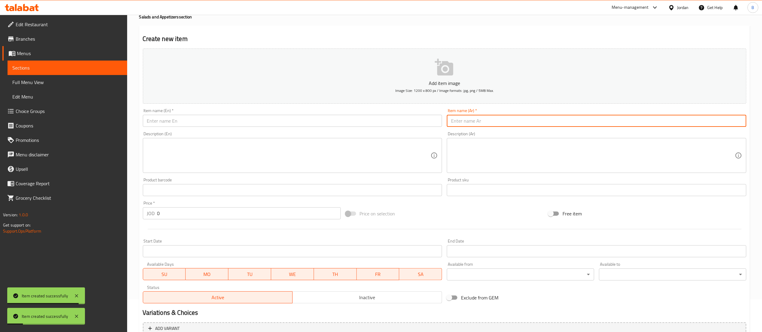
drag, startPoint x: 519, startPoint y: 116, endPoint x: 509, endPoint y: 116, distance: 10.8
click at [519, 116] on input "text" at bounding box center [597, 121] width 300 height 12
paste input "سلطة كولسلو"
type input "سلطة كولسلو"
click at [269, 117] on input "text" at bounding box center [293, 121] width 300 height 12
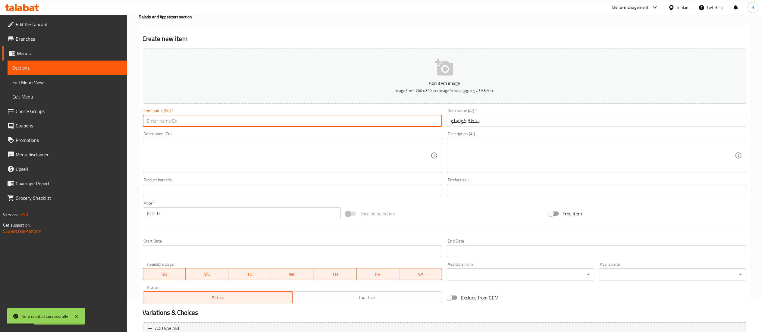
paste input "Coleslaw"
type input "Coleslaw"
drag, startPoint x: 180, startPoint y: 219, endPoint x: 92, endPoint y: 214, distance: 88.1
click at [112, 214] on div "Edit Restaurant Branches Menus Sections Full Menu View Edit Menu Choice Groups …" at bounding box center [381, 187] width 762 height 411
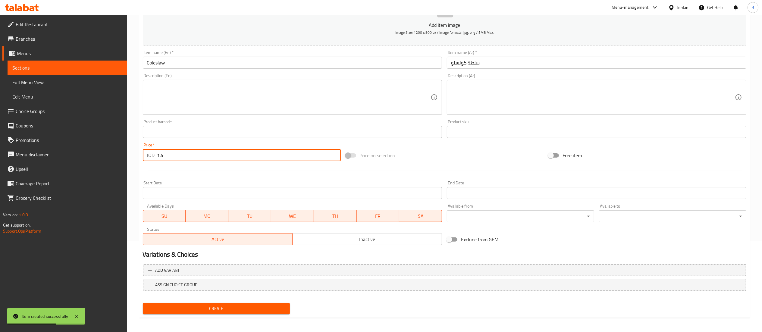
scroll to position [93, 0]
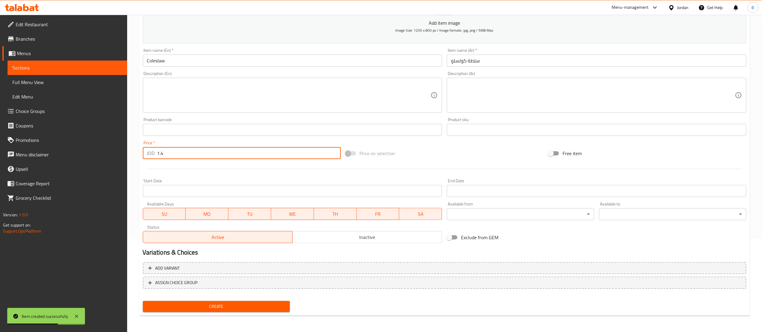
type input "1.4"
click at [225, 303] on span "Create" at bounding box center [217, 307] width 138 height 8
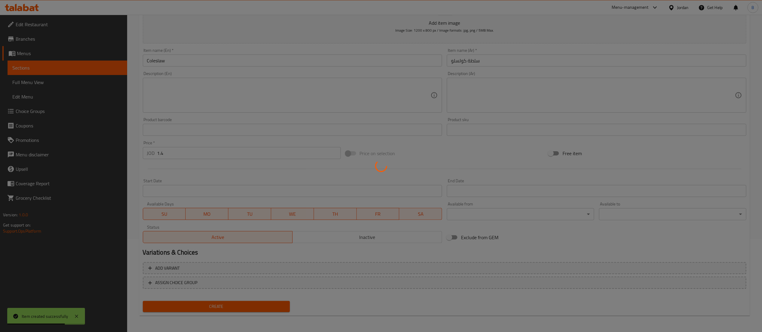
type input "0"
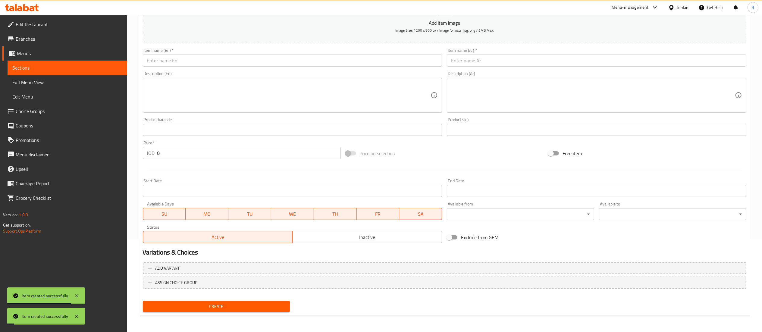
click at [584, 67] on input "text" at bounding box center [597, 61] width 300 height 12
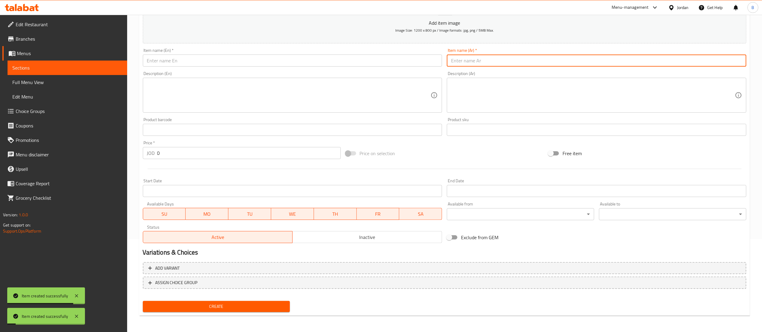
paste input "سلطة عربية"
type input "سلطة عربية"
click at [280, 64] on input "text" at bounding box center [293, 61] width 300 height 12
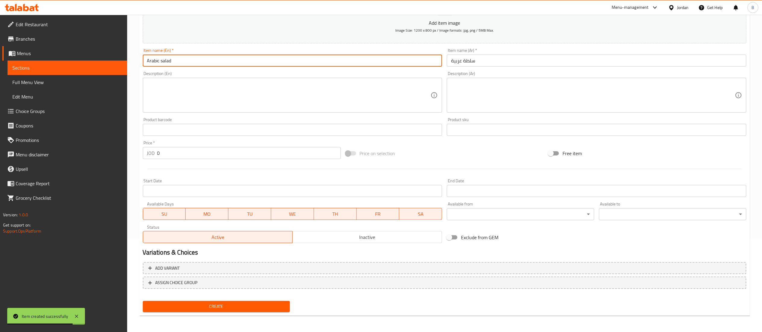
type input "Arabic salad"
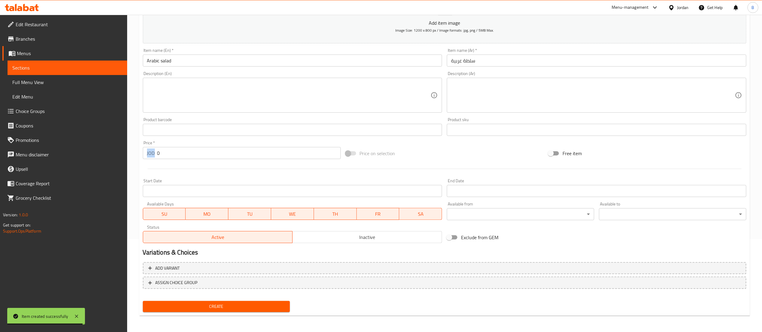
drag, startPoint x: 176, startPoint y: 160, endPoint x: 145, endPoint y: 159, distance: 31.4
click at [145, 159] on div "Price   * JOD 0 Price *" at bounding box center [241, 149] width 203 height 23
click at [180, 160] on div "Price   * JOD 0 Price *" at bounding box center [241, 149] width 203 height 23
click at [181, 160] on div "Price   * JOD 0 Price *" at bounding box center [241, 149] width 203 height 23
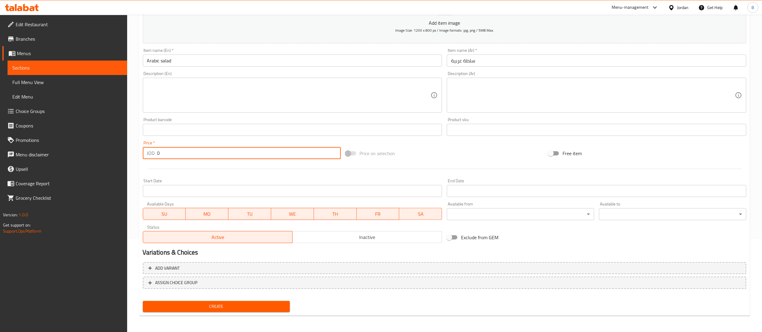
click at [188, 154] on input "0" at bounding box center [248, 153] width 183 height 12
drag, startPoint x: 188, startPoint y: 154, endPoint x: 141, endPoint y: 152, distance: 47.1
click at [144, 152] on div "JOD 0 Price *" at bounding box center [242, 153] width 198 height 12
type input "1.4"
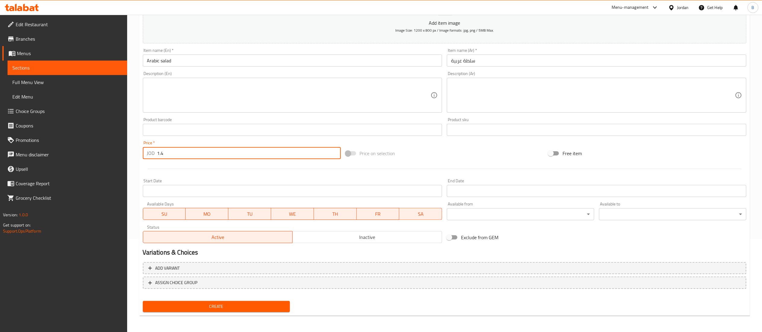
click at [232, 303] on span "Create" at bounding box center [217, 307] width 138 height 8
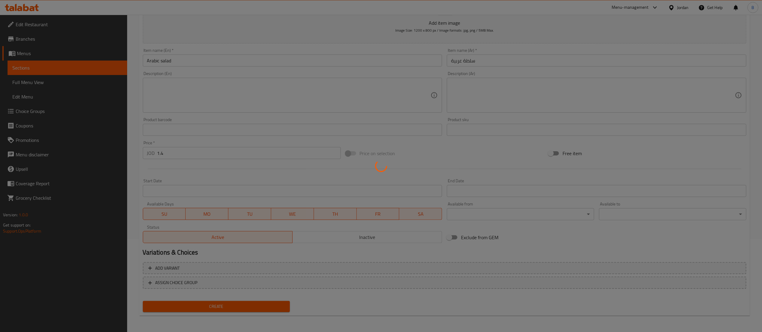
type input "0"
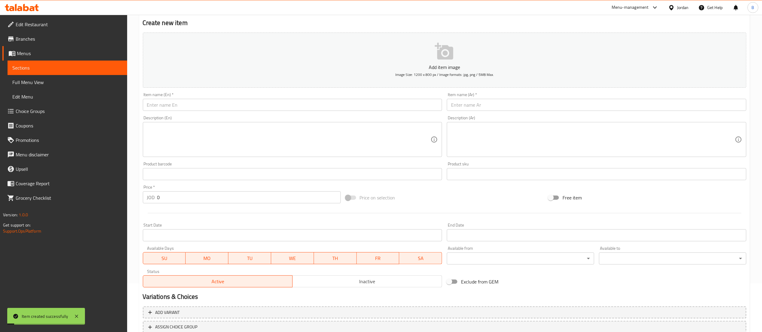
scroll to position [33, 0]
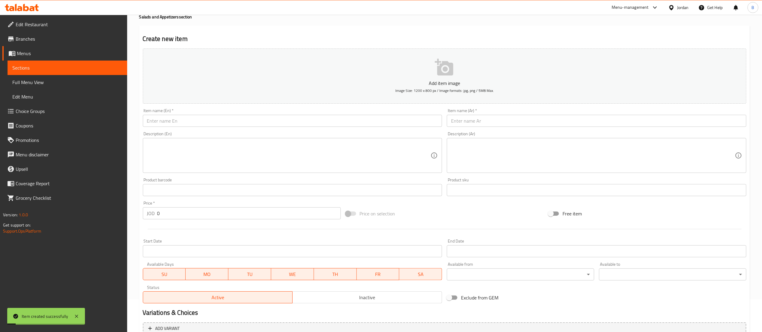
click at [522, 126] on input "text" at bounding box center [597, 121] width 300 height 12
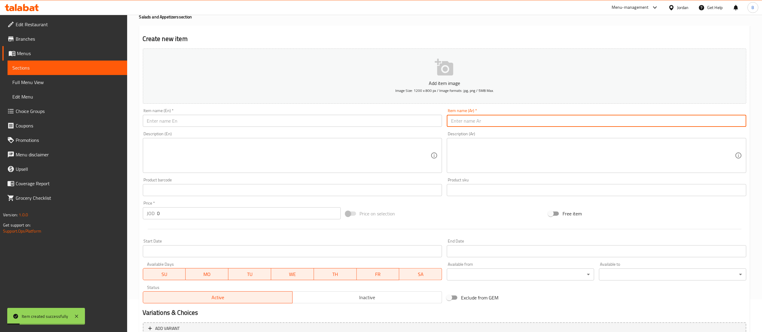
paste input "سلطة تركية"
type input "سلطة تركية"
click at [289, 115] on input "text" at bounding box center [293, 121] width 300 height 12
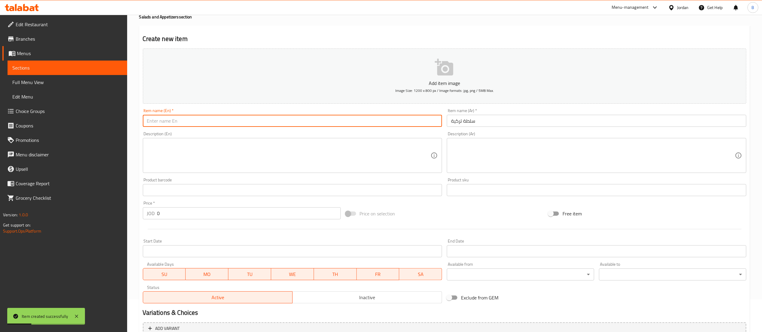
paste input "Turkish salad"
type input "Turkish salad"
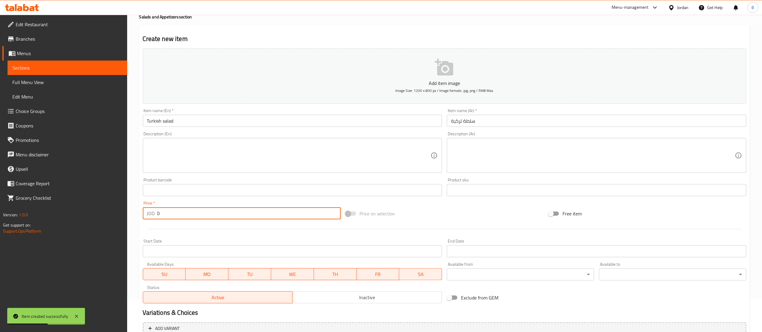
drag, startPoint x: 191, startPoint y: 217, endPoint x: 80, endPoint y: 199, distance: 112.6
click at [128, 202] on div "Home / Restaurants management / Menus / Sections / item / create Salads and App…" at bounding box center [444, 187] width 635 height 411
paste input "number"
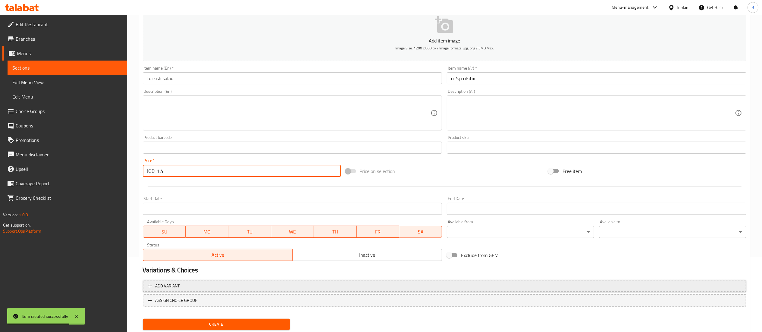
scroll to position [93, 0]
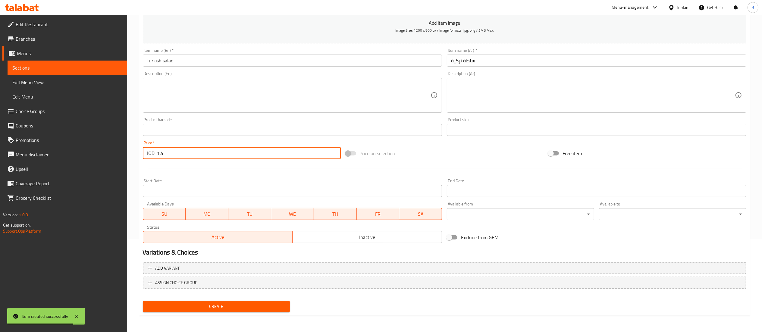
type input "1.4"
click at [227, 303] on span "Create" at bounding box center [217, 307] width 138 height 8
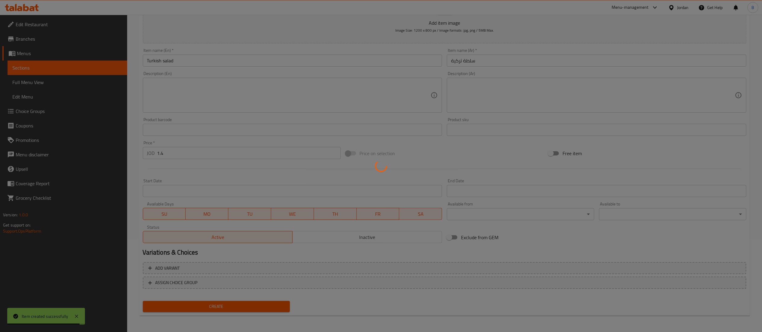
type input "0"
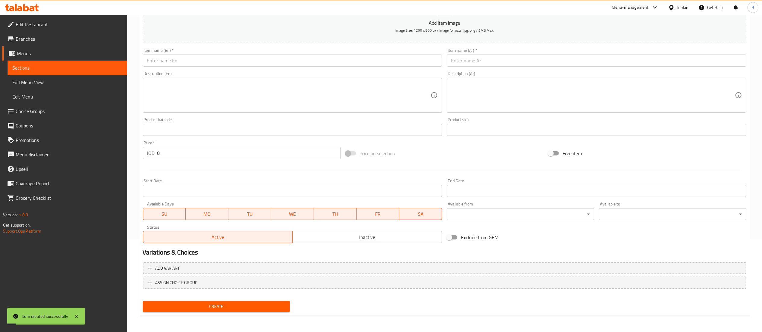
click at [516, 60] on input "text" at bounding box center [597, 61] width 300 height 12
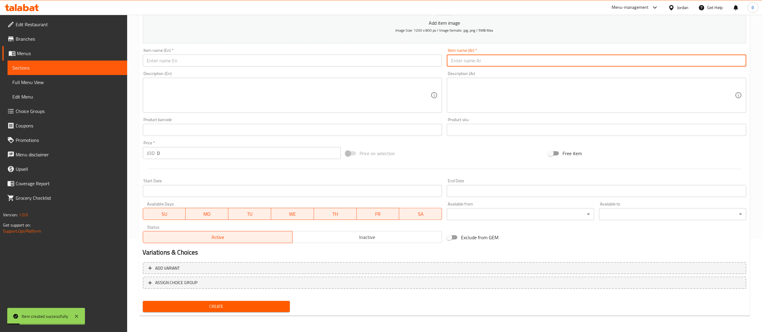
paste input "تبولة"
type input "تبولة"
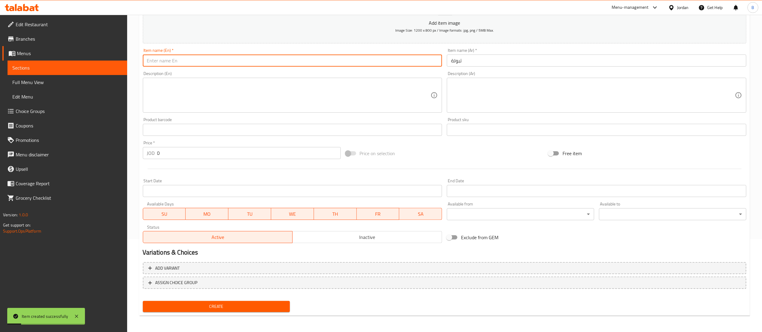
click at [363, 60] on input "text" at bounding box center [293, 61] width 300 height 12
paste input "Tabbouleh"
type input "Tabbouleh"
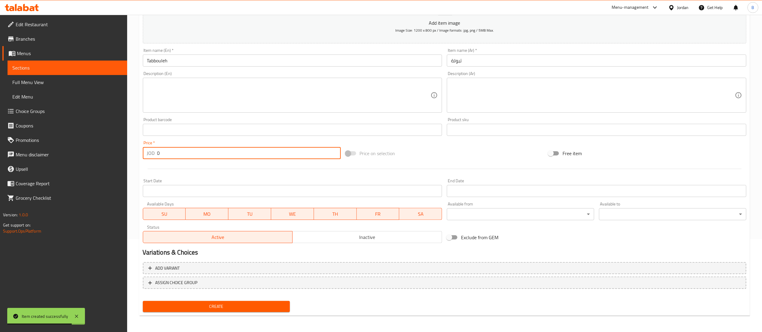
drag, startPoint x: 176, startPoint y: 153, endPoint x: 55, endPoint y: 139, distance: 122.0
click at [69, 139] on div "Edit Restaurant Branches Menus Sections Full Menu View Edit Menu Choice Groups …" at bounding box center [381, 127] width 762 height 411
type input "1.4"
click at [239, 302] on button "Create" at bounding box center [216, 306] width 147 height 11
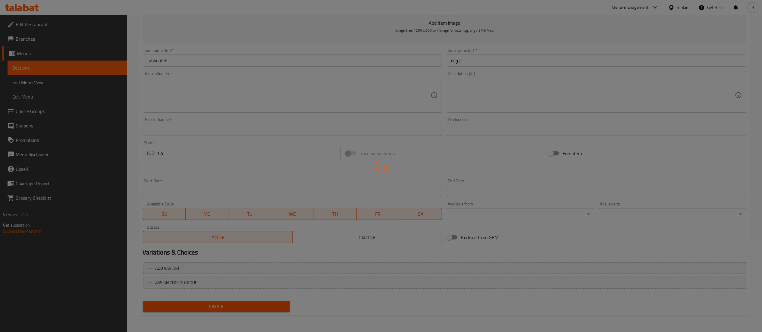
type input "0"
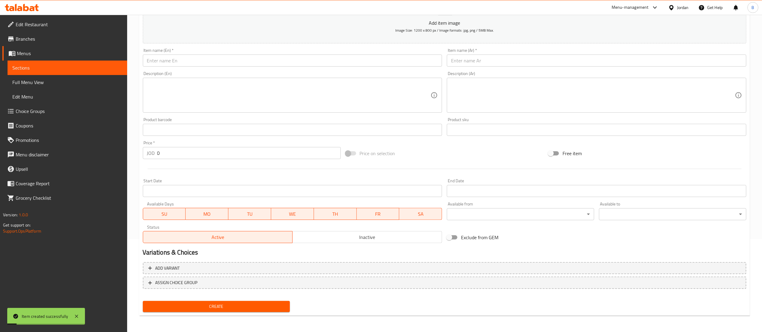
click at [543, 63] on input "text" at bounding box center [597, 61] width 300 height 12
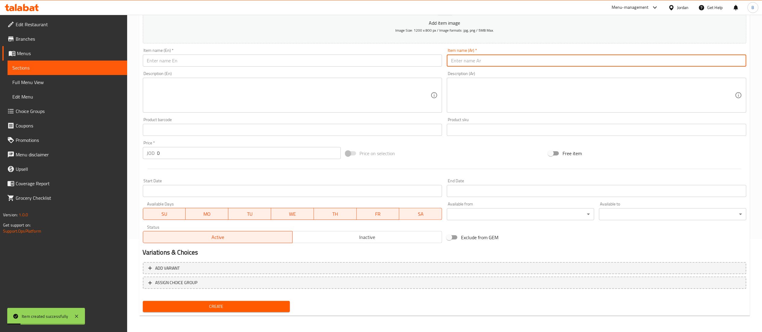
paste input "بقدونسية"
type input "بقدونسية"
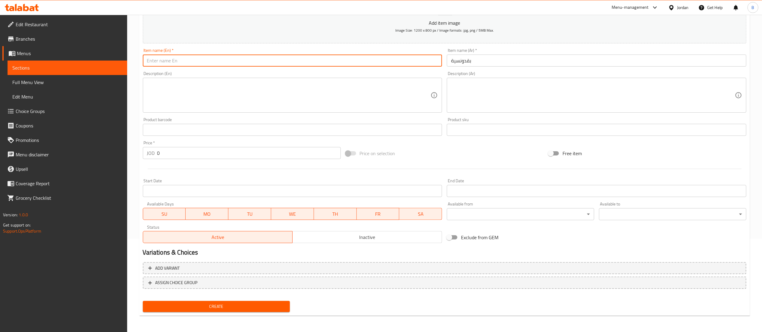
click at [303, 60] on input "text" at bounding box center [293, 61] width 300 height 12
type input "Baqdoonsiyeh"
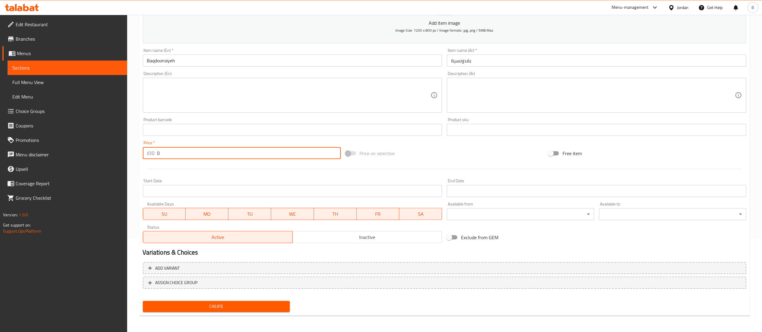
drag, startPoint x: 179, startPoint y: 157, endPoint x: 49, endPoint y: 151, distance: 129.7
click at [91, 151] on div "Edit Restaurant Branches Menus Sections Full Menu View Edit Menu Choice Groups …" at bounding box center [381, 127] width 762 height 411
type input "1.4"
click at [261, 300] on div "Create" at bounding box center [216, 307] width 152 height 16
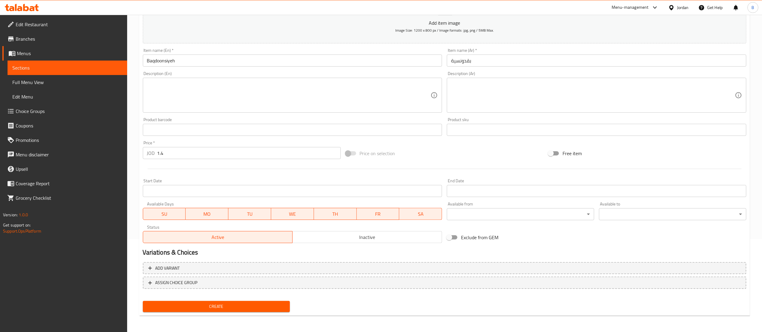
click at [262, 303] on button "Create" at bounding box center [216, 306] width 147 height 11
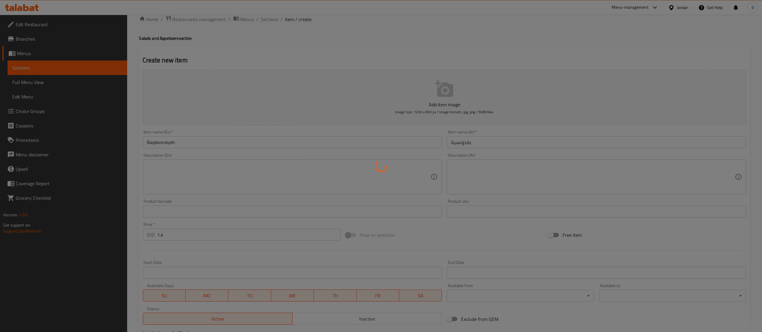
scroll to position [0, 0]
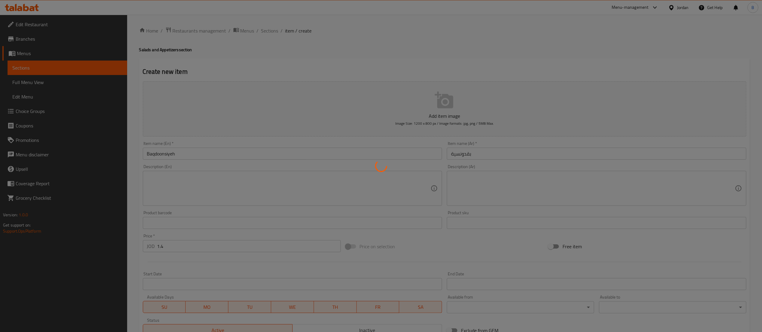
type input "0"
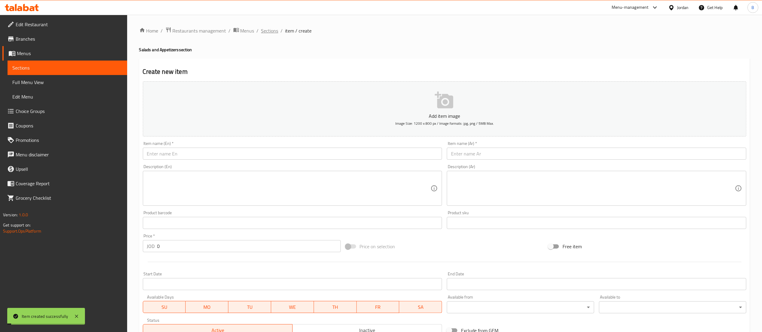
click at [269, 33] on span "Sections" at bounding box center [269, 30] width 17 height 7
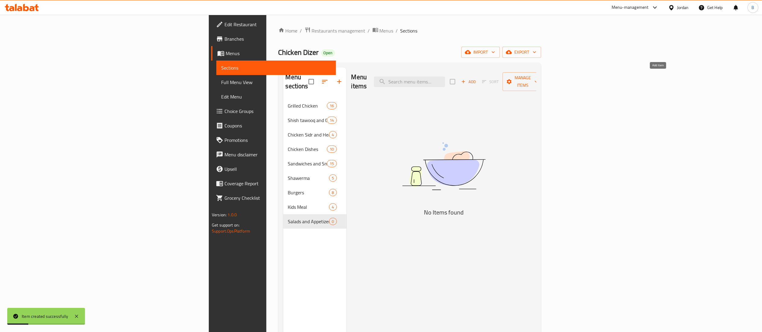
click at [466, 79] on icon "button" at bounding box center [463, 81] width 5 height 5
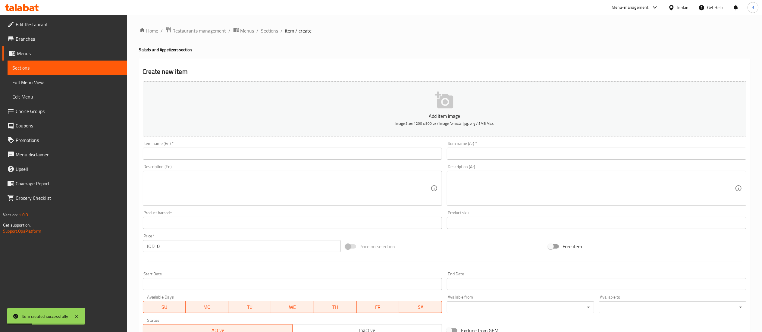
click at [566, 153] on input "text" at bounding box center [597, 154] width 300 height 12
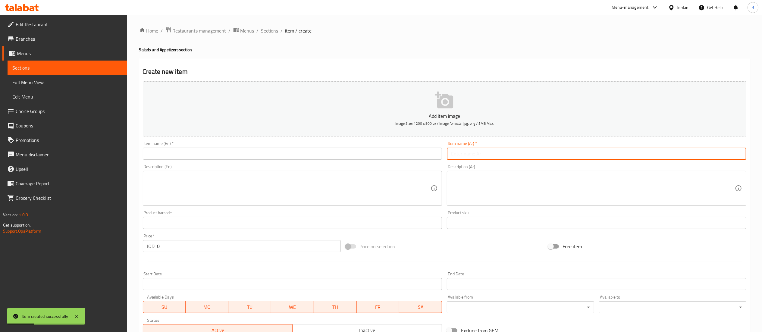
paste input "فتوش"
type input "فتوش"
click at [264, 152] on input "text" at bounding box center [293, 154] width 300 height 12
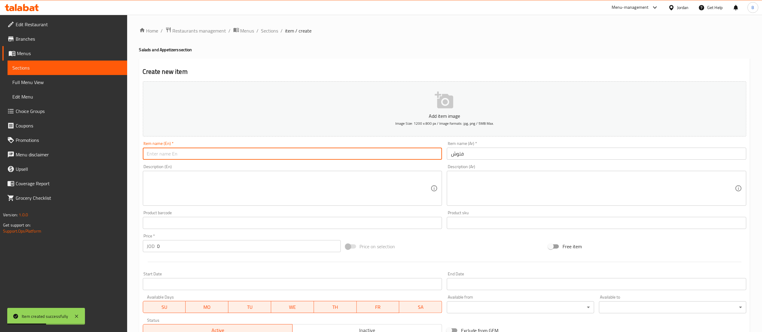
paste input "Fattoush"
type input "Fattoush"
drag, startPoint x: 186, startPoint y: 249, endPoint x: 22, endPoint y: 244, distance: 164.6
click at [55, 244] on div "Edit Restaurant Branches Menus Sections Full Menu View Edit Menu Choice Groups …" at bounding box center [381, 220] width 762 height 411
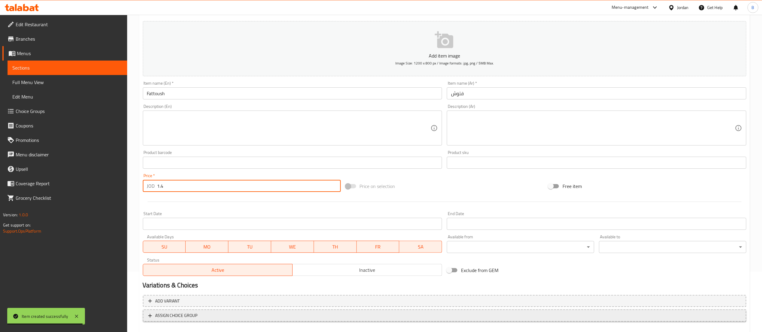
scroll to position [93, 0]
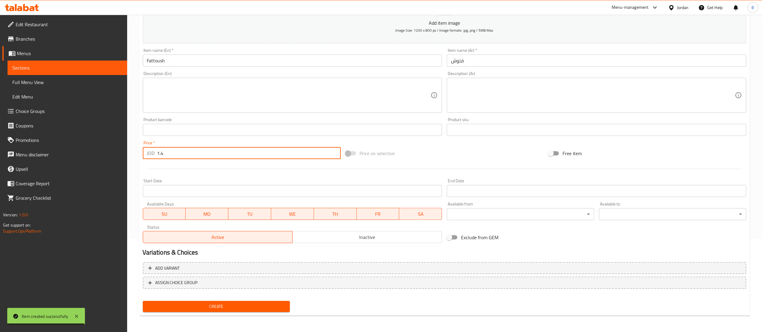
type input "1.4"
click at [241, 303] on span "Create" at bounding box center [217, 307] width 138 height 8
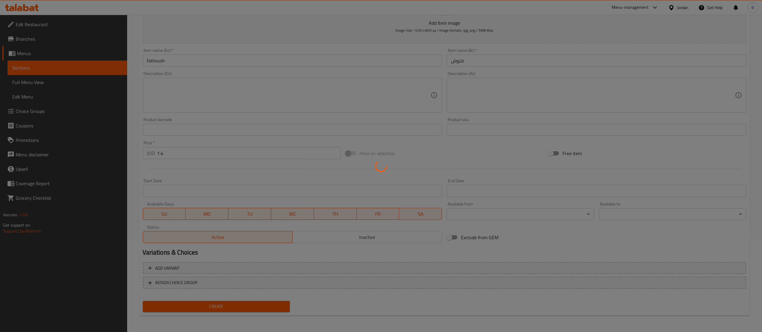
type input "0"
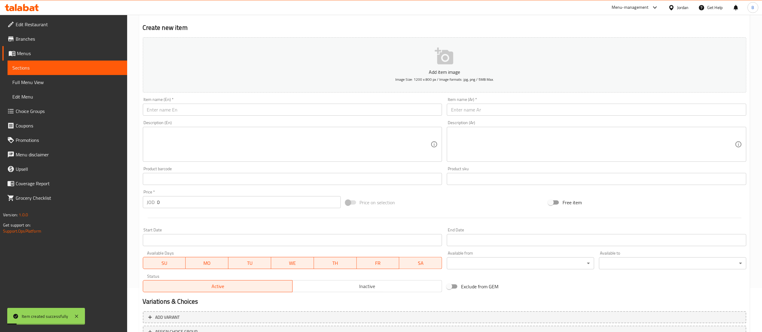
scroll to position [33, 0]
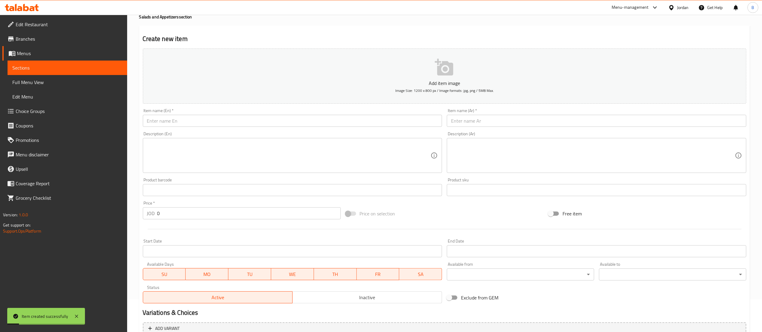
click at [498, 121] on input "text" at bounding box center [597, 121] width 300 height 12
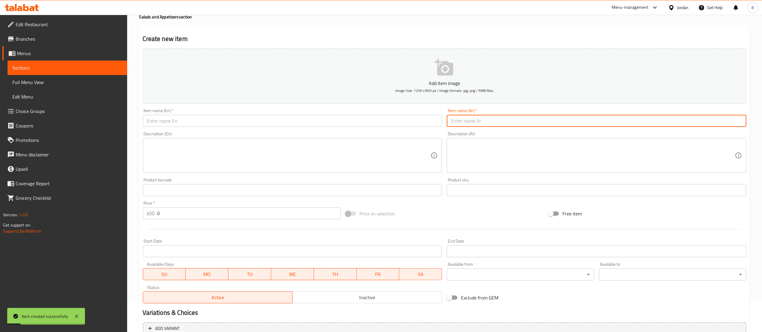
paste input "حمص"
type input "حمص"
click at [245, 121] on input "text" at bounding box center [293, 121] width 300 height 12
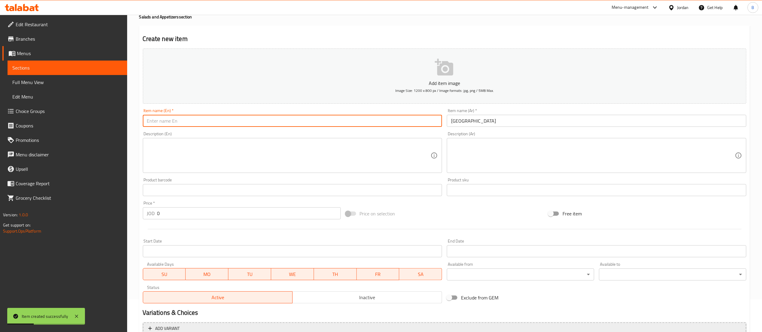
paste input "hummus"
type input "hummus"
drag, startPoint x: 128, startPoint y: 212, endPoint x: 82, endPoint y: 222, distance: 47.6
click at [102, 216] on div "Edit Restaurant Branches Menus Sections Full Menu View Edit Menu Choice Groups …" at bounding box center [381, 187] width 762 height 411
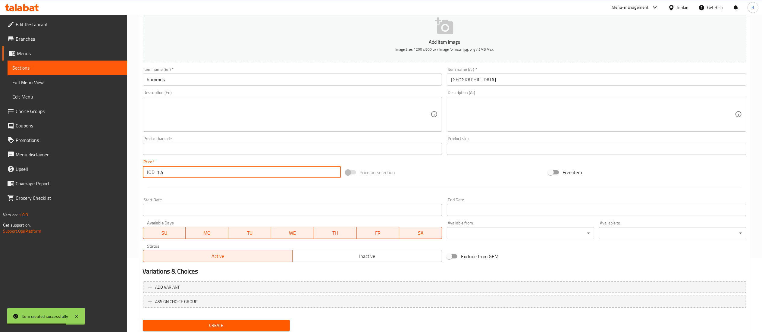
scroll to position [93, 0]
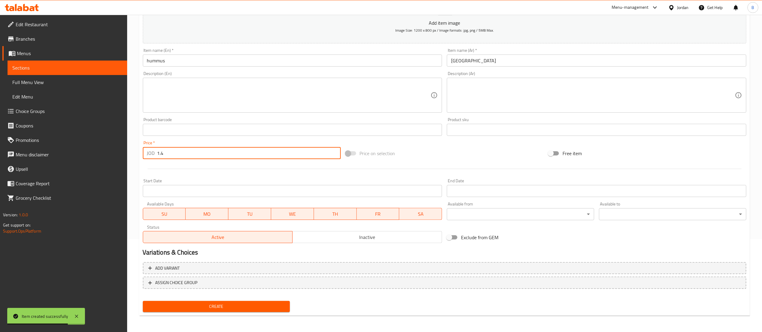
type input "1.4"
click at [234, 304] on span "Create" at bounding box center [217, 307] width 138 height 8
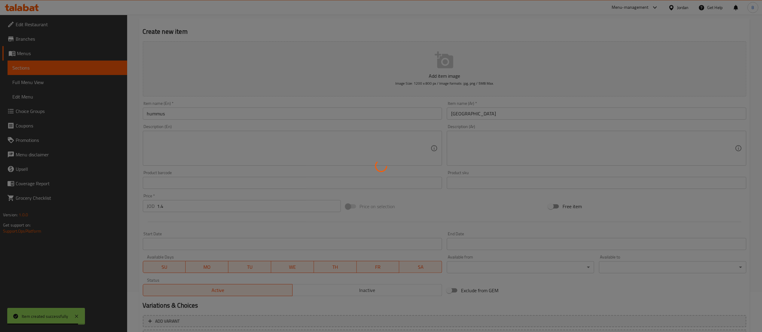
scroll to position [0, 0]
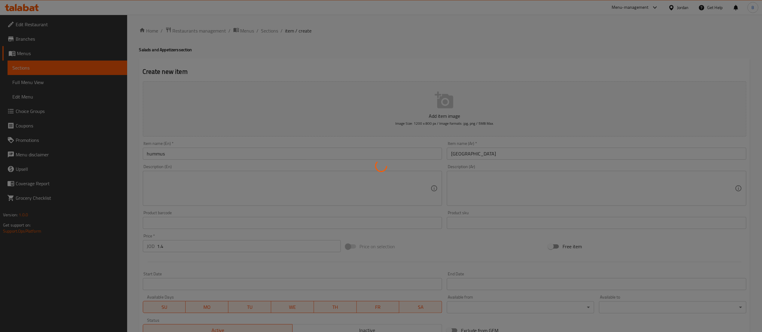
type input "0"
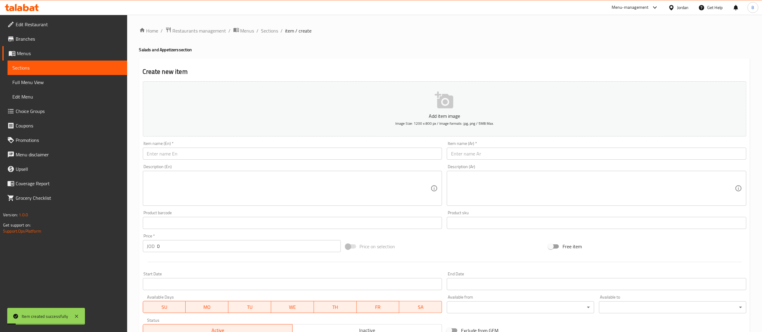
click at [530, 155] on input "text" at bounding box center [597, 154] width 300 height 12
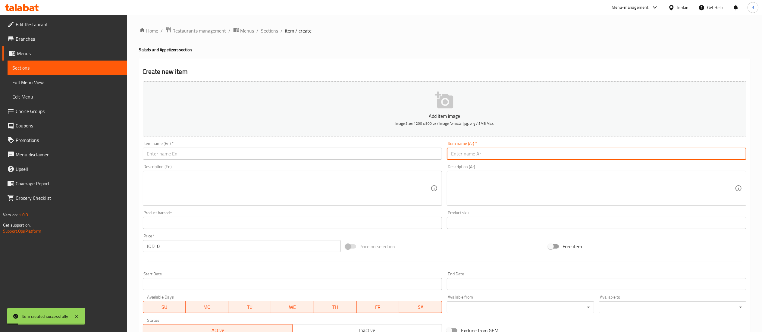
paste input "متبل"
type input "متبل"
click at [322, 154] on input "text" at bounding box center [293, 154] width 300 height 12
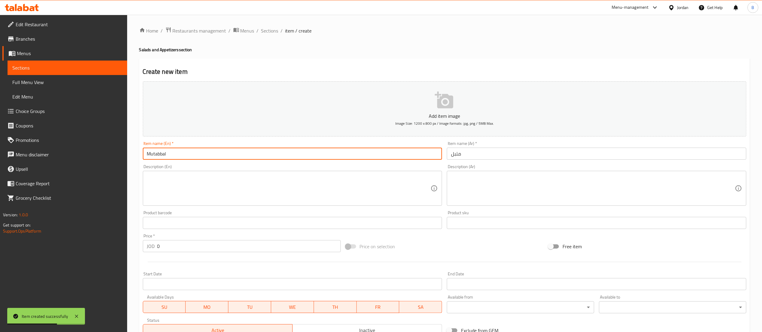
type input "Mutabbal"
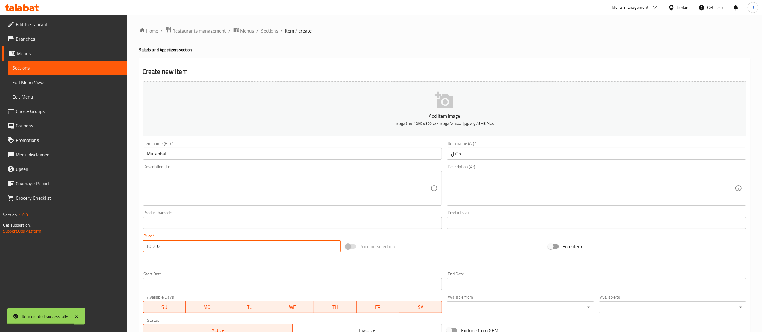
drag, startPoint x: 239, startPoint y: 248, endPoint x: 88, endPoint y: 236, distance: 151.5
click at [101, 236] on div "Edit Restaurant Branches Menus Sections Full Menu View Edit Menu Choice Groups …" at bounding box center [381, 220] width 762 height 411
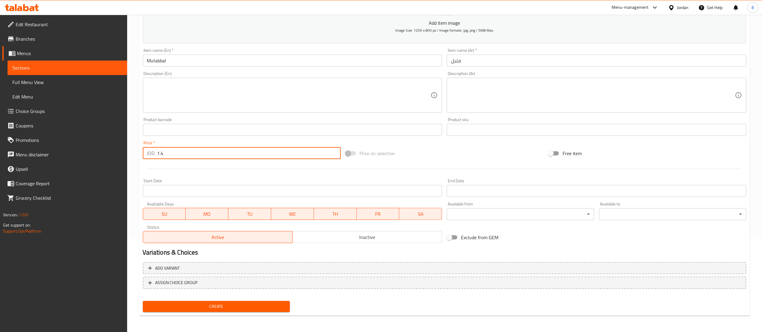
type input "1.4"
click at [251, 303] on span "Create" at bounding box center [217, 307] width 138 height 8
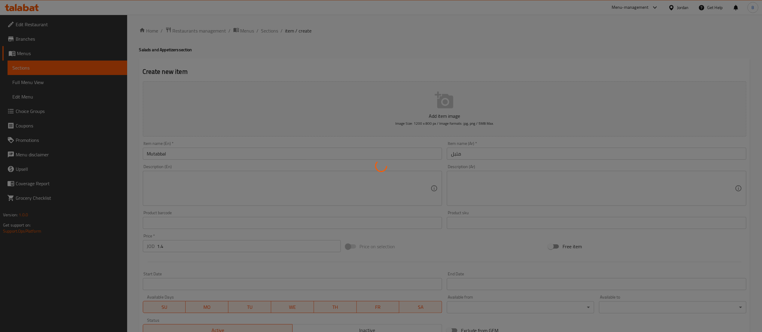
type input "0"
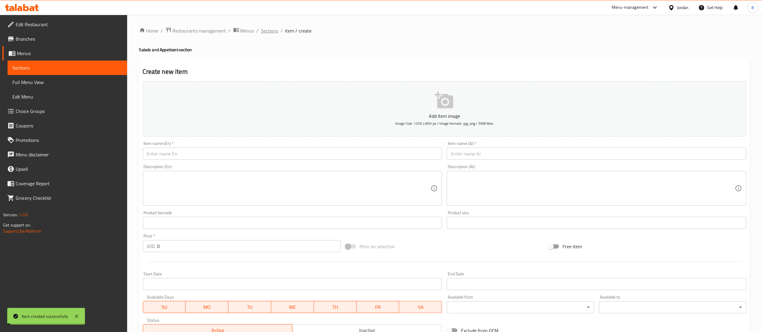
click at [269, 31] on span "Sections" at bounding box center [269, 30] width 17 height 7
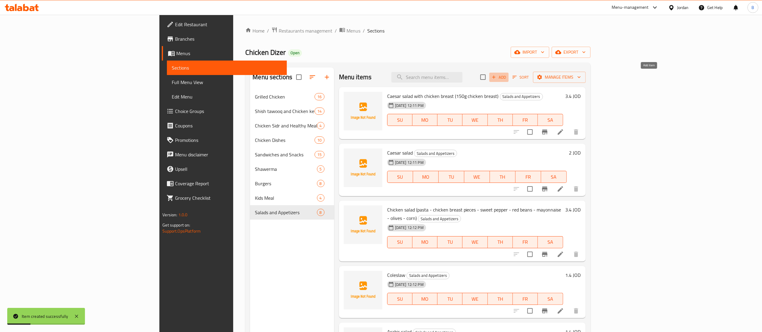
click at [507, 74] on span "Add" at bounding box center [499, 77] width 16 height 7
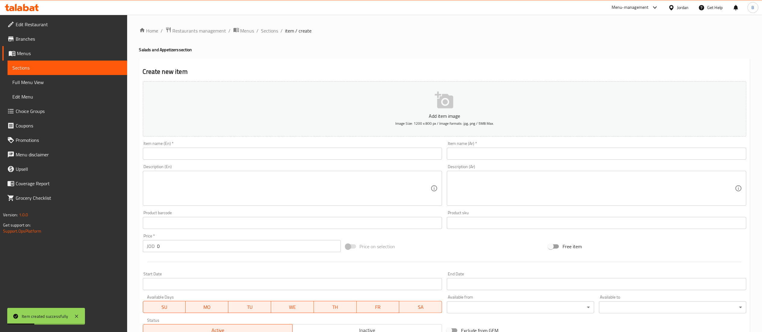
click at [547, 152] on input "text" at bounding box center [597, 154] width 300 height 12
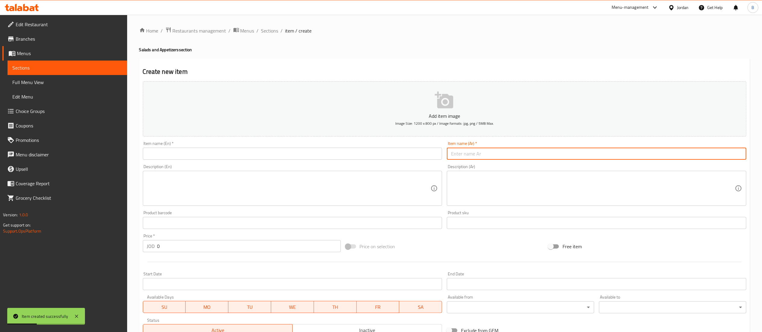
paste input "بابا غنوج"
type input "بابا غنوج"
click at [312, 149] on input "text" at bounding box center [293, 154] width 300 height 12
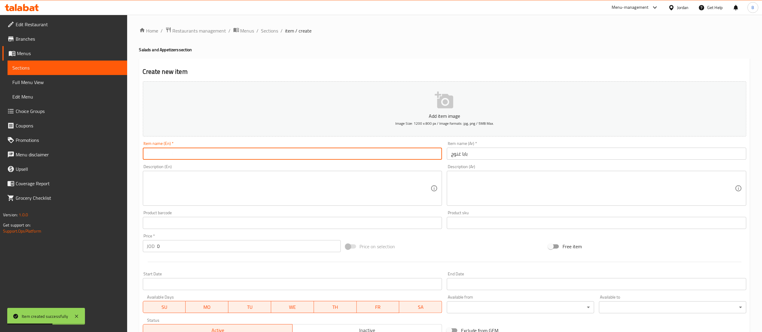
paste input "[PERSON_NAME]"
type input "[PERSON_NAME]"
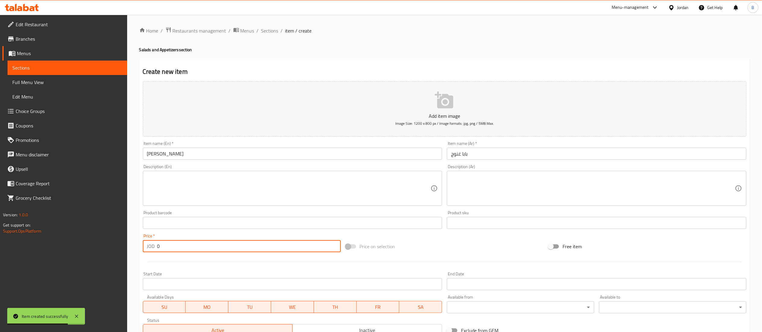
drag, startPoint x: 211, startPoint y: 251, endPoint x: 82, endPoint y: 251, distance: 129.3
click at [107, 251] on div "Edit Restaurant Branches Menus Sections Full Menu View Edit Menu Choice Groups …" at bounding box center [381, 220] width 762 height 411
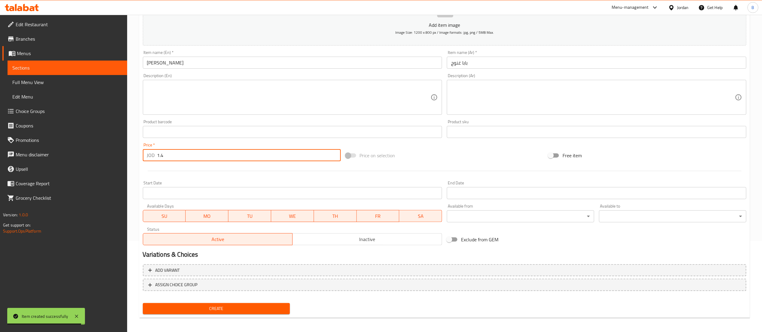
scroll to position [93, 0]
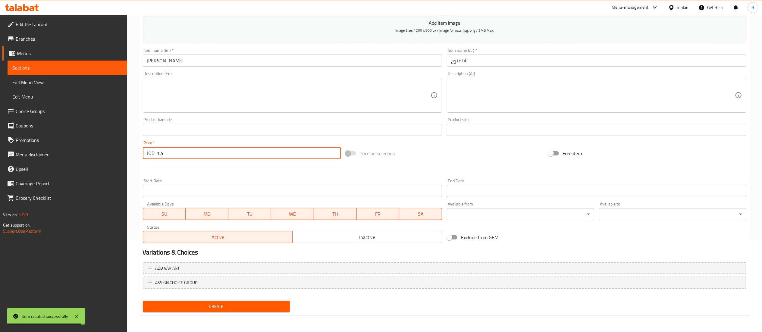
type input "1.4"
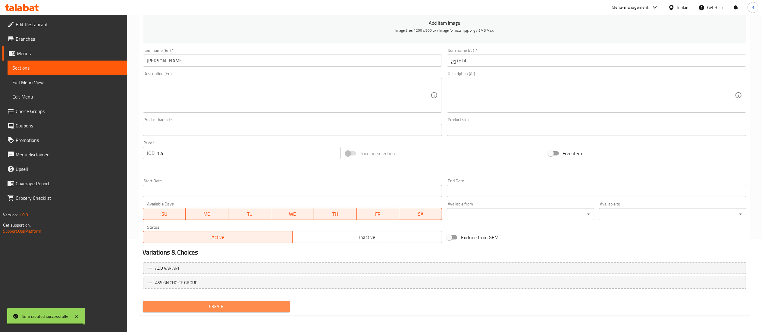
click at [230, 302] on button "Create" at bounding box center [216, 306] width 147 height 11
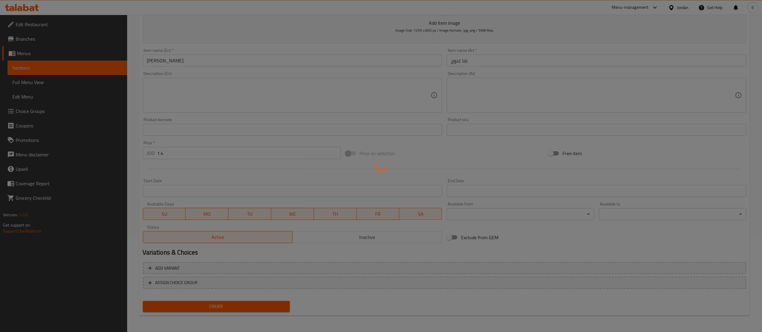
type input "0"
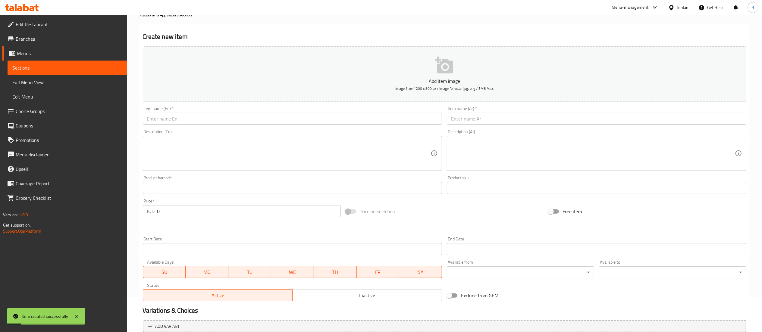
scroll to position [33, 0]
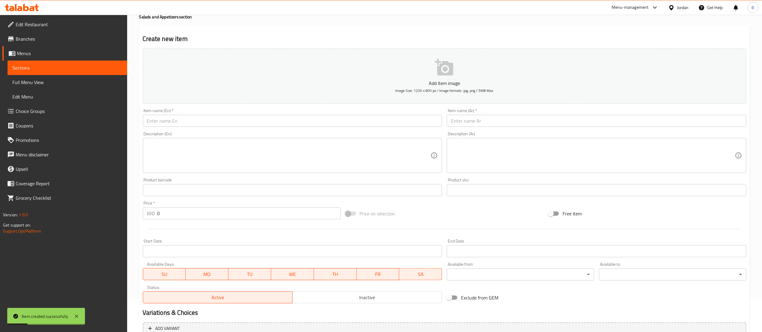
click at [503, 124] on input "text" at bounding box center [597, 121] width 300 height 12
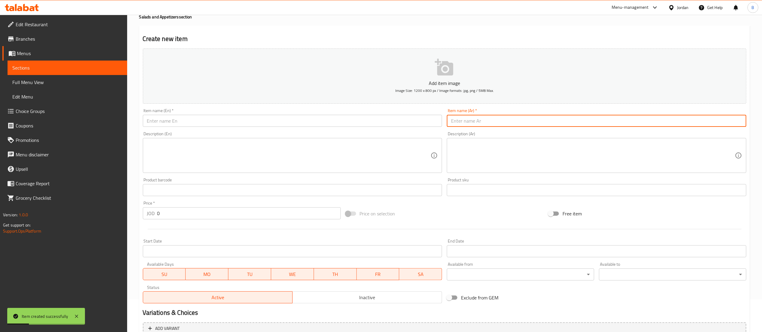
paste input "دقوس كبير - مثومة كبير"
type input "دقوس كبير - مثومة كبير"
click at [336, 118] on input "text" at bounding box center [293, 121] width 300 height 12
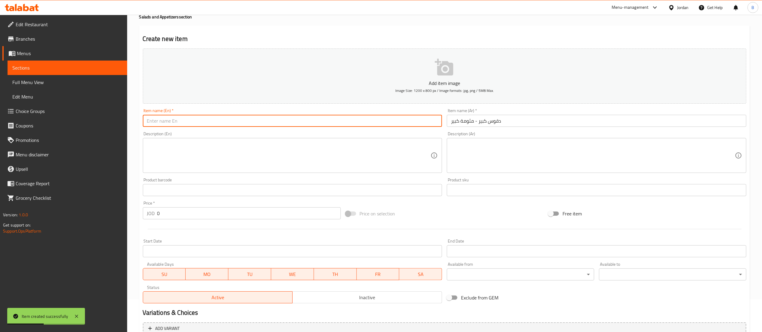
paste input "Large daqoos - Large thawb"
drag, startPoint x: 272, startPoint y: 124, endPoint x: 190, endPoint y: 125, distance: 82.0
click at [190, 125] on input "Large daqoos - Large thawb" at bounding box center [293, 121] width 300 height 12
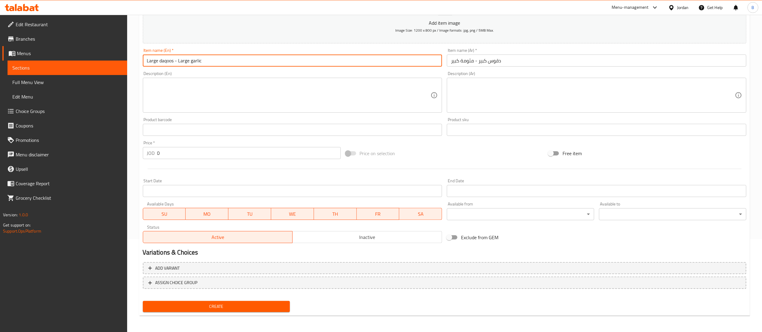
type input "Large daqoos - Large garlic"
click at [198, 156] on input "0" at bounding box center [248, 153] width 183 height 12
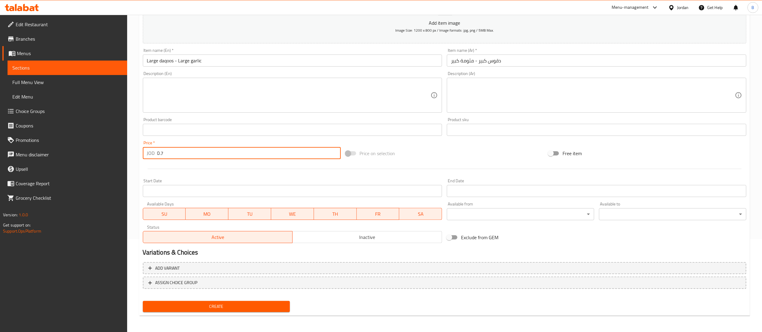
type input "0.7"
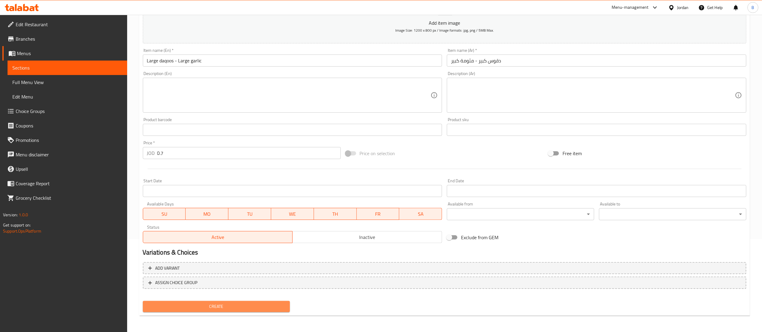
click at [239, 301] on button "Create" at bounding box center [216, 306] width 147 height 11
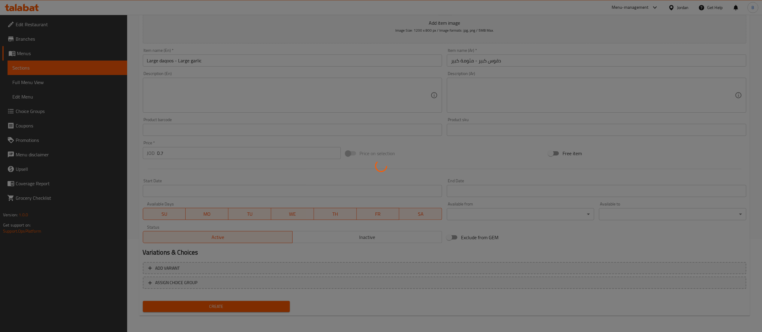
type input "0"
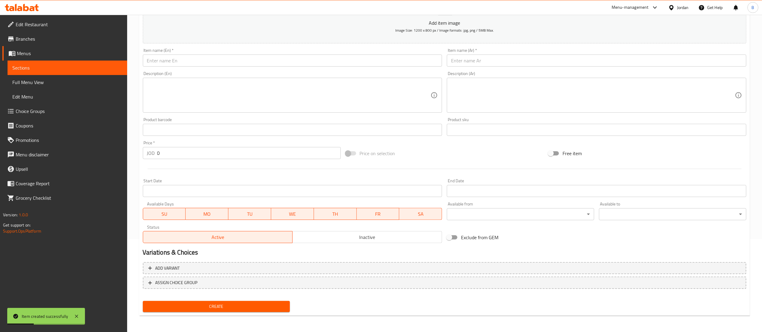
click at [52, 110] on span "Choice Groups" at bounding box center [69, 111] width 107 height 7
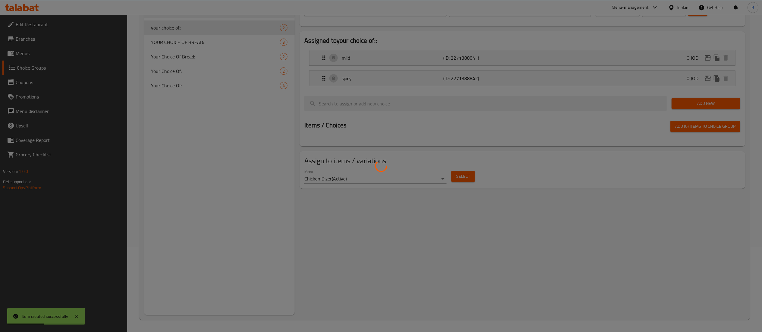
scroll to position [25, 0]
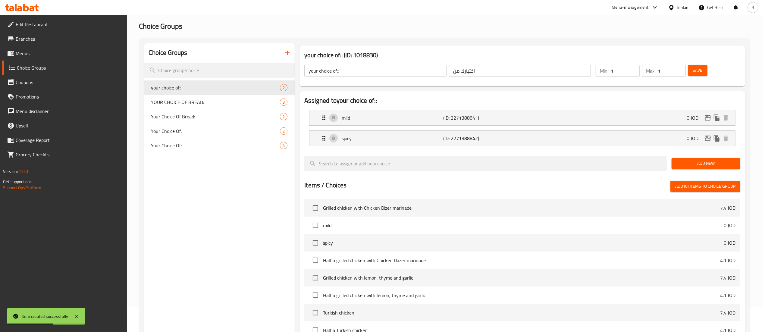
click at [291, 56] on button "button" at bounding box center [287, 52] width 14 height 14
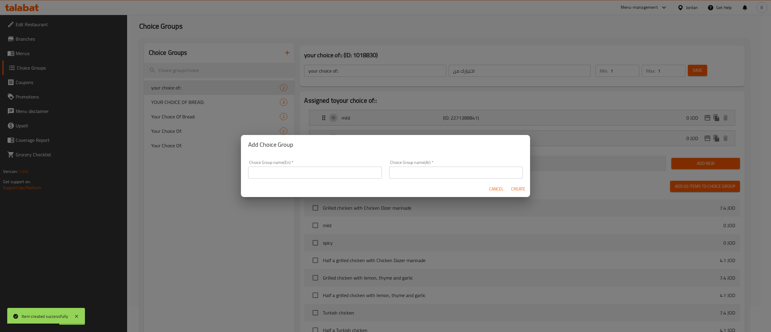
click at [289, 177] on input "text" at bounding box center [315, 173] width 134 height 12
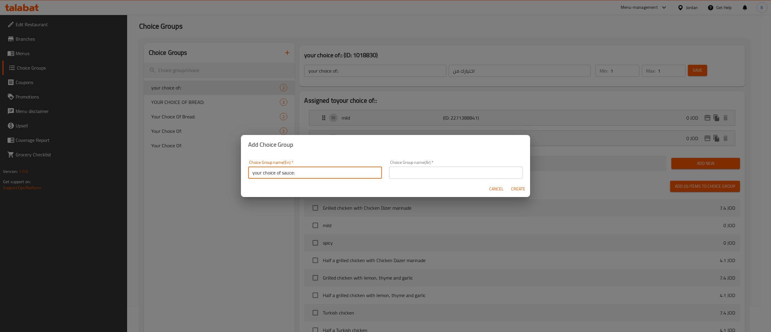
type input "your choice of sauce:"
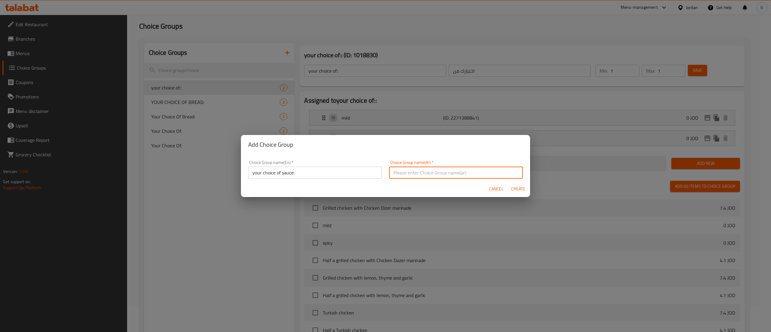
click at [403, 168] on input "text" at bounding box center [456, 173] width 134 height 12
type input "اختيارك للصوص"
click at [520, 189] on span "Create" at bounding box center [518, 189] width 14 height 8
type input "your choice of sauce:"
type input "اختيارك للصوص"
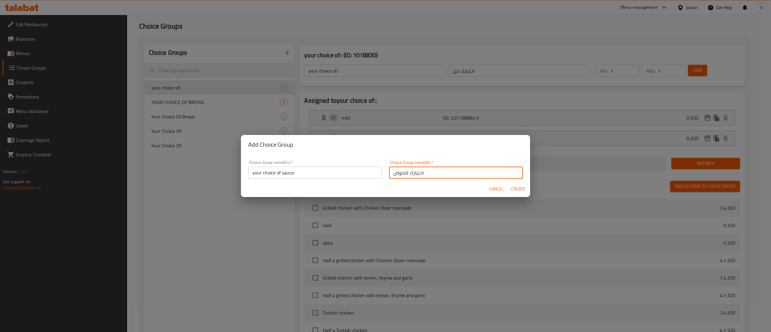
type input "0"
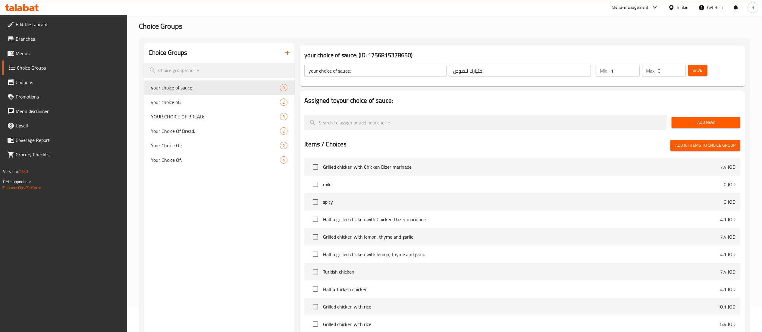
click at [633, 66] on input "1" at bounding box center [625, 71] width 29 height 12
click at [633, 71] on input "0" at bounding box center [625, 71] width 29 height 12
type input "1"
click at [633, 67] on input "1" at bounding box center [625, 71] width 29 height 12
click at [681, 68] on input "1" at bounding box center [672, 71] width 28 height 12
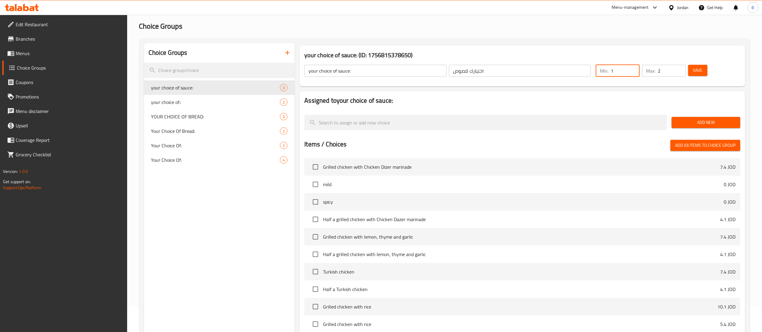
click at [681, 68] on input "2" at bounding box center [672, 71] width 28 height 12
click at [681, 68] on input "3" at bounding box center [672, 71] width 28 height 12
click at [681, 68] on input "4" at bounding box center [672, 71] width 28 height 12
type input "5"
click at [681, 68] on input "5" at bounding box center [672, 71] width 28 height 12
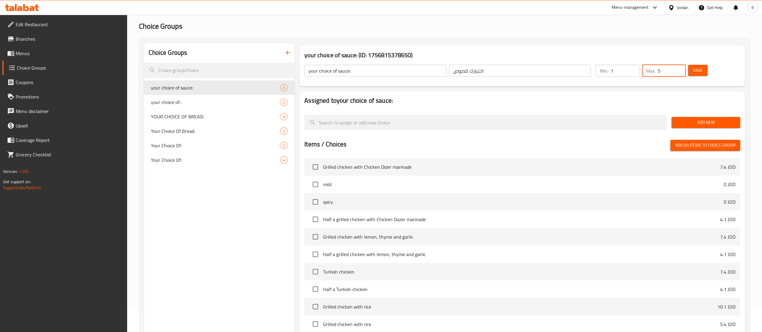
click at [691, 120] on span "Add New" at bounding box center [705, 123] width 59 height 8
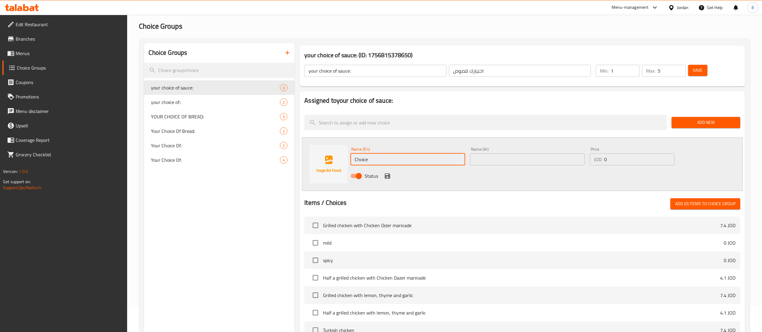
drag, startPoint x: 410, startPoint y: 156, endPoint x: 267, endPoint y: 156, distance: 142.8
click at [268, 156] on div "Choice Groups your choice of sauce: 0 your choice of:: 2 YOUR CHOICE OF BREAD: …" at bounding box center [446, 253] width 604 height 420
type input "BBQ"
click at [512, 157] on input "text" at bounding box center [527, 159] width 115 height 12
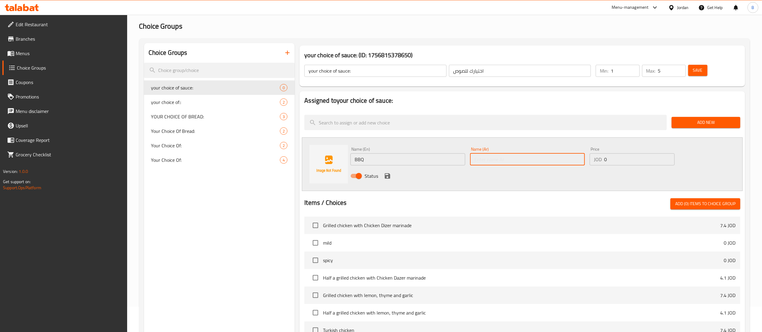
type input "ا"
type input "باربيكيو"
click at [634, 157] on input "0" at bounding box center [639, 159] width 71 height 12
type input "0.7"
click at [388, 174] on icon "save" at bounding box center [387, 175] width 5 height 5
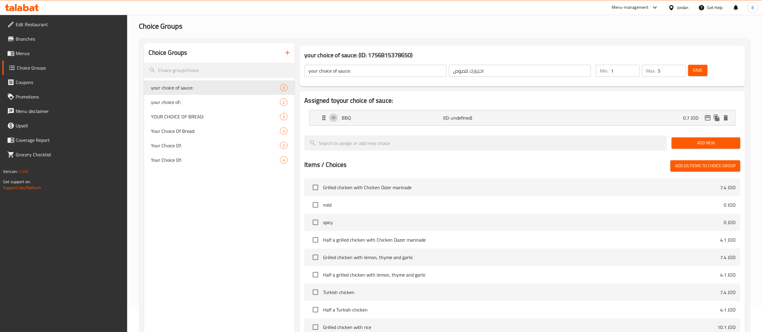
click at [677, 140] on span "Add New" at bounding box center [705, 143] width 59 height 8
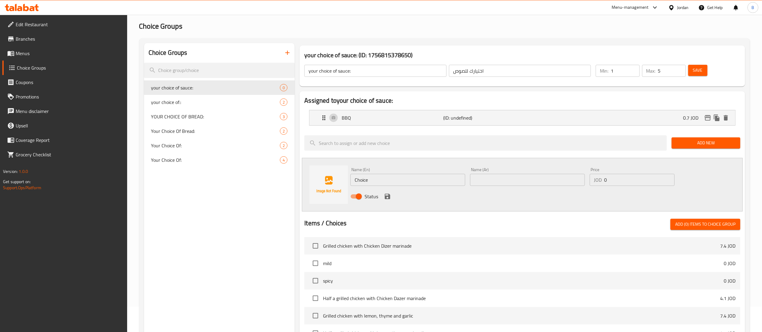
drag, startPoint x: 382, startPoint y: 178, endPoint x: 278, endPoint y: 183, distance: 103.7
click at [287, 181] on div "Choice Groups your choice of sauce: 0 your choice of:: 2 YOUR CHOICE OF BREAD: …" at bounding box center [446, 263] width 604 height 440
type input "Buffalo"
click at [557, 175] on input "text" at bounding box center [527, 180] width 115 height 12
type input "بافلو"
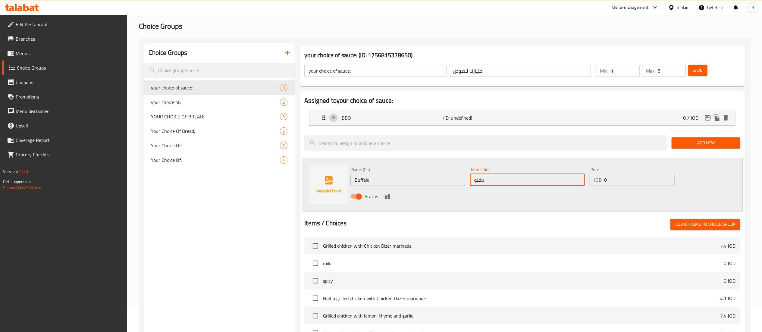
click at [613, 178] on input "0" at bounding box center [639, 180] width 71 height 12
type input "0.7"
click at [383, 197] on button "save" at bounding box center [387, 196] width 9 height 9
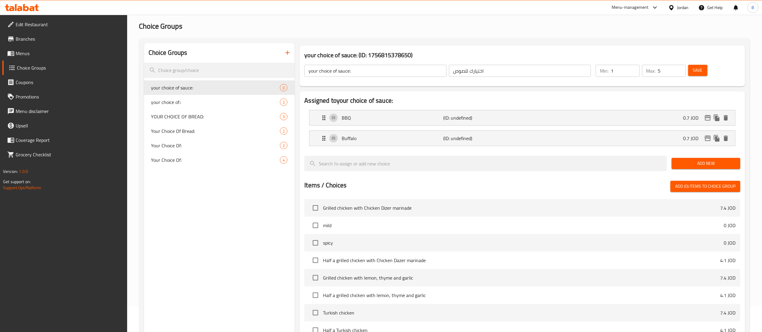
click at [704, 166] on span "Add New" at bounding box center [705, 164] width 59 height 8
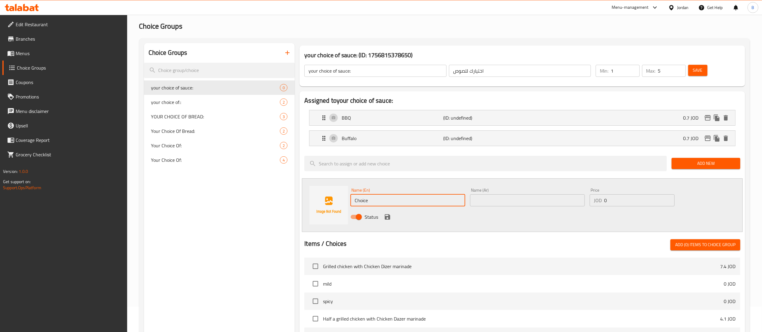
drag, startPoint x: 412, startPoint y: 200, endPoint x: 246, endPoint y: 201, distance: 165.1
click at [268, 201] on div "Choice Groups your choice of sauce: 0 your choice of:: 2 YOUR CHOICE OF BREAD: …" at bounding box center [446, 273] width 604 height 461
type input "Sweet chili"
click at [498, 203] on input "text" at bounding box center [527, 200] width 115 height 12
drag, startPoint x: 380, startPoint y: 204, endPoint x: 293, endPoint y: 203, distance: 86.5
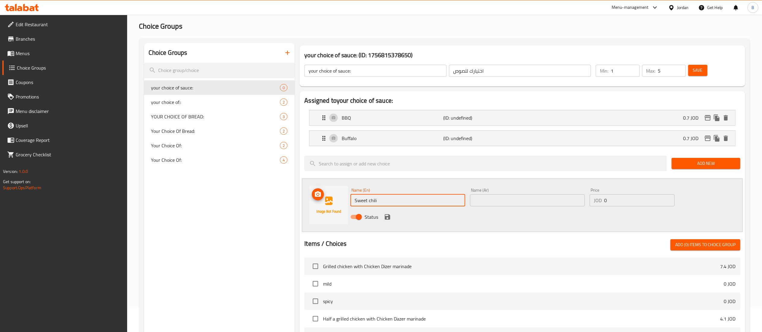
click at [294, 203] on div "Choice Groups your choice of sauce: 0 your choice of:: 2 YOUR CHOICE OF BREAD: …" at bounding box center [446, 273] width 604 height 461
drag, startPoint x: 500, startPoint y: 201, endPoint x: 513, endPoint y: 205, distance: 14.6
click at [500, 201] on input "text" at bounding box center [527, 200] width 115 height 12
paste input "الفلفل الحلو"
type input "الفلفل الحلو"
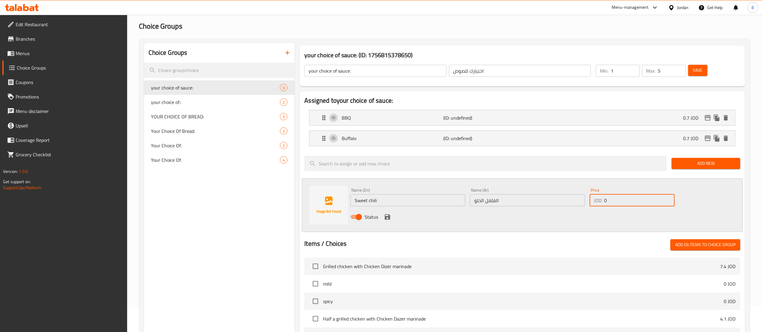
click at [627, 197] on input "0" at bounding box center [639, 200] width 71 height 12
type input "0.7"
click at [387, 218] on icon "save" at bounding box center [387, 216] width 5 height 5
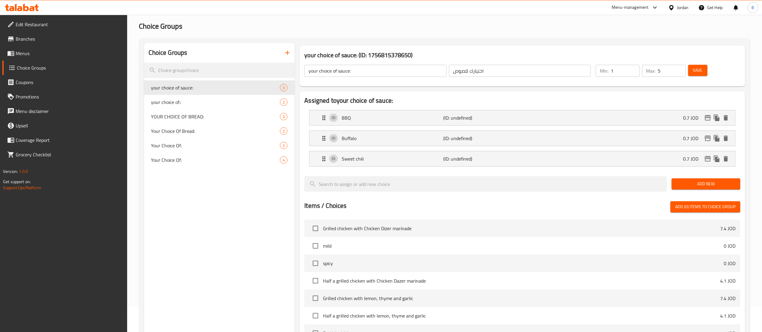
click at [693, 185] on span "Add New" at bounding box center [705, 184] width 59 height 8
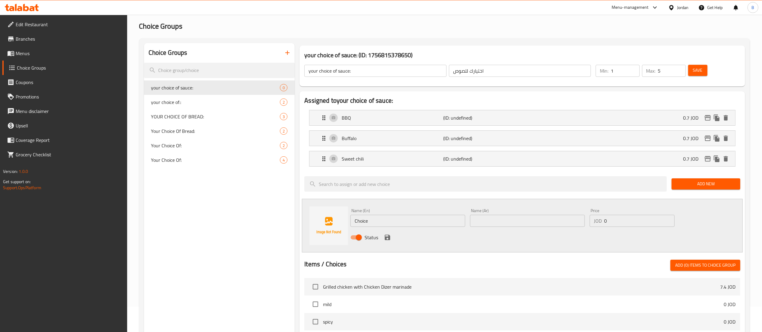
click at [501, 223] on input "text" at bounding box center [527, 221] width 115 height 12
type input "ترياكي"
drag, startPoint x: 427, startPoint y: 224, endPoint x: 240, endPoint y: 227, distance: 186.8
click at [249, 226] on div "Choice Groups your choice of sauce: 0 your choice of:: 2 YOUR CHOICE OF BREAD: …" at bounding box center [446, 283] width 604 height 481
type input "Teryakki"
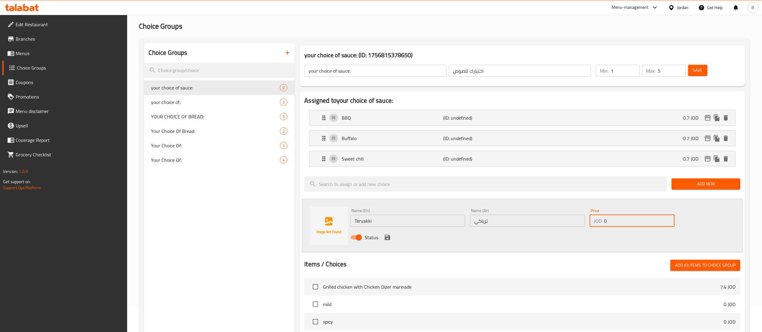
click at [620, 218] on input "0" at bounding box center [639, 221] width 71 height 12
type input "0.7"
drag, startPoint x: 388, startPoint y: 239, endPoint x: 398, endPoint y: 245, distance: 10.8
click at [389, 239] on icon "save" at bounding box center [387, 237] width 5 height 5
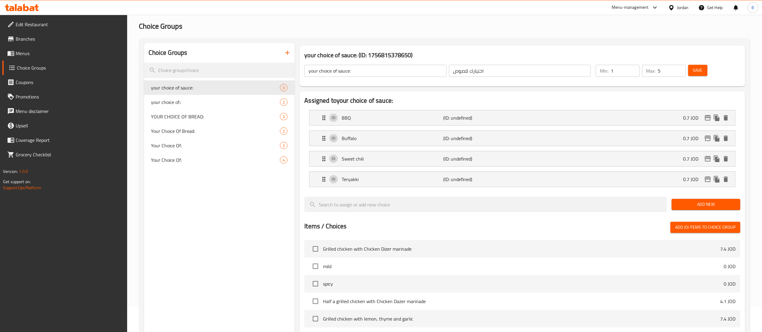
click at [683, 204] on span "Add New" at bounding box center [705, 205] width 59 height 8
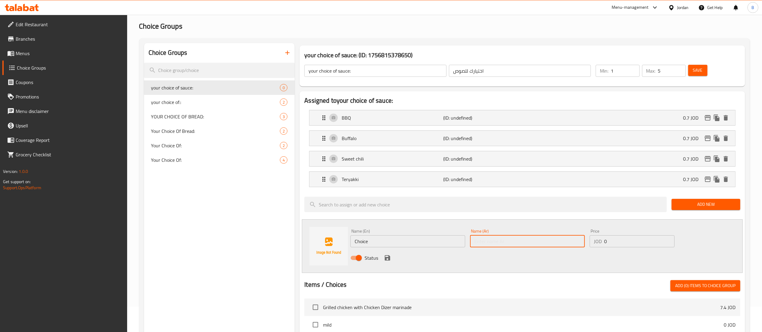
click at [568, 246] on input "text" at bounding box center [527, 241] width 115 height 12
type input "كوكتيل صوص"
drag, startPoint x: 447, startPoint y: 245, endPoint x: 269, endPoint y: 260, distance: 178.8
click at [278, 258] on div "Choice Groups your choice of sauce: 0 your choice of:: 2 YOUR CHOICE OF BREAD: …" at bounding box center [446, 294] width 604 height 502
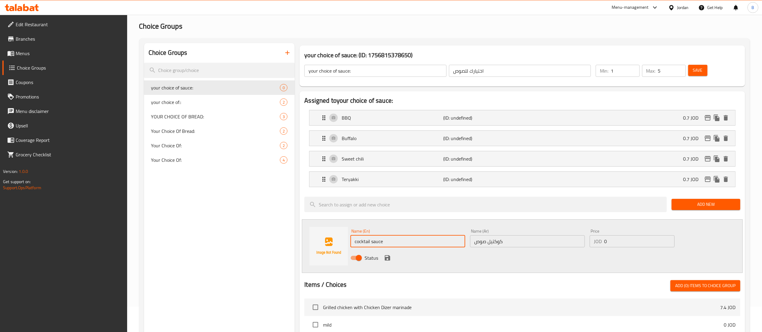
type input "cocktail sauce"
click at [621, 242] on input "0" at bounding box center [639, 241] width 71 height 12
type input "0.7"
click at [386, 259] on icon "save" at bounding box center [387, 257] width 5 height 5
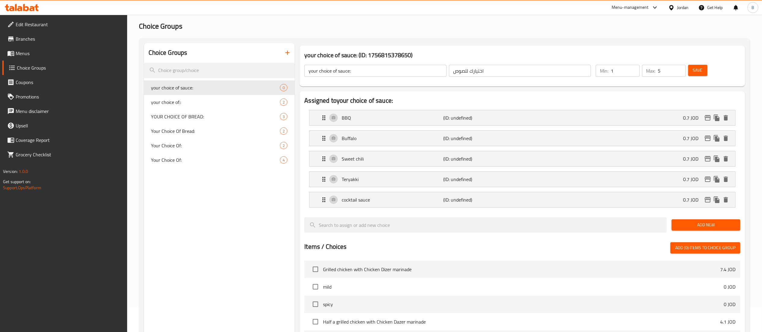
click at [693, 70] on span "Save" at bounding box center [698, 71] width 10 height 8
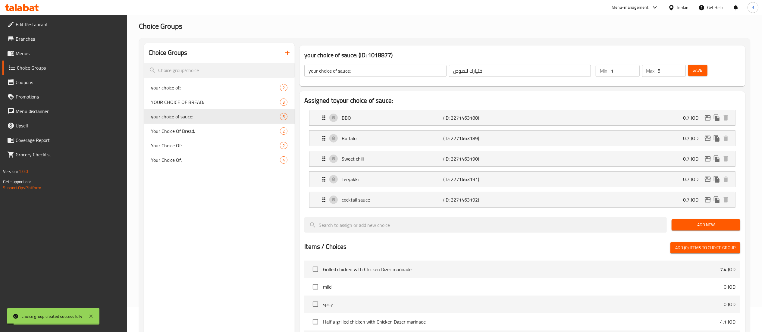
click at [34, 55] on span "Menus" at bounding box center [69, 53] width 107 height 7
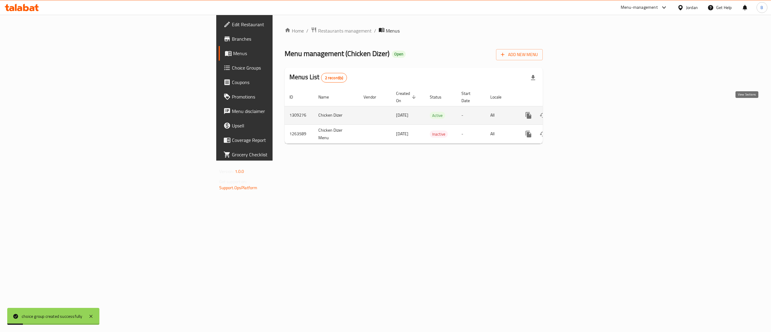
click at [576, 112] on icon "enhanced table" at bounding box center [572, 115] width 7 height 7
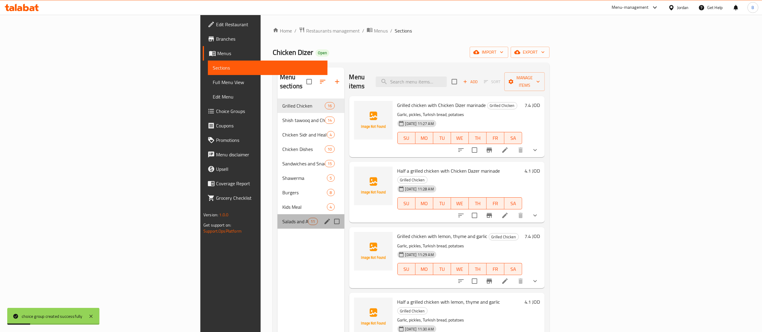
drag, startPoint x: 209, startPoint y: 209, endPoint x: 249, endPoint y: 211, distance: 40.7
click at [278, 214] on div "Salads and Appetizers 11" at bounding box center [311, 221] width 67 height 14
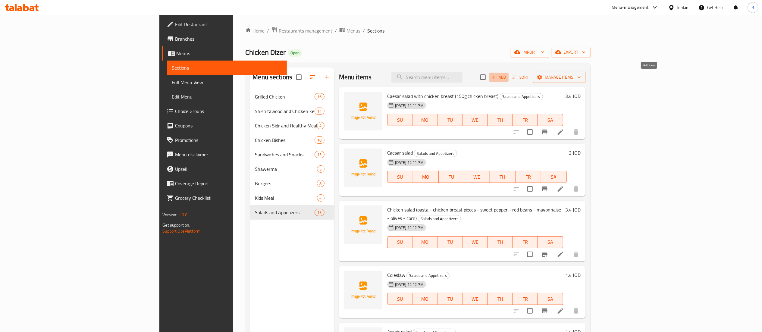
click at [507, 78] on span "Add" at bounding box center [499, 77] width 16 height 7
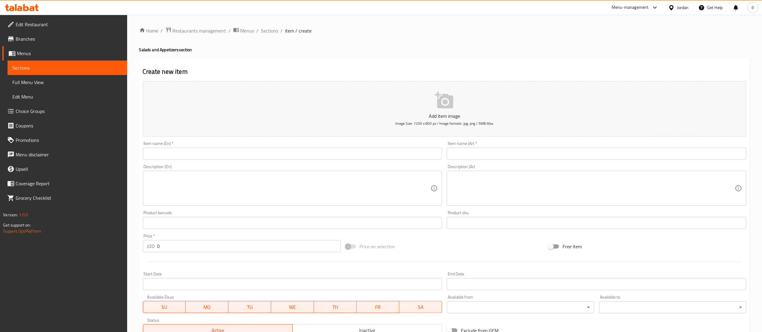
click at [345, 152] on input "text" at bounding box center [293, 154] width 300 height 12
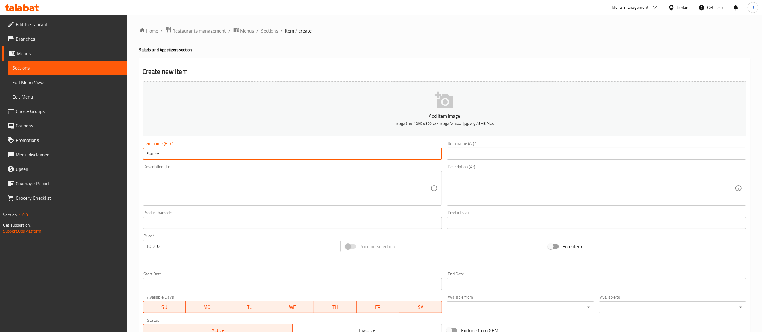
type input "Sauce"
click at [469, 155] on input "text" at bounding box center [597, 154] width 300 height 12
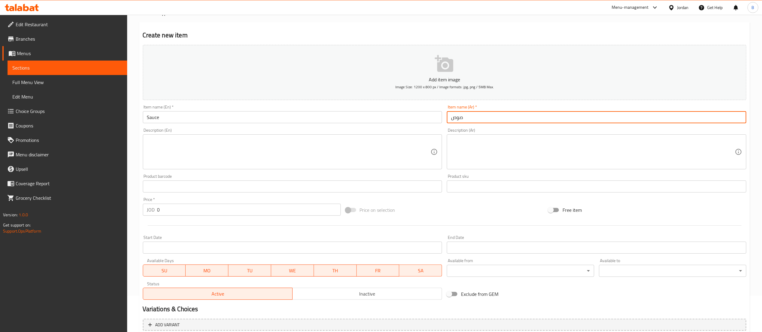
scroll to position [93, 0]
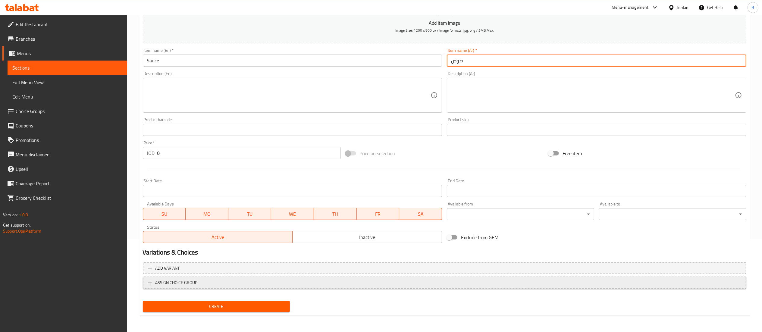
type input "صوص"
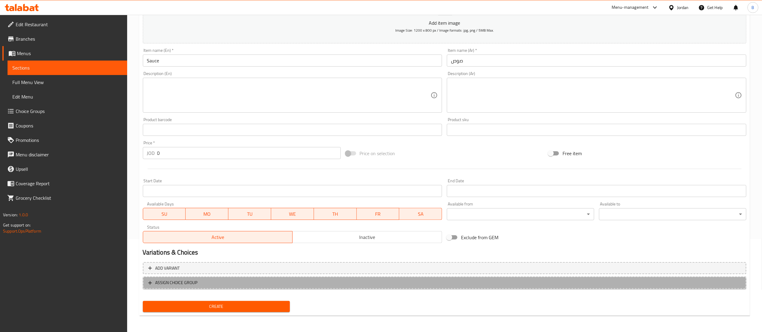
click at [217, 285] on span "ASSIGN CHOICE GROUP" at bounding box center [444, 283] width 593 height 8
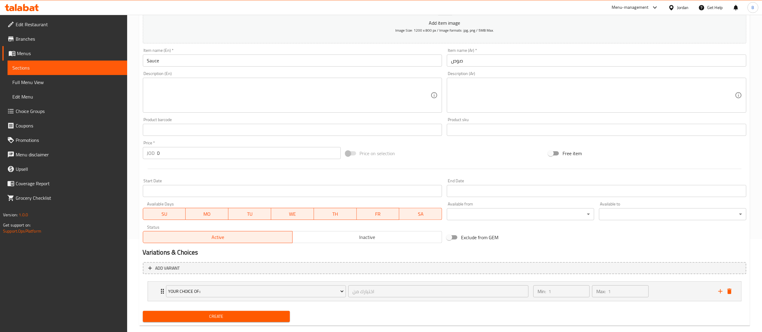
click at [234, 290] on span "your choice of::" at bounding box center [256, 292] width 176 height 8
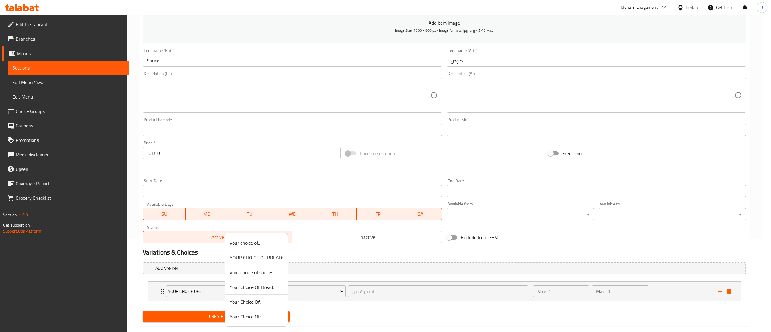
click at [263, 271] on span "your choice of sauce:" at bounding box center [256, 272] width 53 height 7
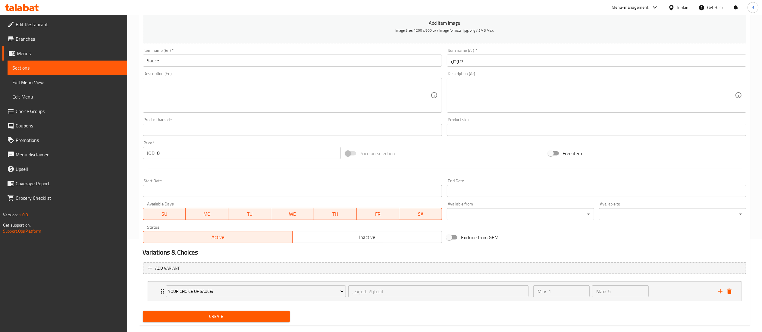
click at [224, 309] on div "Create" at bounding box center [216, 317] width 152 height 16
click at [227, 315] on span "Create" at bounding box center [217, 317] width 138 height 8
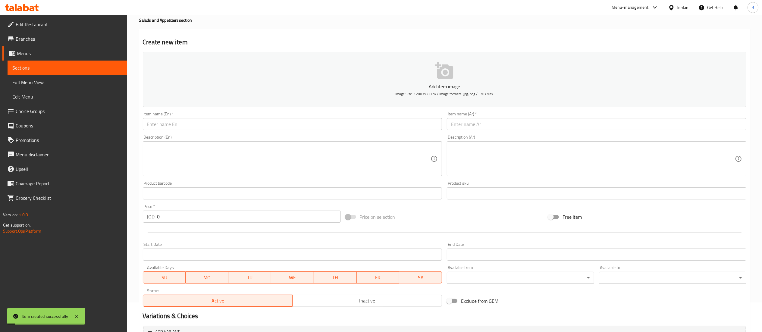
scroll to position [0, 0]
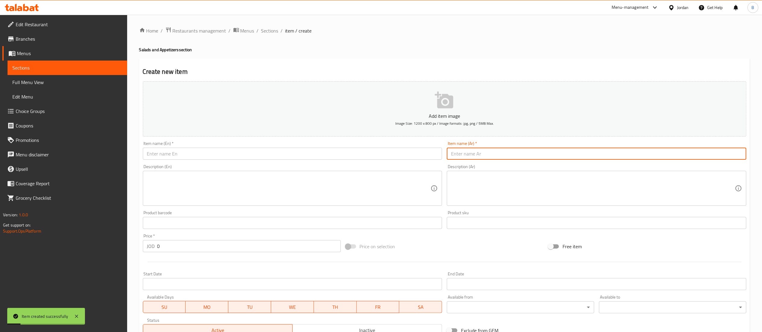
click at [479, 160] on input "text" at bounding box center [597, 154] width 300 height 12
paste input "بطاطا مقلية كبير"
type input "بطاطا مقلية كبير"
click at [243, 169] on div "Description (En) Description (En)" at bounding box center [293, 185] width 300 height 41
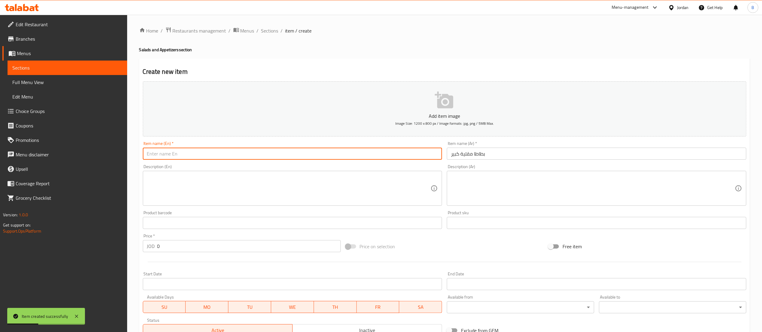
drag, startPoint x: 245, startPoint y: 149, endPoint x: 253, endPoint y: 158, distance: 12.4
click at [245, 149] on input "text" at bounding box center [293, 154] width 300 height 12
paste input "large french fries"
type input "large french fries"
drag, startPoint x: 156, startPoint y: 246, endPoint x: 74, endPoint y: 244, distance: 82.0
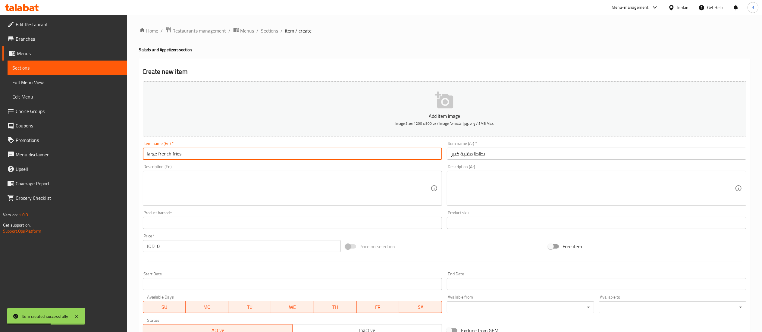
click at [91, 244] on div "Edit Restaurant Branches Menus Sections Full Menu View Edit Menu Choice Groups …" at bounding box center [381, 225] width 762 height 421
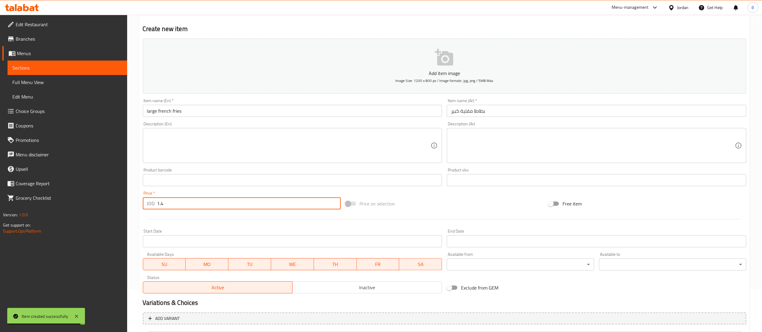
scroll to position [104, 0]
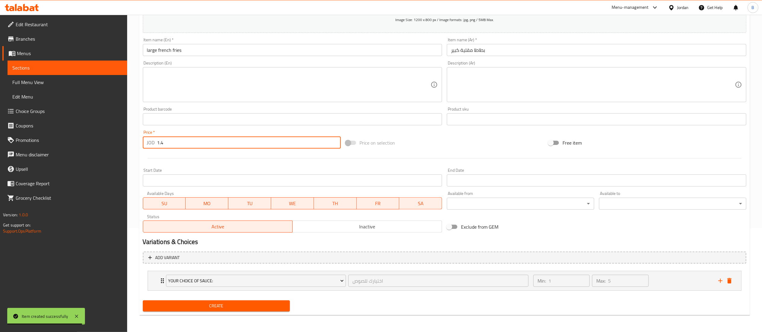
type input "1.4"
click at [212, 307] on span "Create" at bounding box center [217, 306] width 138 height 8
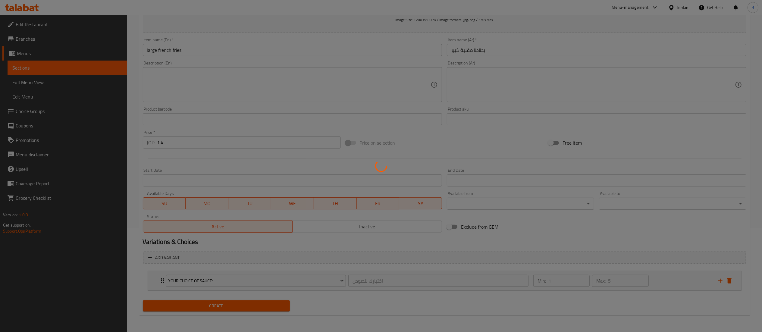
type input "0"
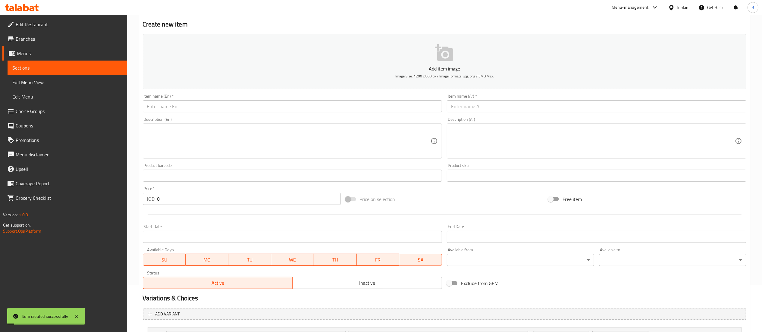
scroll to position [0, 0]
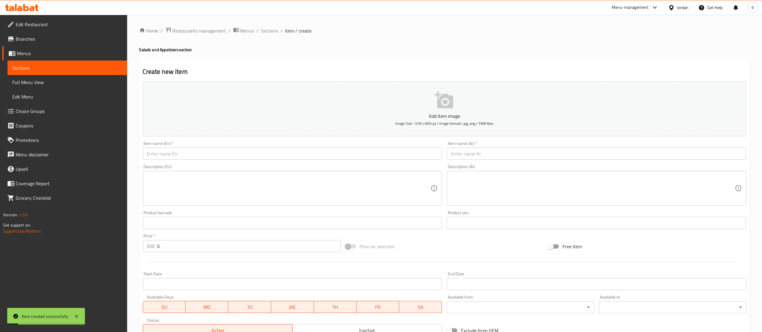
drag, startPoint x: 270, startPoint y: 31, endPoint x: 279, endPoint y: 40, distance: 12.6
click at [270, 31] on span "Sections" at bounding box center [269, 30] width 17 height 7
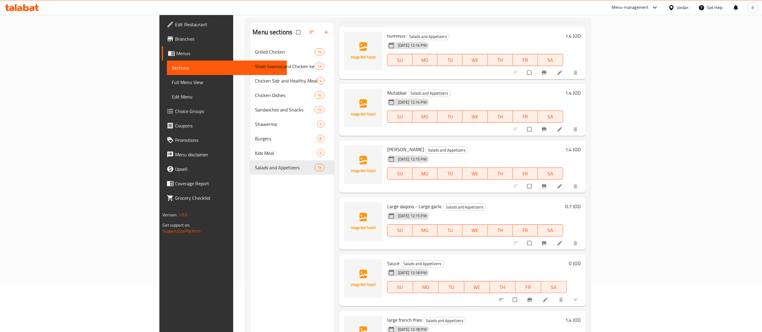
scroll to position [85, 0]
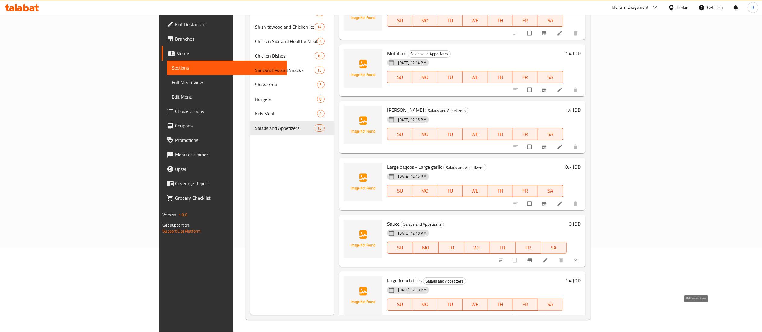
click at [548, 314] on icon at bounding box center [545, 317] width 6 height 6
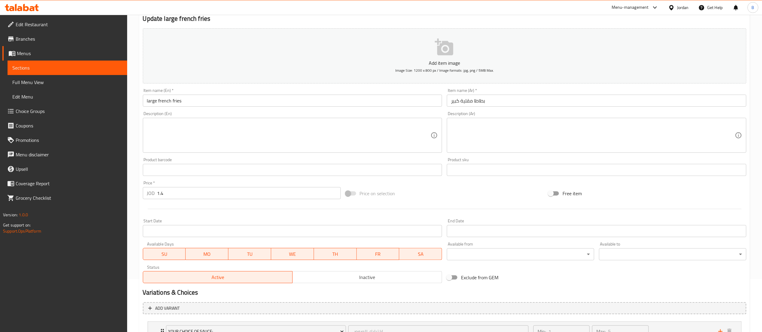
scroll to position [104, 0]
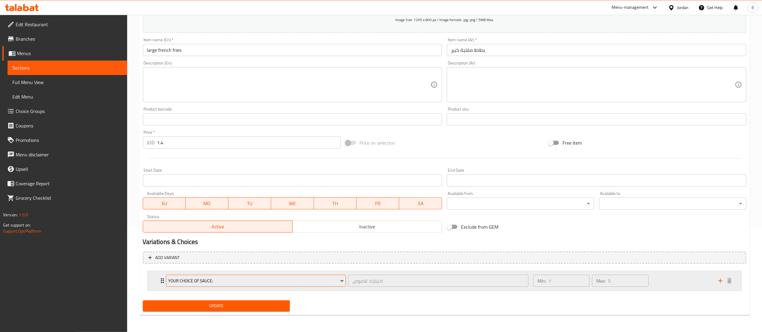
click at [327, 284] on span "your choice of sauce:" at bounding box center [256, 281] width 176 height 8
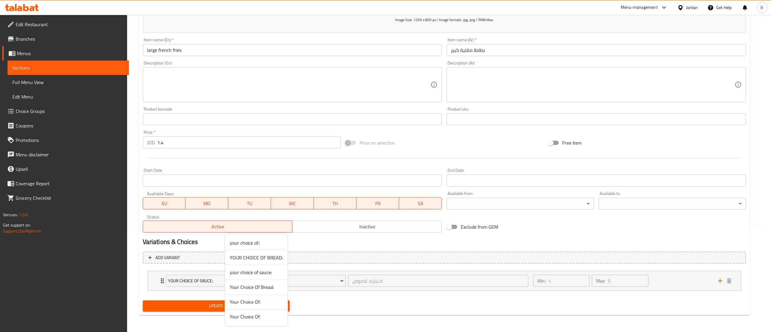
click at [264, 262] on li "YOUR CHOICE OF BREAD:" at bounding box center [256, 257] width 63 height 15
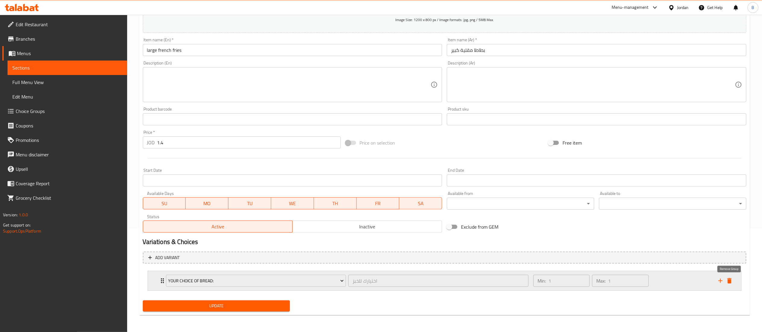
click at [729, 281] on icon "delete" at bounding box center [729, 280] width 4 height 5
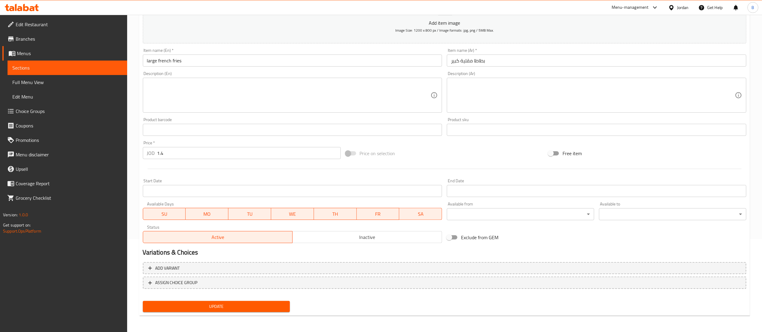
click at [198, 306] on span "Update" at bounding box center [217, 307] width 138 height 8
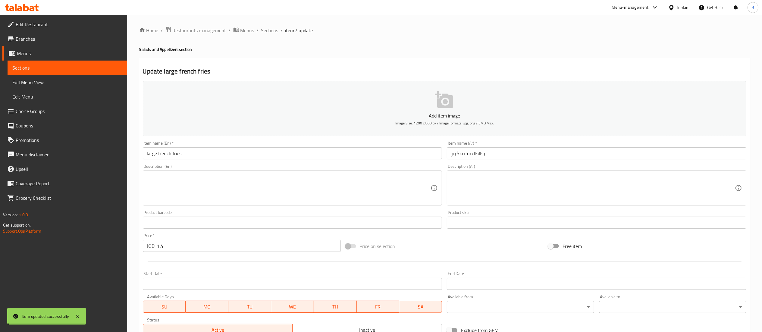
scroll to position [0, 0]
click at [267, 29] on span "Sections" at bounding box center [269, 30] width 17 height 7
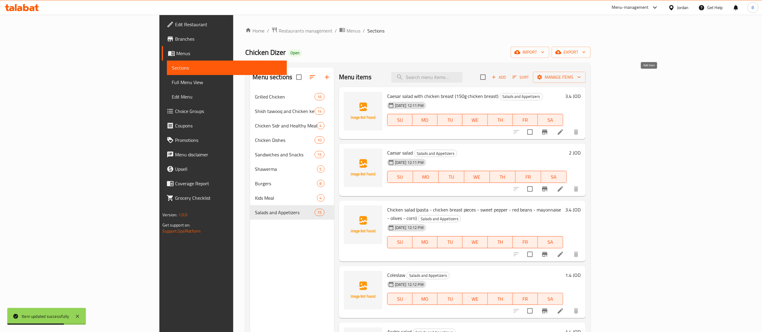
click at [507, 78] on span "Add" at bounding box center [499, 77] width 16 height 7
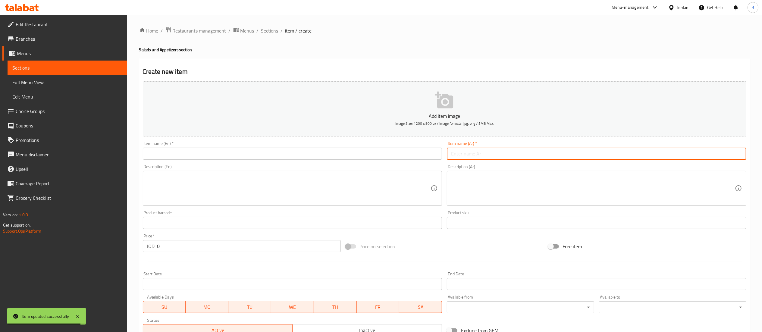
drag, startPoint x: 540, startPoint y: 149, endPoint x: 537, endPoint y: 150, distance: 3.4
click at [540, 149] on input "text" at bounding box center [597, 154] width 300 height 12
paste input "بطاطا مقلية صغير"
type input "بطاطا مقلية صغير"
click at [276, 156] on input "text" at bounding box center [293, 154] width 300 height 12
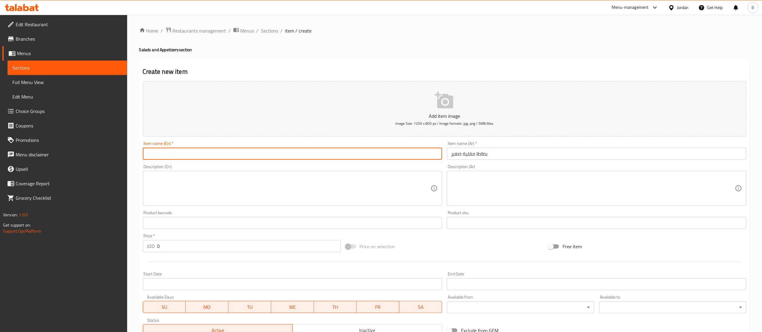
paste input "small french fries"
type input "small french fries"
click at [206, 161] on div "Item name (En)   * small french fries Item name (En) *" at bounding box center [292, 150] width 304 height 23
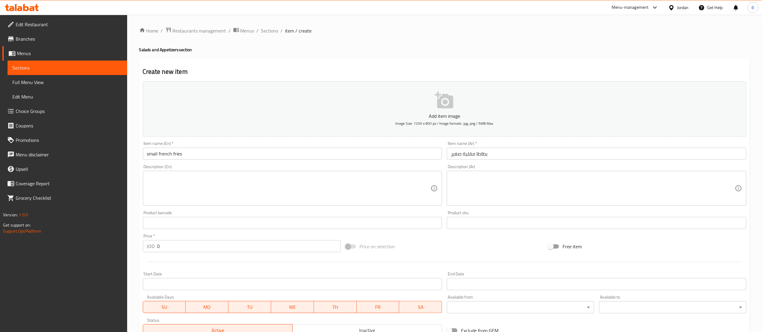
drag, startPoint x: 210, startPoint y: 154, endPoint x: 84, endPoint y: 150, distance: 126.0
click at [121, 150] on div "Edit Restaurant Branches Menus Sections Full Menu View Edit Menu Choice Groups …" at bounding box center [381, 220] width 762 height 411
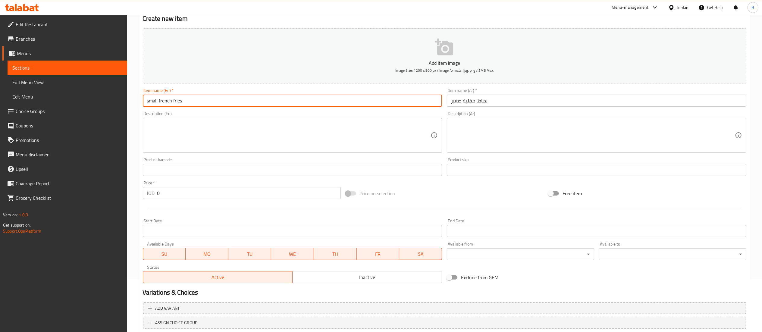
scroll to position [93, 0]
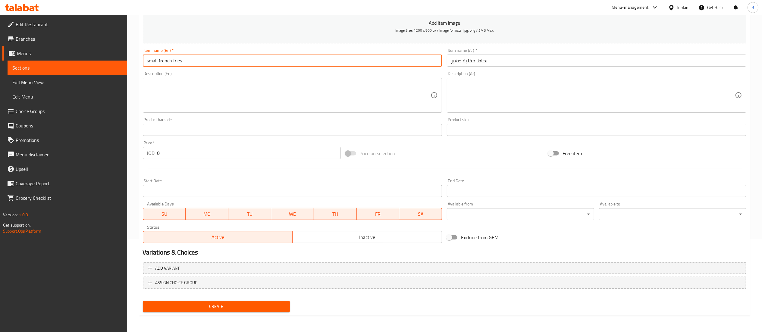
click at [200, 158] on input "0" at bounding box center [248, 153] width 183 height 12
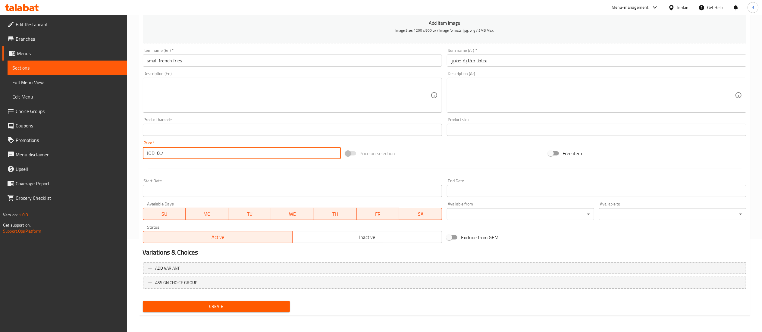
type input "0.7"
click at [234, 305] on span "Create" at bounding box center [217, 307] width 138 height 8
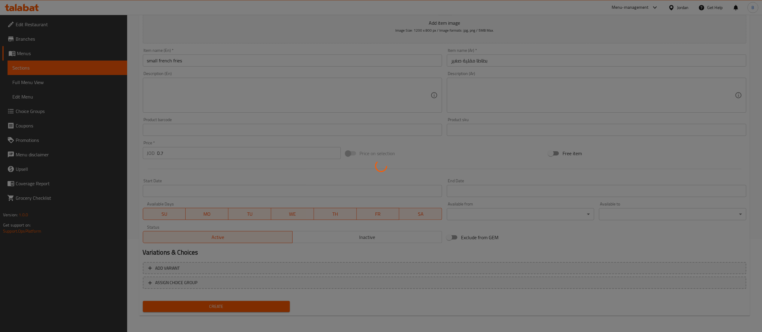
type input "0"
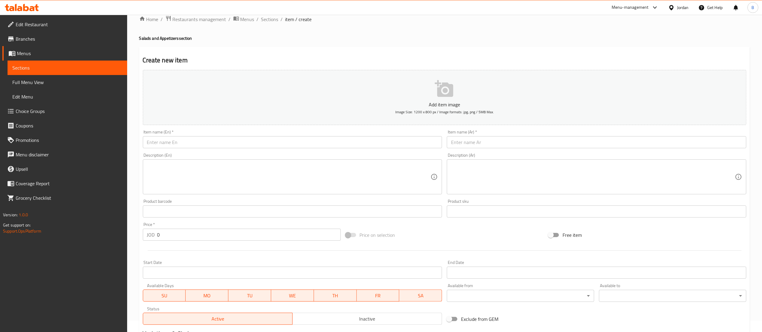
scroll to position [0, 0]
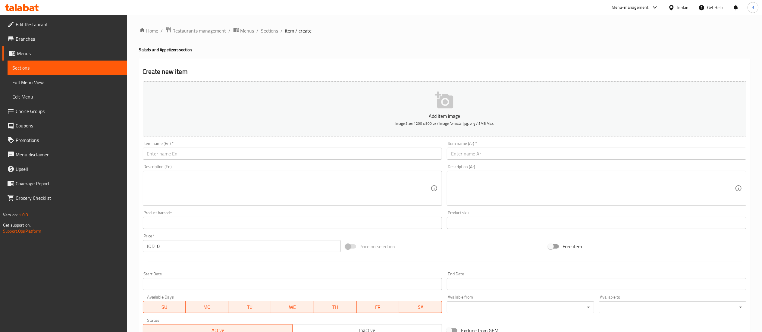
click at [272, 32] on span "Sections" at bounding box center [269, 30] width 17 height 7
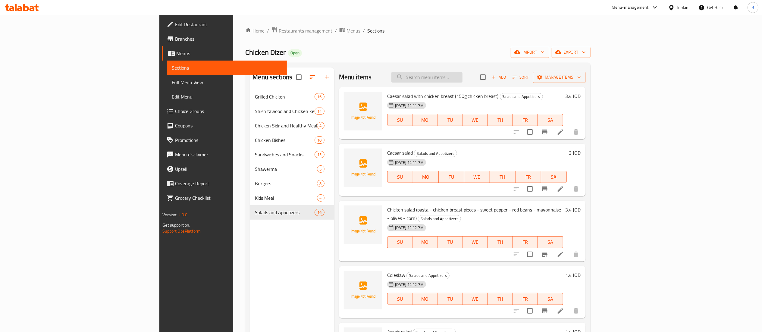
click at [463, 74] on input "search" at bounding box center [426, 77] width 71 height 11
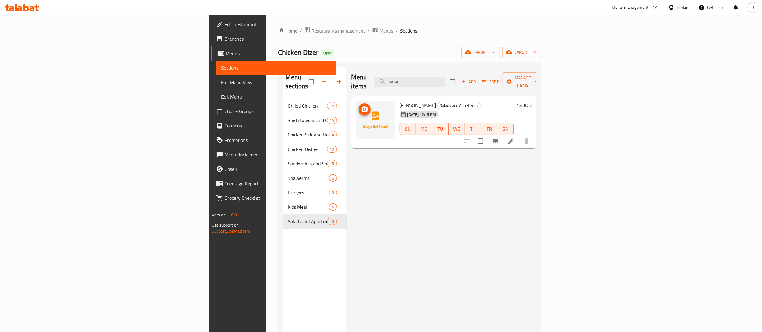
click at [359, 106] on span "upload picture" at bounding box center [365, 109] width 12 height 7
drag, startPoint x: 497, startPoint y: 74, endPoint x: 428, endPoint y: 82, distance: 69.4
click at [440, 80] on div "Menu items baba Add Sort Manage items" at bounding box center [443, 81] width 185 height 29
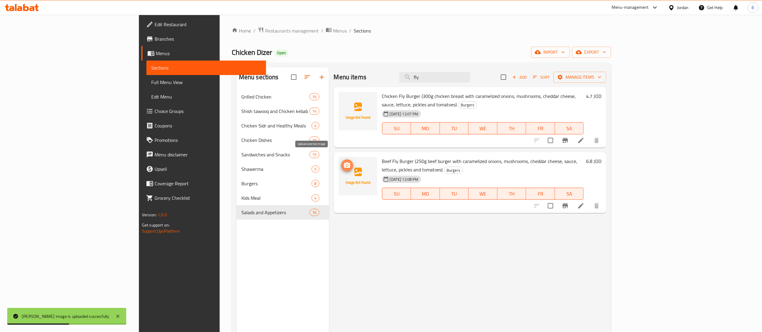
click at [343, 162] on icon "upload picture" at bounding box center [346, 165] width 7 height 7
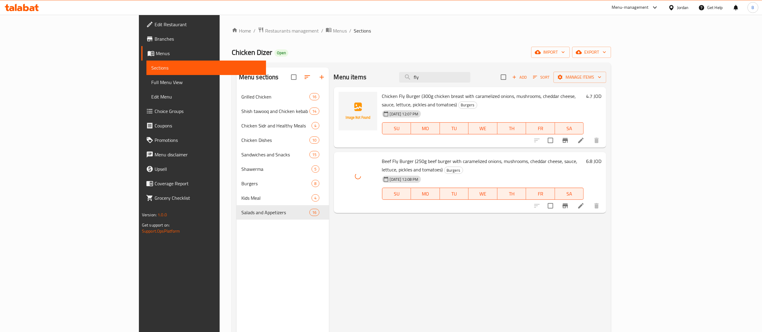
drag, startPoint x: 471, startPoint y: 80, endPoint x: 403, endPoint y: 80, distance: 68.7
click at [437, 80] on div "Menu items fly Add Sort Manage items" at bounding box center [470, 77] width 273 height 20
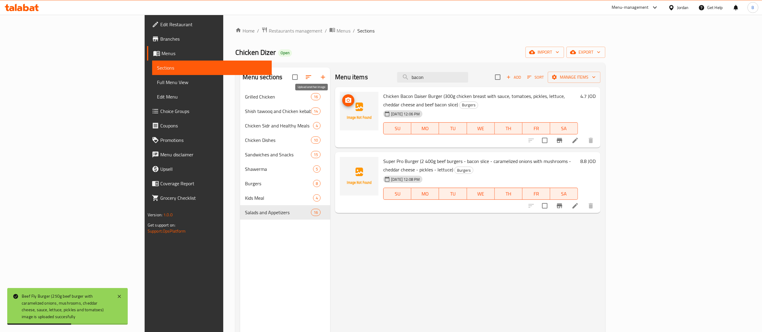
click at [345, 102] on icon "upload picture" at bounding box center [348, 99] width 6 height 5
drag, startPoint x: 483, startPoint y: 72, endPoint x: 406, endPoint y: 77, distance: 76.4
click at [422, 75] on div "Menu items bacon Add Sort Manage items" at bounding box center [467, 77] width 265 height 20
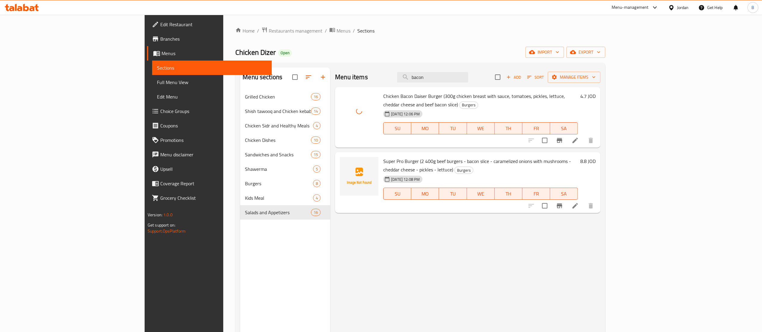
drag, startPoint x: 481, startPoint y: 75, endPoint x: 305, endPoint y: 69, distance: 176.4
click at [397, 69] on div "Menu items bacon Add Sort Manage items" at bounding box center [467, 77] width 265 height 20
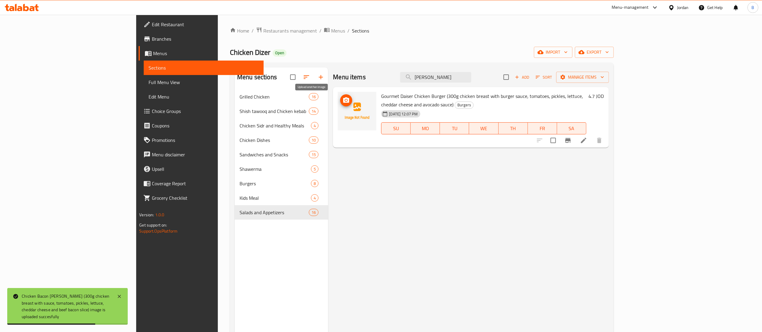
click at [343, 104] on icon "upload picture" at bounding box center [346, 100] width 7 height 7
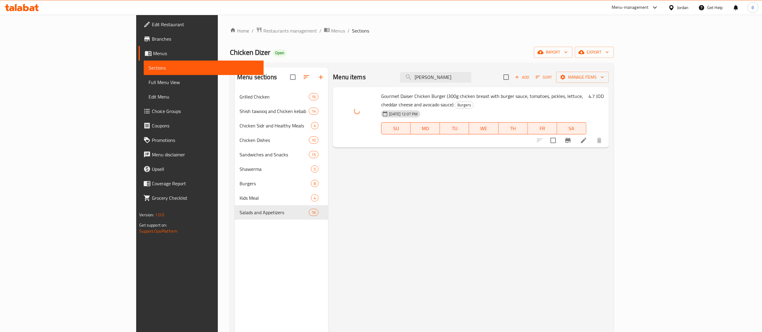
click at [419, 74] on div "Menu items [PERSON_NAME] Add Sort Manage items" at bounding box center [471, 77] width 276 height 20
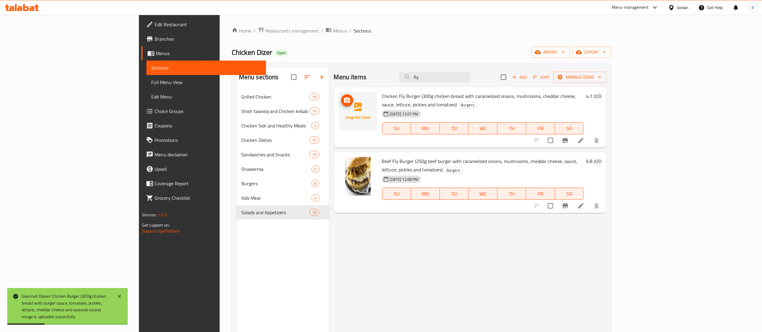
click at [343, 101] on icon "upload picture" at bounding box center [346, 100] width 7 height 7
drag, startPoint x: 492, startPoint y: 79, endPoint x: 300, endPoint y: 77, distance: 192.3
click at [349, 77] on div "Menu items fly Add Sort Manage items" at bounding box center [470, 77] width 273 height 20
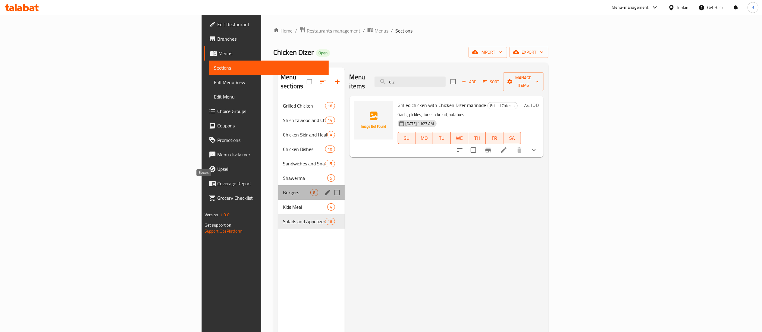
click at [283, 189] on span "Burgers" at bounding box center [296, 192] width 27 height 7
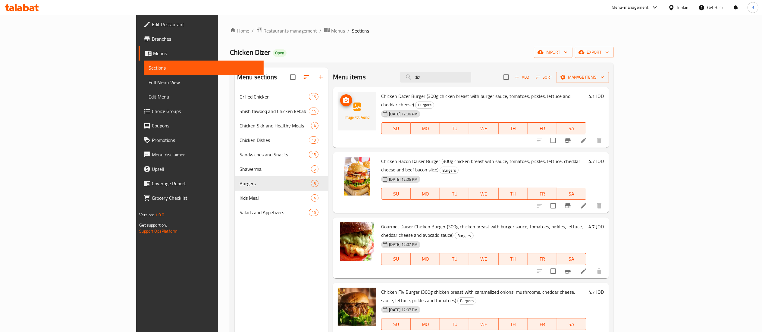
click at [340, 101] on span "upload picture" at bounding box center [346, 100] width 12 height 7
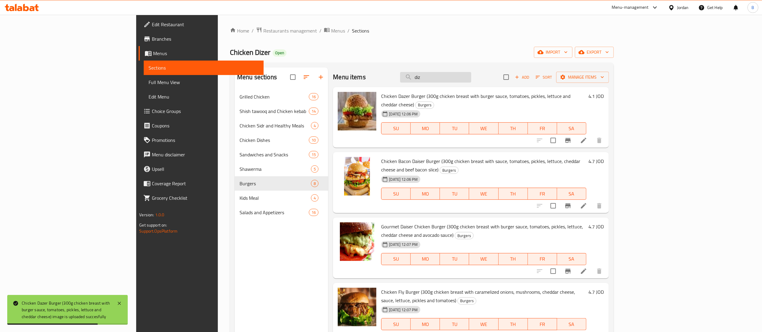
click at [471, 80] on input "diz" at bounding box center [435, 77] width 71 height 11
drag, startPoint x: 491, startPoint y: 80, endPoint x: 370, endPoint y: 76, distance: 120.9
click at [397, 76] on div "Menu items diz Add Sort Manage items" at bounding box center [471, 77] width 276 height 20
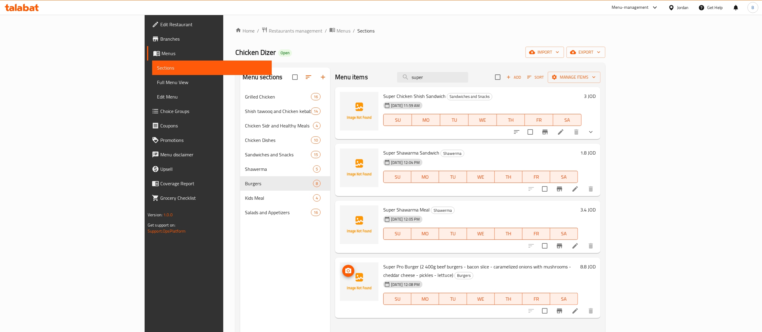
click at [342, 274] on span "upload picture" at bounding box center [348, 270] width 12 height 7
drag, startPoint x: 487, startPoint y: 78, endPoint x: 390, endPoint y: 85, distance: 96.7
click at [400, 84] on div "Menu items super Add Sort Manage items" at bounding box center [467, 77] width 265 height 20
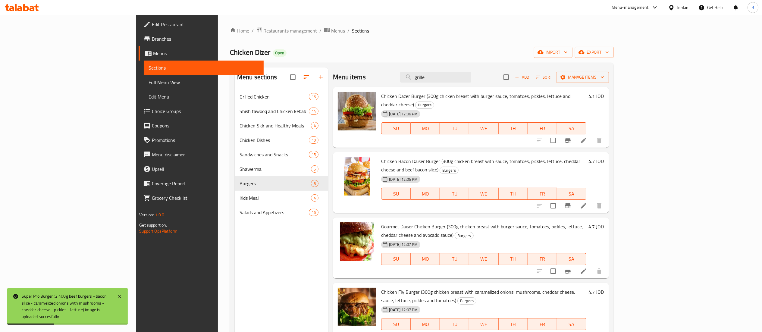
type input "grilled"
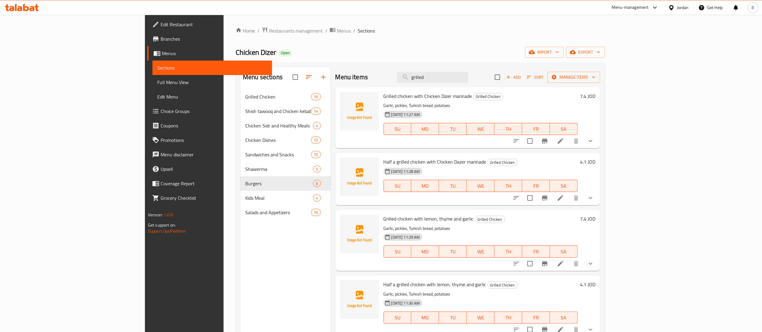
drag, startPoint x: 479, startPoint y: 74, endPoint x: 367, endPoint y: 66, distance: 112.4
click at [398, 66] on div "Menu sections Grilled Chicken 16 Shish tawooq and Chicken kebab 14 Chicken Sidr…" at bounding box center [420, 234] width 369 height 342
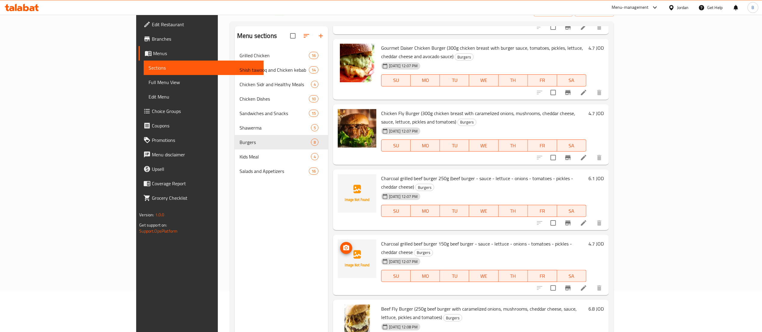
scroll to position [60, 0]
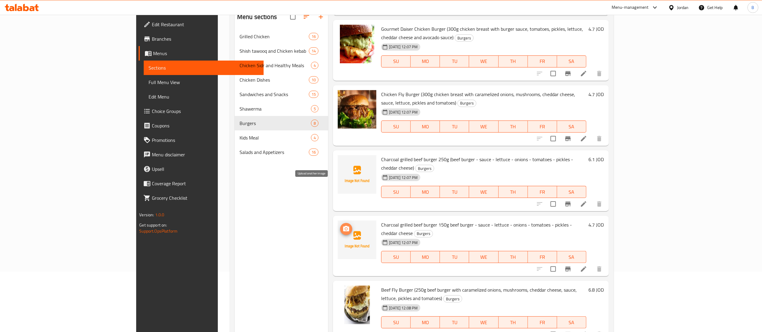
click at [343, 226] on icon "upload picture" at bounding box center [346, 228] width 6 height 5
click at [343, 160] on icon "upload picture" at bounding box center [346, 163] width 7 height 7
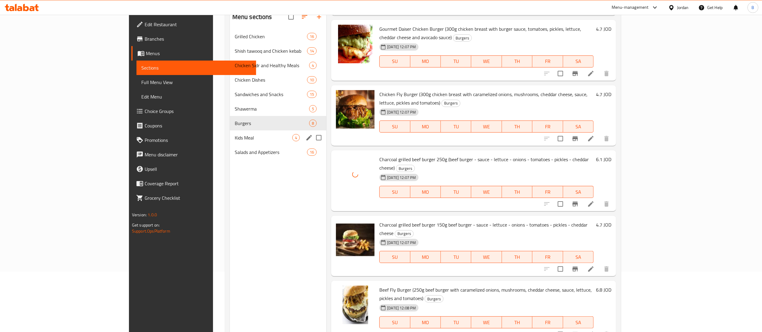
click at [235, 153] on span "Salads and Appetizers" at bounding box center [271, 152] width 72 height 7
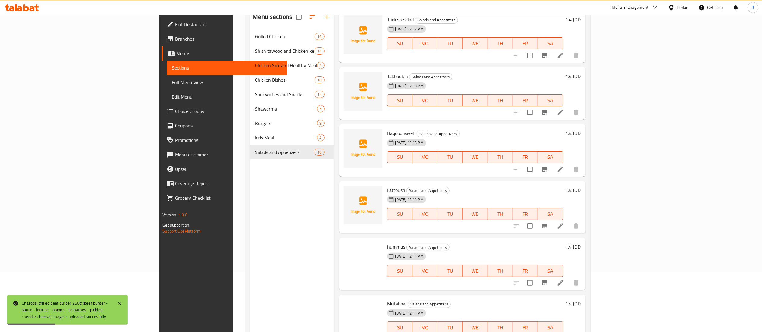
scroll to position [318, 0]
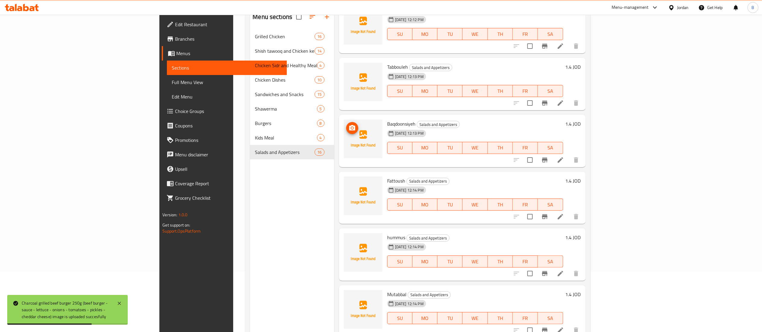
click at [349, 124] on icon "upload picture" at bounding box center [352, 127] width 7 height 7
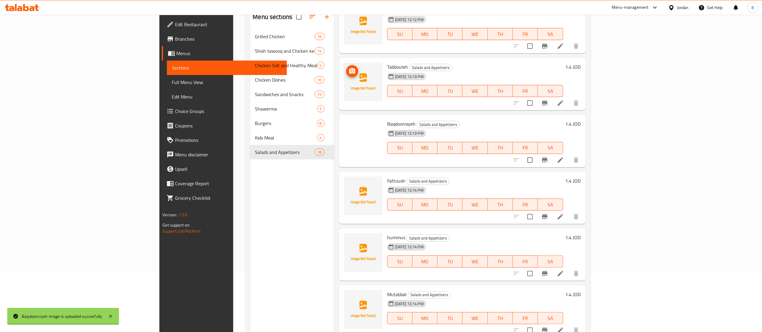
click at [349, 67] on icon "upload picture" at bounding box center [352, 70] width 7 height 7
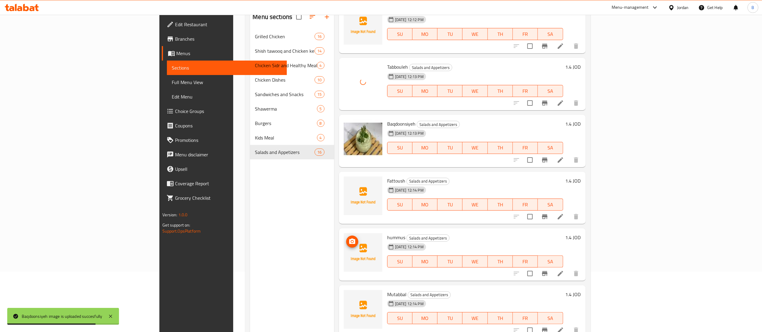
click at [349, 238] on icon "upload picture" at bounding box center [352, 241] width 7 height 7
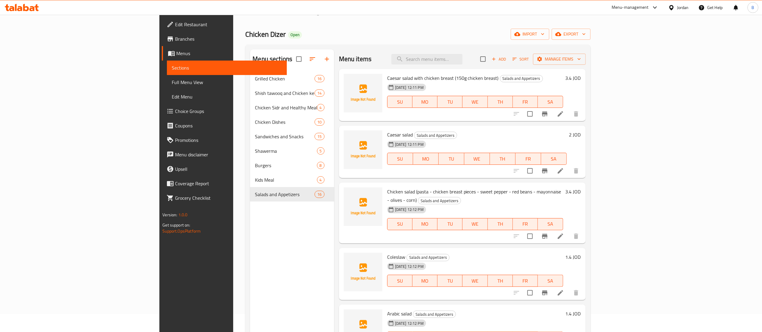
scroll to position [0, 0]
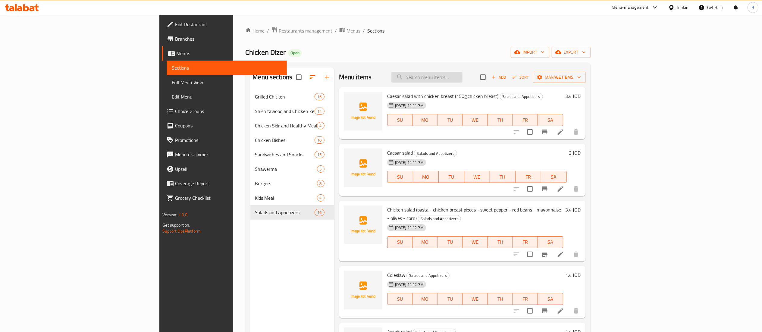
click at [463, 73] on input "search" at bounding box center [426, 77] width 71 height 11
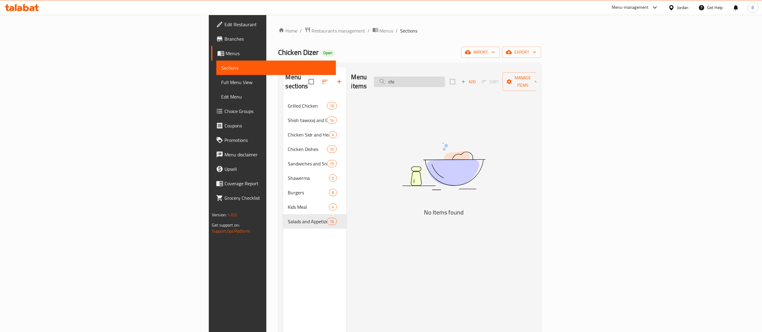
type input "c"
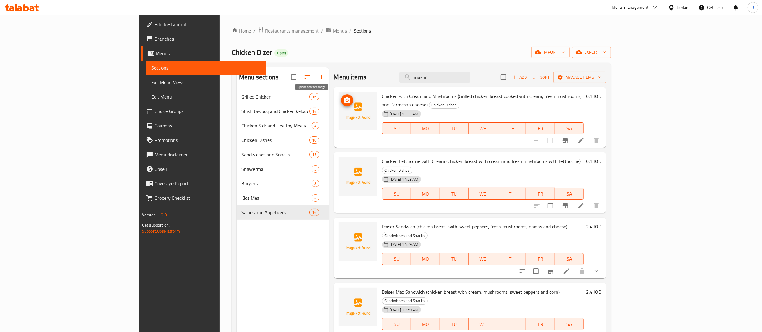
click at [344, 100] on icon "upload picture" at bounding box center [347, 99] width 6 height 5
drag, startPoint x: 485, startPoint y: 77, endPoint x: 388, endPoint y: 76, distance: 96.7
click at [408, 76] on div "Menu items mushr Add Sort Manage items" at bounding box center [470, 77] width 273 height 20
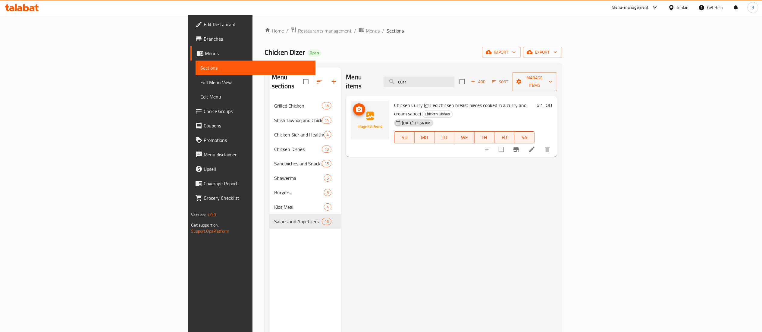
click at [356, 106] on icon "upload picture" at bounding box center [359, 109] width 7 height 7
drag, startPoint x: 494, startPoint y: 80, endPoint x: 424, endPoint y: 78, distance: 69.9
click at [440, 77] on div "Menu items curr Add Sort Manage items" at bounding box center [451, 81] width 211 height 29
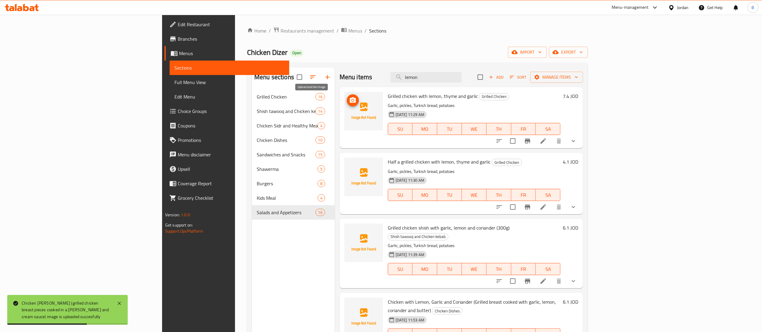
click at [350, 100] on icon "upload picture" at bounding box center [353, 99] width 6 height 5
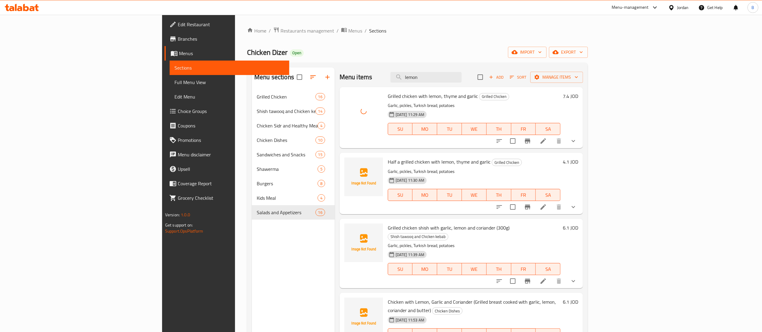
drag, startPoint x: 495, startPoint y: 75, endPoint x: 368, endPoint y: 83, distance: 127.4
click at [424, 83] on div "Menu items lemon Add Sort Manage items" at bounding box center [461, 77] width 243 height 20
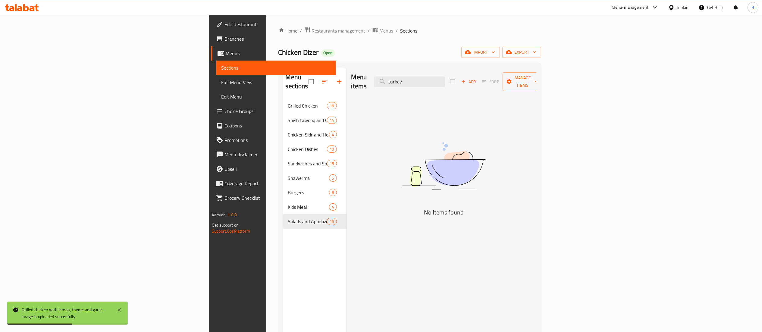
drag, startPoint x: 494, startPoint y: 77, endPoint x: 372, endPoint y: 84, distance: 121.9
click at [394, 81] on div "Menu items turkey Add Sort Manage items" at bounding box center [443, 81] width 185 height 29
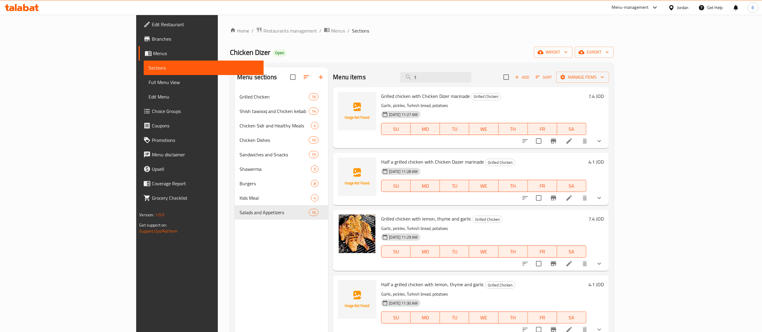
drag, startPoint x: 474, startPoint y: 76, endPoint x: 360, endPoint y: 67, distance: 113.9
click at [391, 67] on div "Menu sections Grilled Chicken 16 Shish tawooq and Chicken kebab 14 Chicken Sidr…" at bounding box center [422, 234] width 384 height 342
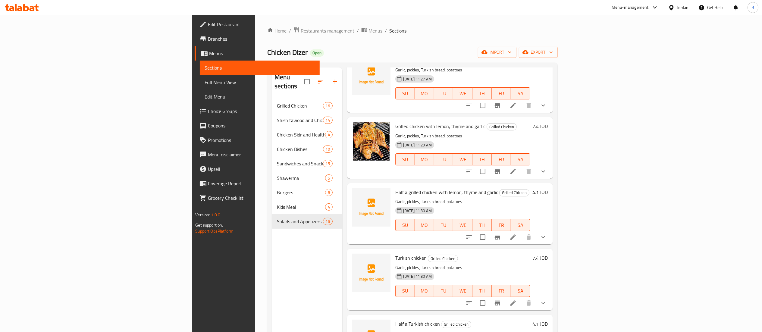
scroll to position [60, 0]
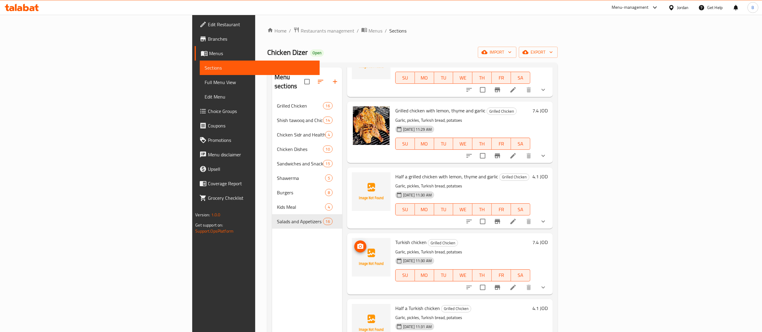
click at [359, 246] on circle "upload picture" at bounding box center [360, 247] width 2 height 2
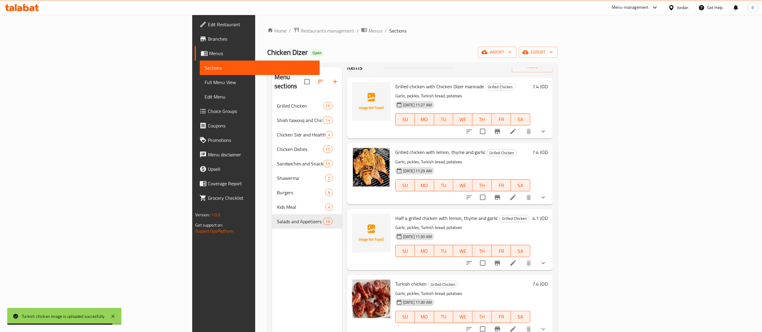
scroll to position [0, 0]
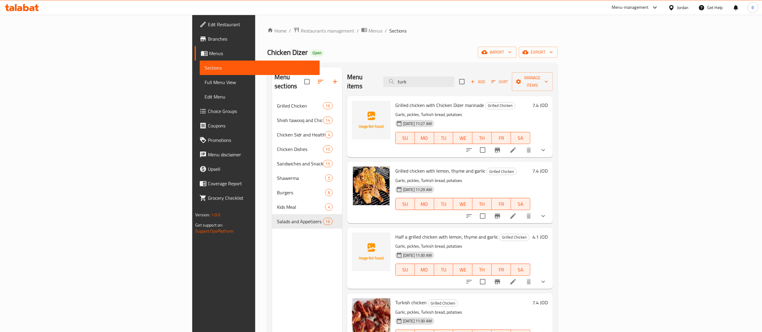
drag, startPoint x: 477, startPoint y: 75, endPoint x: 398, endPoint y: 74, distance: 79.2
click at [409, 74] on div "Menu items turk Add Sort Manage items" at bounding box center [450, 81] width 206 height 29
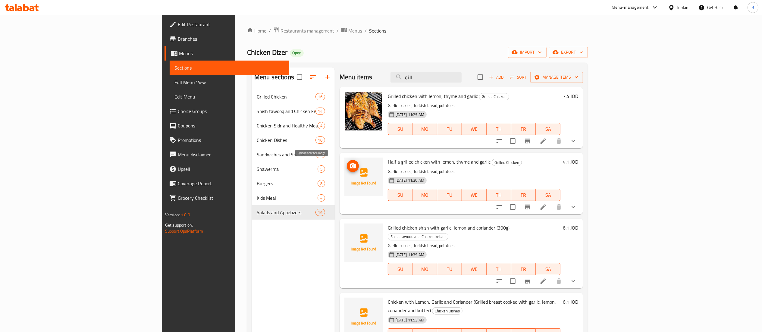
click at [350, 168] on icon "upload picture" at bounding box center [353, 165] width 6 height 5
drag, startPoint x: 497, startPoint y: 77, endPoint x: 277, endPoint y: 71, distance: 219.7
click at [340, 71] on div "Menu items الثو Add Sort Manage items" at bounding box center [461, 77] width 243 height 20
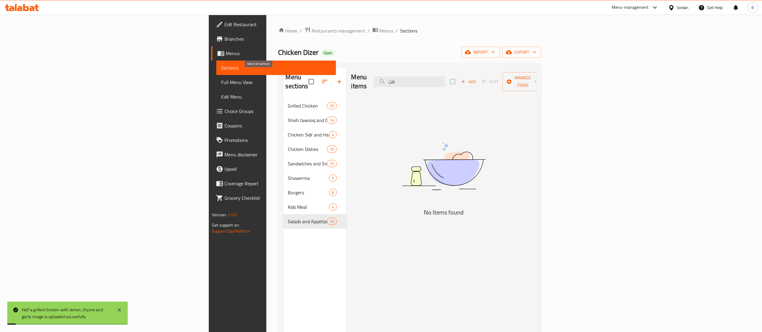
type input "ة"
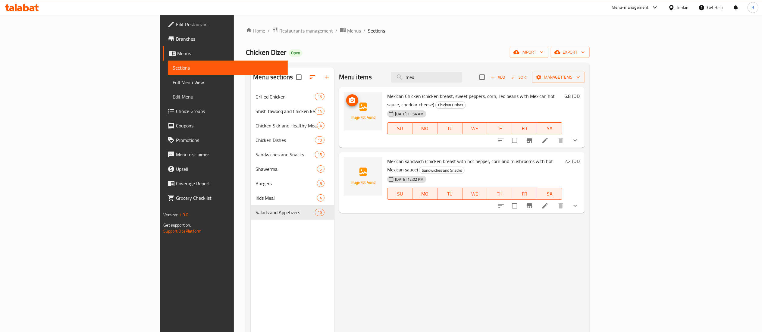
click at [344, 96] on img at bounding box center [363, 111] width 39 height 39
click at [346, 100] on span "upload picture" at bounding box center [352, 100] width 12 height 7
drag, startPoint x: 474, startPoint y: 77, endPoint x: 410, endPoint y: 77, distance: 63.9
click at [412, 77] on div "Menu items mex Add Sort Manage items" at bounding box center [462, 77] width 246 height 20
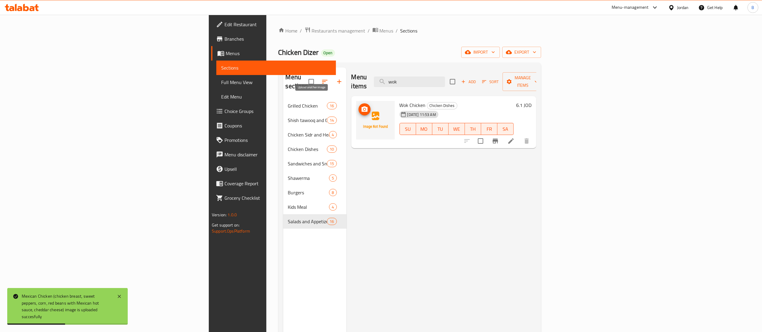
click at [362, 106] on icon "upload picture" at bounding box center [365, 108] width 6 height 5
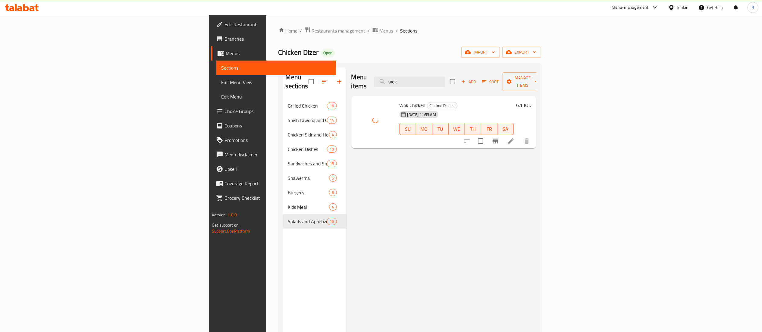
drag, startPoint x: 481, startPoint y: 81, endPoint x: 427, endPoint y: 84, distance: 54.3
click at [450, 81] on div "Menu items wok Add Sort Manage items" at bounding box center [443, 81] width 185 height 29
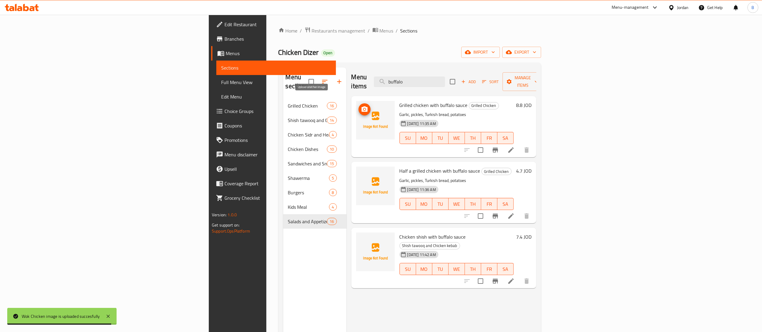
click at [363, 108] on circle "upload picture" at bounding box center [364, 109] width 2 height 2
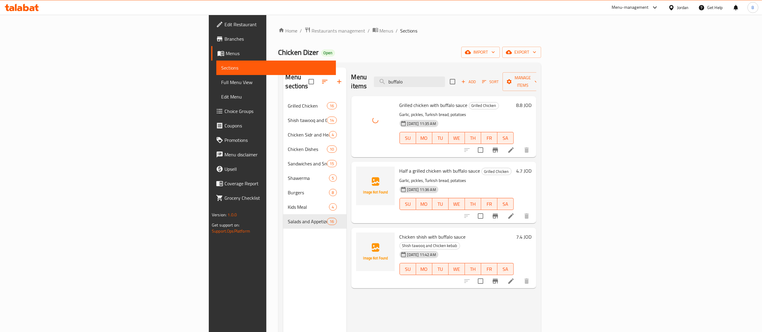
drag, startPoint x: 493, startPoint y: 73, endPoint x: 359, endPoint y: 74, distance: 134.4
click at [391, 69] on div "Menu items buffalo Add Sort Manage items" at bounding box center [443, 81] width 185 height 29
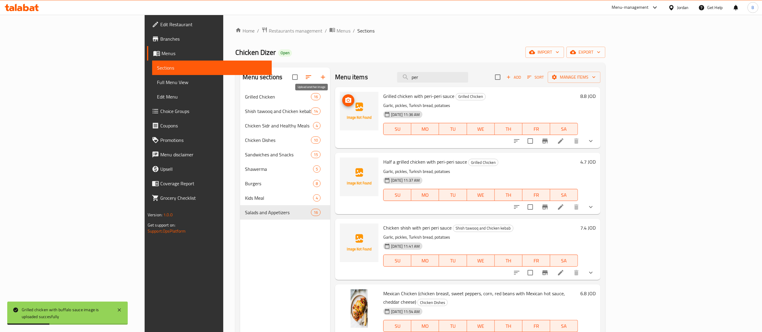
click at [342, 99] on span "upload picture" at bounding box center [348, 100] width 12 height 7
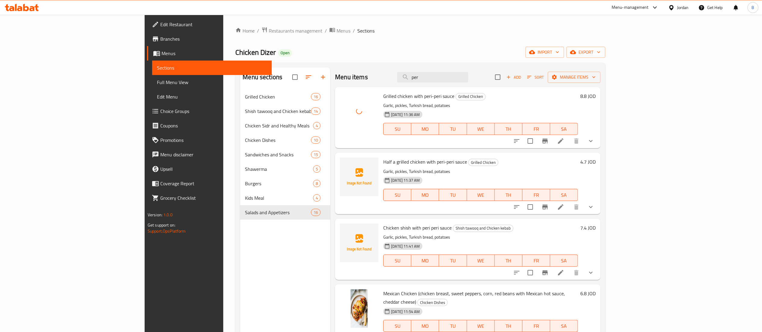
drag, startPoint x: 488, startPoint y: 78, endPoint x: 293, endPoint y: 76, distance: 195.0
click at [335, 75] on div "Menu items per Add Sort Manage items" at bounding box center [467, 77] width 265 height 20
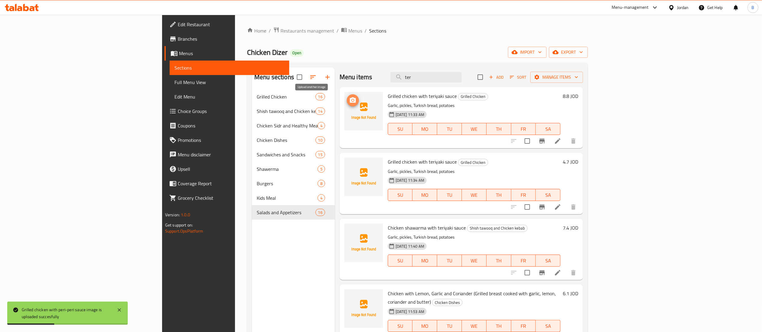
click at [349, 98] on icon "upload picture" at bounding box center [352, 100] width 7 height 7
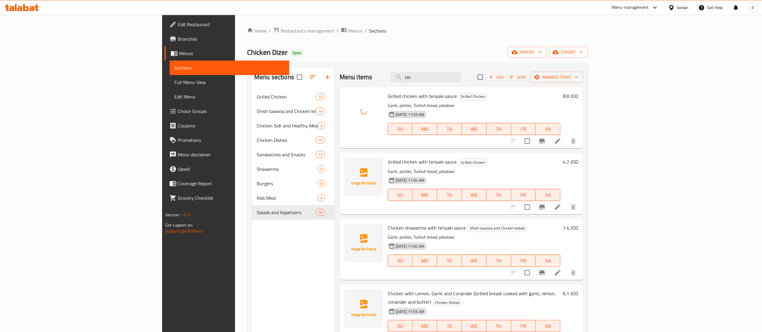
drag, startPoint x: 489, startPoint y: 78, endPoint x: 284, endPoint y: 84, distance: 205.3
click at [370, 78] on div "Menu items ter Add Sort Manage items" at bounding box center [461, 77] width 243 height 20
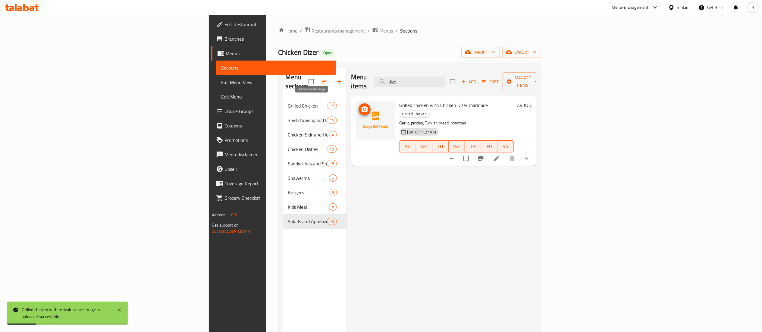
click at [361, 106] on icon "upload picture" at bounding box center [364, 109] width 7 height 7
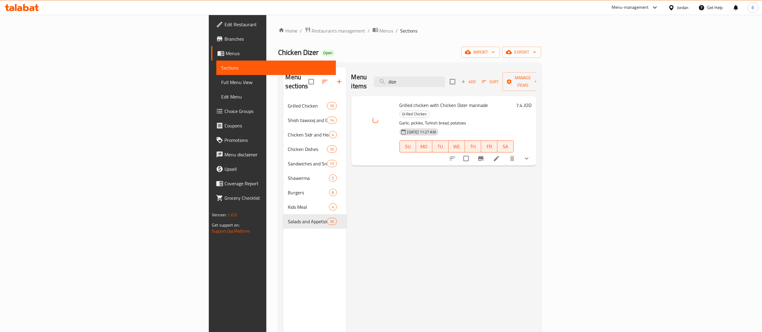
drag, startPoint x: 491, startPoint y: 79, endPoint x: 298, endPoint y: 94, distance: 193.4
click at [383, 79] on div "Menu items dize Add Sort Manage items" at bounding box center [443, 81] width 185 height 29
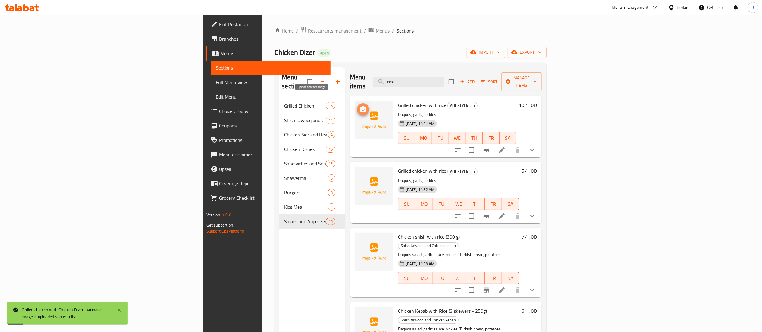
click at [362, 108] on circle "upload picture" at bounding box center [363, 109] width 2 height 2
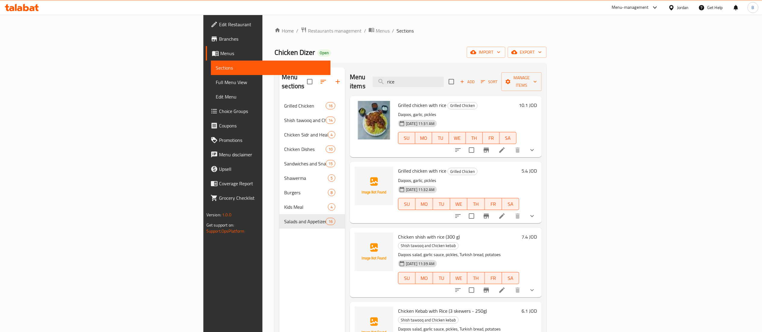
drag, startPoint x: 481, startPoint y: 77, endPoint x: 358, endPoint y: 82, distance: 123.6
click at [398, 77] on div "Menu items rice Add Sort Manage items" at bounding box center [446, 81] width 192 height 29
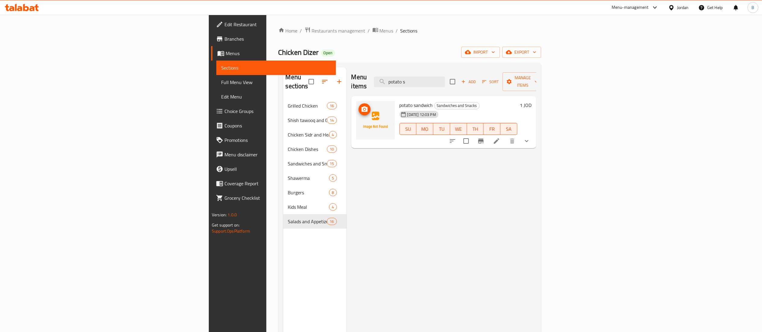
click at [362, 106] on icon "upload picture" at bounding box center [365, 108] width 6 height 5
drag, startPoint x: 504, startPoint y: 78, endPoint x: 263, endPoint y: 79, distance: 241.0
click at [284, 77] on div "Menu sections Grilled Chicken 16 Shish tawooq and Chicken kebab 14 Chicken Sidr…" at bounding box center [409, 233] width 253 height 332
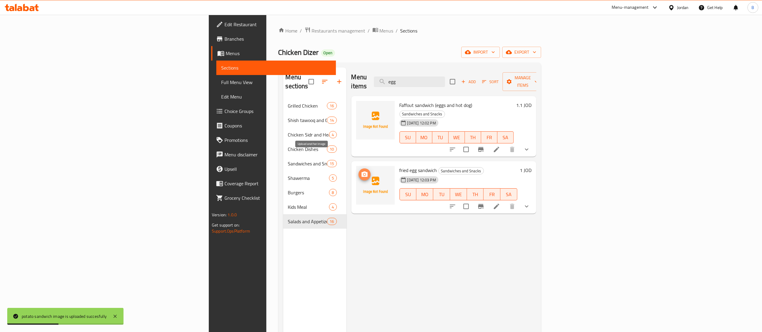
click at [362, 171] on icon "upload picture" at bounding box center [365, 173] width 6 height 5
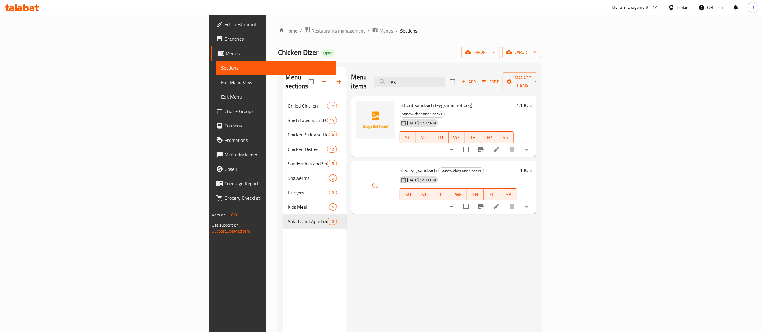
drag, startPoint x: 480, startPoint y: 77, endPoint x: 370, endPoint y: 89, distance: 110.9
click at [406, 76] on div "Menu items egg Add Sort Manage items" at bounding box center [443, 81] width 185 height 29
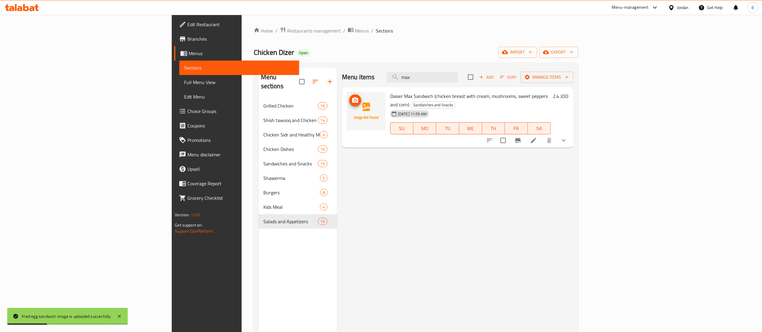
click at [352, 102] on icon "upload picture" at bounding box center [355, 100] width 7 height 7
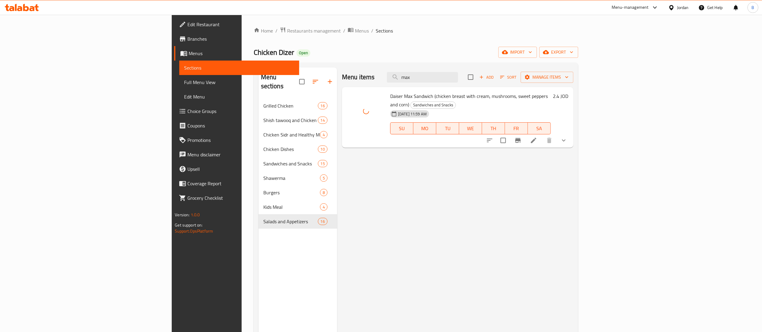
drag, startPoint x: 491, startPoint y: 75, endPoint x: 363, endPoint y: 73, distance: 127.8
click at [365, 73] on div "Menu items max Add Sort Manage items" at bounding box center [457, 77] width 231 height 20
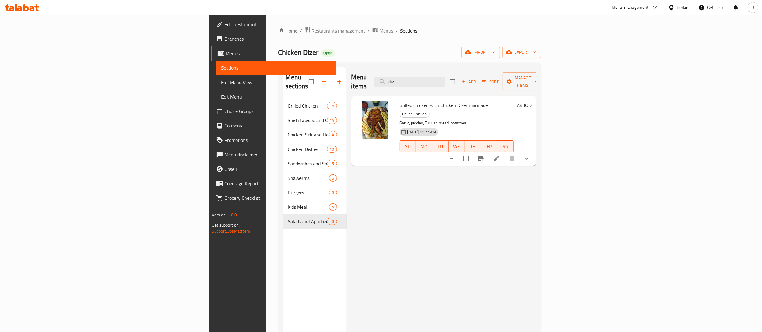
drag, startPoint x: 492, startPoint y: 75, endPoint x: 232, endPoint y: 148, distance: 270.3
click at [347, 101] on div "Menu items diz Add Sort Manage items Grilled chicken with Chicken Dizer marinad…" at bounding box center [442, 233] width 190 height 332
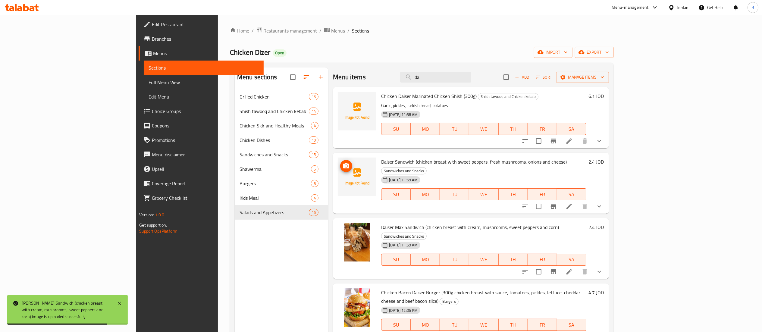
click at [343, 165] on icon "upload picture" at bounding box center [346, 165] width 6 height 5
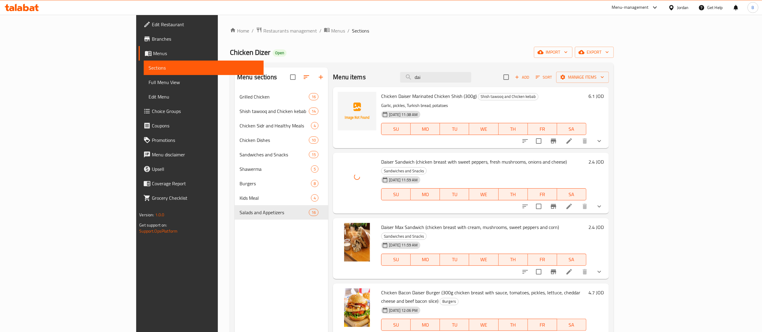
drag, startPoint x: 480, startPoint y: 78, endPoint x: 282, endPoint y: 88, distance: 198.5
click at [333, 81] on div "Menu items dai Add Sort Manage items" at bounding box center [471, 77] width 276 height 20
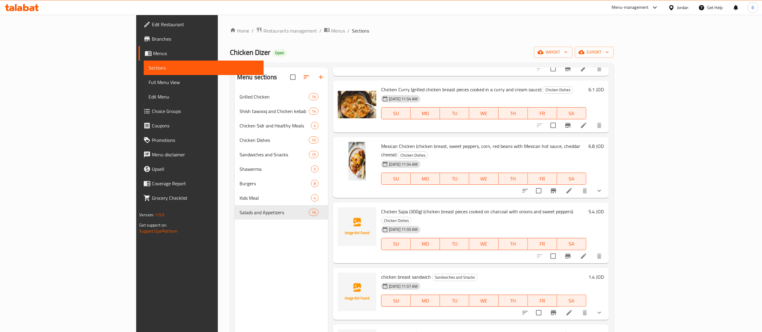
scroll to position [482, 0]
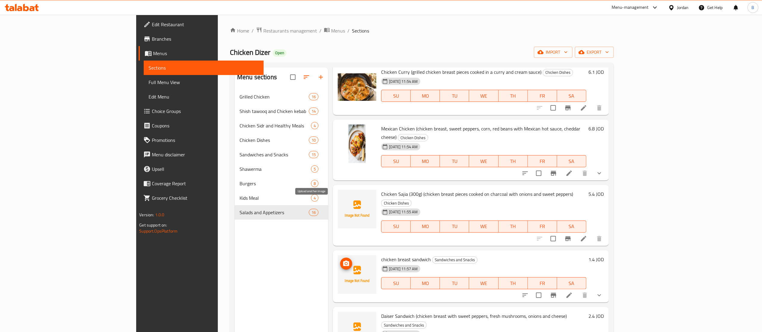
click at [343, 260] on icon "upload picture" at bounding box center [346, 263] width 7 height 7
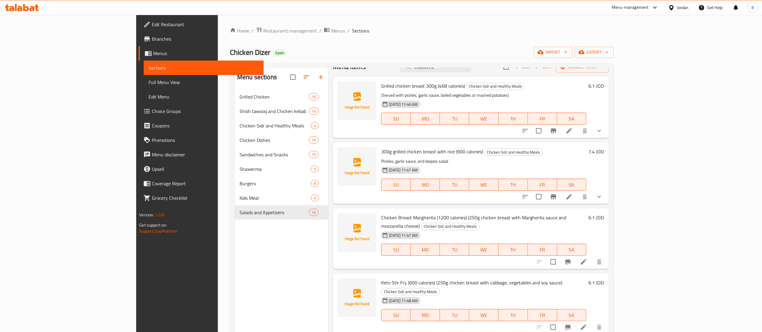
scroll to position [0, 0]
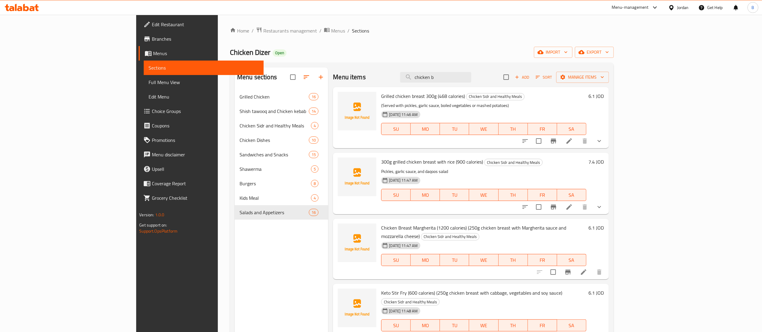
drag, startPoint x: 486, startPoint y: 77, endPoint x: 299, endPoint y: 75, distance: 187.1
click at [333, 73] on div "Menu items chicken b Add Sort Manage items" at bounding box center [471, 77] width 276 height 20
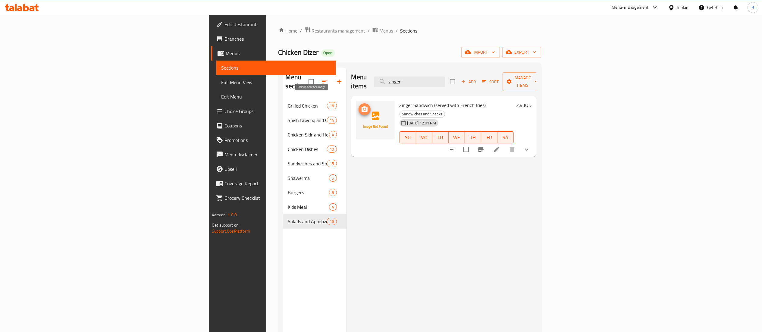
click at [362, 106] on icon "upload picture" at bounding box center [365, 108] width 6 height 5
drag, startPoint x: 484, startPoint y: 75, endPoint x: 347, endPoint y: 85, distance: 136.5
click at [385, 74] on div "Menu items zinger Add Sort Manage items" at bounding box center [443, 81] width 185 height 29
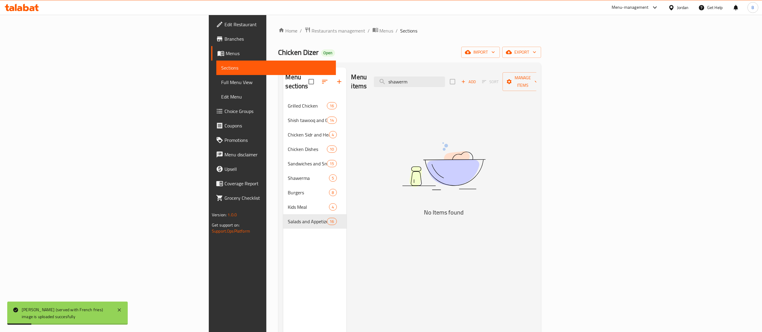
drag, startPoint x: 494, startPoint y: 79, endPoint x: 404, endPoint y: 84, distance: 90.8
click at [405, 84] on div "Menu items shawerm Add Sort Manage items" at bounding box center [443, 81] width 185 height 29
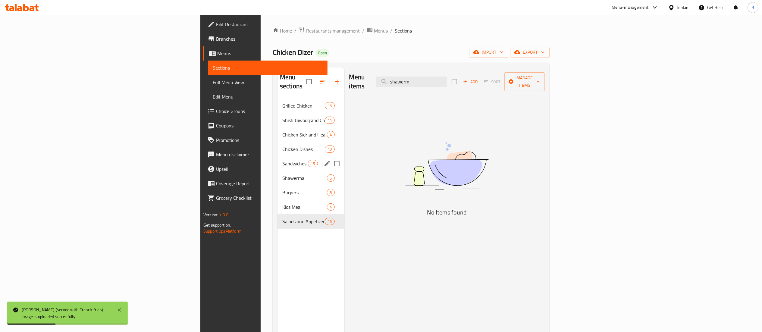
type input "shawerm"
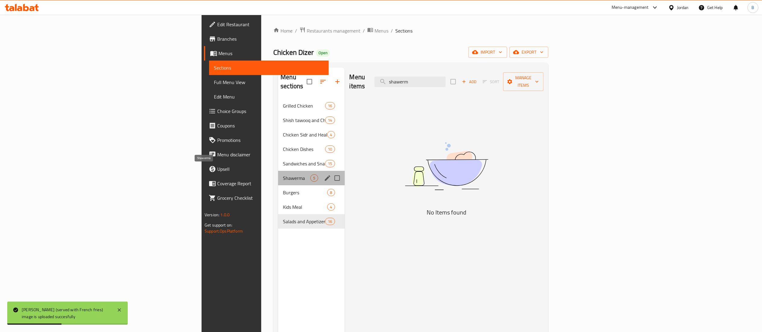
click at [283, 174] on span "Shawerma" at bounding box center [296, 177] width 27 height 7
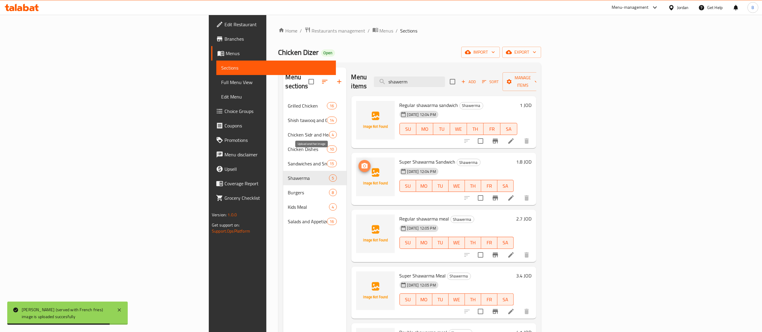
click at [359, 162] on span "upload picture" at bounding box center [365, 165] width 12 height 7
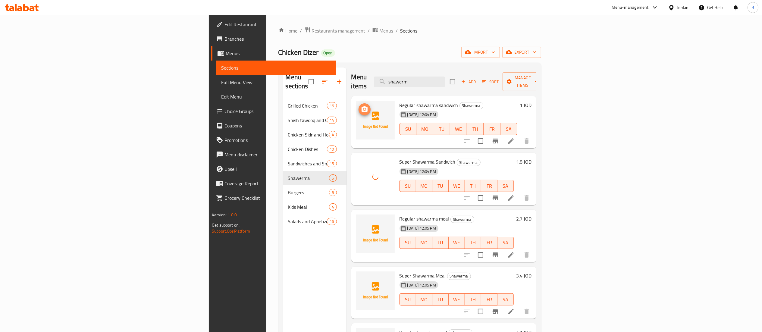
click at [362, 106] on icon "upload picture" at bounding box center [365, 108] width 6 height 5
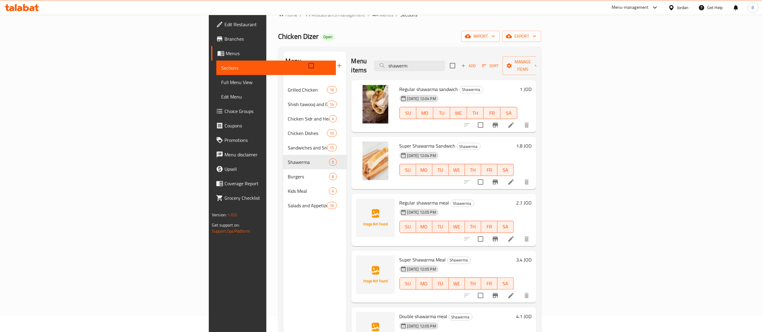
scroll to position [60, 0]
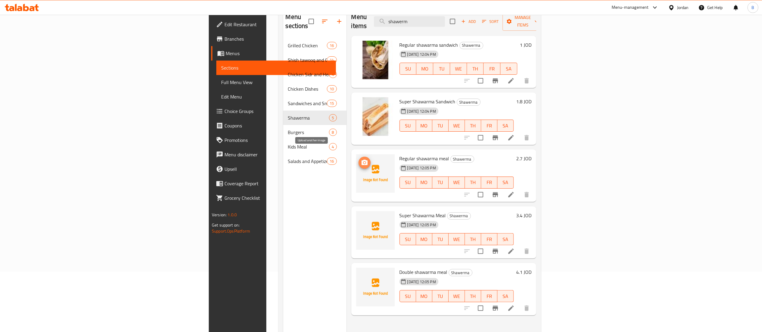
click at [361, 159] on icon "upload picture" at bounding box center [364, 162] width 7 height 7
click at [363, 218] on circle "upload picture" at bounding box center [364, 219] width 2 height 2
click at [362, 273] on icon "upload picture" at bounding box center [365, 275] width 6 height 5
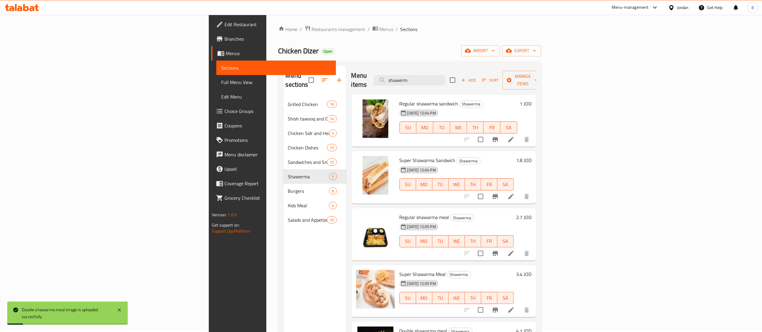
scroll to position [0, 0]
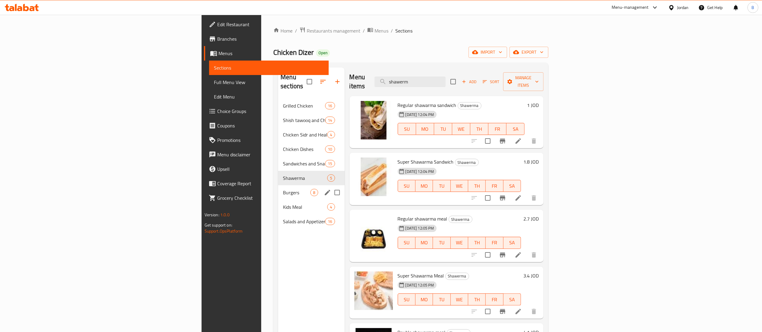
click at [283, 189] on span "Burgers" at bounding box center [296, 192] width 27 height 7
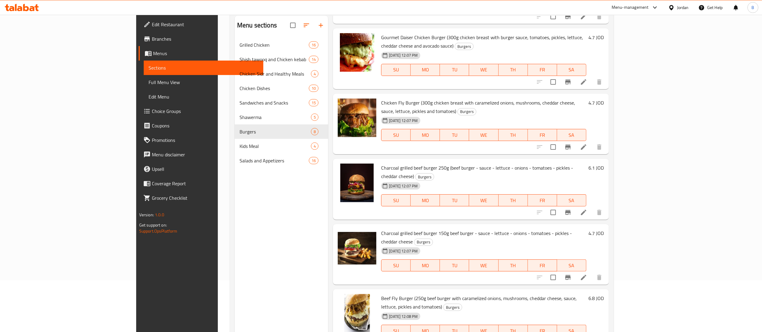
scroll to position [85, 0]
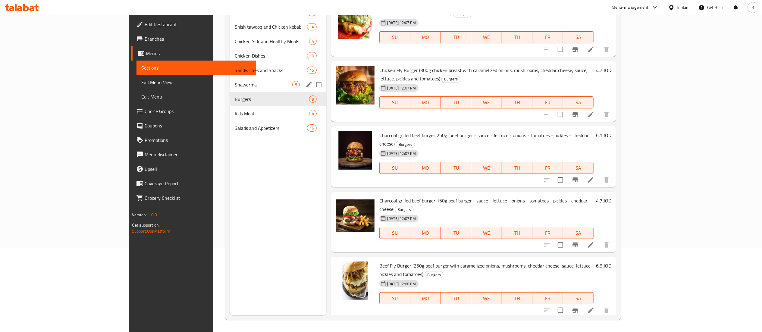
click at [235, 86] on span "Shawerma" at bounding box center [264, 84] width 58 height 7
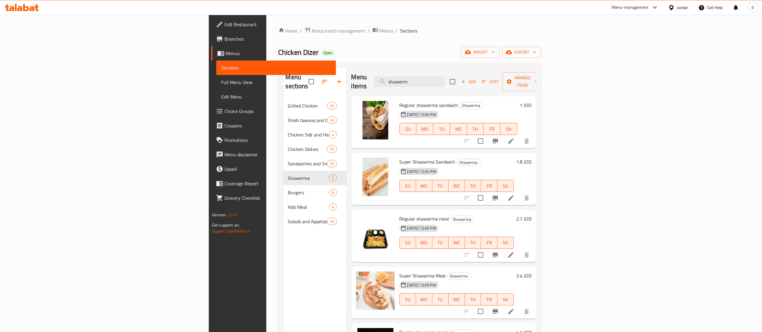
scroll to position [60, 0]
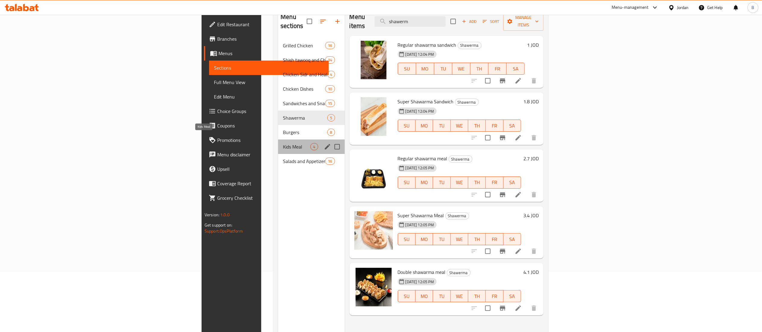
click at [283, 143] on span "Kids Meal" at bounding box center [296, 146] width 27 height 7
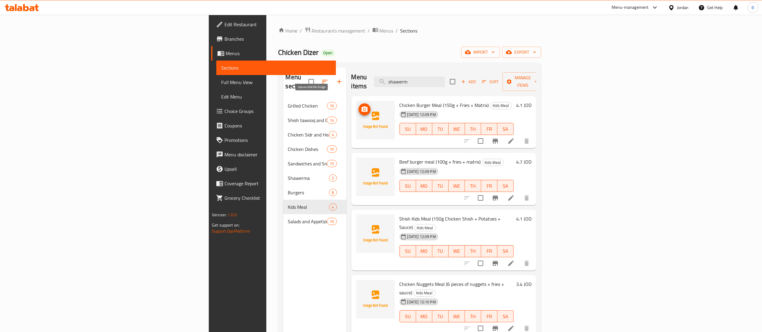
click at [359, 105] on button "upload picture" at bounding box center [365, 109] width 12 height 12
click at [359, 162] on span "upload picture" at bounding box center [365, 165] width 12 height 7
click at [362, 220] on icon "upload picture" at bounding box center [365, 222] width 6 height 5
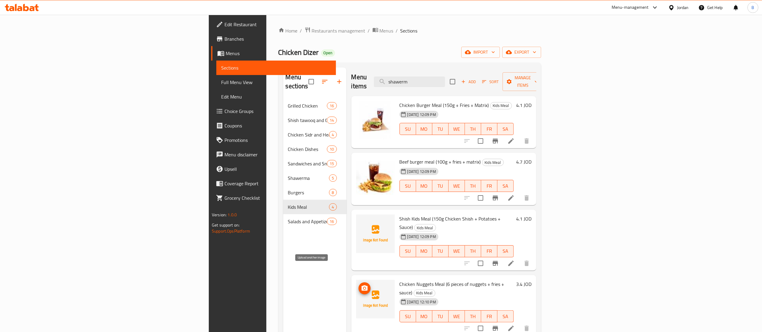
click at [362, 285] on icon "upload picture" at bounding box center [365, 287] width 6 height 5
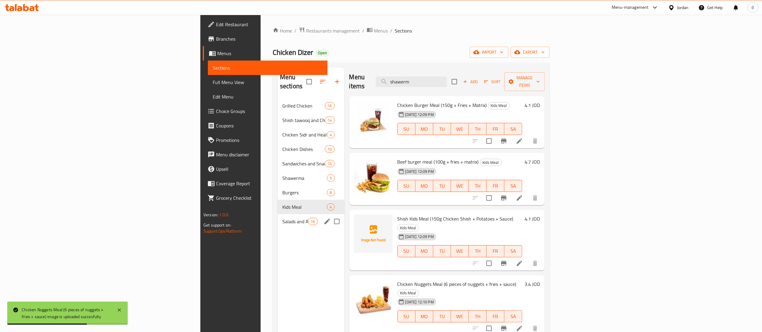
click at [282, 218] on span "Salads and Appetizers" at bounding box center [295, 221] width 26 height 7
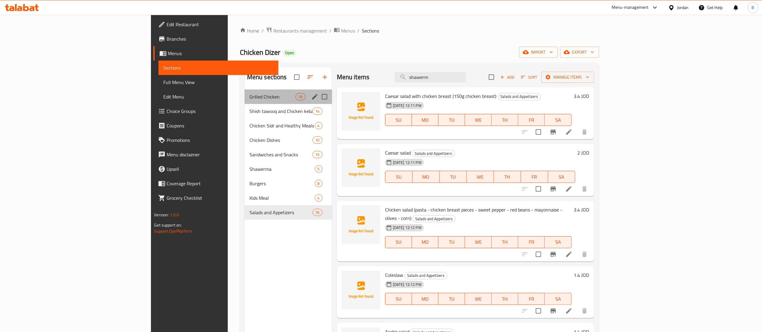
drag, startPoint x: 210, startPoint y: 102, endPoint x: 209, endPoint y: 90, distance: 12.4
click at [245, 101] on div "Grilled Chicken 16" at bounding box center [288, 96] width 87 height 14
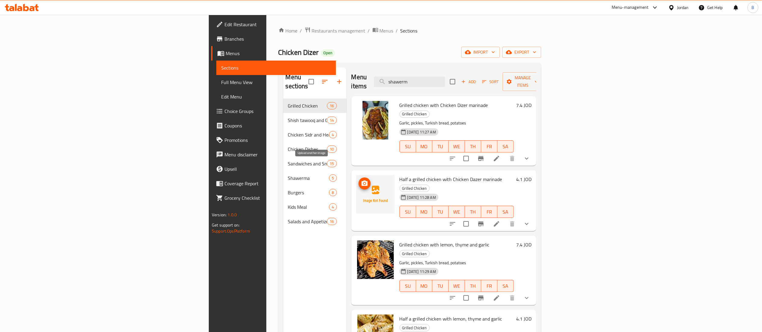
click at [361, 180] on icon "upload picture" at bounding box center [364, 183] width 7 height 7
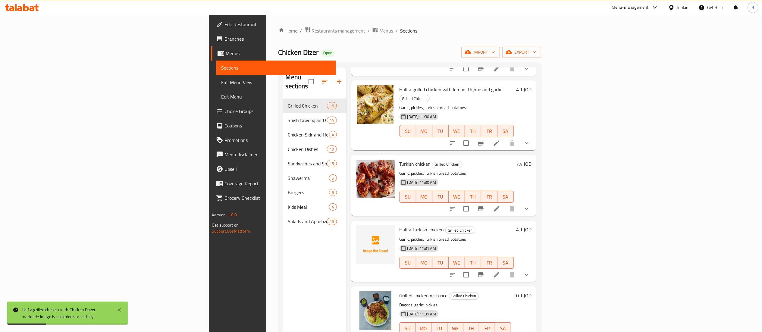
scroll to position [241, 0]
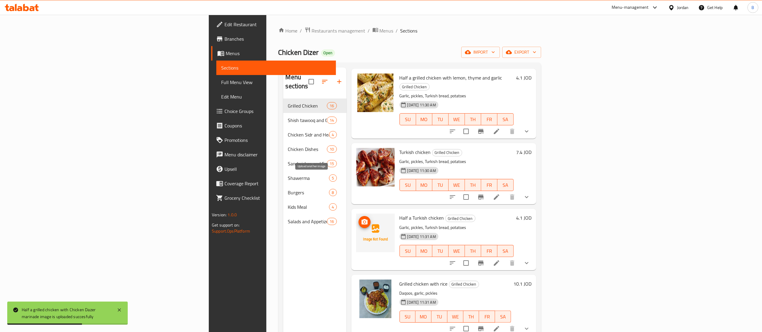
click at [359, 218] on span "upload picture" at bounding box center [365, 221] width 12 height 7
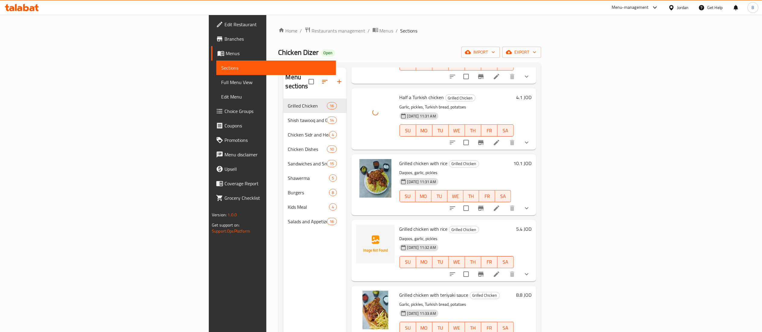
scroll to position [422, 0]
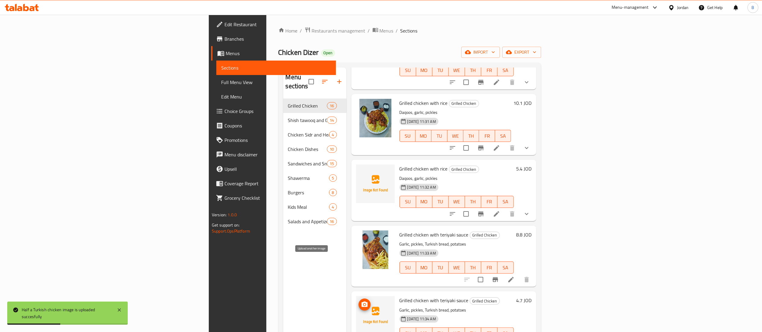
click at [359, 301] on span "upload picture" at bounding box center [365, 304] width 12 height 7
click at [361, 169] on icon "upload picture" at bounding box center [364, 172] width 7 height 7
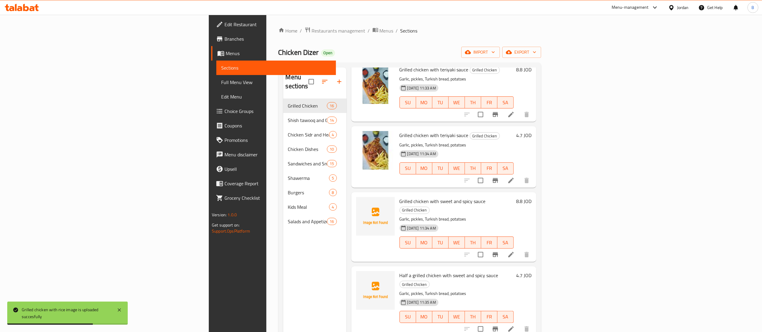
scroll to position [603, 0]
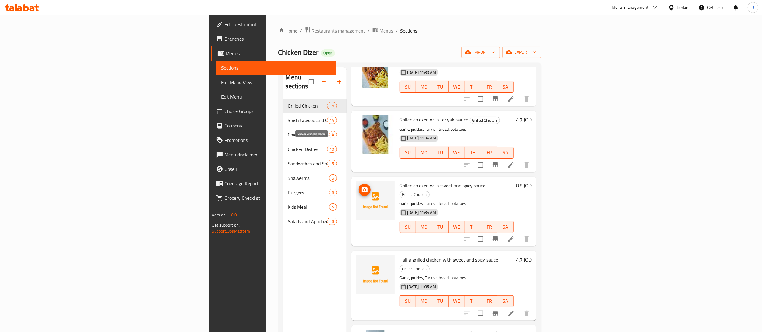
click at [362, 187] on icon "upload picture" at bounding box center [365, 189] width 6 height 5
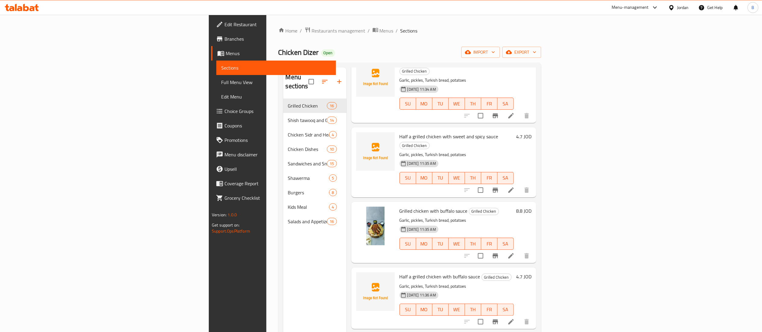
scroll to position [727, 0]
click at [362, 277] on icon "upload picture" at bounding box center [365, 279] width 6 height 5
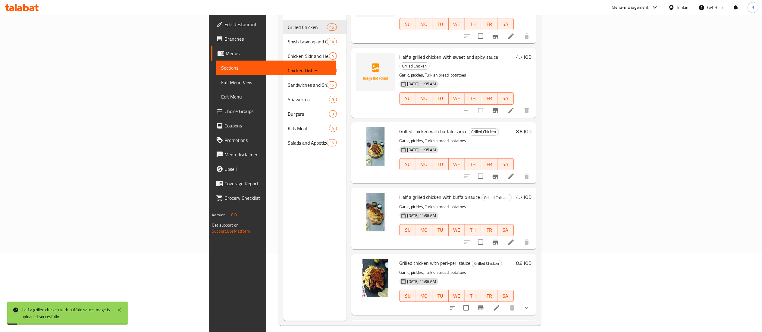
scroll to position [85, 0]
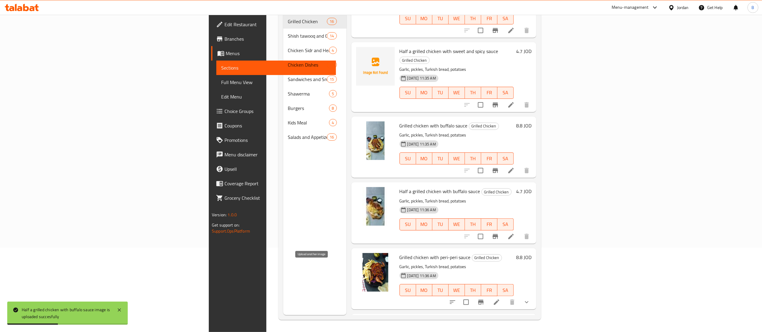
click at [361, 324] on icon "upload picture" at bounding box center [364, 327] width 7 height 7
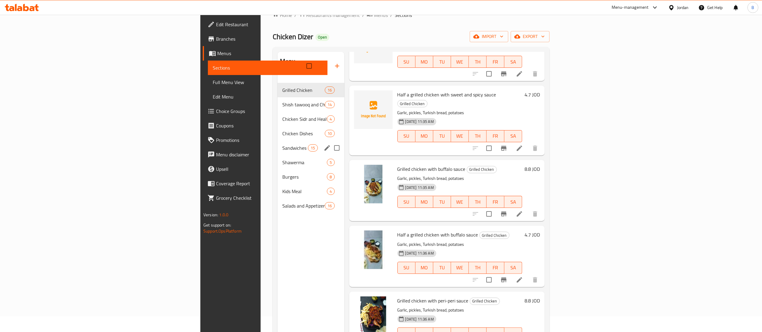
scroll to position [0, 0]
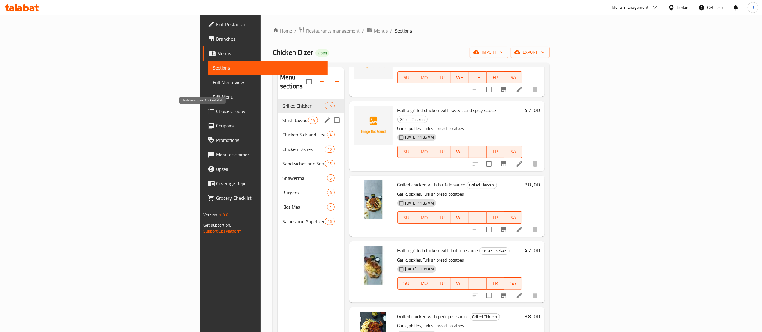
click at [282, 117] on span "Shish tawooq and Chicken kebab" at bounding box center [295, 120] width 26 height 7
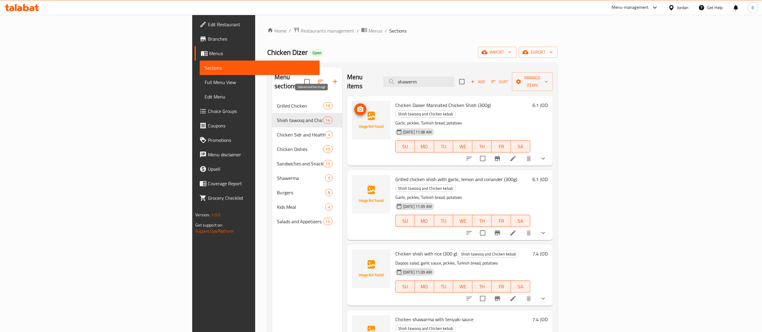
click at [357, 106] on icon "upload picture" at bounding box center [360, 108] width 6 height 5
click at [357, 180] on icon "upload picture" at bounding box center [360, 182] width 6 height 5
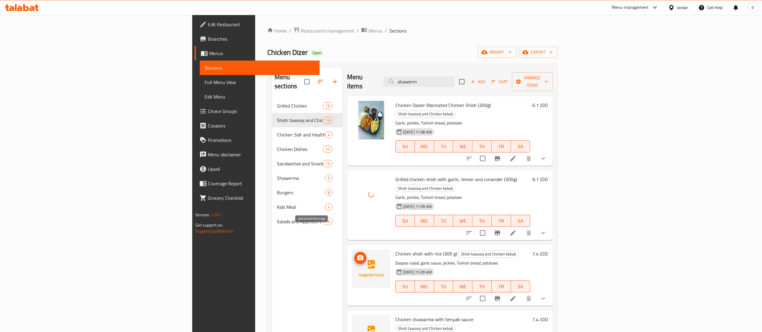
click at [359, 257] on circle "upload picture" at bounding box center [360, 258] width 2 height 2
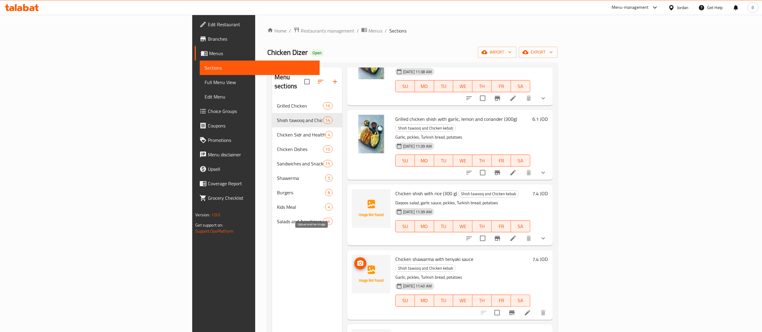
click at [357, 260] on icon "upload picture" at bounding box center [360, 262] width 6 height 5
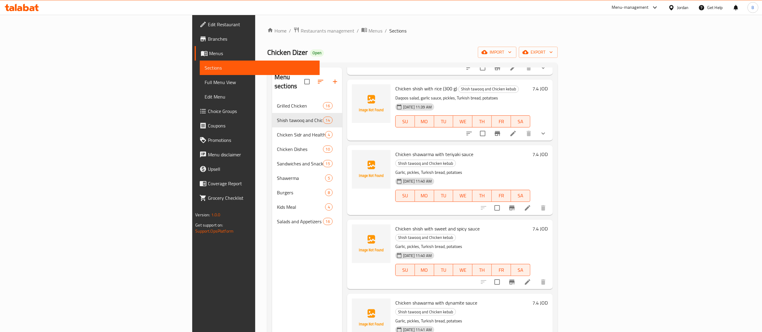
scroll to position [181, 0]
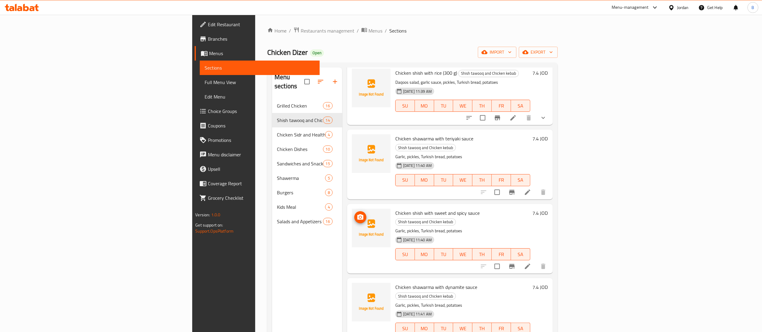
click at [357, 214] on icon "upload picture" at bounding box center [360, 216] width 6 height 5
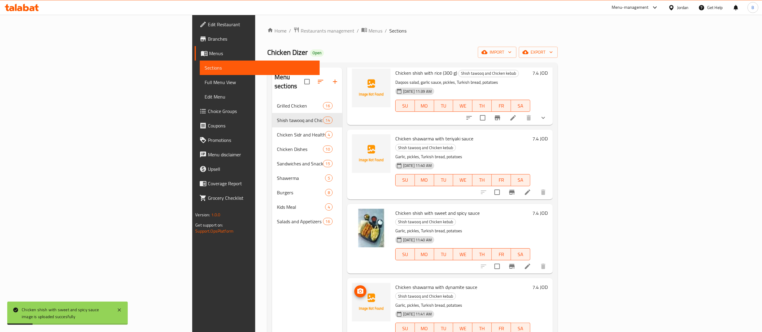
click at [357, 288] on icon "upload picture" at bounding box center [360, 290] width 6 height 5
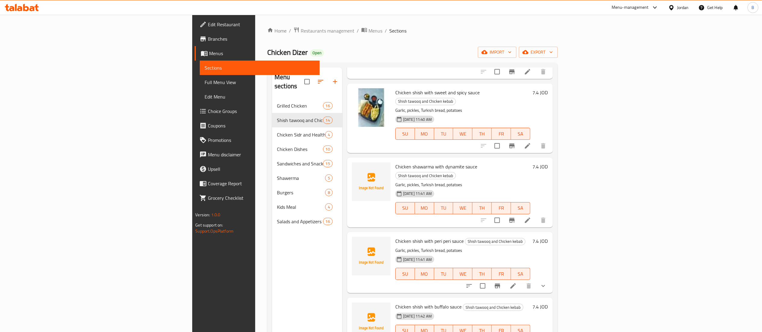
scroll to position [362, 0]
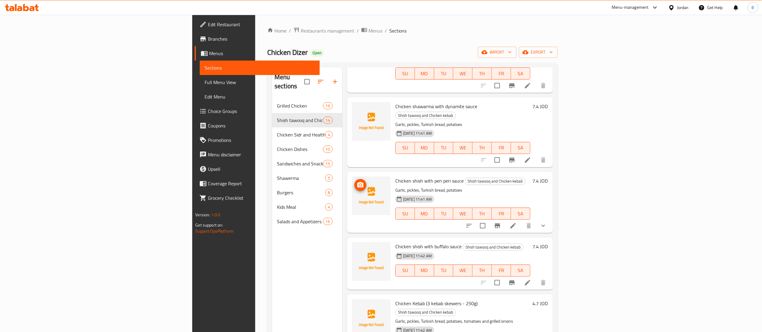
click at [359, 184] on circle "upload picture" at bounding box center [360, 185] width 2 height 2
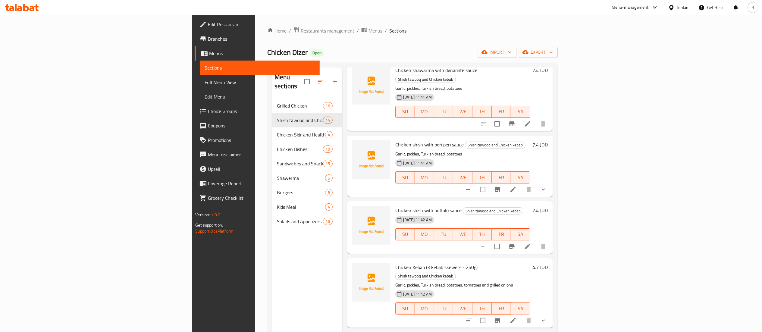
scroll to position [422, 0]
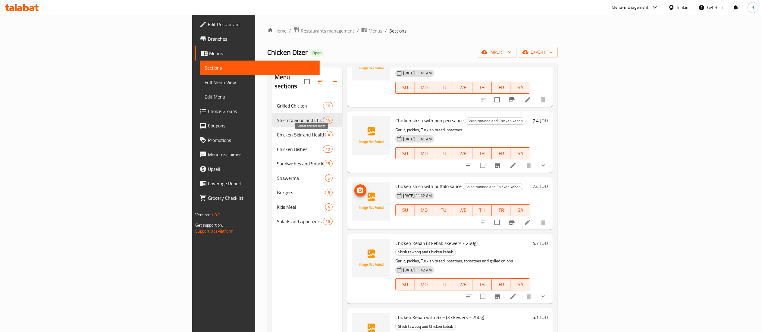
click at [357, 187] on icon "upload picture" at bounding box center [360, 189] width 6 height 5
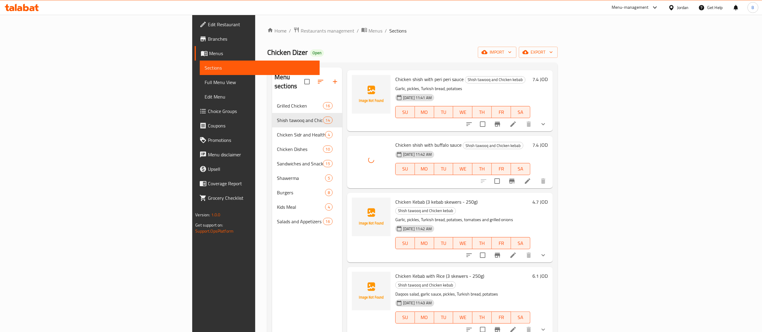
scroll to position [482, 0]
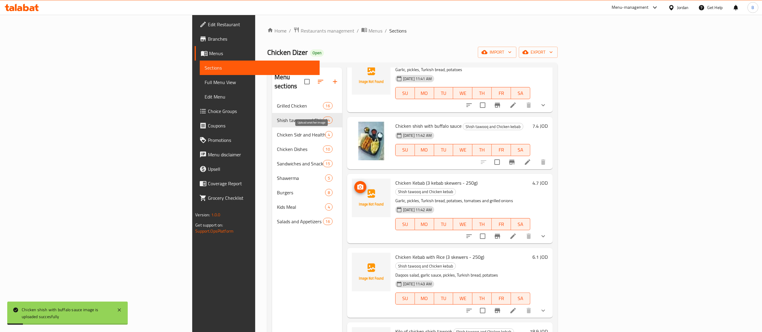
click at [354, 183] on span "upload picture" at bounding box center [360, 186] width 12 height 7
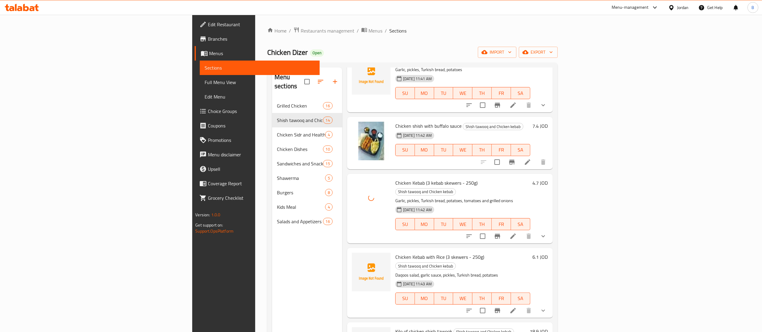
scroll to position [542, 0]
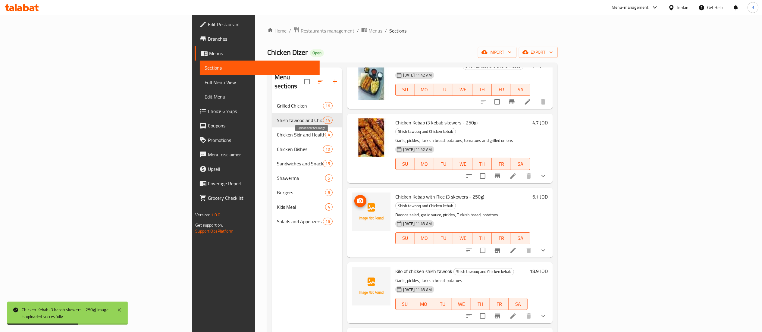
click at [357, 197] on icon "upload picture" at bounding box center [360, 200] width 7 height 7
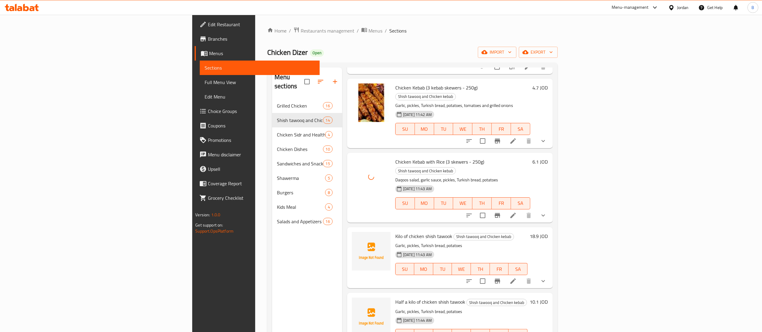
scroll to position [595, 0]
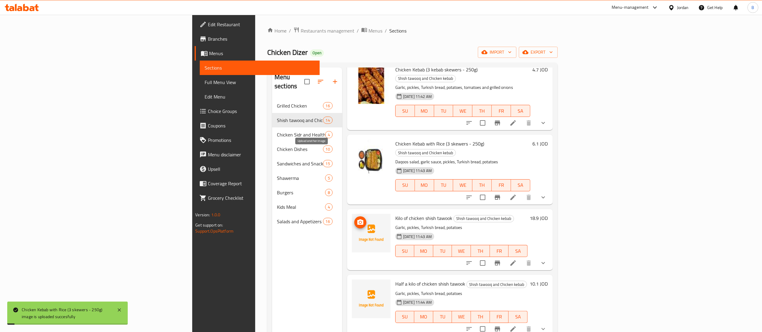
click at [357, 219] on icon "upload picture" at bounding box center [360, 221] width 6 height 5
click at [357, 285] on icon "upload picture" at bounding box center [360, 287] width 6 height 5
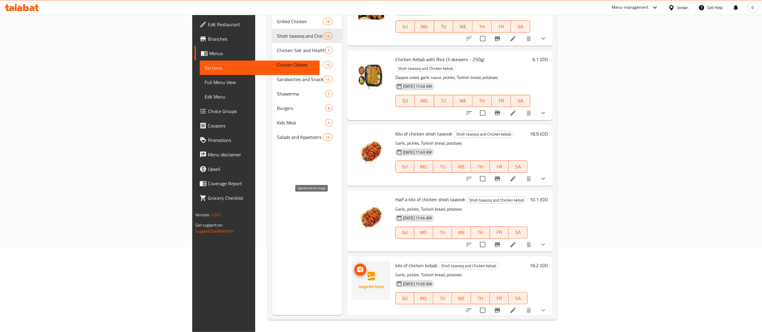
click at [354, 266] on span "upload picture" at bounding box center [360, 269] width 12 height 7
click at [357, 332] on icon "upload picture" at bounding box center [360, 335] width 7 height 7
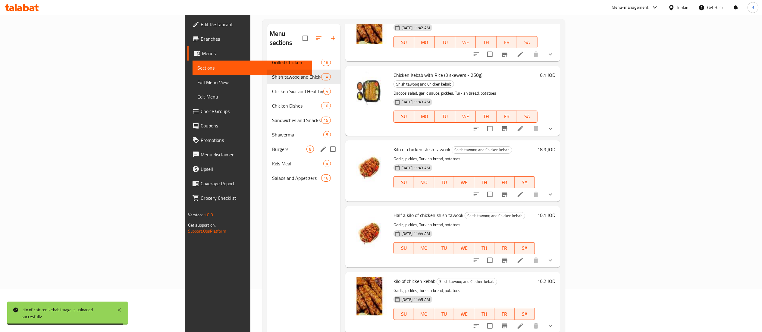
scroll to position [24, 0]
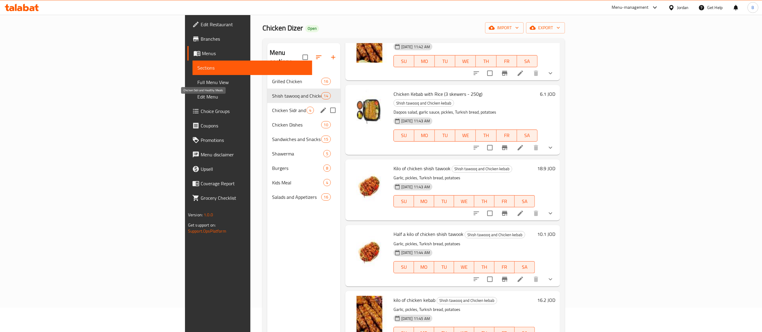
click at [272, 107] on span "Chicken Sidr and Healthy Meals" at bounding box center [289, 110] width 34 height 7
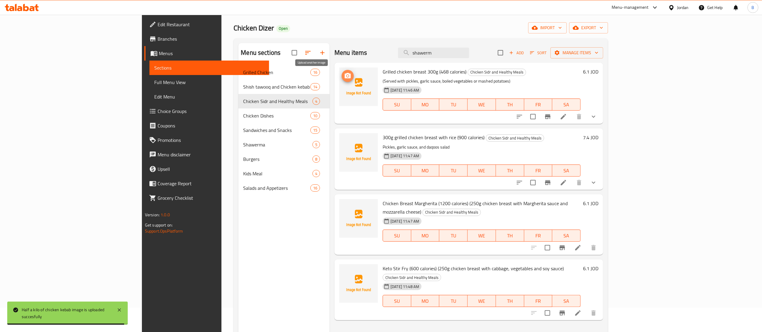
click at [344, 76] on icon "upload picture" at bounding box center [347, 75] width 7 height 7
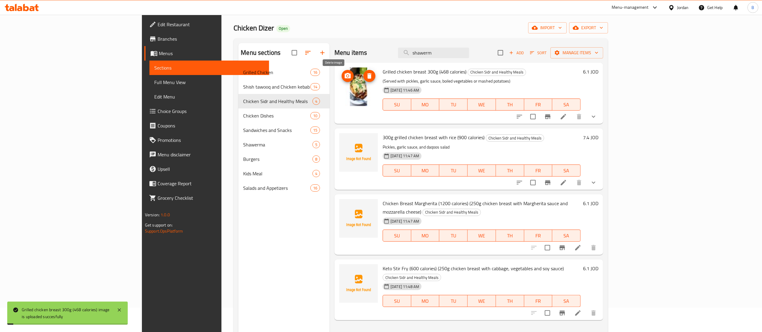
click at [366, 77] on icon "delete image" at bounding box center [369, 75] width 7 height 7
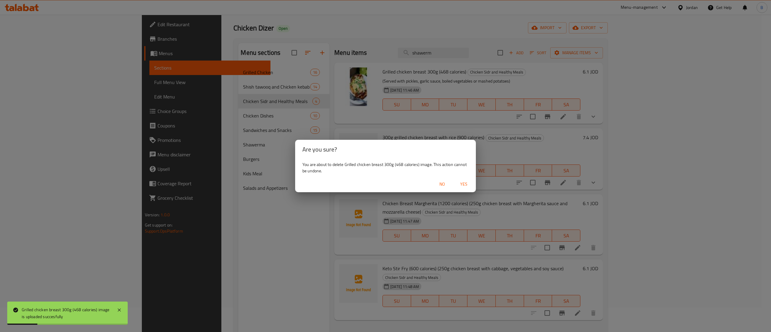
click at [460, 182] on span "Yes" at bounding box center [464, 184] width 14 height 8
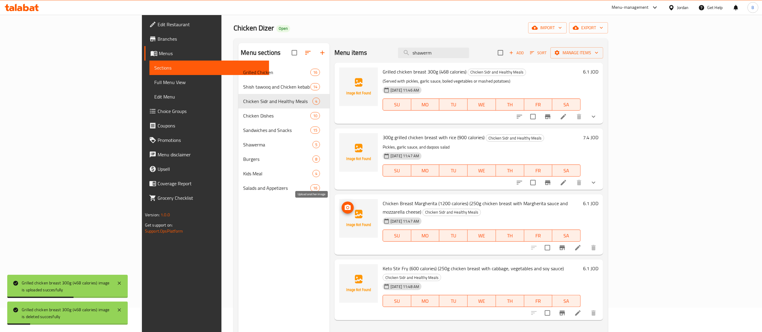
click at [345, 210] on icon "upload picture" at bounding box center [348, 207] width 6 height 5
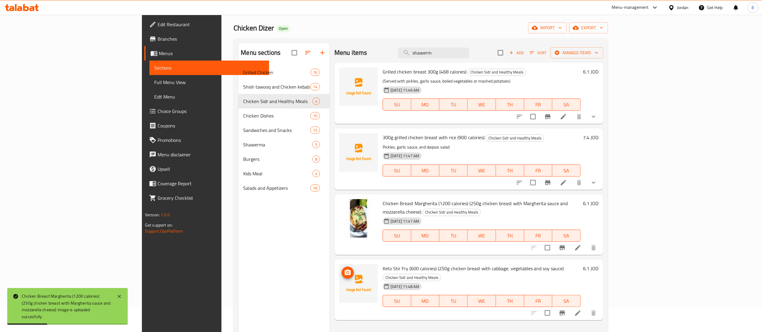
click at [345, 270] on icon "upload picture" at bounding box center [348, 272] width 6 height 5
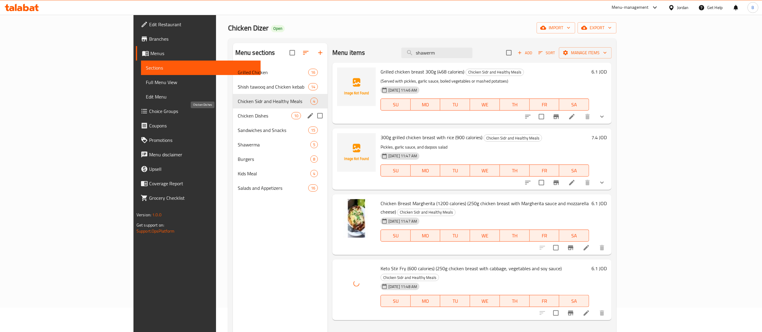
click at [238, 116] on span "Chicken Dishes" at bounding box center [265, 115] width 54 height 7
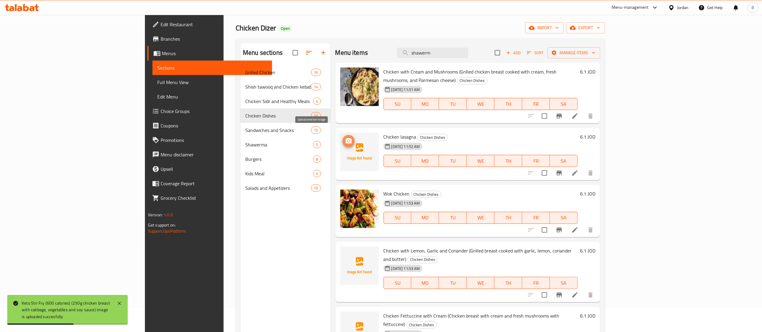
click at [345, 137] on icon "upload picture" at bounding box center [348, 140] width 7 height 7
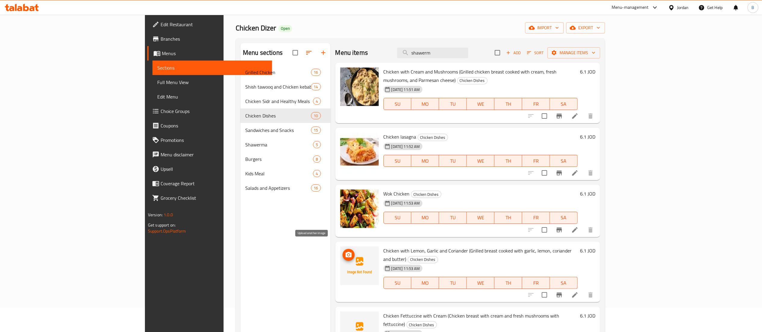
click at [343, 251] on span "upload picture" at bounding box center [349, 254] width 12 height 7
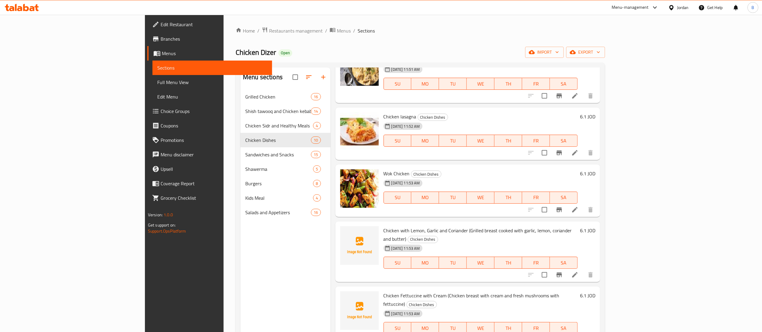
scroll to position [60, 0]
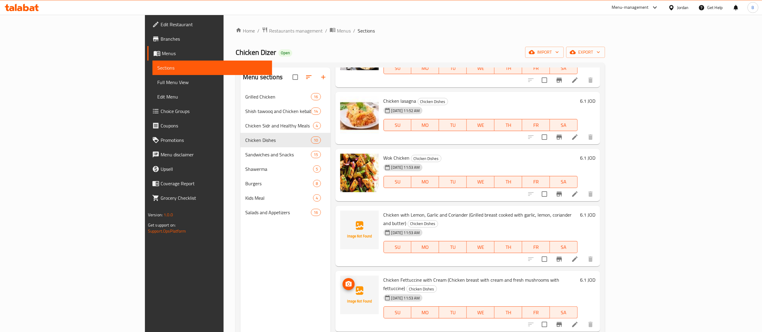
click at [345, 281] on icon "upload picture" at bounding box center [348, 284] width 7 height 7
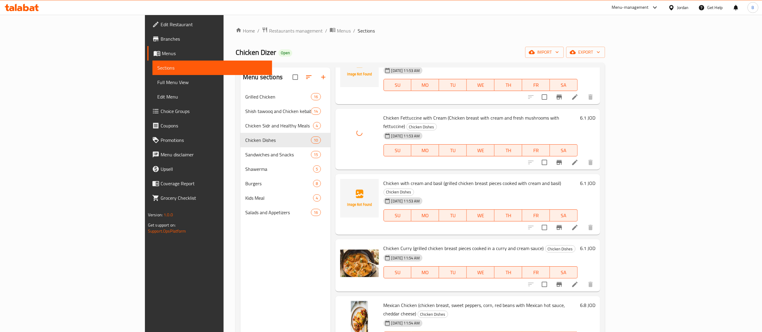
scroll to position [241, 0]
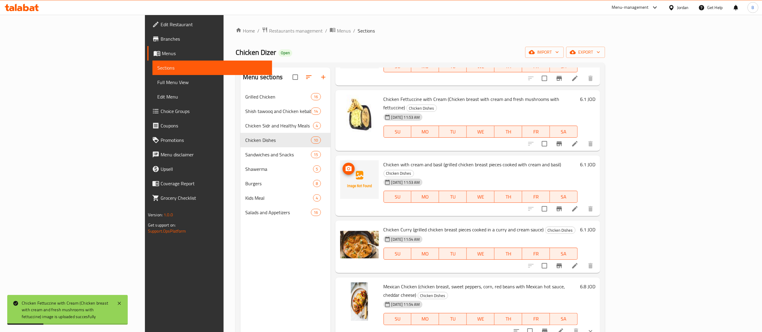
click at [345, 165] on icon "upload picture" at bounding box center [348, 168] width 7 height 7
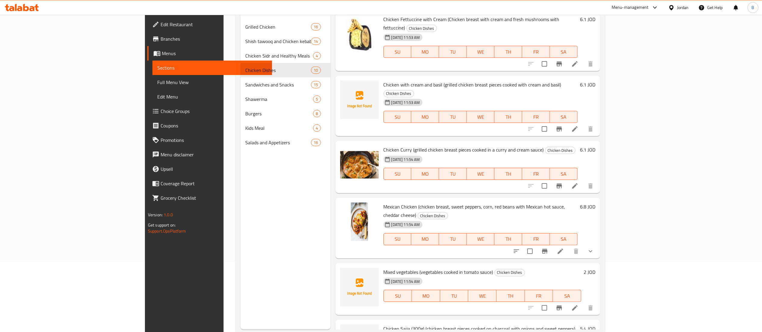
scroll to position [85, 0]
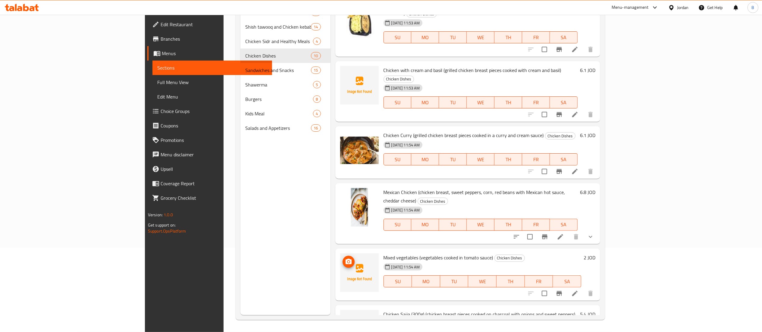
click at [345, 258] on icon "upload picture" at bounding box center [348, 261] width 7 height 7
click at [345, 315] on icon "upload picture" at bounding box center [348, 318] width 7 height 7
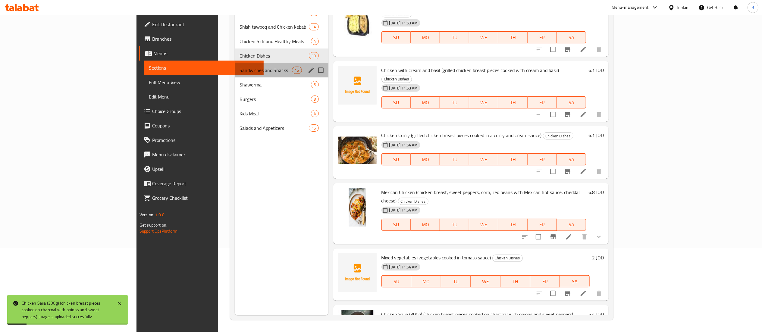
click at [235, 65] on div "Sandwiches and Snacks 15" at bounding box center [281, 70] width 93 height 14
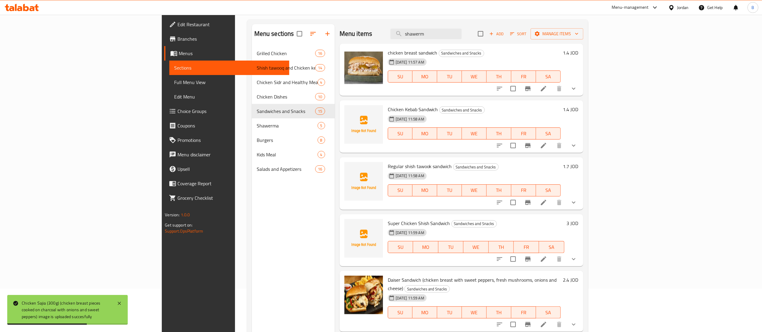
scroll to position [24, 0]
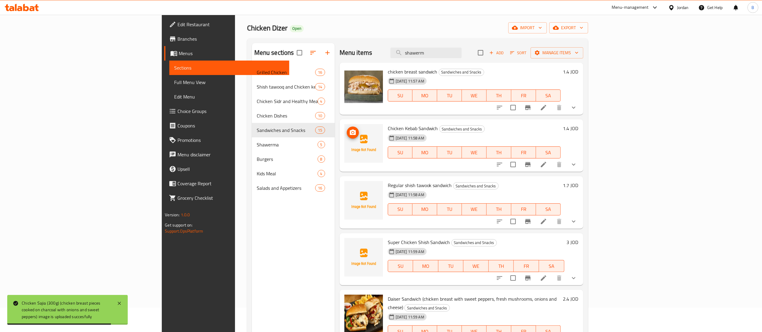
click at [350, 133] on icon "upload picture" at bounding box center [353, 132] width 6 height 5
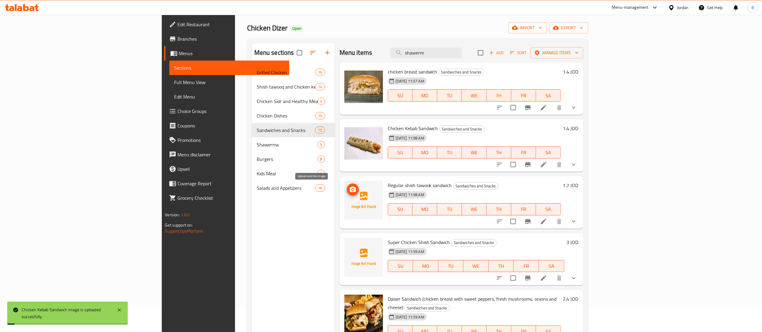
click at [347, 193] on button "upload picture" at bounding box center [353, 189] width 12 height 12
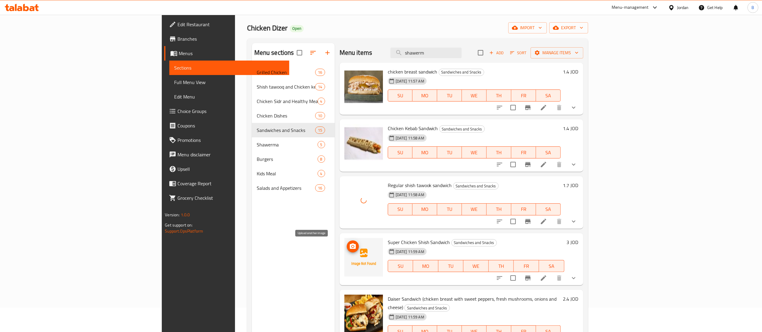
click at [350, 248] on icon "upload picture" at bounding box center [353, 245] width 6 height 5
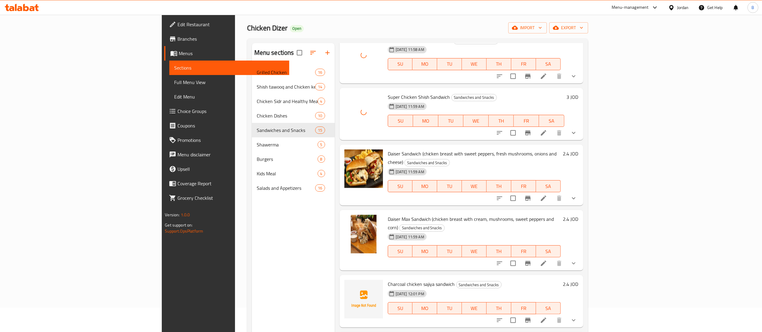
scroll to position [181, 0]
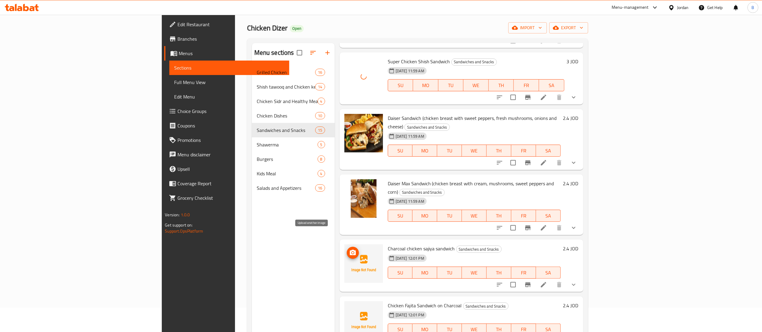
click at [350, 250] on icon "upload picture" at bounding box center [353, 252] width 6 height 5
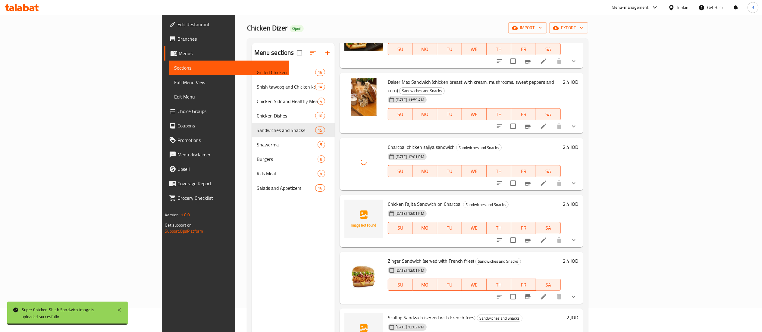
scroll to position [301, 0]
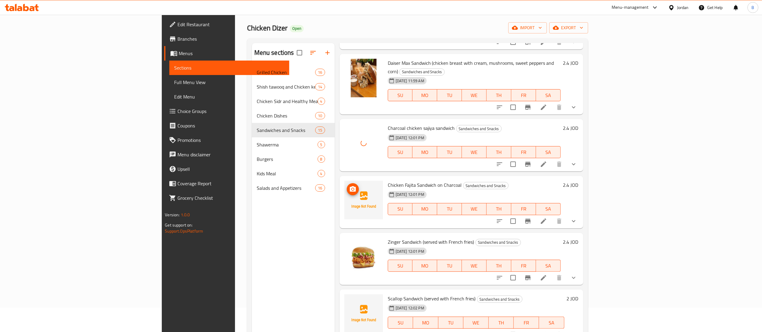
click at [350, 186] on icon "upload picture" at bounding box center [353, 188] width 6 height 5
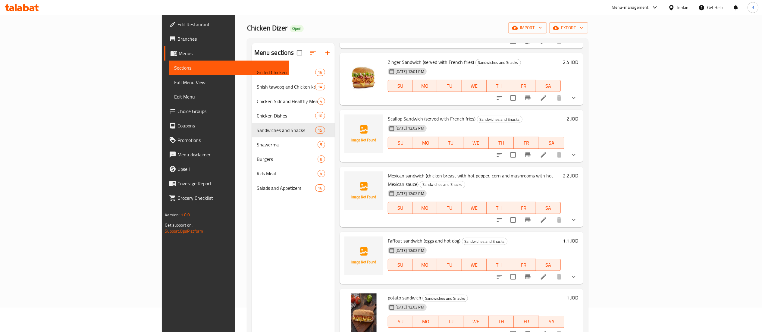
scroll to position [482, 0]
click at [349, 118] on icon "upload picture" at bounding box center [352, 121] width 7 height 7
click at [349, 175] on icon "upload picture" at bounding box center [352, 178] width 7 height 7
click at [349, 240] on icon "upload picture" at bounding box center [352, 243] width 7 height 7
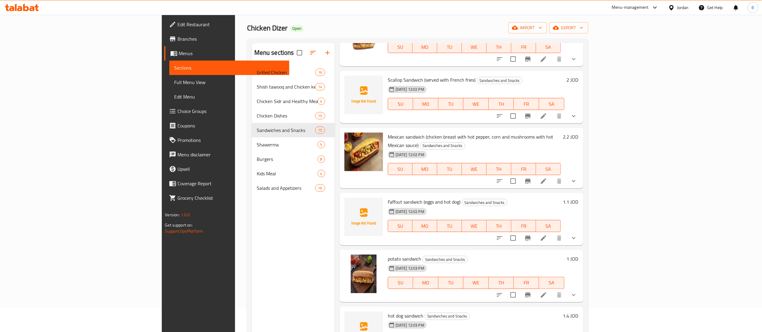
scroll to position [535, 0]
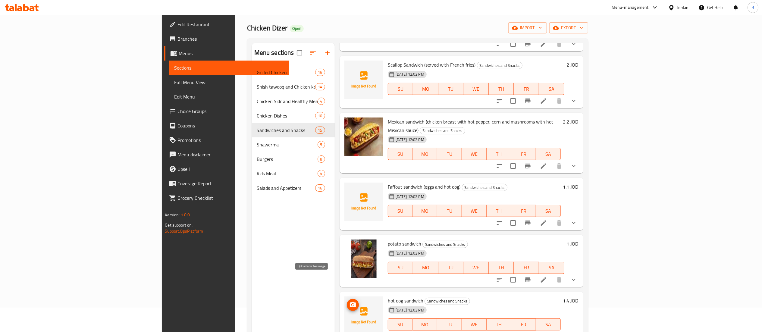
click at [349, 301] on icon "upload picture" at bounding box center [352, 304] width 7 height 7
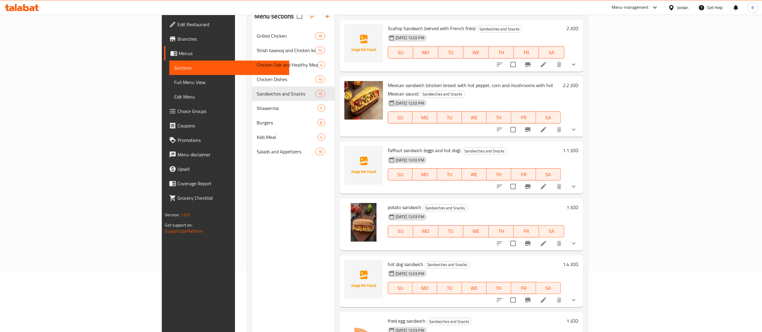
scroll to position [85, 0]
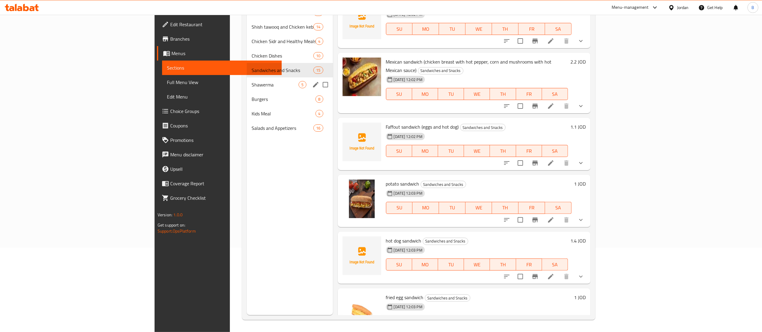
click at [252, 85] on span "Shawerma" at bounding box center [275, 84] width 47 height 7
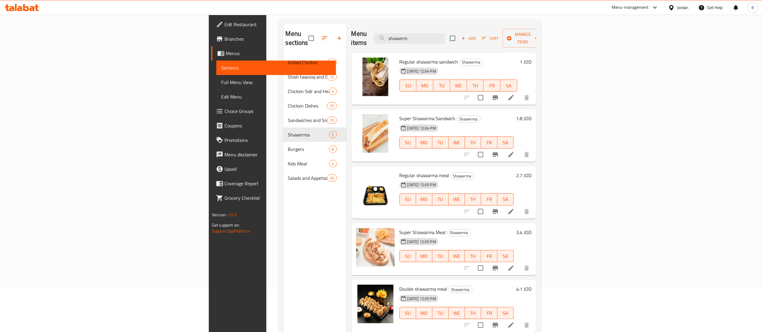
scroll to position [24, 0]
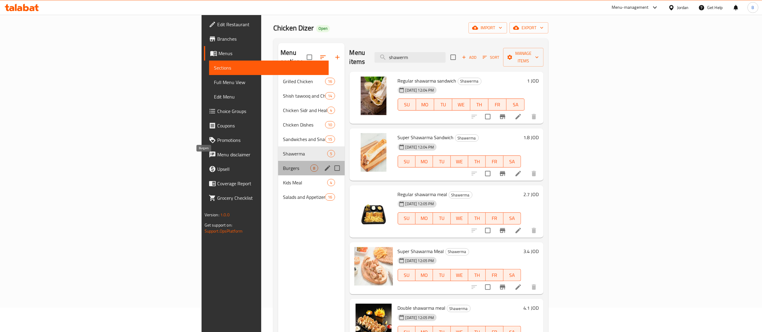
click at [283, 165] on span "Burgers" at bounding box center [296, 168] width 27 height 7
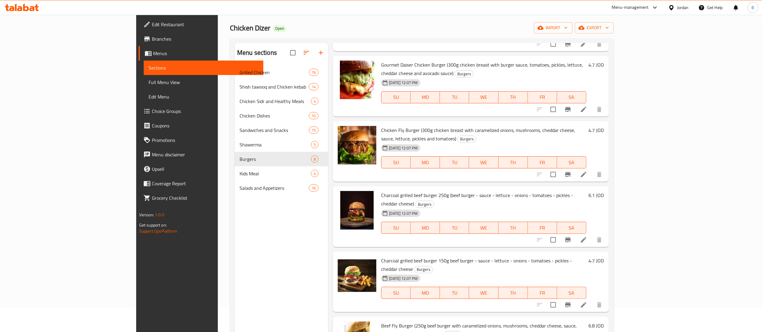
scroll to position [85, 0]
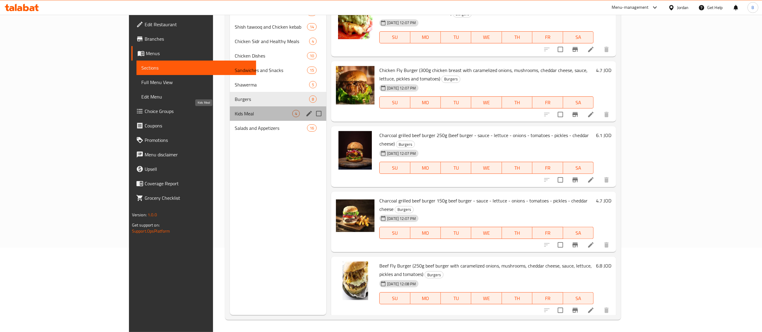
click at [235, 115] on span "Kids Meal" at bounding box center [264, 113] width 58 height 7
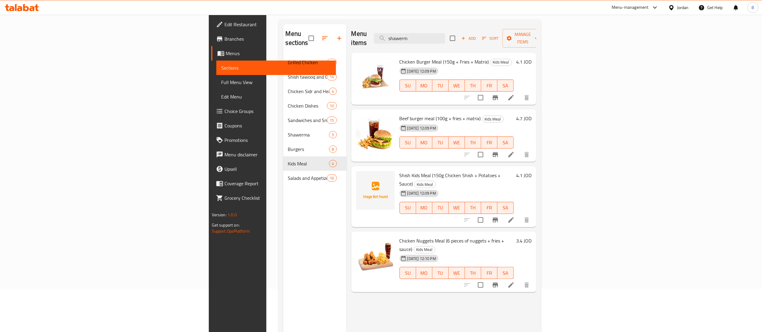
scroll to position [24, 0]
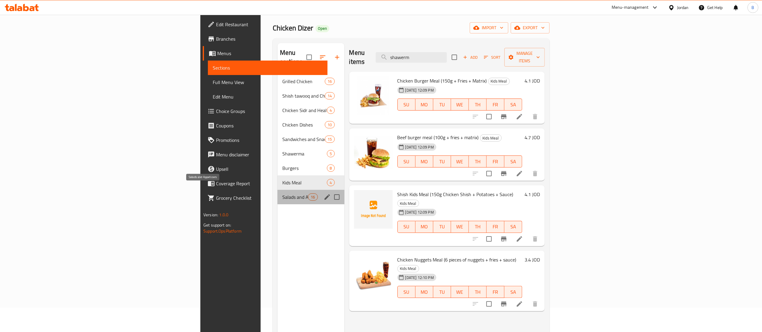
click at [282, 193] on span "Salads and Appetizers" at bounding box center [295, 196] width 26 height 7
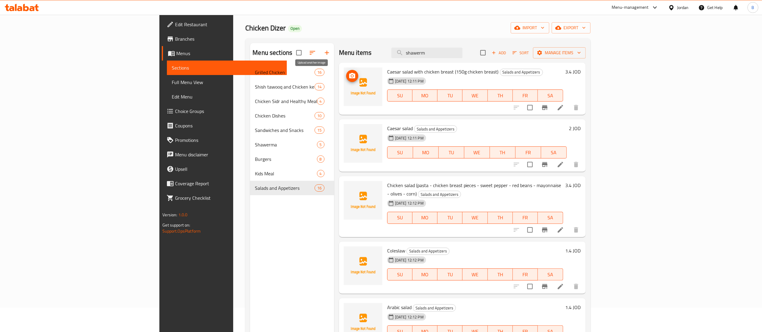
click at [349, 78] on icon "upload picture" at bounding box center [352, 75] width 6 height 5
click at [349, 133] on icon "upload picture" at bounding box center [352, 132] width 6 height 5
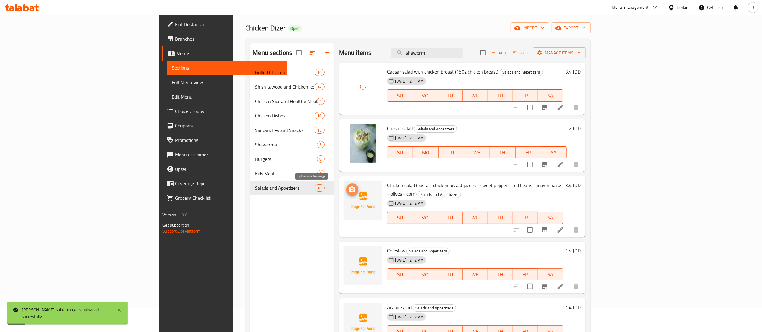
click at [349, 192] on icon "upload picture" at bounding box center [352, 189] width 6 height 5
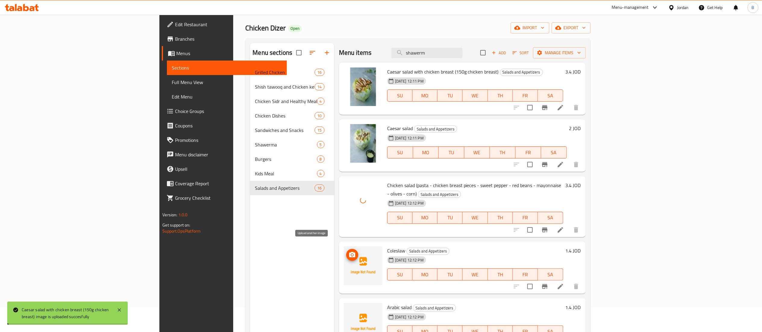
click at [346, 250] on button "upload picture" at bounding box center [352, 255] width 12 height 12
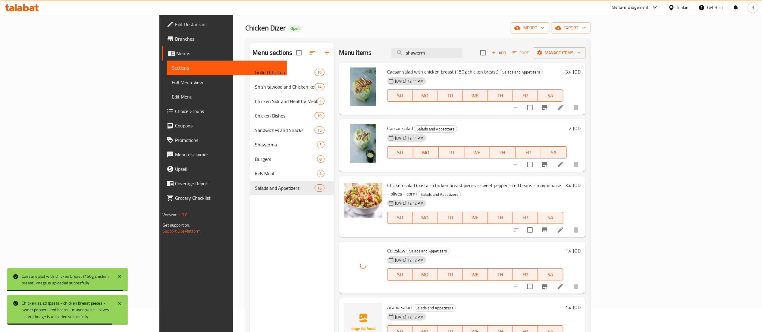
scroll to position [60, 0]
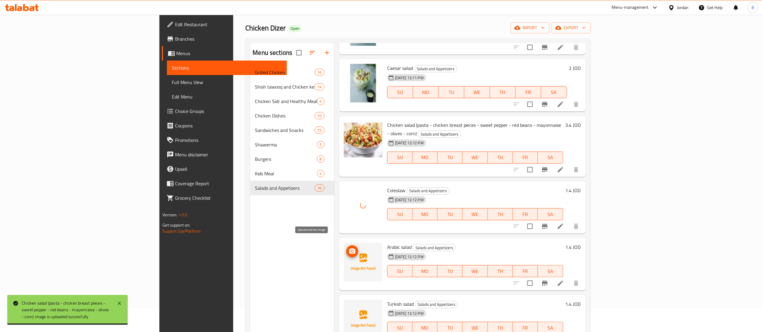
click at [349, 248] on icon "upload picture" at bounding box center [352, 250] width 6 height 5
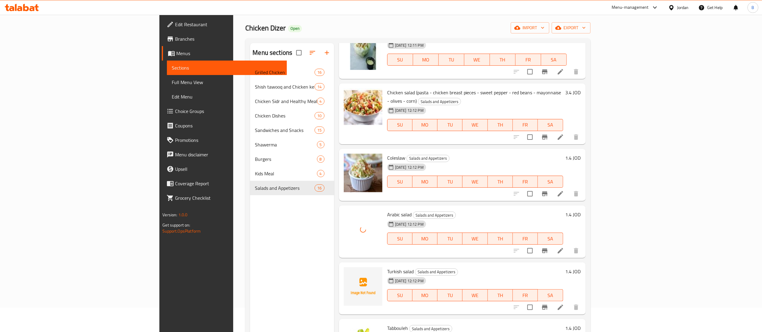
scroll to position [121, 0]
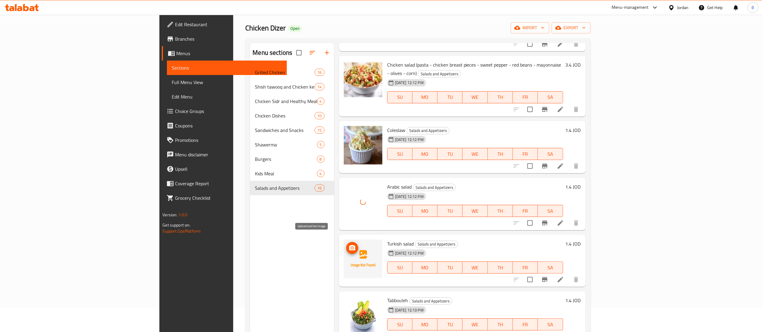
click at [349, 244] on icon "upload picture" at bounding box center [352, 247] width 7 height 7
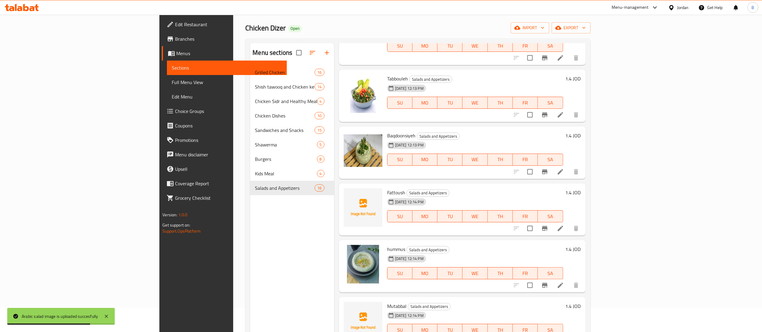
scroll to position [362, 0]
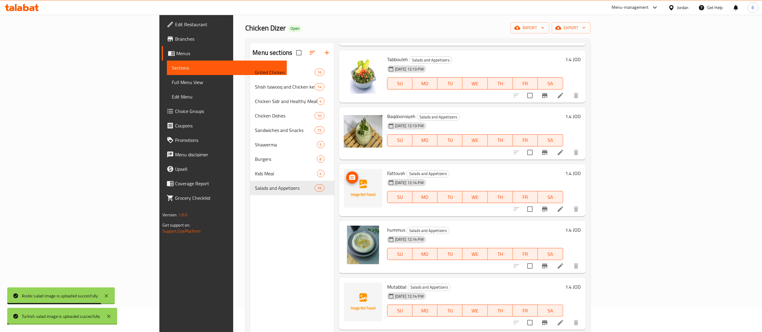
click at [349, 174] on icon "upload picture" at bounding box center [352, 177] width 7 height 7
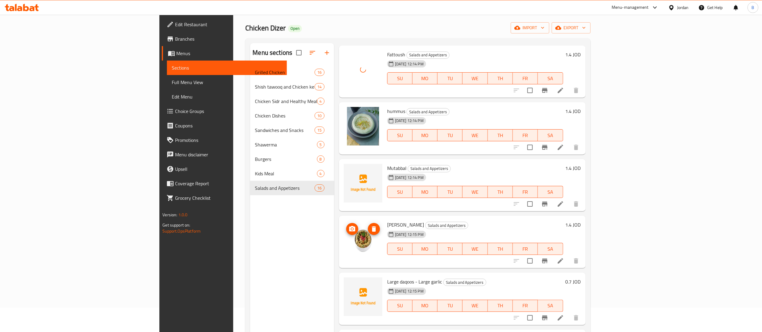
scroll to position [482, 0]
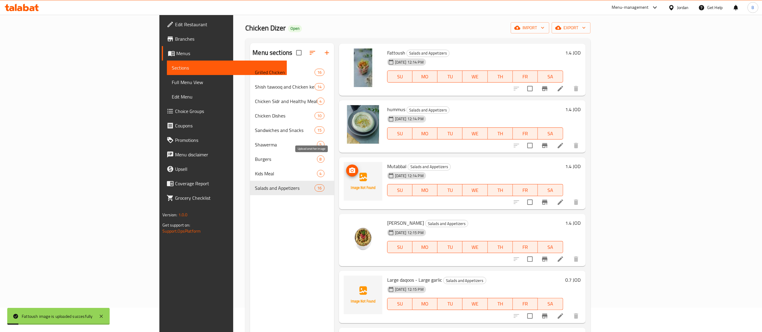
click at [349, 167] on icon "upload picture" at bounding box center [352, 170] width 7 height 7
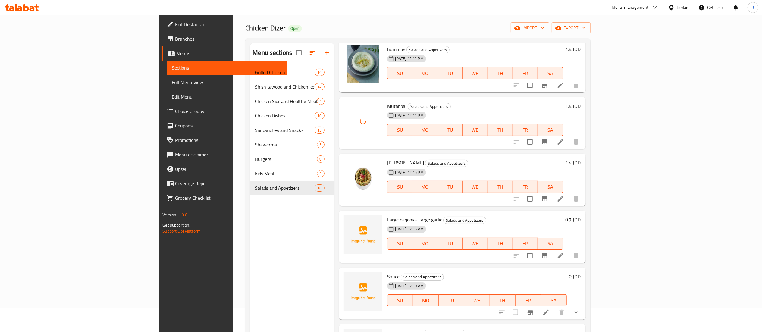
scroll to position [592, 0]
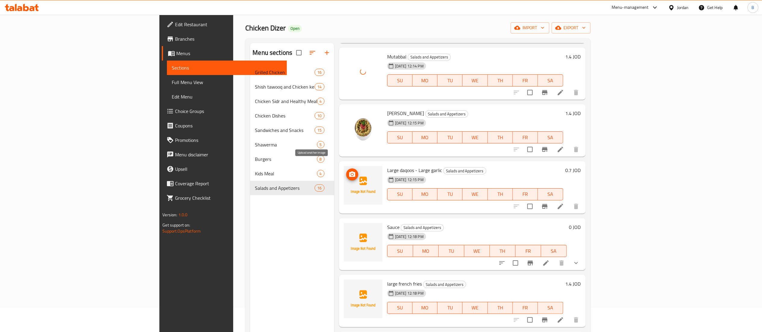
click at [349, 171] on icon "upload picture" at bounding box center [352, 174] width 7 height 7
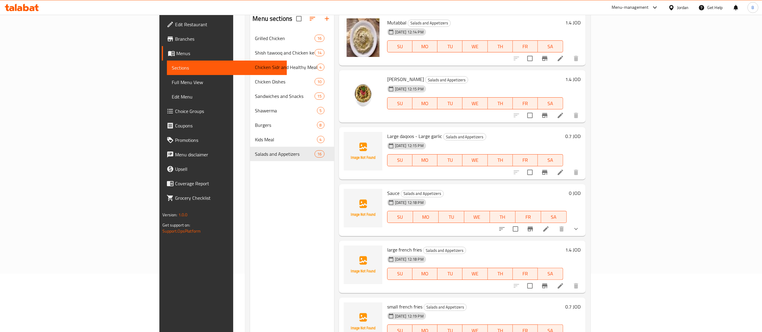
scroll to position [85, 0]
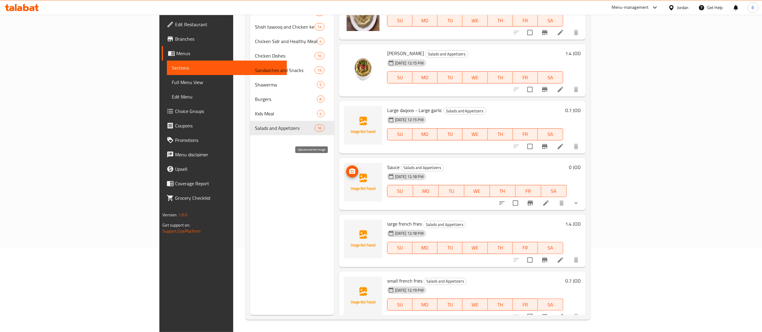
click at [349, 168] on icon "upload picture" at bounding box center [352, 171] width 7 height 7
click at [349, 224] on icon "upload picture" at bounding box center [352, 227] width 7 height 7
click at [349, 282] on icon "upload picture" at bounding box center [352, 284] width 6 height 5
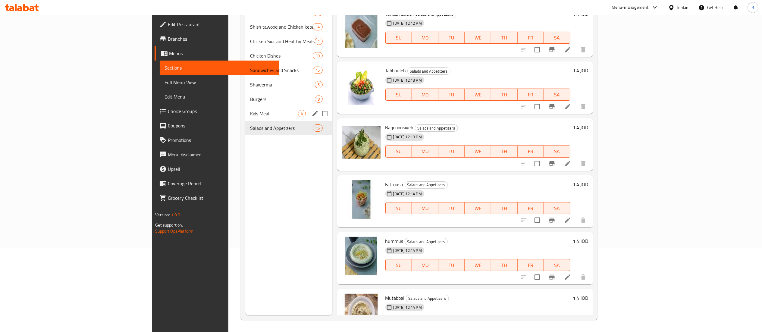
scroll to position [0, 0]
